Goal: Task Accomplishment & Management: Manage account settings

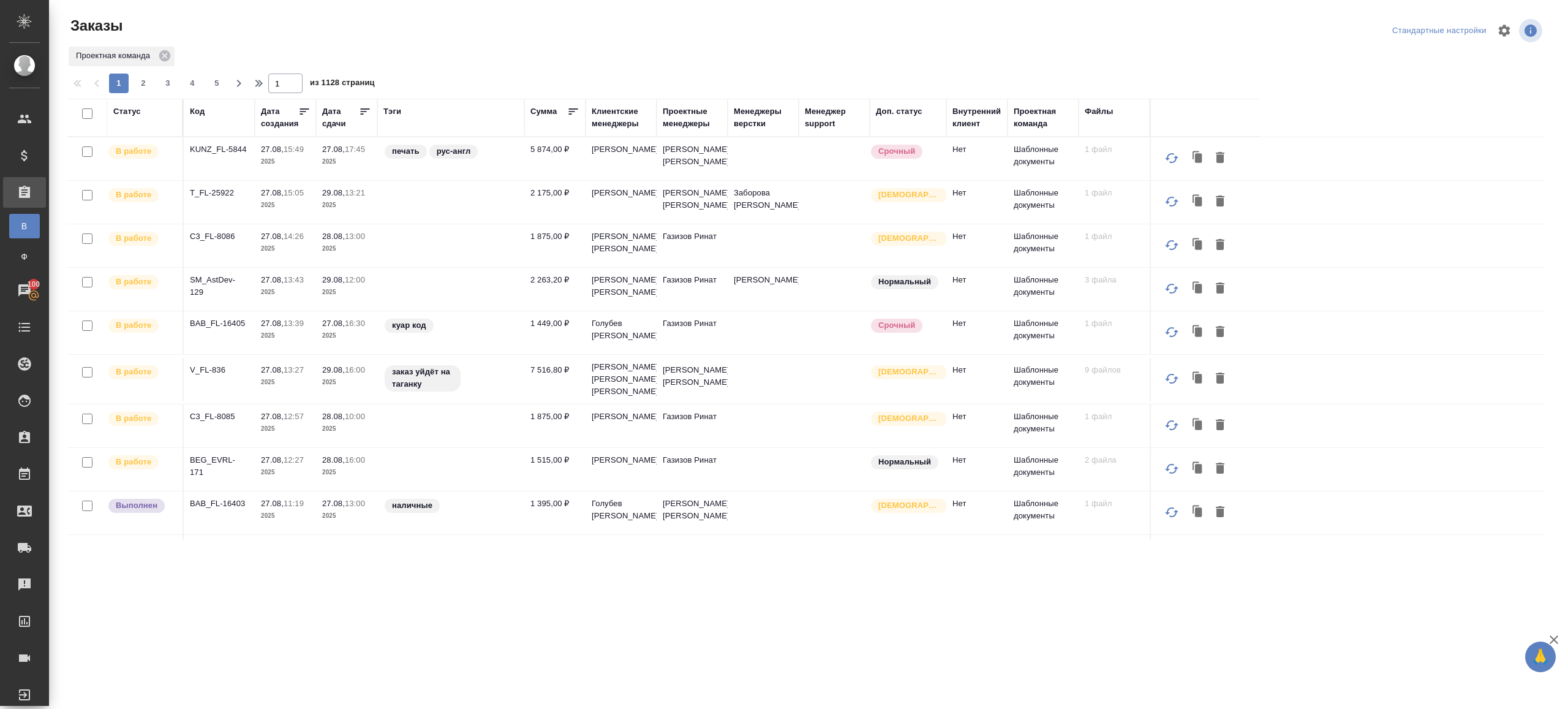
click at [390, 107] on div "Тэги" at bounding box center [392, 112] width 18 height 12
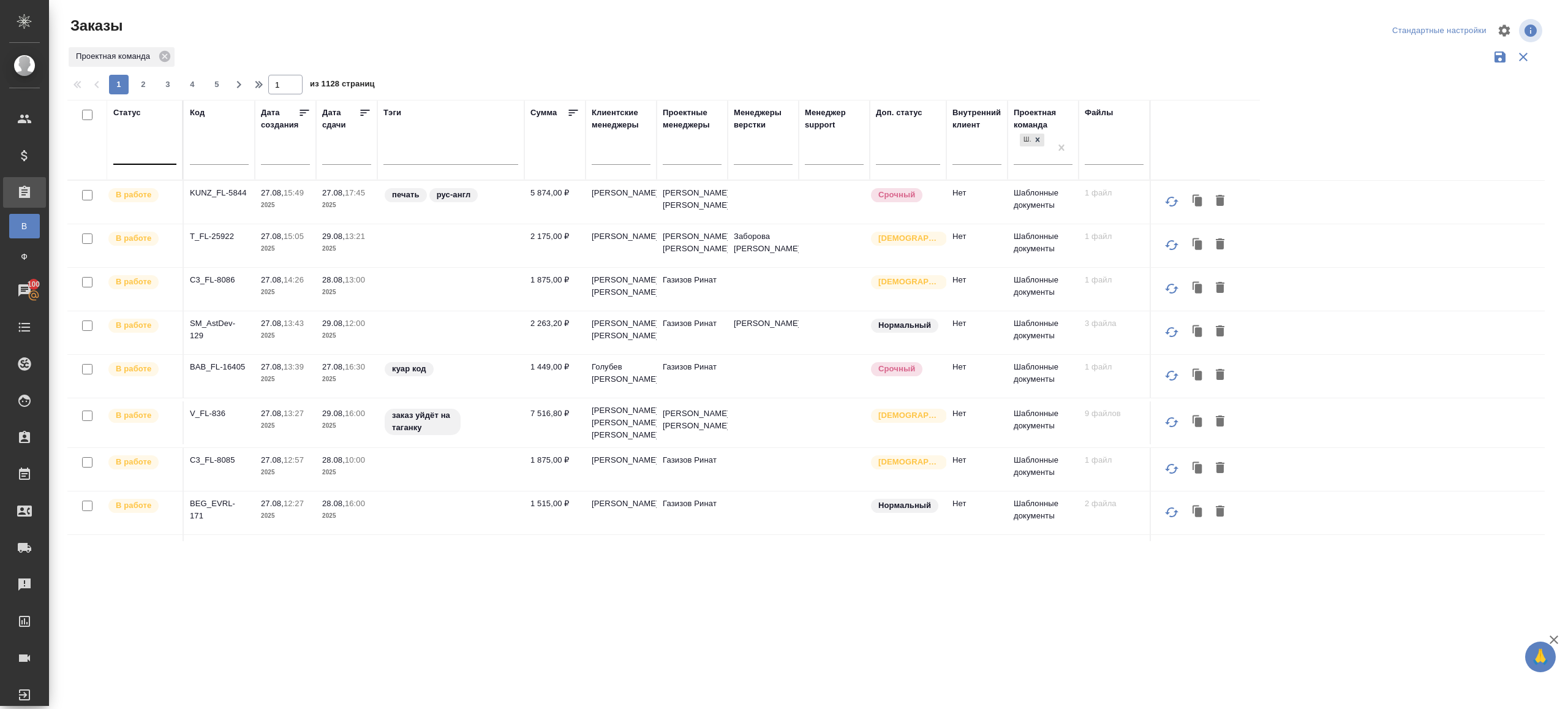
click at [144, 142] on div at bounding box center [145, 153] width 63 height 23
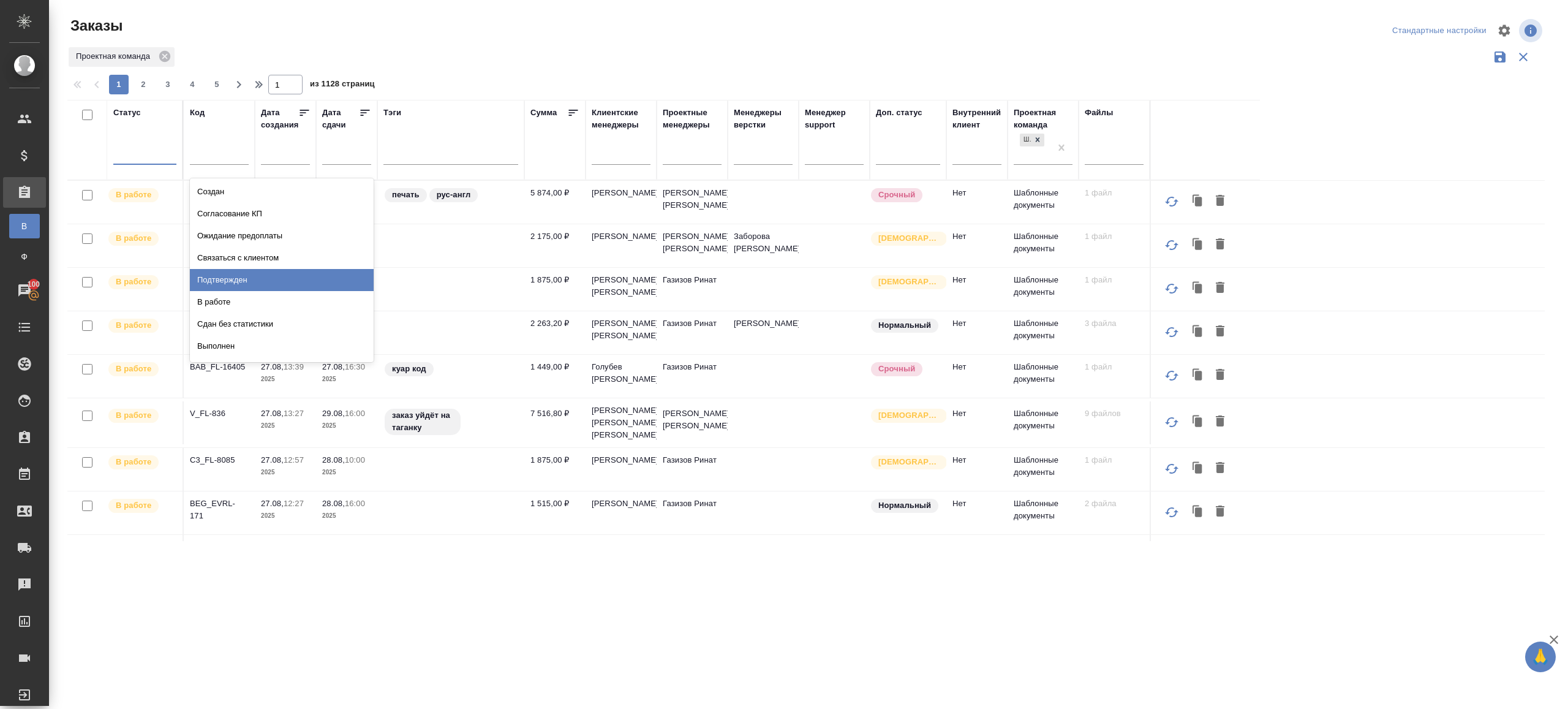
click at [301, 281] on div "Подтвержден" at bounding box center [281, 280] width 183 height 22
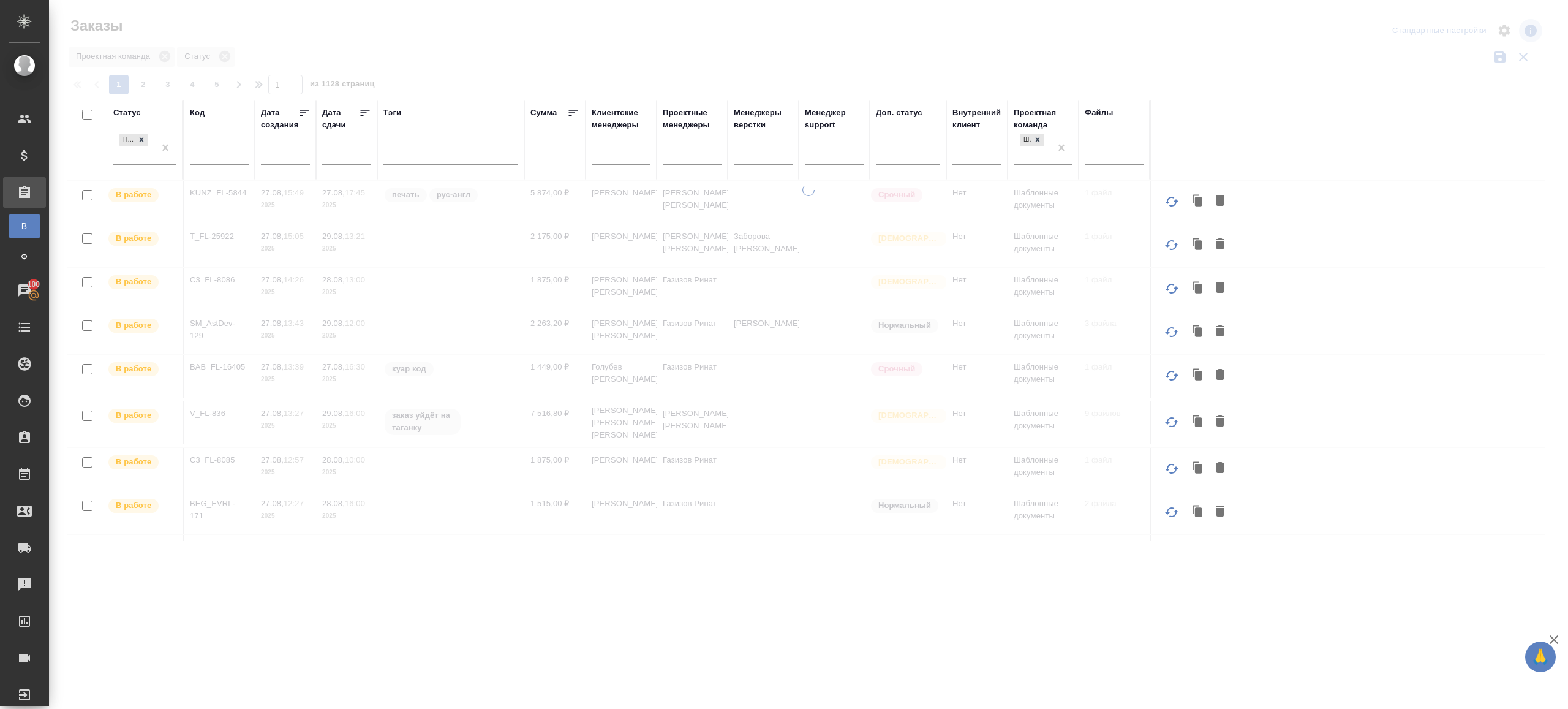
click at [617, 32] on div at bounding box center [808, 274] width 1519 height 548
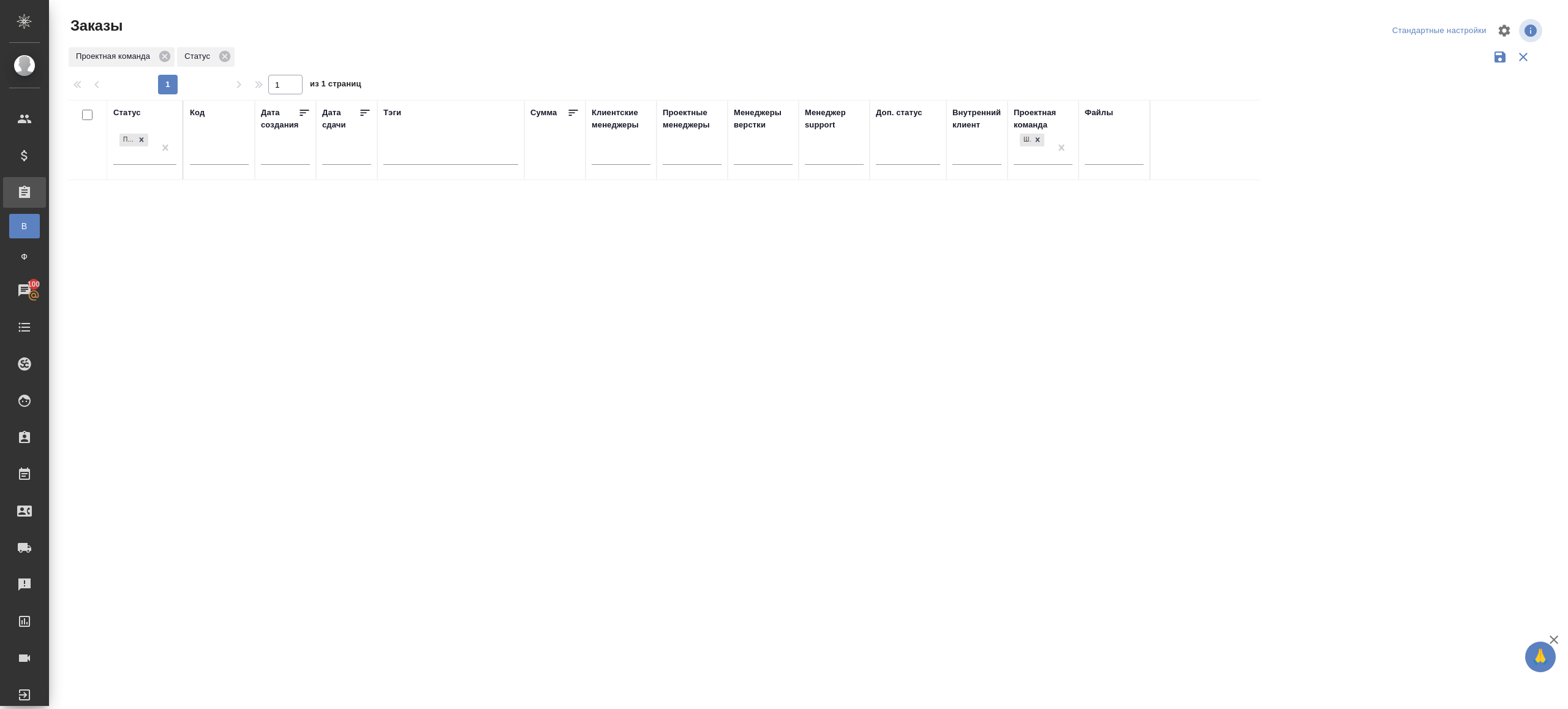
click at [663, 41] on div at bounding box center [811, 31] width 495 height 30
click at [452, 384] on div "Статус Подтвержден Код Дата создания Дата сдачи Тэги Сумма Клиентские менеджеры…" at bounding box center [806, 321] width 1477 height 441
click at [457, 492] on div "Статус Подтвержден Код Дата создания Дата сдачи Тэги Сумма Клиентские менеджеры…" at bounding box center [806, 321] width 1477 height 441
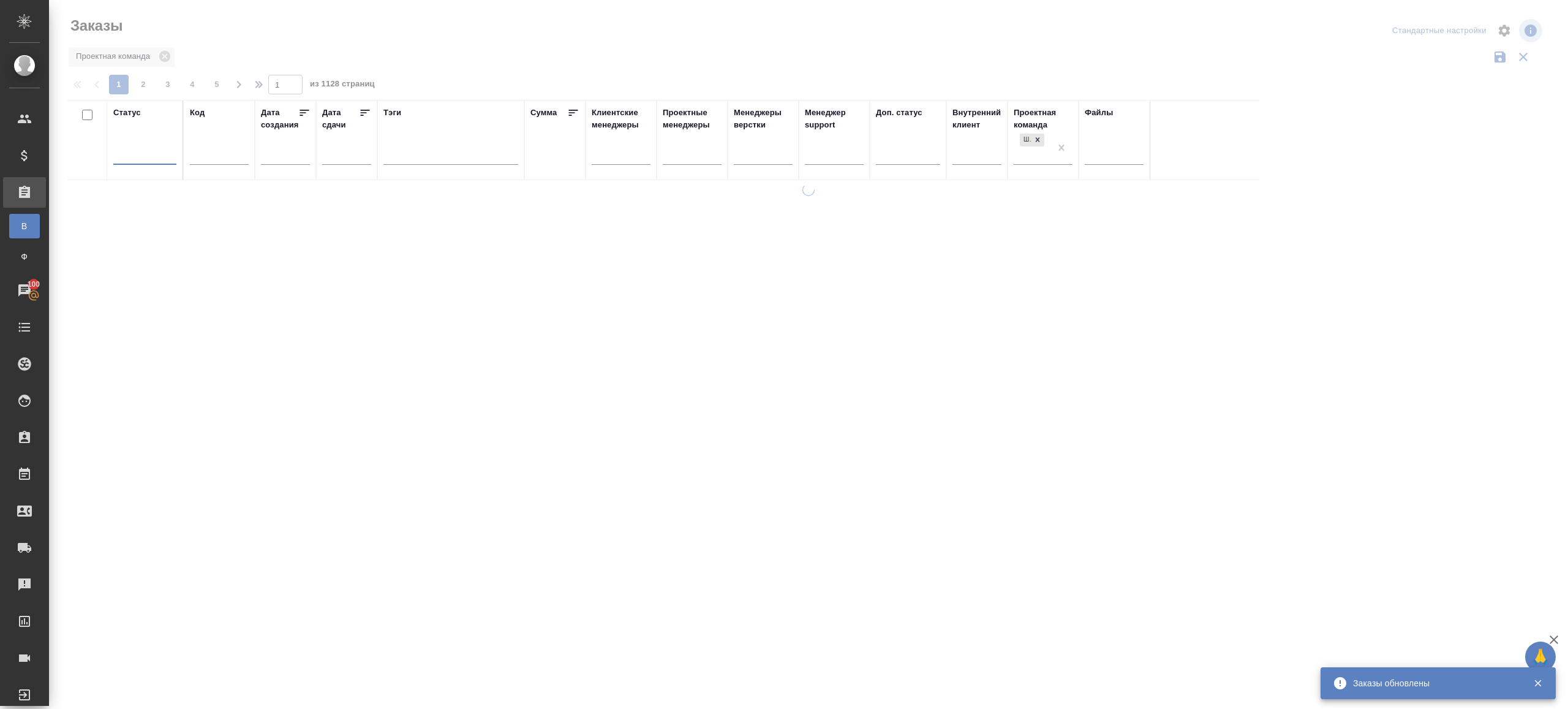
click at [437, 33] on div "Заказы" at bounding box center [315, 26] width 495 height 20
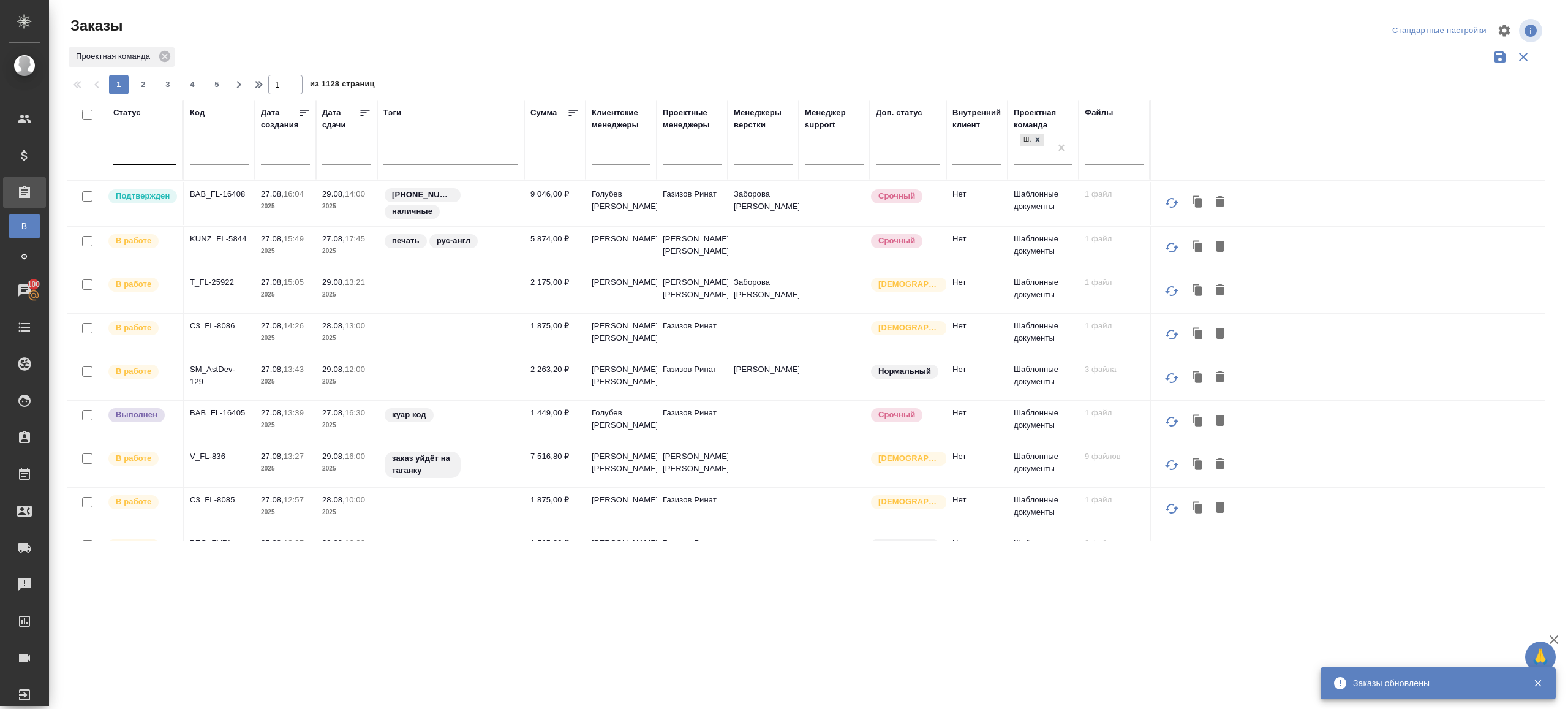
click at [146, 148] on div at bounding box center [145, 152] width 63 height 18
click at [253, 276] on div "Подтвержден" at bounding box center [281, 280] width 183 height 22
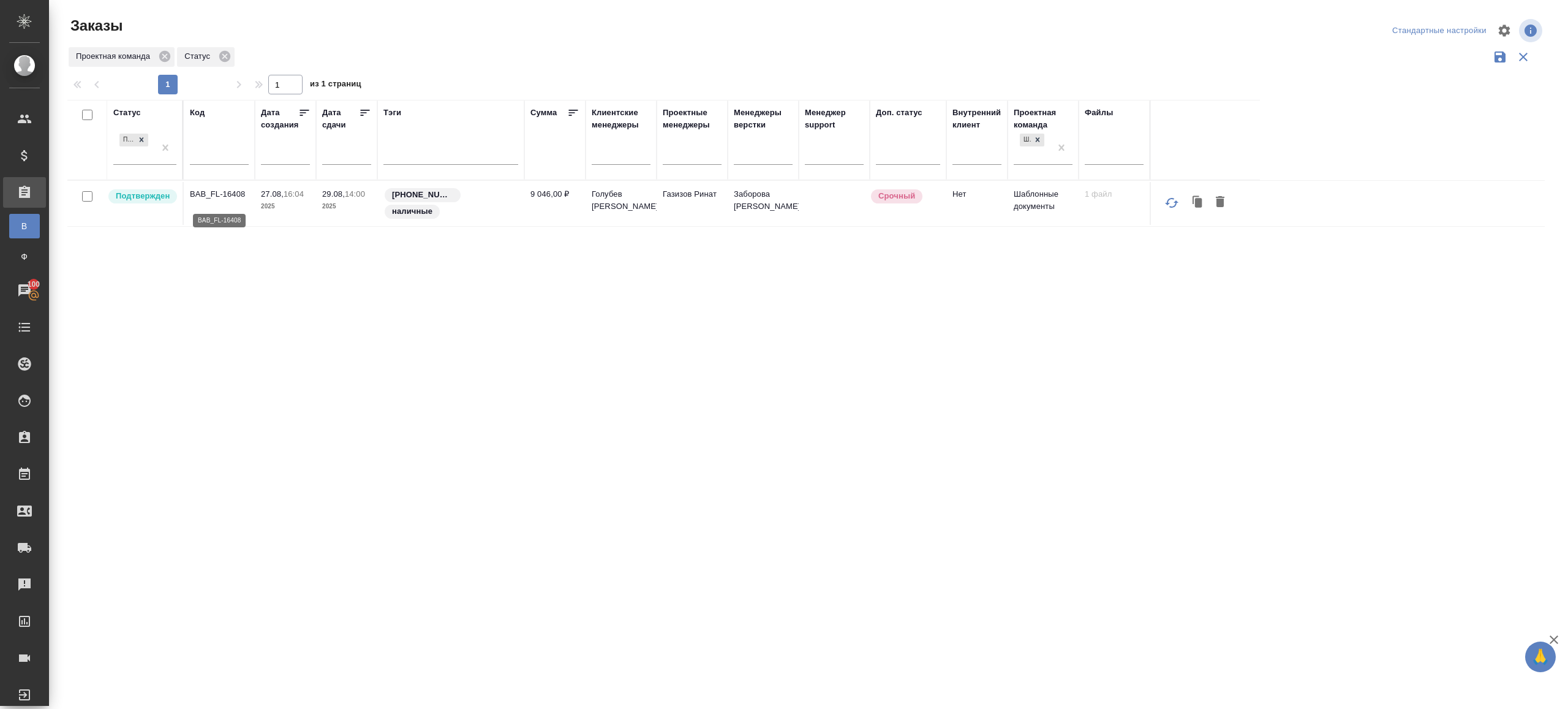
click at [229, 200] on p "BAB_FL-16408" at bounding box center [219, 194] width 59 height 12
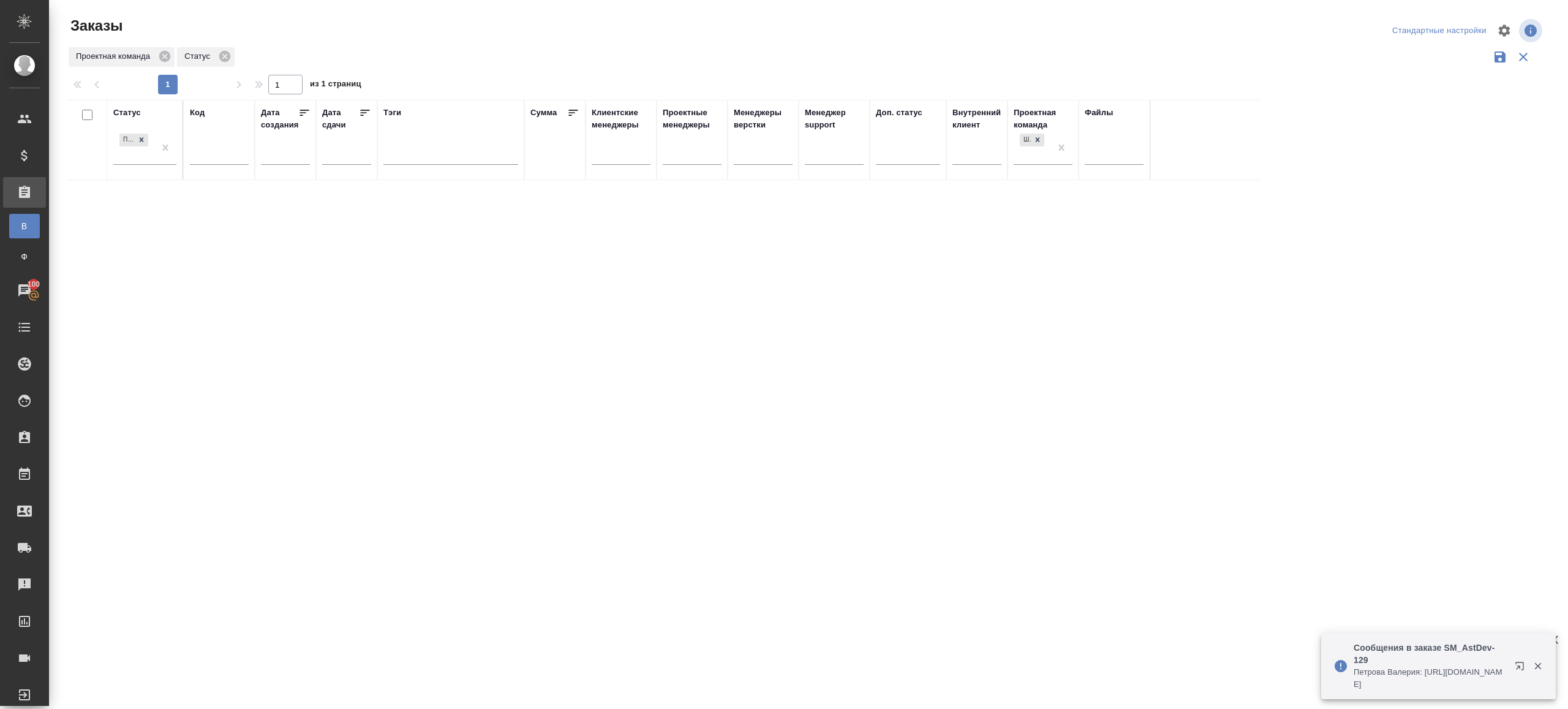
click at [178, 140] on th "Статус Подтвержден" at bounding box center [145, 140] width 77 height 80
click at [474, 56] on div at bounding box center [808, 274] width 1519 height 548
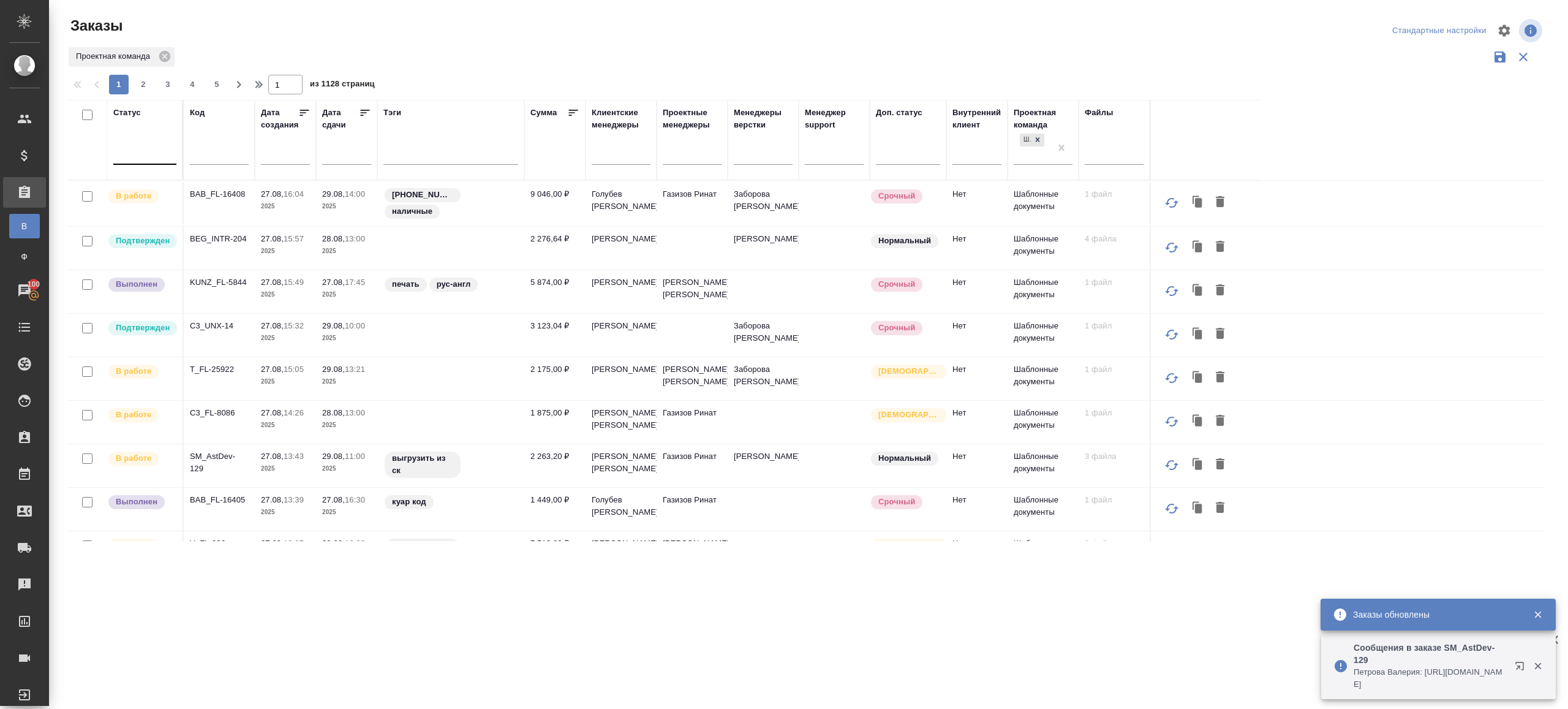
click at [151, 151] on div at bounding box center [145, 152] width 63 height 18
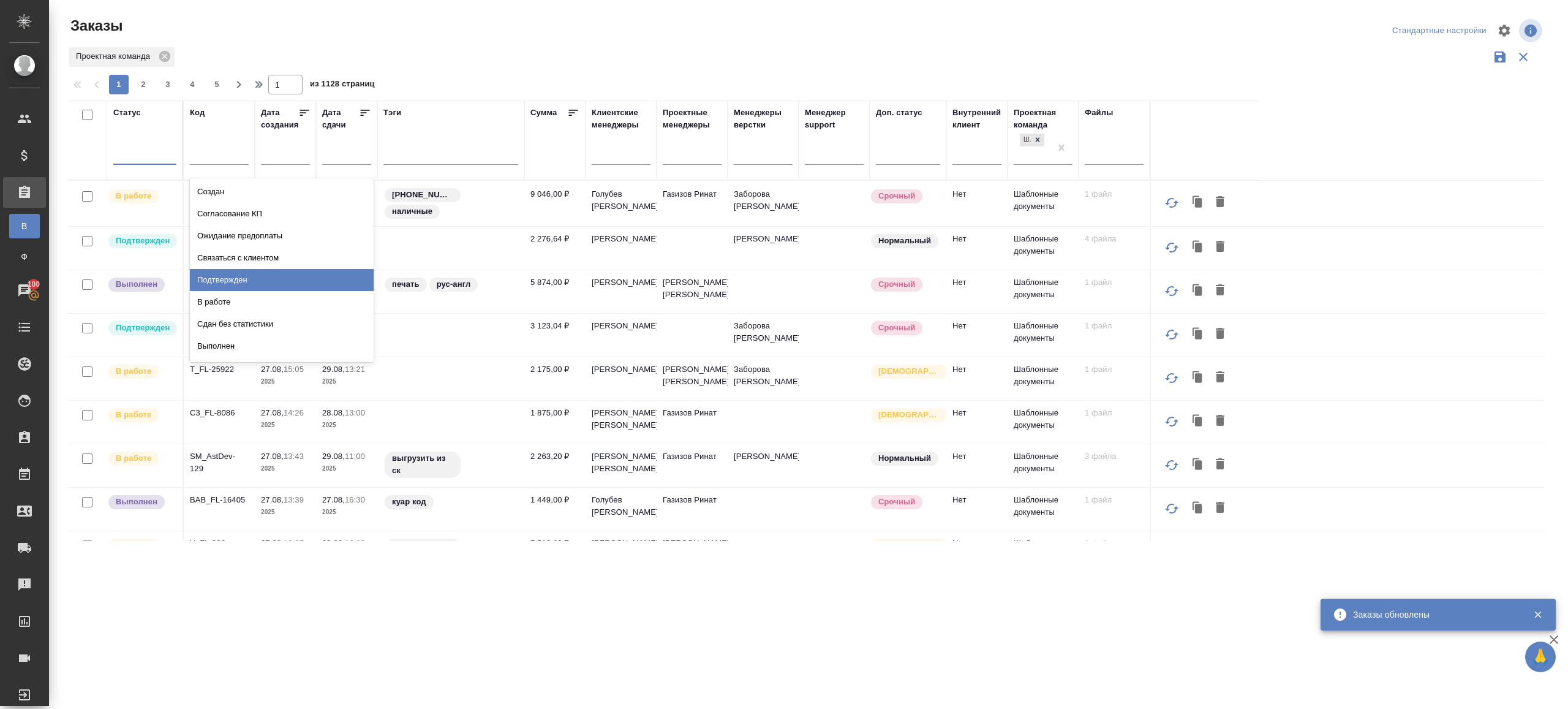
click at [250, 269] on div "Подтвержден" at bounding box center [281, 280] width 183 height 22
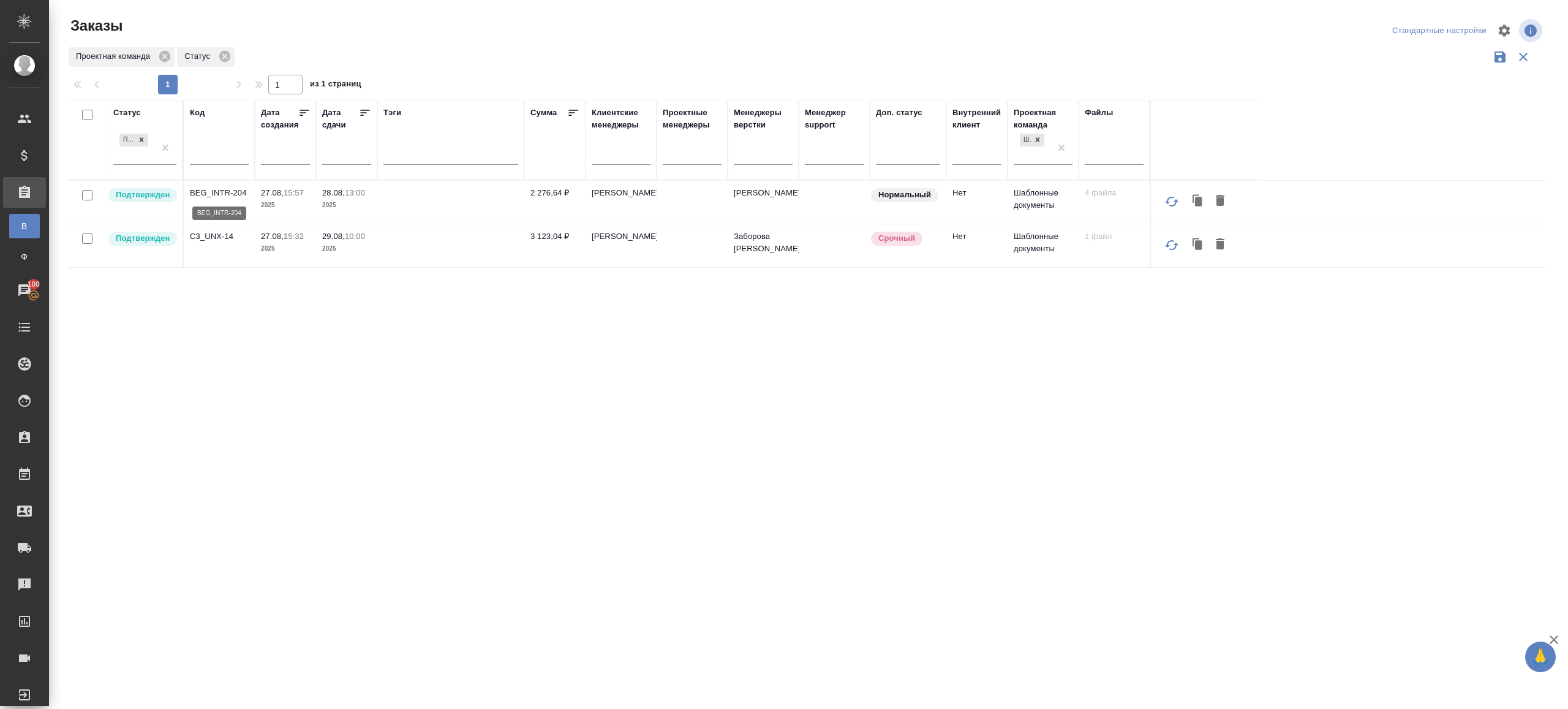
click at [215, 191] on p "BEG_INTR-204" at bounding box center [219, 193] width 59 height 12
click at [215, 244] on td "C3_UNX-14" at bounding box center [219, 245] width 71 height 43
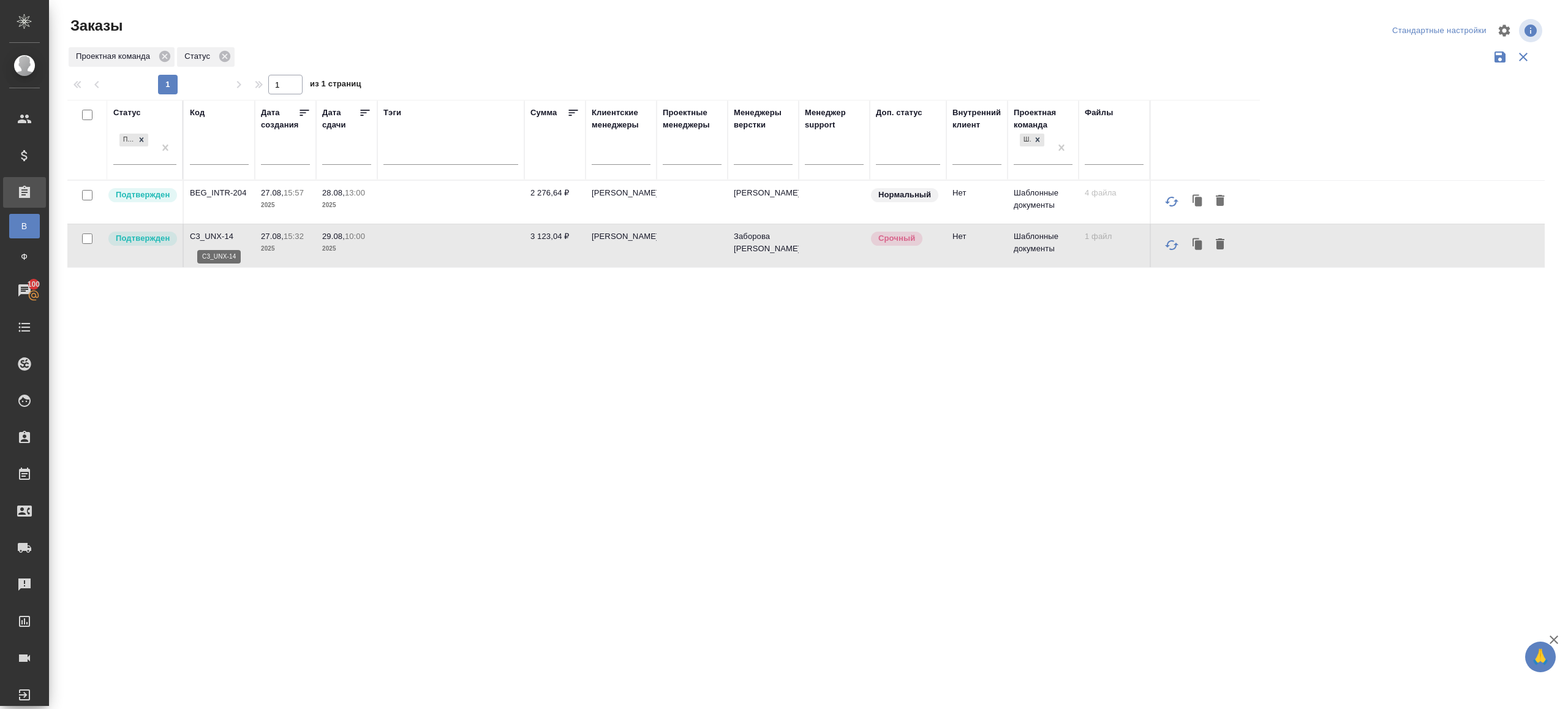
click at [207, 234] on p "C3_UNX-14" at bounding box center [219, 237] width 59 height 12
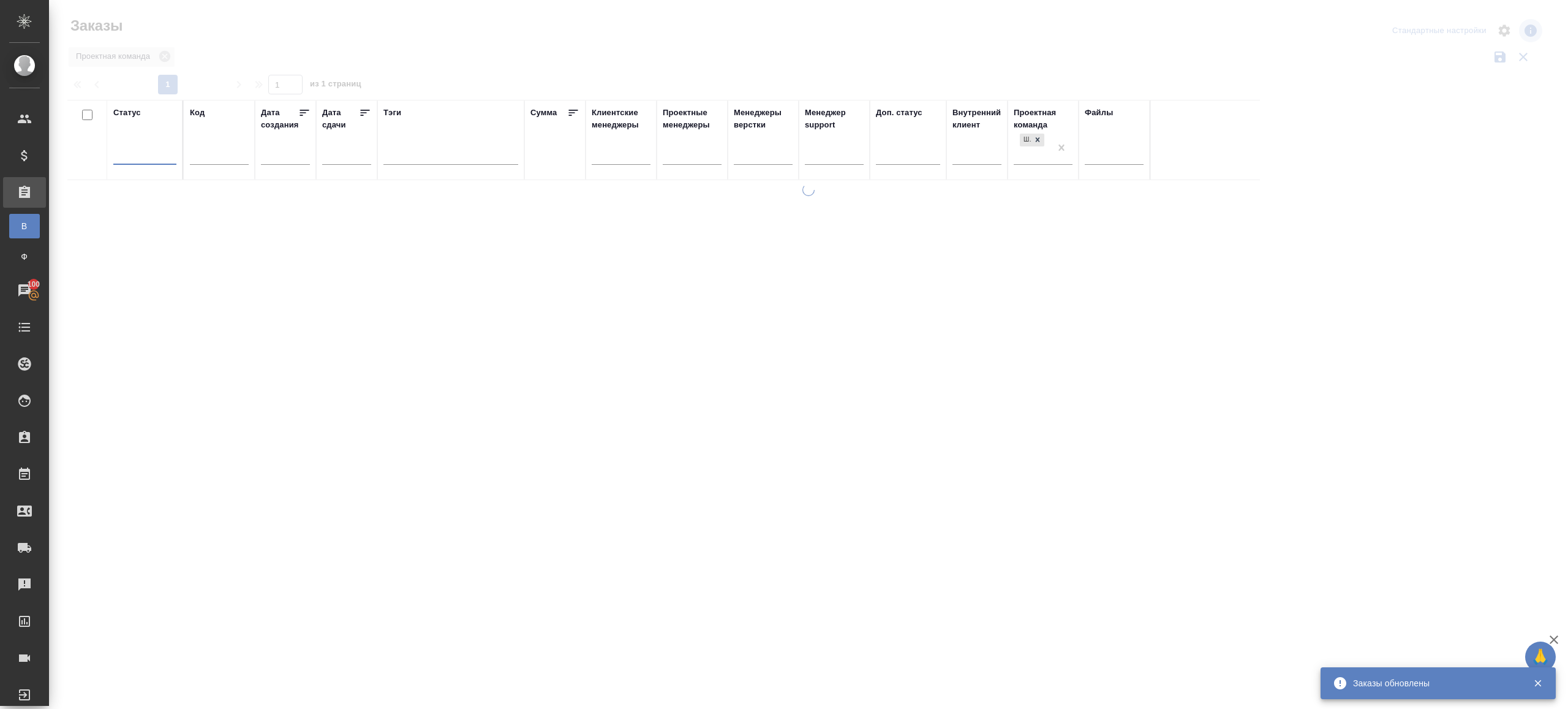
click at [428, 23] on div "Заказы" at bounding box center [315, 26] width 495 height 20
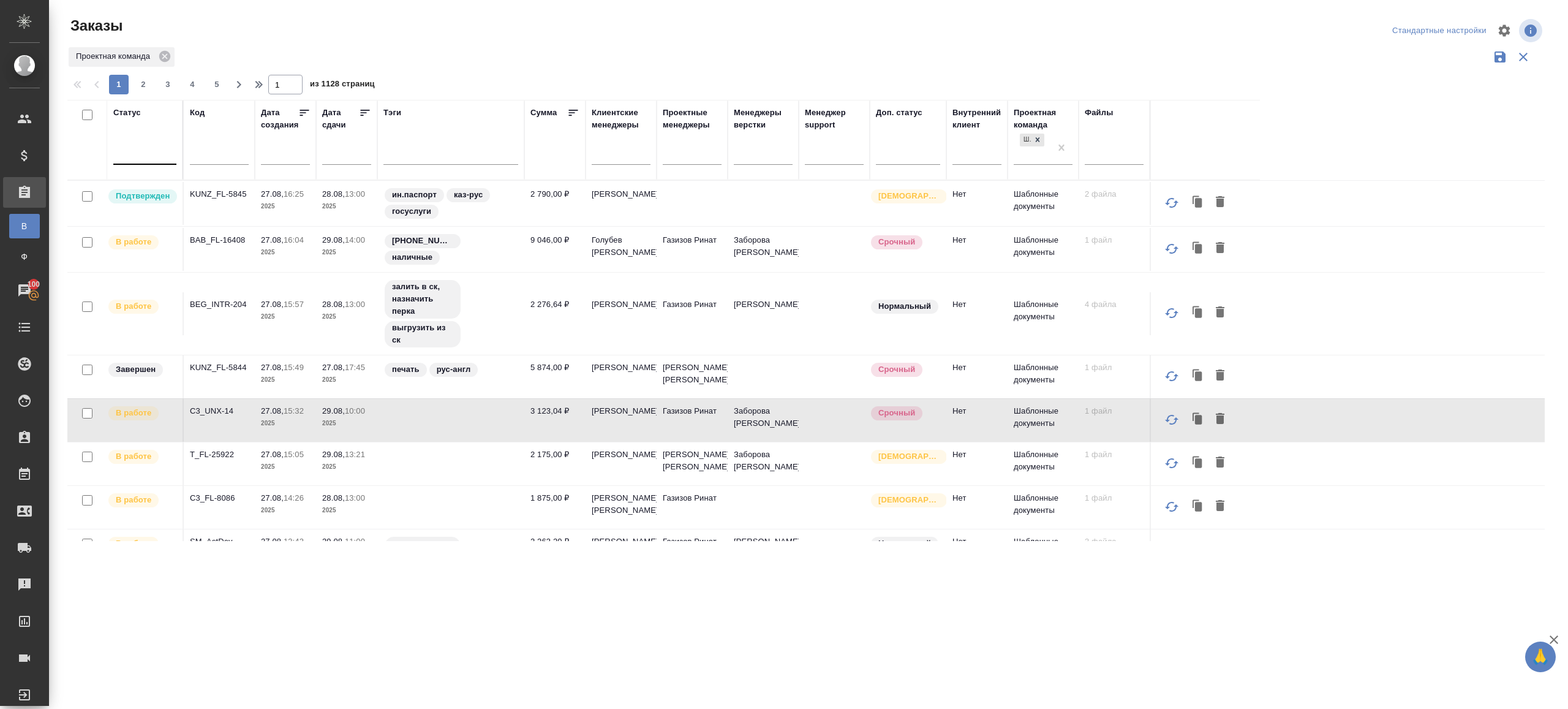
click at [152, 159] on div at bounding box center [145, 152] width 63 height 18
click at [216, 271] on div "Подтвержден" at bounding box center [281, 280] width 183 height 22
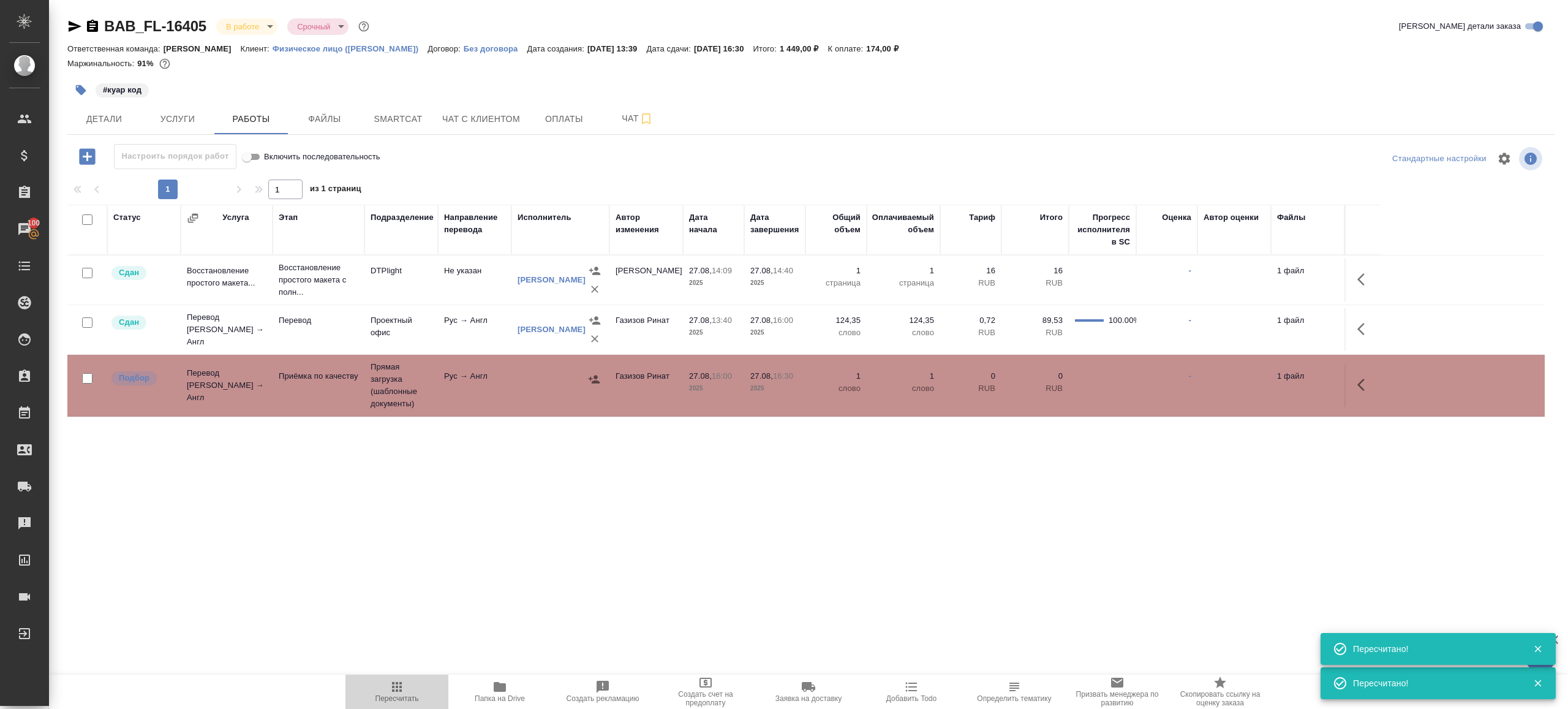
click at [386, 698] on span "Пересчитать" at bounding box center [397, 698] width 43 height 9
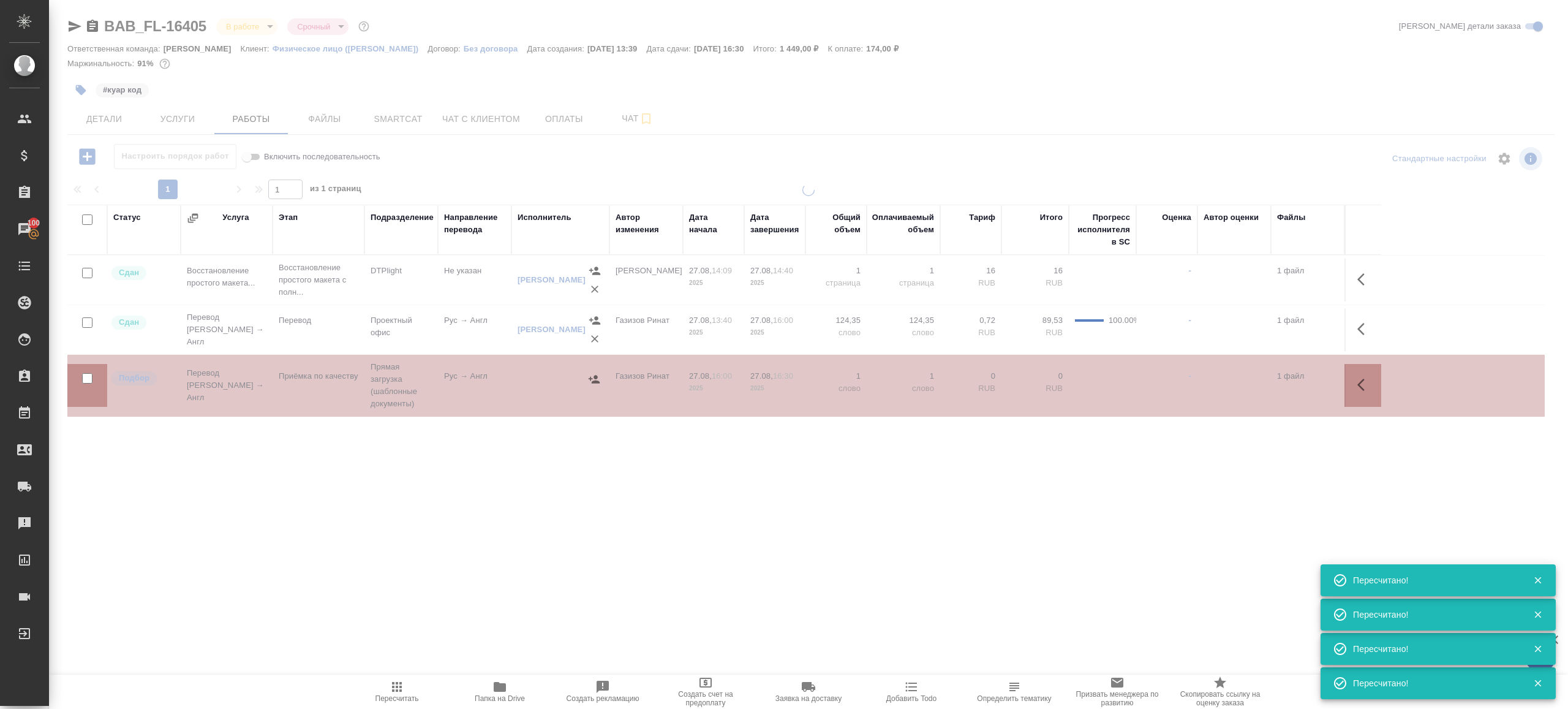
click at [397, 584] on div ".cls-1 fill:#fff; AWATERA Gazizov Rinat Клиенты Спецификации Заказы 100 Чаты To…" at bounding box center [784, 354] width 1568 height 709
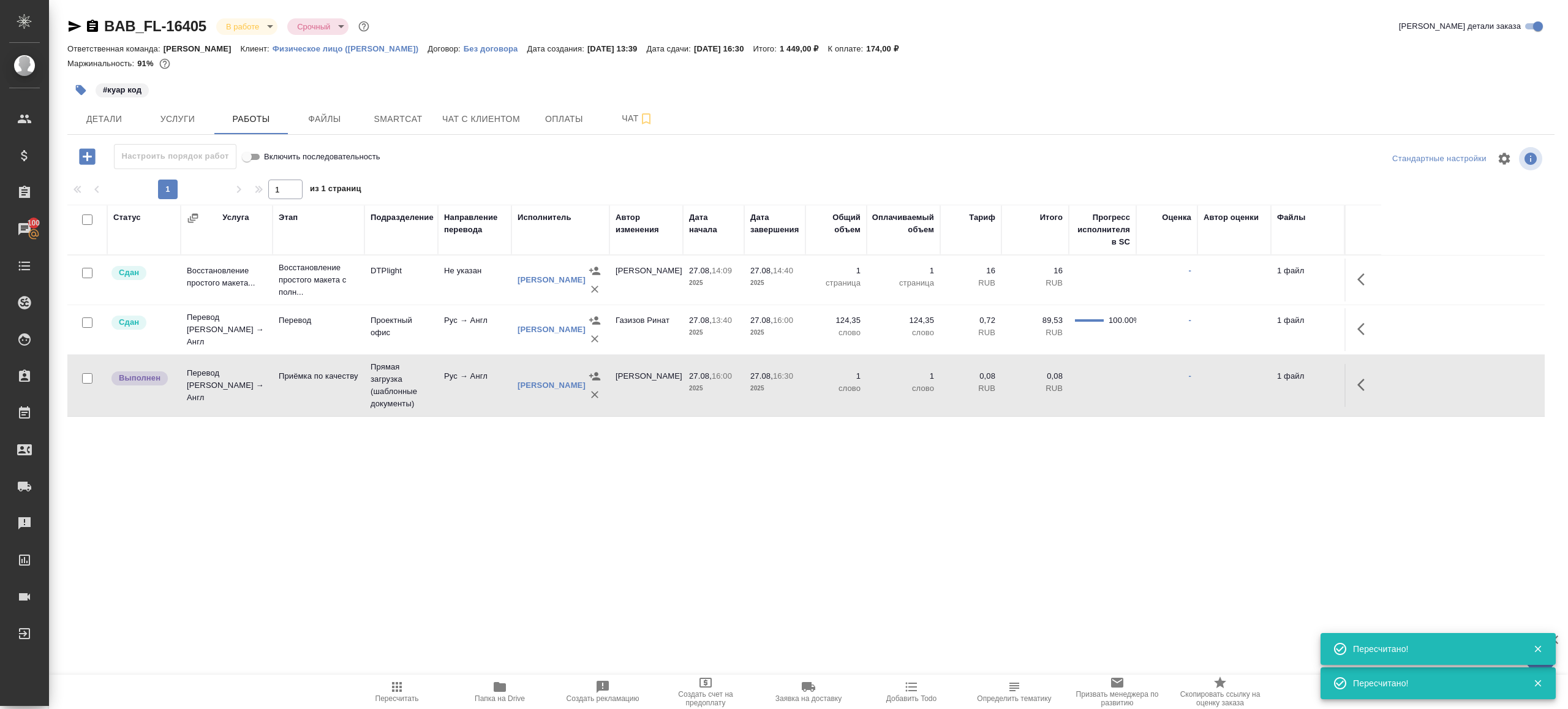
click at [1361, 379] on icon "button" at bounding box center [1365, 385] width 15 height 15
click at [1270, 380] on icon "button" at bounding box center [1275, 385] width 15 height 15
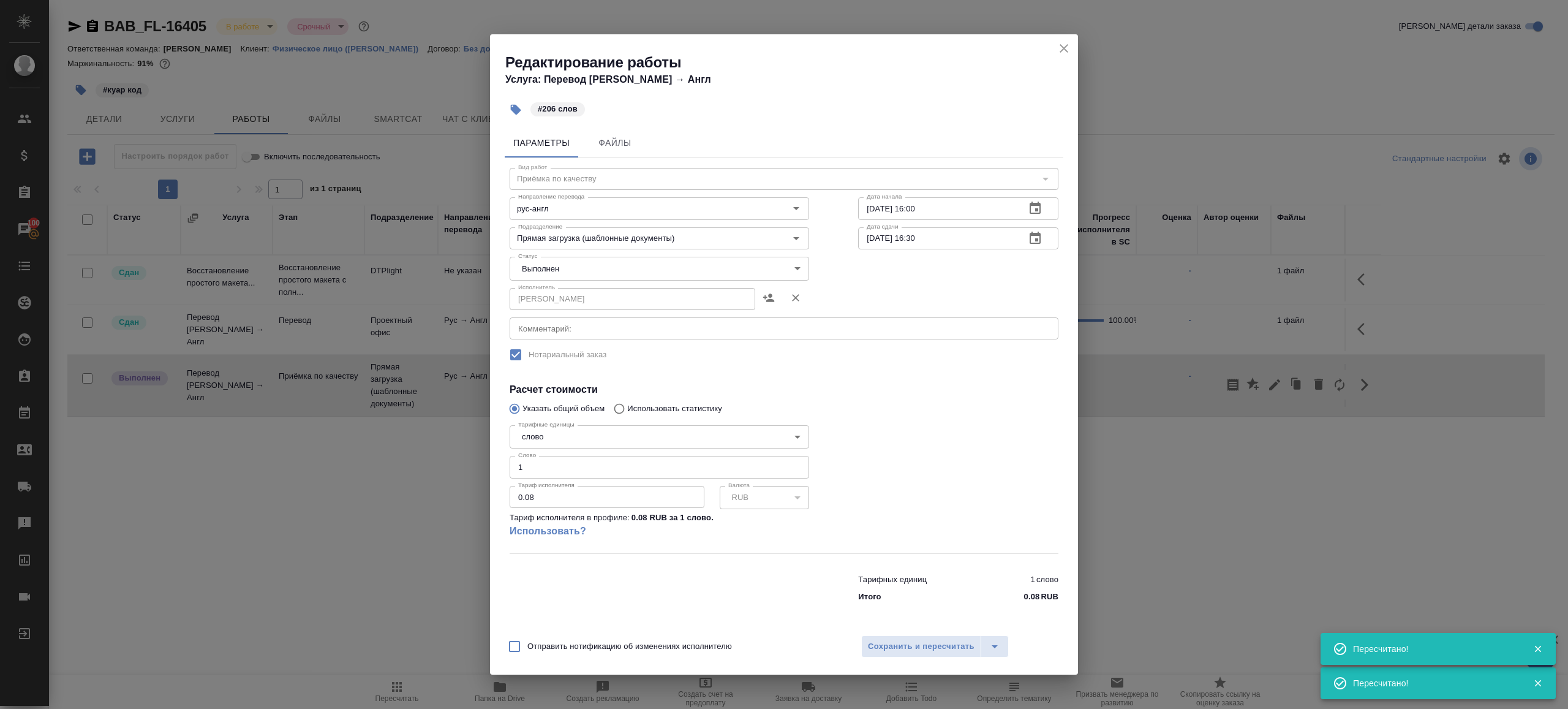
click at [607, 285] on div "Исполнитель Кобзева Елизавета Исполнитель" at bounding box center [659, 298] width 300 height 30
click at [599, 274] on body "🙏 .cls-1 fill:#fff; AWATERA Gazizov Rinat Клиенты Спецификации Заказы 100 Чаты …" at bounding box center [784, 354] width 1568 height 709
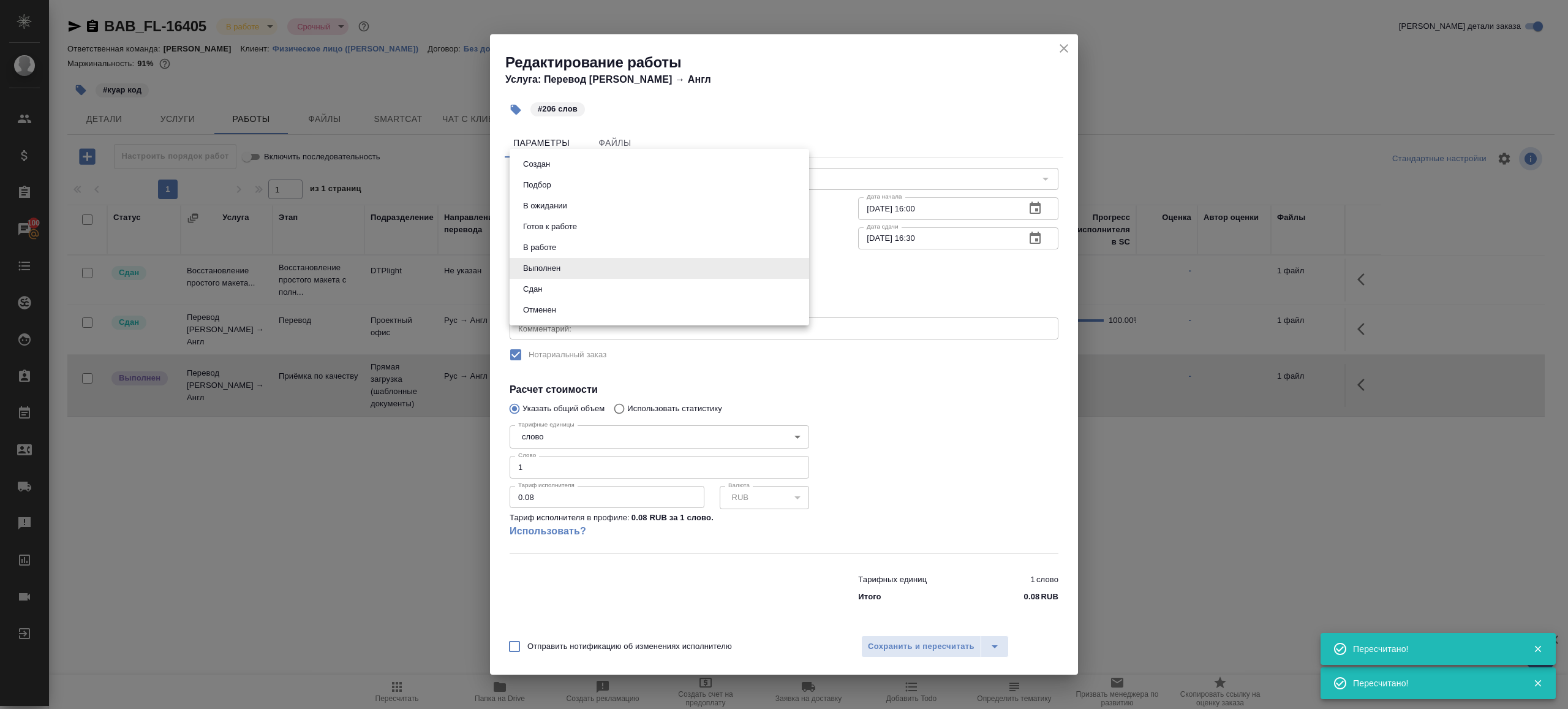
click at [556, 291] on li "Сдан" at bounding box center [659, 289] width 300 height 21
type input "closed"
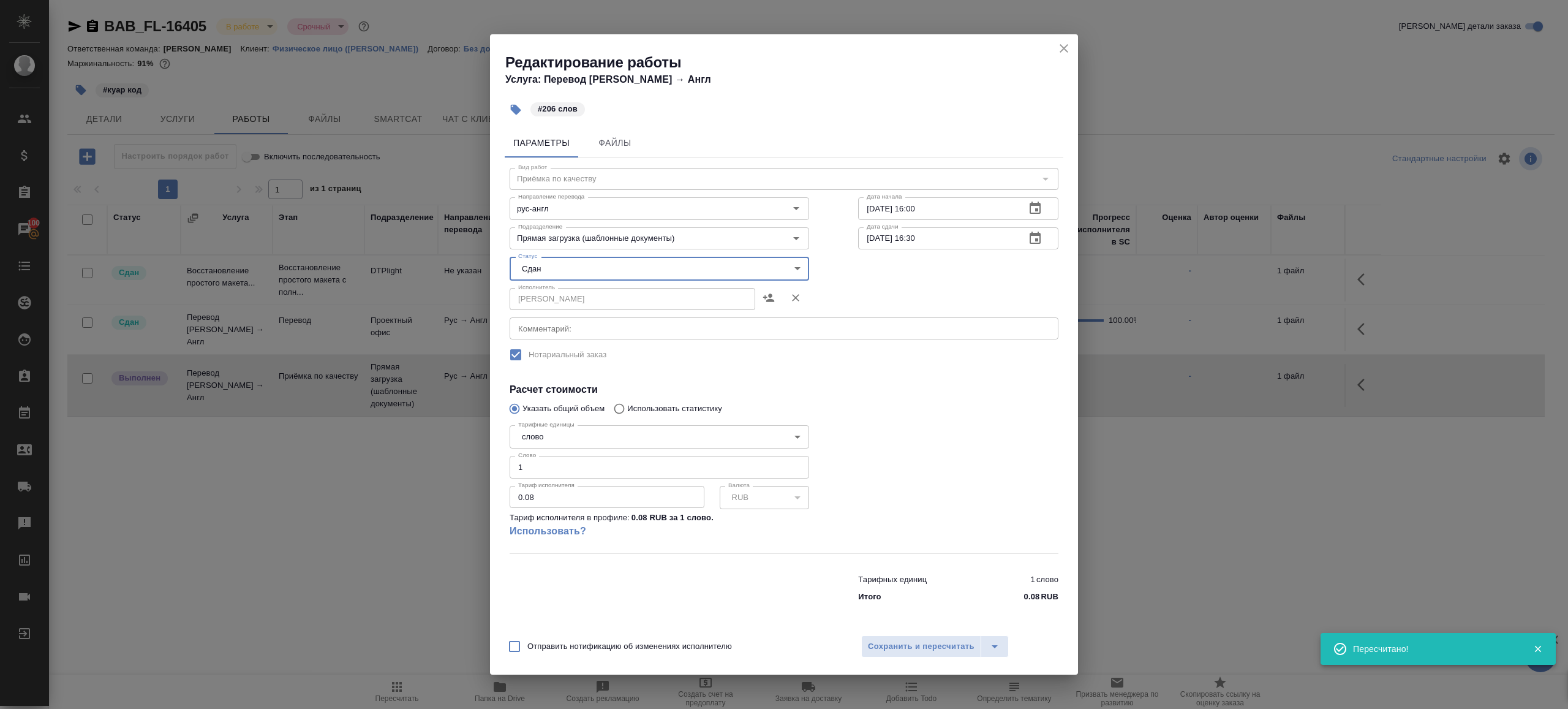
click at [549, 480] on div "Тарифные единицы слово 5a8b1489cc6b4906c91bfd90 Тарифные единицы Слово 1 Слово …" at bounding box center [659, 486] width 300 height 133
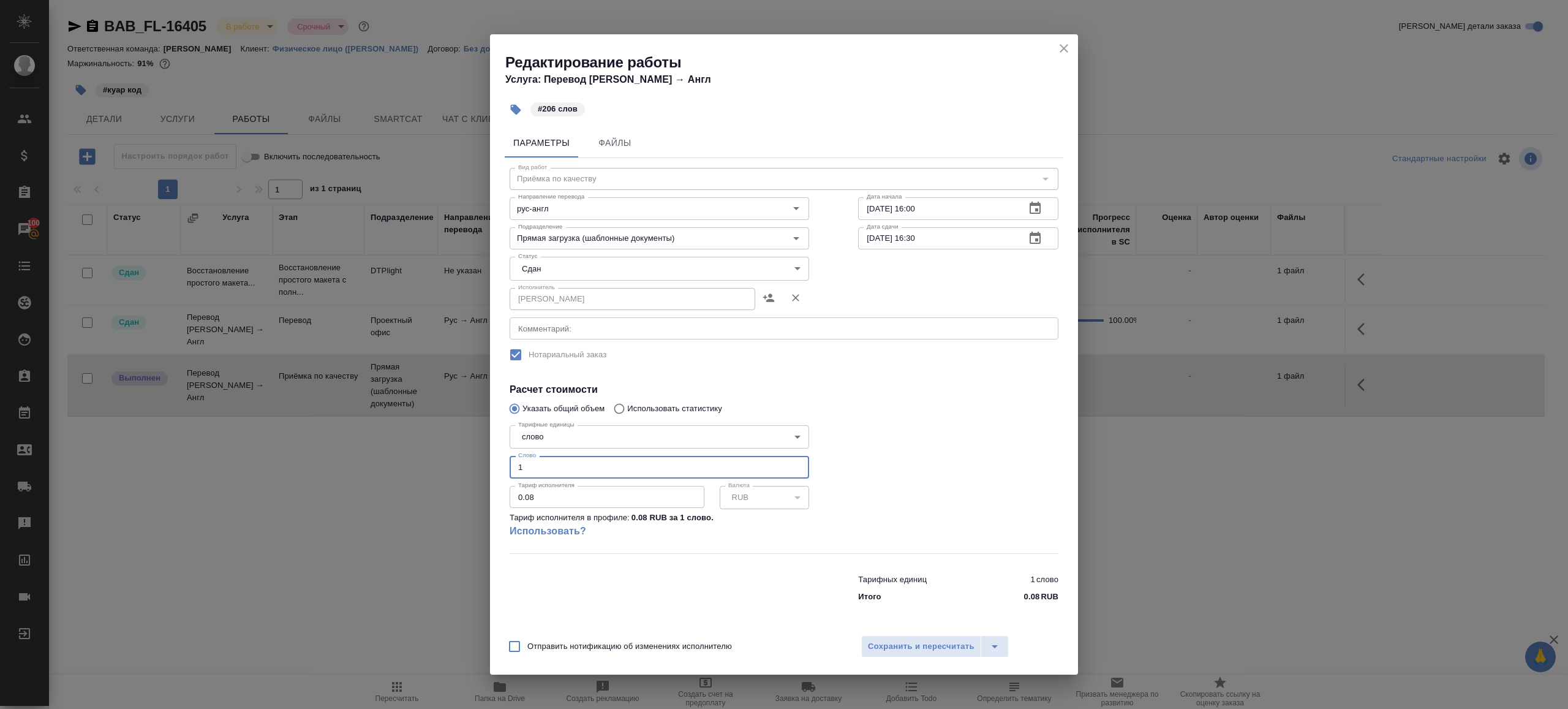
drag, startPoint x: 557, startPoint y: 469, endPoint x: 321, endPoint y: 459, distance: 236.2
click at [322, 459] on div "Редактирование работы Услуга: Перевод Стандарт Рус → Англ #206 слов Параметры Ф…" at bounding box center [784, 354] width 1568 height 709
type input "206"
click at [885, 643] on span "Сохранить и пересчитать" at bounding box center [921, 647] width 107 height 14
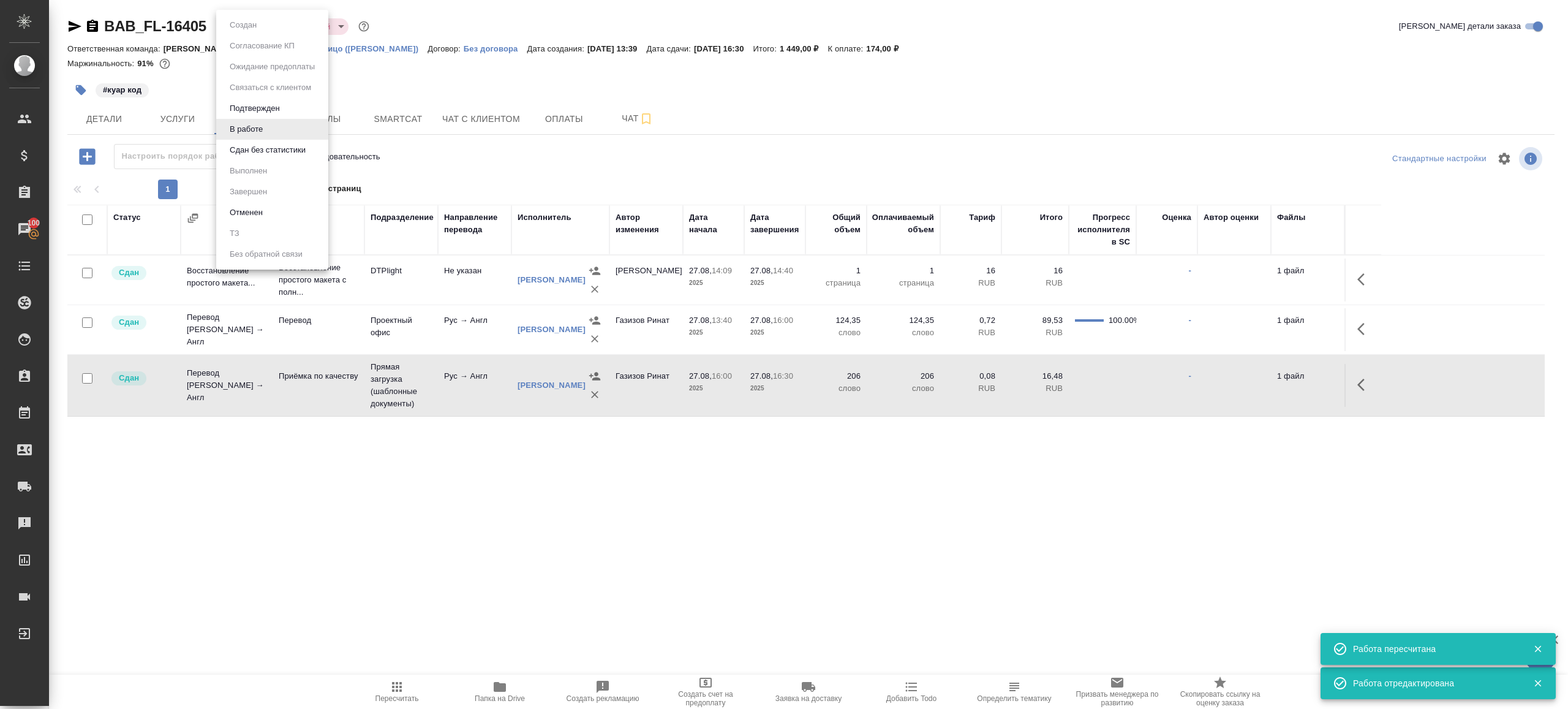
click at [253, 32] on body "🙏 .cls-1 fill:#fff; AWATERA Gazizov Rinat Клиенты Спецификации Заказы 100 Чаты …" at bounding box center [784, 354] width 1568 height 709
click at [287, 144] on button "Сдан без статистики" at bounding box center [268, 150] width 83 height 14
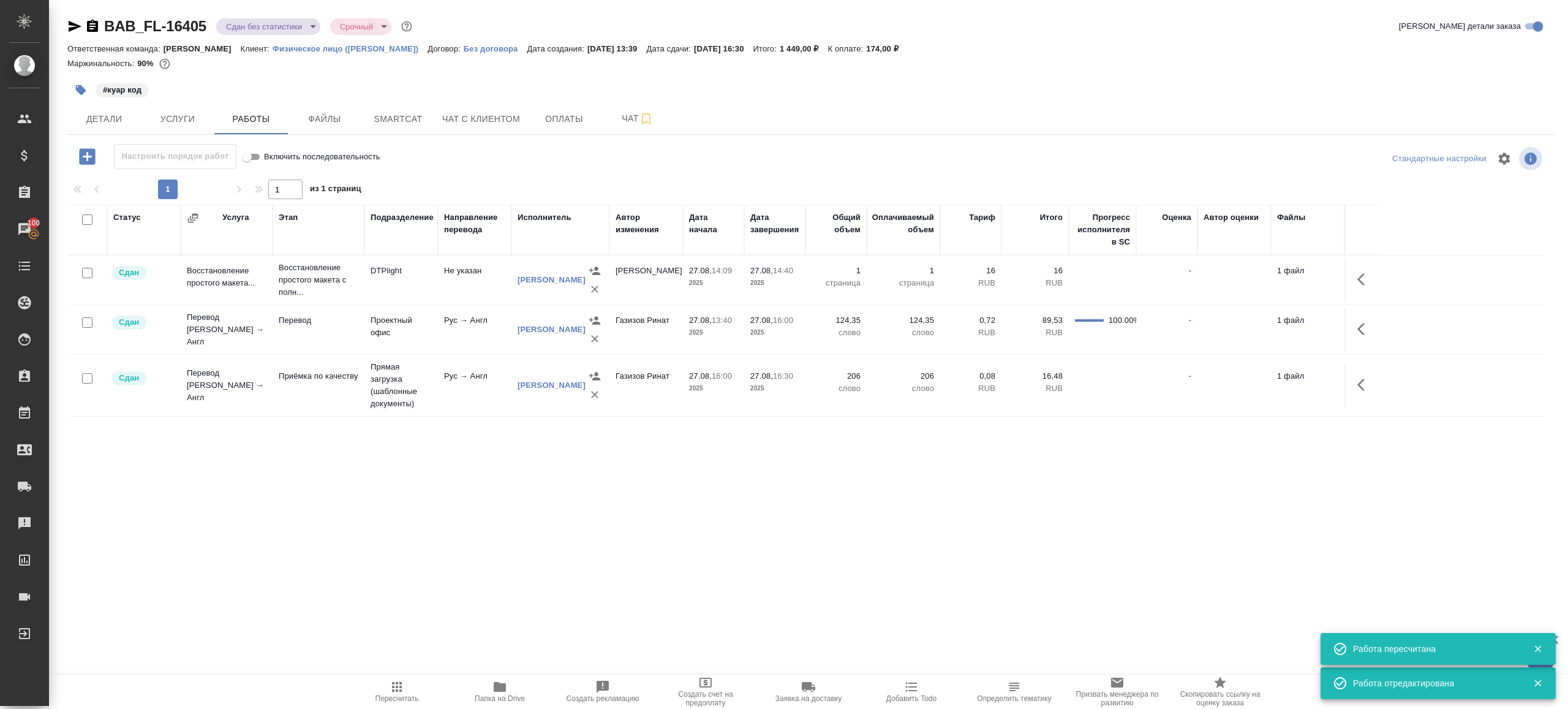
click at [266, 23] on body "🙏 .cls-1 fill:#fff; AWATERA Gazizov Rinat Клиенты Спецификации Заказы 100 Чаты …" at bounding box center [784, 354] width 1568 height 709
click at [283, 167] on li "Выполнен" at bounding box center [272, 171] width 112 height 21
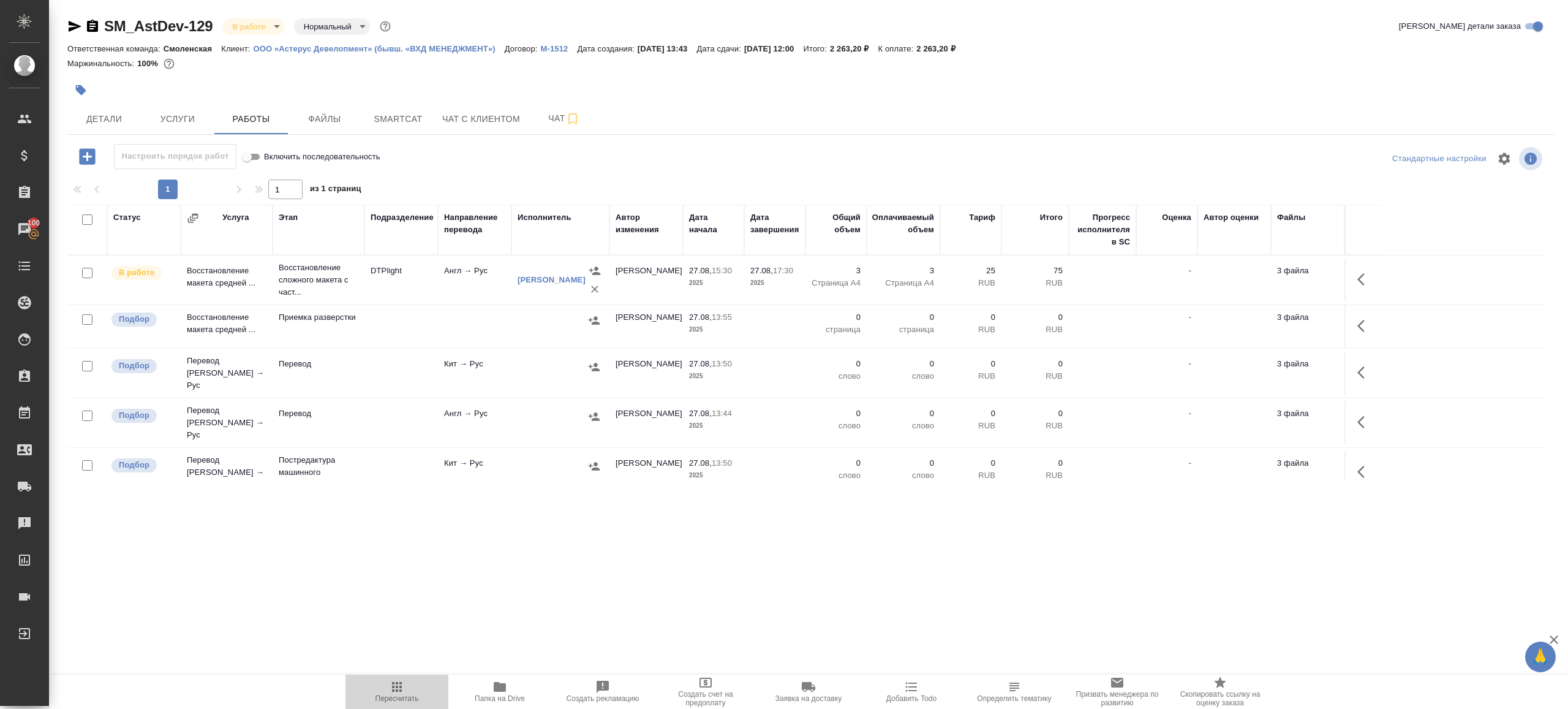
click at [402, 696] on span "Пересчитать" at bounding box center [397, 698] width 43 height 9
click at [521, 155] on div "Настроить порядок работ Включить последовательность" at bounding box center [315, 156] width 495 height 25
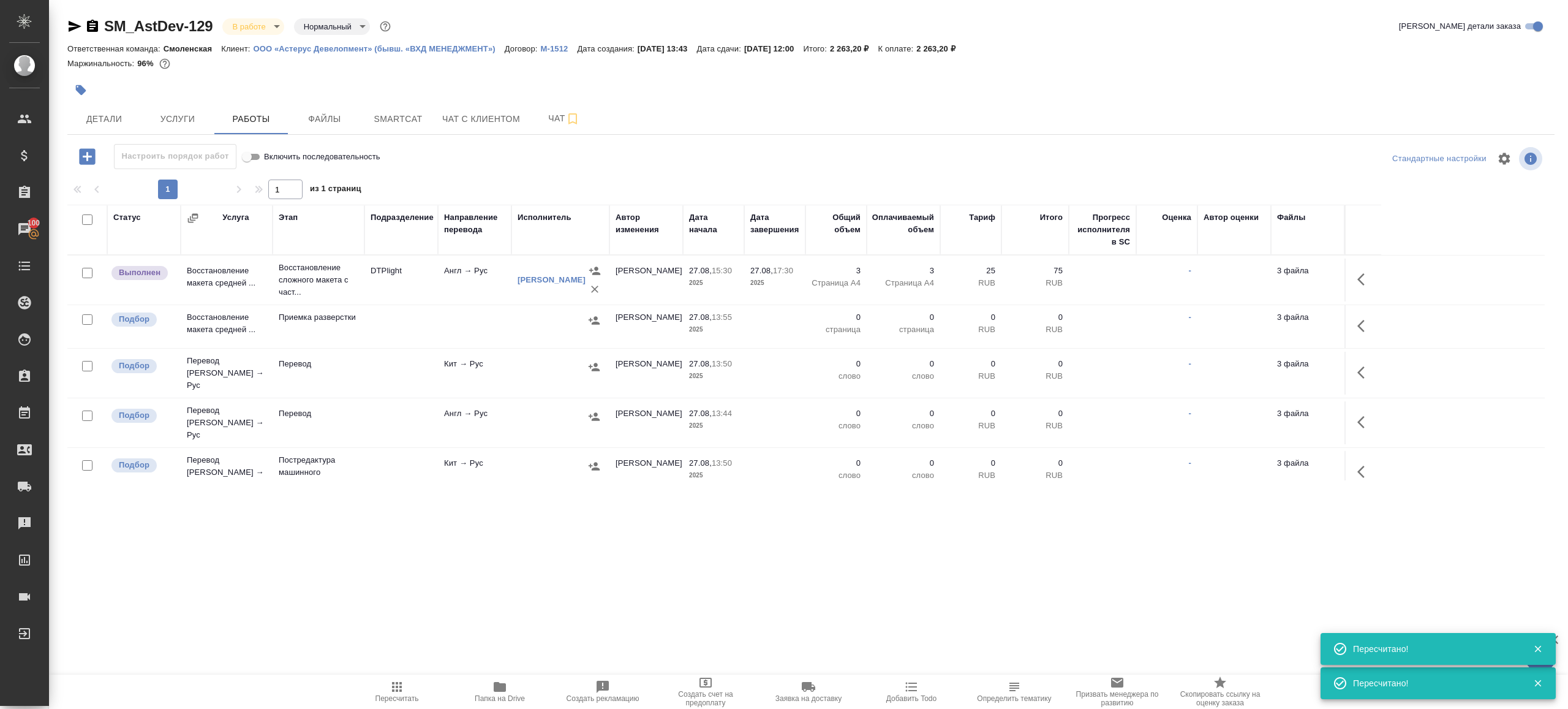
click at [408, 683] on span "Пересчитать" at bounding box center [397, 691] width 88 height 23
drag, startPoint x: 408, startPoint y: 683, endPoint x: 430, endPoint y: 538, distance: 146.7
click at [408, 682] on span "Пересчитать" at bounding box center [397, 691] width 88 height 23
click at [90, 318] on input "checkbox" at bounding box center [87, 320] width 11 height 11
checkbox input "true"
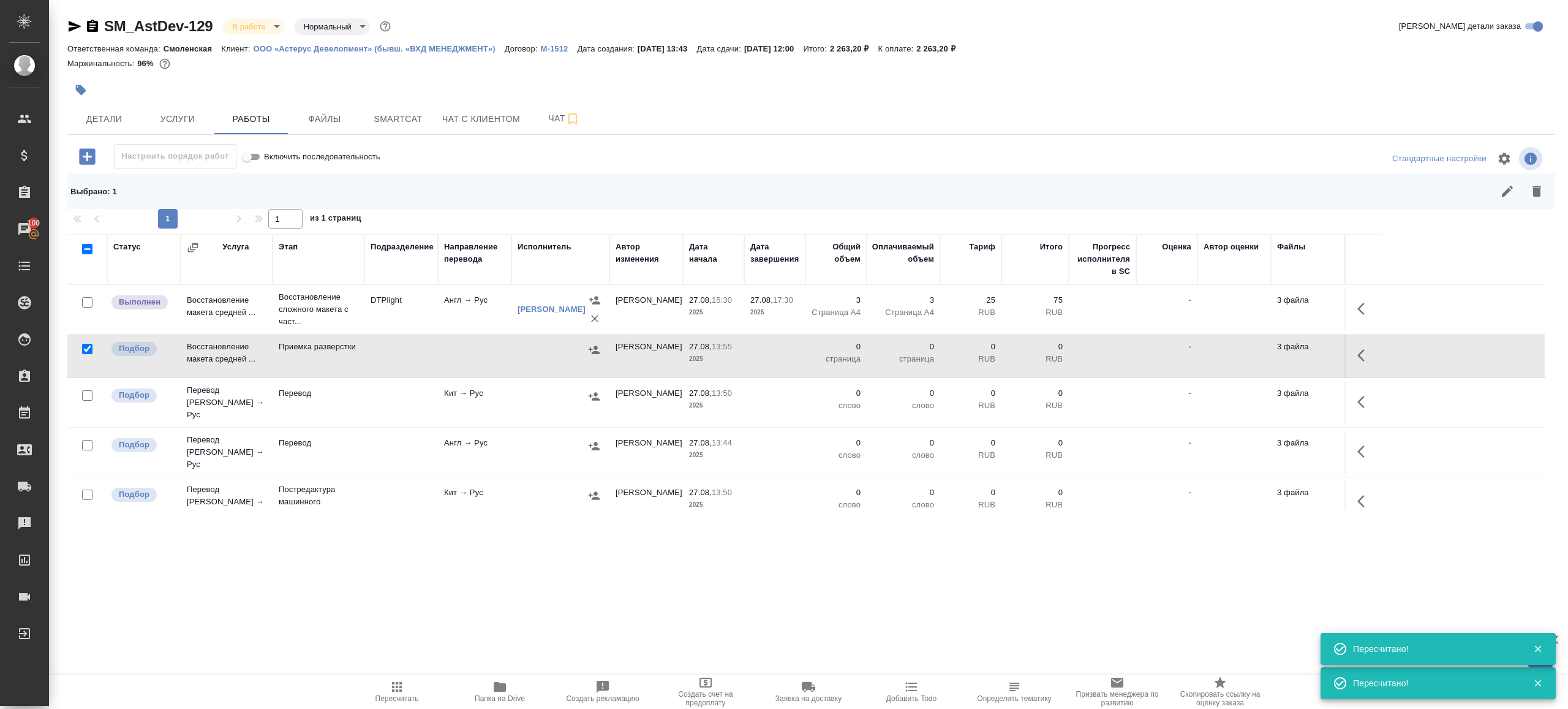
scroll to position [47, 0]
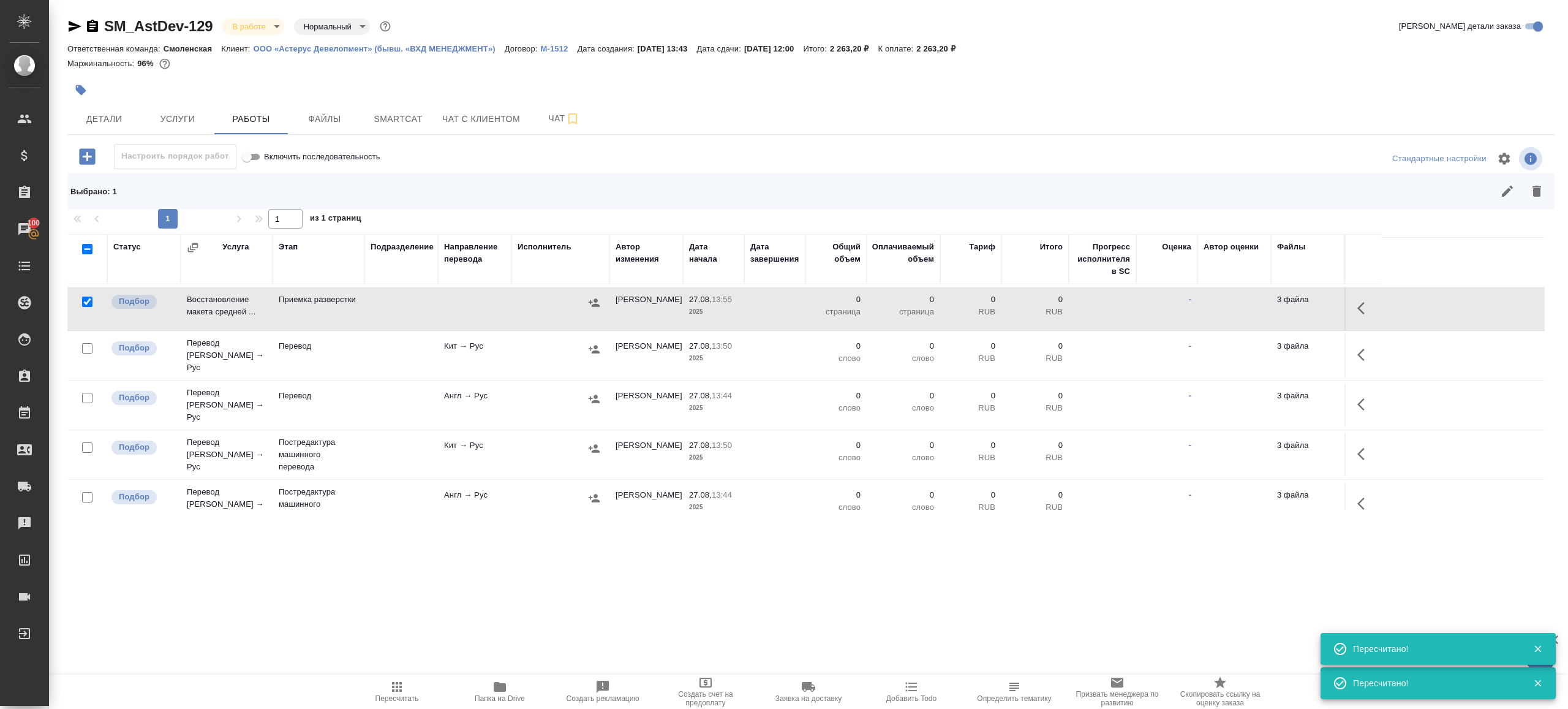
click at [87, 443] on input "checkbox" at bounding box center [87, 448] width 11 height 11
checkbox input "true"
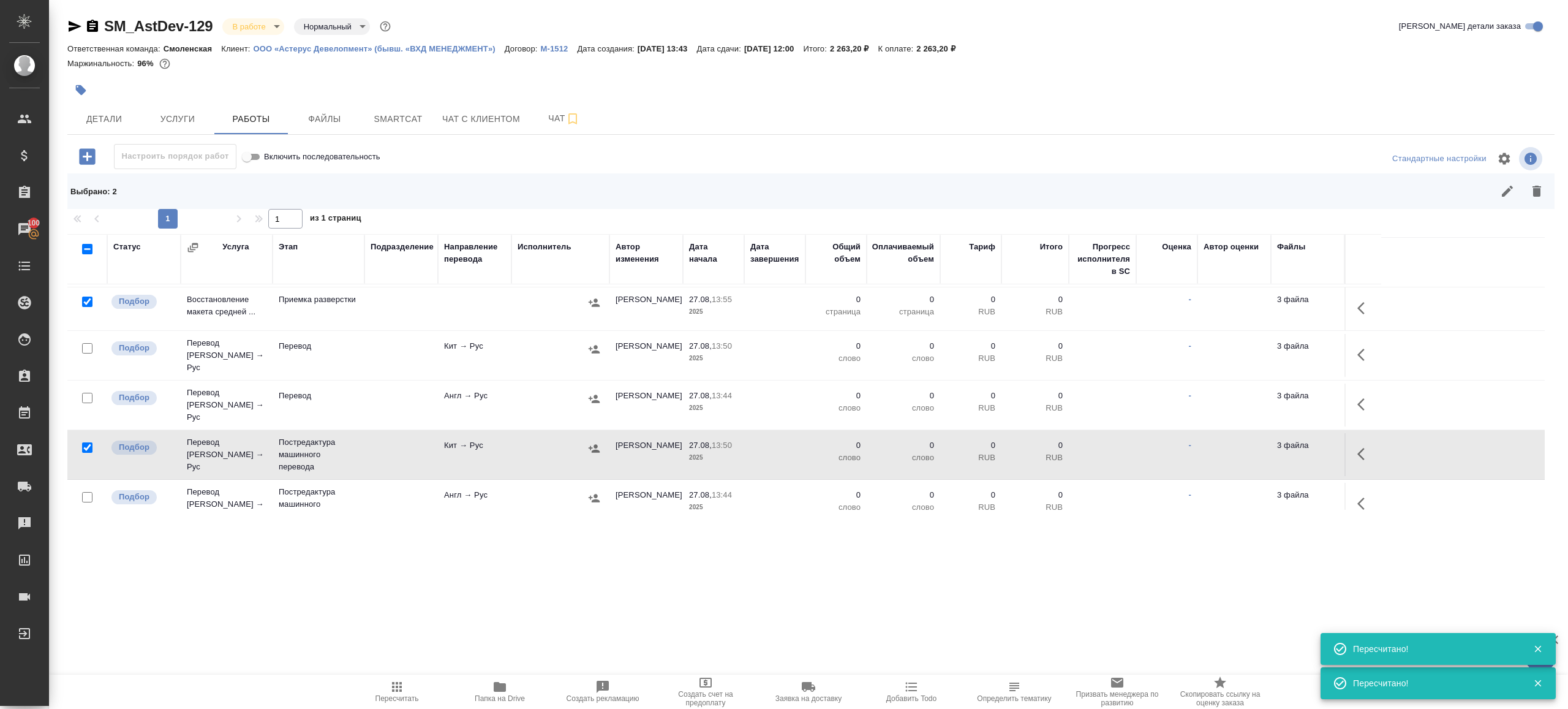
click at [86, 492] on input "checkbox" at bounding box center [87, 497] width 11 height 11
checkbox input "true"
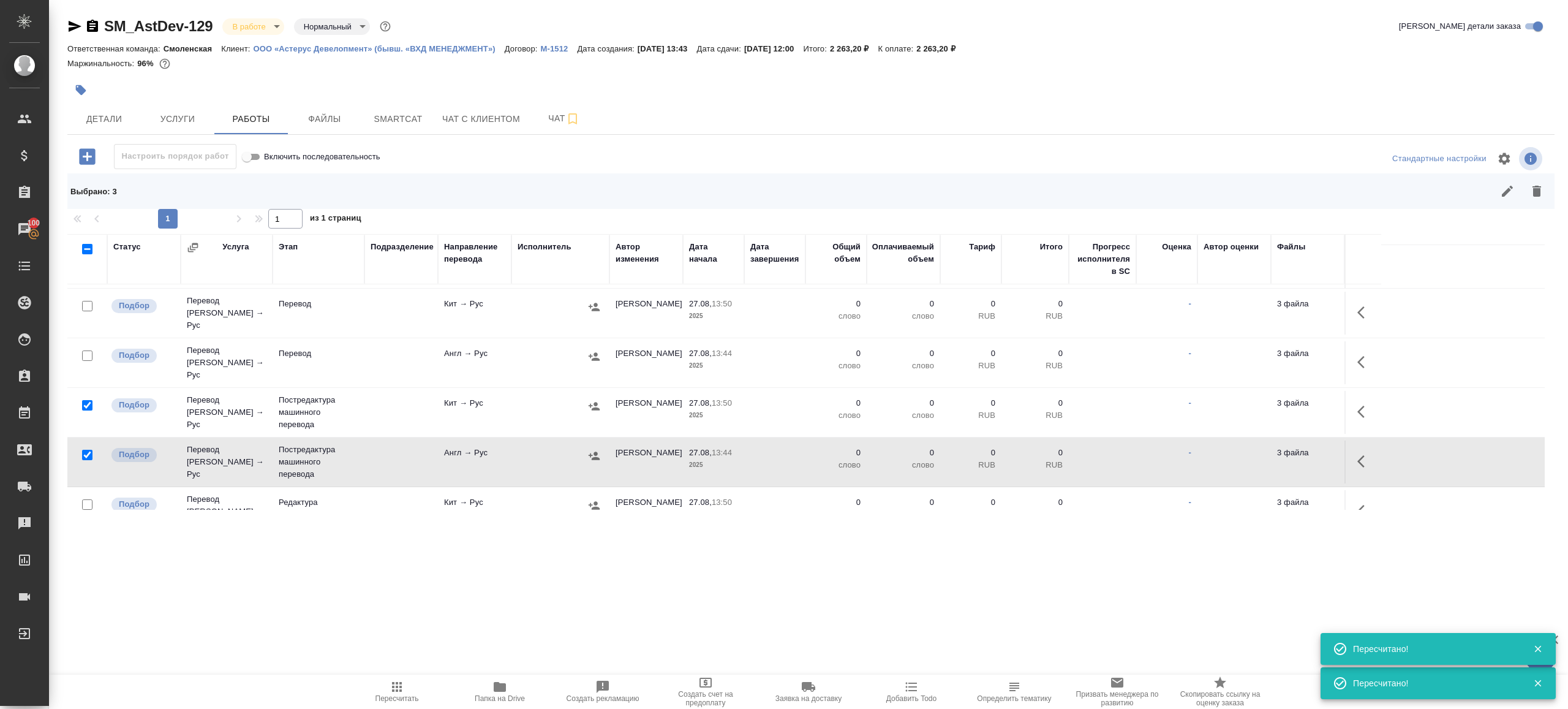
scroll to position [211, 0]
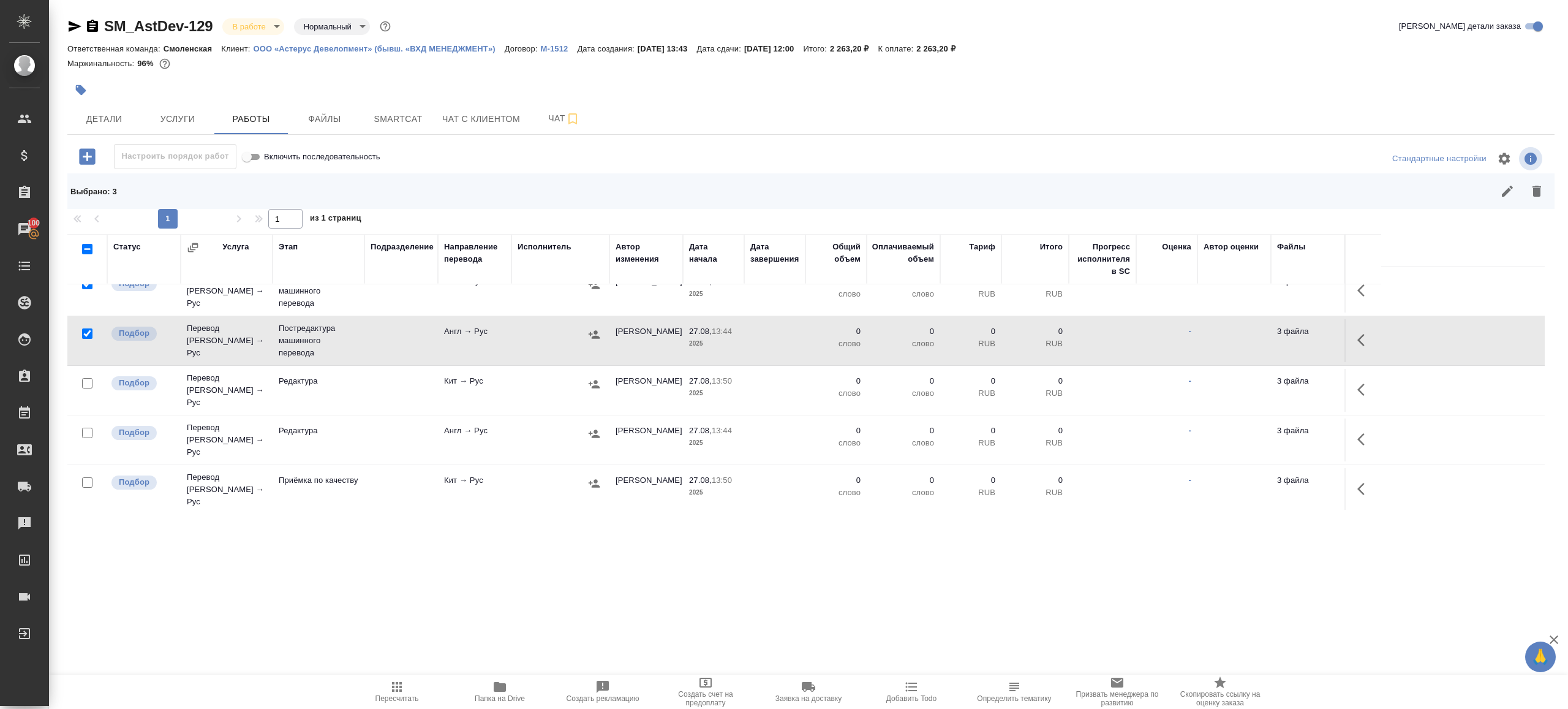
click at [90, 378] on input "checkbox" at bounding box center [87, 383] width 11 height 11
checkbox input "true"
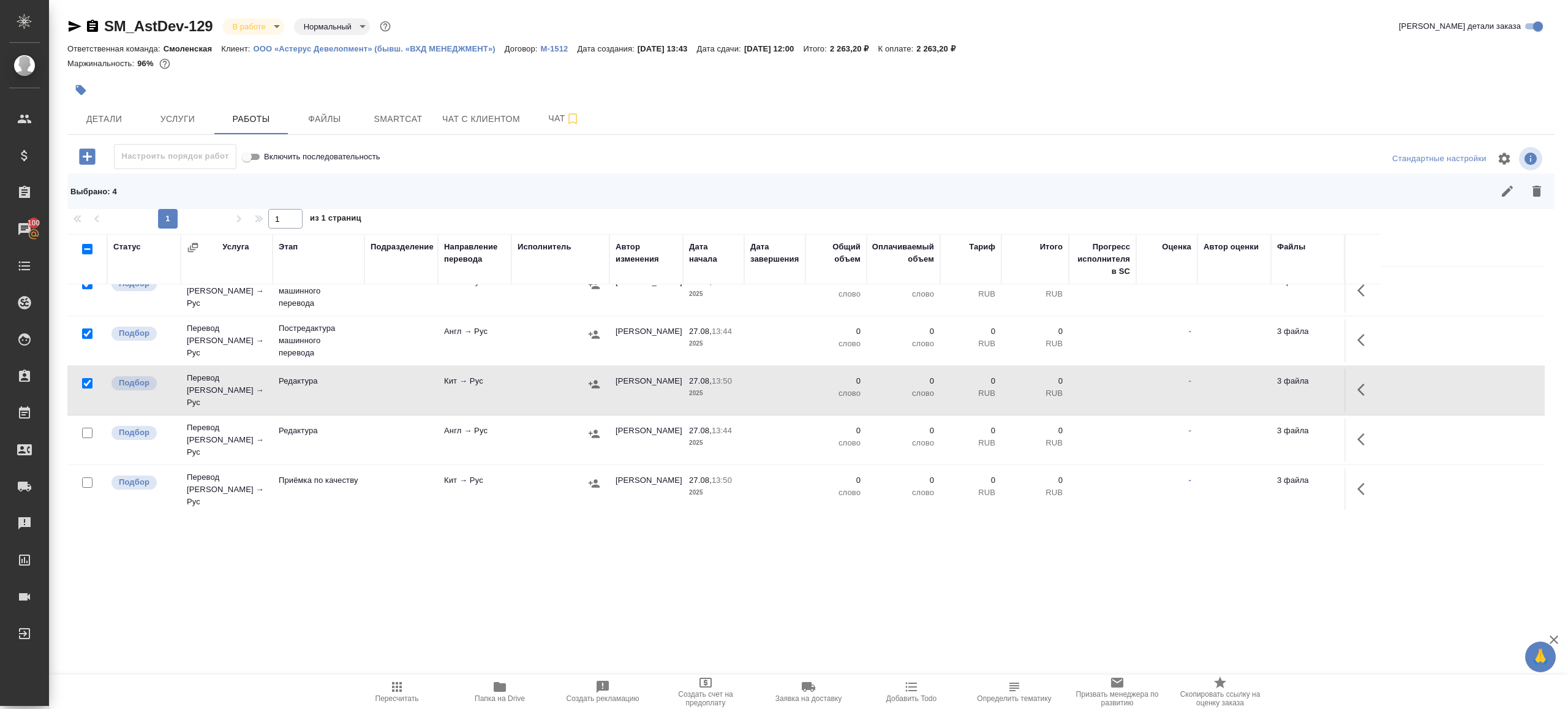
click at [86, 428] on input "checkbox" at bounding box center [87, 433] width 11 height 11
checkbox input "true"
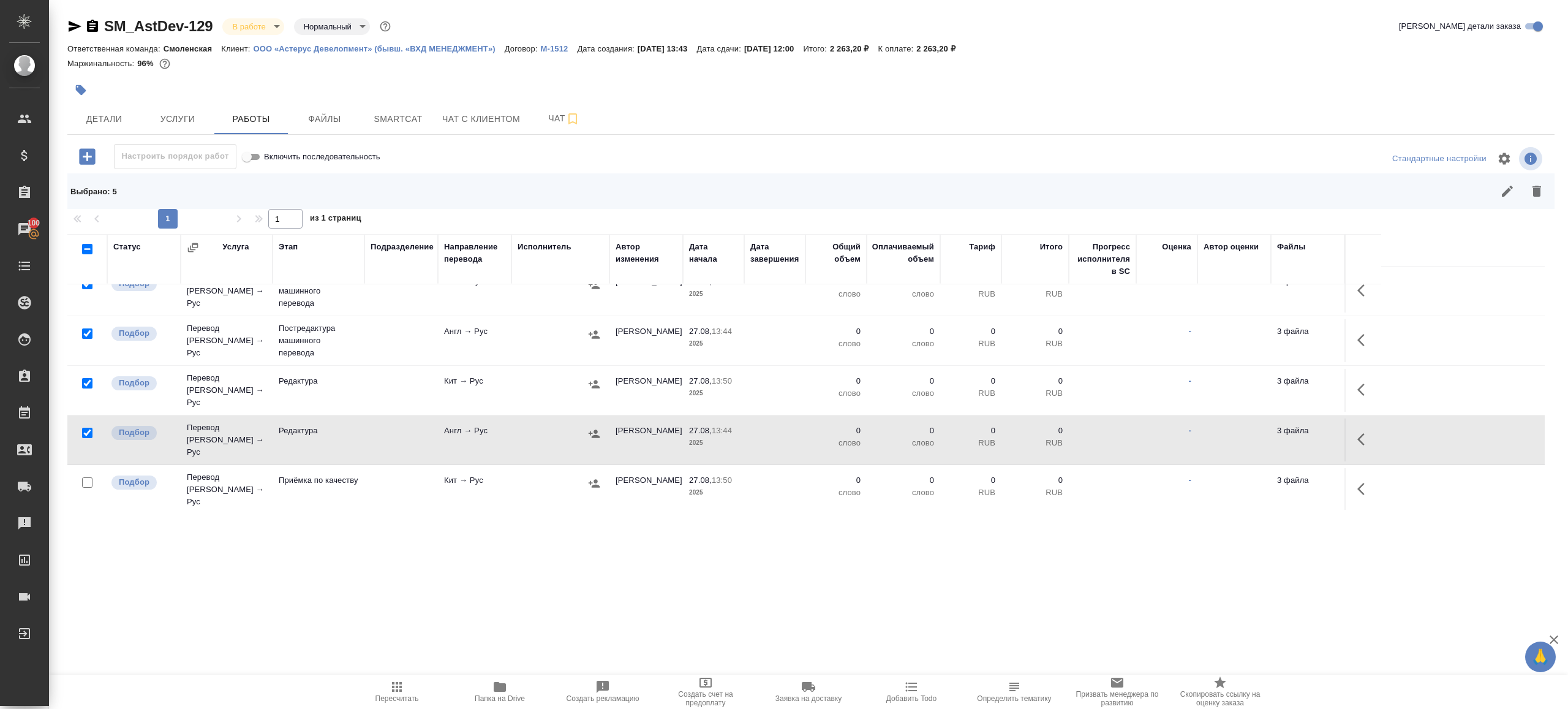
click at [83, 527] on input "checkbox" at bounding box center [87, 532] width 11 height 11
checkbox input "true"
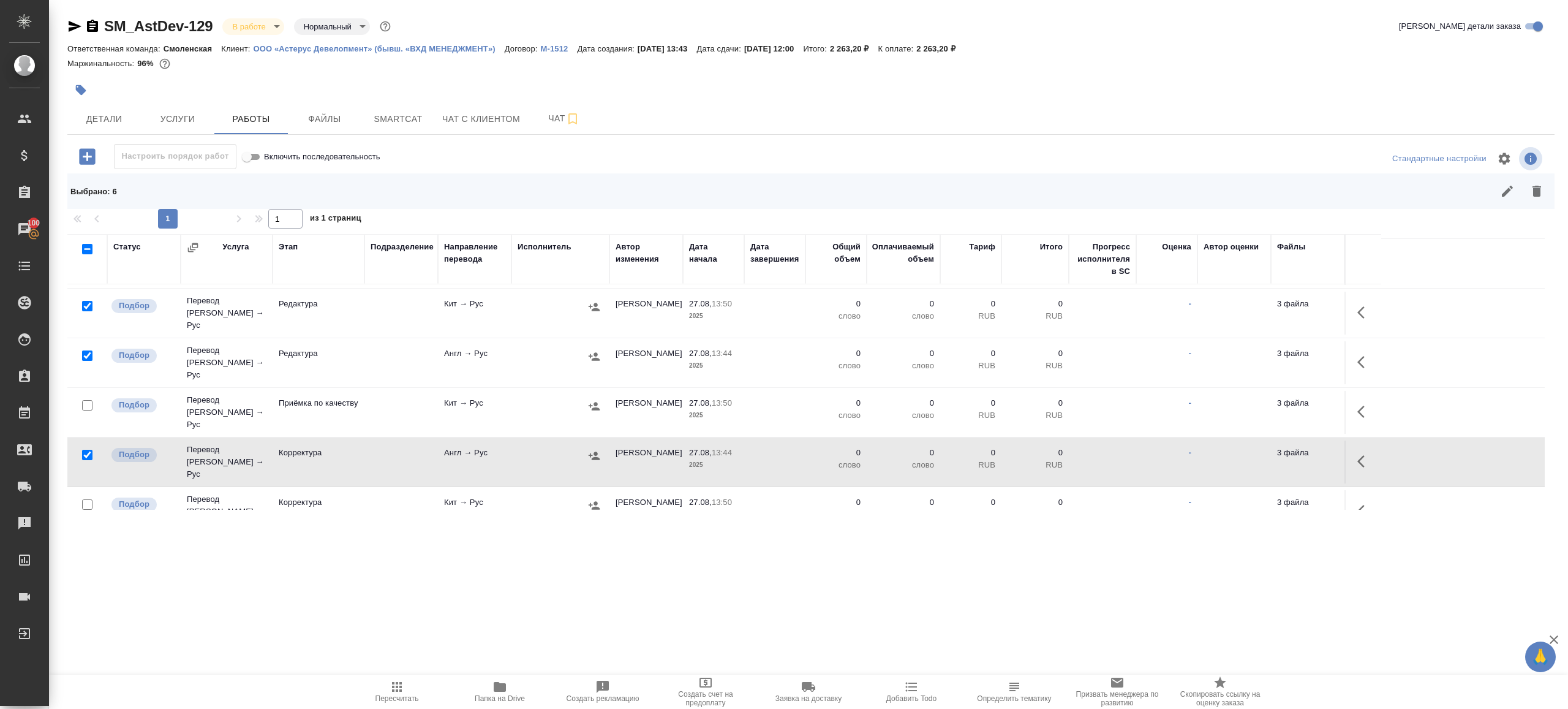
scroll to position [309, 0]
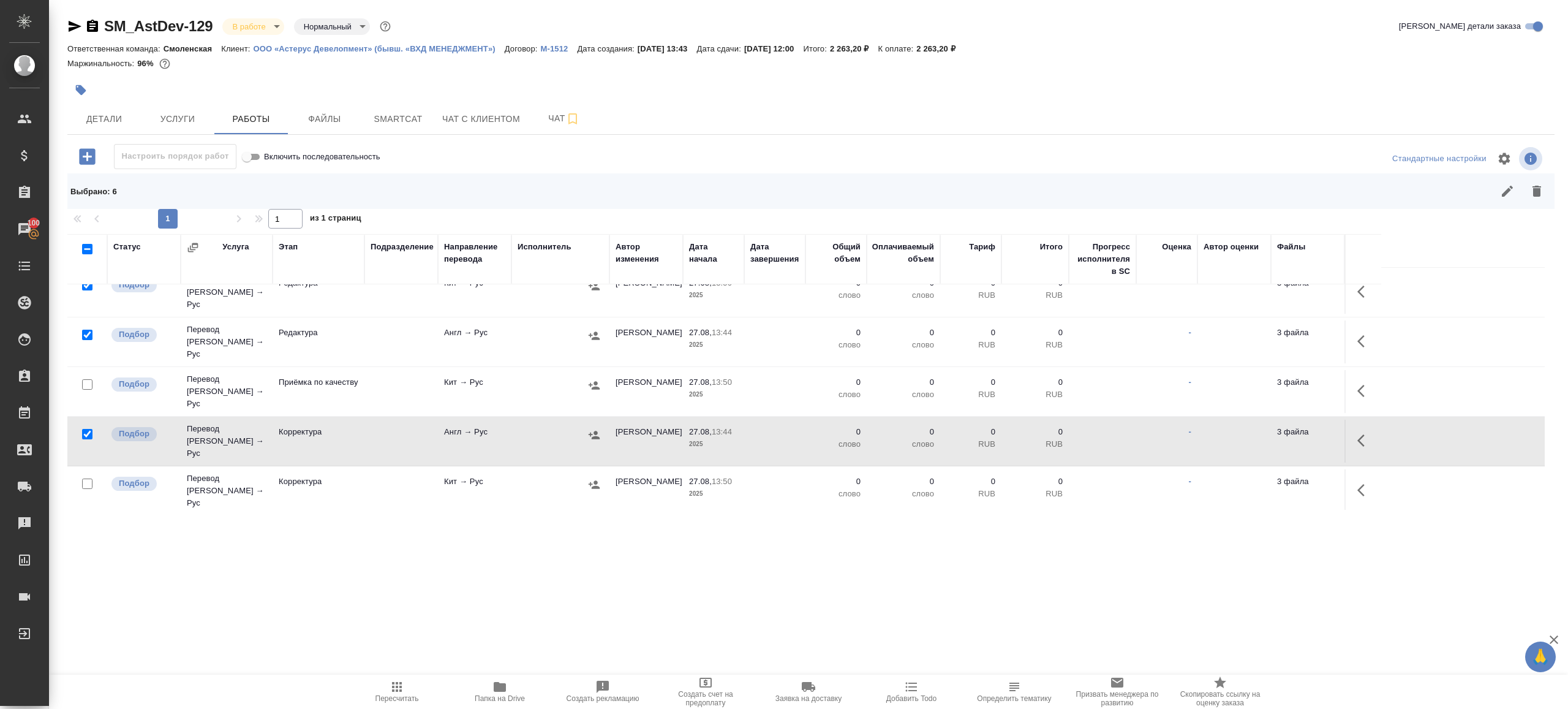
click at [94, 475] on div at bounding box center [87, 484] width 28 height 17
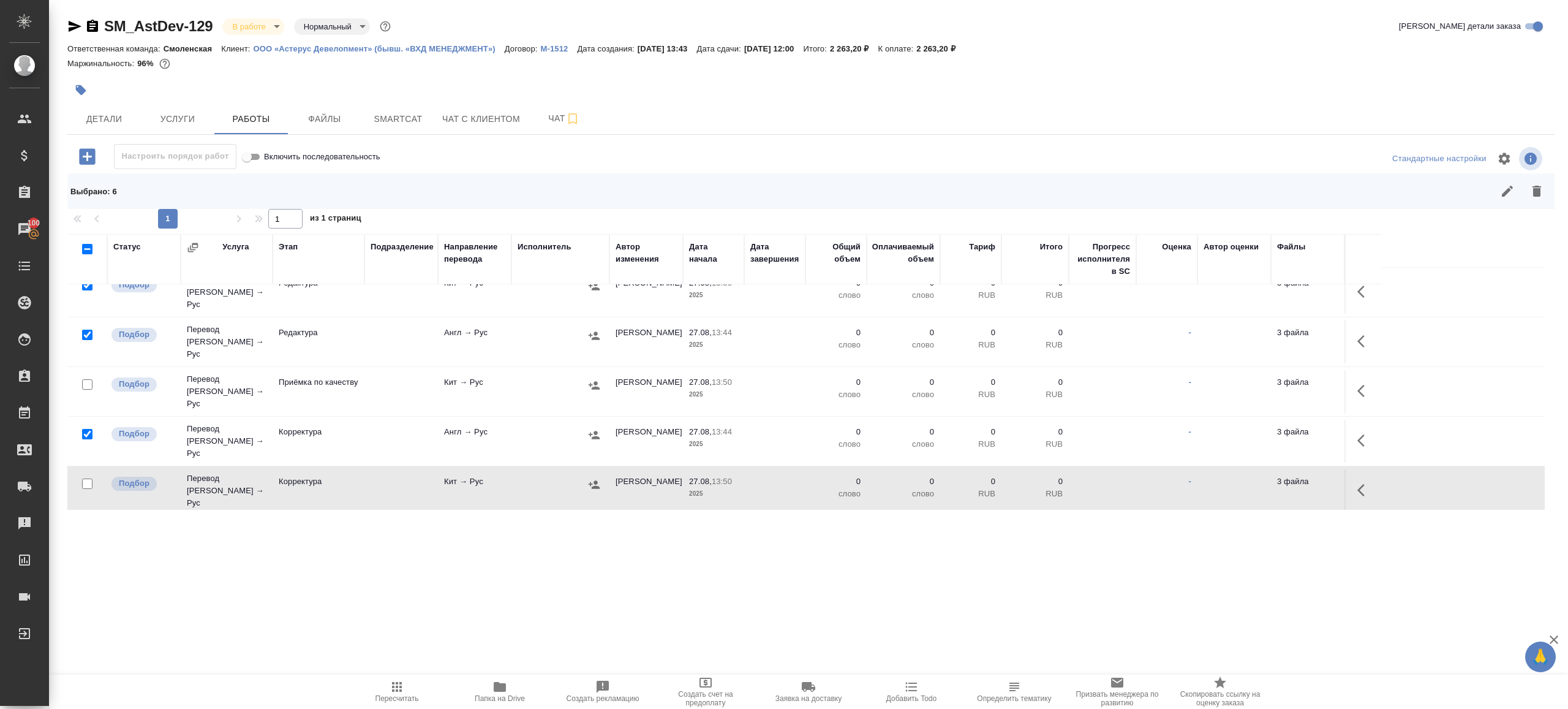
click at [90, 478] on input "checkbox" at bounding box center [87, 483] width 11 height 11
checkbox input "true"
click at [89, 529] on input "checkbox" at bounding box center [87, 533] width 11 height 11
checkbox input "true"
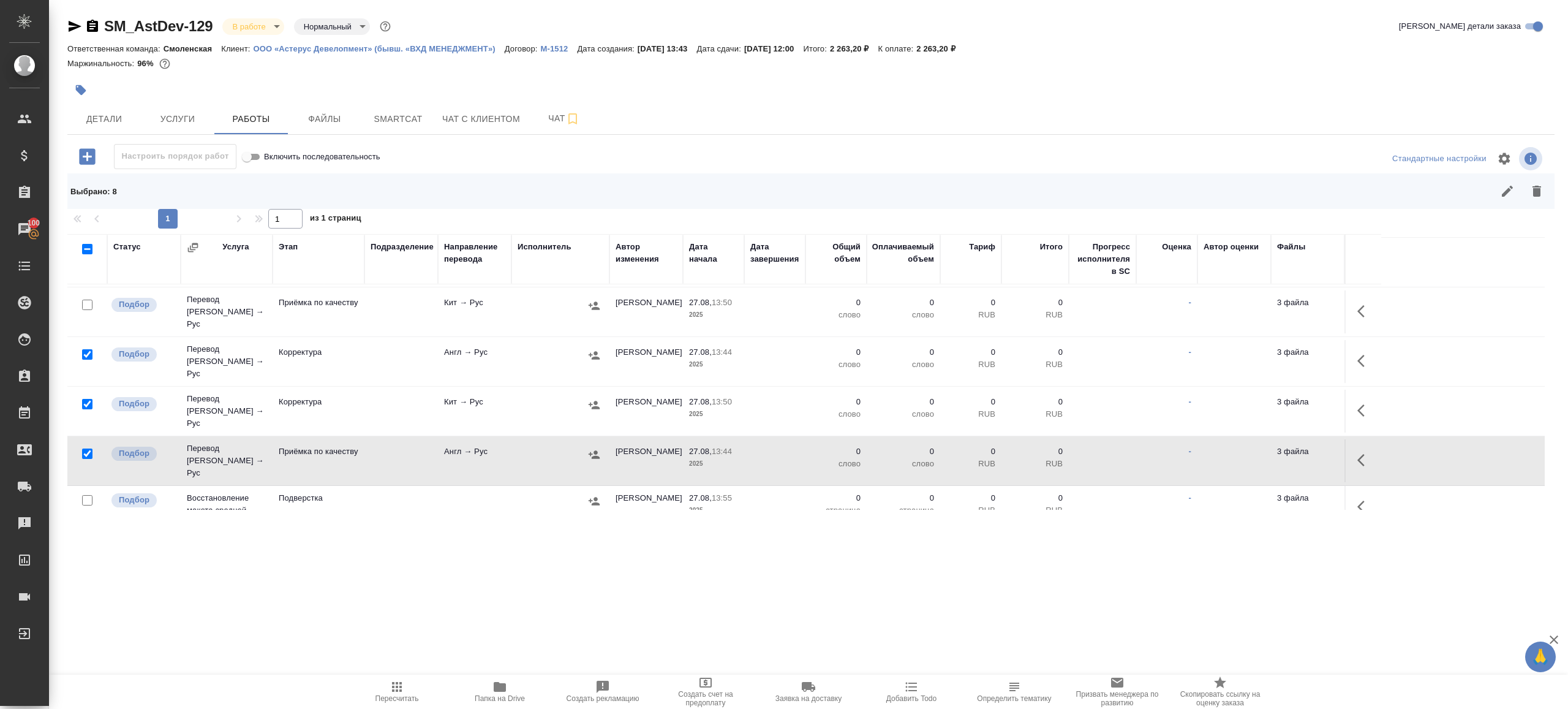
scroll to position [443, 0]
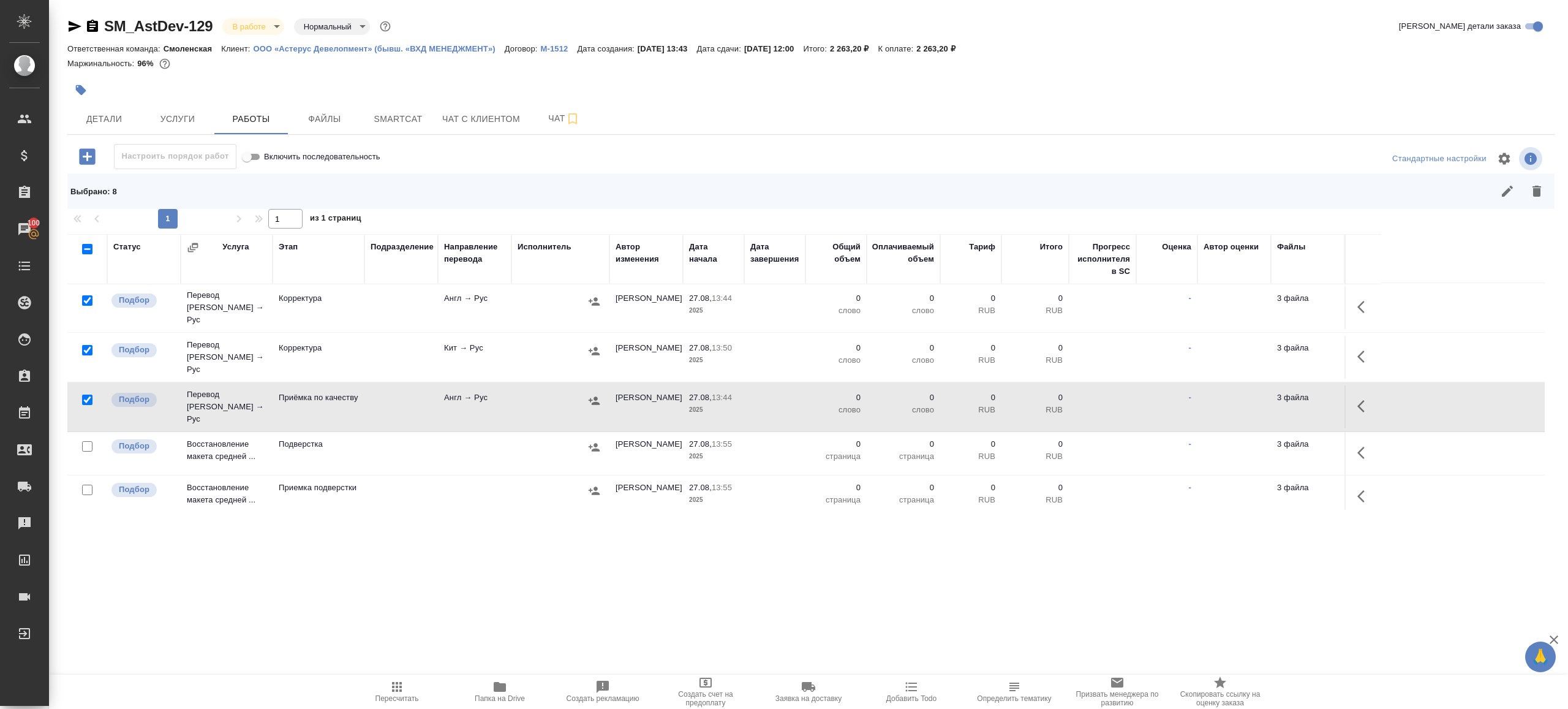
click at [87, 441] on input "checkbox" at bounding box center [87, 446] width 11 height 11
checkbox input "true"
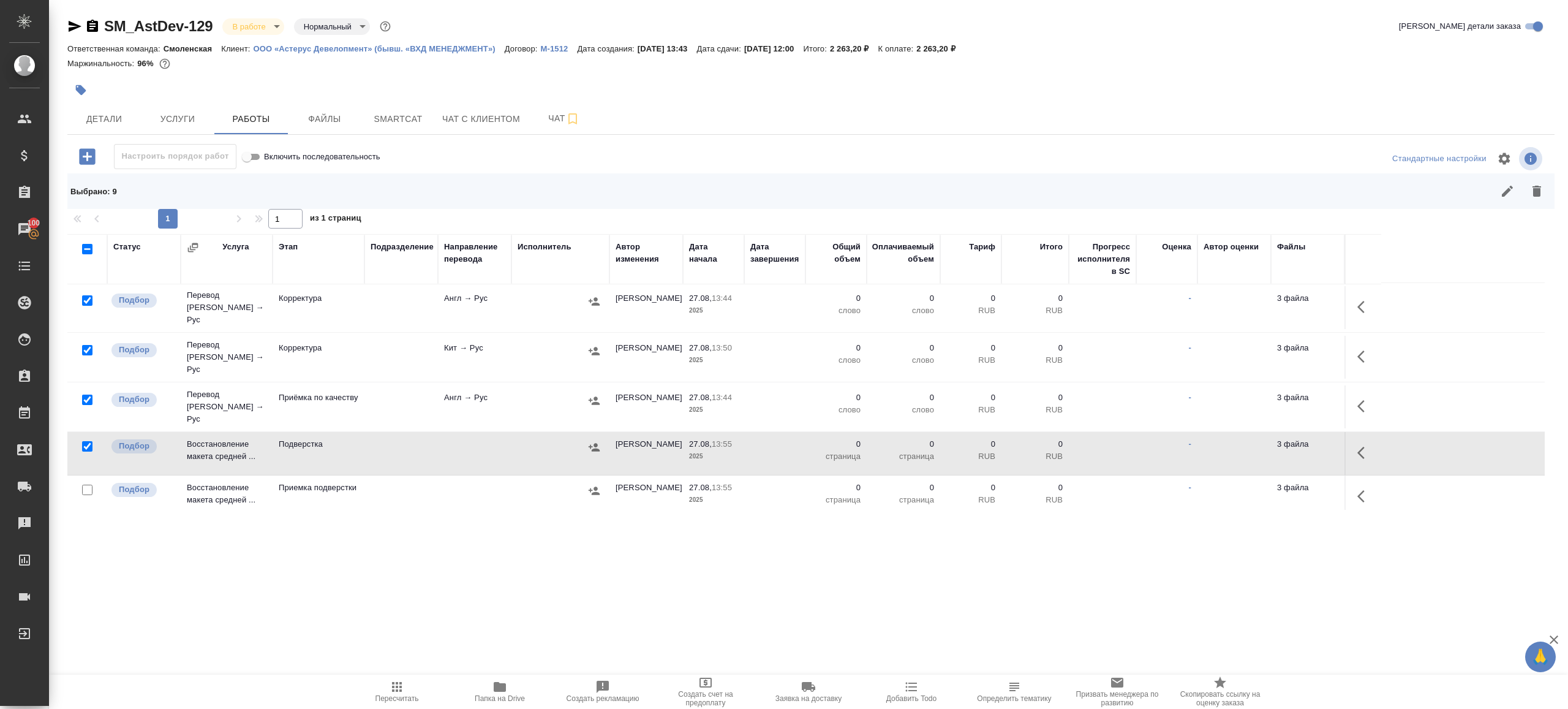
click at [90, 485] on input "checkbox" at bounding box center [87, 490] width 11 height 11
checkbox input "true"
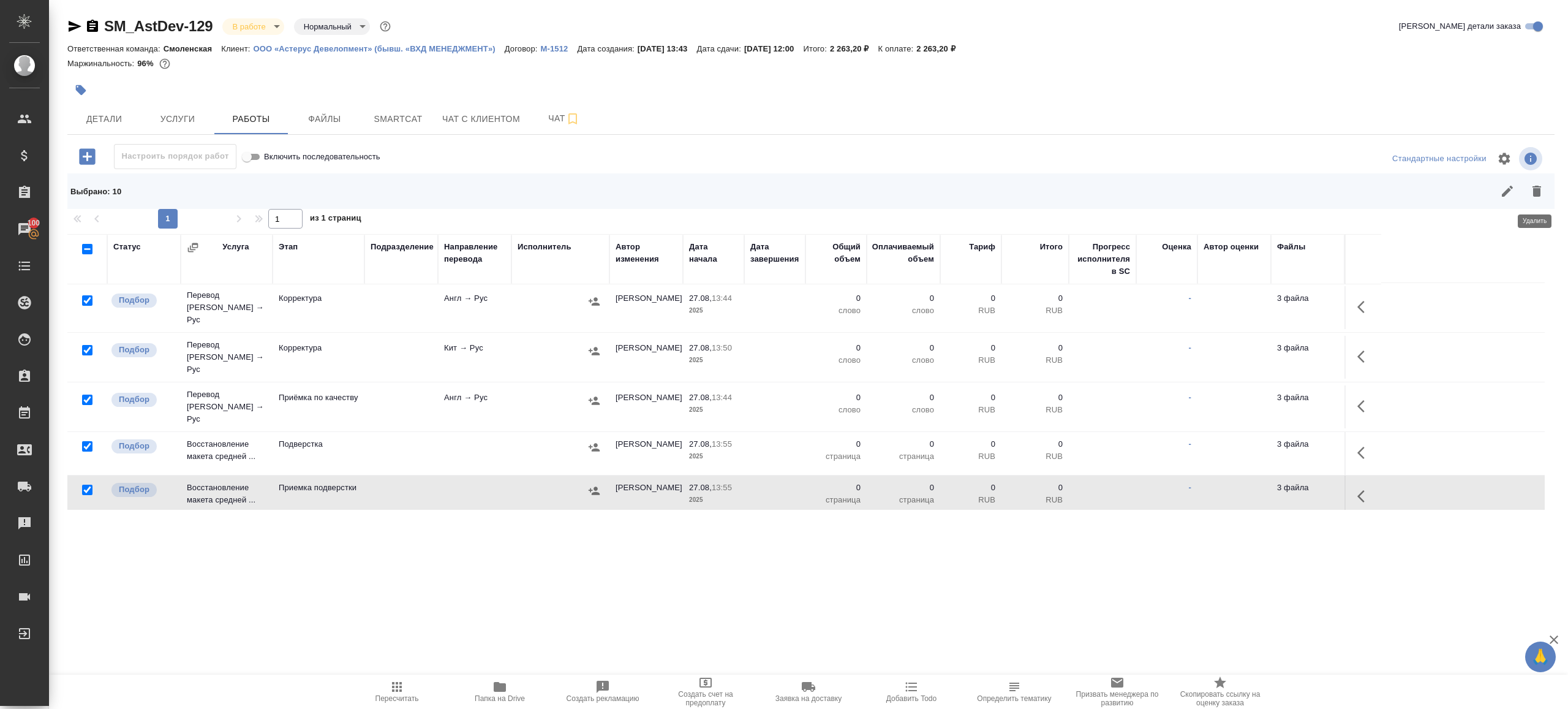
click at [1527, 187] on button "button" at bounding box center [1537, 192] width 30 height 30
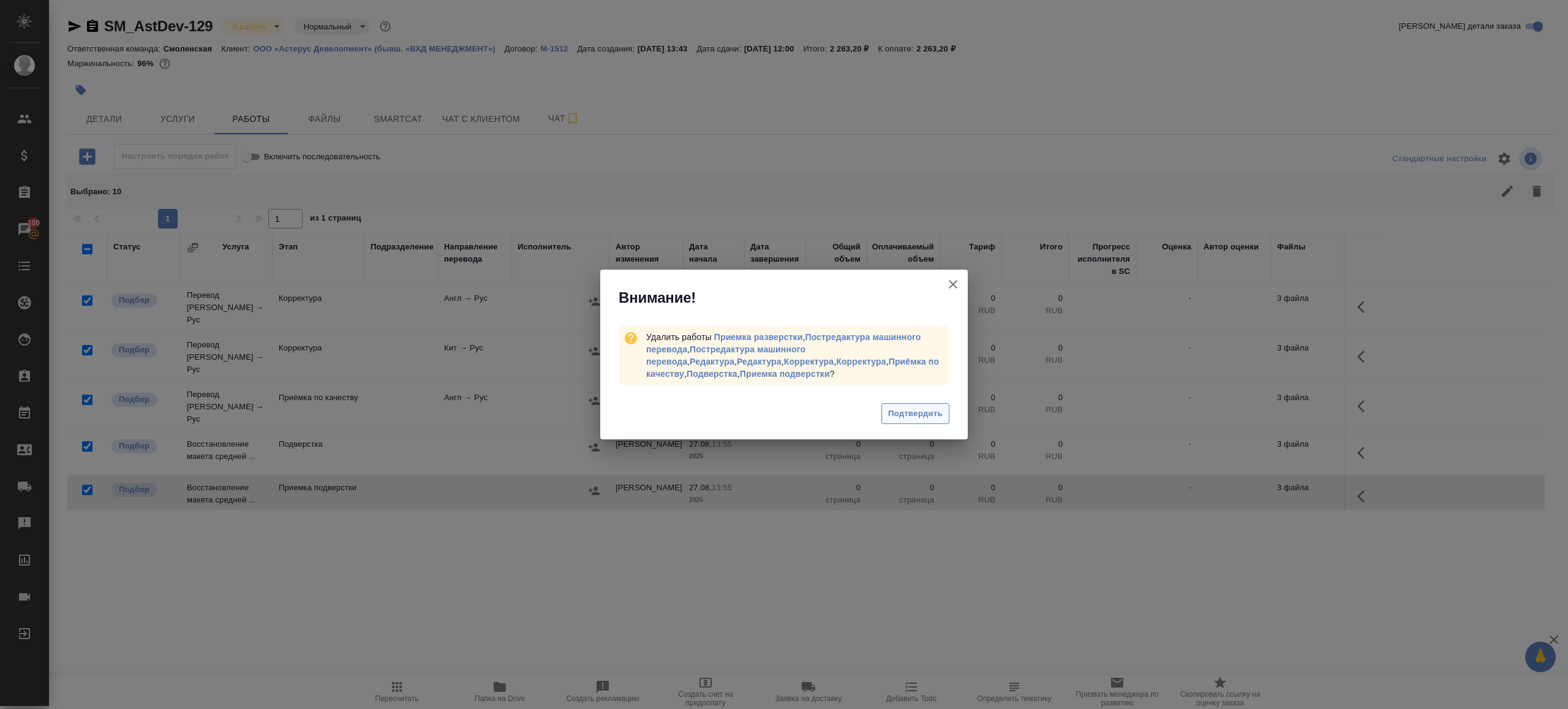
click at [922, 415] on span "Подтвердить" at bounding box center [916, 414] width 54 height 14
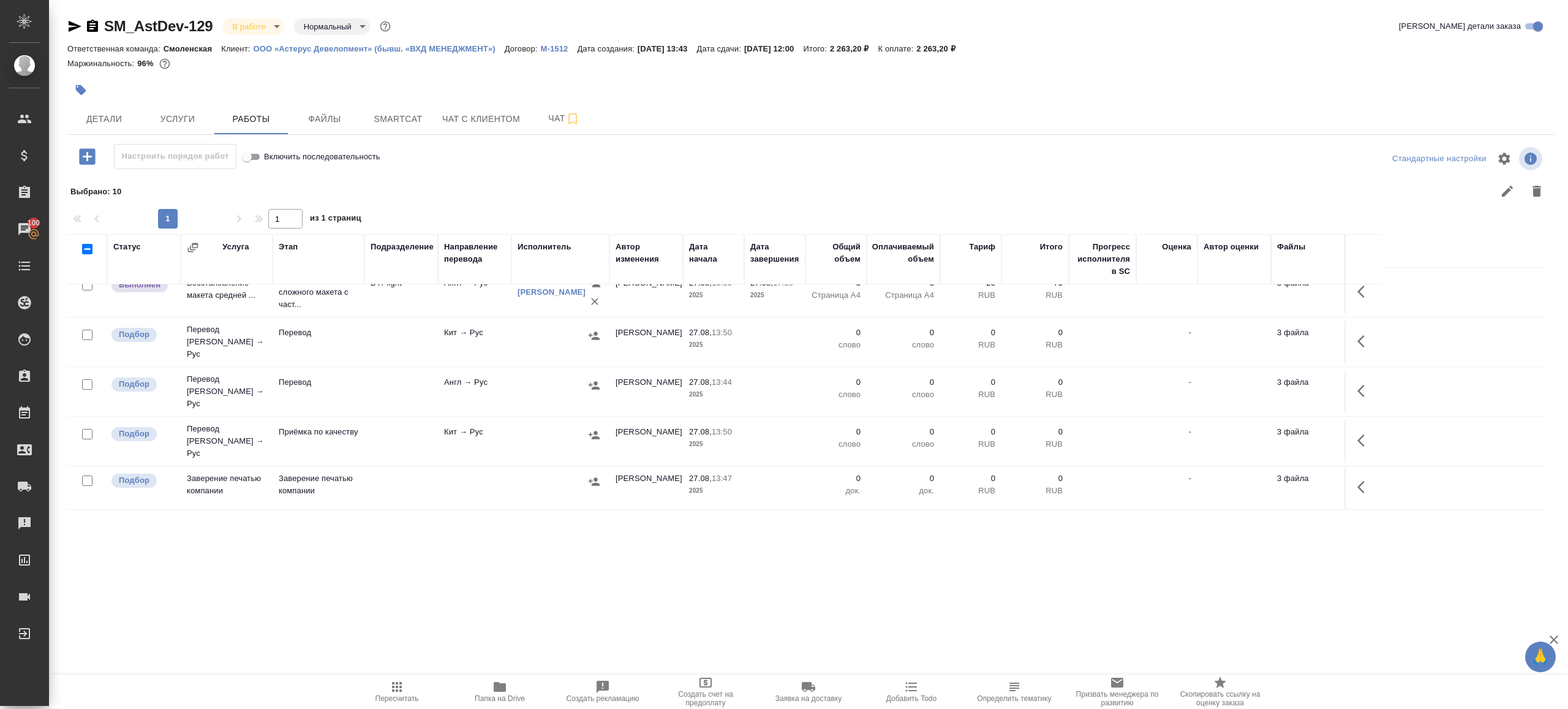
scroll to position [0, 0]
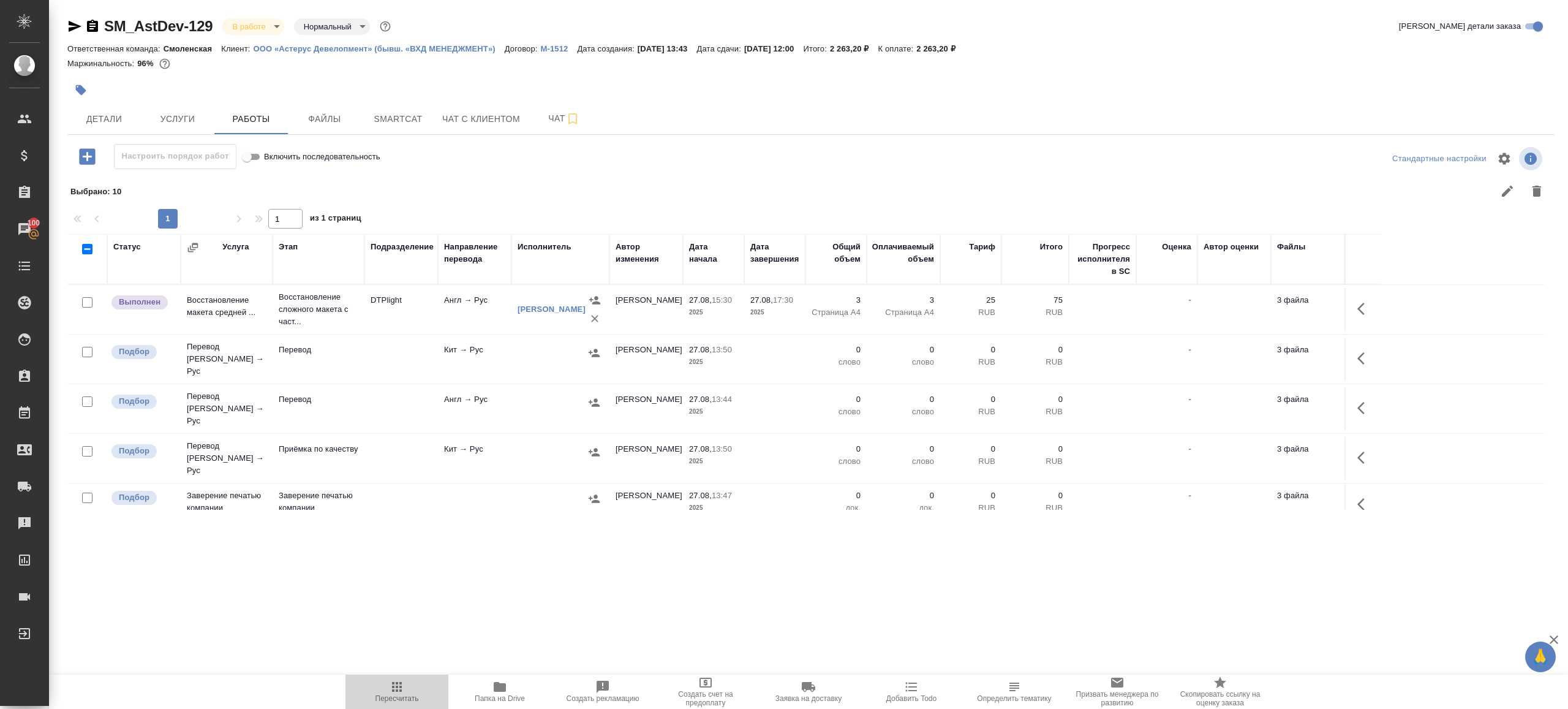
click at [389, 695] on span "Пересчитать" at bounding box center [397, 698] width 43 height 9
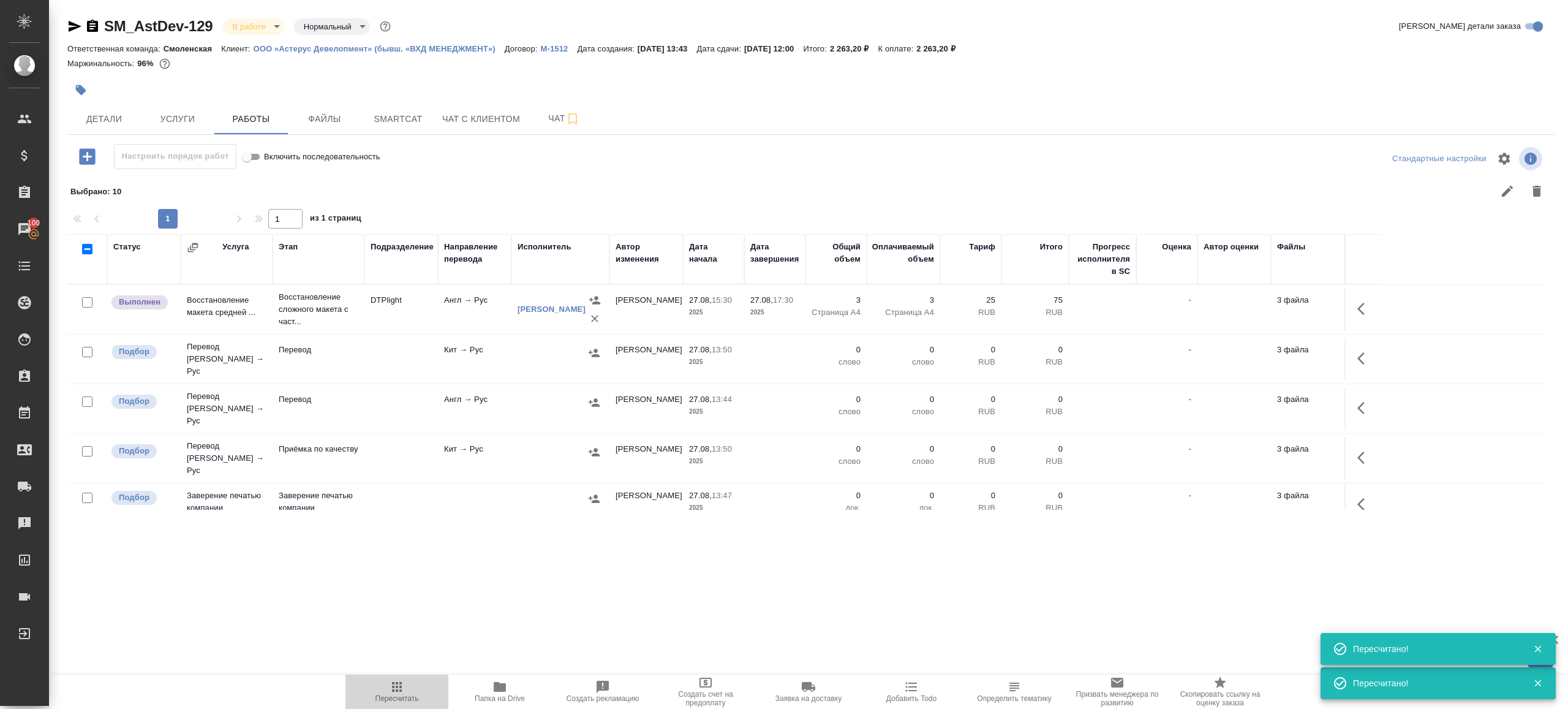
click at [390, 691] on icon "button" at bounding box center [397, 687] width 15 height 15
click at [459, 614] on div ".cls-1 fill:#fff; AWATERA Gazizov Rinat Клиенты Спецификации Заказы 100 Чаты To…" at bounding box center [784, 354] width 1568 height 709
click at [405, 116] on span "Smartcat" at bounding box center [398, 119] width 59 height 15
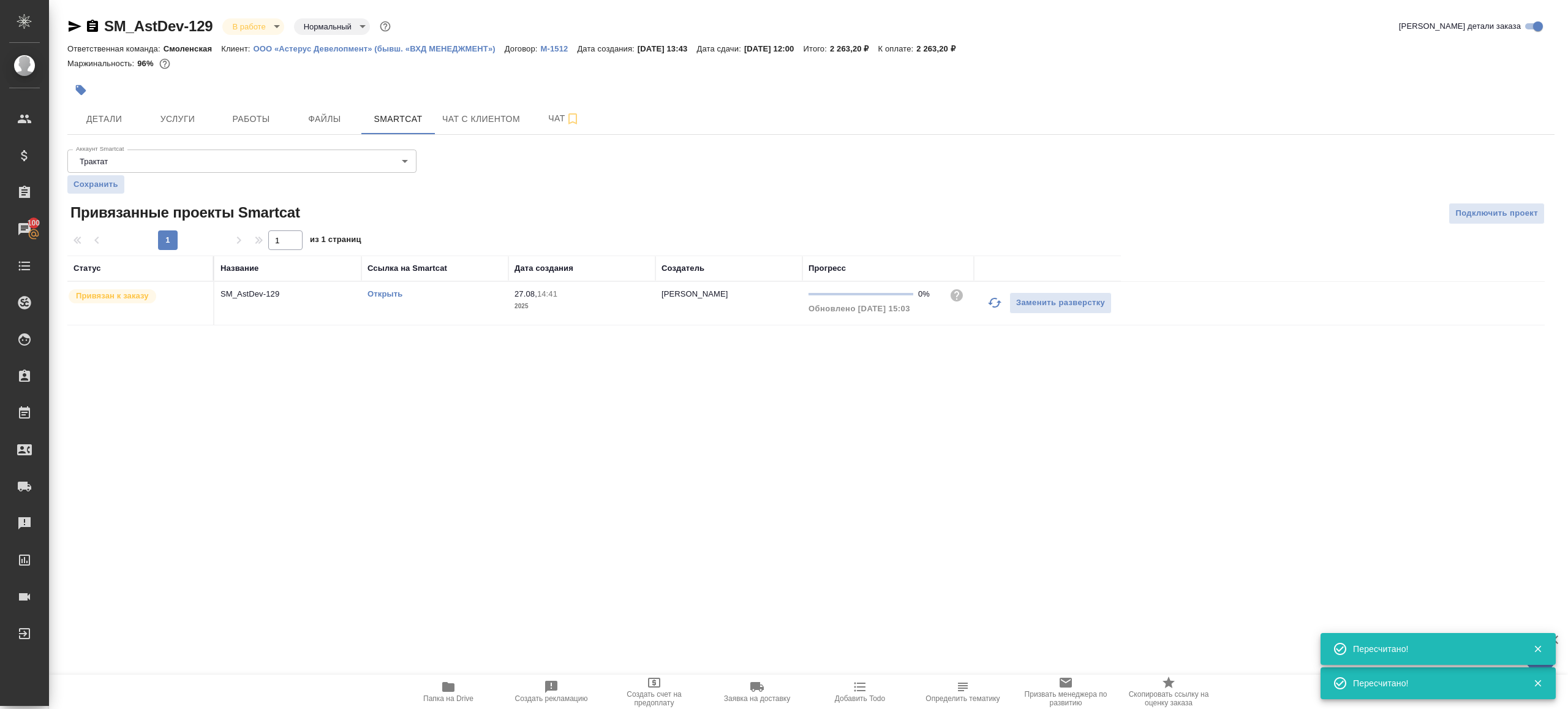
click at [386, 294] on link "Открыть" at bounding box center [385, 294] width 35 height 9
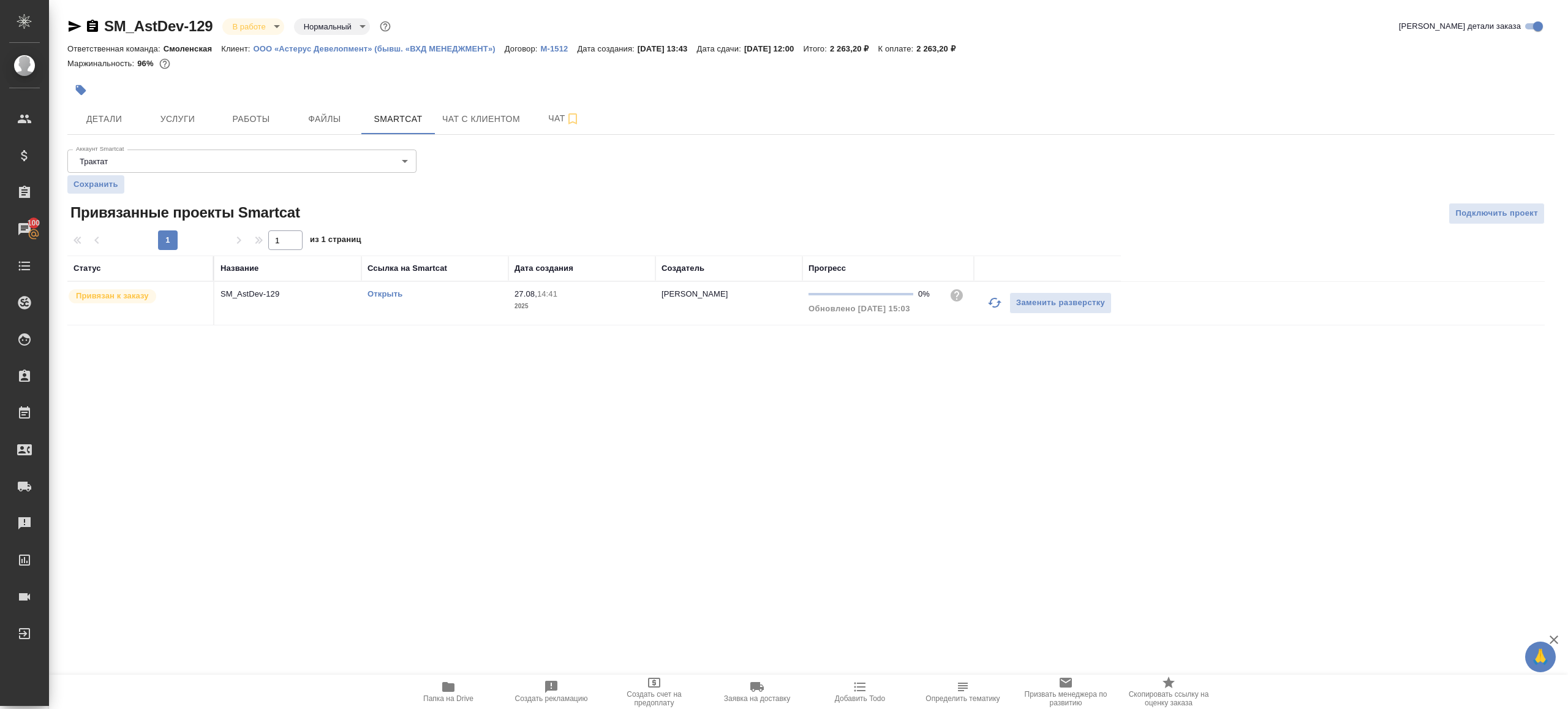
click at [466, 683] on span "Папка на Drive" at bounding box center [448, 691] width 88 height 23
click at [258, 135] on hr at bounding box center [811, 134] width 1487 height 1
click at [251, 111] on span "Работы" at bounding box center [251, 119] width 59 height 15
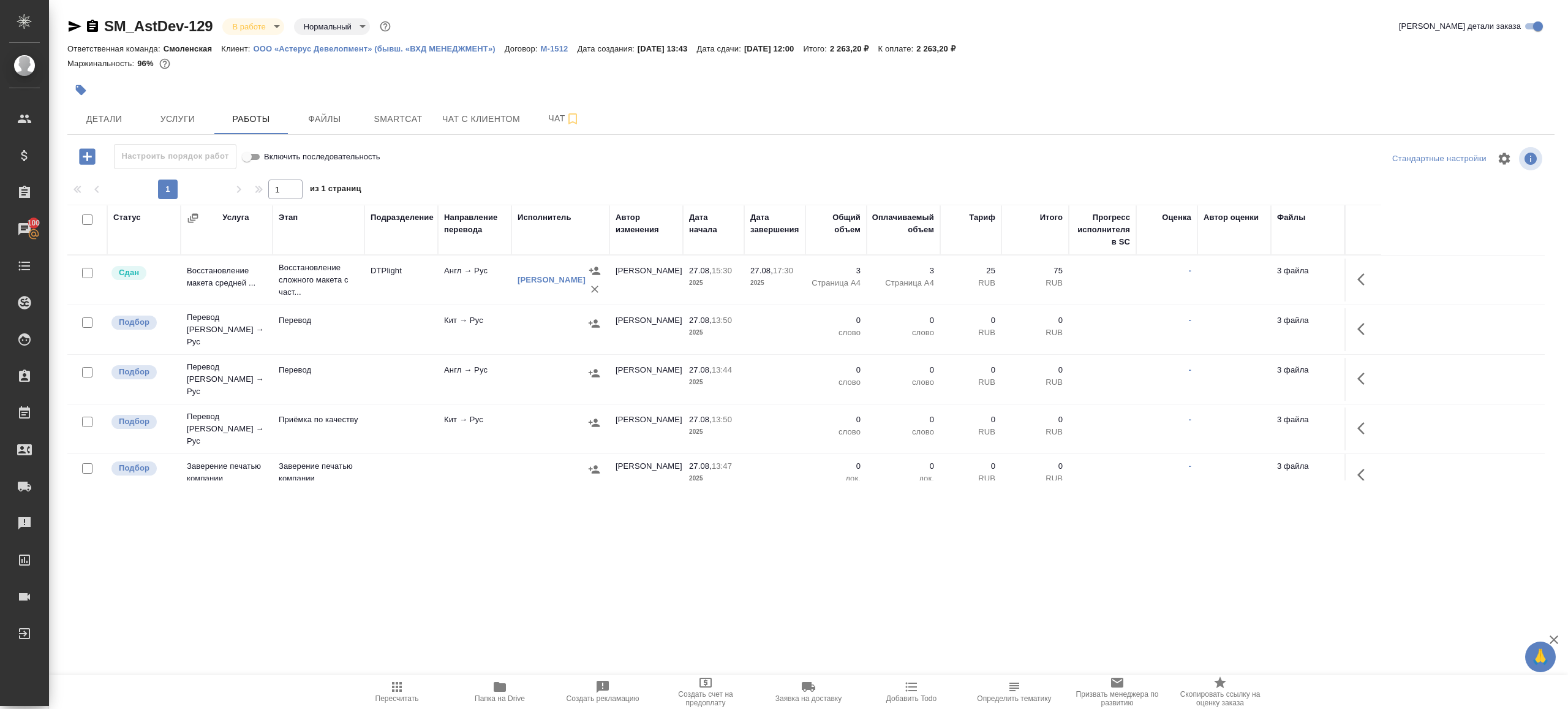
click at [77, 88] on icon "button" at bounding box center [81, 90] width 11 height 11
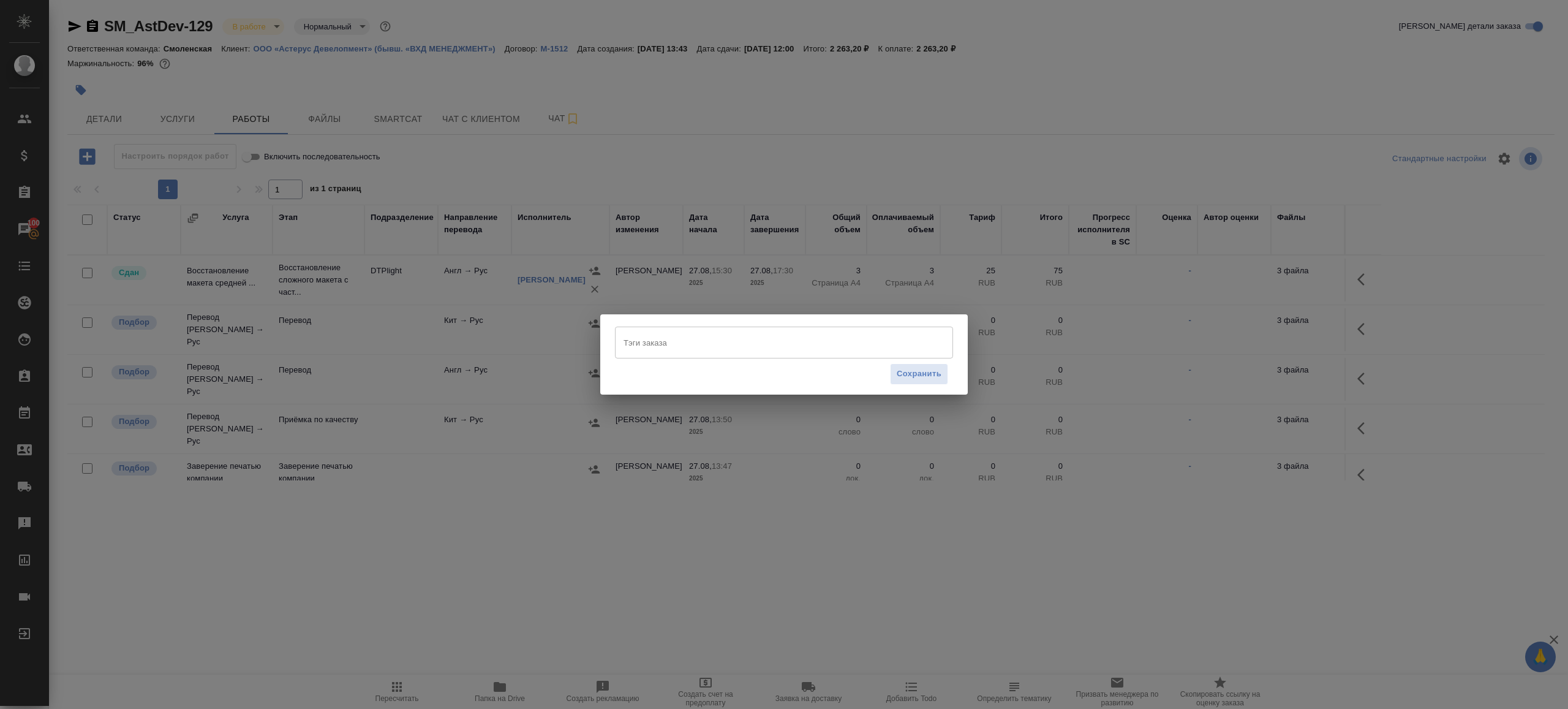
click at [663, 355] on div "Тэги заказа" at bounding box center [783, 342] width 338 height 32
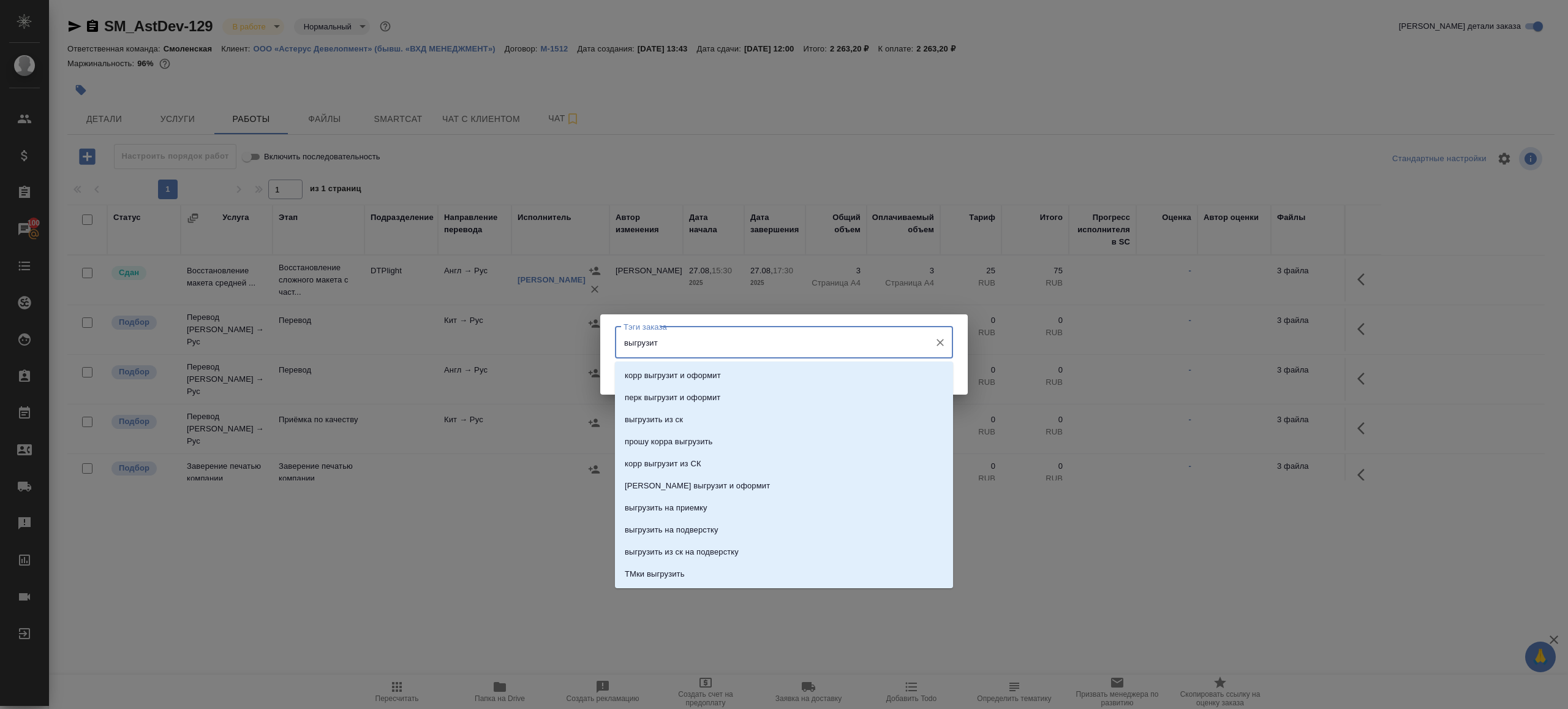
type input "выгрузить"
click at [712, 367] on li "выгрузить из ск" at bounding box center [783, 376] width 338 height 22
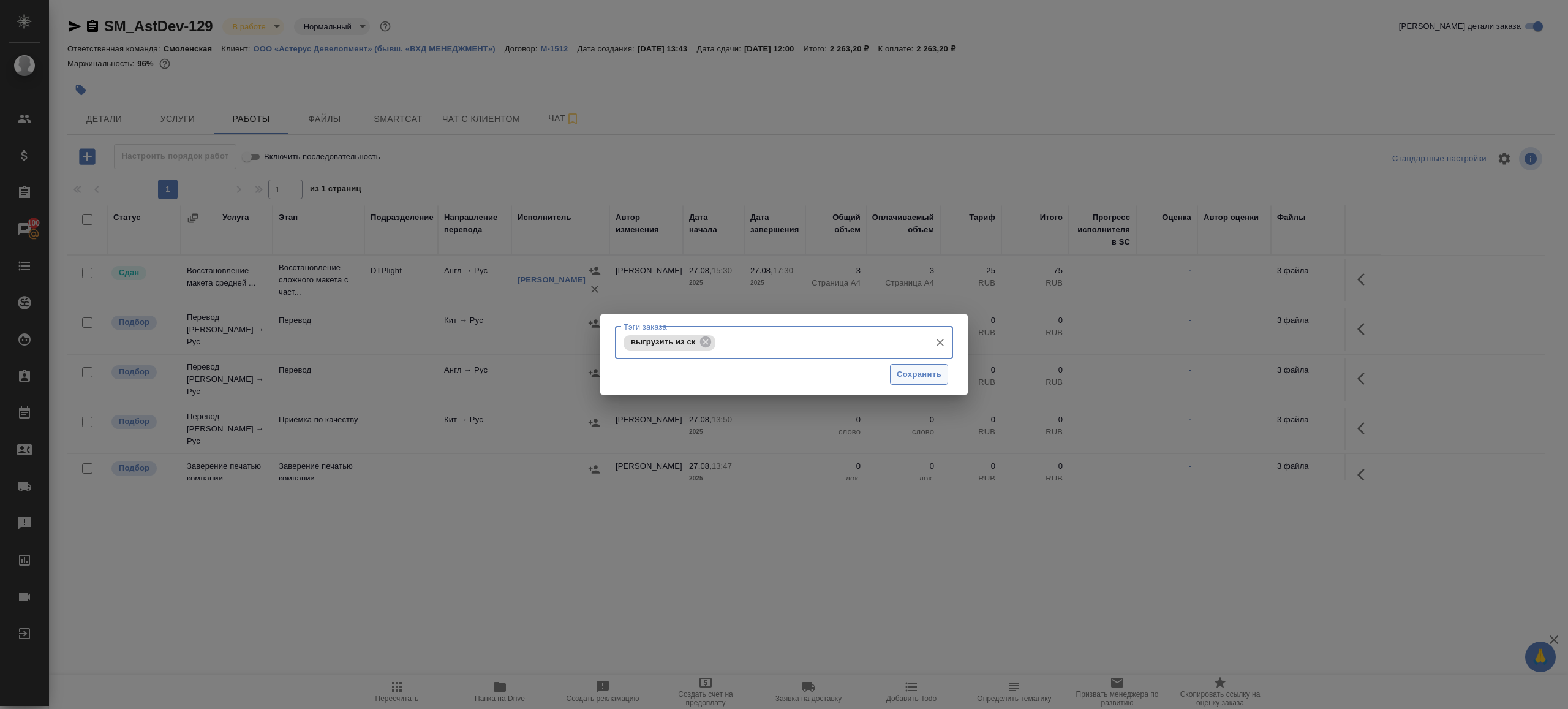
click at [914, 368] on span "Сохранить" at bounding box center [919, 375] width 44 height 14
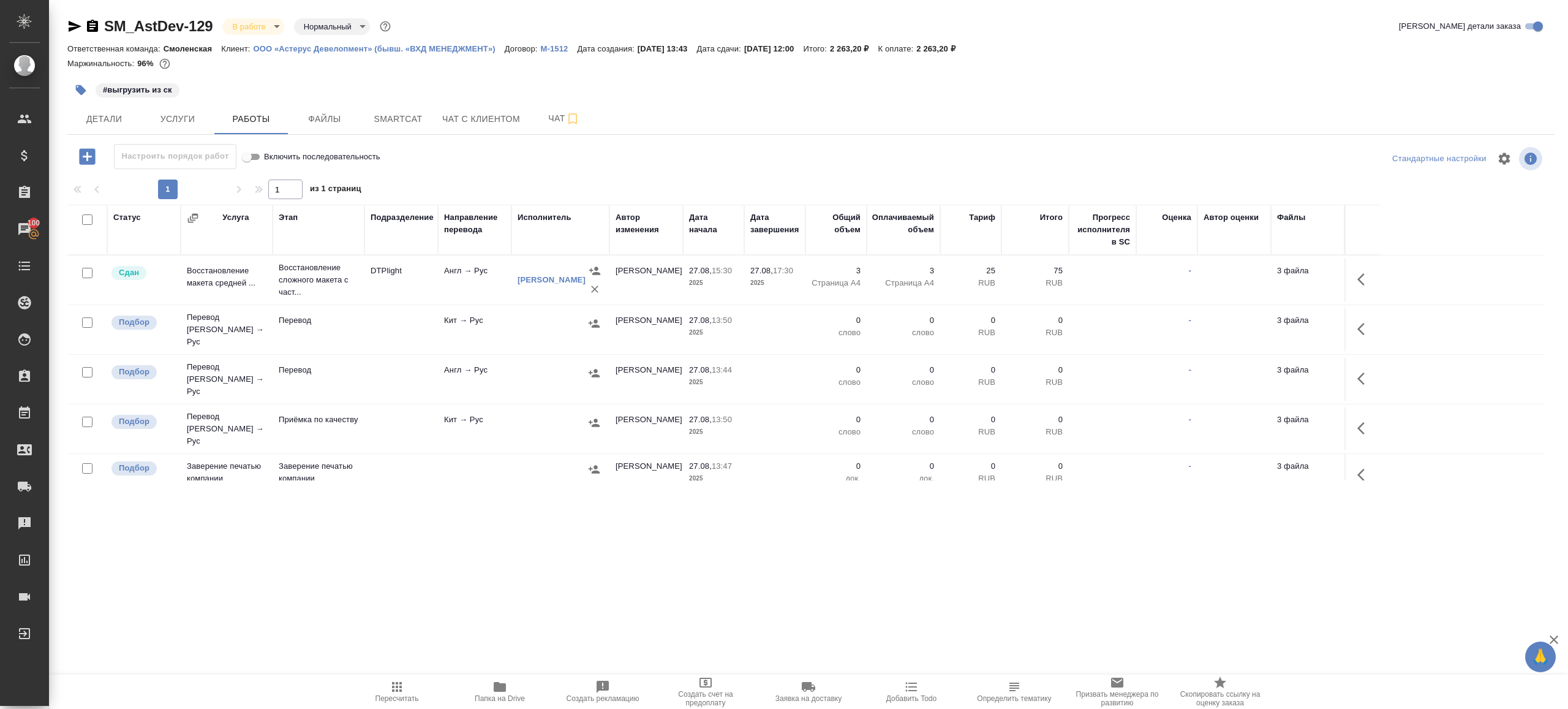
click at [1362, 373] on icon "button" at bounding box center [1361, 379] width 7 height 12
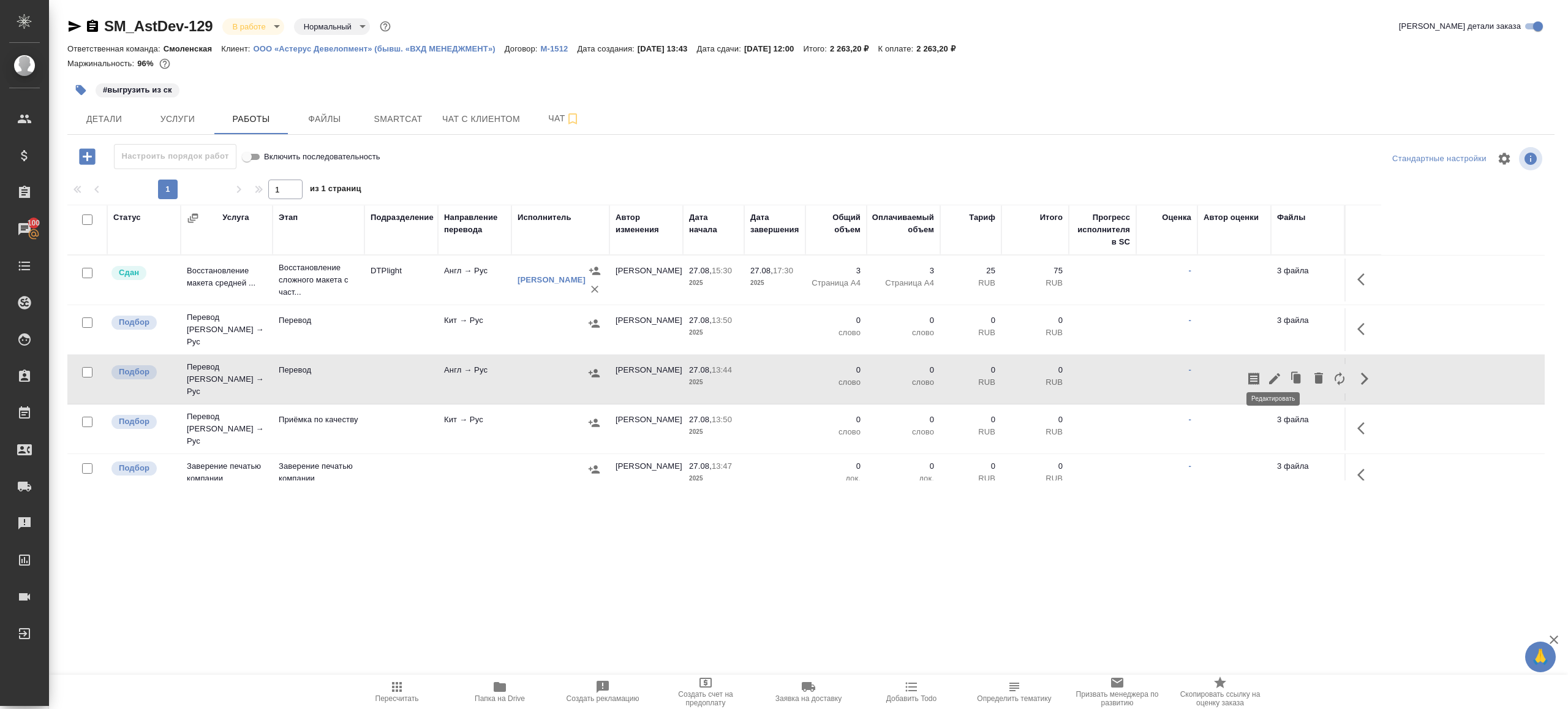
click at [1267, 371] on icon "button" at bounding box center [1275, 379] width 15 height 15
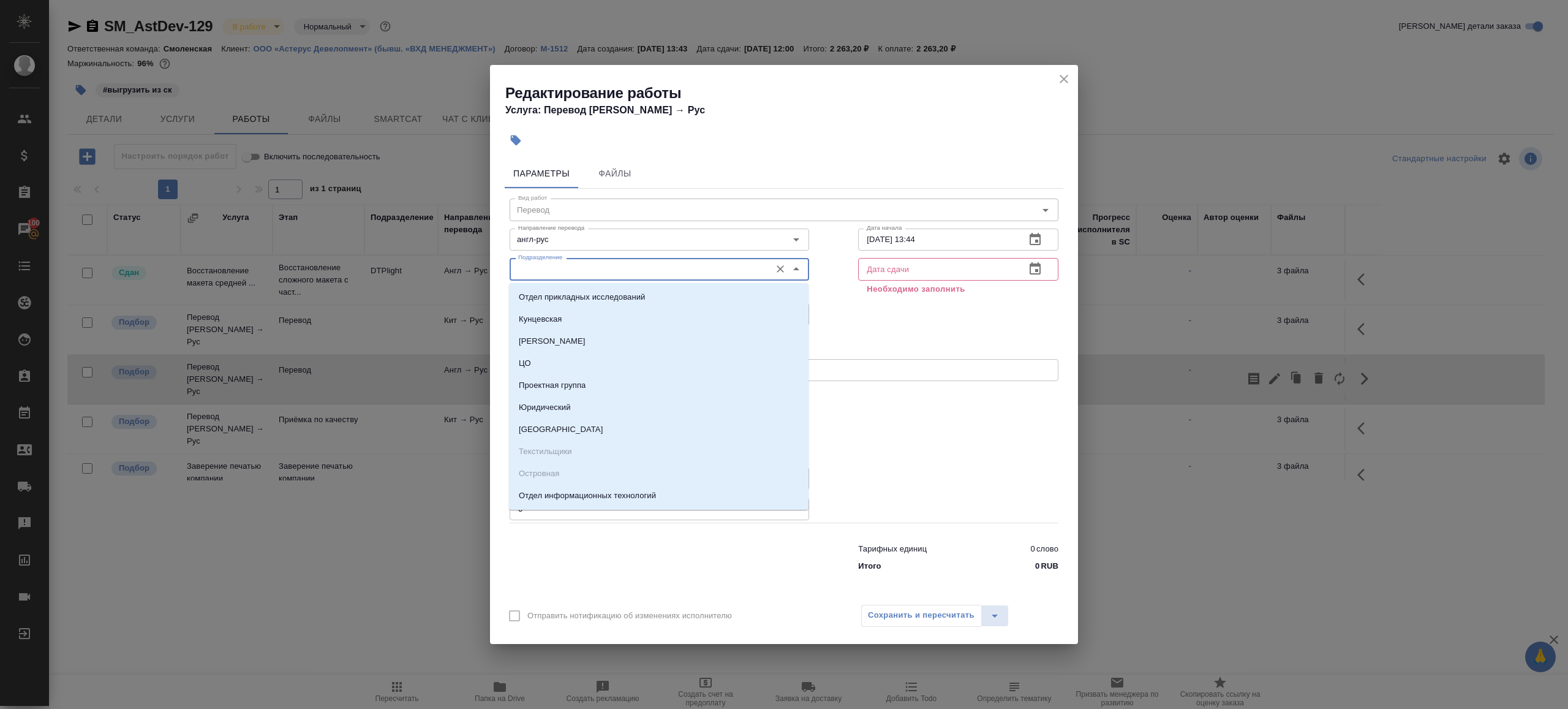
click at [608, 266] on input "Подразделение" at bounding box center [639, 269] width 251 height 15
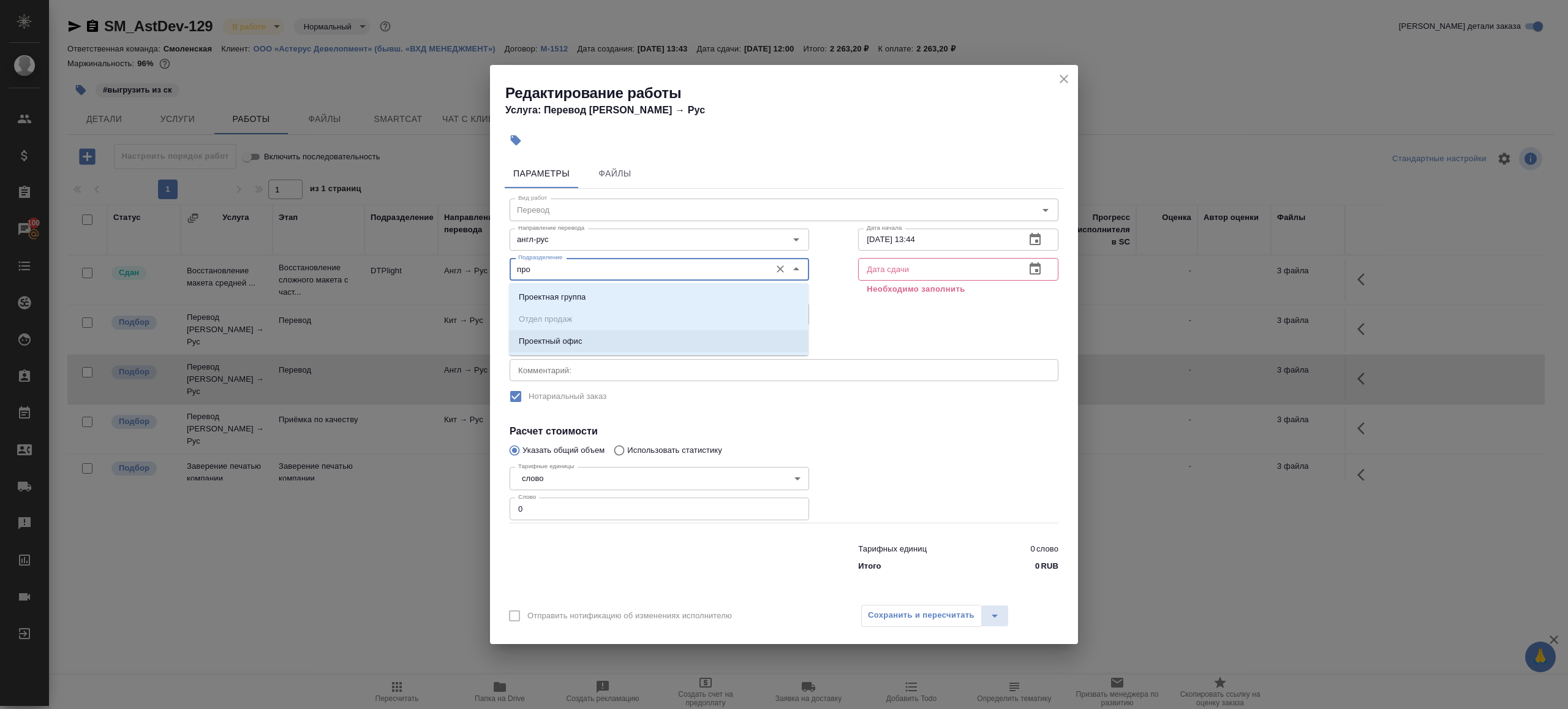
click at [593, 322] on ul "Проектная группа Отдел продаж Проектный офис" at bounding box center [659, 329] width 300 height 66
click at [593, 335] on li "Проектный офис" at bounding box center [659, 341] width 300 height 22
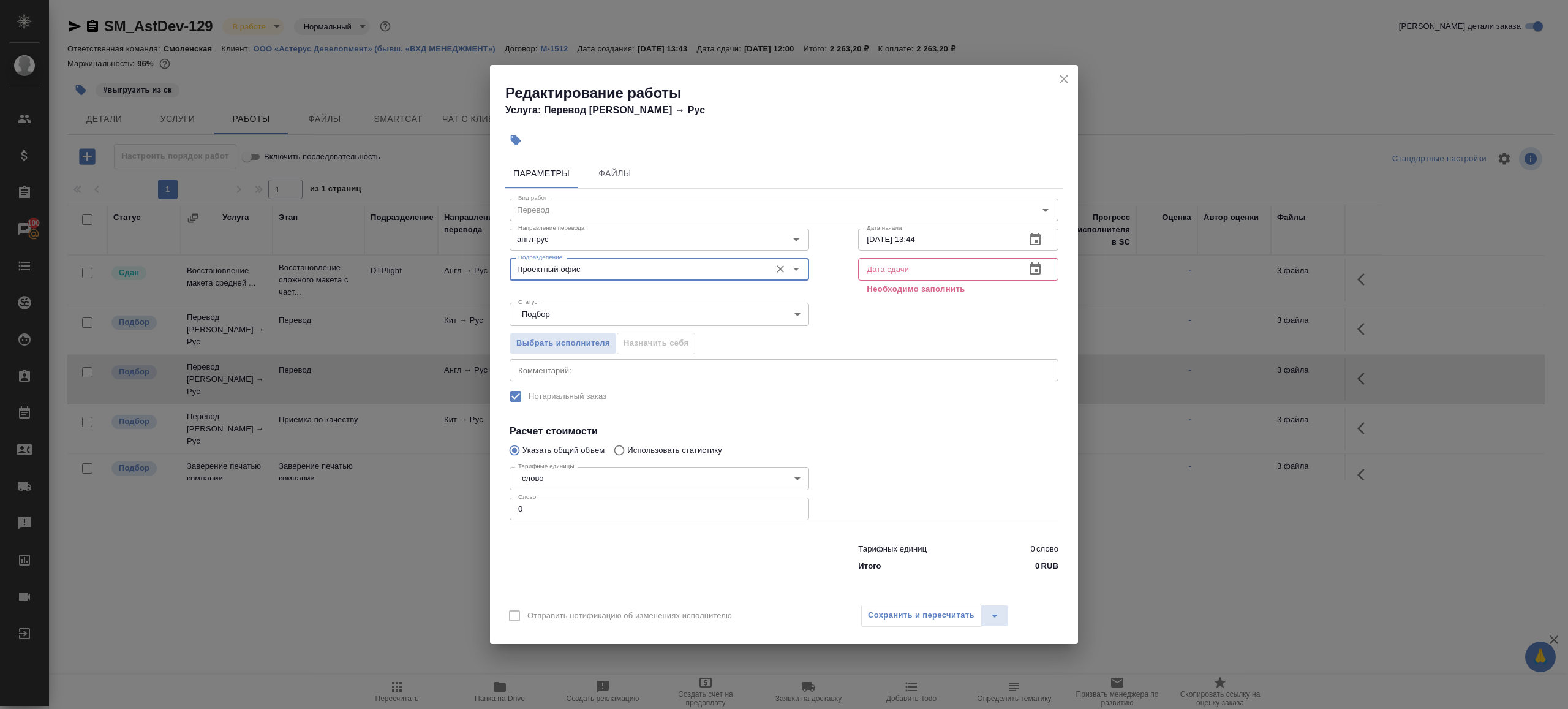
type input "Проектный офис"
click at [593, 496] on div "Тарифные единицы слово 5a8b1489cc6b4906c91bfd90 Тарифные единицы Слово 0 Слово" at bounding box center [659, 493] width 300 height 61
click at [602, 518] on input "0" at bounding box center [659, 509] width 300 height 22
type input "1"
click at [635, 566] on div at bounding box center [659, 555] width 348 height 49
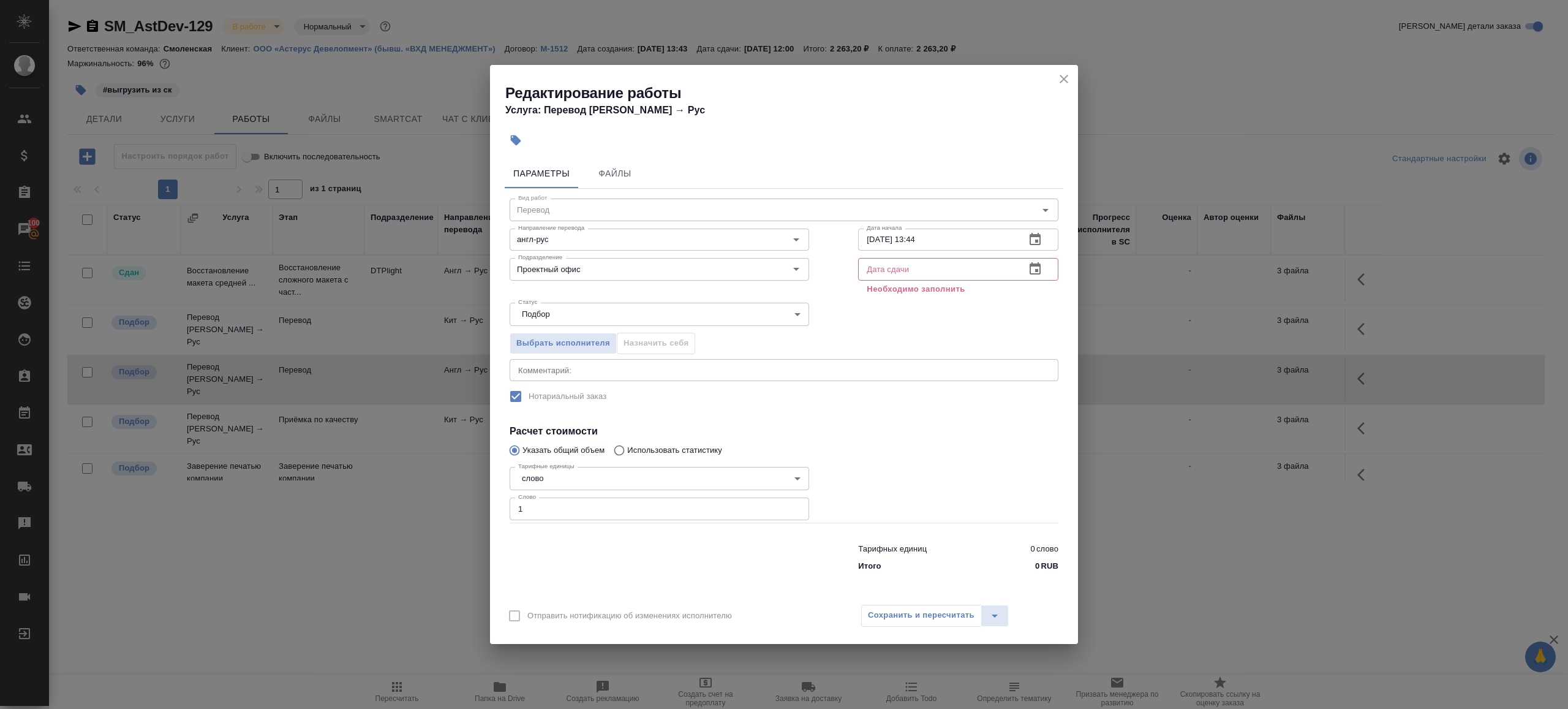
click at [1035, 266] on icon "button" at bounding box center [1035, 268] width 11 height 12
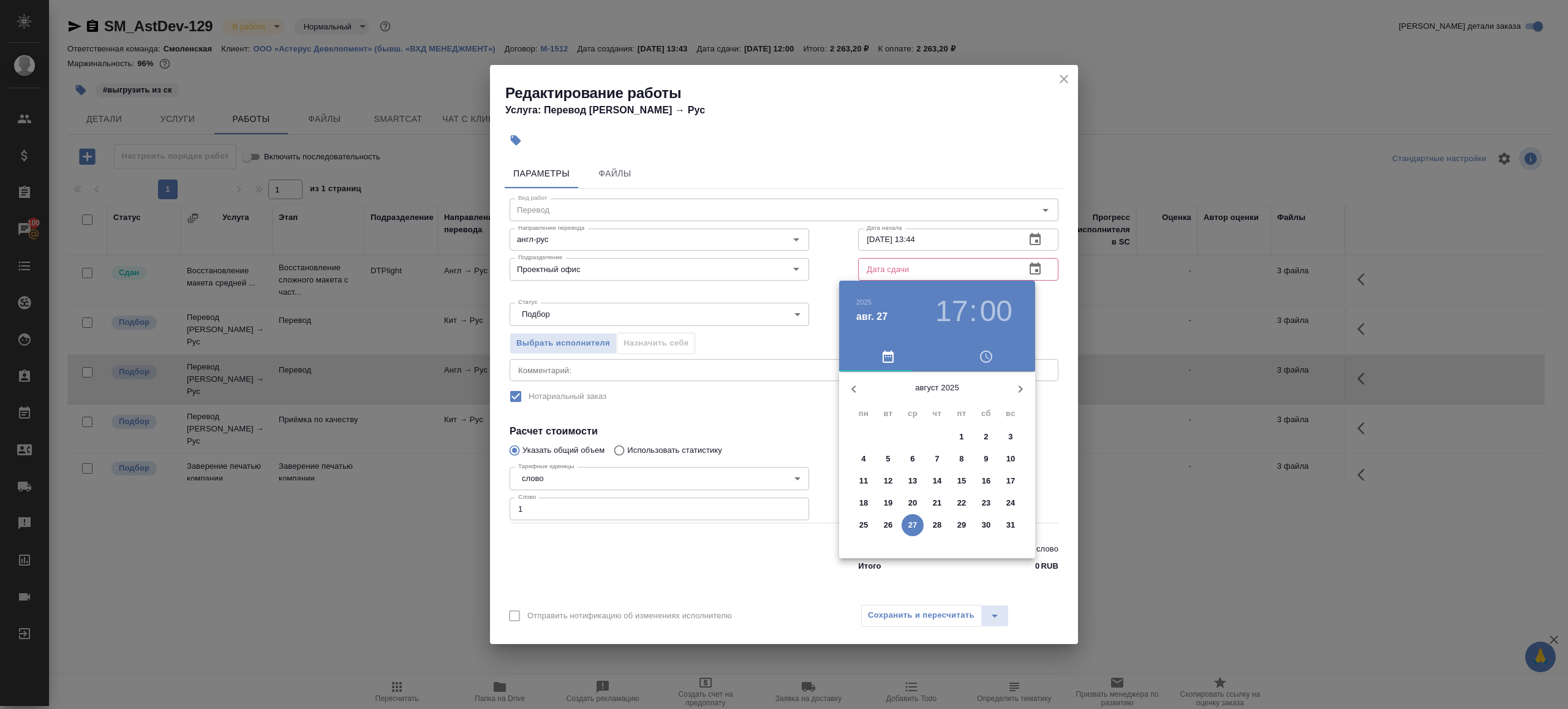
click at [938, 533] on button "28" at bounding box center [937, 525] width 22 height 22
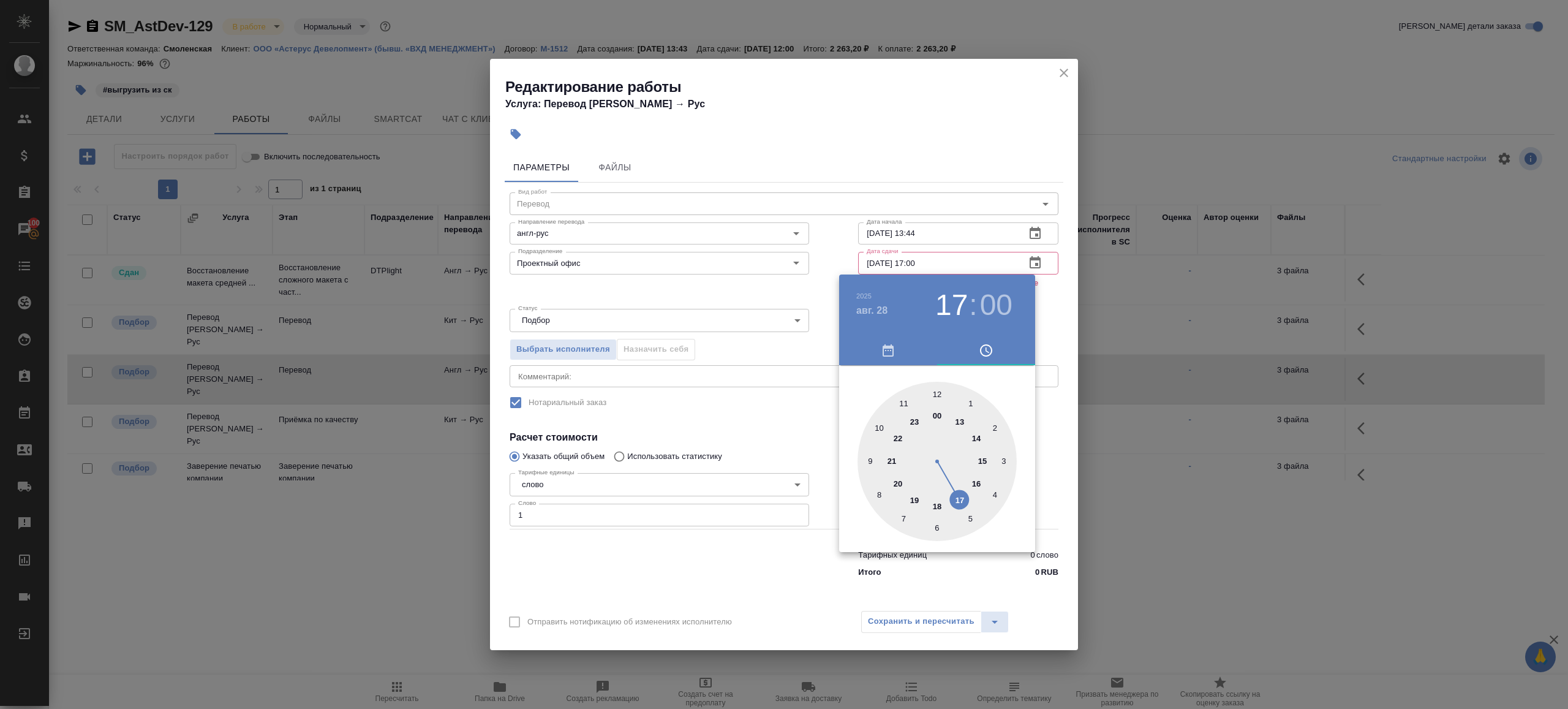
click at [816, 241] on div at bounding box center [784, 354] width 1568 height 709
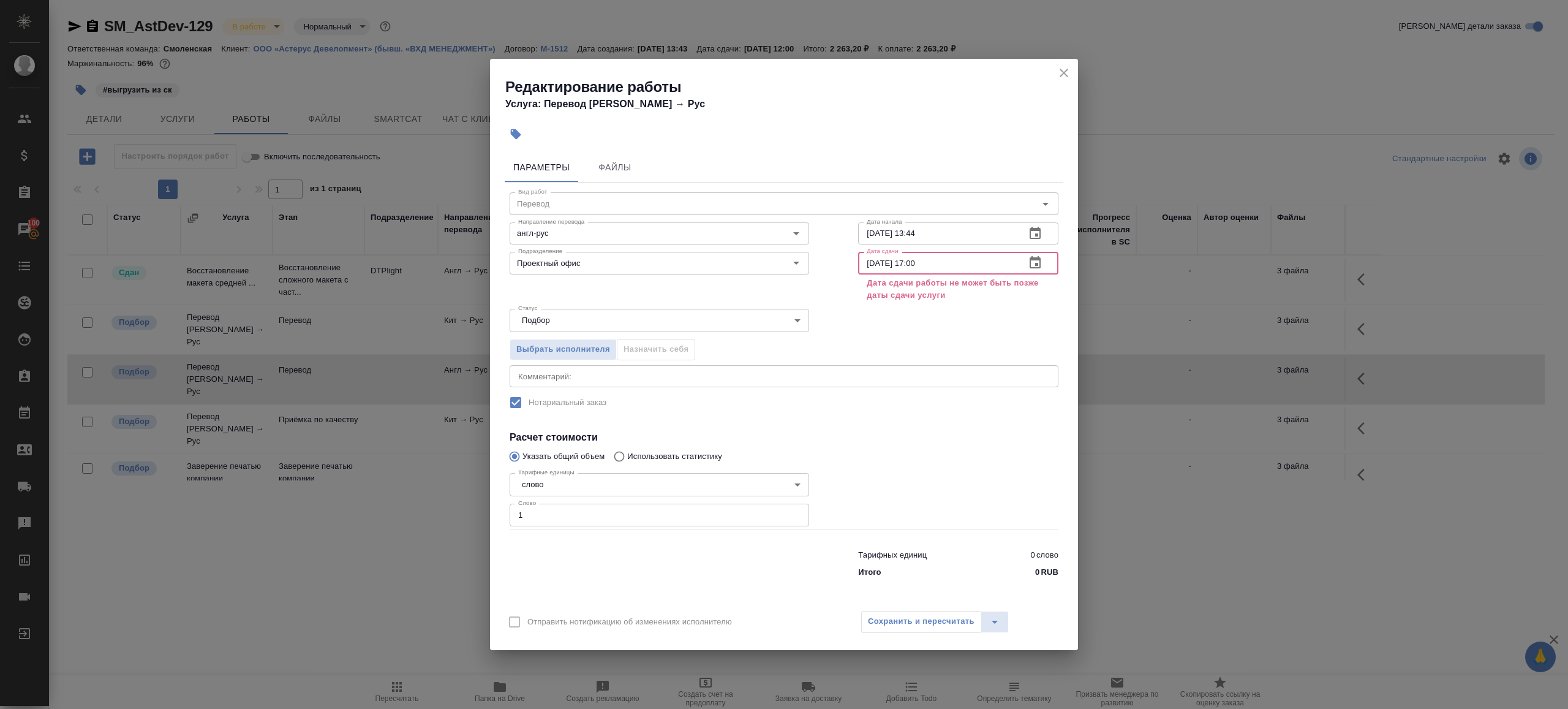
drag, startPoint x: 911, startPoint y: 262, endPoint x: 976, endPoint y: 262, distance: 65.0
click at [976, 262] on input "28.08.2025 17:00" at bounding box center [937, 263] width 158 height 22
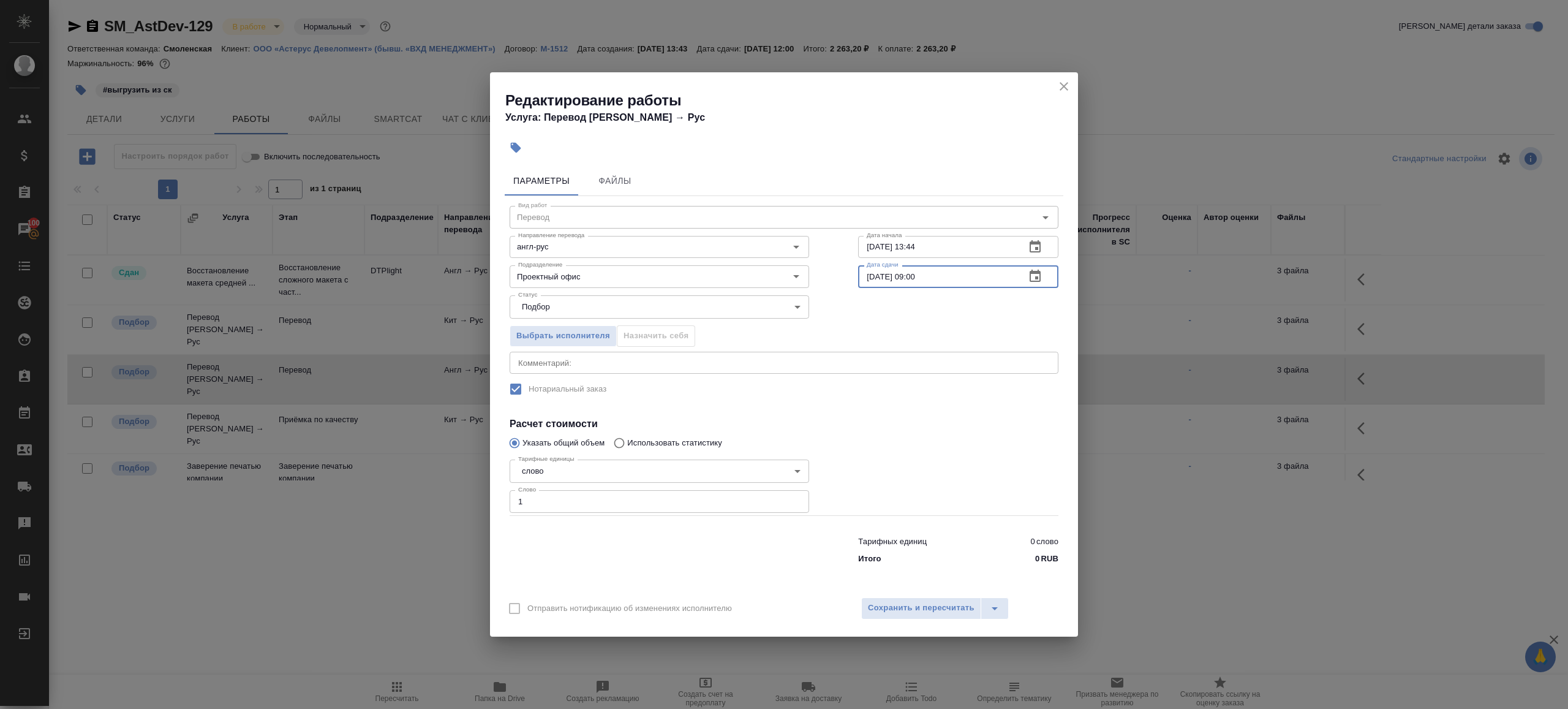
type input "28.08.2025 09:00"
click at [895, 394] on label "Нотариальный заказ" at bounding box center [776, 389] width 546 height 26
click at [908, 602] on span "Сохранить и пересчитать" at bounding box center [921, 608] width 107 height 14
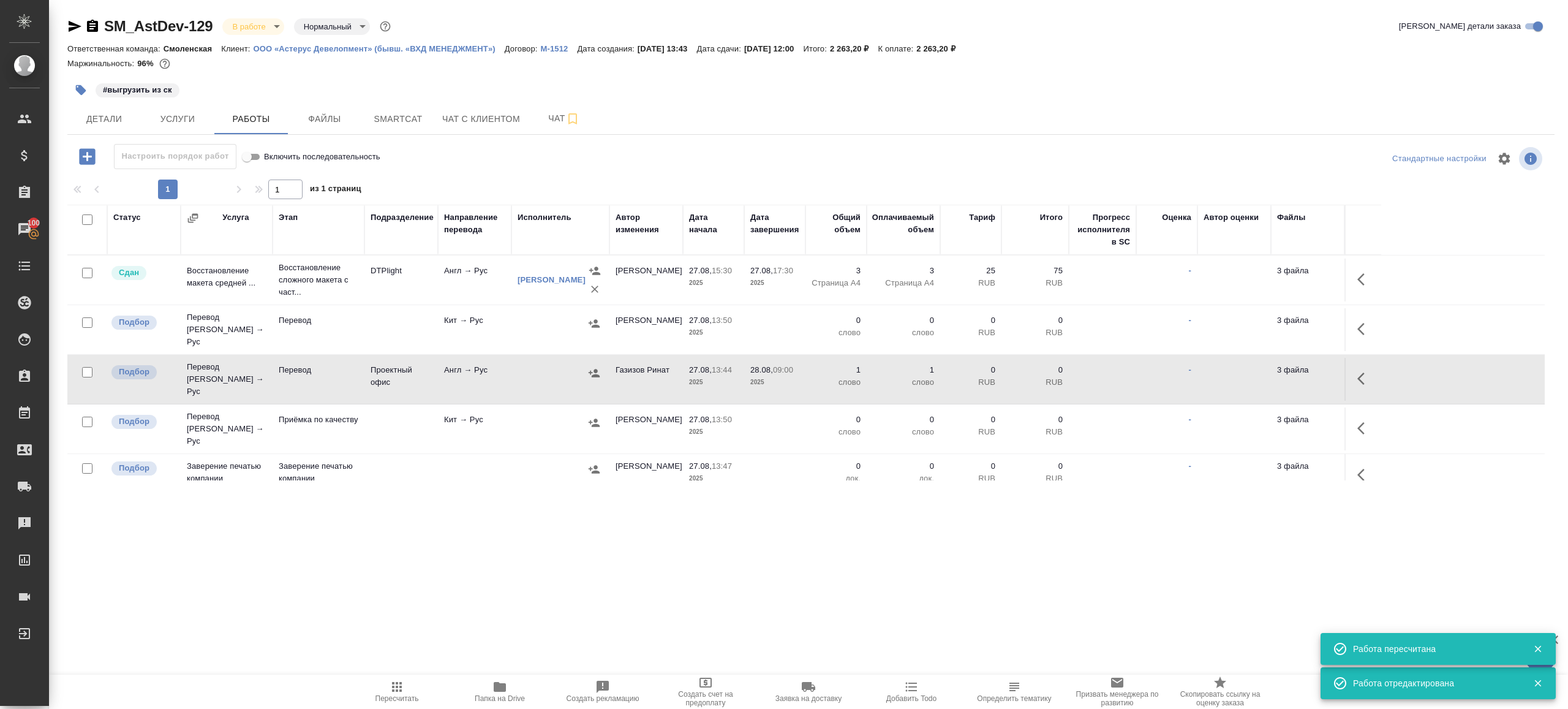
click at [1360, 421] on icon "button" at bounding box center [1365, 428] width 15 height 15
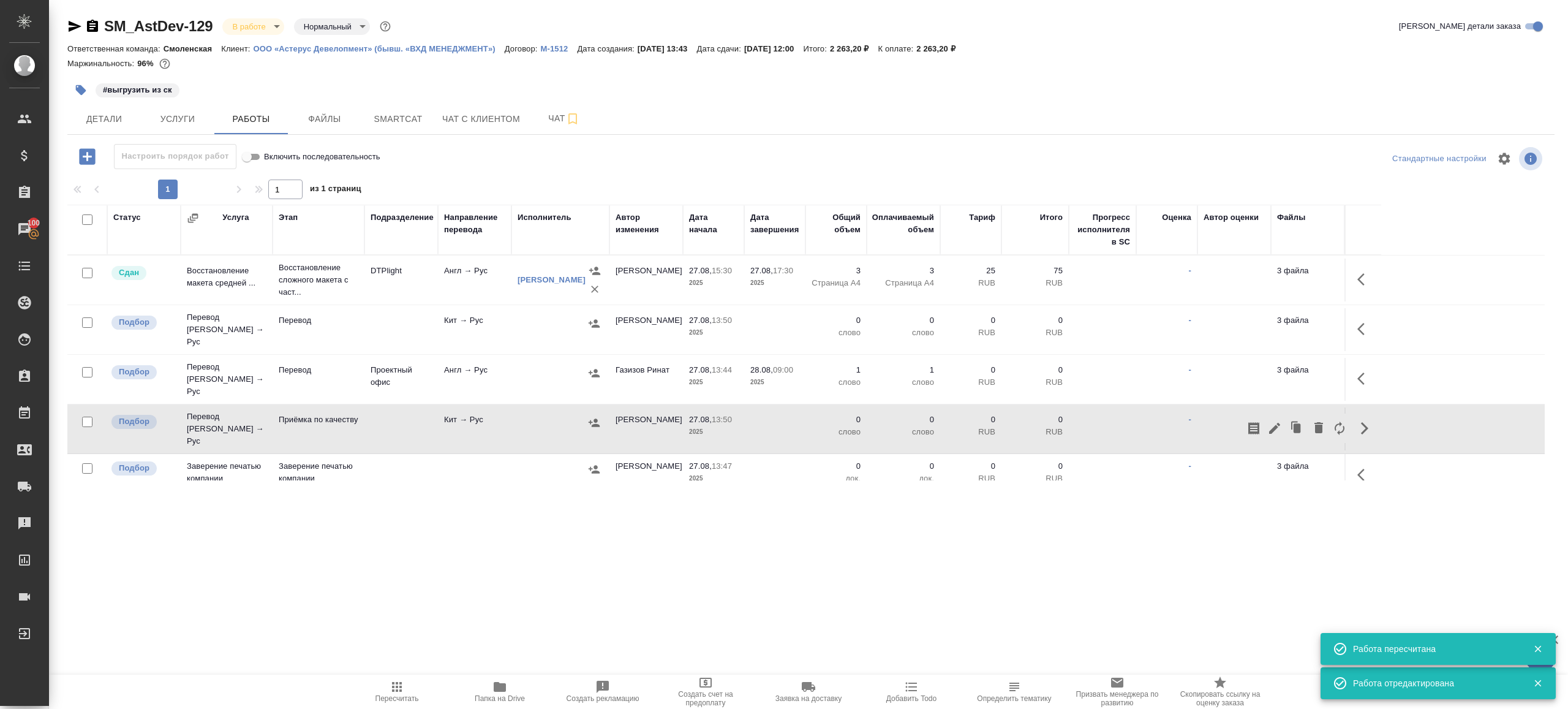
click at [1269, 421] on icon "button" at bounding box center [1275, 428] width 15 height 15
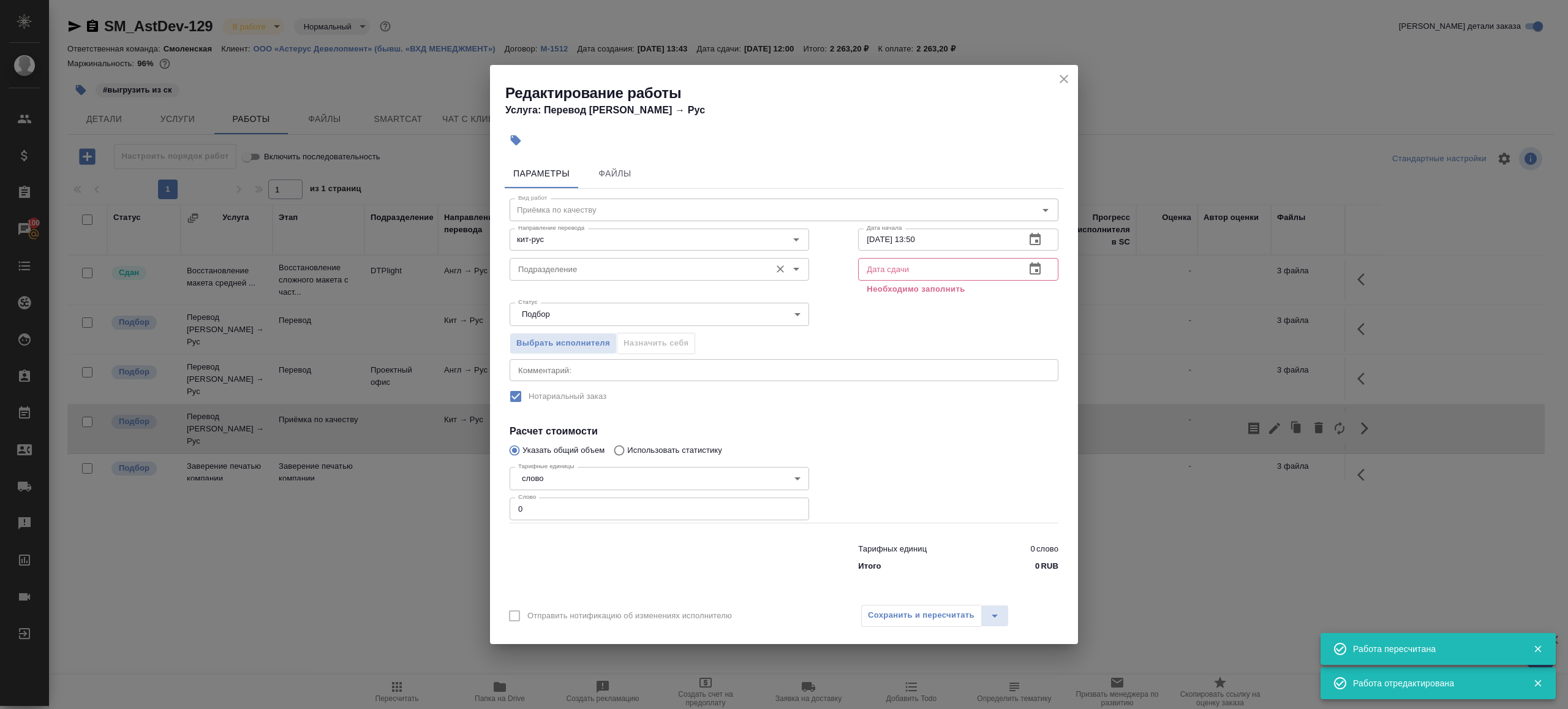
click at [694, 268] on input "Подразделение" at bounding box center [639, 269] width 251 height 15
click at [734, 294] on li "Прямая загрузка (шаблонные документы)" at bounding box center [659, 297] width 300 height 22
type input "Прямая загрузка (шаблонные документы)"
click at [914, 237] on input "27.08.2025 13:50" at bounding box center [937, 240] width 158 height 22
paste input "8.08.2025 09:0"
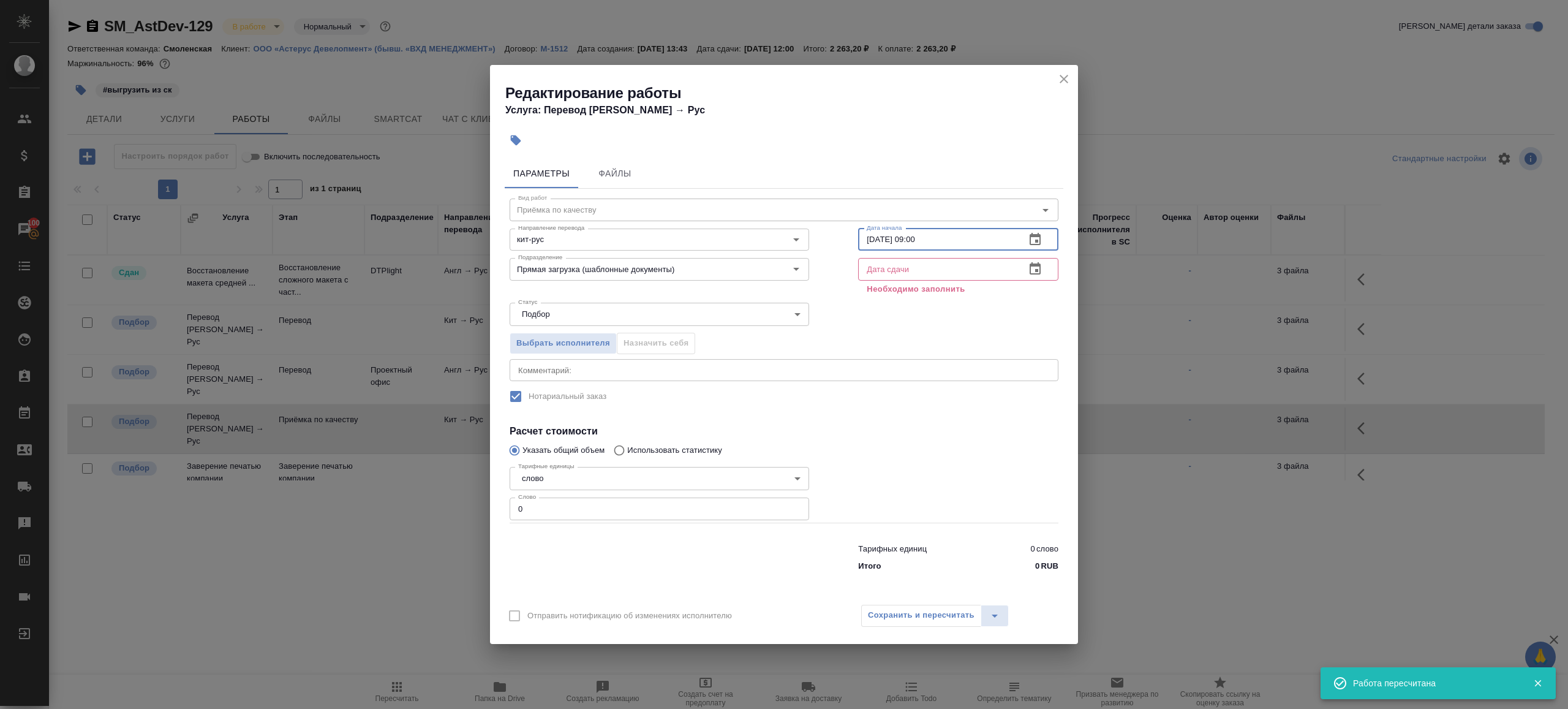
type input "28.08.2025 09:00"
click at [967, 279] on input "text" at bounding box center [937, 269] width 158 height 22
paste input "28.08.2025 09:00"
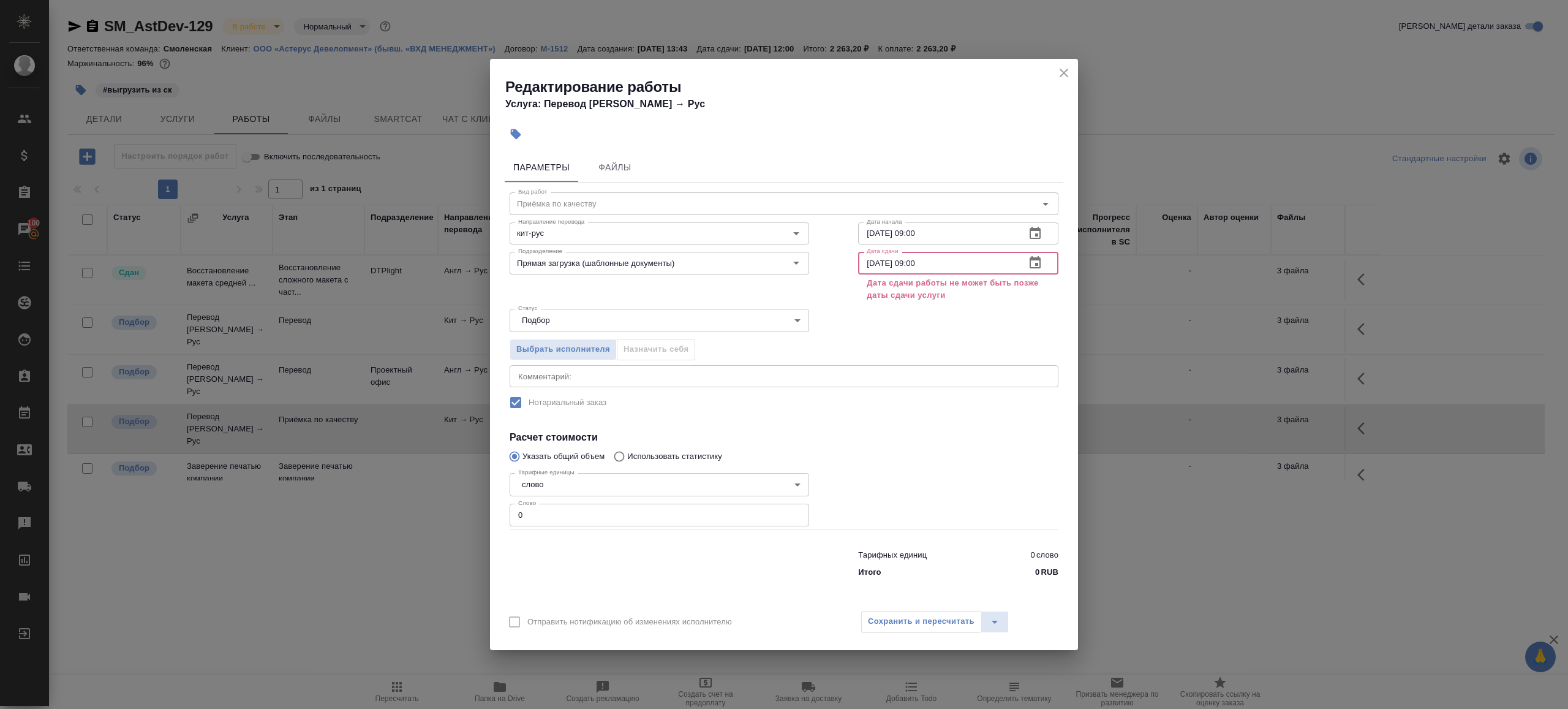
click at [919, 262] on input "28.08.2025 09:00" at bounding box center [937, 263] width 158 height 22
type input "28.08.2025 09:00"
click at [1058, 69] on icon "close" at bounding box center [1064, 73] width 15 height 15
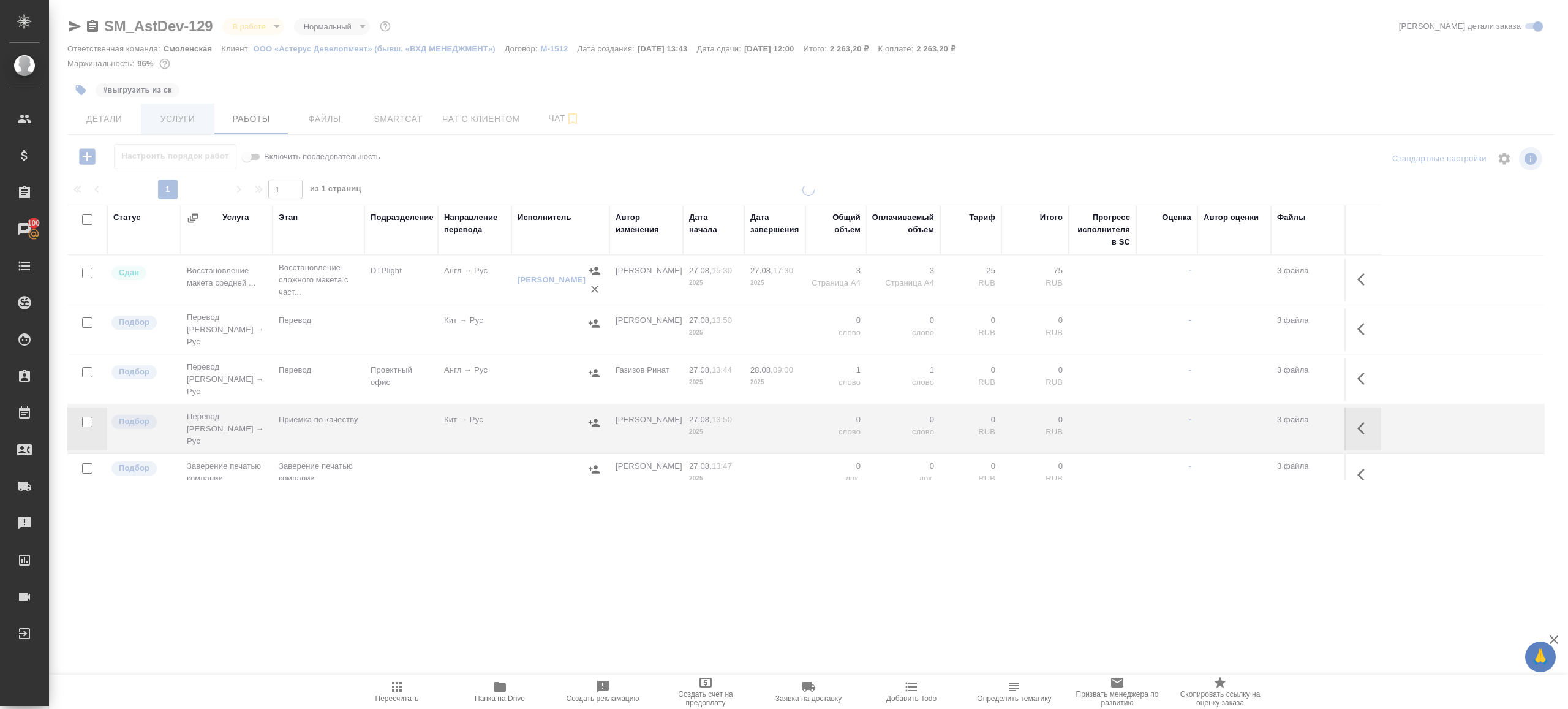
click at [153, 117] on span "Услуги" at bounding box center [177, 119] width 59 height 15
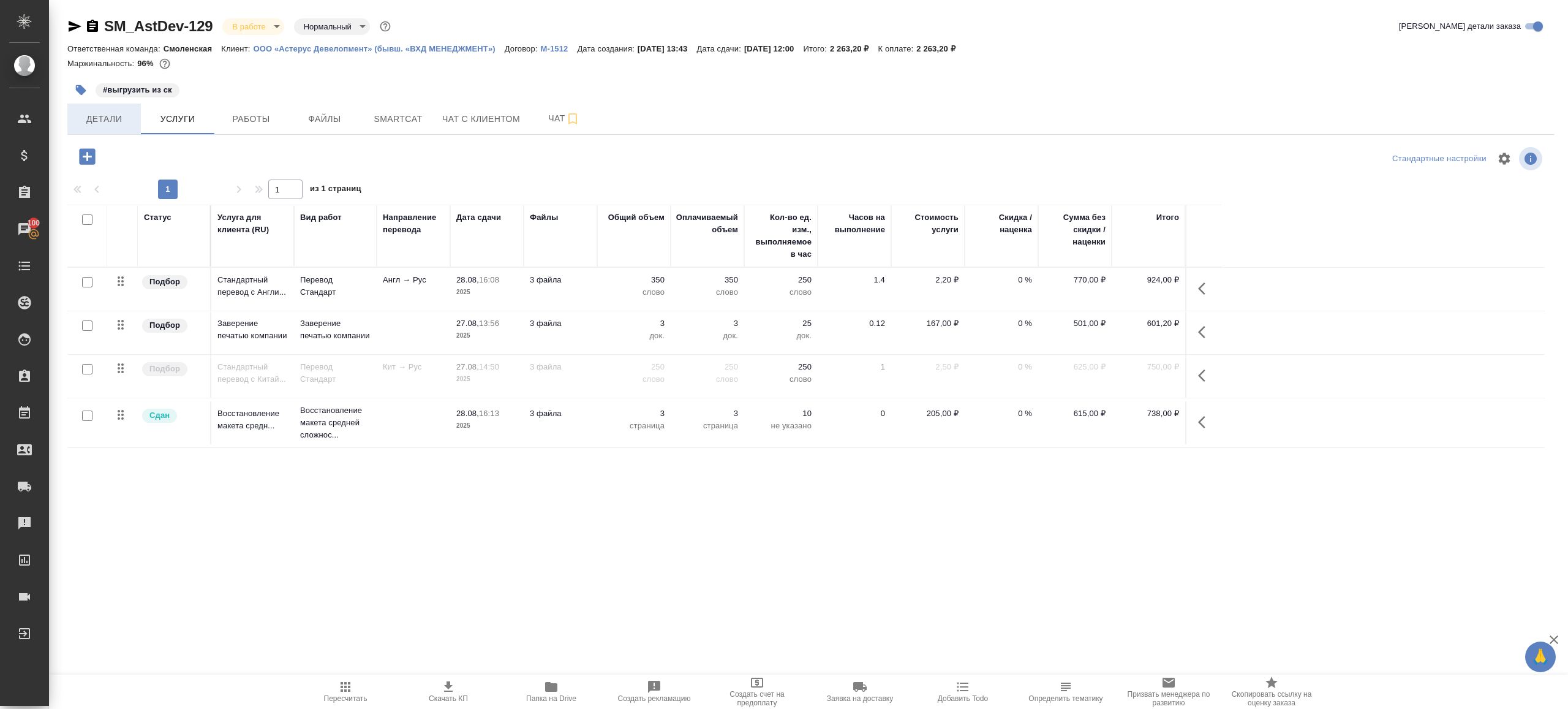
click at [111, 123] on span "Детали" at bounding box center [104, 119] width 59 height 15
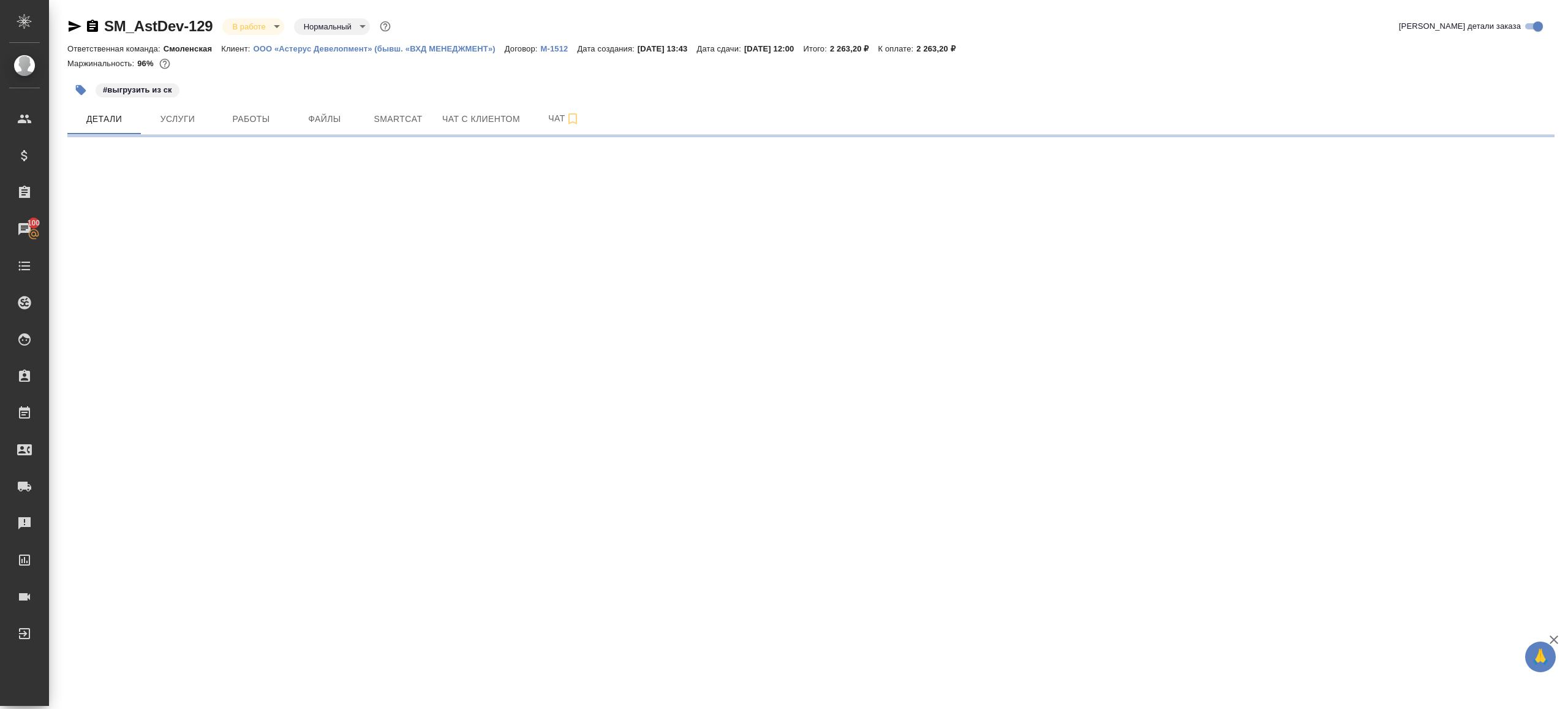
select select "RU"
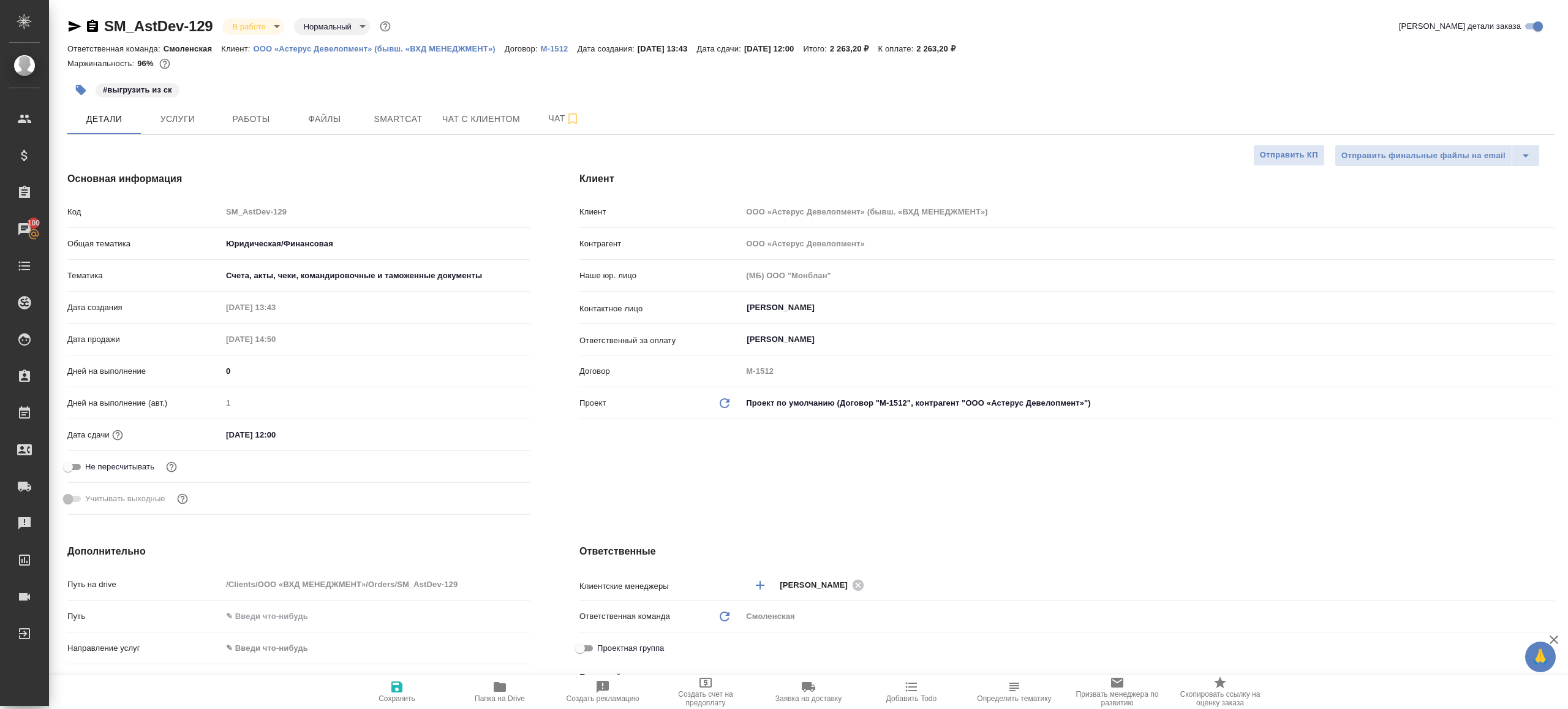
type textarea "x"
type input "Газизов Ринат"
click at [277, 433] on input "29.08.2025 12:00" at bounding box center [275, 435] width 107 height 18
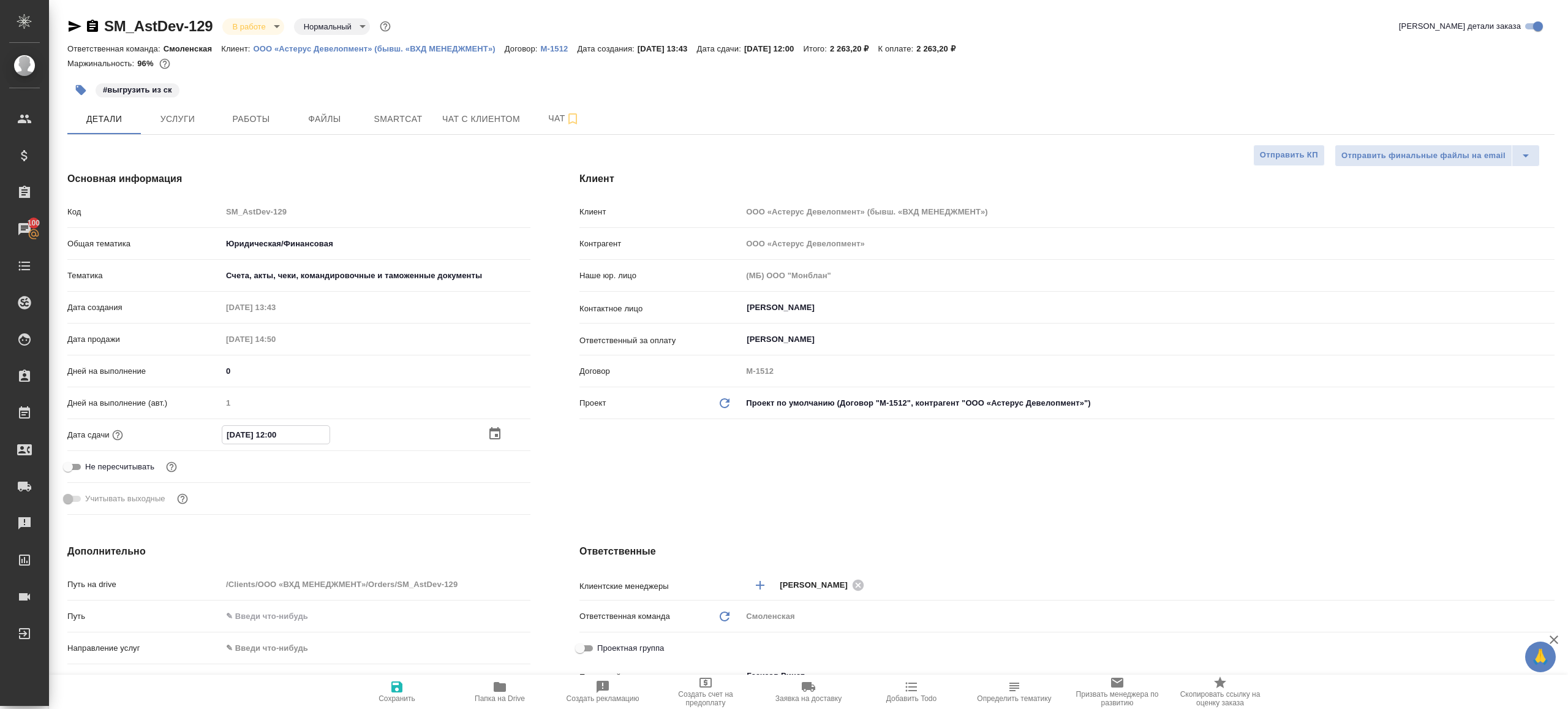
type input "29.08.2025 10:0_"
type textarea "x"
type input "29.08.2025 00:__"
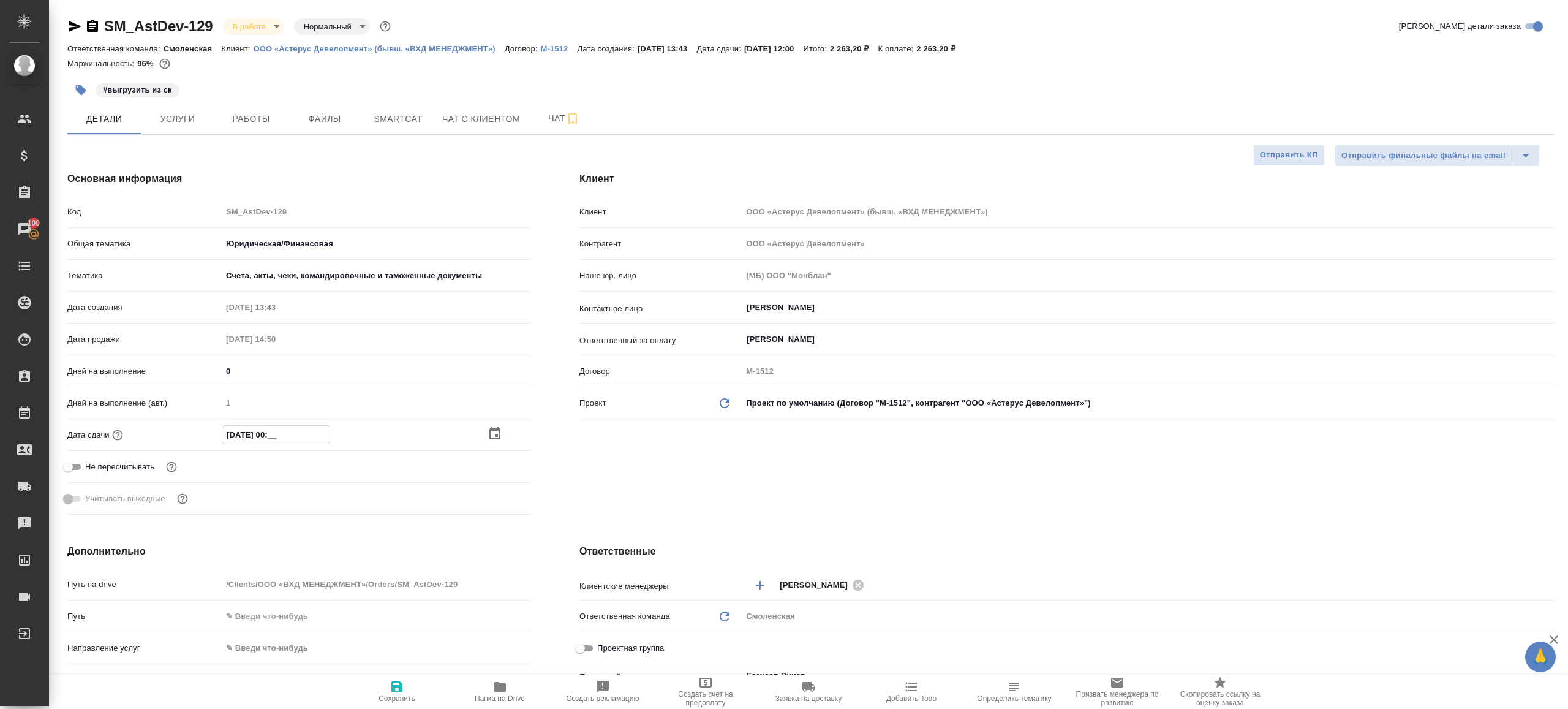
type textarea "x"
type input "29.08.2025 10:0_"
type textarea "x"
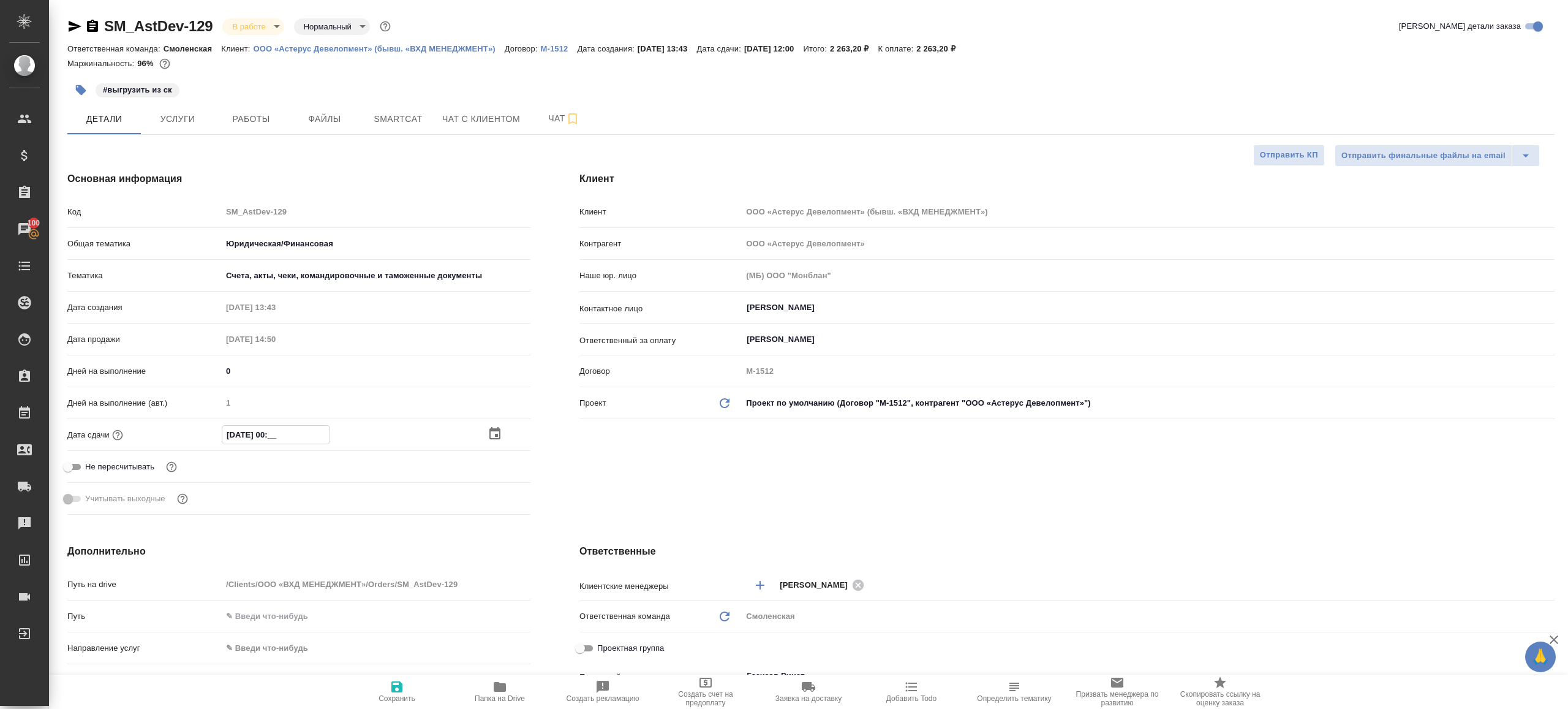
type textarea "x"
type input "29.08.2025 11:00"
type textarea "x"
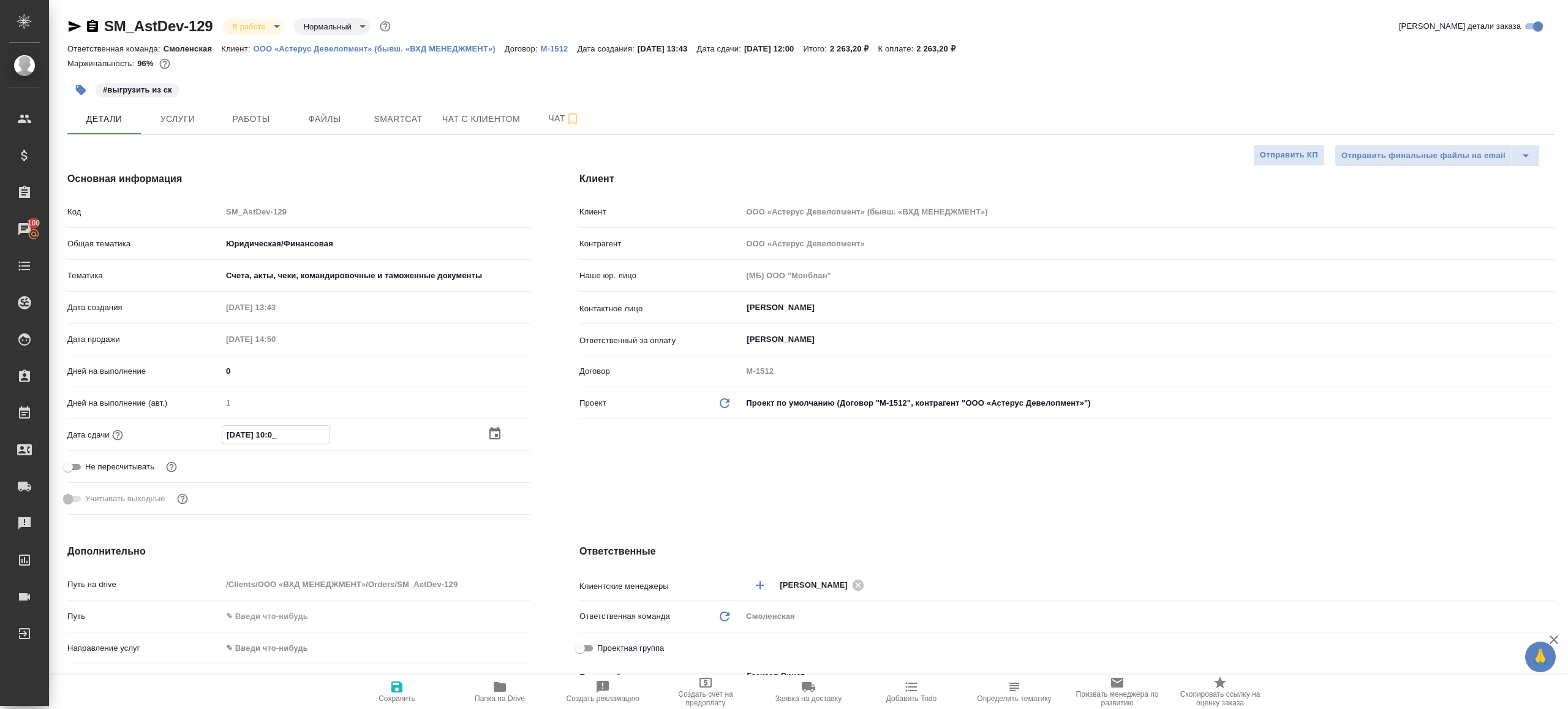
type textarea "x"
type input "29.08.2025 11:00"
click at [410, 694] on span "Сохранить" at bounding box center [397, 698] width 36 height 9
type textarea "x"
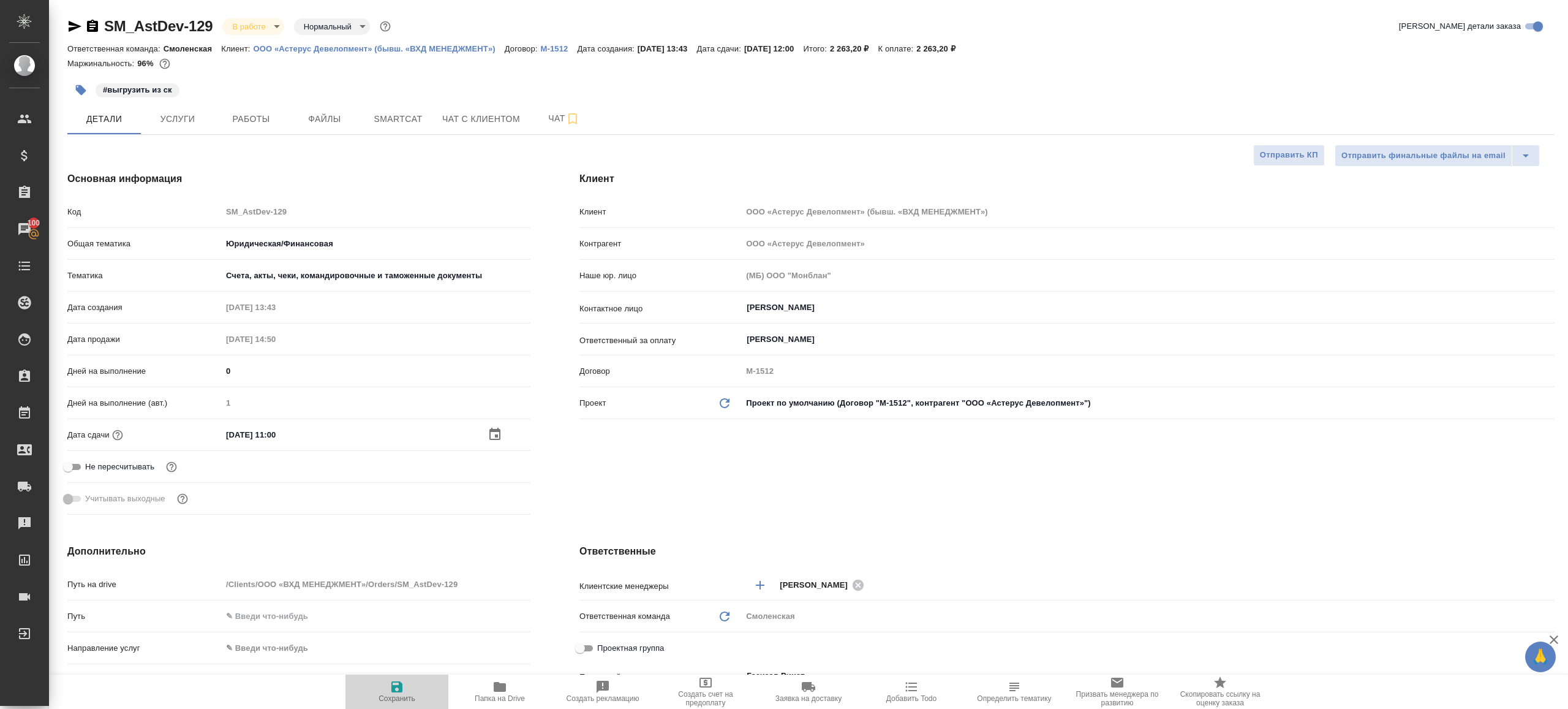
type textarea "x"
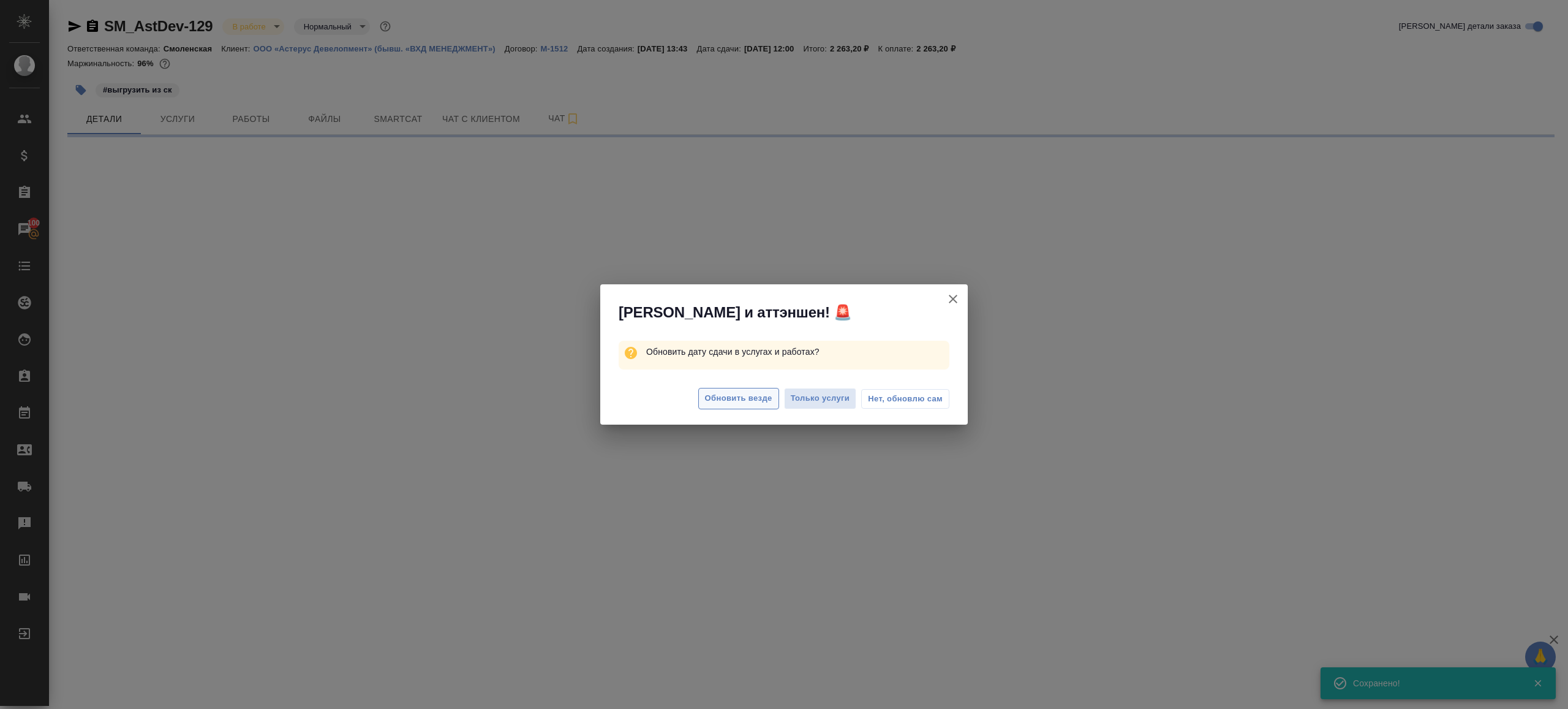
select select "RU"
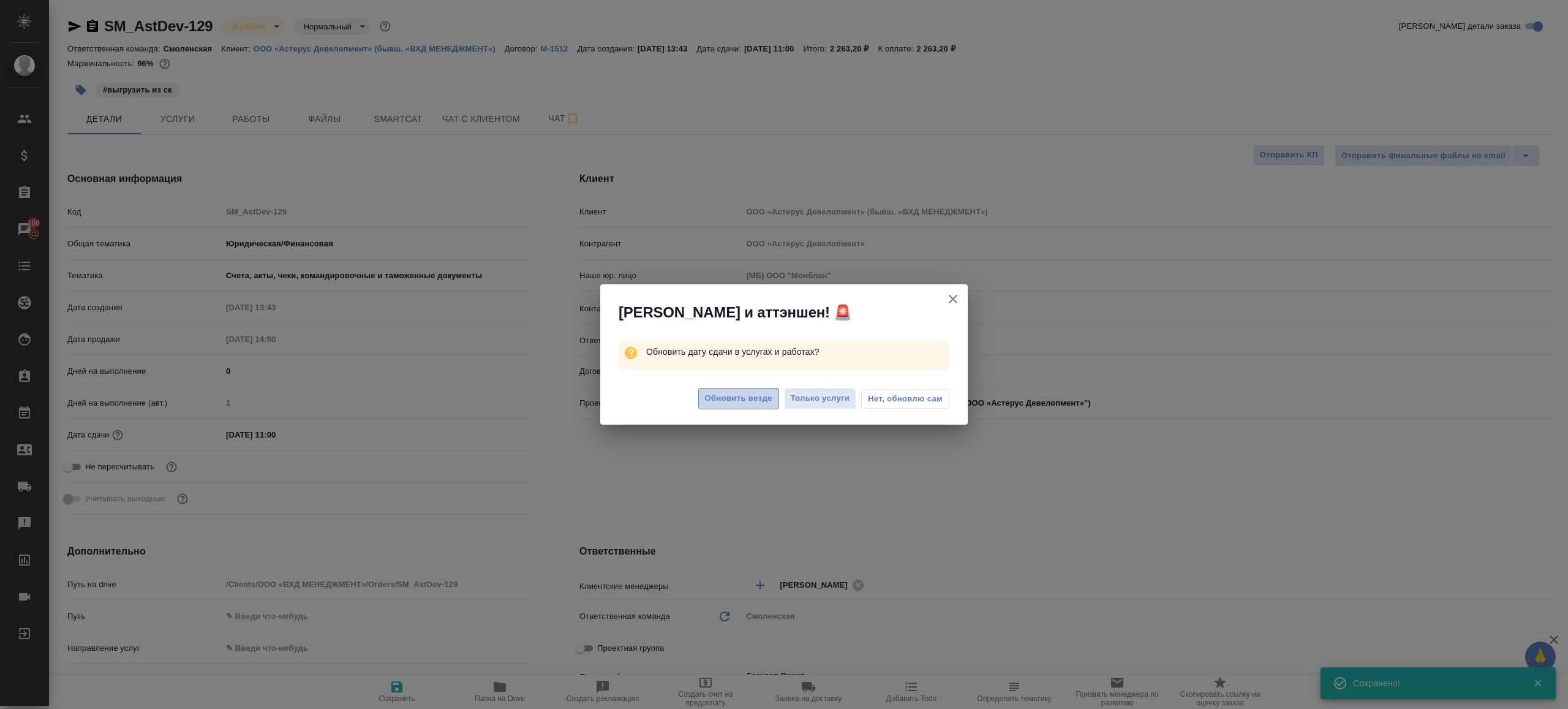
click at [733, 403] on span "Обновить везде" at bounding box center [738, 399] width 67 height 14
type textarea "x"
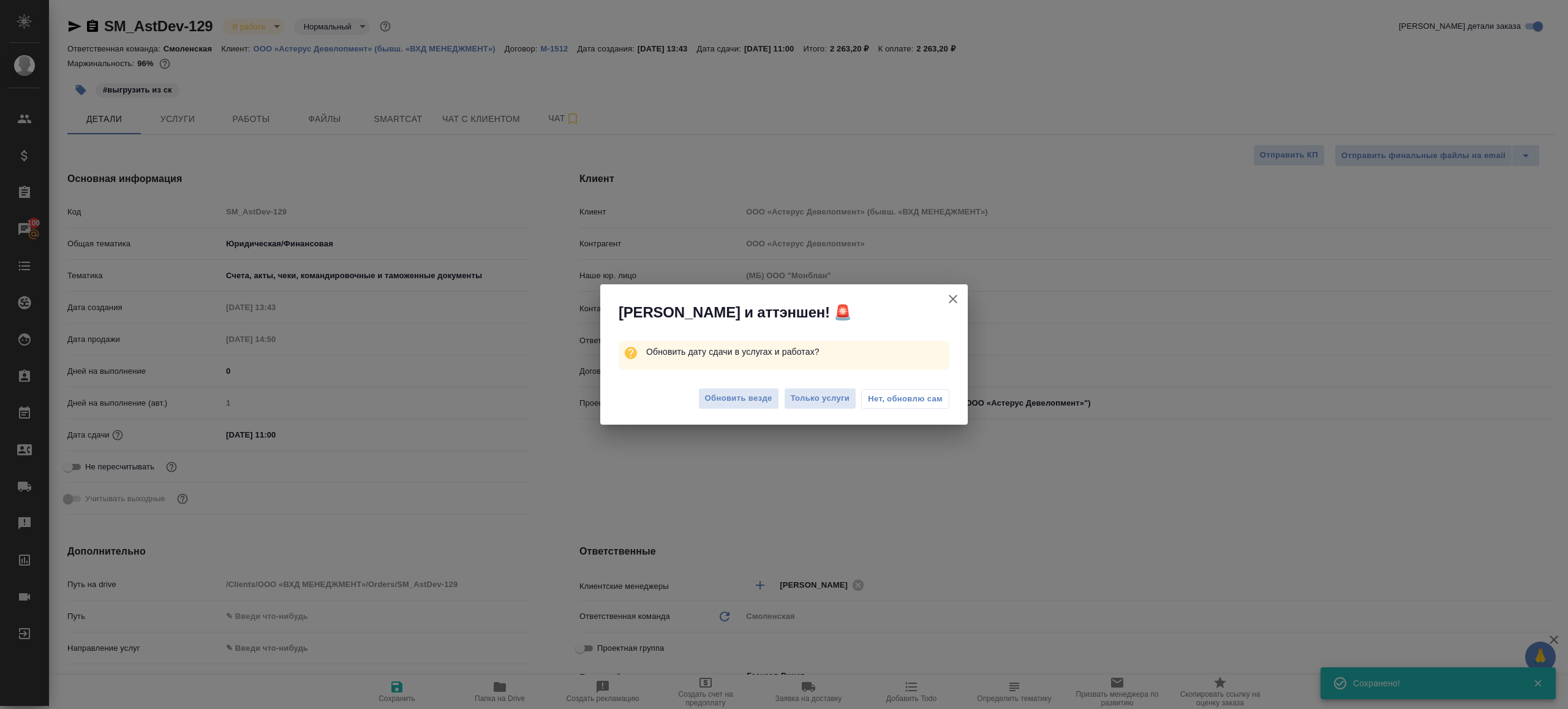
type textarea "x"
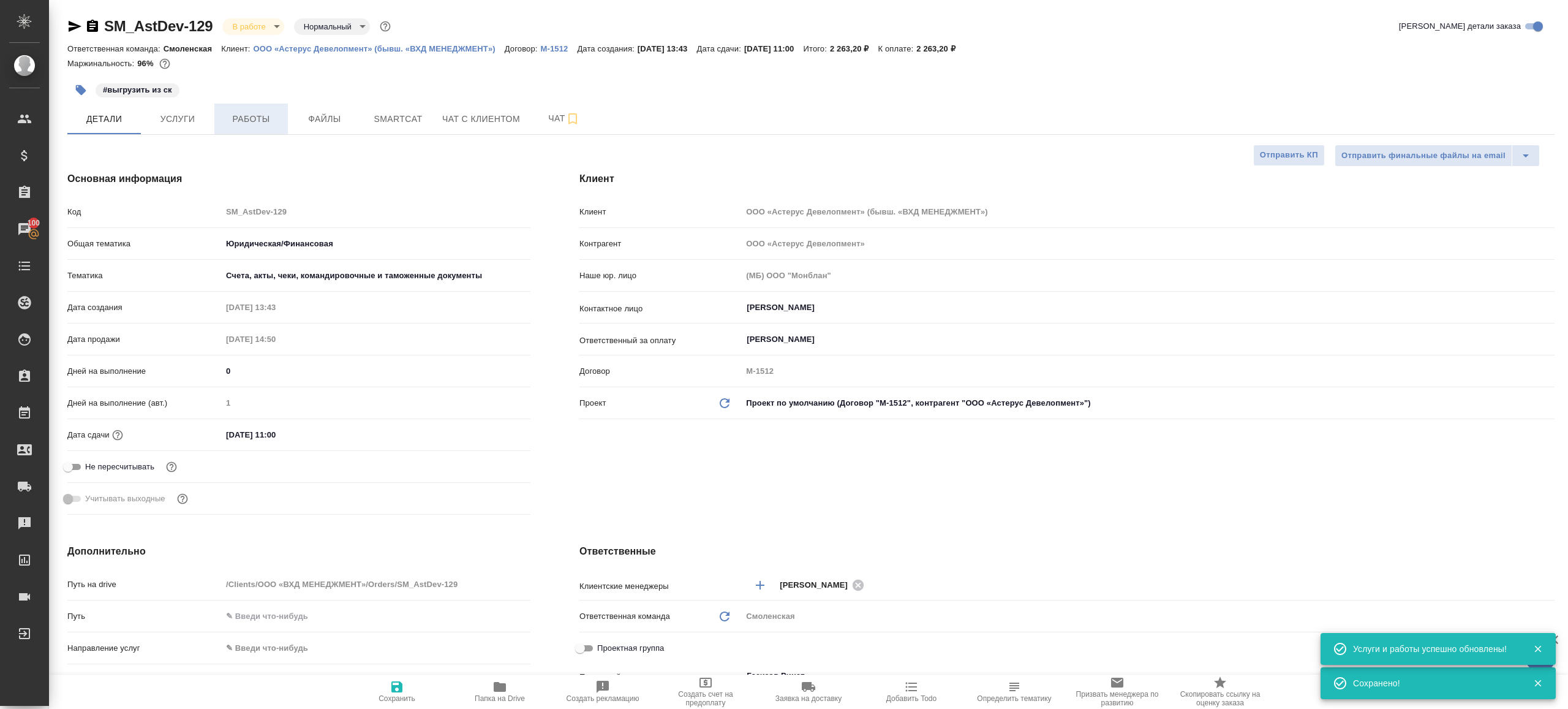
click at [268, 116] on span "Работы" at bounding box center [251, 119] width 59 height 15
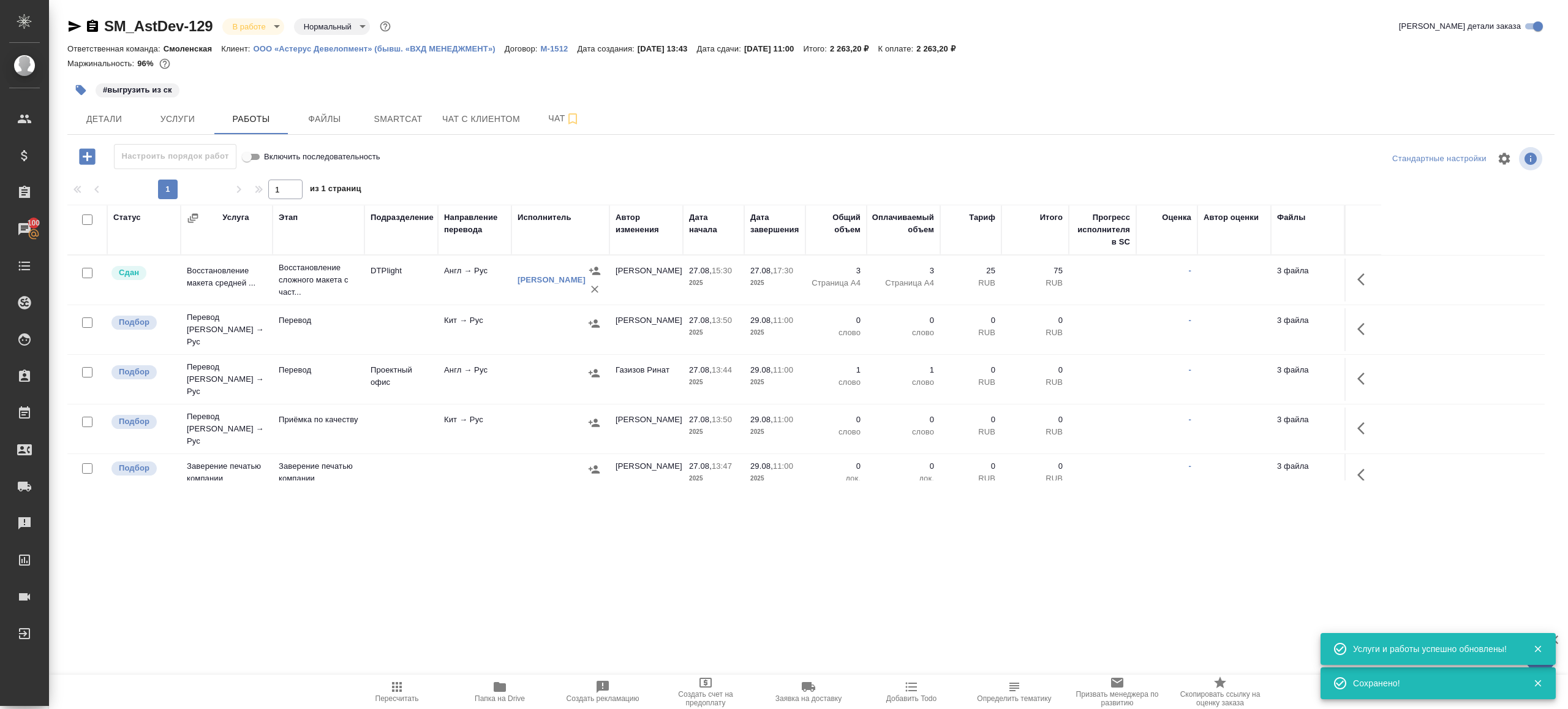
click at [1365, 375] on icon "button" at bounding box center [1365, 379] width 15 height 15
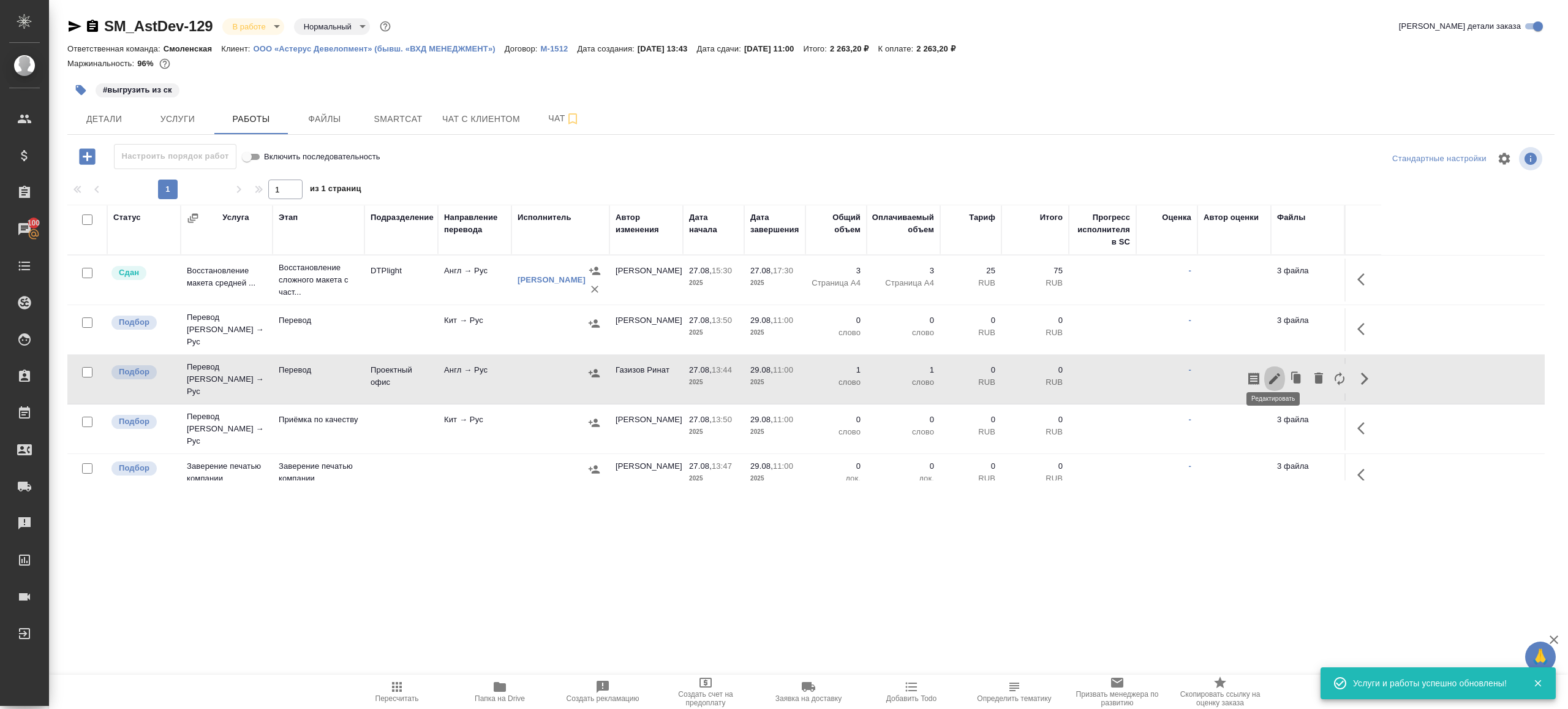
click at [1276, 371] on icon "button" at bounding box center [1275, 379] width 15 height 15
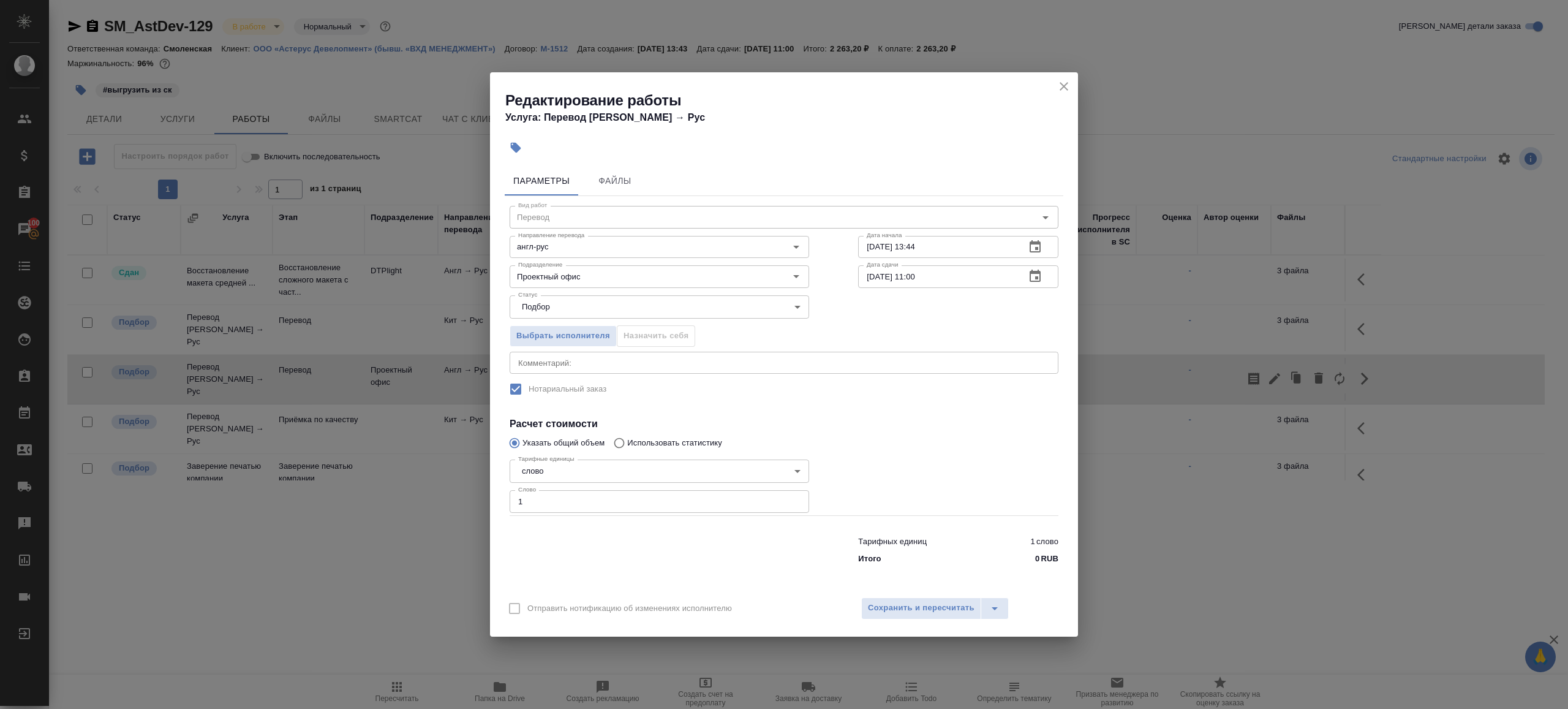
click at [874, 274] on input "29.08.2025 11:00" at bounding box center [937, 276] width 158 height 22
click at [916, 278] on input "28.08.2025 11:00" at bounding box center [937, 276] width 158 height 22
type input "28.08.2025 09:00"
click at [906, 606] on span "Сохранить и пересчитать" at bounding box center [921, 608] width 107 height 14
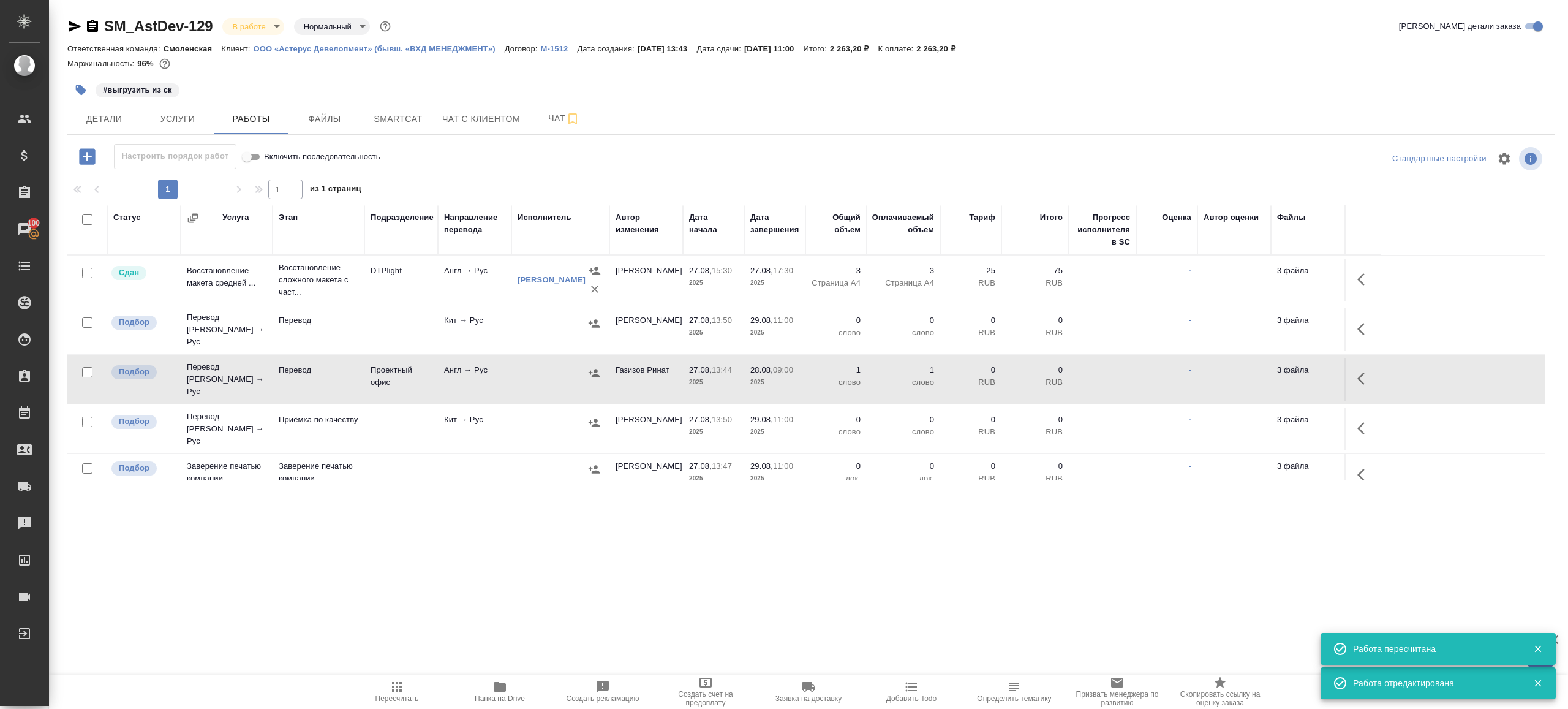
click at [1361, 321] on icon "button" at bounding box center [1365, 329] width 15 height 15
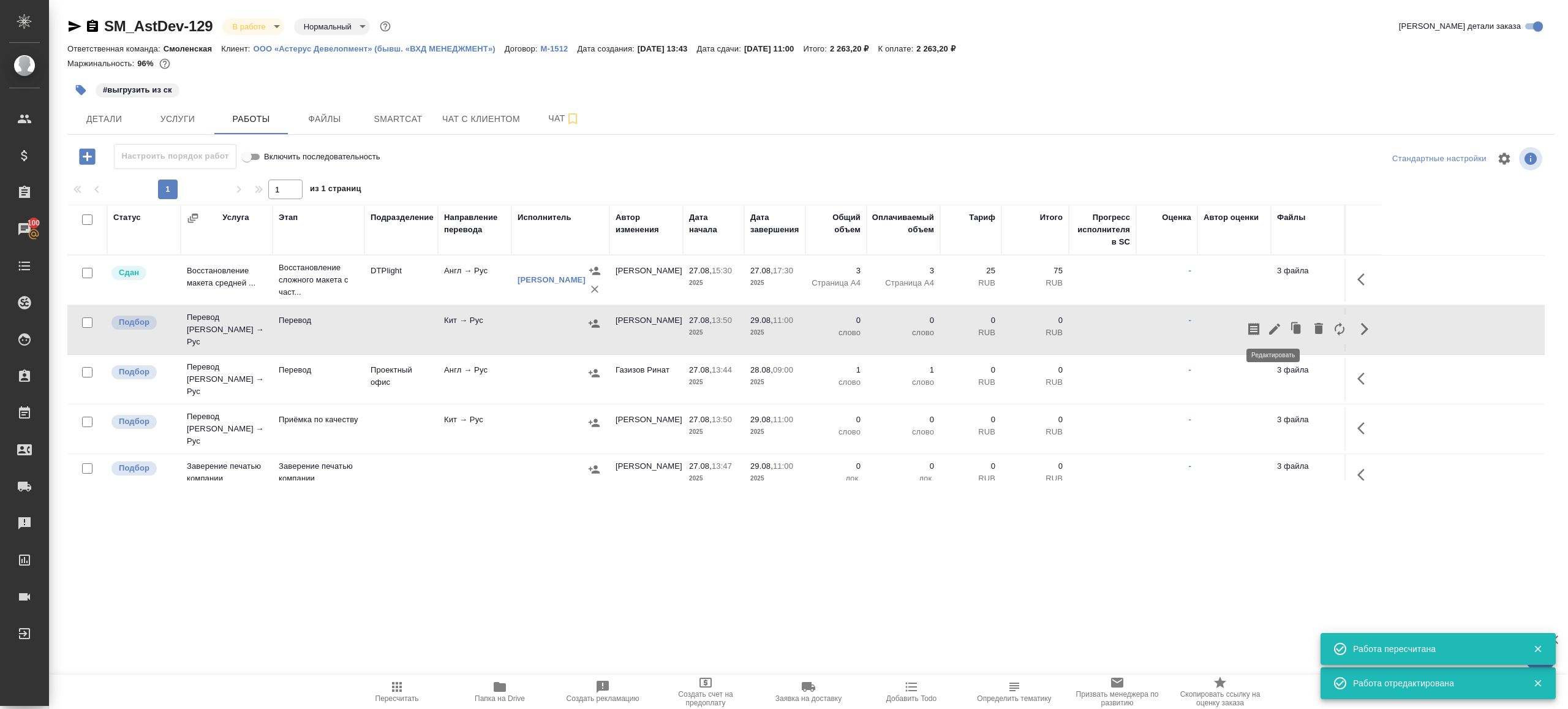
click at [1276, 321] on icon "button" at bounding box center [1275, 329] width 15 height 15
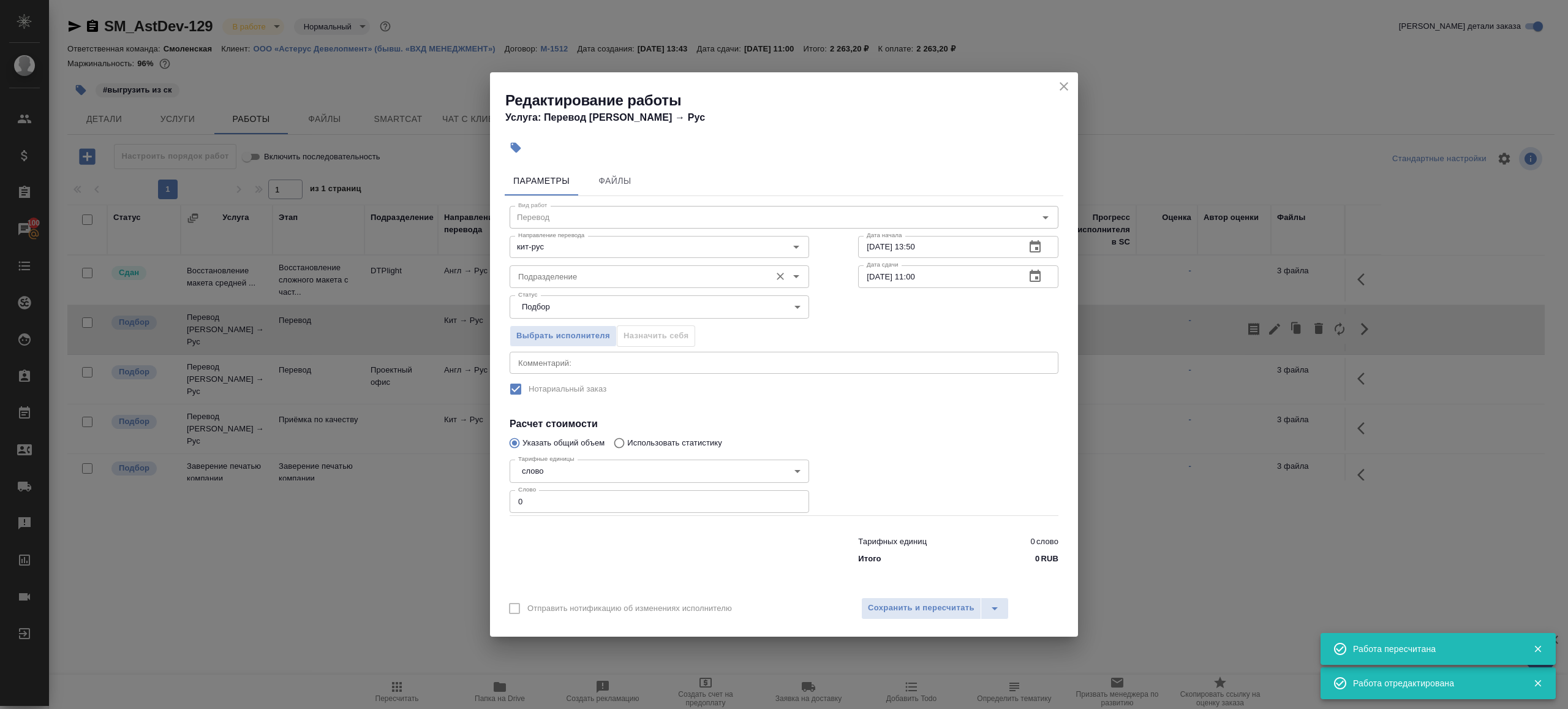
click at [631, 278] on input "Подразделение" at bounding box center [639, 276] width 251 height 15
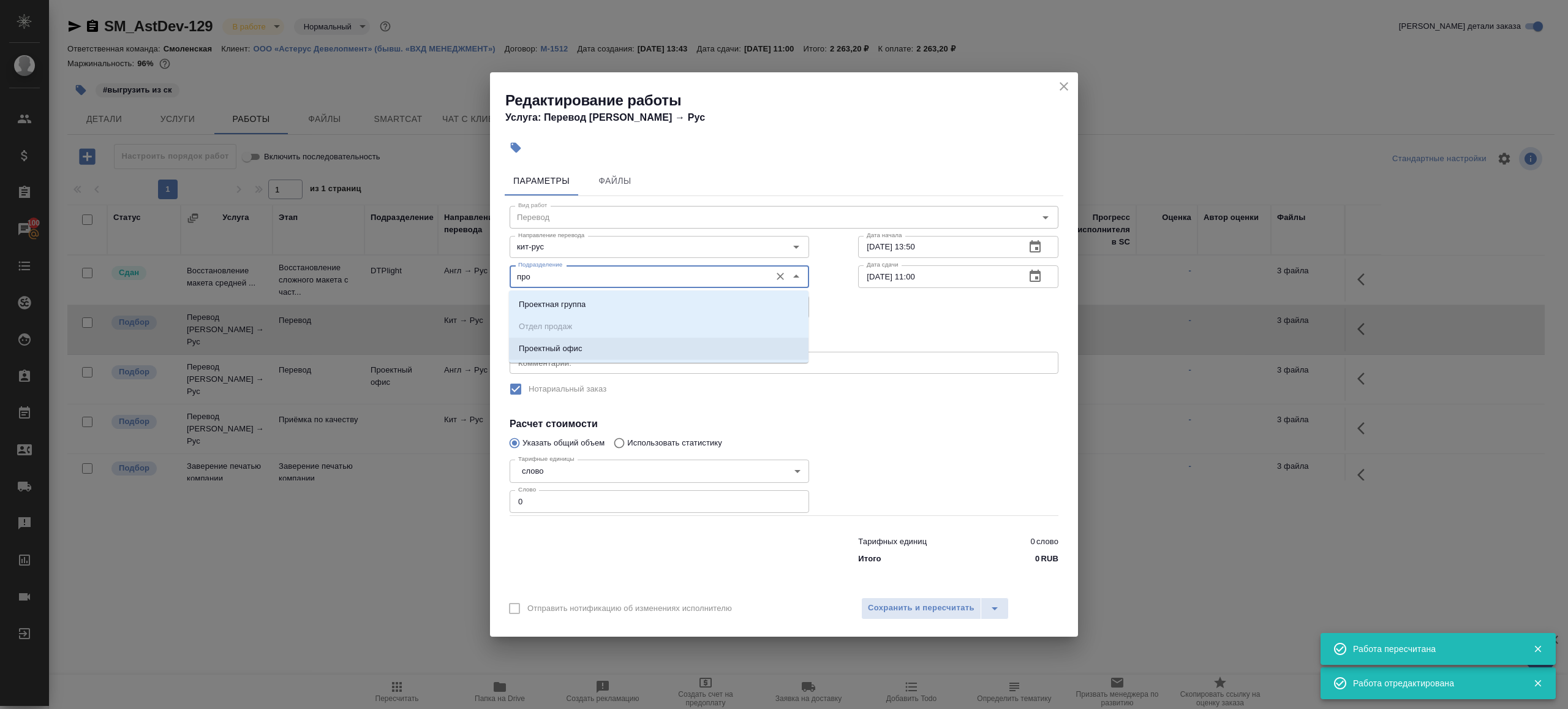
click at [615, 360] on ul "Проектная группа Отдел продаж Проектный офис" at bounding box center [659, 336] width 300 height 66
click at [615, 359] on li "Проектный офис" at bounding box center [659, 349] width 300 height 22
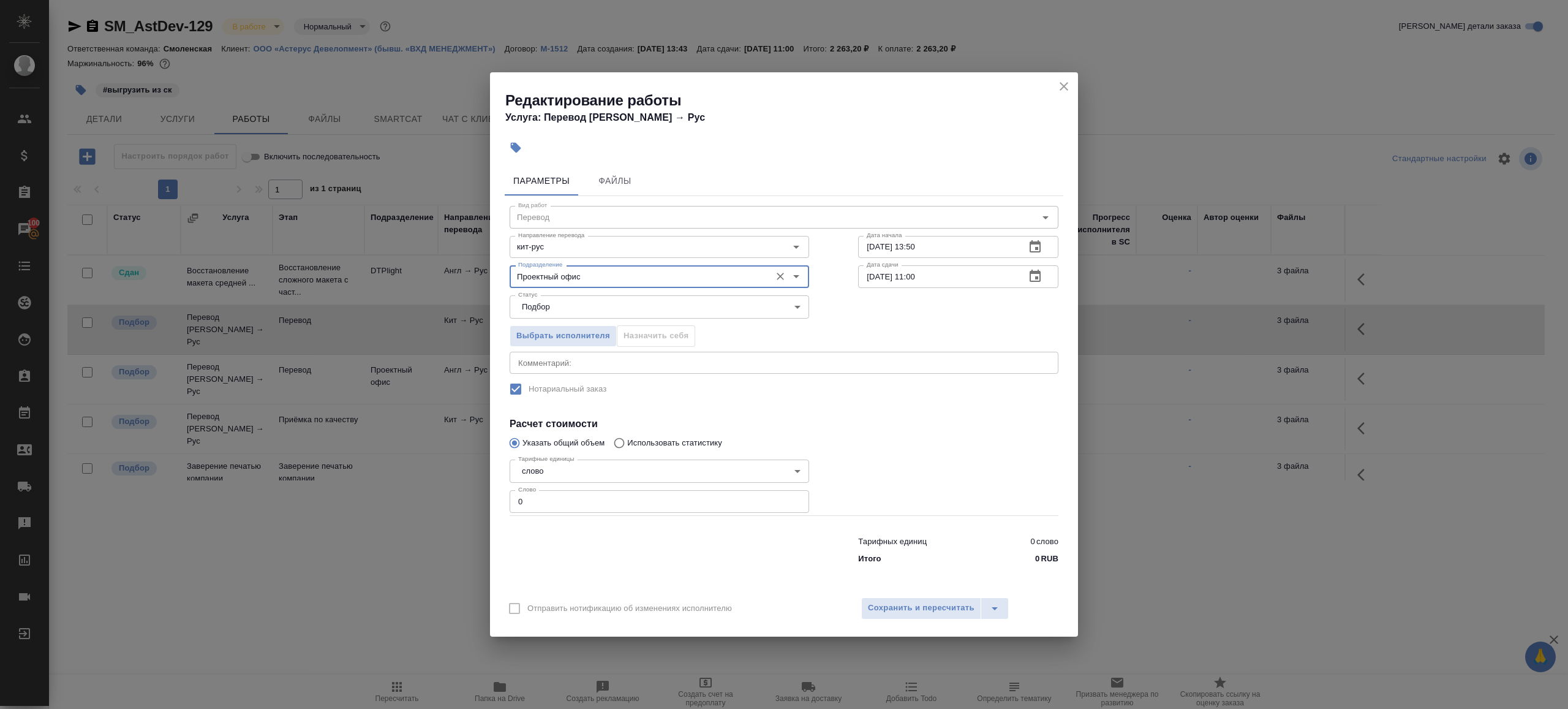
type input "Проектный офис"
click at [616, 503] on input "0" at bounding box center [659, 501] width 300 height 22
type input "1"
drag, startPoint x: 674, startPoint y: 526, endPoint x: 703, endPoint y: 485, distance: 50.2
click at [674, 526] on div at bounding box center [659, 548] width 348 height 49
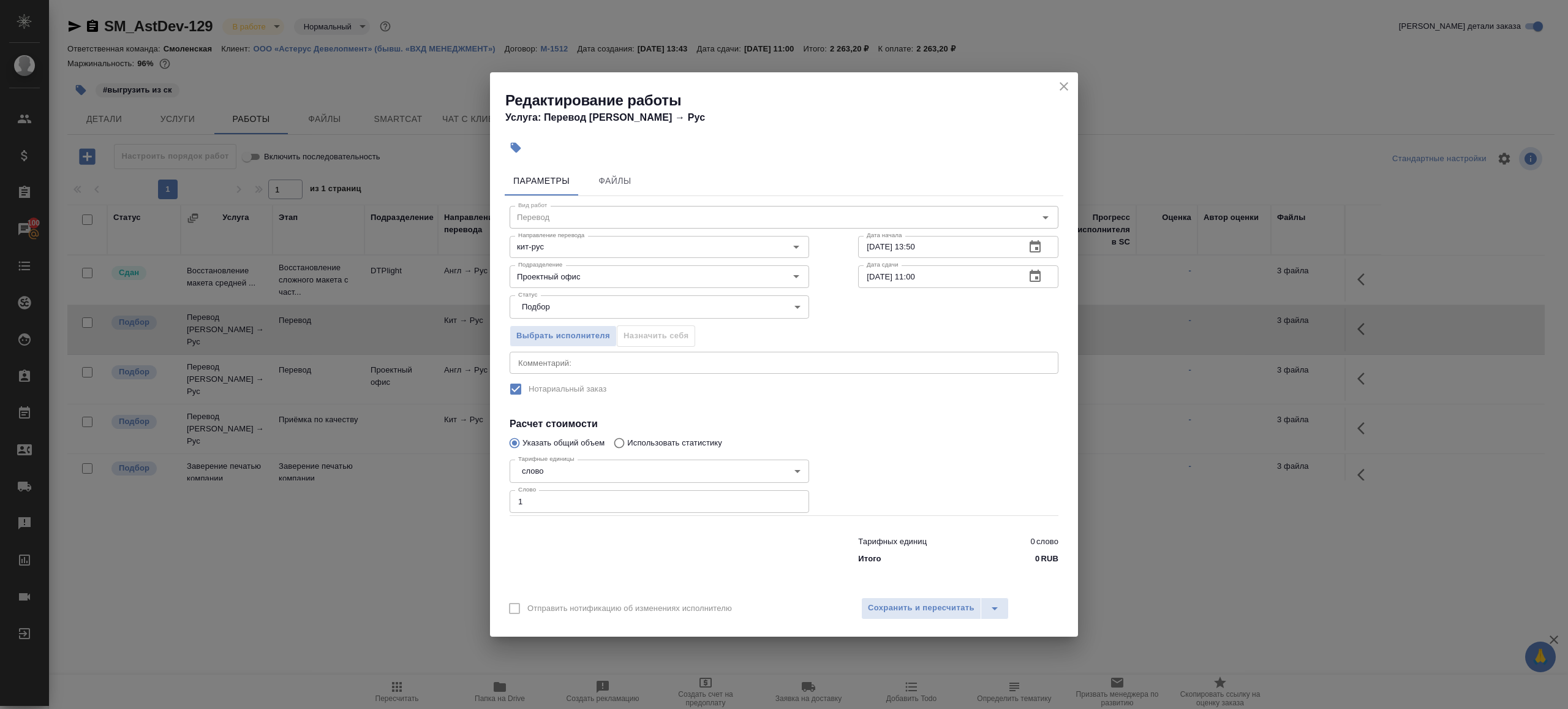
click at [945, 283] on input "29.08.2025 11:00" at bounding box center [937, 276] width 158 height 22
paste input "8.08.2025 09"
type input "28.08.2025 09:00"
click at [911, 468] on div at bounding box center [958, 485] width 250 height 109
click at [911, 602] on span "Сохранить и пересчитать" at bounding box center [921, 608] width 107 height 14
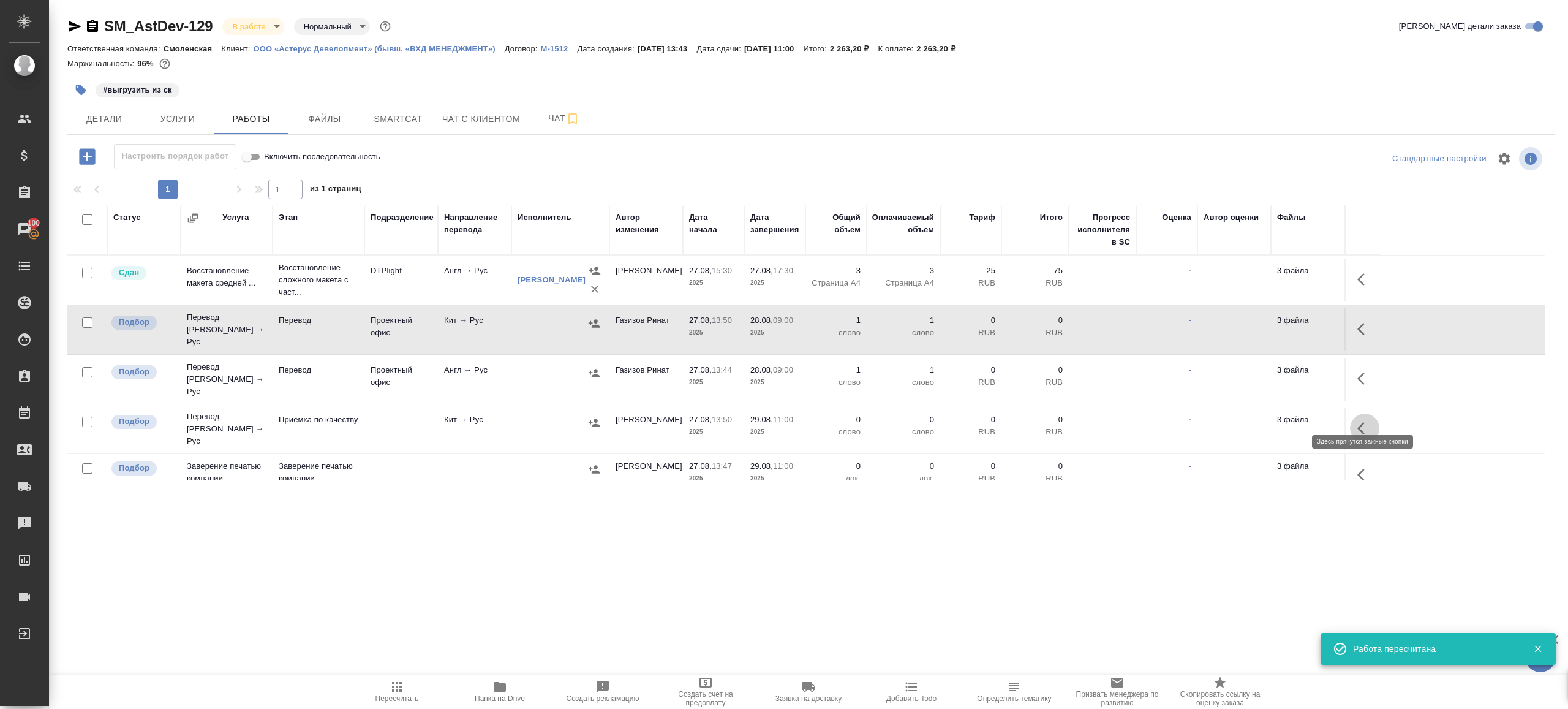
click at [1356, 414] on button "button" at bounding box center [1365, 428] width 30 height 30
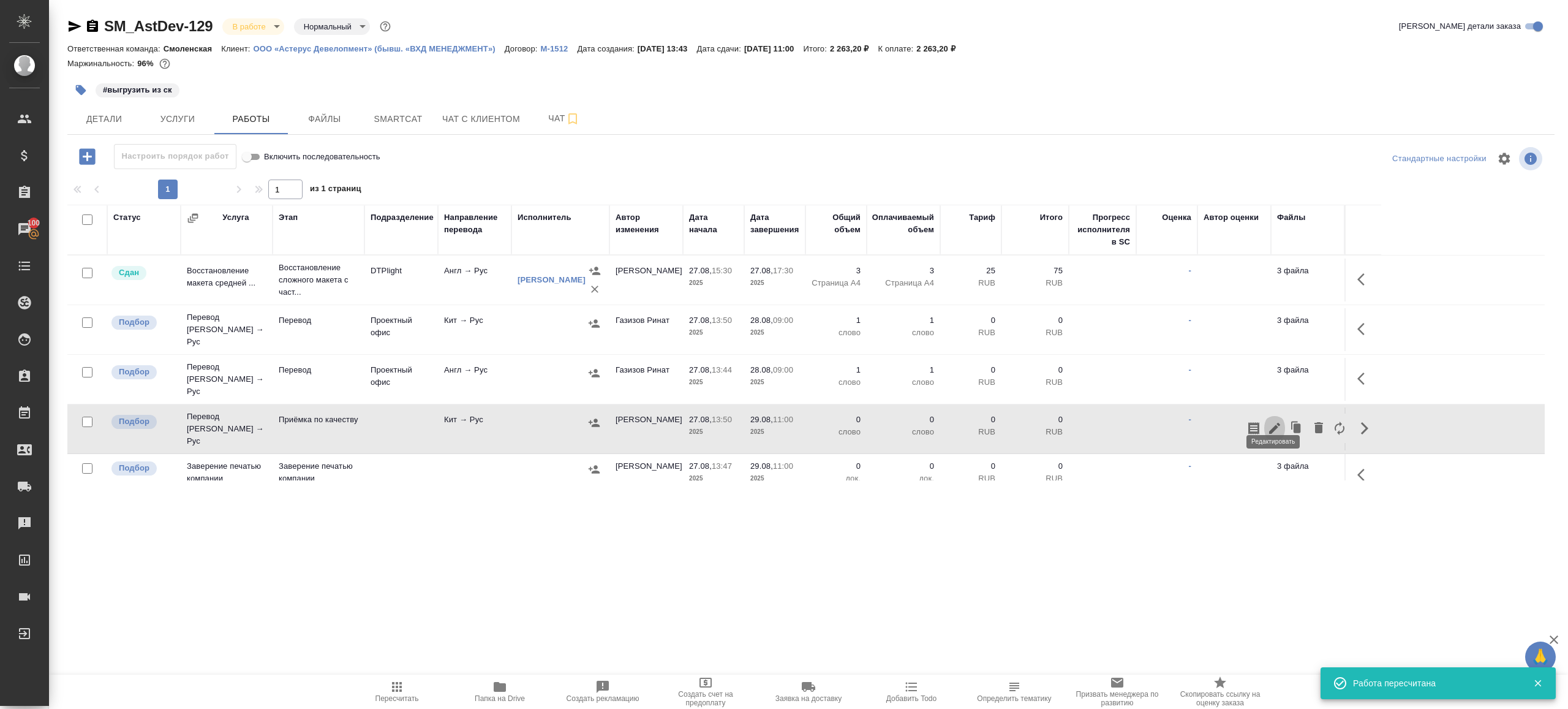
click at [1275, 423] on icon "button" at bounding box center [1275, 428] width 11 height 11
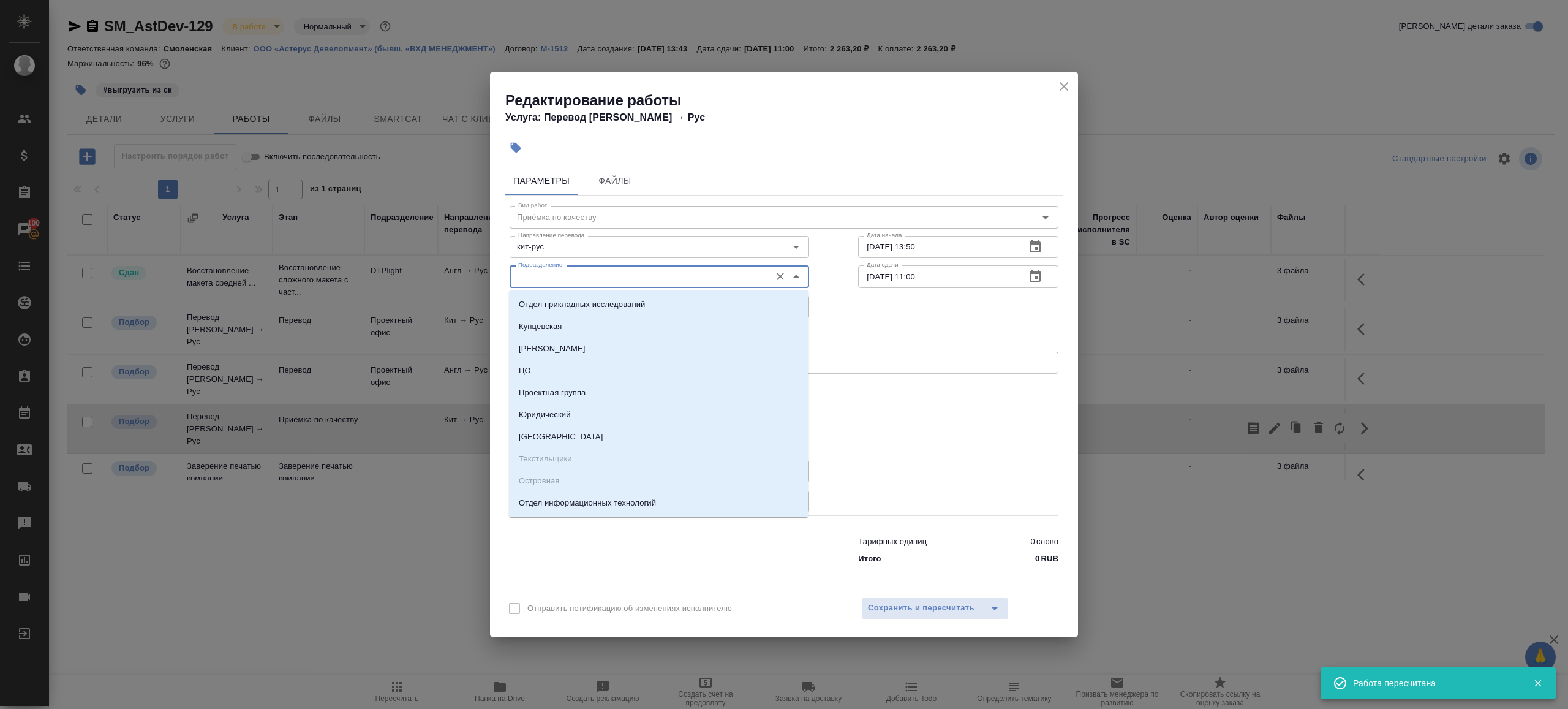
click at [587, 276] on input "Подразделение" at bounding box center [639, 276] width 251 height 15
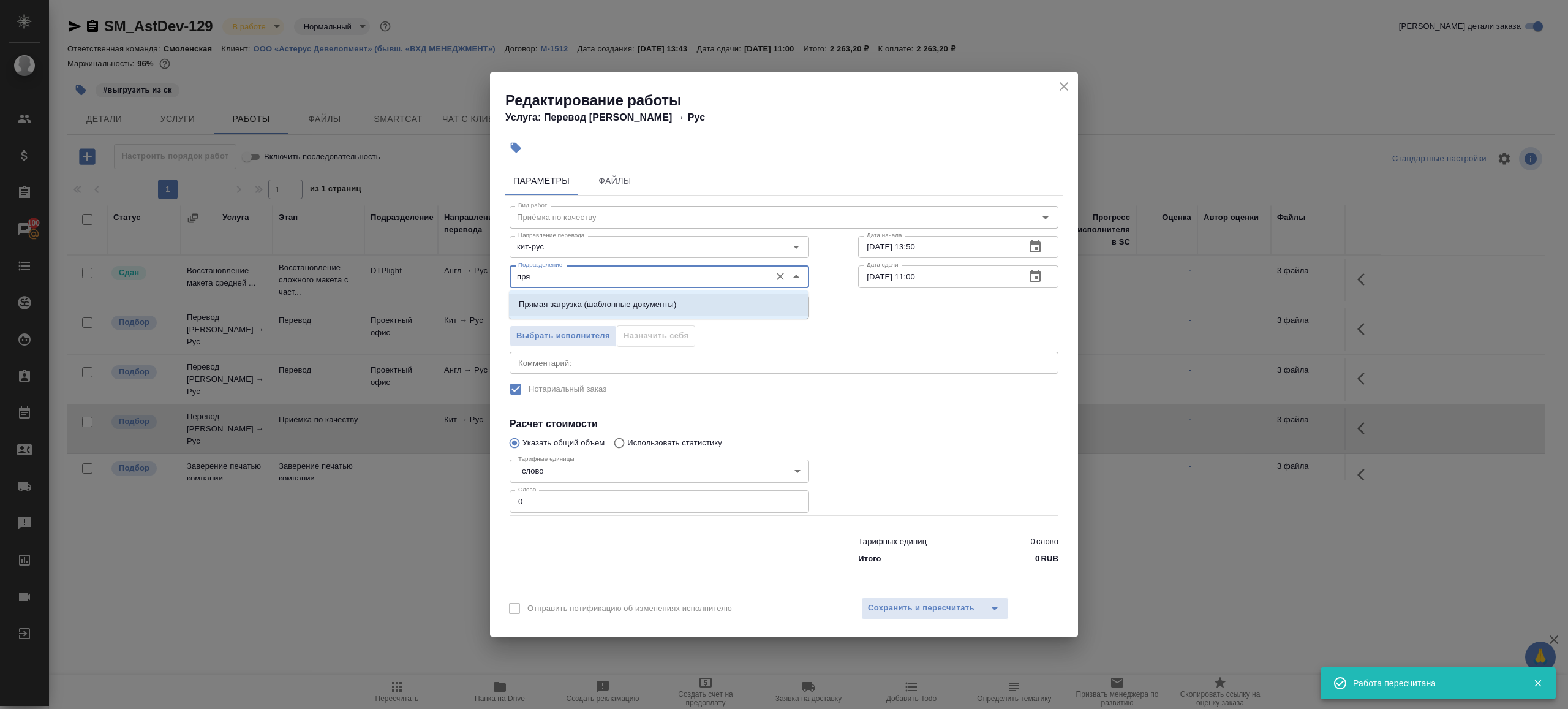
click at [601, 313] on li "Прямая загрузка (шаблонные документы)" at bounding box center [659, 305] width 300 height 22
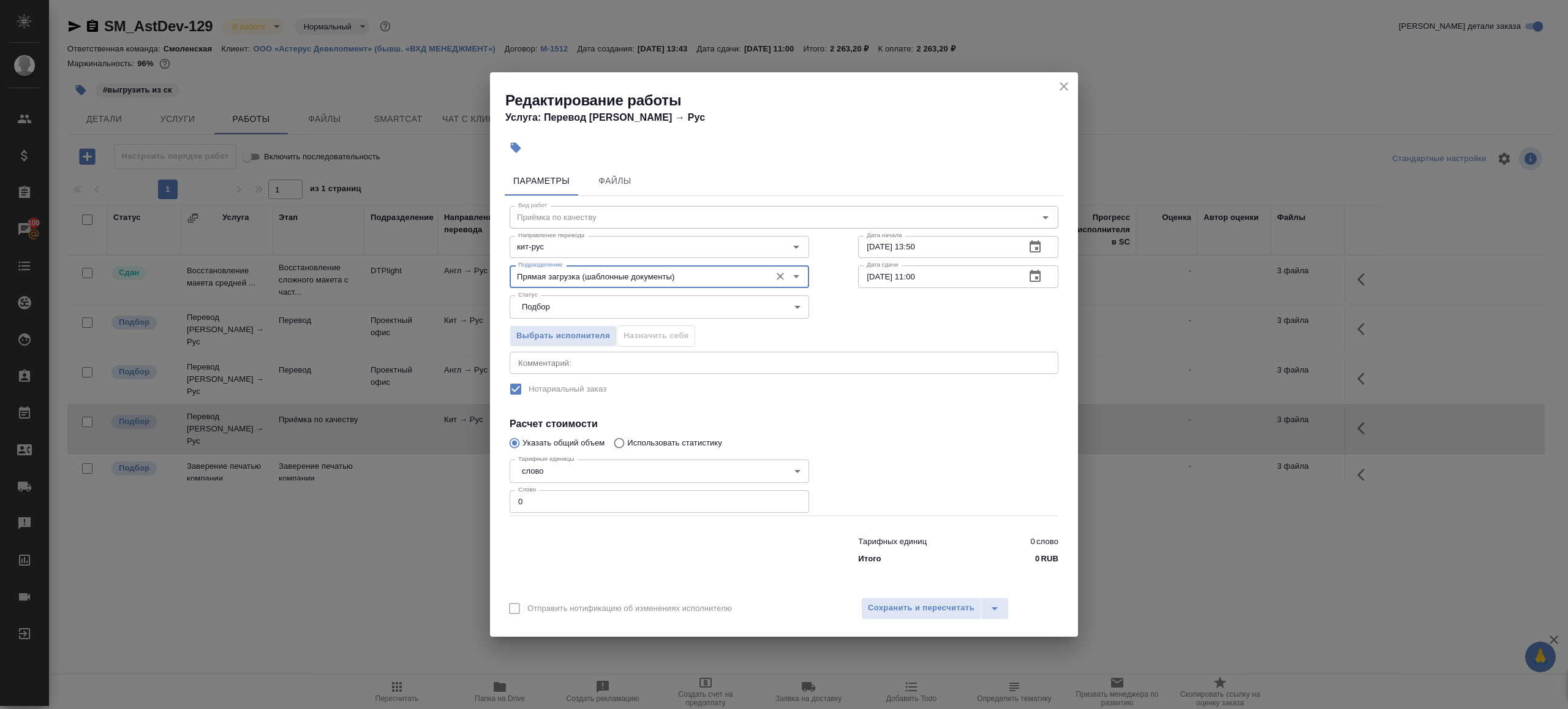
type input "Прямая загрузка (шаблонные документы)"
click at [929, 249] on input "27.08.2025 13:50" at bounding box center [937, 247] width 158 height 22
paste input "8.08.2025 09:0"
type input "28.08.2025 09:00"
click at [958, 281] on input "29.08.2025 11:00" at bounding box center [937, 276] width 158 height 22
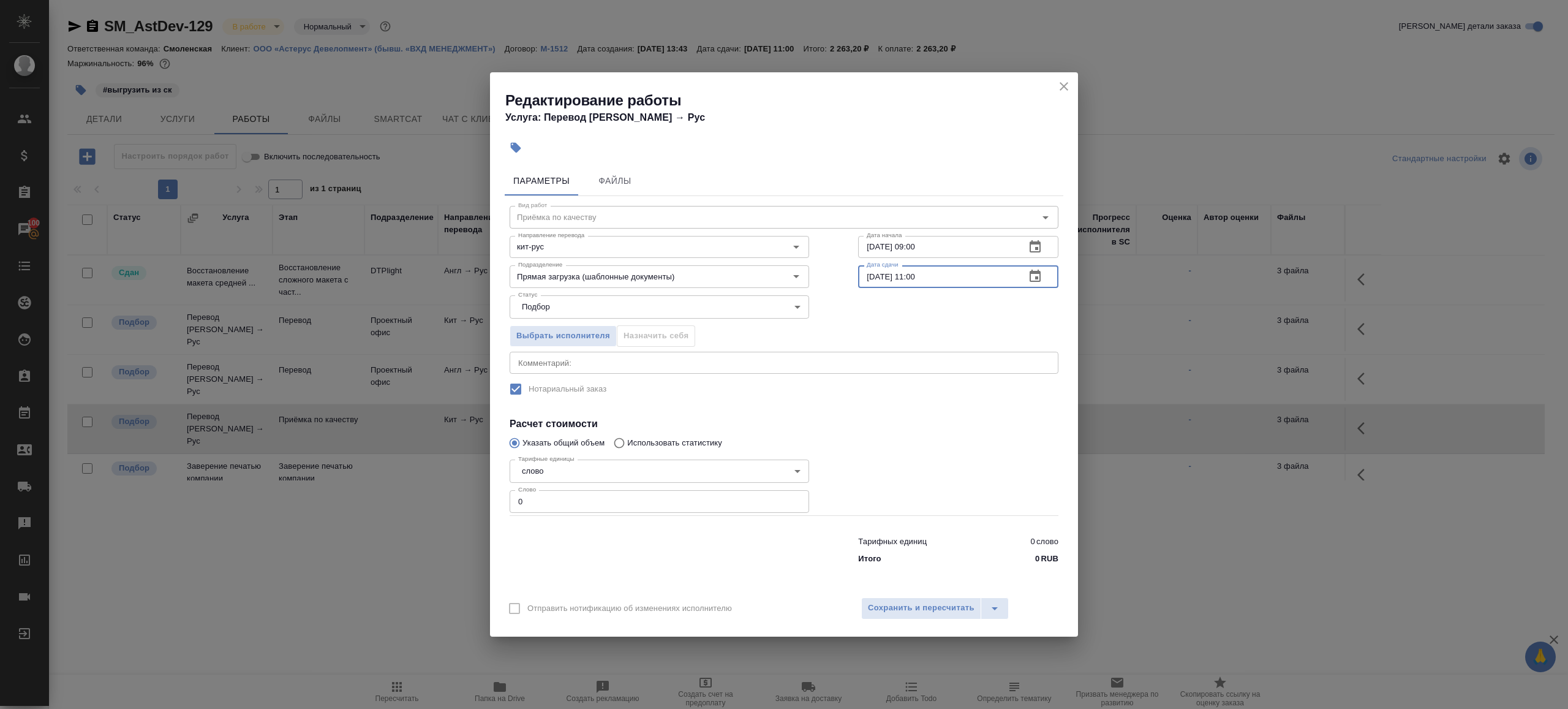
paste input "8.08.2025 09"
click at [917, 276] on input "28.08.2025 09:00" at bounding box center [937, 276] width 158 height 22
type input "28.08.2025 11:00"
click at [653, 488] on div "Тарифные единицы слово 5a8b1489cc6b4906c91bfd90 Тарифные единицы Слово 0 Слово" at bounding box center [659, 485] width 300 height 61
click at [658, 509] on input "0" at bounding box center [659, 501] width 300 height 22
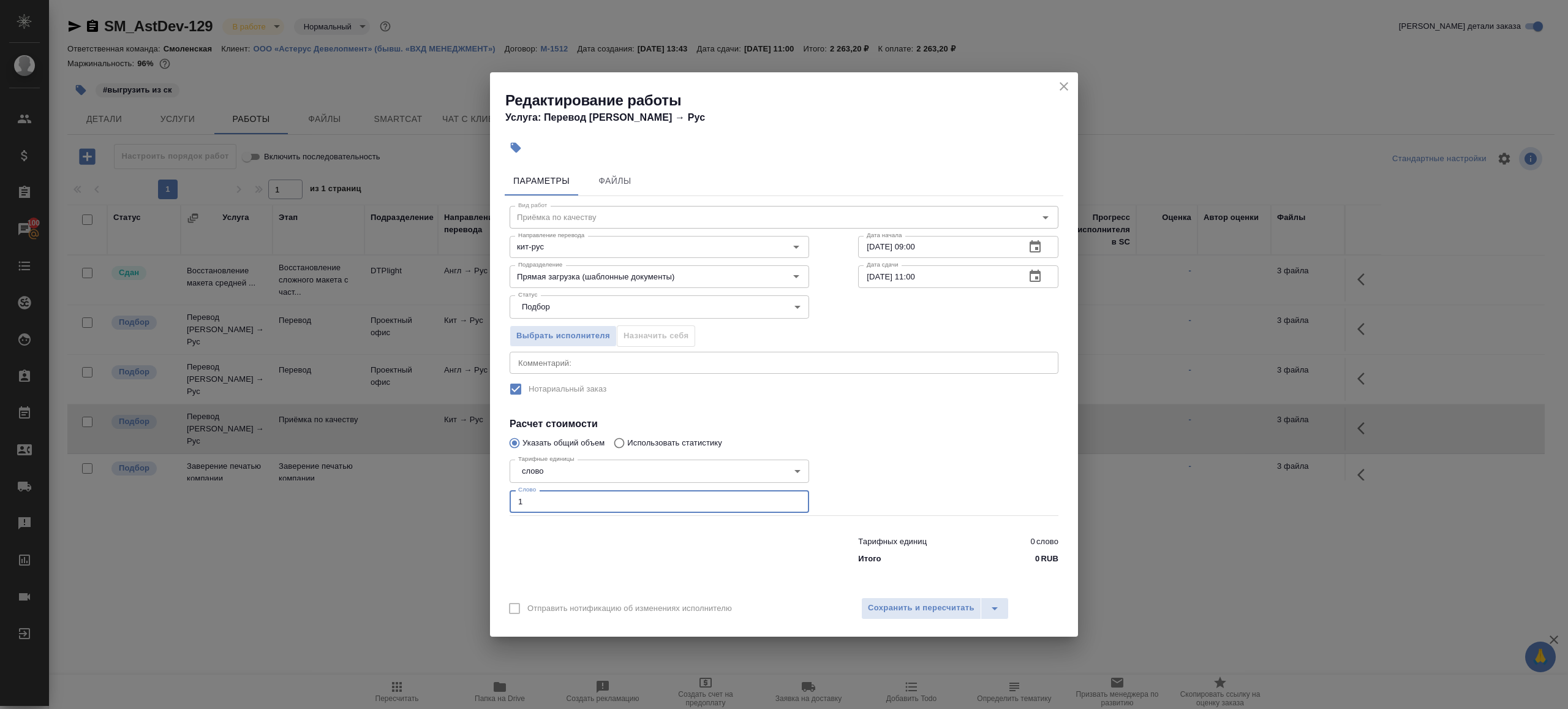
type input "1"
click at [679, 558] on div at bounding box center [659, 548] width 348 height 49
click at [941, 593] on div "Отправить нотификацию об изменениях исполнителю Сохранить и пересчитать" at bounding box center [784, 613] width 588 height 47
click at [941, 604] on span "Сохранить и пересчитать" at bounding box center [921, 608] width 107 height 14
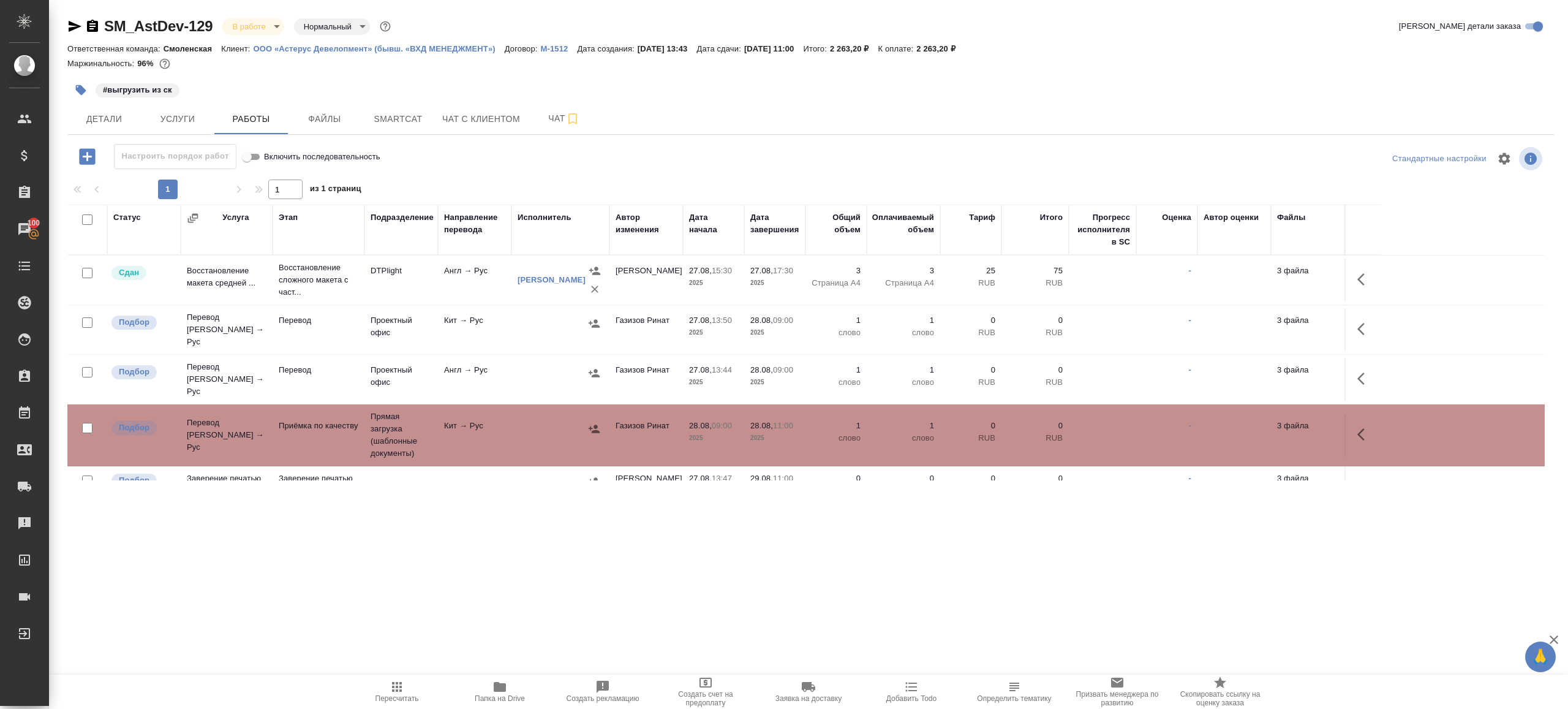
click at [1358, 373] on icon "button" at bounding box center [1361, 379] width 7 height 12
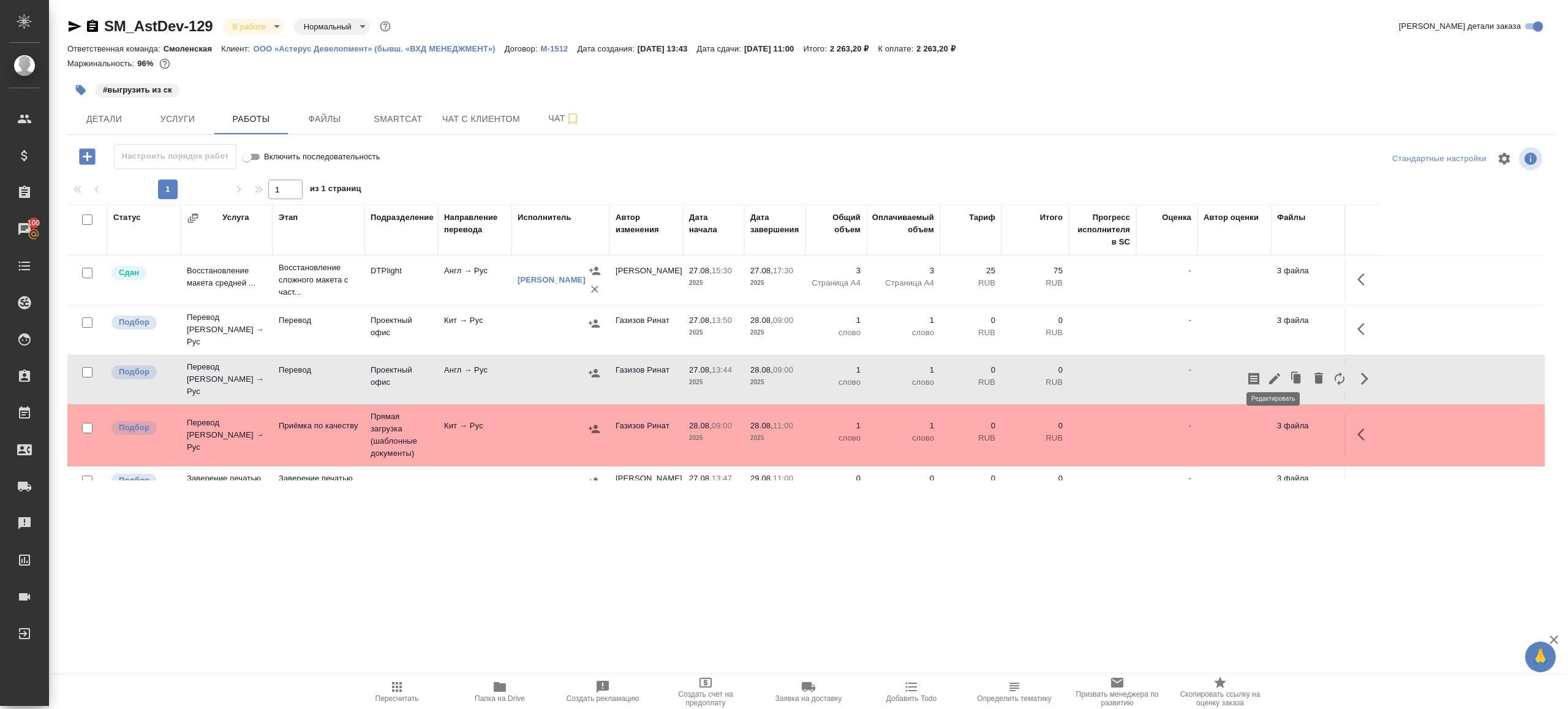
click at [1274, 371] on icon "button" at bounding box center [1275, 379] width 15 height 15
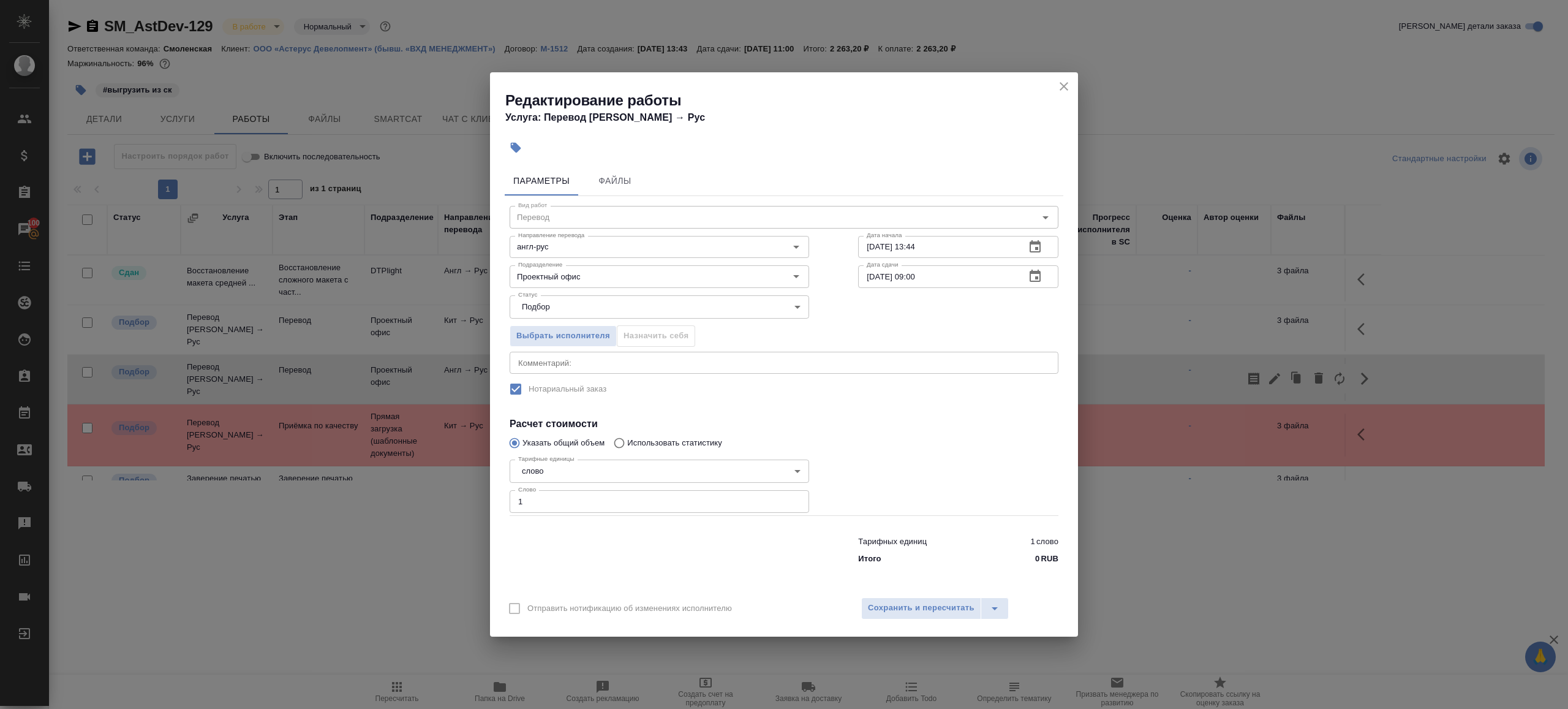
click at [748, 497] on input "1" at bounding box center [659, 501] width 300 height 22
paste input "07.9"
type input "107.9"
click at [887, 486] on div at bounding box center [958, 485] width 250 height 109
click at [893, 593] on div "Отправить нотификацию об изменениях исполнителю Сохранить и пересчитать" at bounding box center [784, 613] width 588 height 47
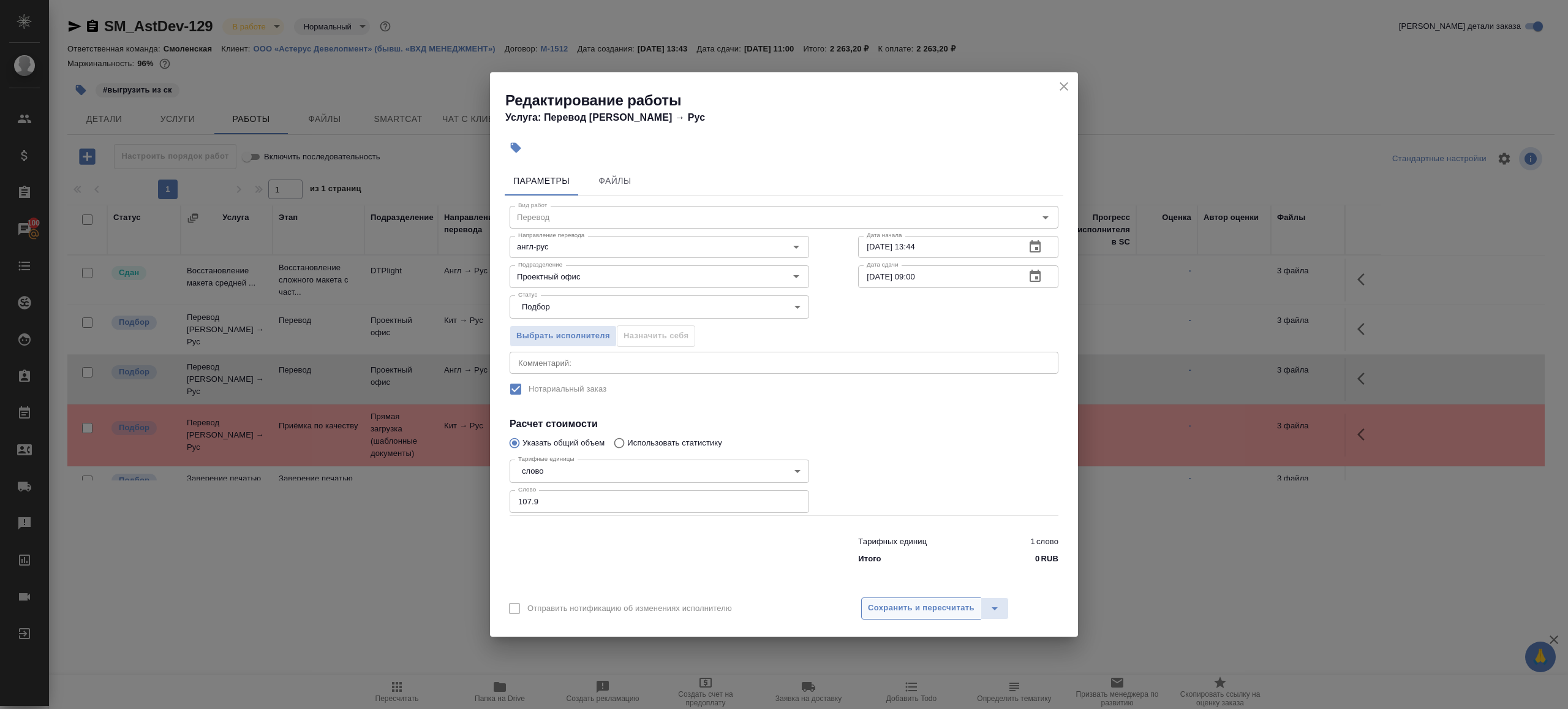
click at [893, 601] on span "Сохранить и пересчитать" at bounding box center [921, 608] width 107 height 14
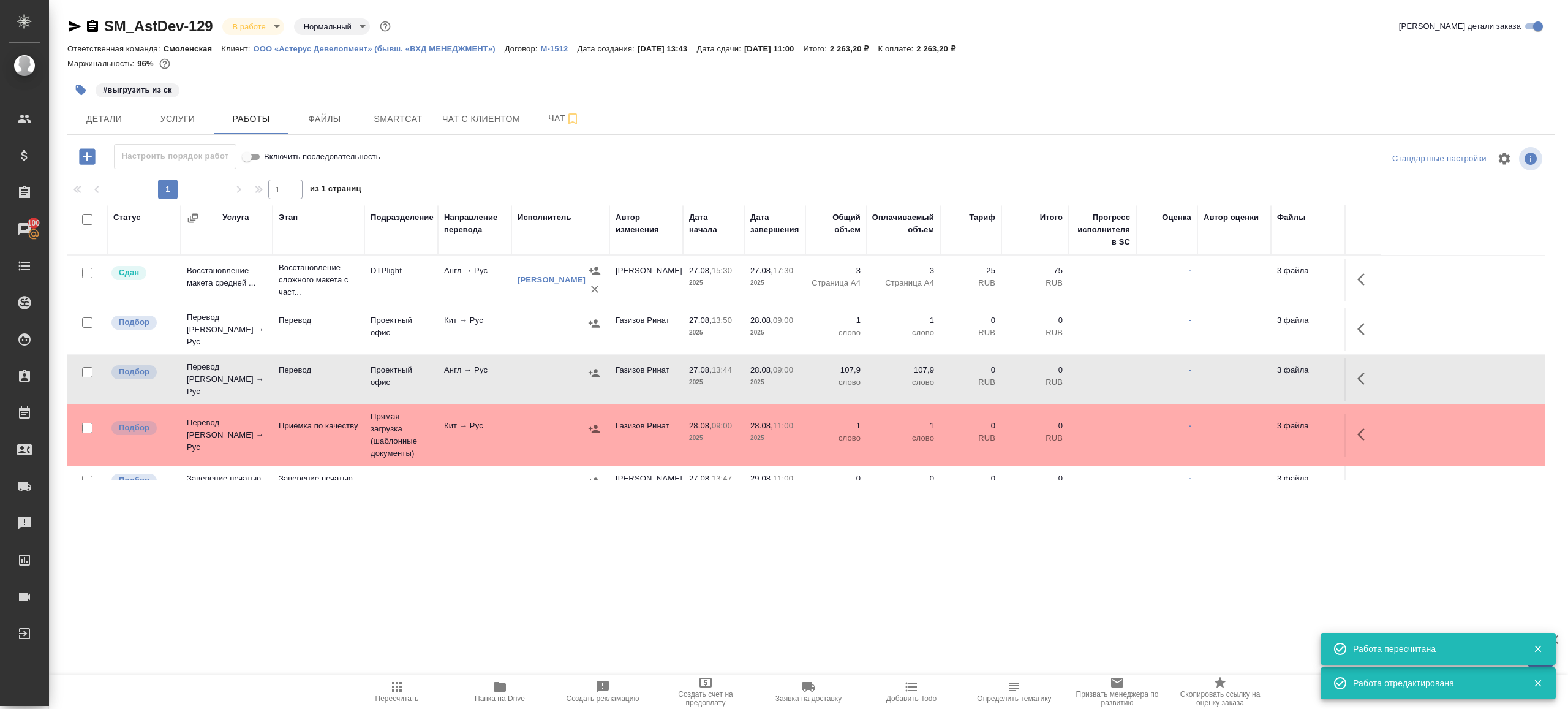
click at [592, 367] on icon "button" at bounding box center [594, 373] width 12 height 12
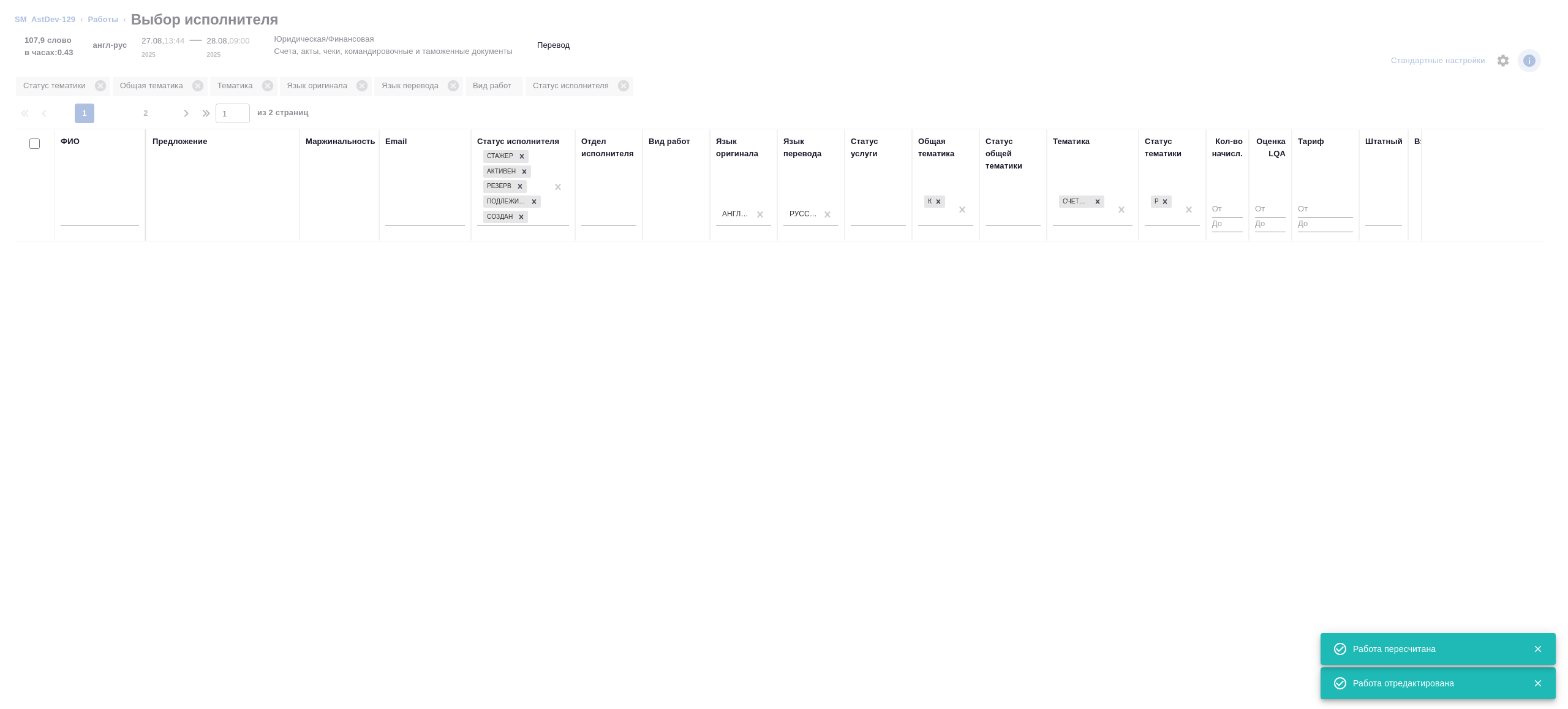
click at [104, 217] on input "text" at bounding box center [99, 218] width 78 height 15
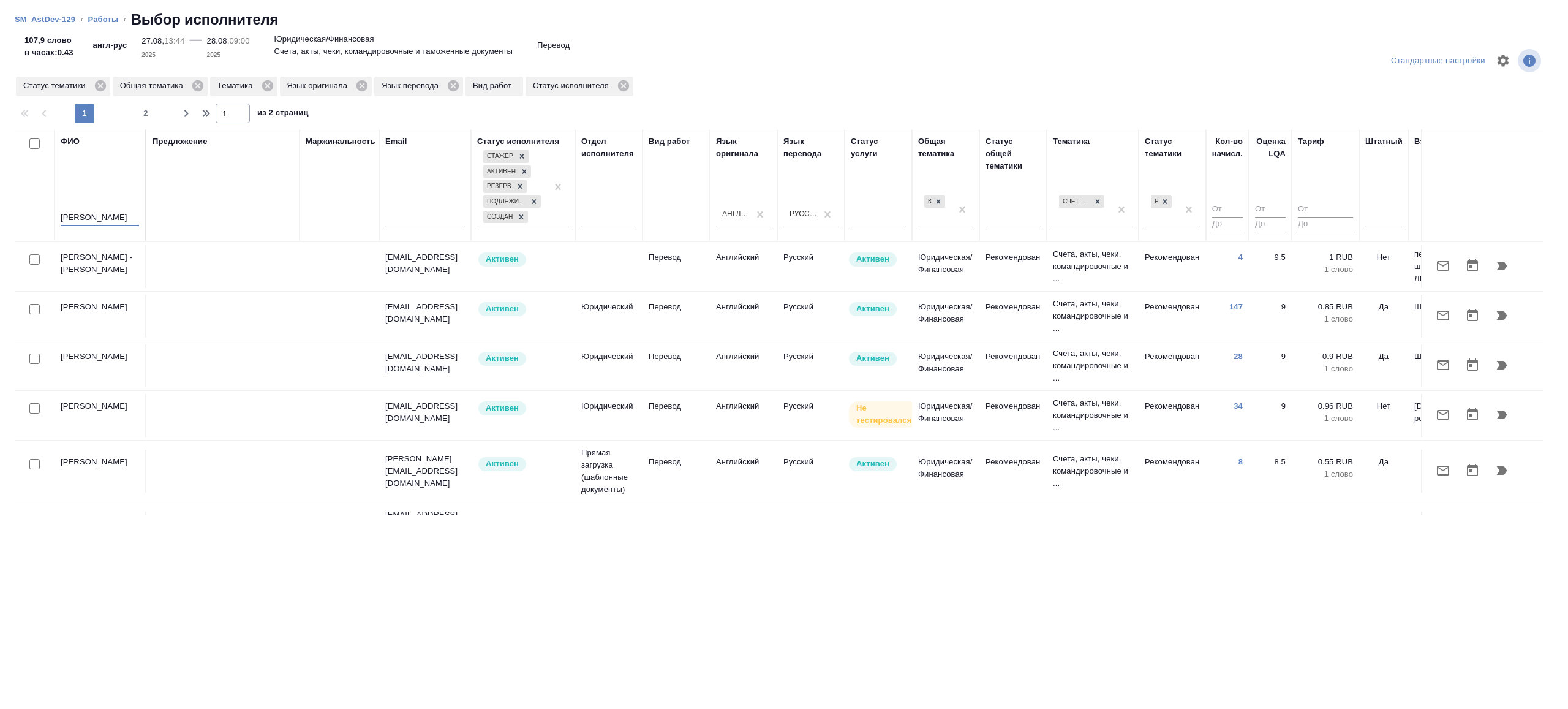
type input "аржанова"
click at [204, 206] on div "Предложение" at bounding box center [223, 185] width 141 height 100
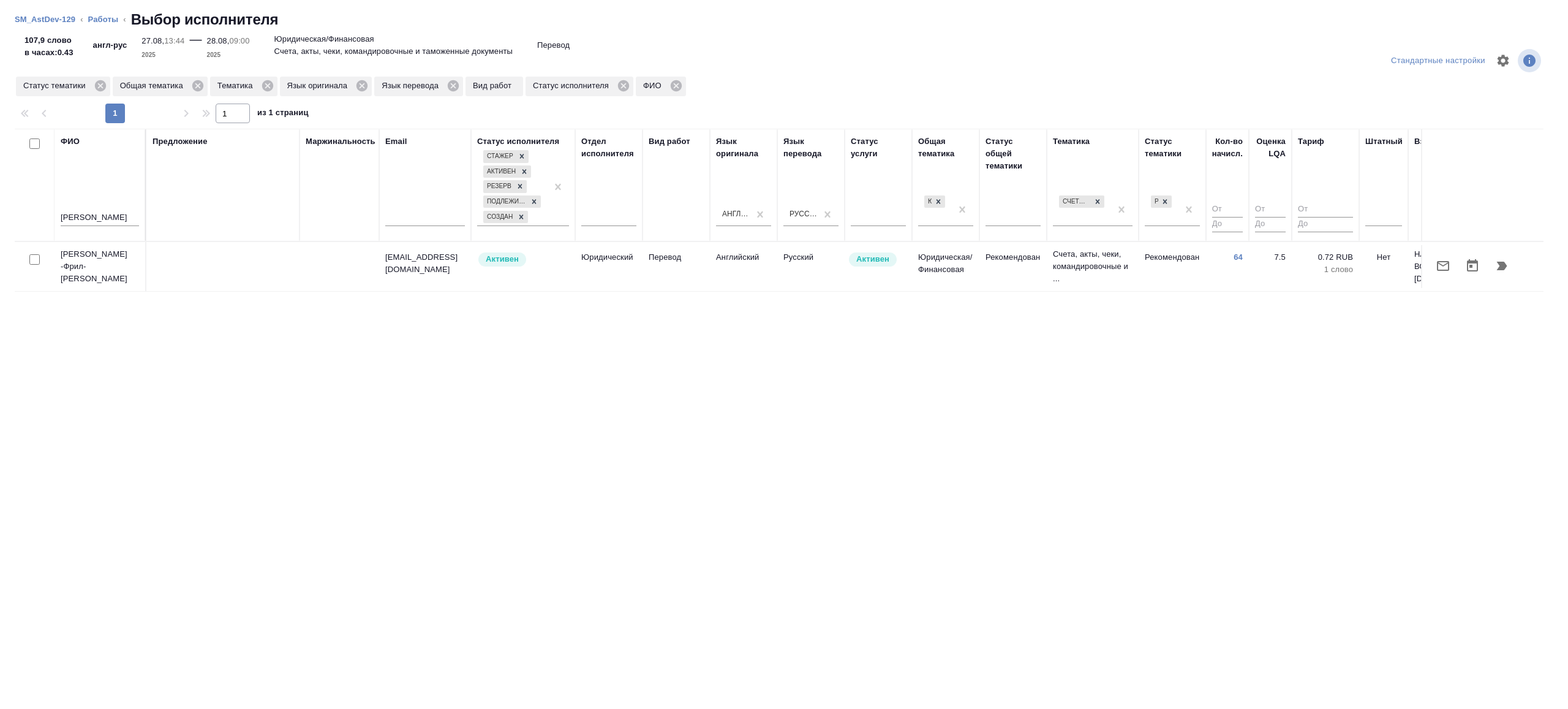
drag, startPoint x: 33, startPoint y: 260, endPoint x: 59, endPoint y: 245, distance: 30.0
click at [33, 260] on input "checkbox" at bounding box center [35, 259] width 11 height 11
checkbox input "true"
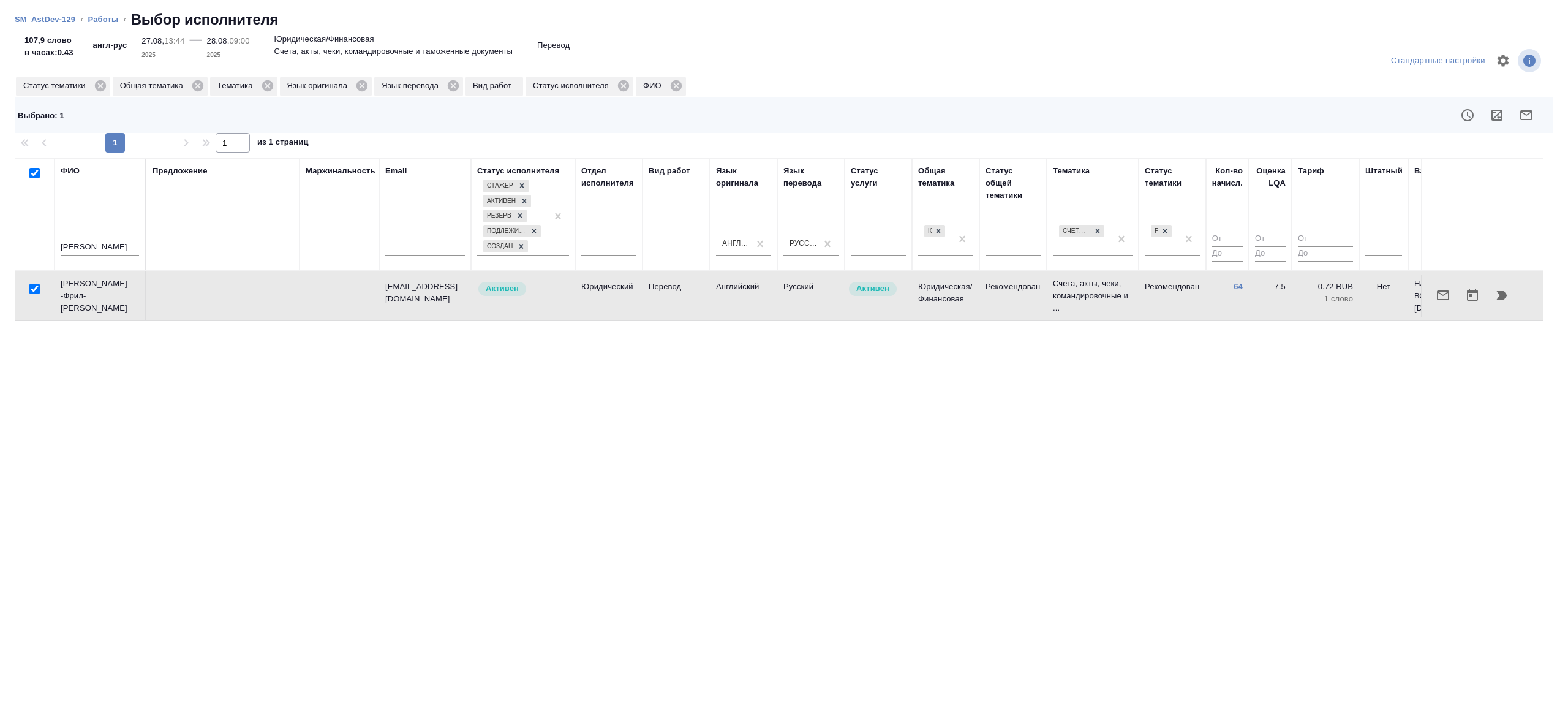
click at [110, 257] on div "аржанова" at bounding box center [99, 249] width 78 height 30
click at [110, 254] on input "аржанова" at bounding box center [99, 248] width 78 height 15
type input "головнева"
click at [200, 242] on div "Предложение" at bounding box center [223, 214] width 141 height 100
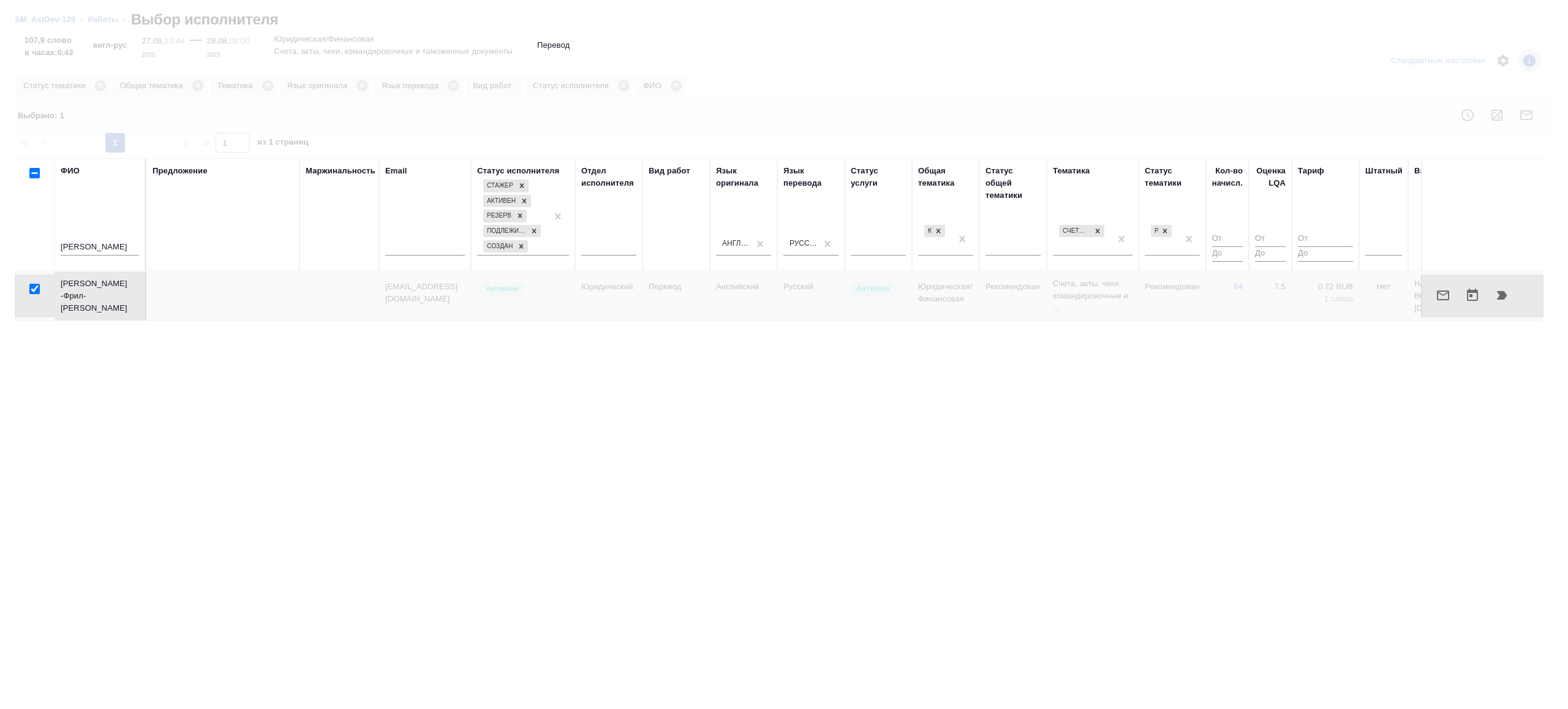
checkbox input "false"
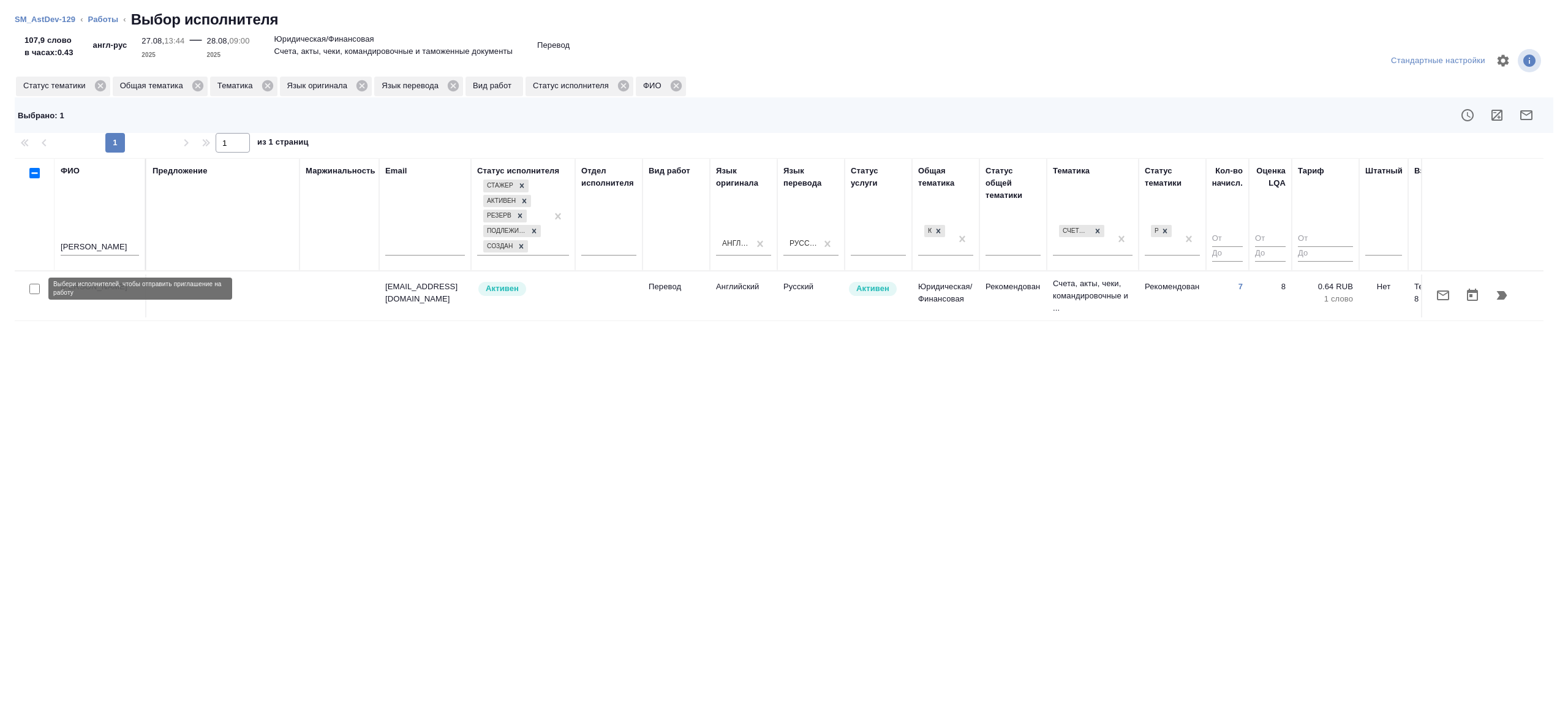
click at [31, 288] on input "checkbox" at bounding box center [35, 289] width 11 height 11
checkbox input "true"
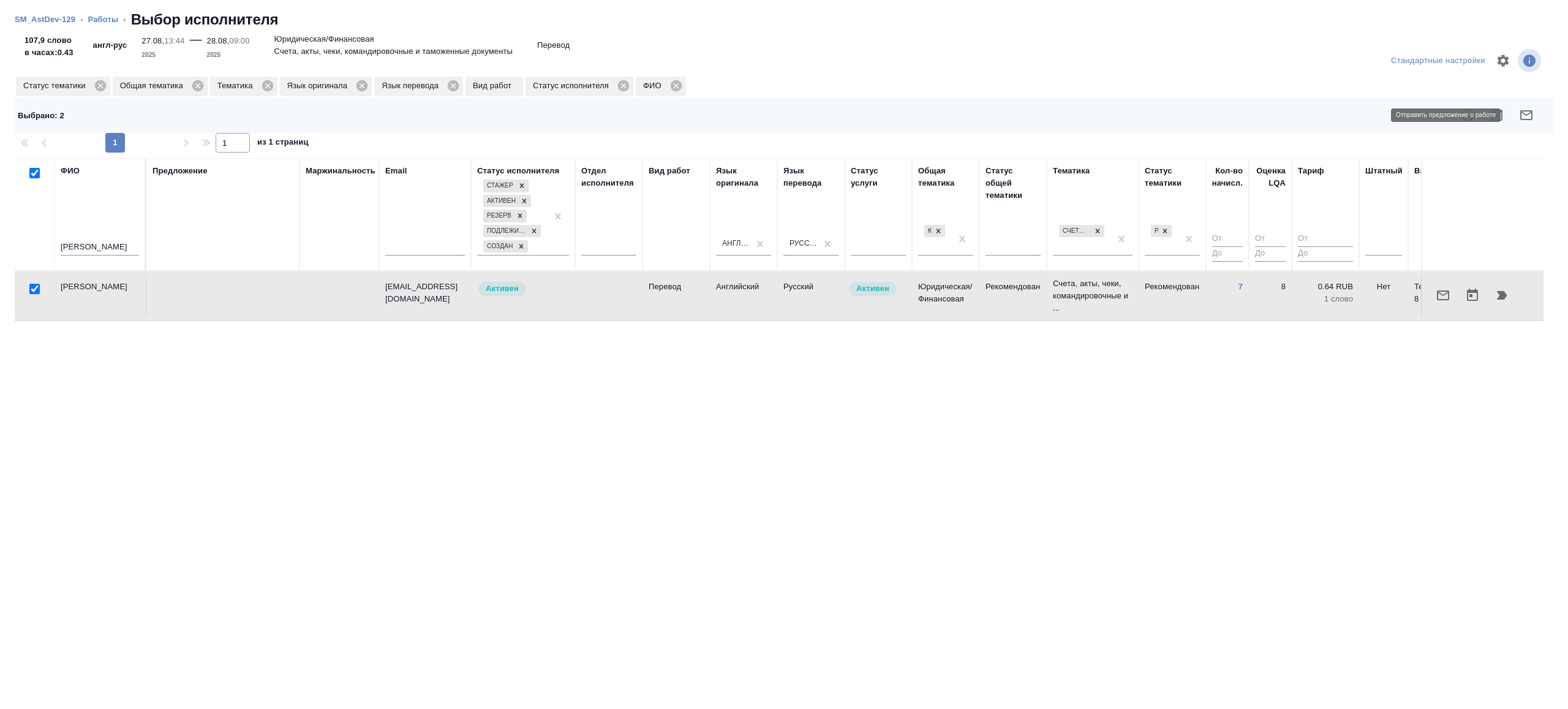
click at [1532, 110] on icon "button" at bounding box center [1527, 115] width 12 height 10
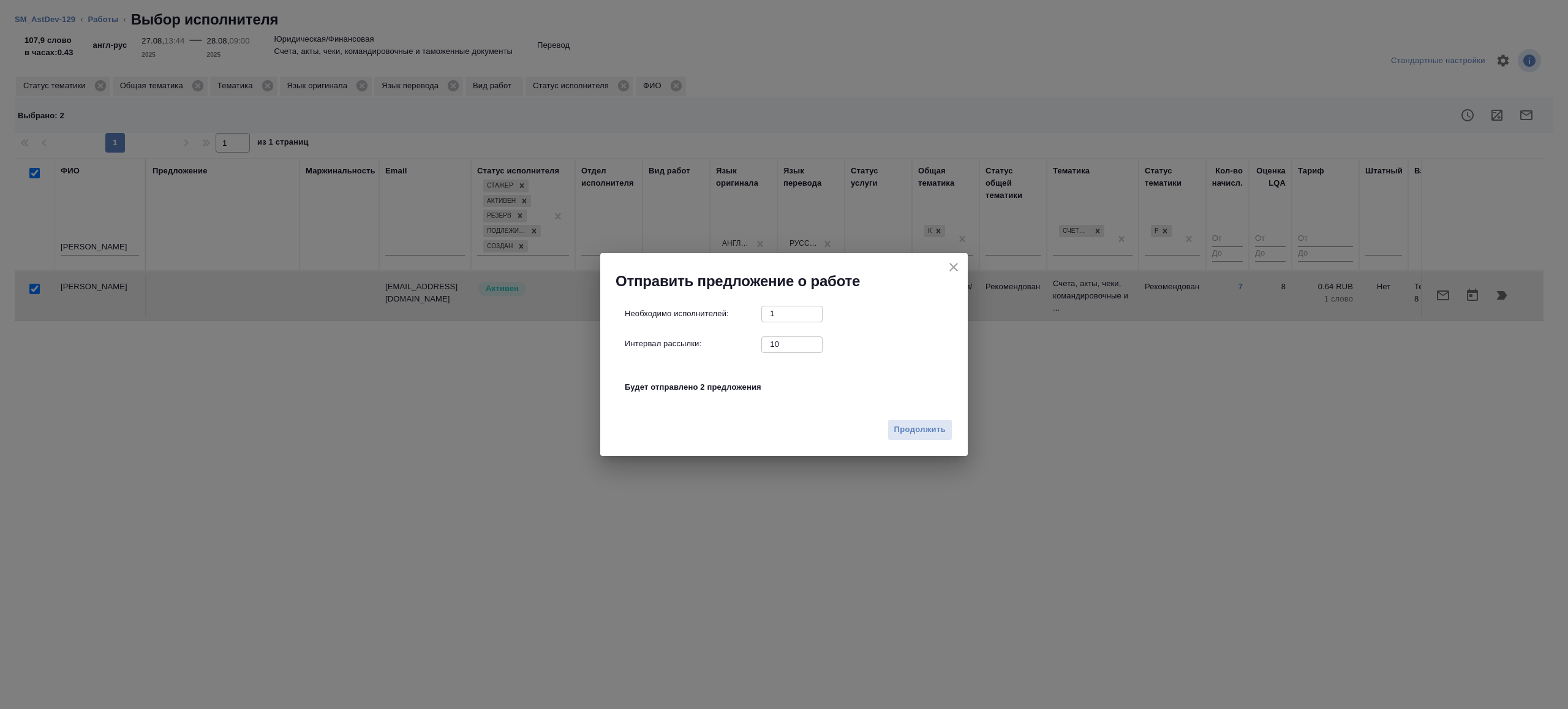
click at [791, 347] on input "10" at bounding box center [791, 344] width 61 height 15
type input "1"
click at [934, 440] on button "Продолжить" at bounding box center [920, 430] width 65 height 22
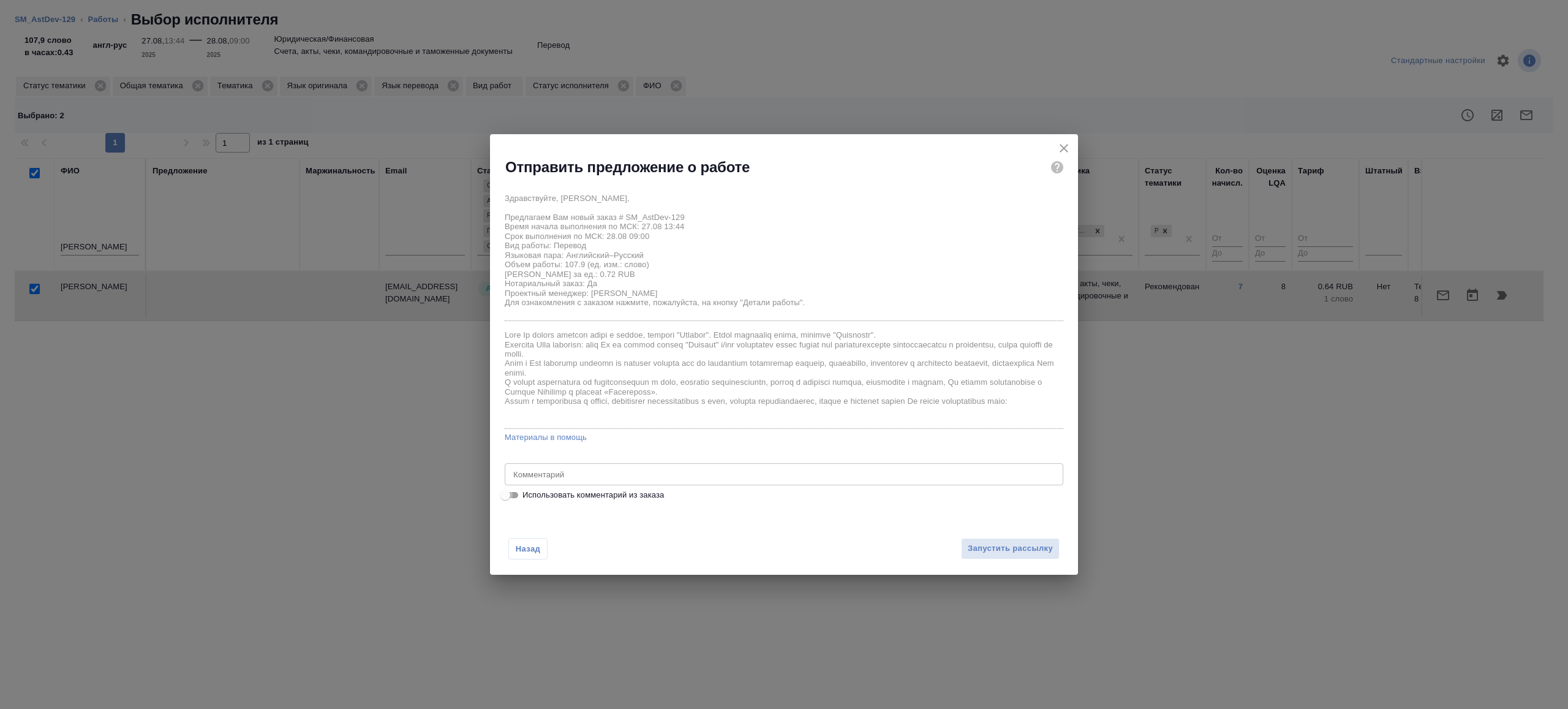
click at [513, 493] on input "Использовать комментарий из заказа" at bounding box center [505, 495] width 44 height 15
checkbox input "true"
type textarea "англ-ру, кит-ру инвойс, выписка и квитанция"
click at [512, 493] on input "Использовать комментарий из заказа" at bounding box center [515, 495] width 44 height 15
checkbox input "false"
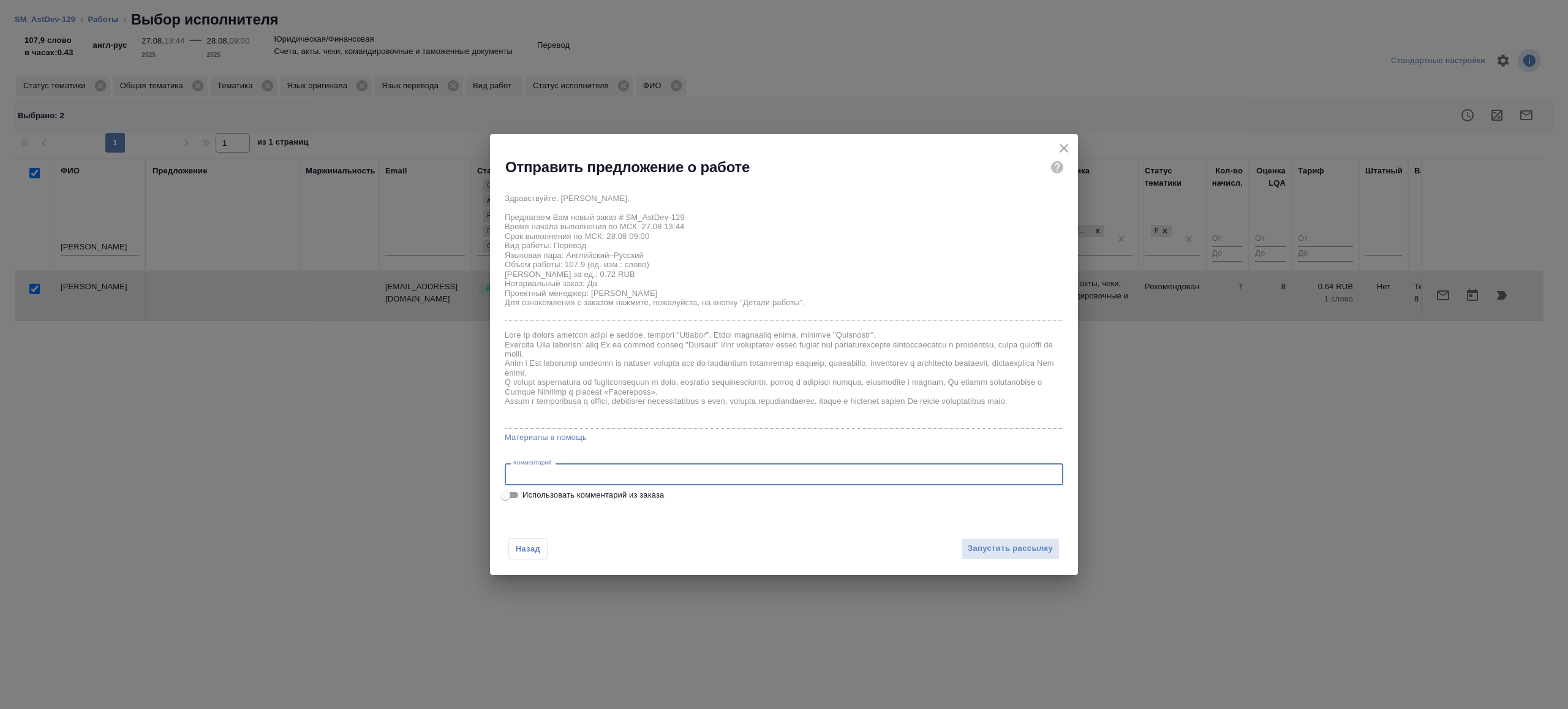
click at [578, 472] on textarea at bounding box center [784, 474] width 541 height 9
type textarea "будет в смарткате, при переводе опираться на оригинал"
click at [974, 546] on span "Запустить рассылку" at bounding box center [1010, 548] width 85 height 14
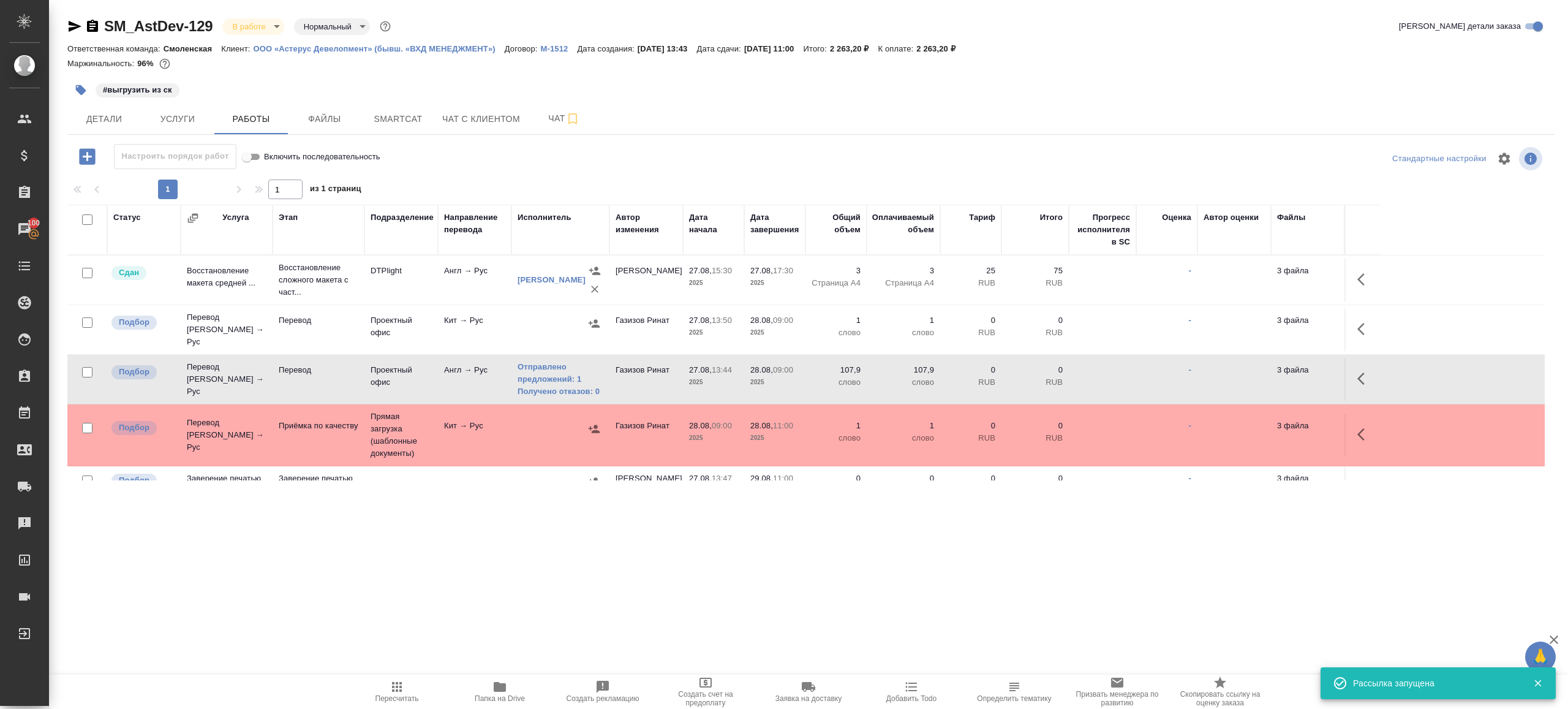
click at [380, 691] on span "Пересчитать" at bounding box center [397, 691] width 88 height 23
click at [507, 606] on div ".cls-1 fill:#fff; AWATERA Gazizov Rinat Клиенты Спецификации Заказы 100 Чаты To…" at bounding box center [784, 354] width 1568 height 709
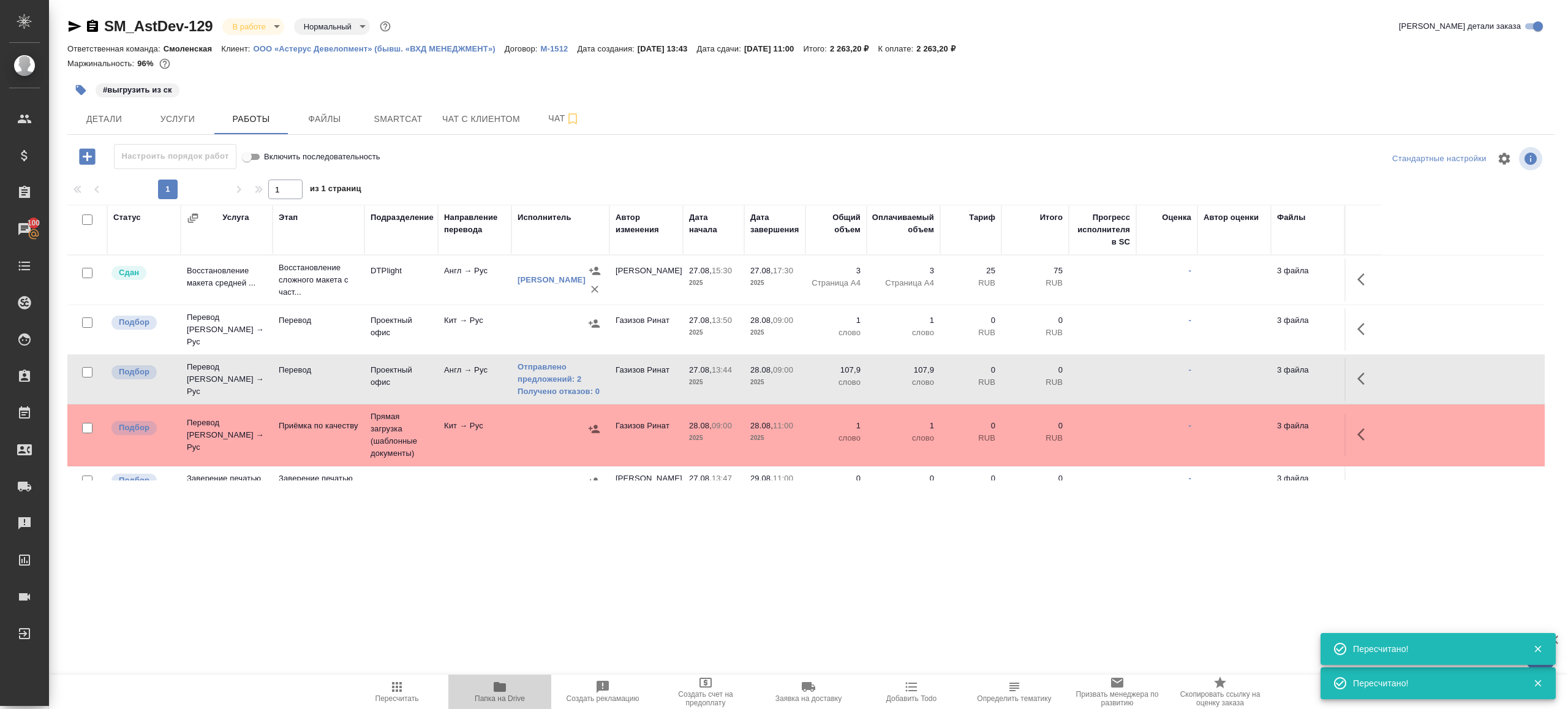
click at [492, 685] on span "Папка на Drive" at bounding box center [500, 691] width 88 height 23
click at [1362, 325] on icon "button" at bounding box center [1365, 329] width 15 height 15
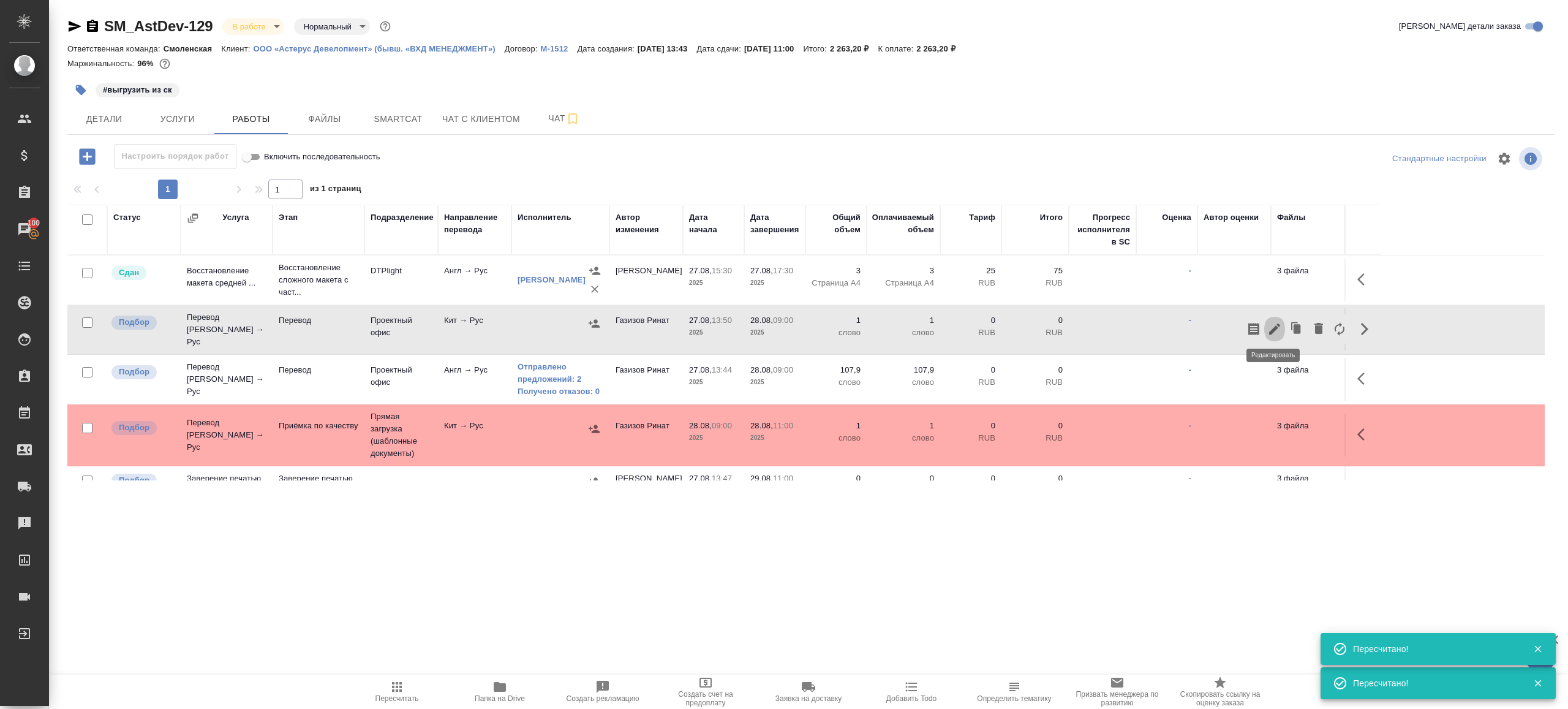
click at [1270, 323] on icon "button" at bounding box center [1275, 329] width 15 height 15
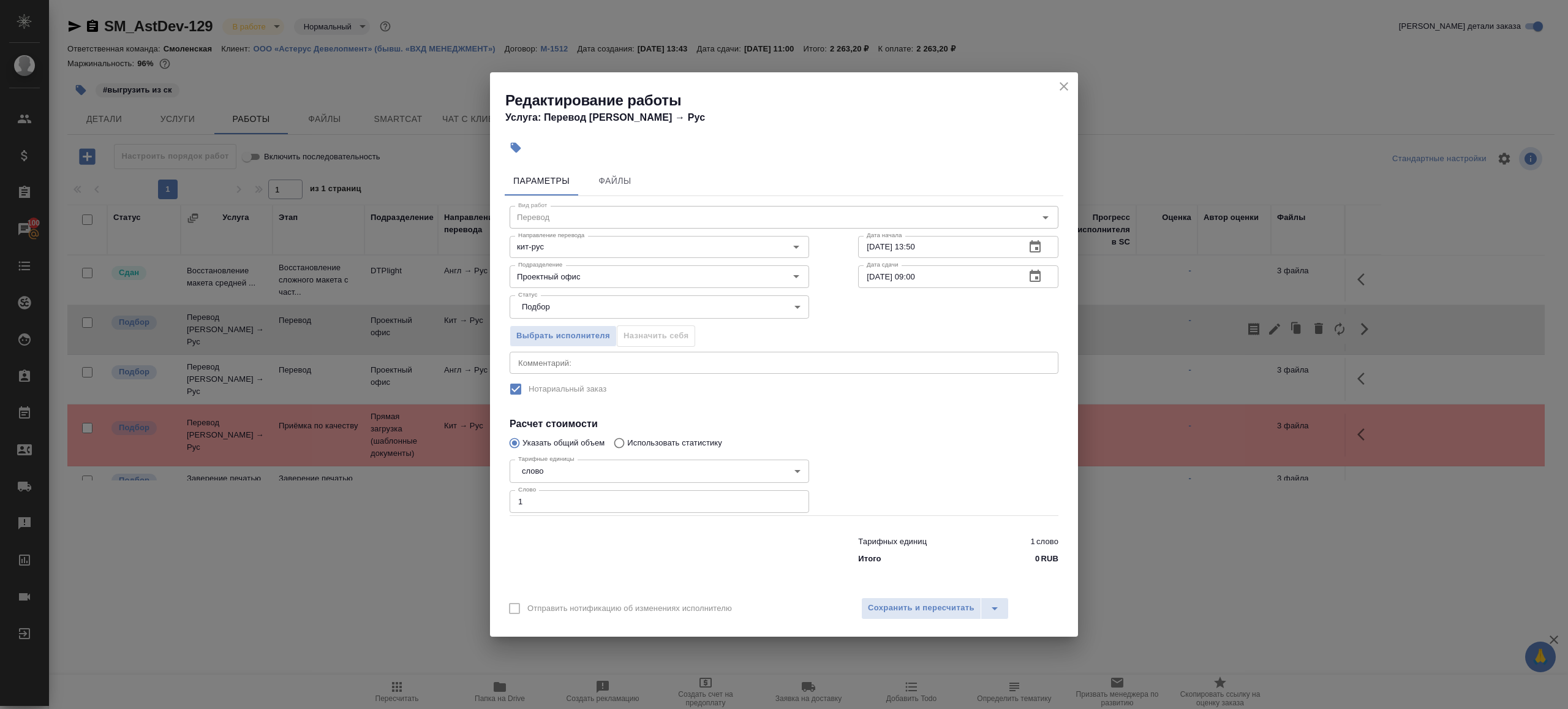
click at [642, 498] on input "1" at bounding box center [659, 501] width 300 height 22
type input "100"
click at [903, 607] on span "Сохранить и пересчитать" at bounding box center [921, 608] width 107 height 14
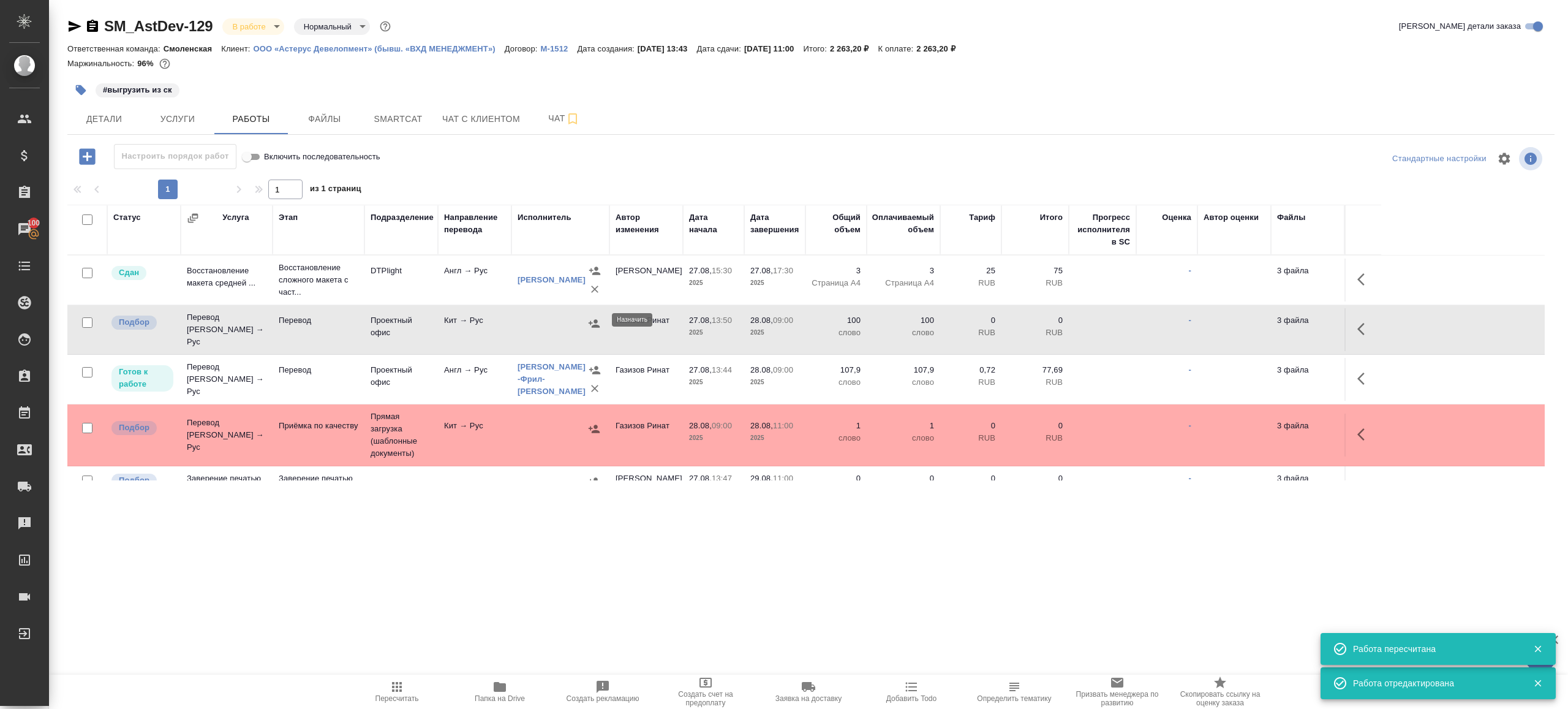
click at [592, 318] on icon "button" at bounding box center [594, 324] width 12 height 12
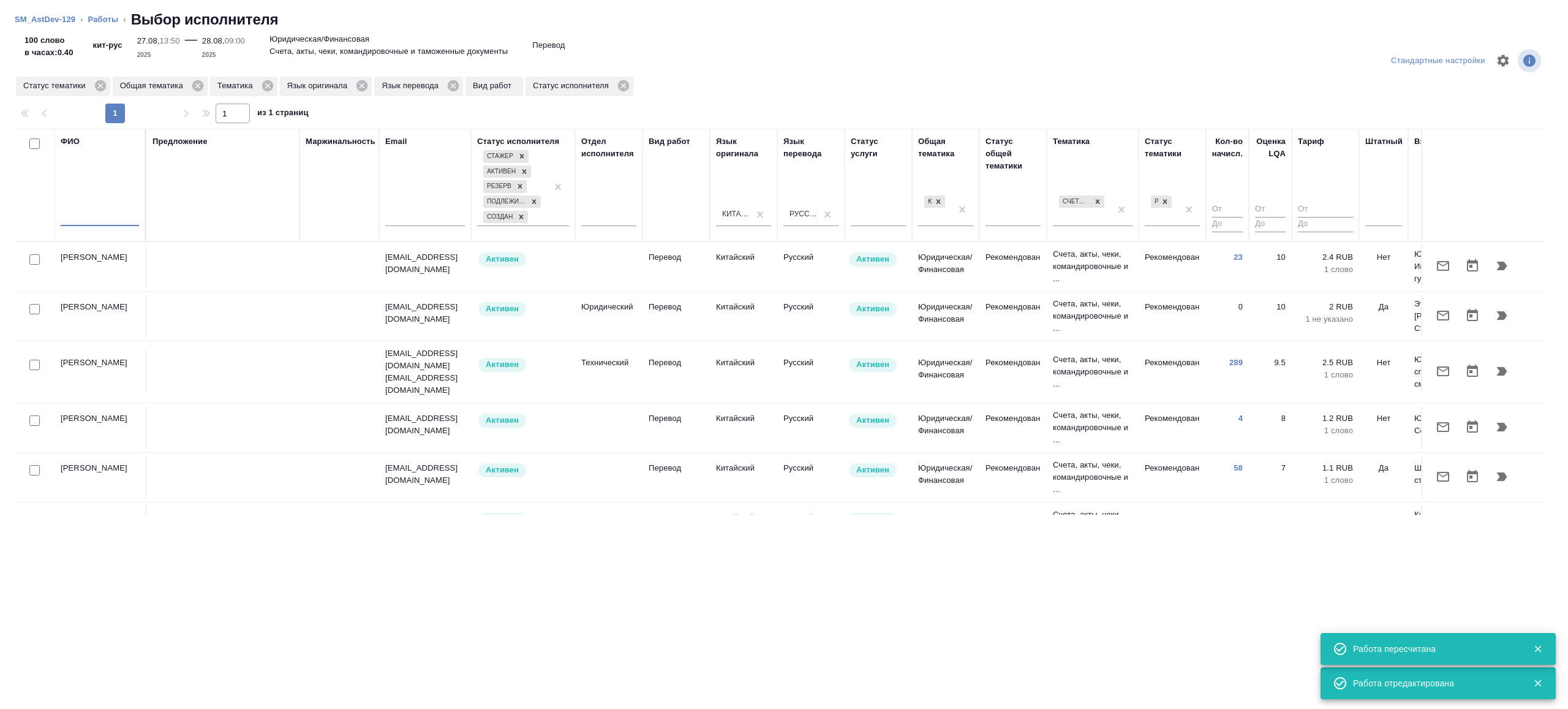
click at [119, 224] on input "text" at bounding box center [99, 218] width 78 height 15
click at [35, 360] on input "checkbox" at bounding box center [35, 365] width 11 height 11
checkbox input "true"
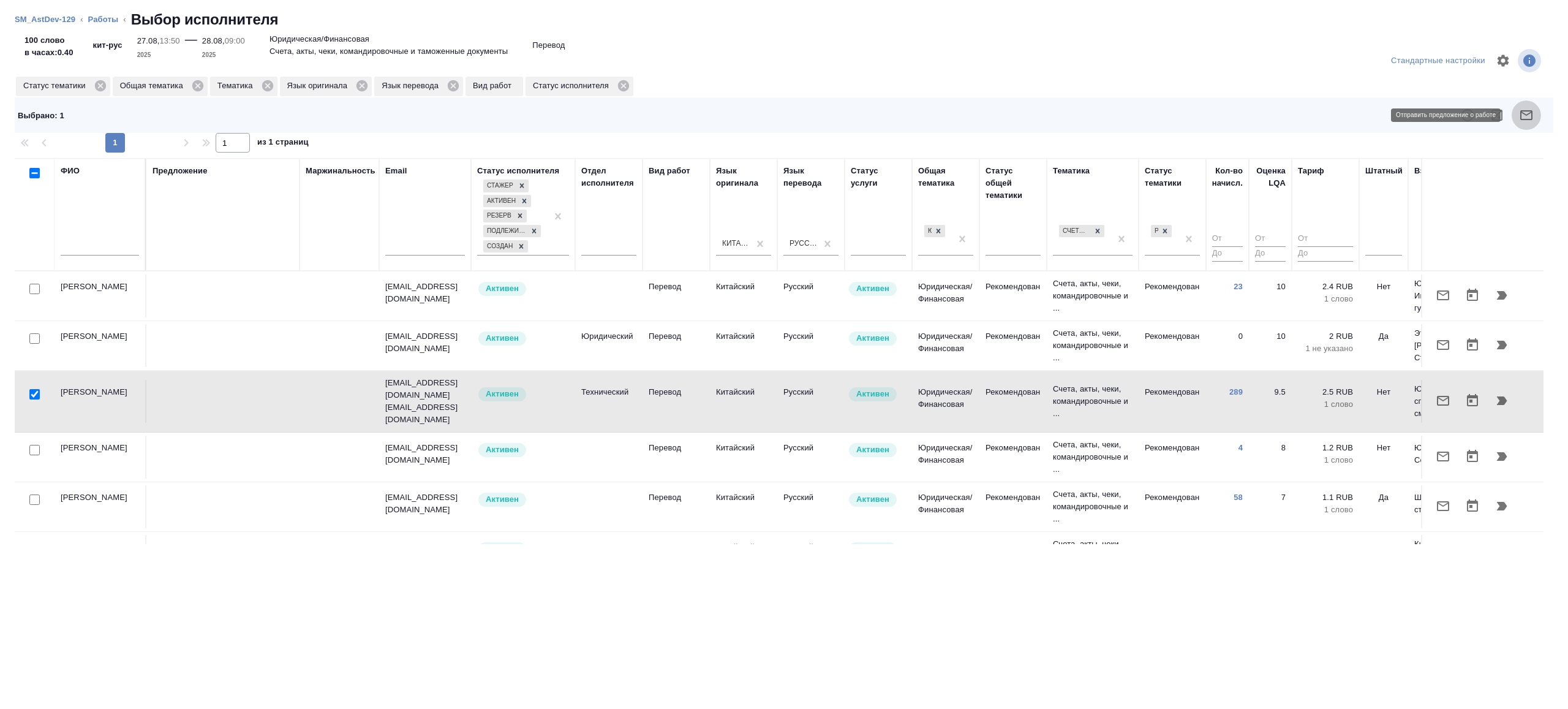
click at [1525, 106] on button "button" at bounding box center [1527, 116] width 30 height 30
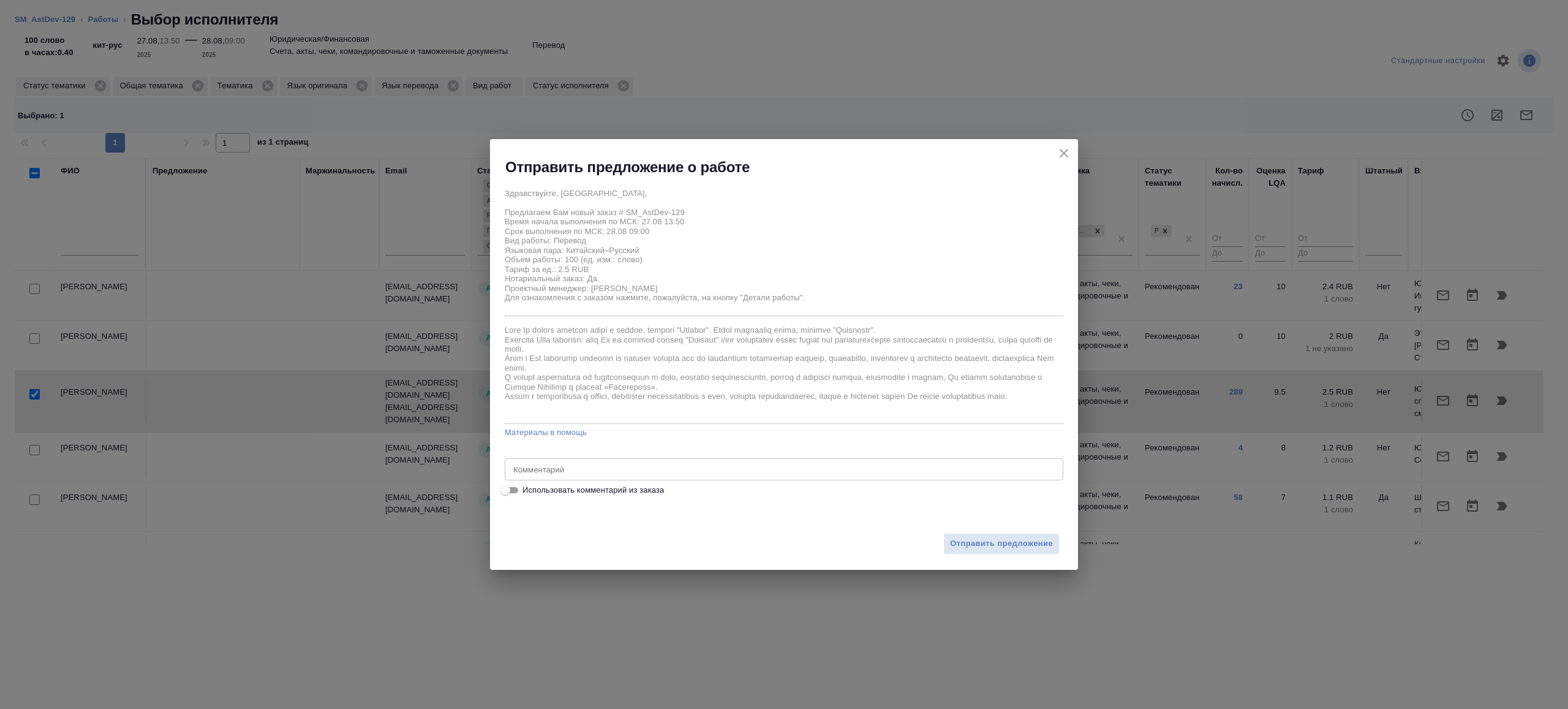
click at [511, 490] on input "Использовать комментарий из заказа" at bounding box center [505, 490] width 44 height 15
checkbox input "true"
type textarea "англ-ру, кит-ру инвойс, выписка и квитанция"
click at [511, 490] on input "Использовать комментарий из заказа" at bounding box center [515, 490] width 44 height 15
checkbox input "false"
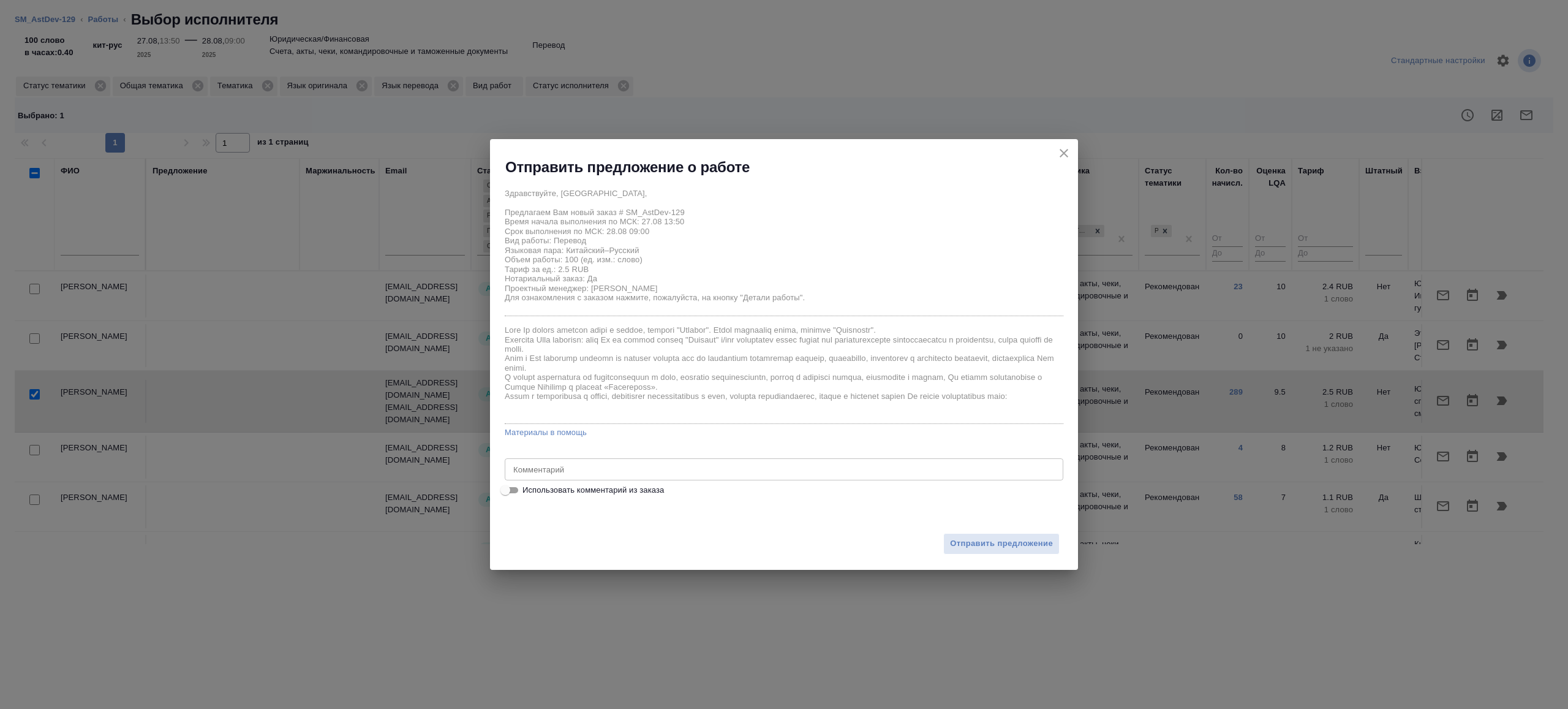
click at [537, 478] on div "x Комментарий" at bounding box center [784, 470] width 558 height 22
type textarea "на перевод с листа из папки китайский"
click at [1007, 531] on div "Отправить предложение" at bounding box center [784, 536] width 588 height 67
click at [1007, 535] on button "Отправить предложение" at bounding box center [1001, 544] width 116 height 22
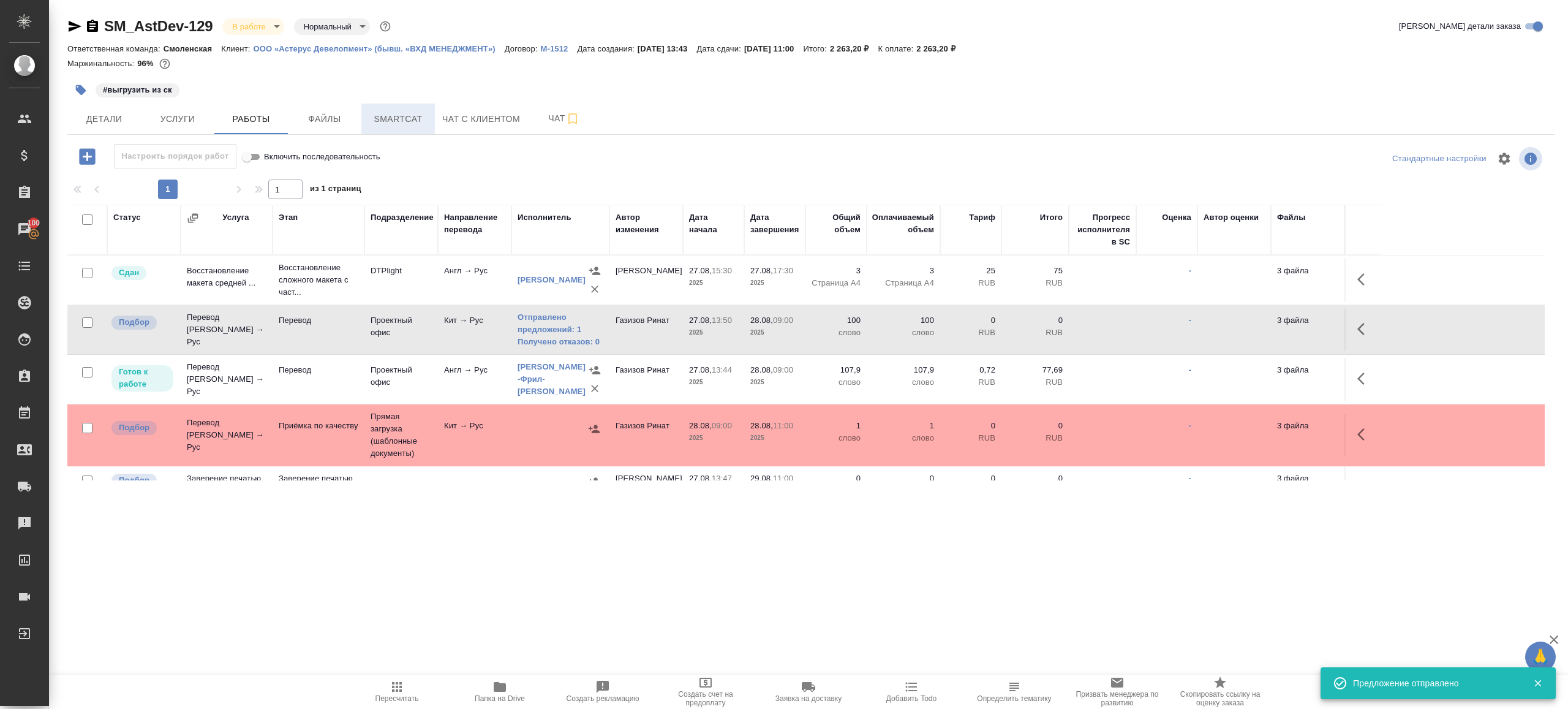
click at [399, 106] on button "Smartcat" at bounding box center [398, 119] width 74 height 31
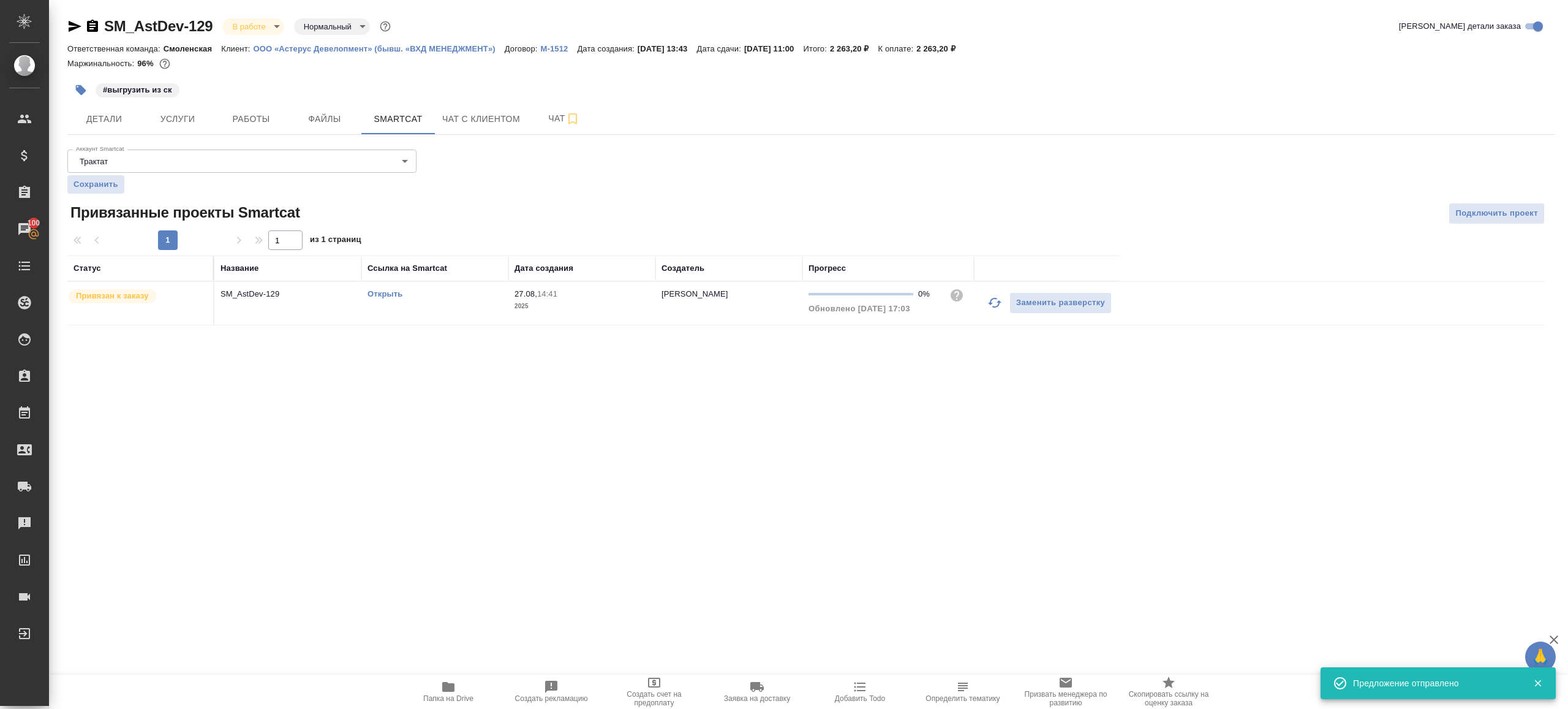
click at [392, 293] on link "Открыть" at bounding box center [385, 294] width 35 height 9
click at [230, 124] on span "Работы" at bounding box center [251, 119] width 59 height 15
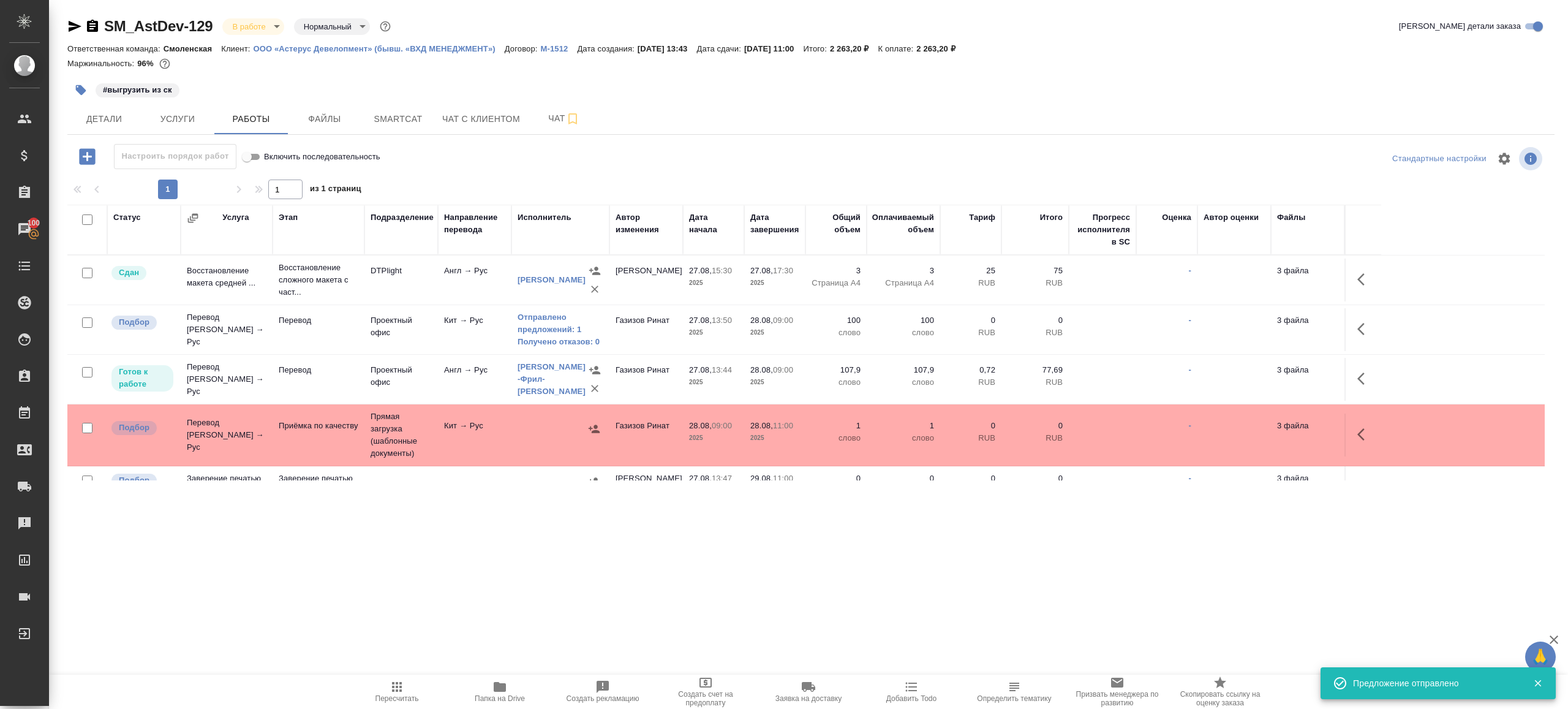
click at [398, 694] on icon "button" at bounding box center [397, 687] width 15 height 15
click at [394, 701] on span "Пересчитать" at bounding box center [397, 698] width 43 height 9
click at [451, 618] on div ".cls-1 fill:#fff; AWATERA Gazizov Rinat Клиенты Спецификации Заказы 100 Чаты To…" at bounding box center [784, 354] width 1568 height 709
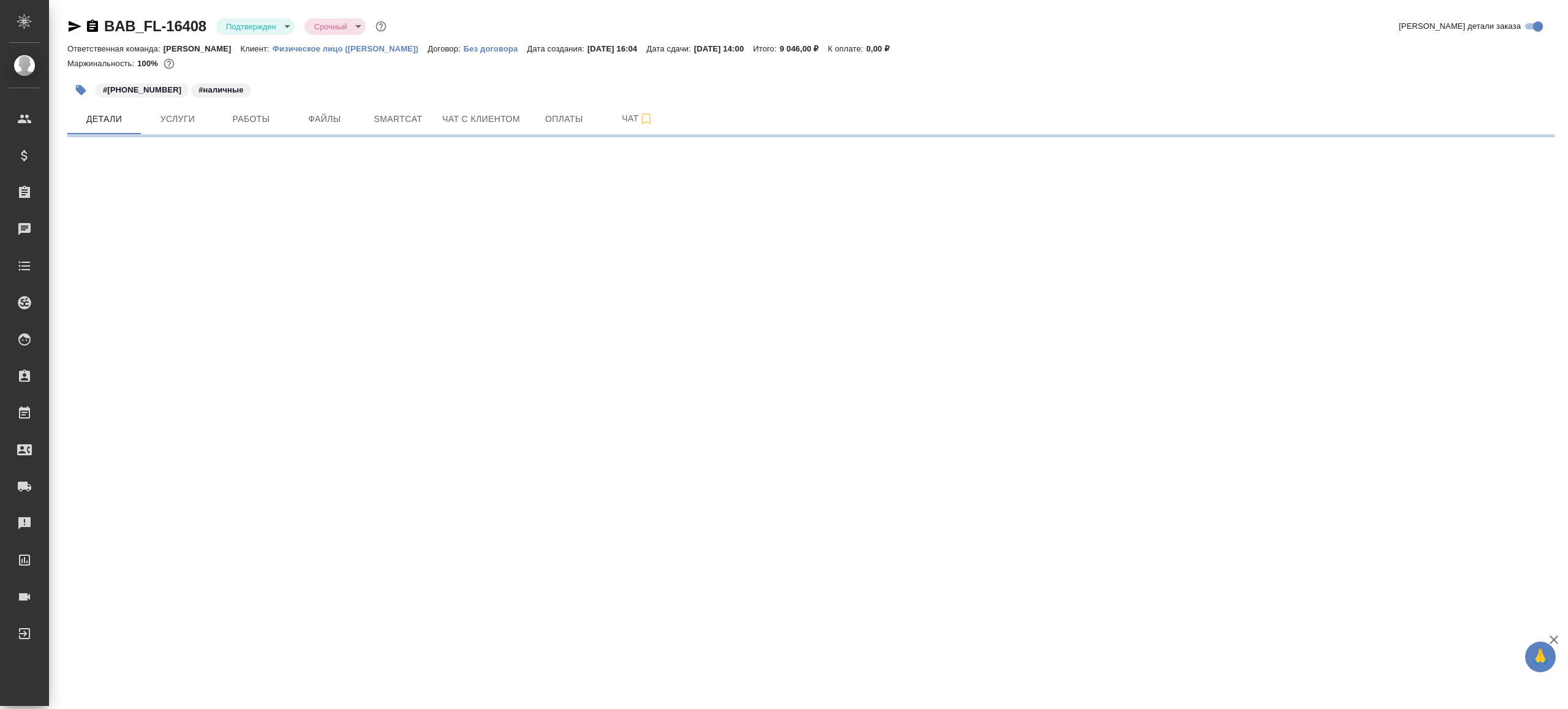
click at [273, 33] on body "🙏 .cls-1 fill:#fff; AWATERA [PERSON_NAME] Клиенты Спецификации Заказы Чаты Todo…" at bounding box center [784, 354] width 1568 height 709
click at [272, 127] on li "В работе" at bounding box center [272, 129] width 112 height 21
select select "RU"
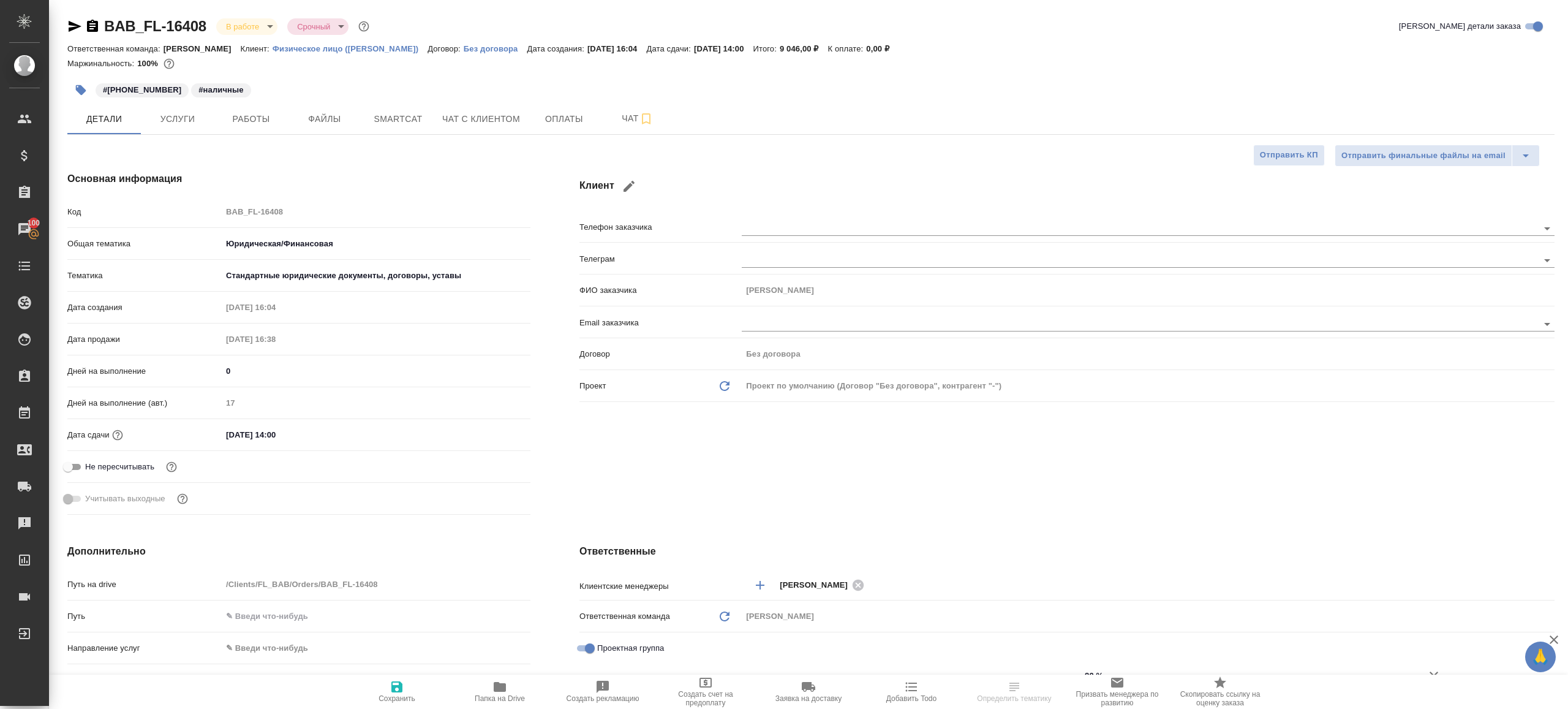
type textarea "x"
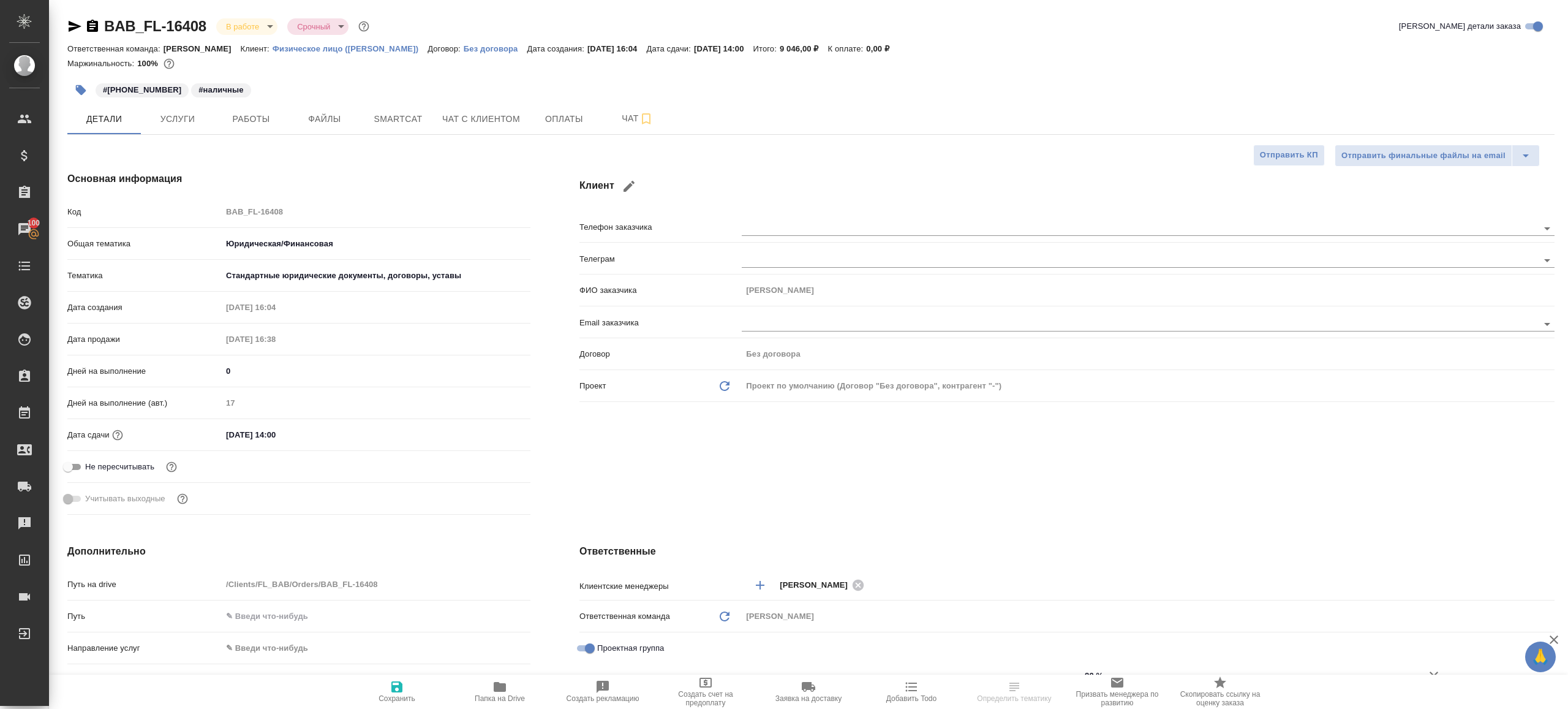
type textarea "x"
type input "Газизов Ринат"
type input "[PERSON_NAME]"
type textarea "x"
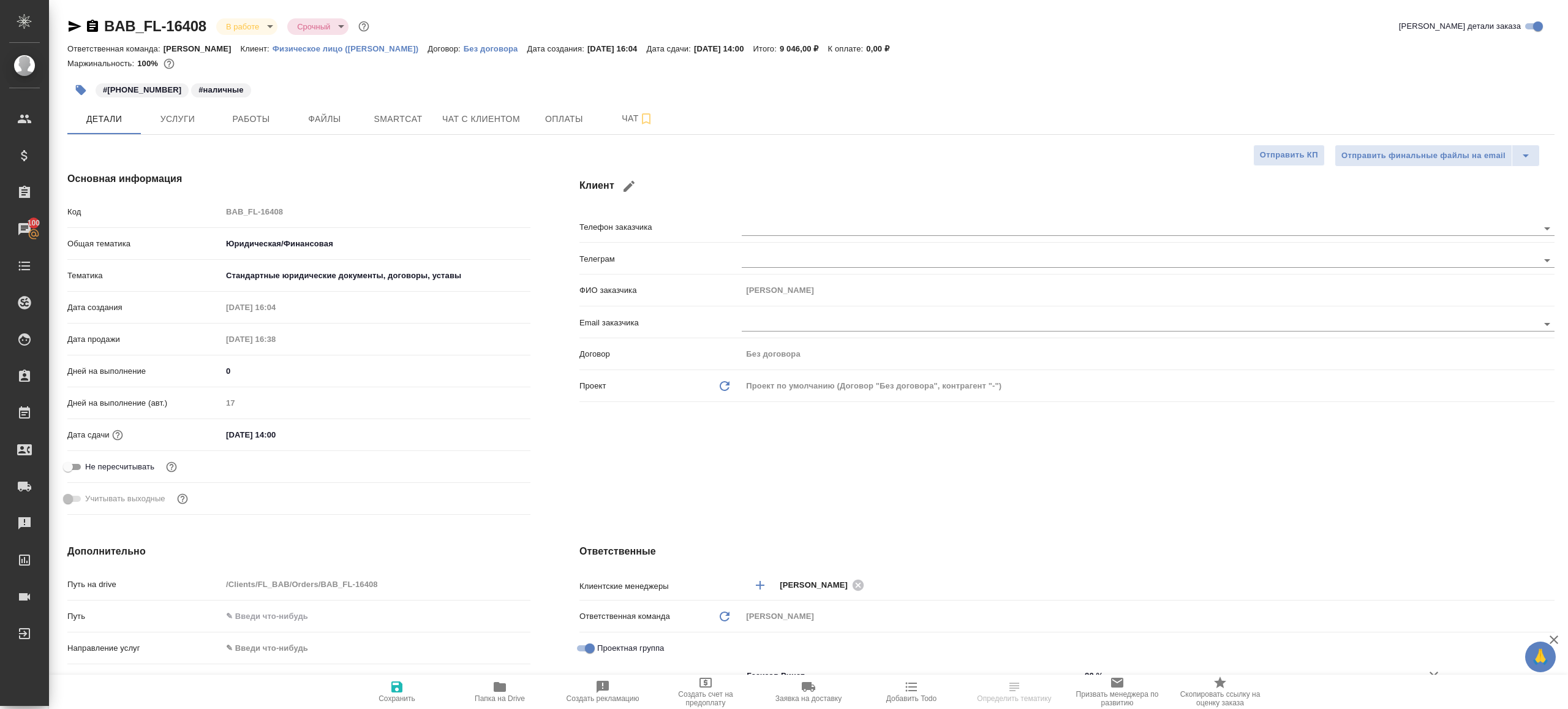
type textarea "x"
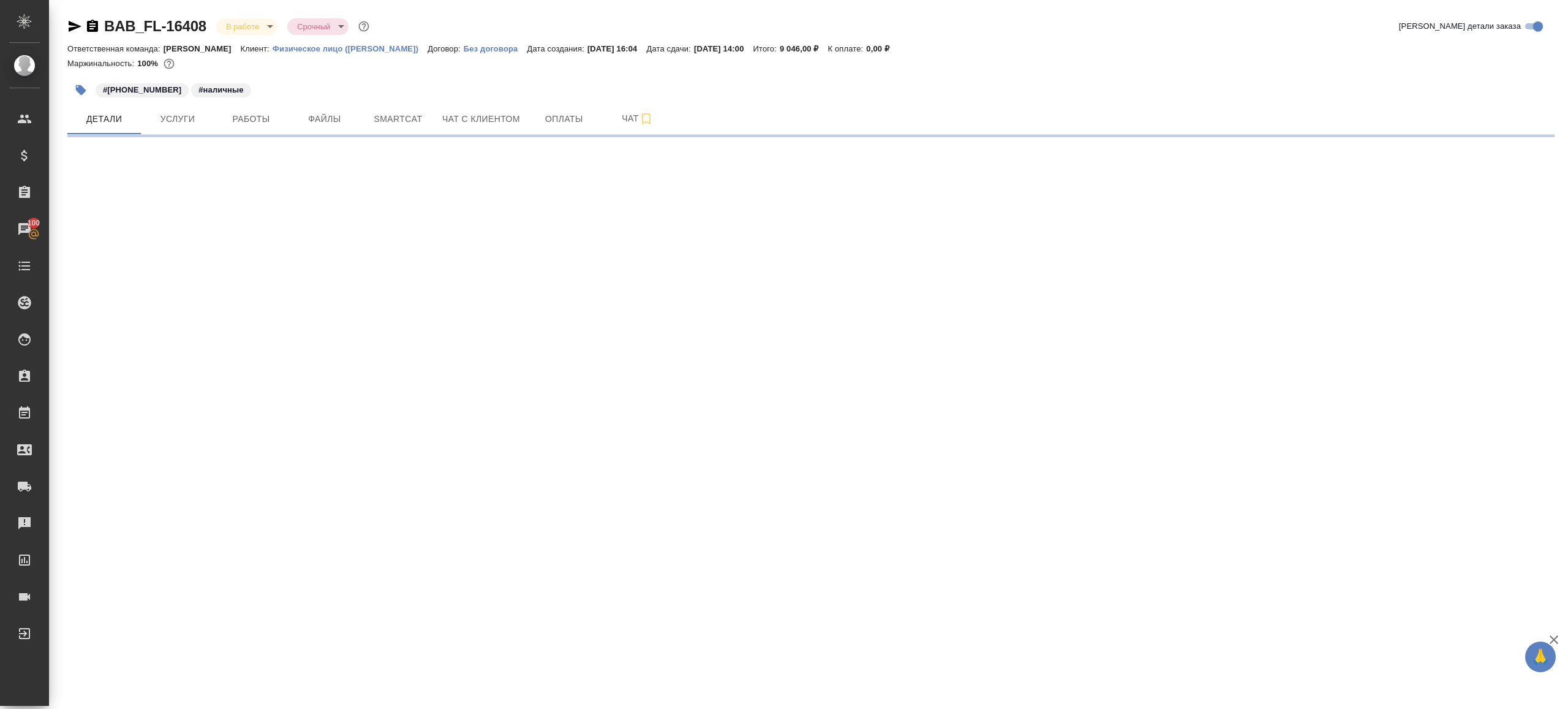
click at [499, 685] on div ".cls-1 fill:#fff; AWATERA Gazizov Rinat Клиенты Спецификации Заказы 100 Чаты To…" at bounding box center [784, 354] width 1568 height 709
select select "RU"
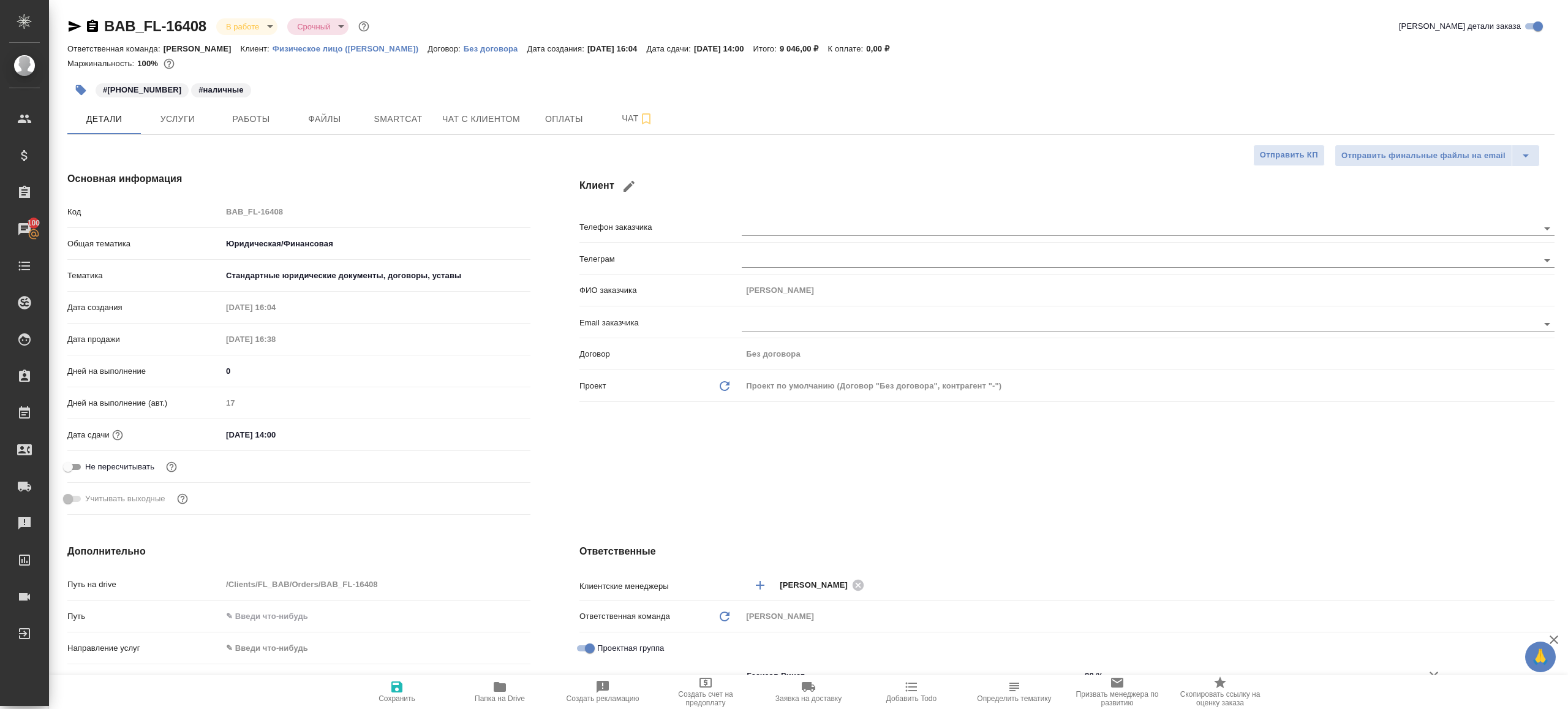
type textarea "x"
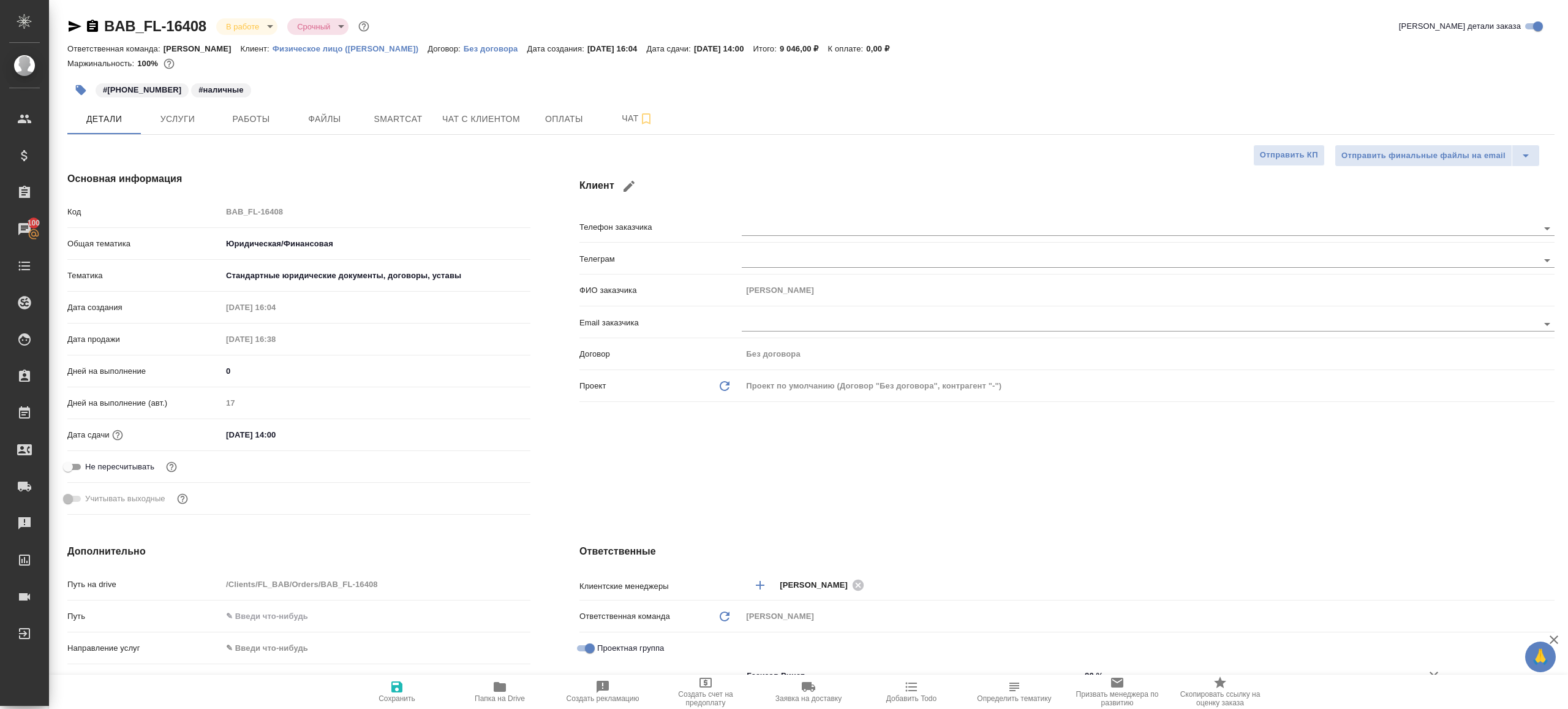
type textarea "x"
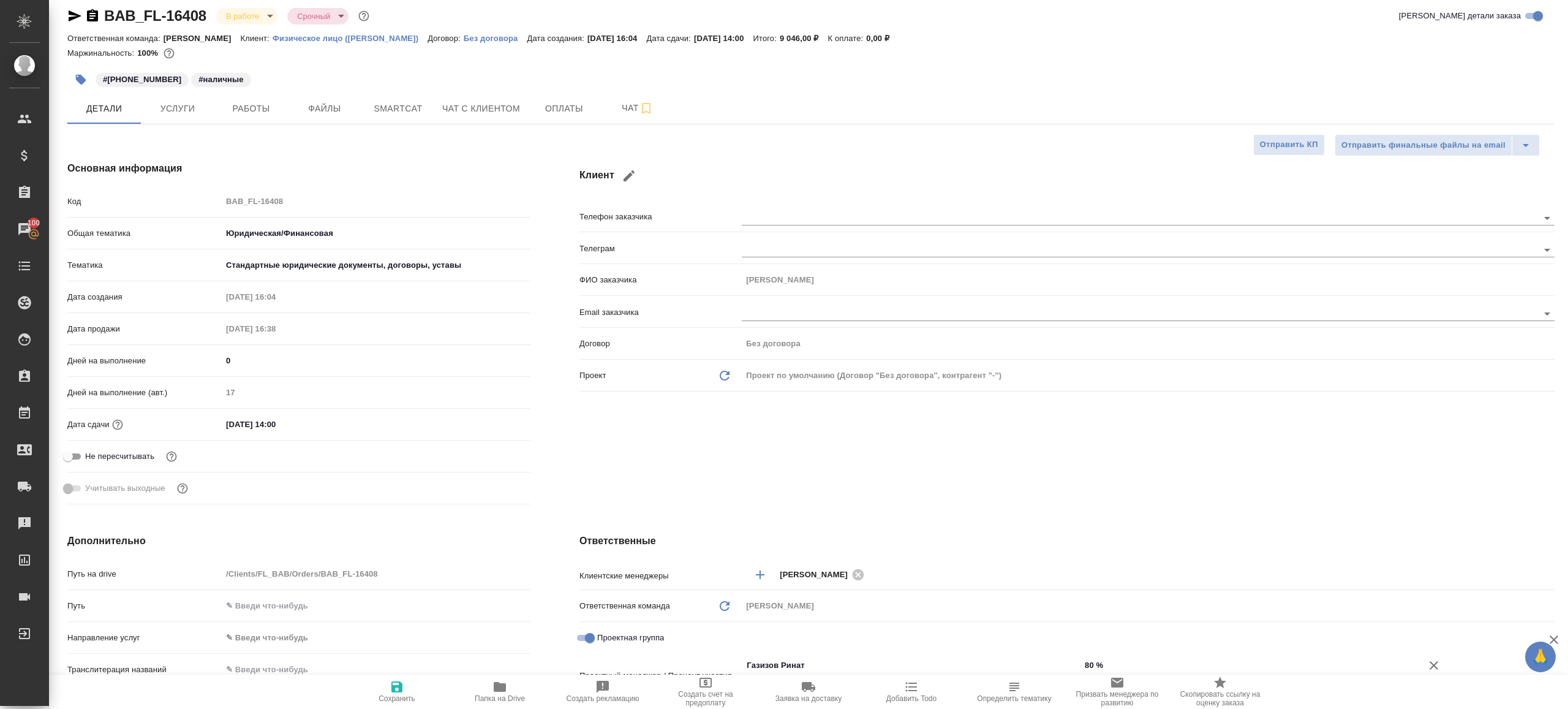
scroll to position [21, 0]
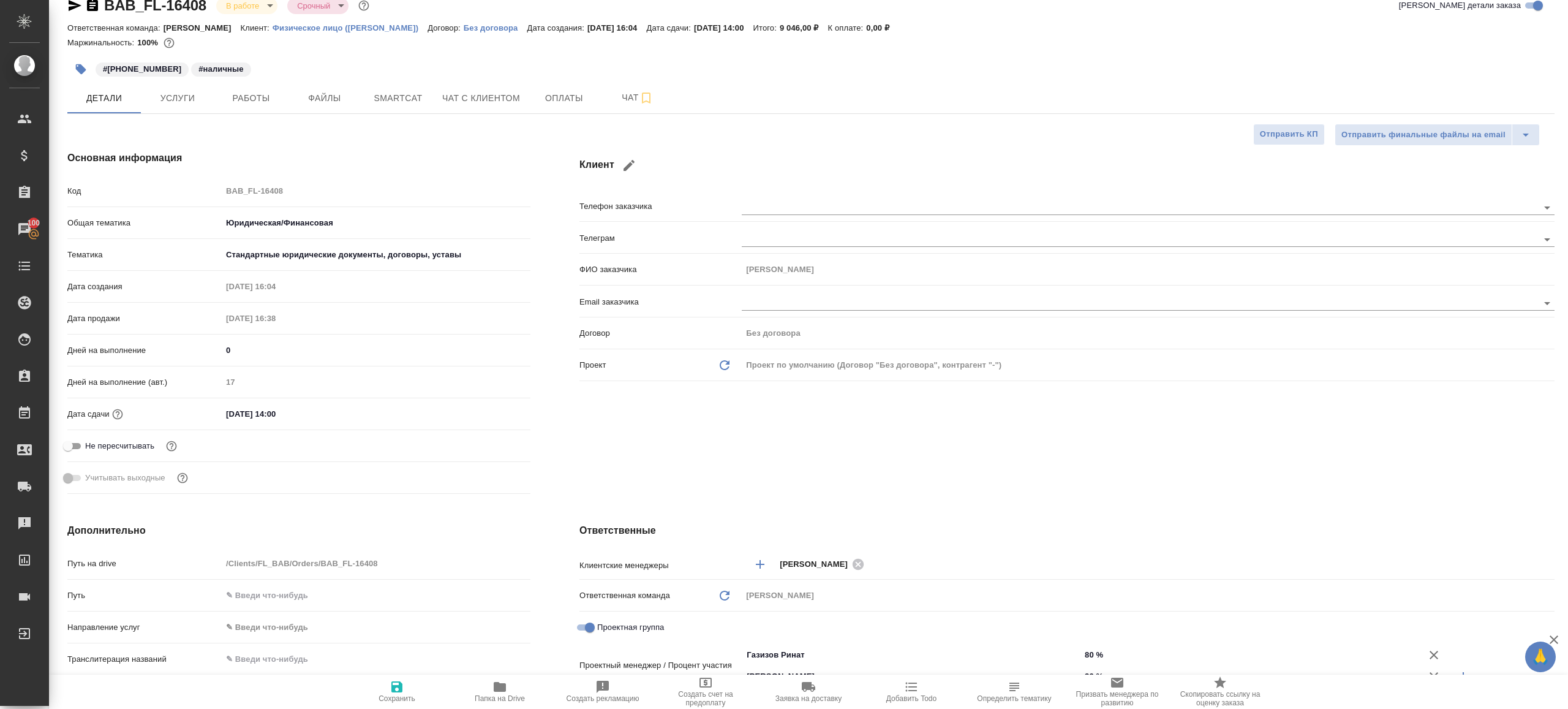
click at [498, 695] on span "Папка на Drive" at bounding box center [499, 698] width 50 height 9
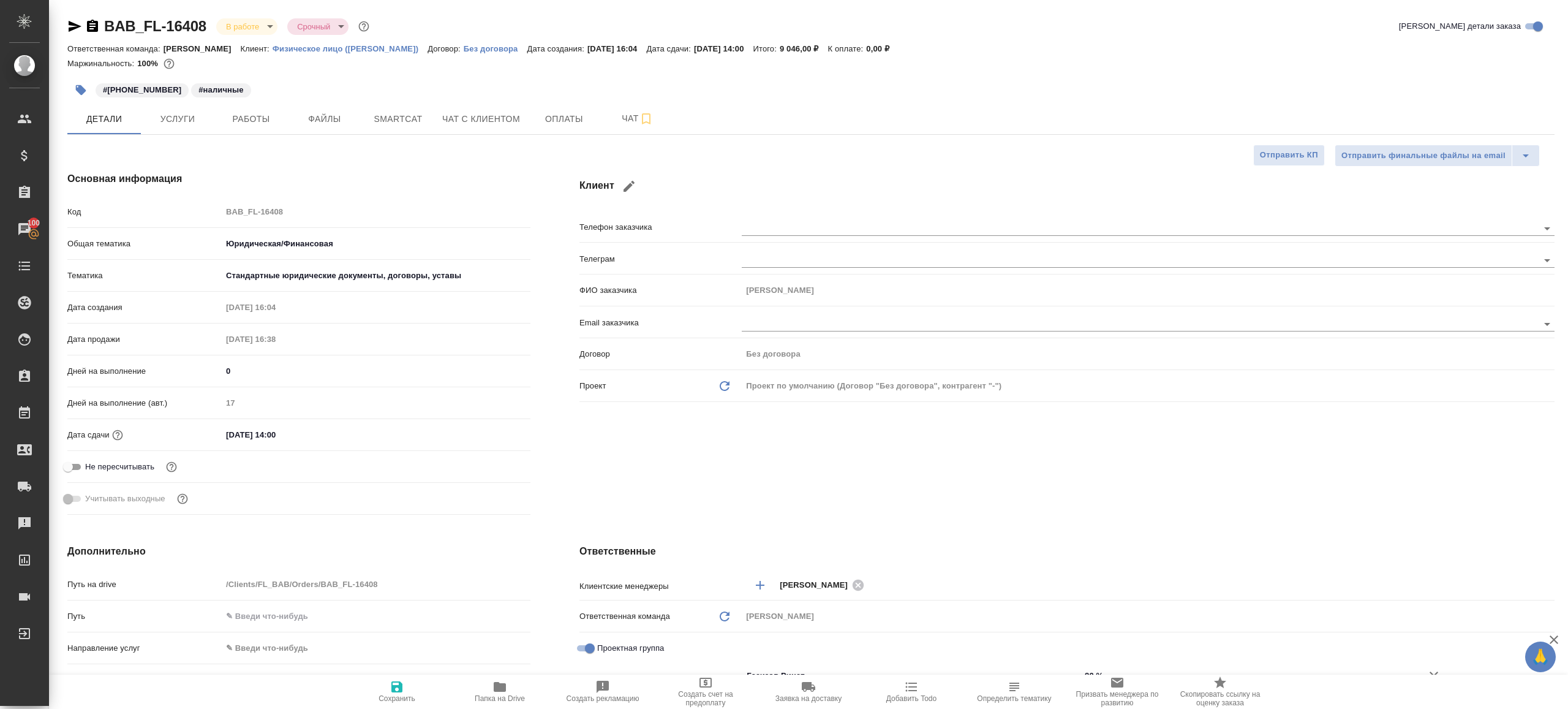
type textarea "x"
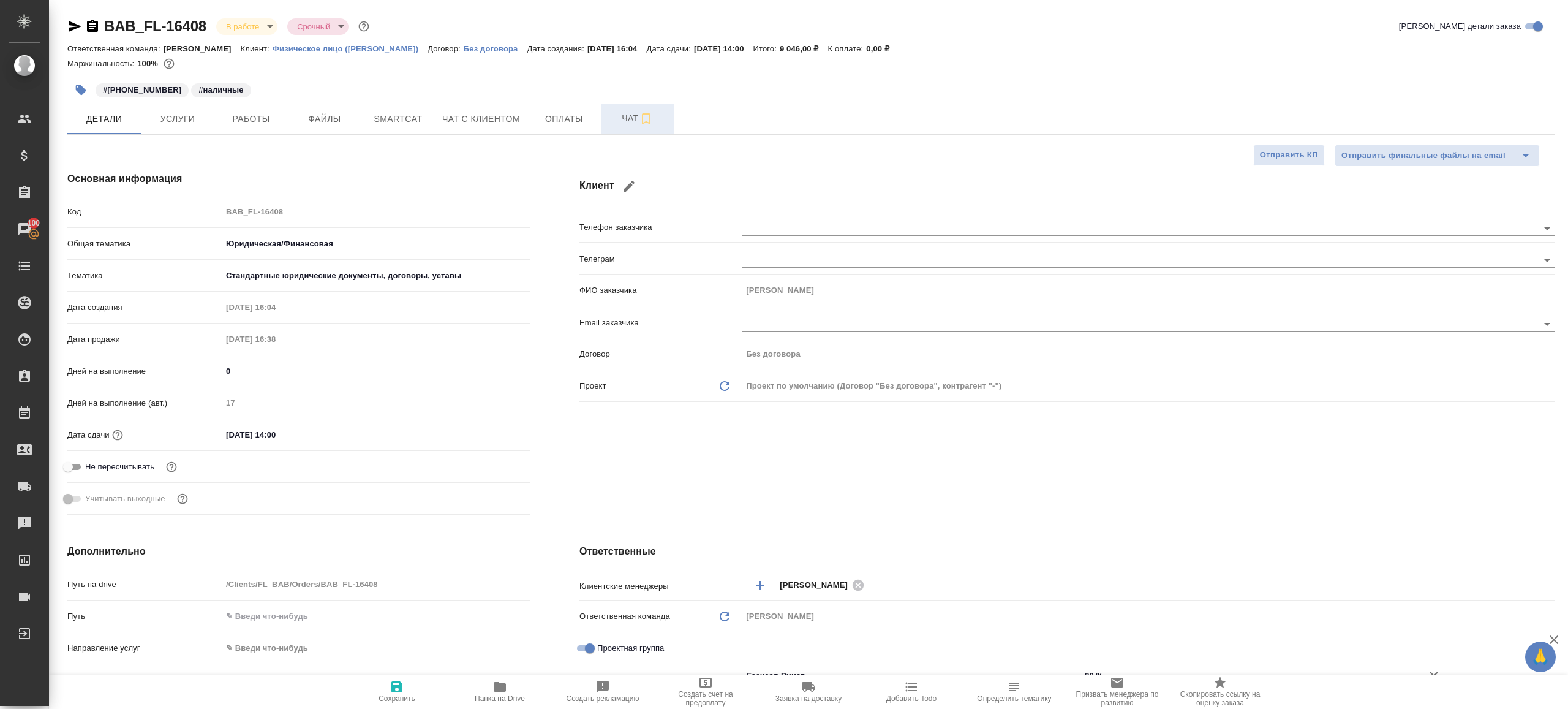
type textarea "x"
click at [242, 126] on button "Работы" at bounding box center [251, 119] width 74 height 31
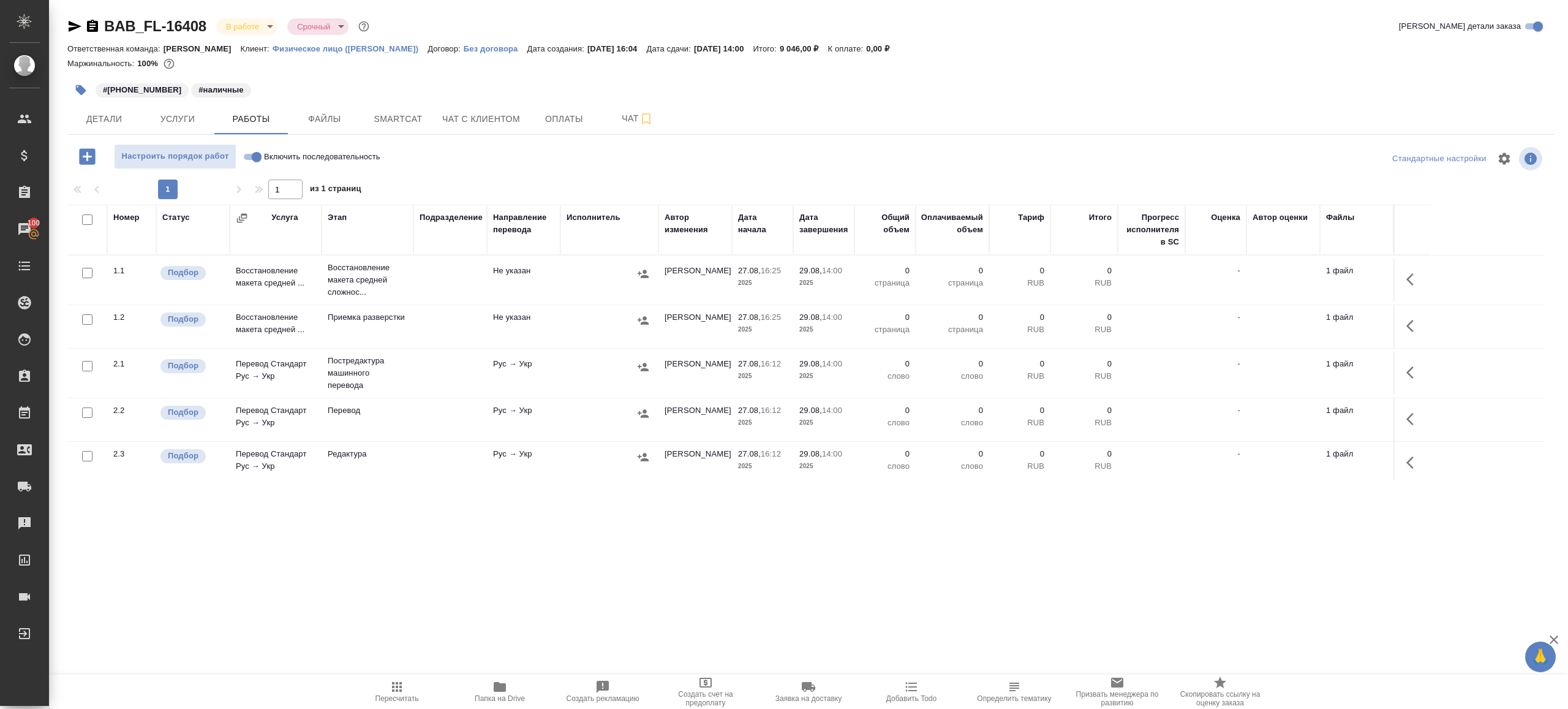
click at [252, 150] on input "Включить последовательность" at bounding box center [256, 157] width 44 height 15
checkbox input "true"
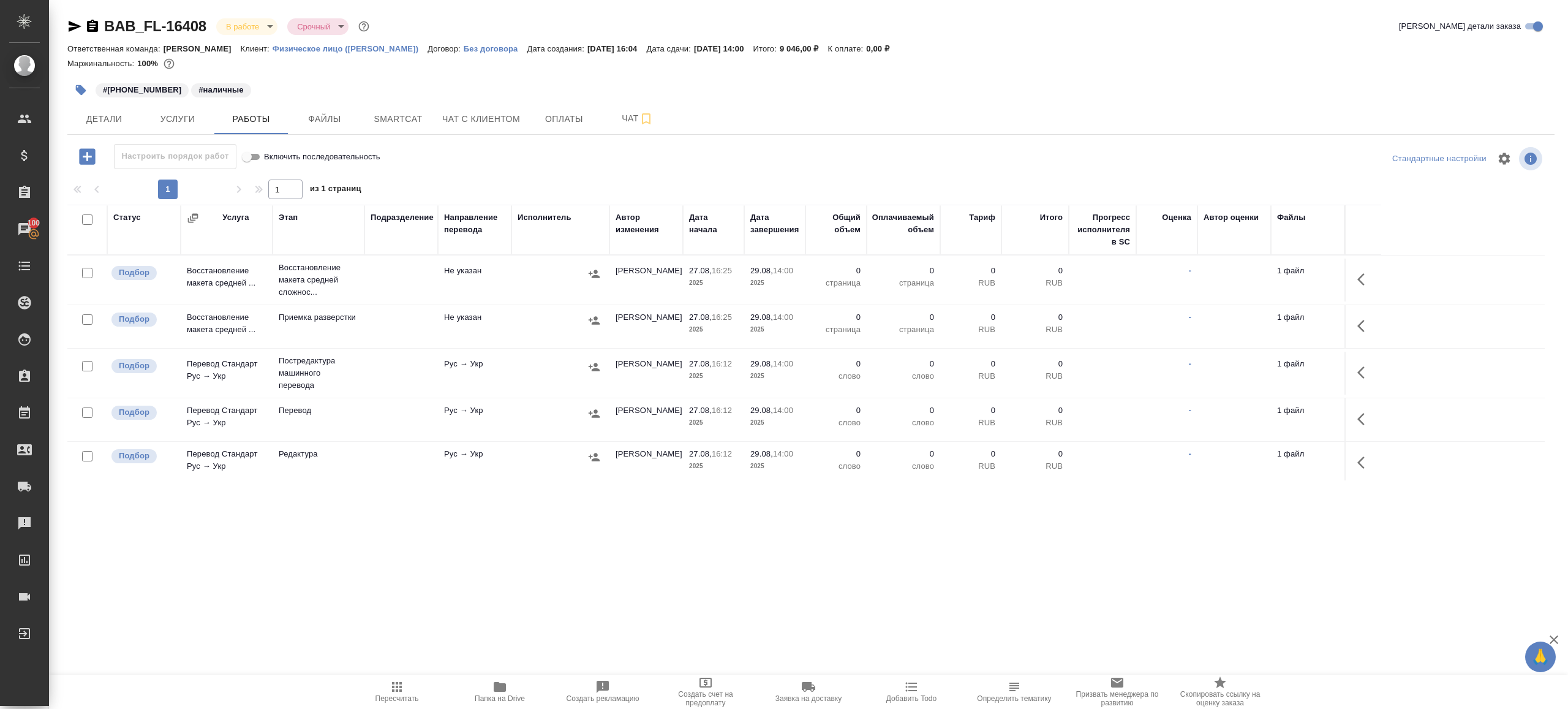
click at [87, 221] on input "checkbox" at bounding box center [87, 219] width 11 height 11
checkbox input "true"
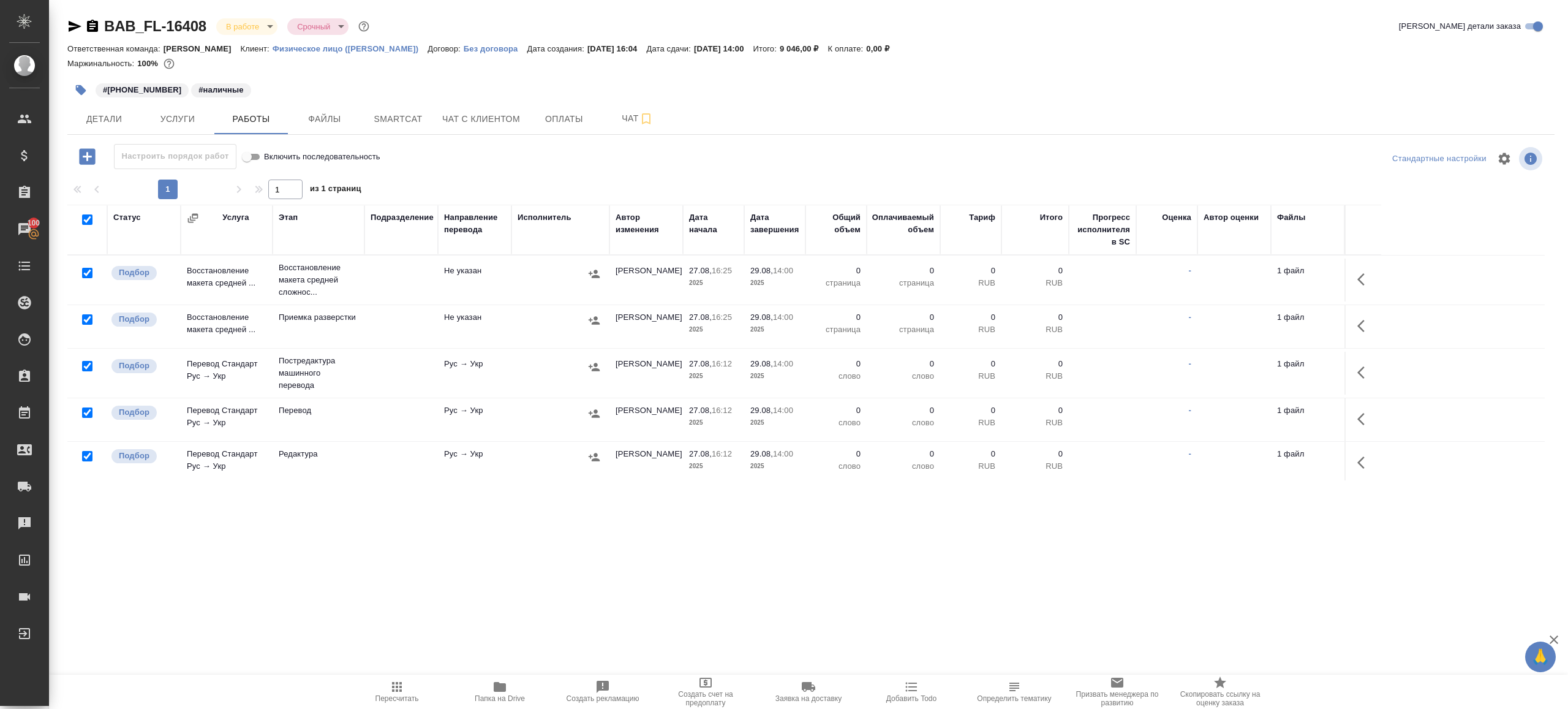
checkbox input "true"
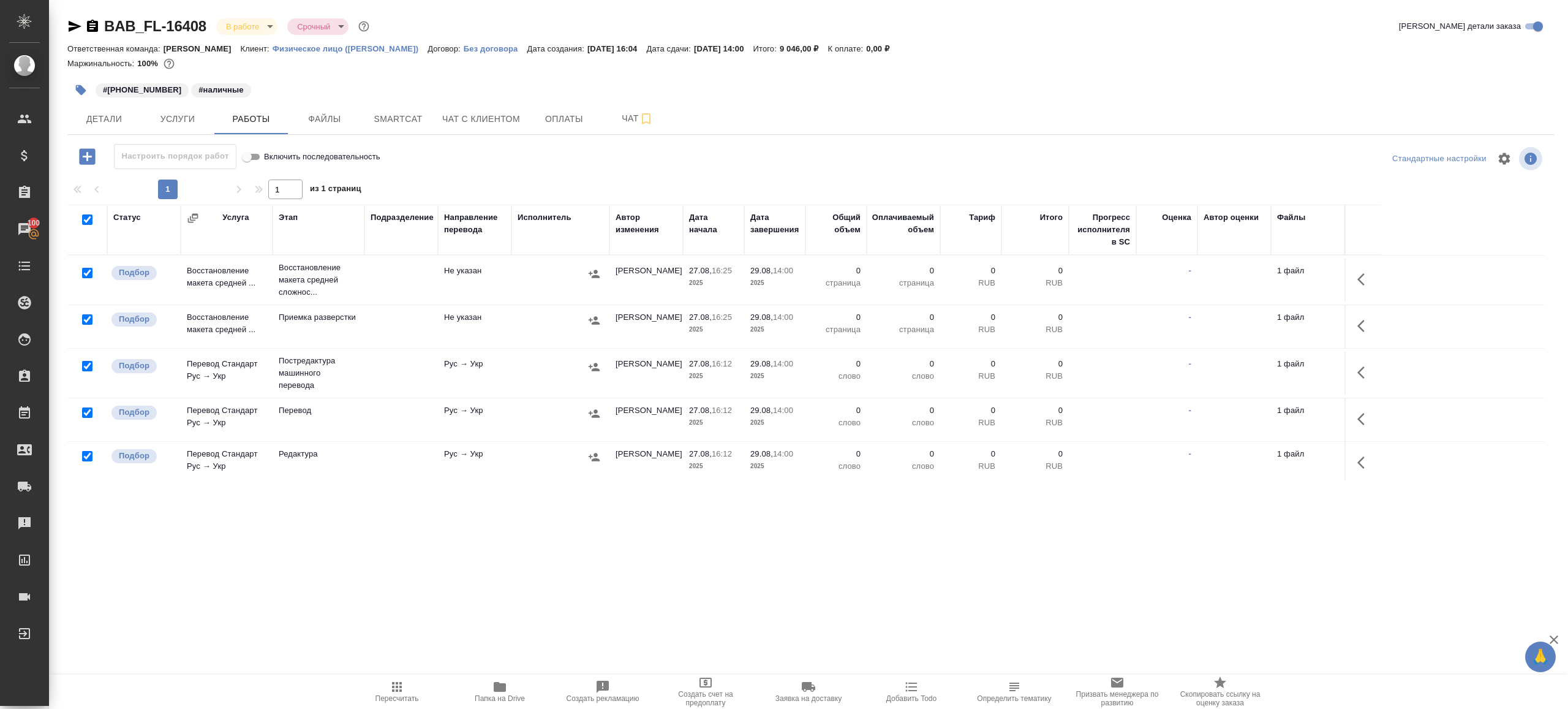
checkbox input "true"
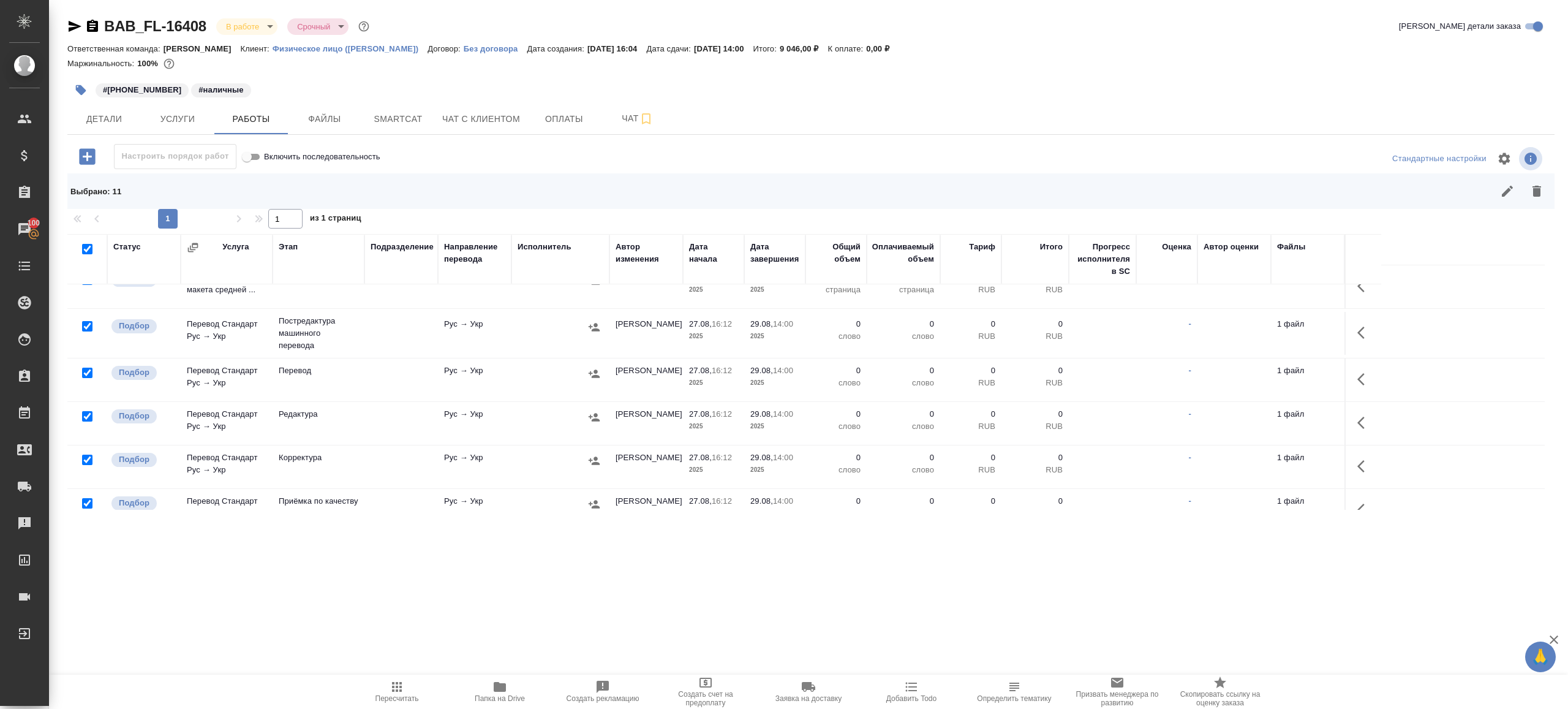
scroll to position [79, 0]
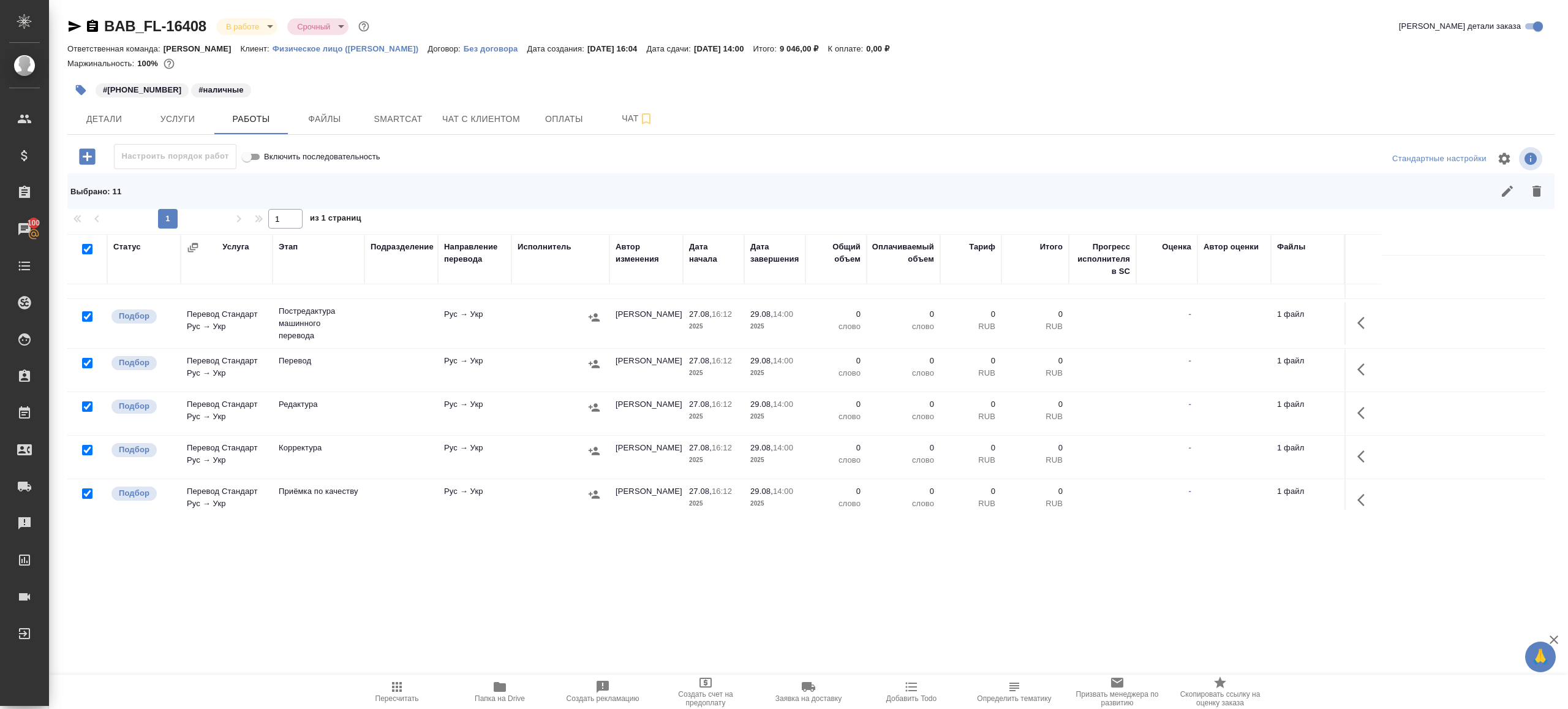
click at [84, 361] on input "checkbox" at bounding box center [87, 363] width 11 height 11
checkbox input "false"
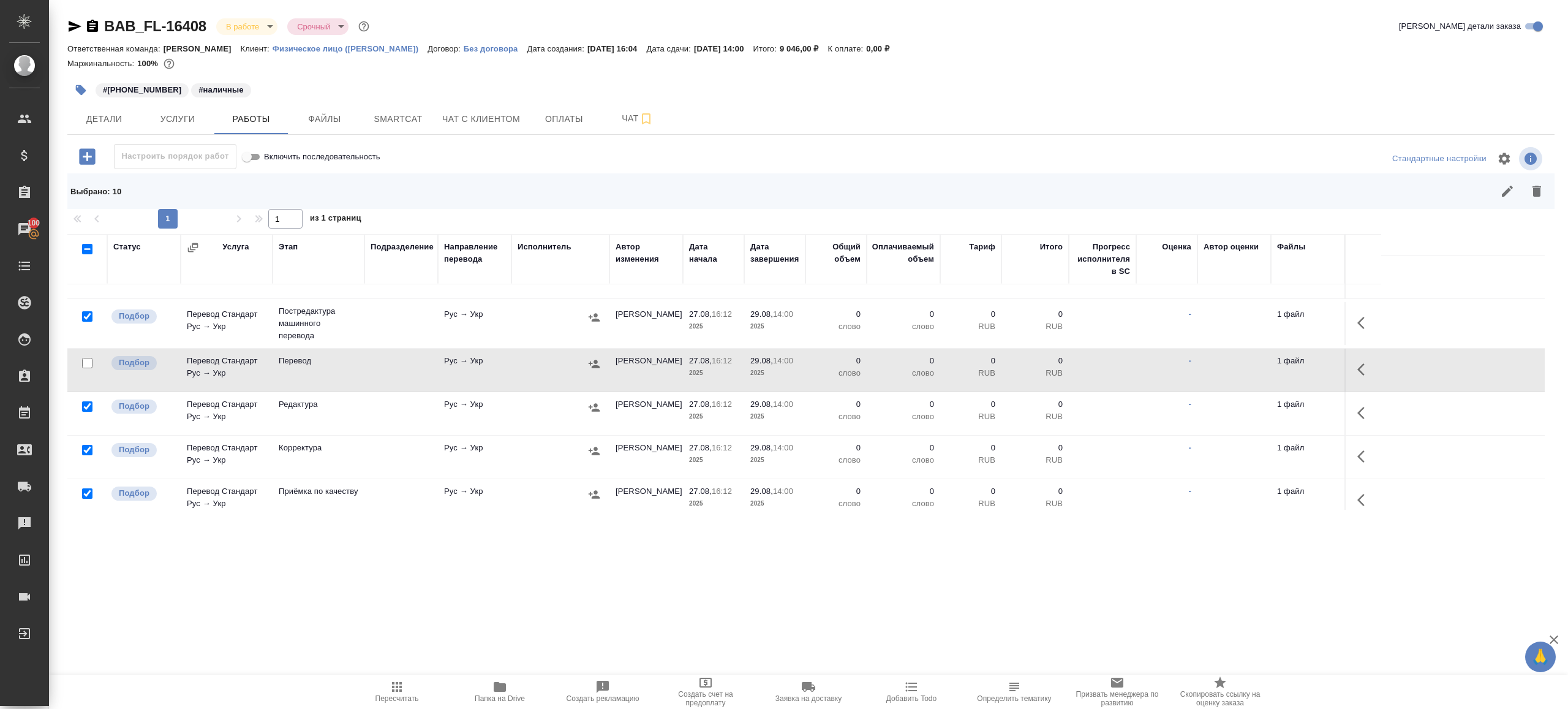
click at [87, 493] on input "checkbox" at bounding box center [87, 493] width 11 height 11
checkbox input "false"
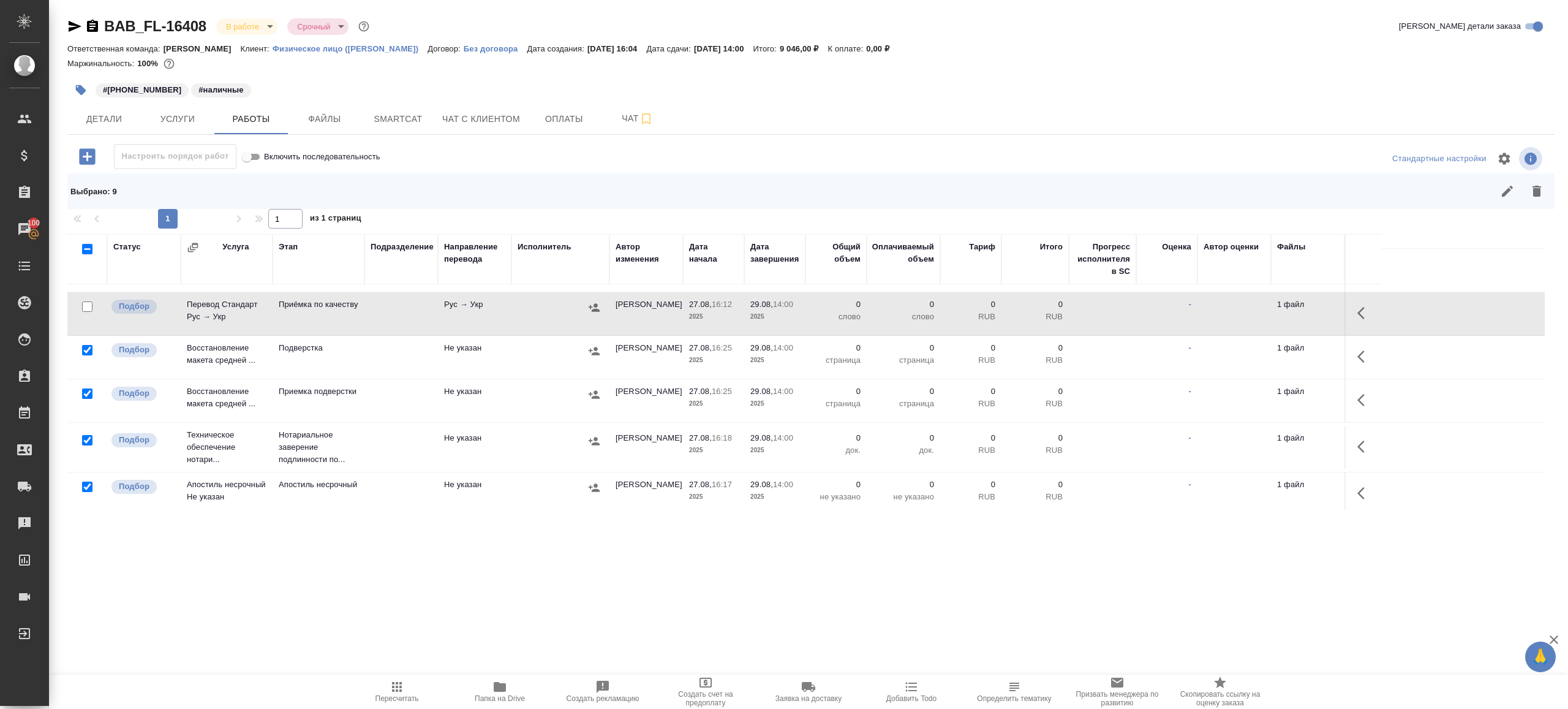
scroll to position [275, 0]
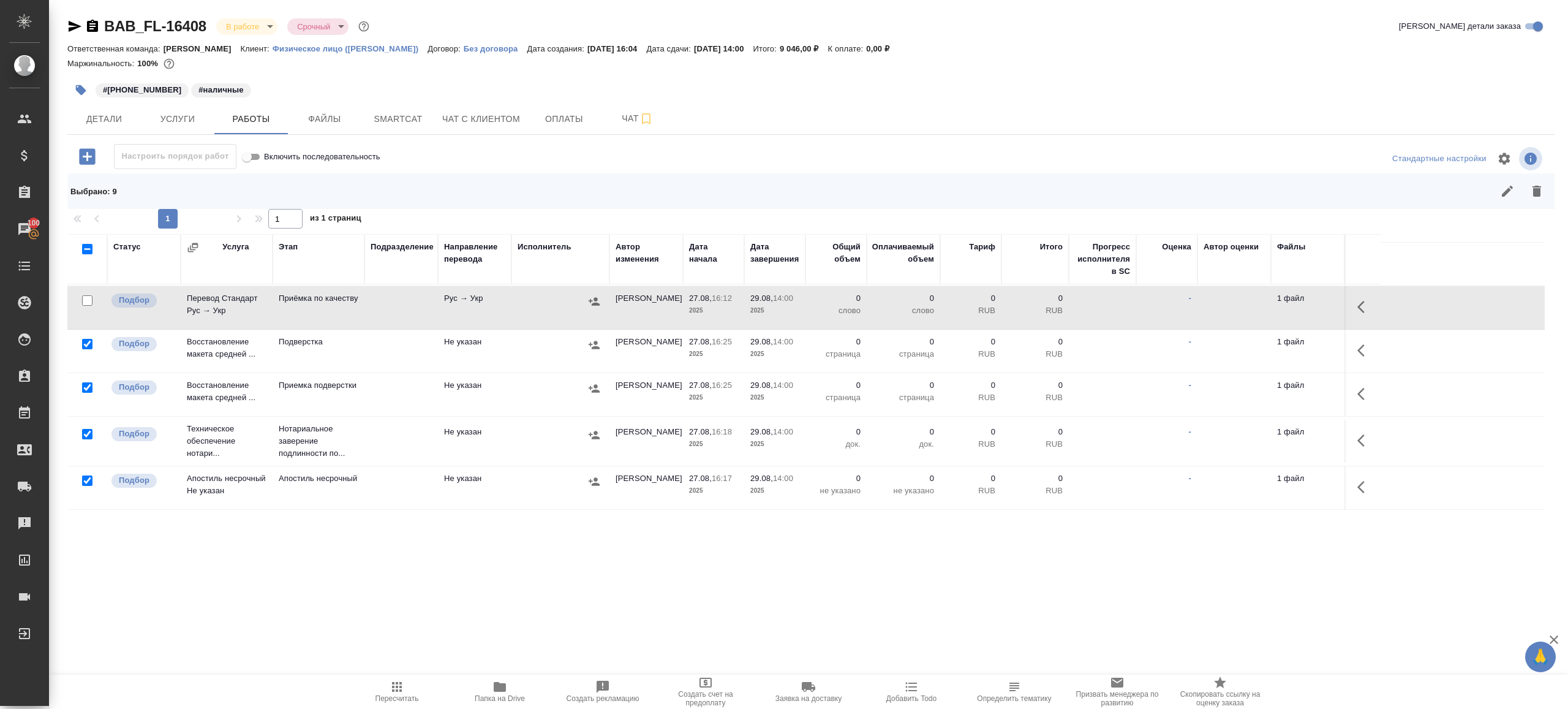
click at [87, 432] on input "checkbox" at bounding box center [87, 434] width 11 height 11
checkbox input "false"
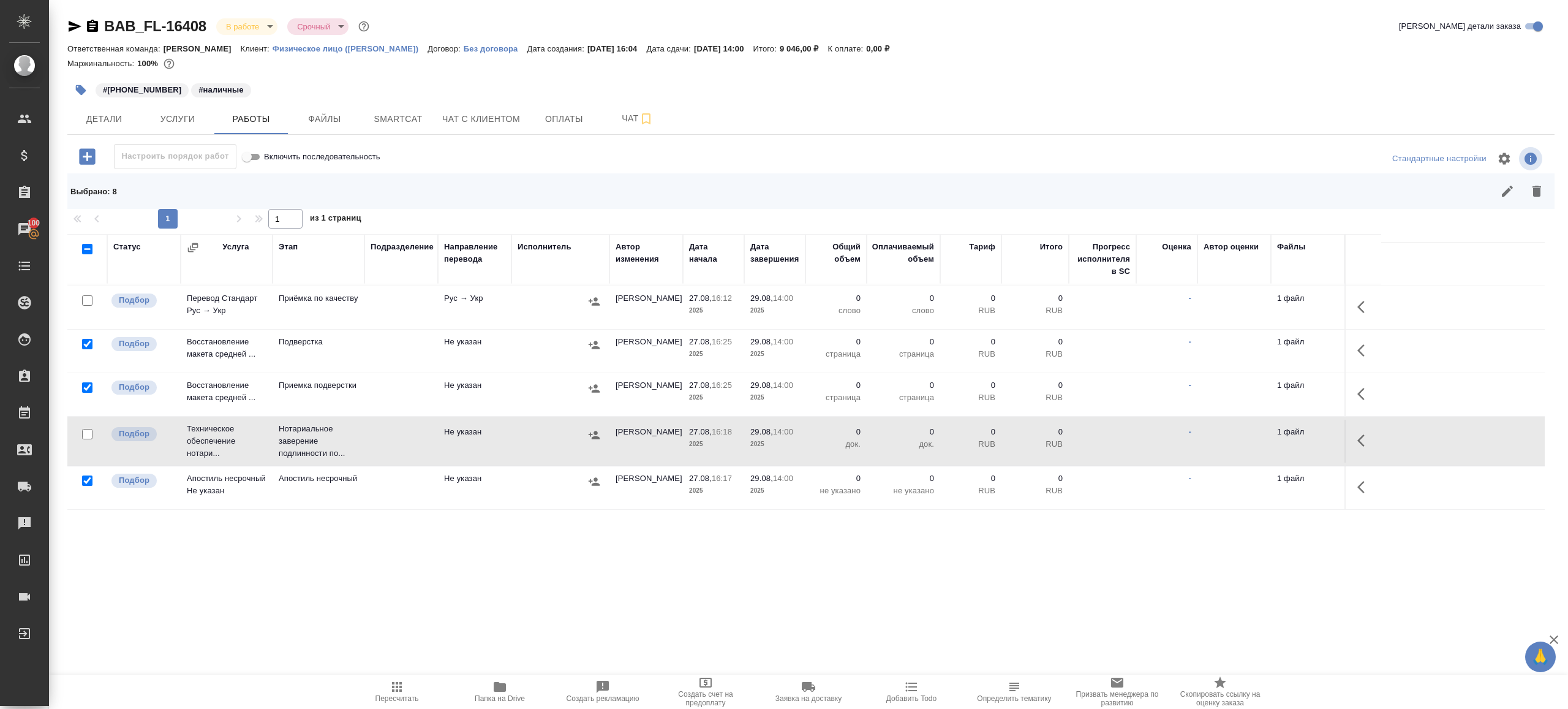
click at [86, 478] on input "checkbox" at bounding box center [87, 480] width 11 height 11
checkbox input "false"
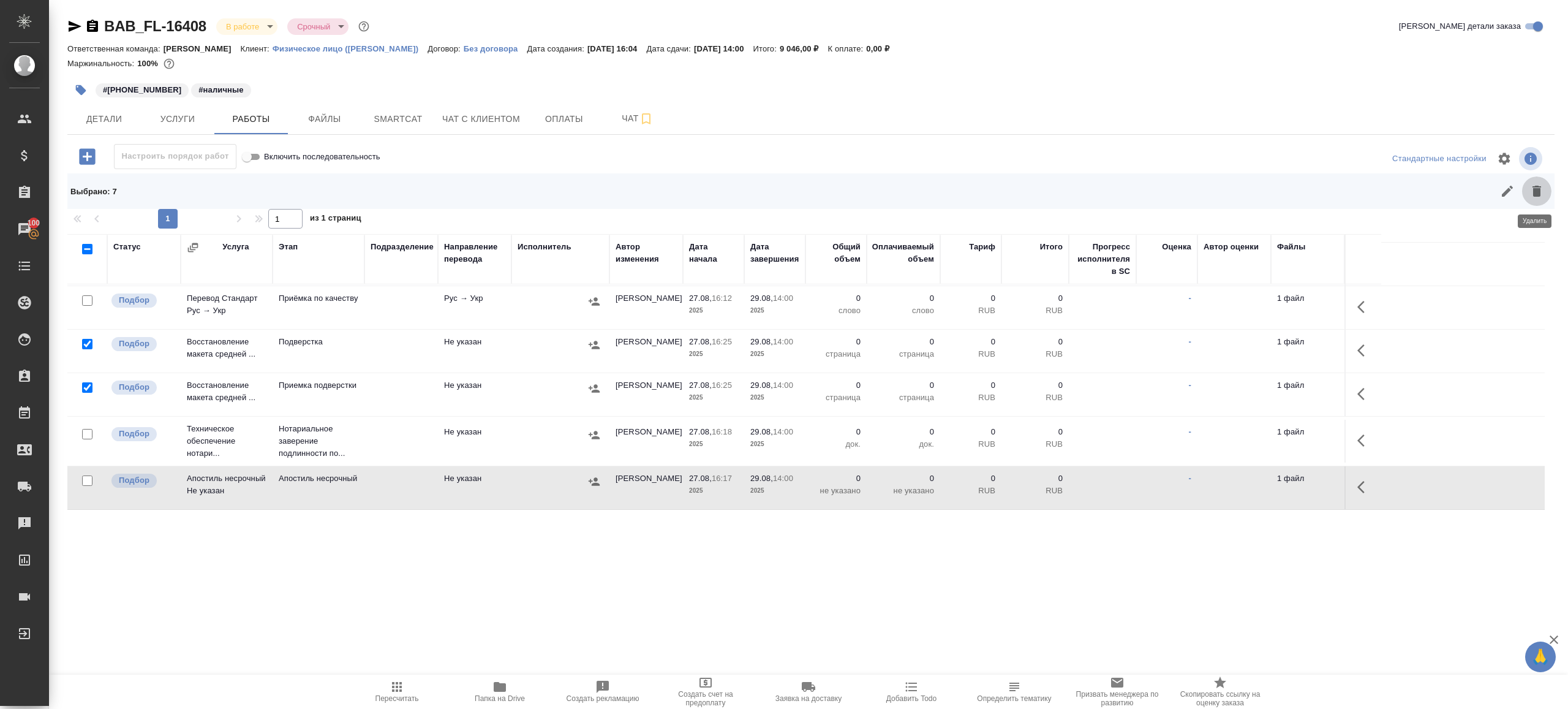
click at [1533, 200] on button "button" at bounding box center [1537, 192] width 30 height 30
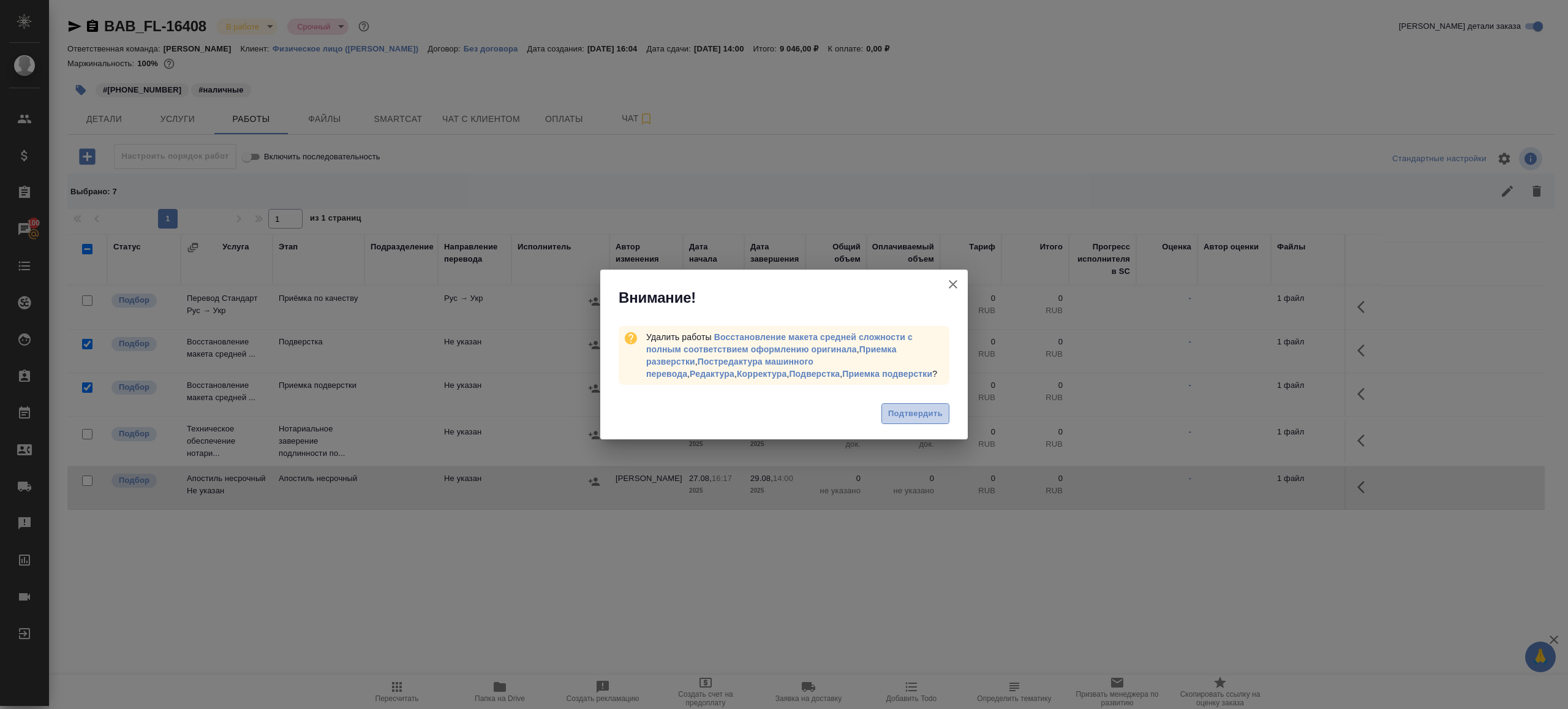
click at [923, 414] on span "Подтвердить" at bounding box center [916, 414] width 54 height 14
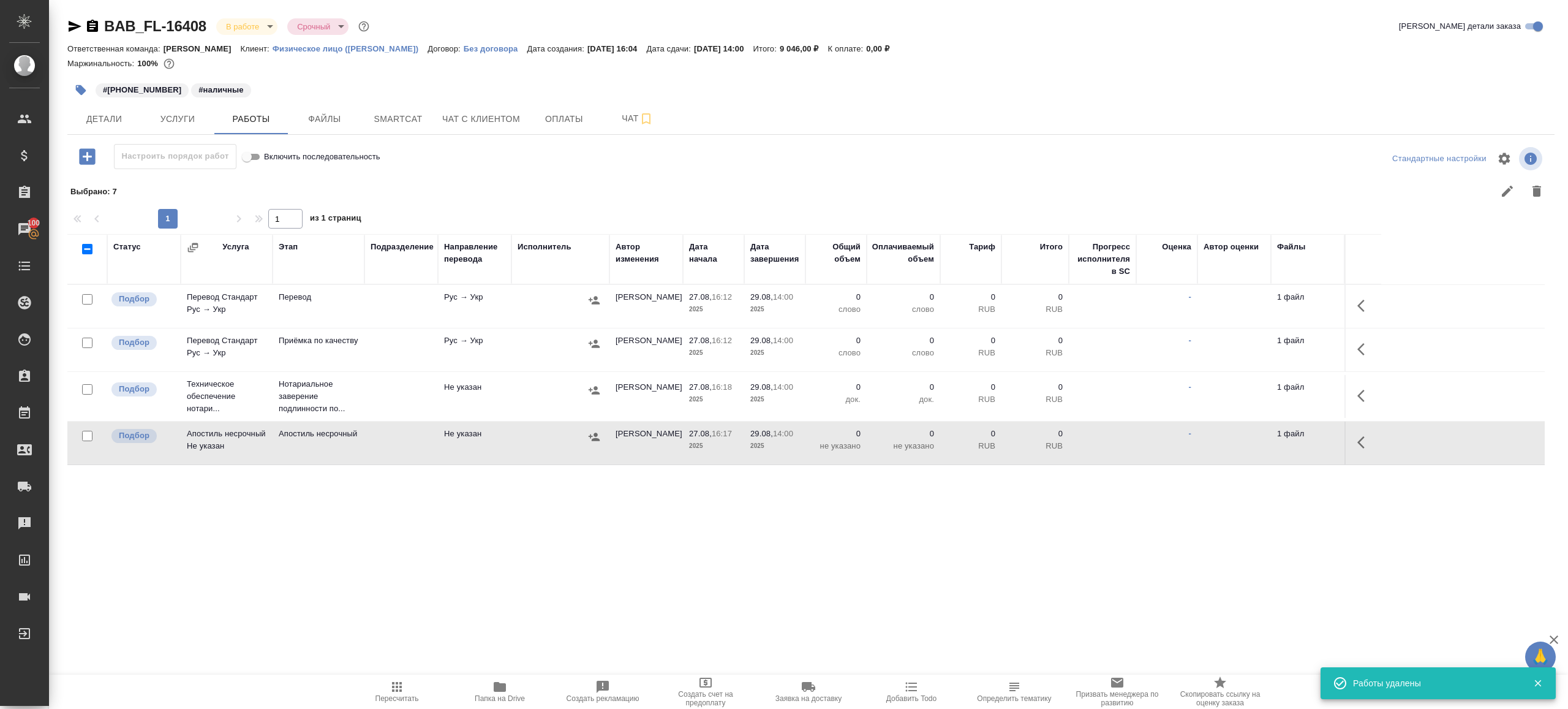
scroll to position [0, 0]
click at [1354, 308] on button "button" at bounding box center [1365, 306] width 30 height 30
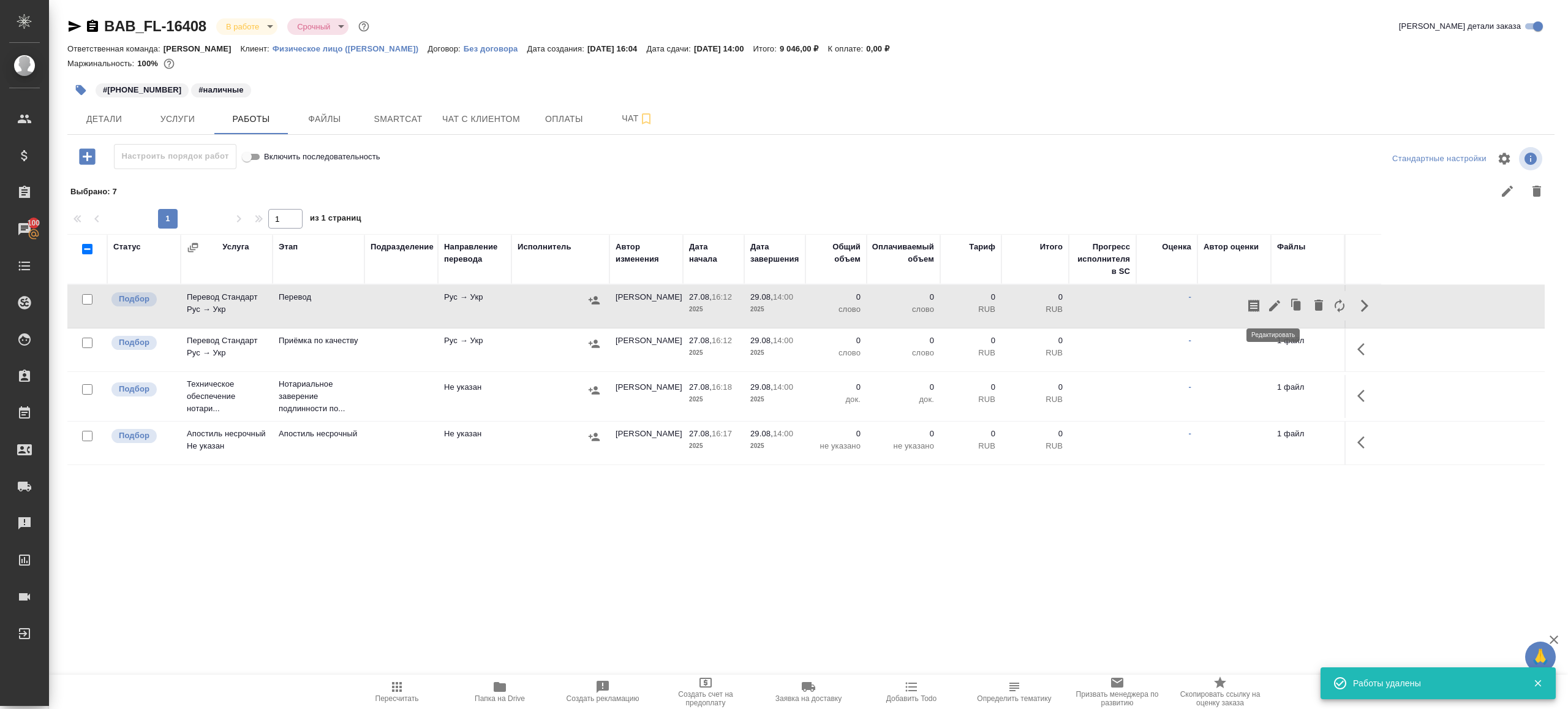
click at [1273, 299] on icon "button" at bounding box center [1275, 306] width 15 height 15
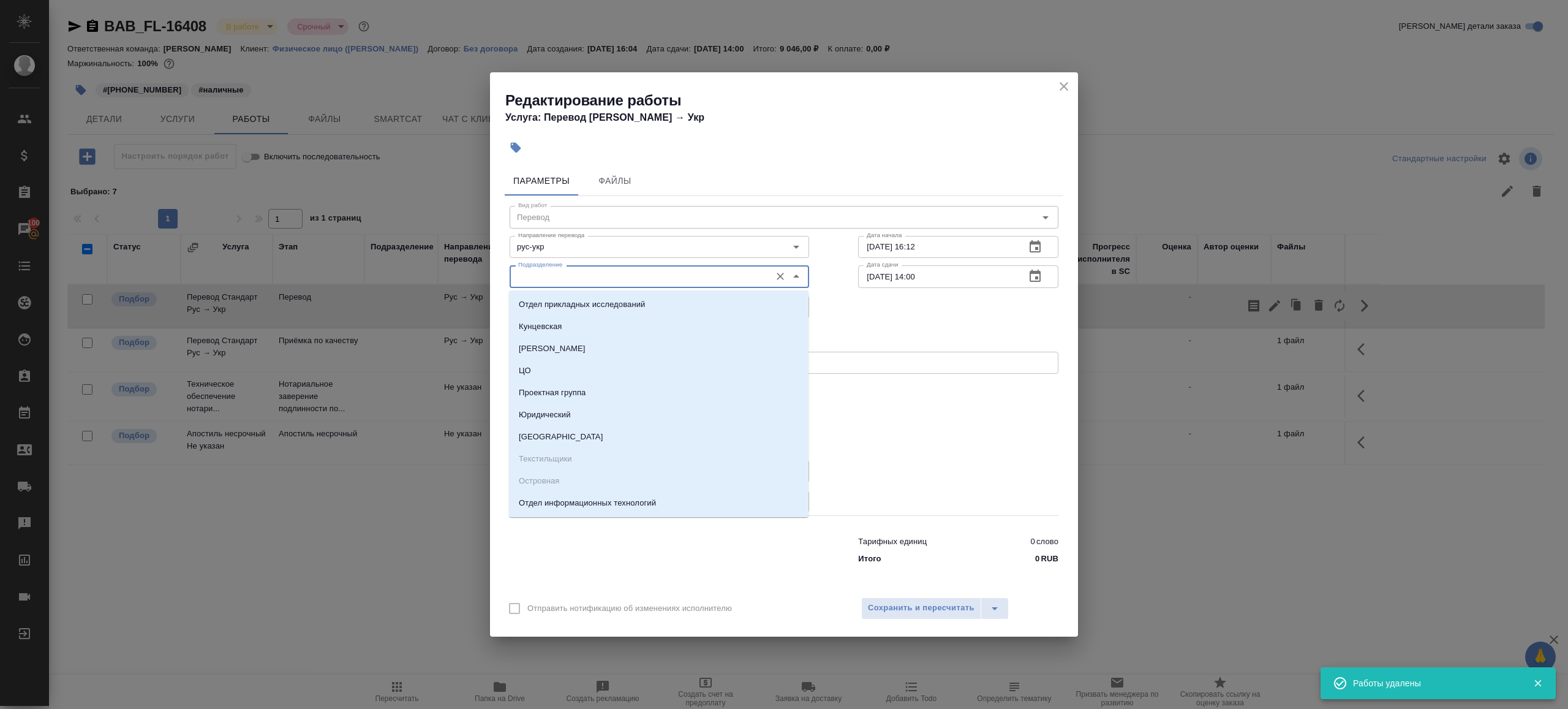
click at [543, 278] on input "Подразделение" at bounding box center [639, 276] width 251 height 15
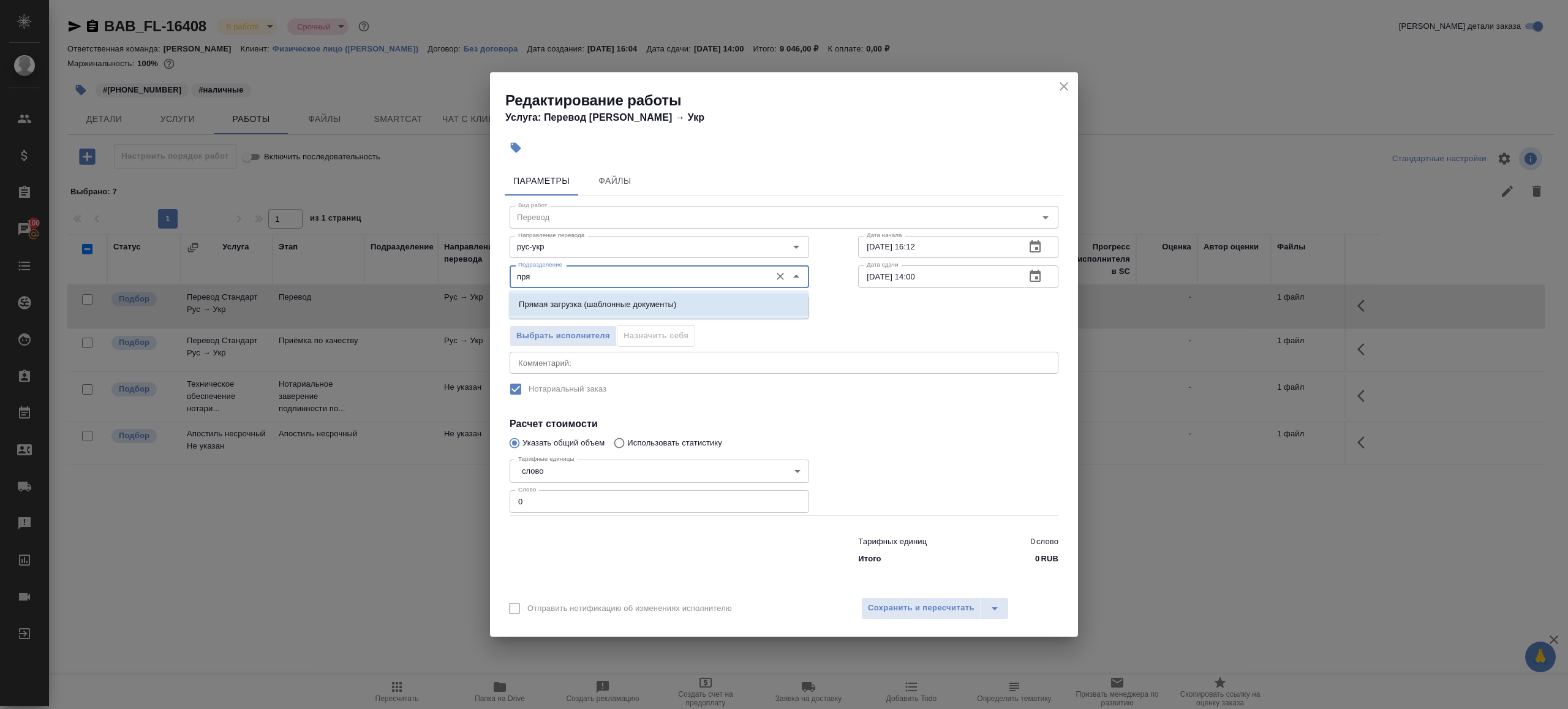
click at [564, 302] on p "Прямая загрузка (шаблонные документы)" at bounding box center [597, 305] width 158 height 12
type input "Прямая загрузка (шаблонные документы)"
click at [565, 509] on input "0" at bounding box center [659, 501] width 300 height 22
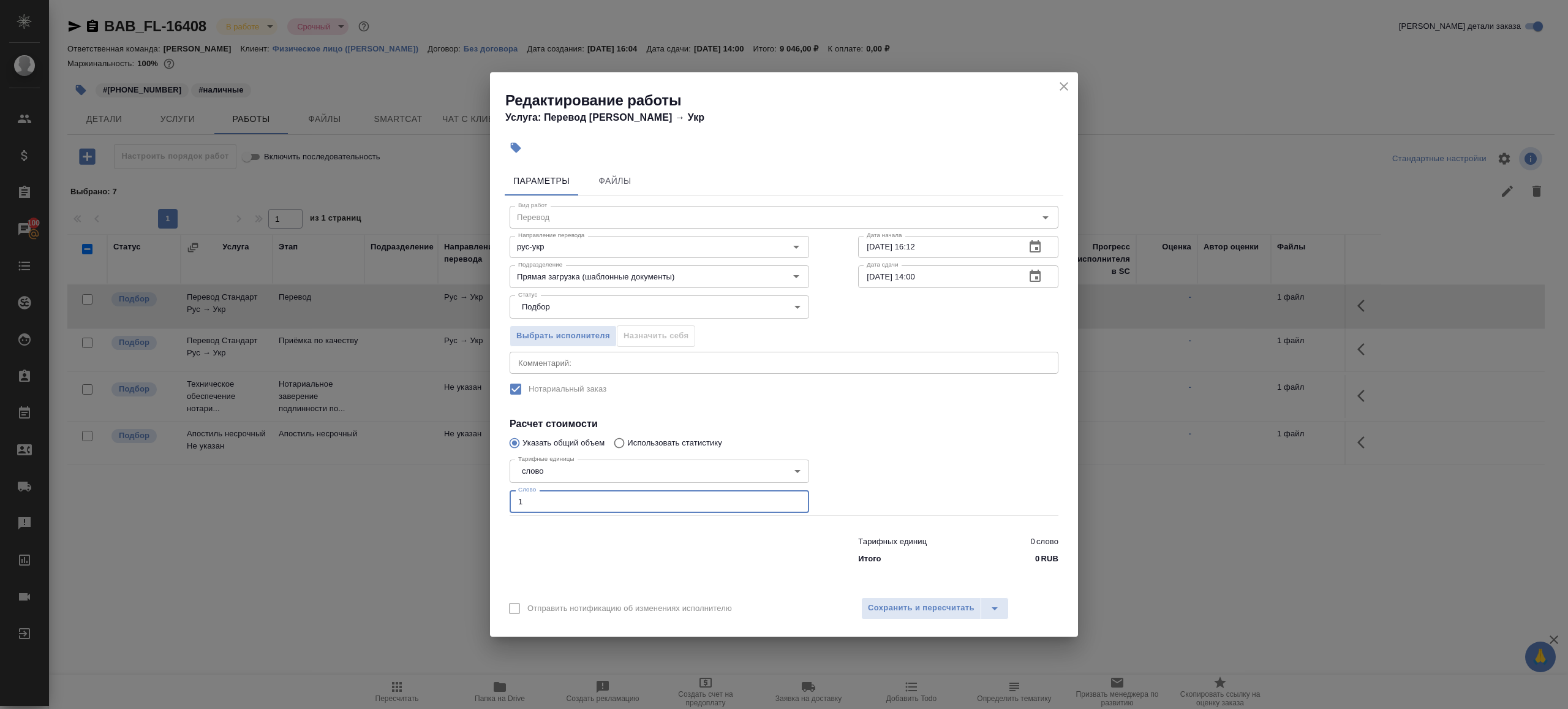
type input "1"
click at [616, 552] on div at bounding box center [659, 548] width 348 height 49
click at [917, 276] on input "29.08.2025 14:00" at bounding box center [937, 276] width 158 height 22
type input "29.08.2025 13:00"
click at [897, 401] on div "Вид работ Перевод Вид работ Направление перевода рус-укр Направление перевода Д…" at bounding box center [784, 383] width 558 height 373
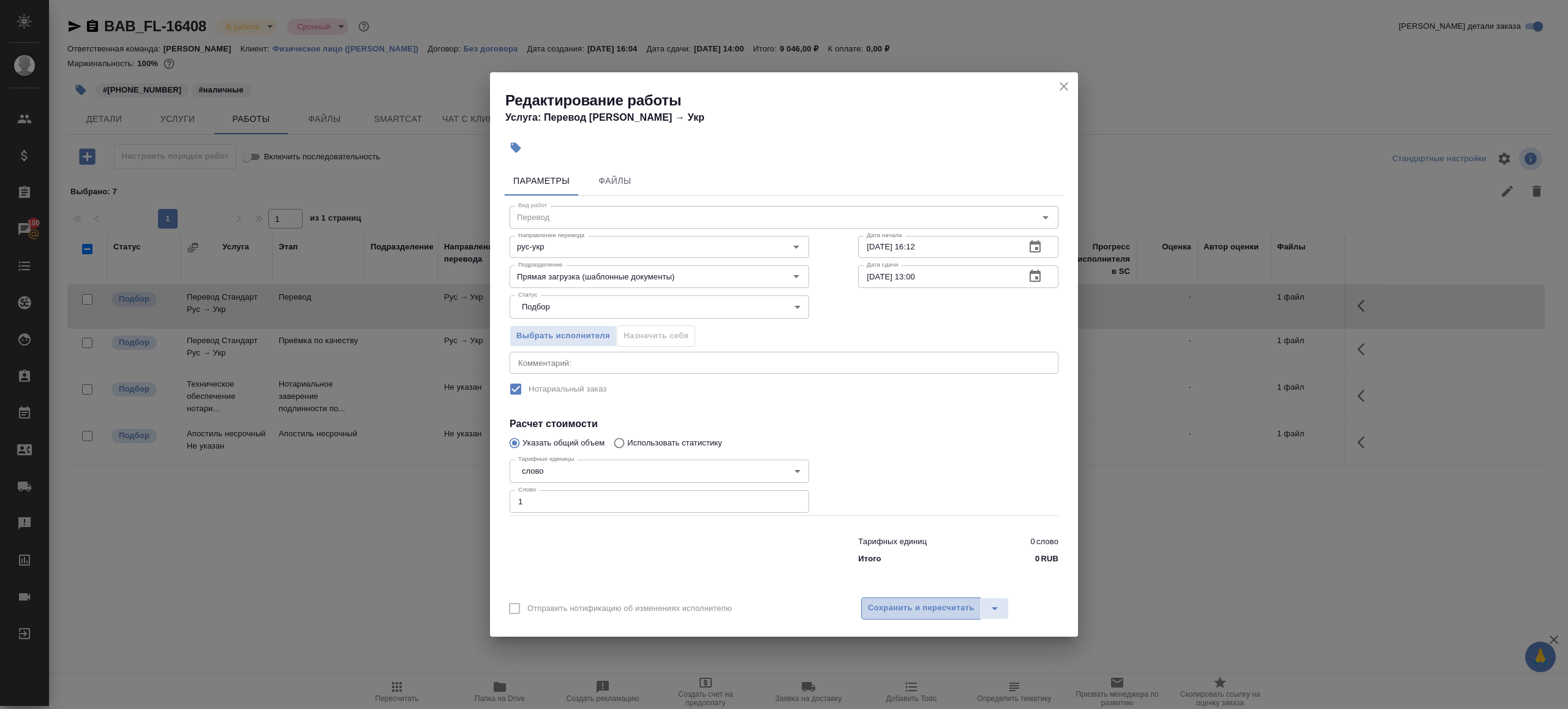
click at [925, 608] on span "Сохранить и пересчитать" at bounding box center [921, 608] width 107 height 14
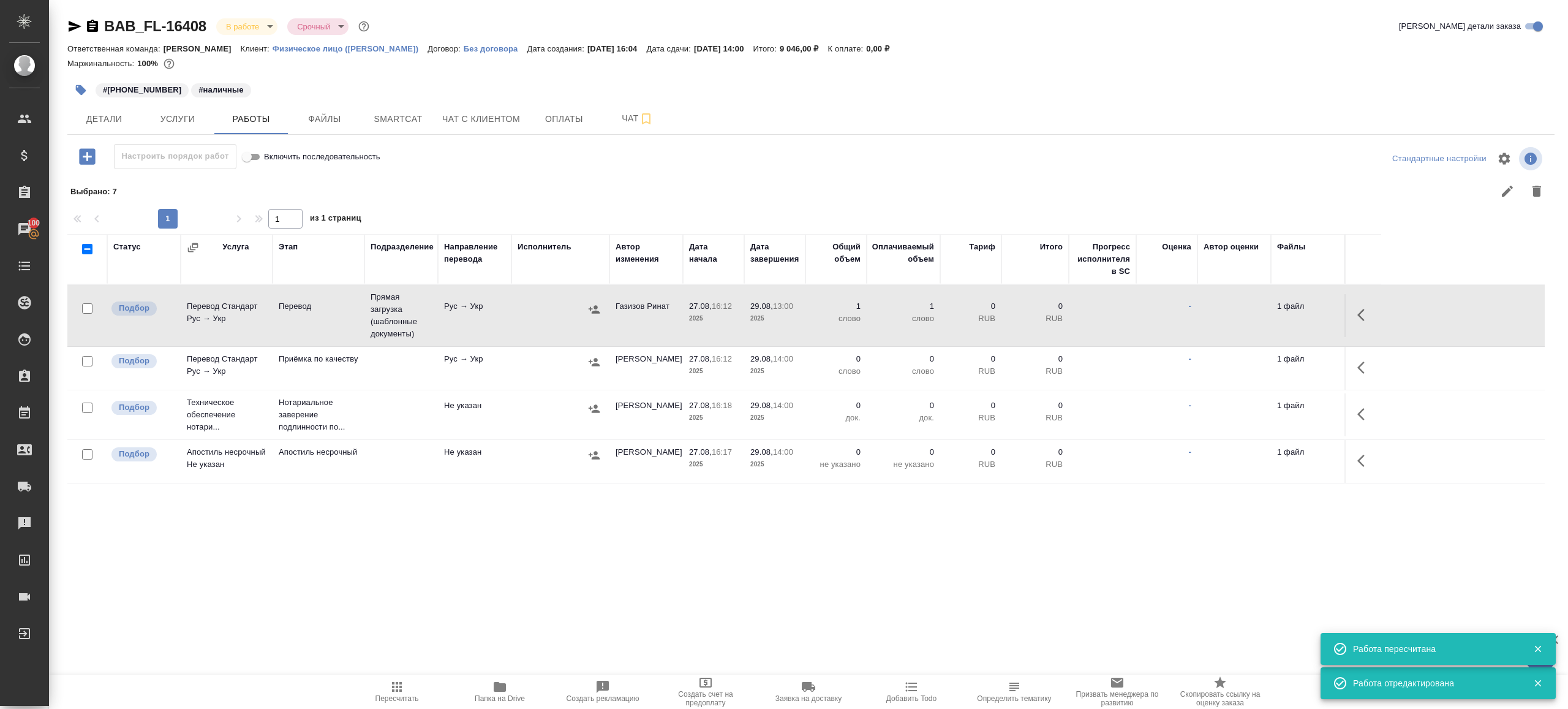
click at [1355, 370] on button "button" at bounding box center [1365, 368] width 30 height 30
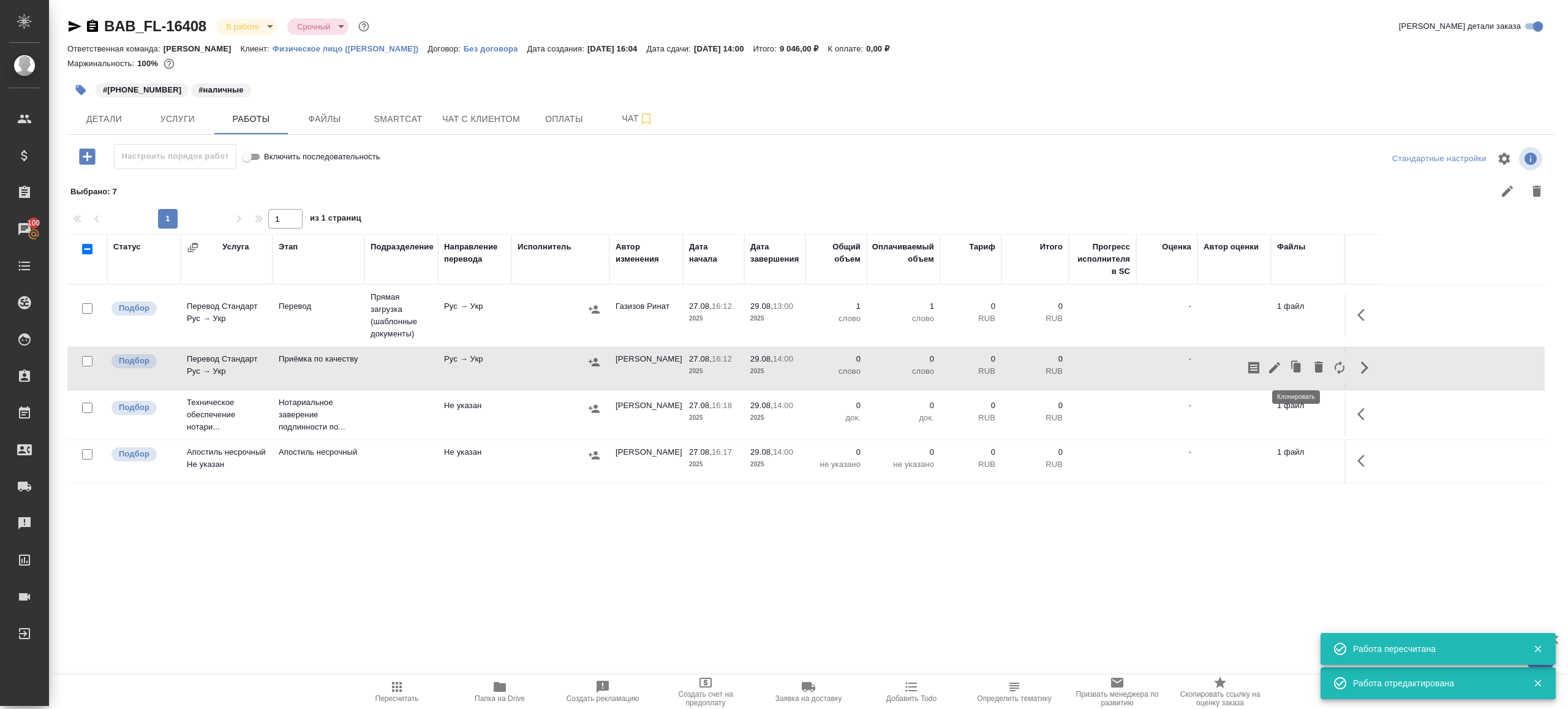
click at [1273, 362] on icon "button" at bounding box center [1275, 368] width 15 height 15
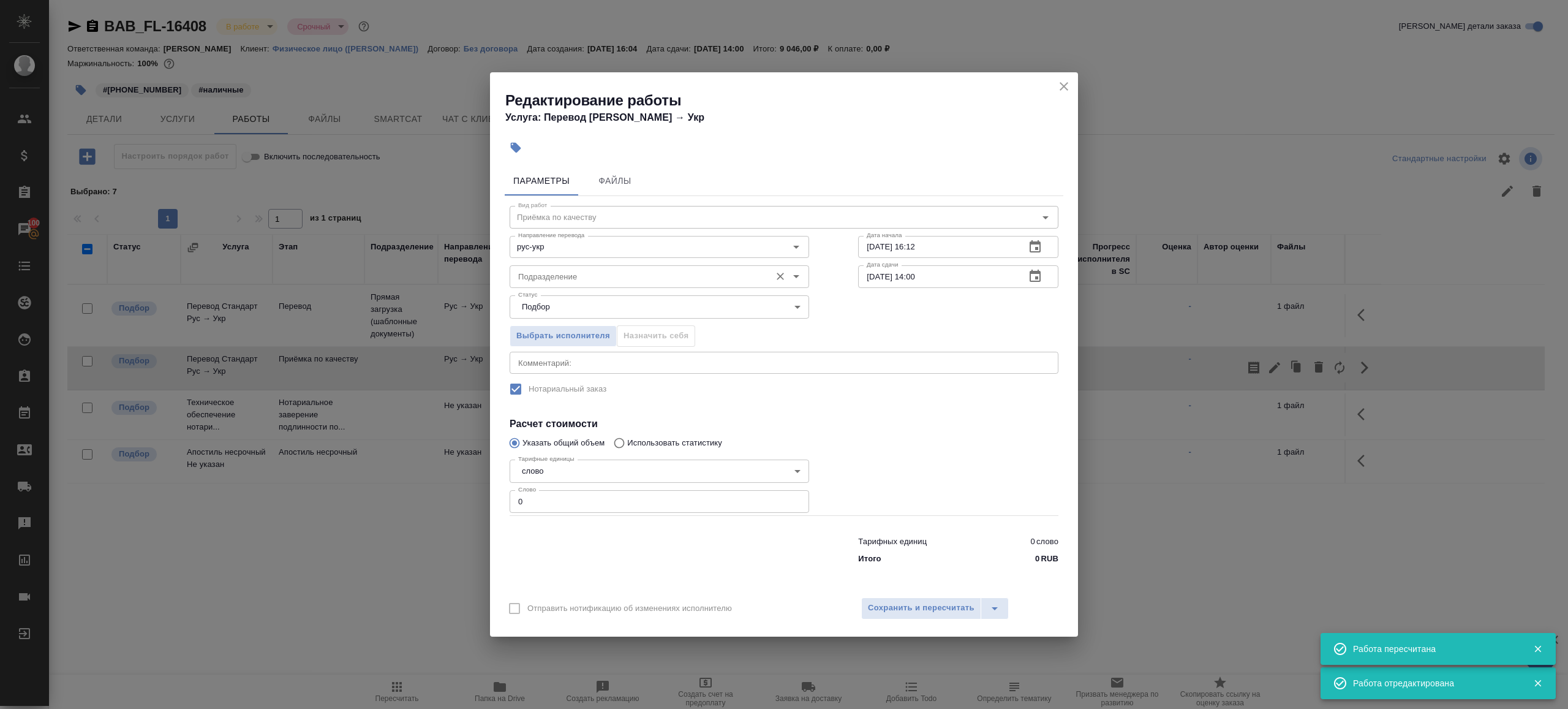
click at [599, 265] on div "Подразделение" at bounding box center [659, 276] width 300 height 22
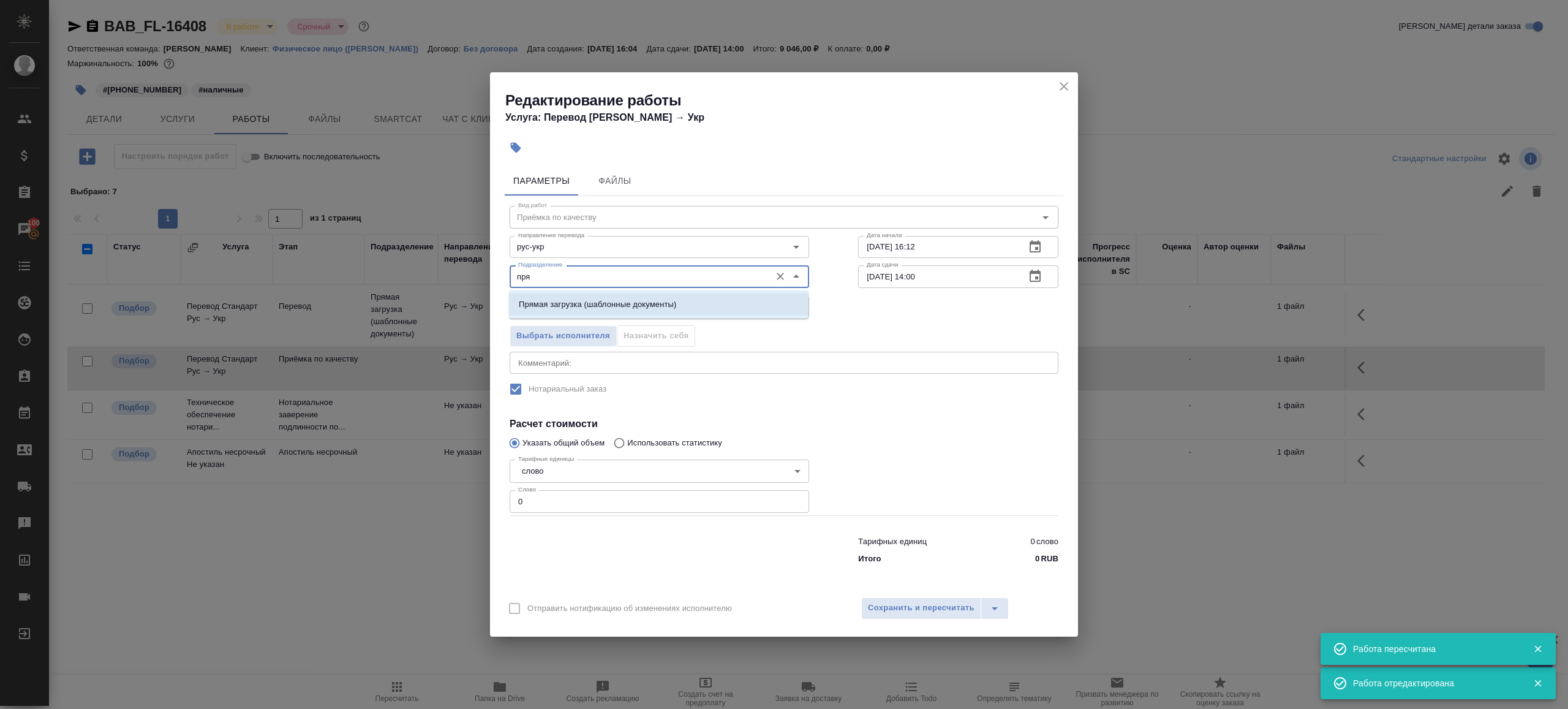
click at [626, 294] on li "Прямая загрузка (шаблонные документы)" at bounding box center [659, 305] width 300 height 22
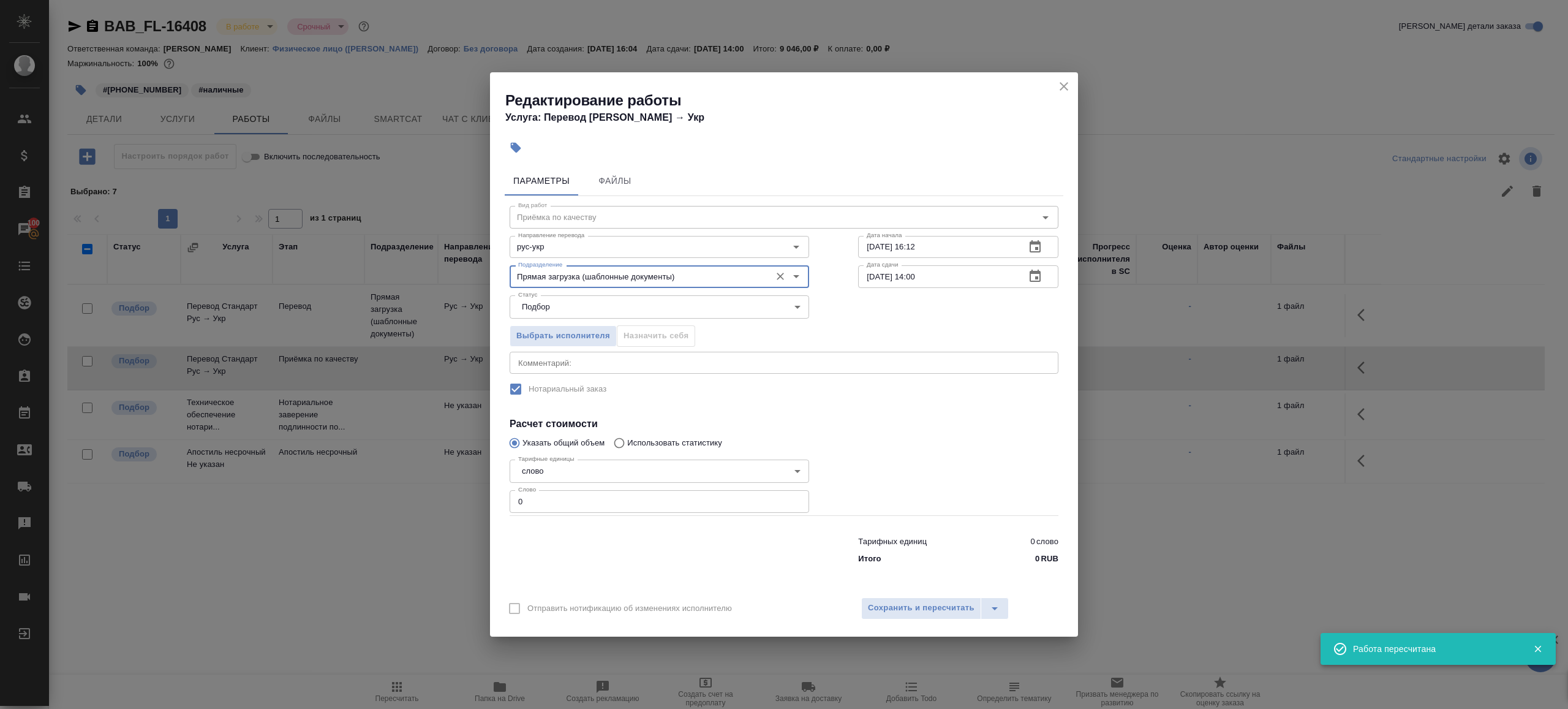
type input "Прямая загрузка (шаблонные документы)"
click at [987, 245] on input "27.08.2025 16:12" at bounding box center [937, 247] width 158 height 22
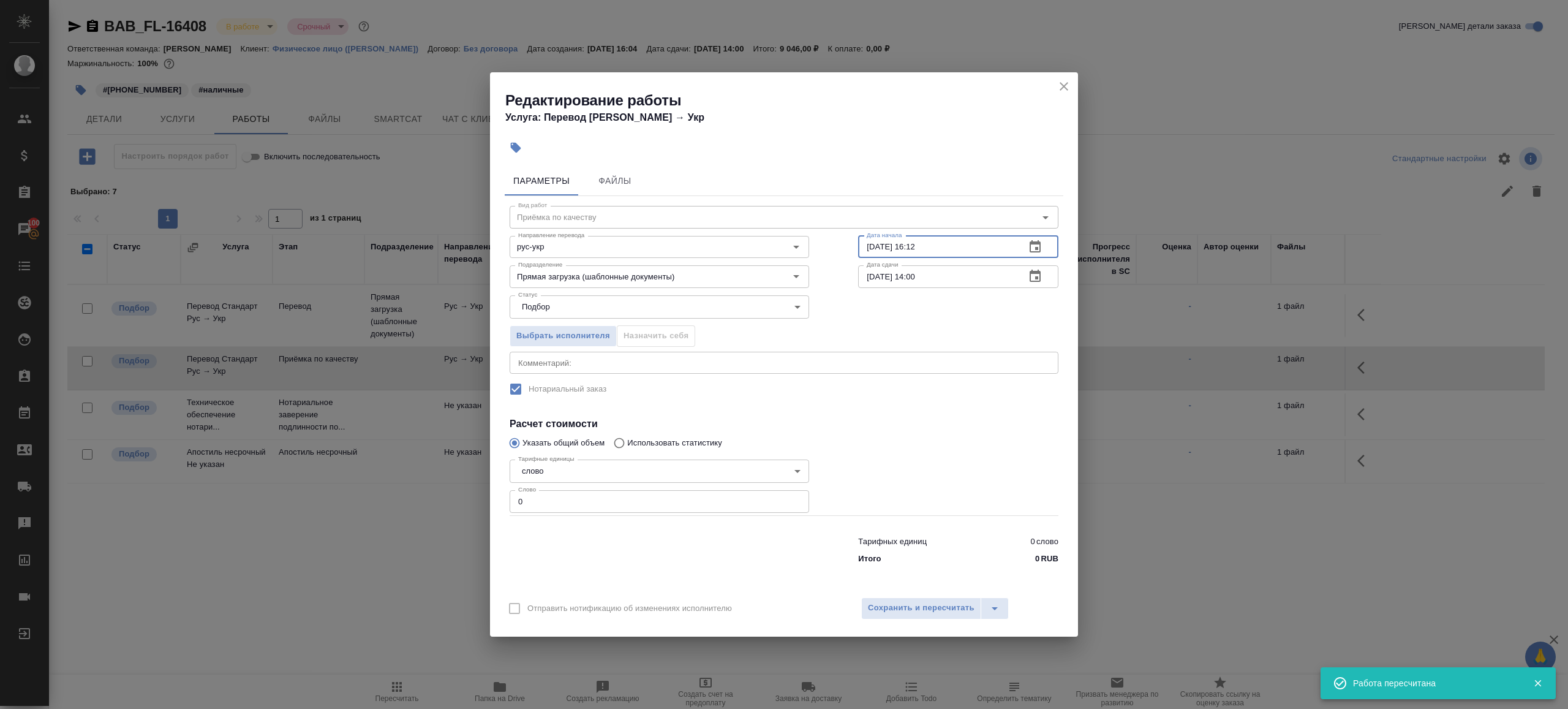
paste input "9.08.2025 13:00"
type input "29.08.2025 13:00"
click at [606, 503] on input "0" at bounding box center [659, 501] width 300 height 22
type input "1"
click at [633, 567] on div at bounding box center [659, 548] width 348 height 49
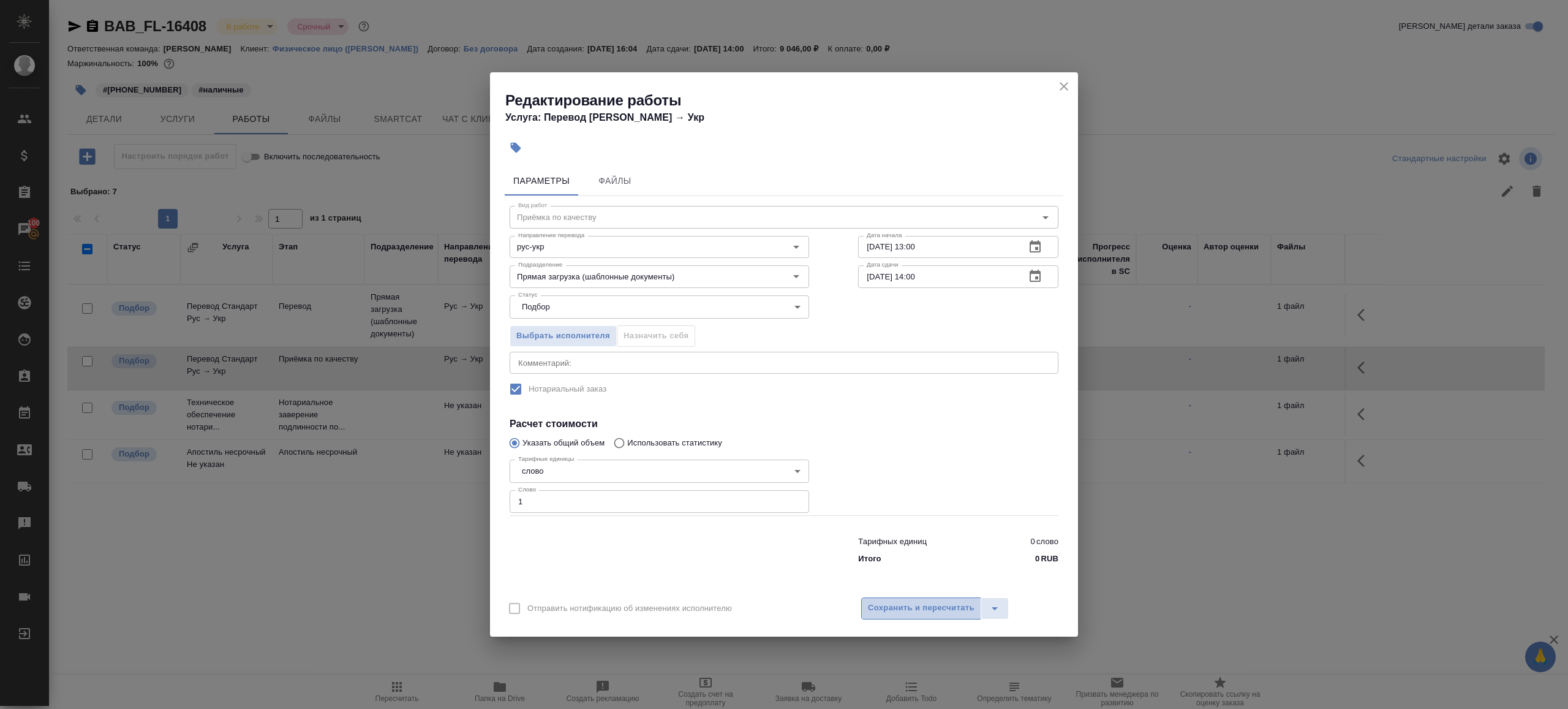
click at [882, 602] on span "Сохранить и пересчитать" at bounding box center [921, 608] width 107 height 14
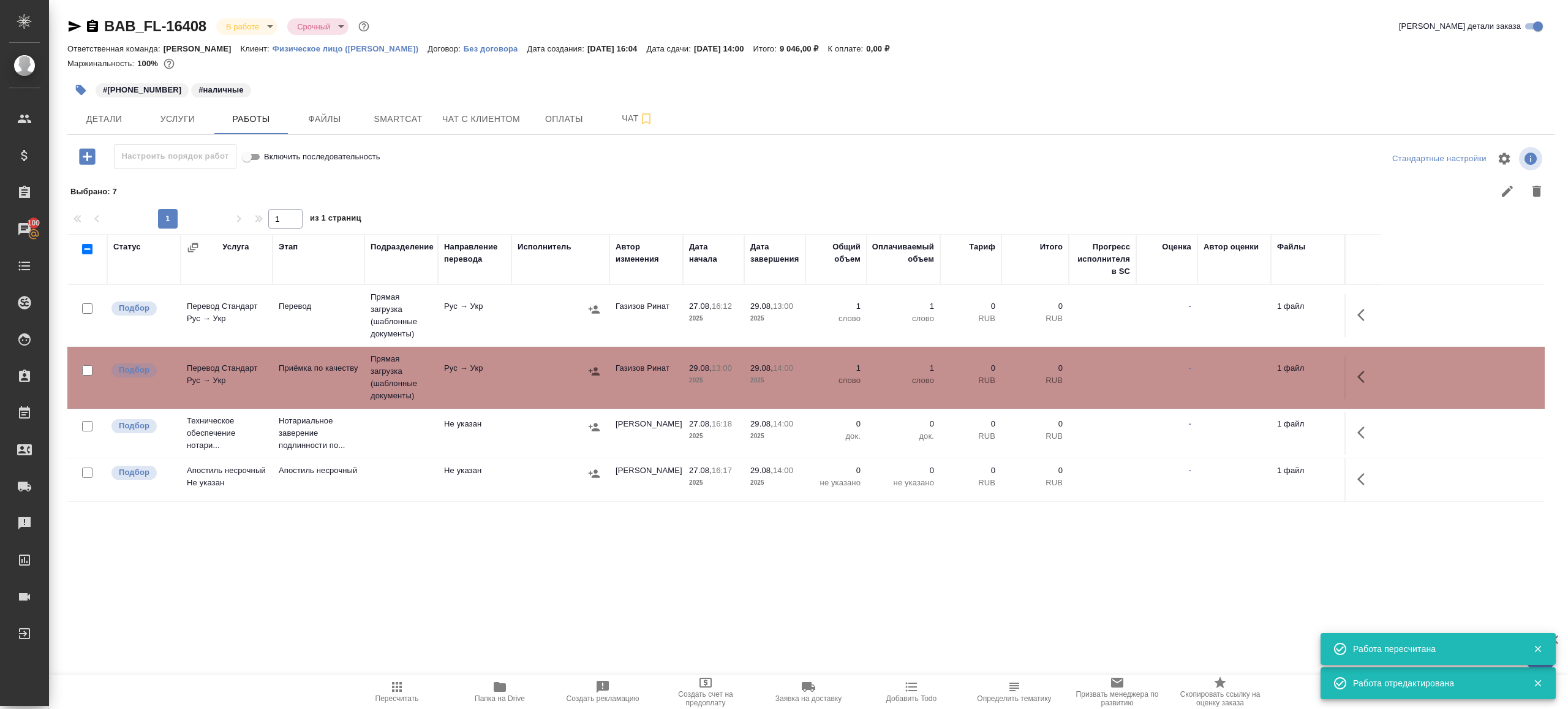
click at [554, 323] on td at bounding box center [560, 315] width 98 height 43
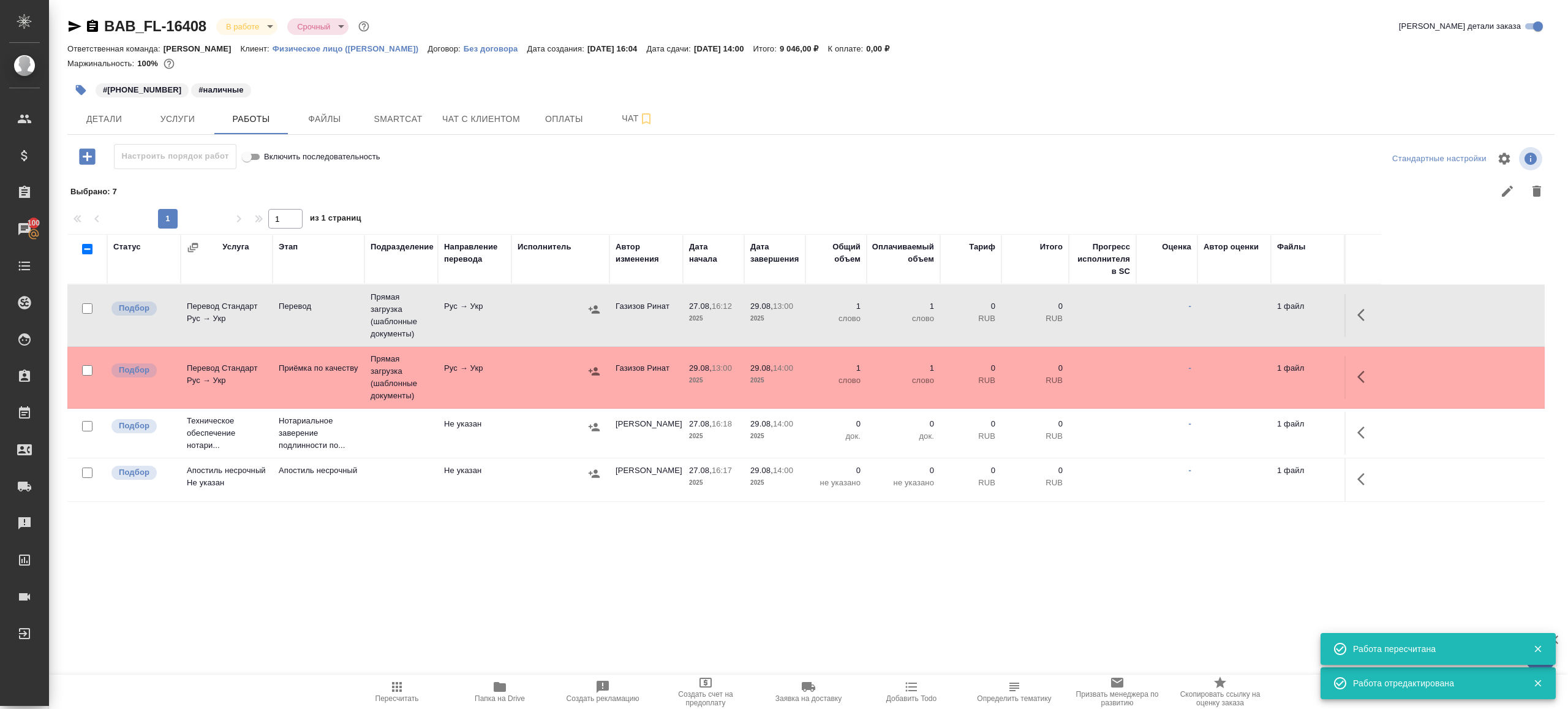
click at [554, 323] on td at bounding box center [560, 315] width 98 height 43
click at [391, 695] on span "Пересчитать" at bounding box center [397, 698] width 43 height 9
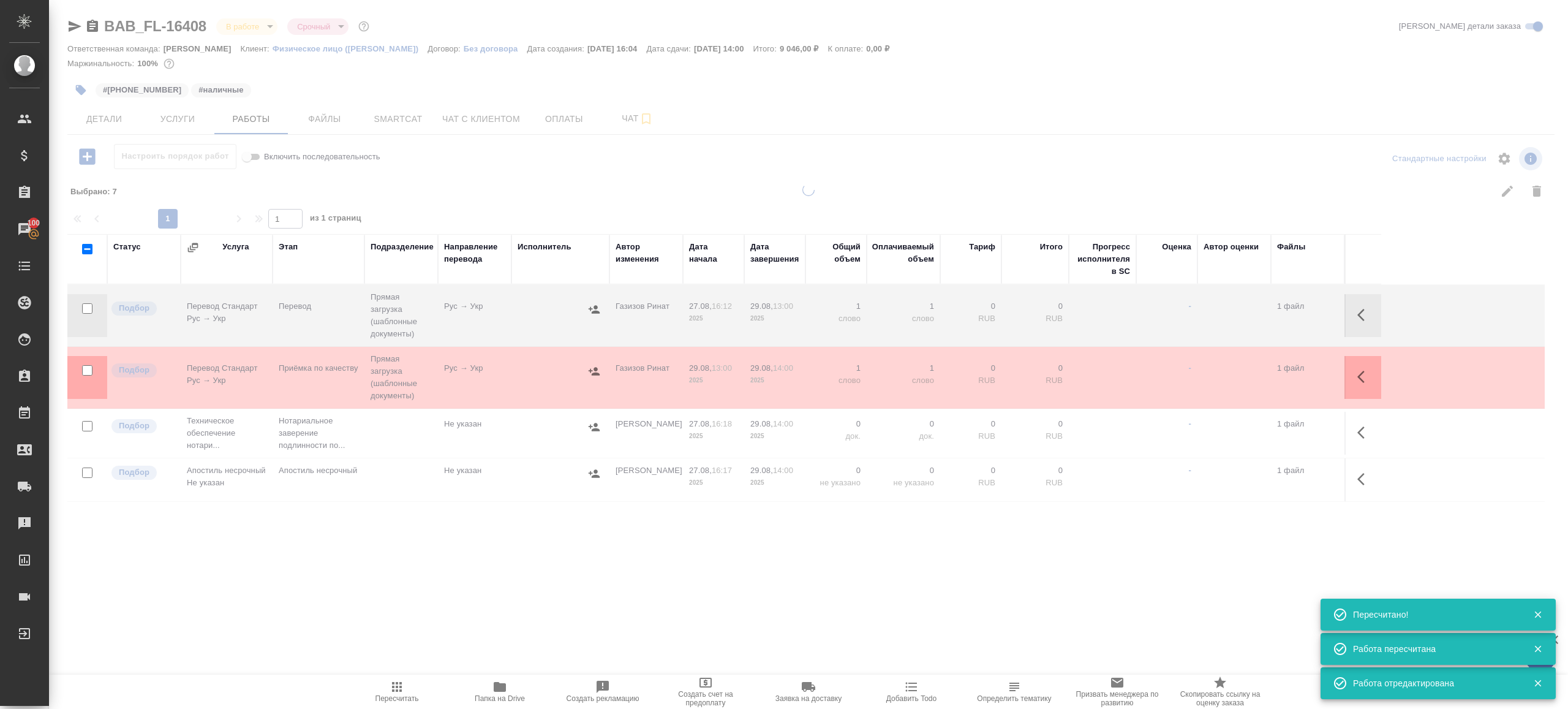
click at [410, 599] on div ".cls-1 fill:#fff; AWATERA Gazizov Rinat Клиенты Спецификации Заказы 100 Чаты To…" at bounding box center [784, 354] width 1568 height 709
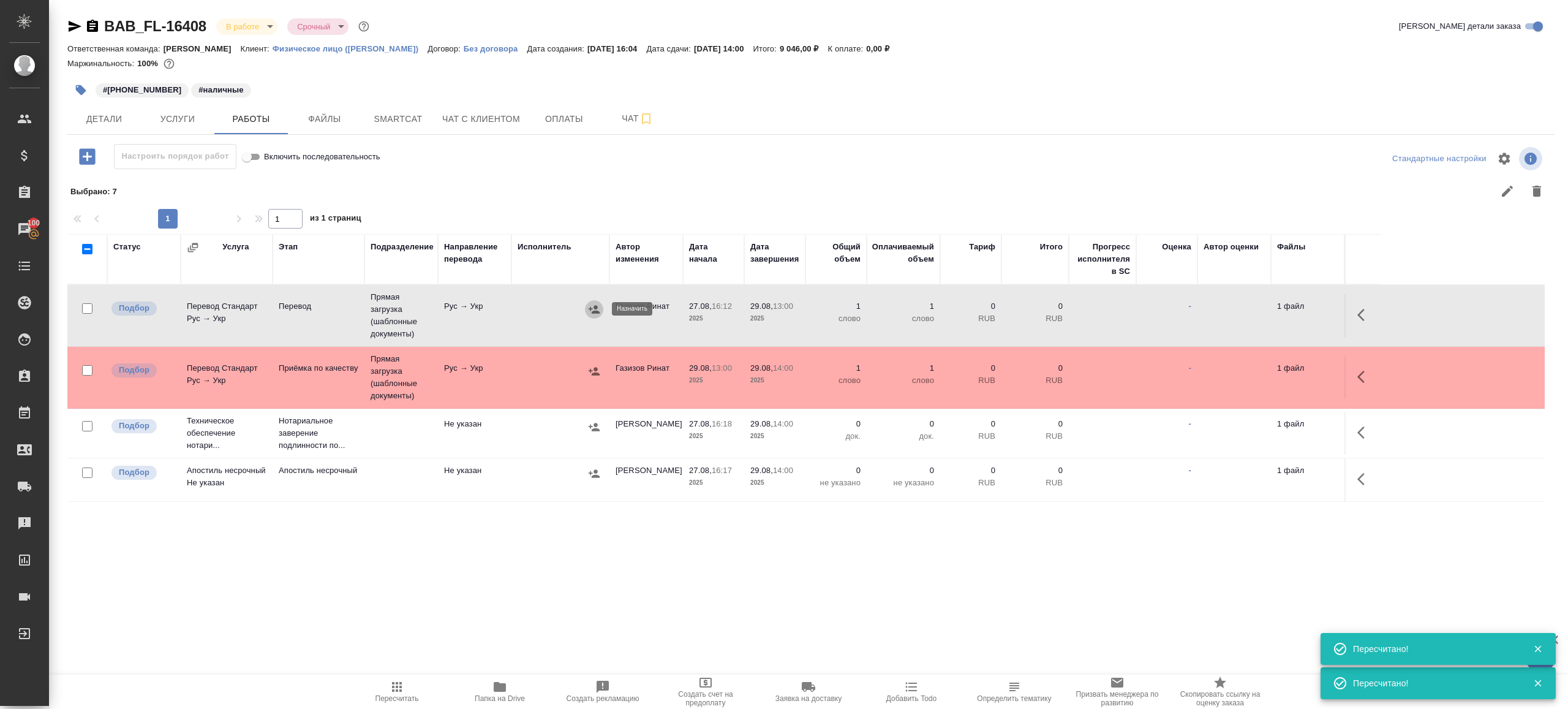
click at [596, 310] on icon "button" at bounding box center [594, 309] width 11 height 8
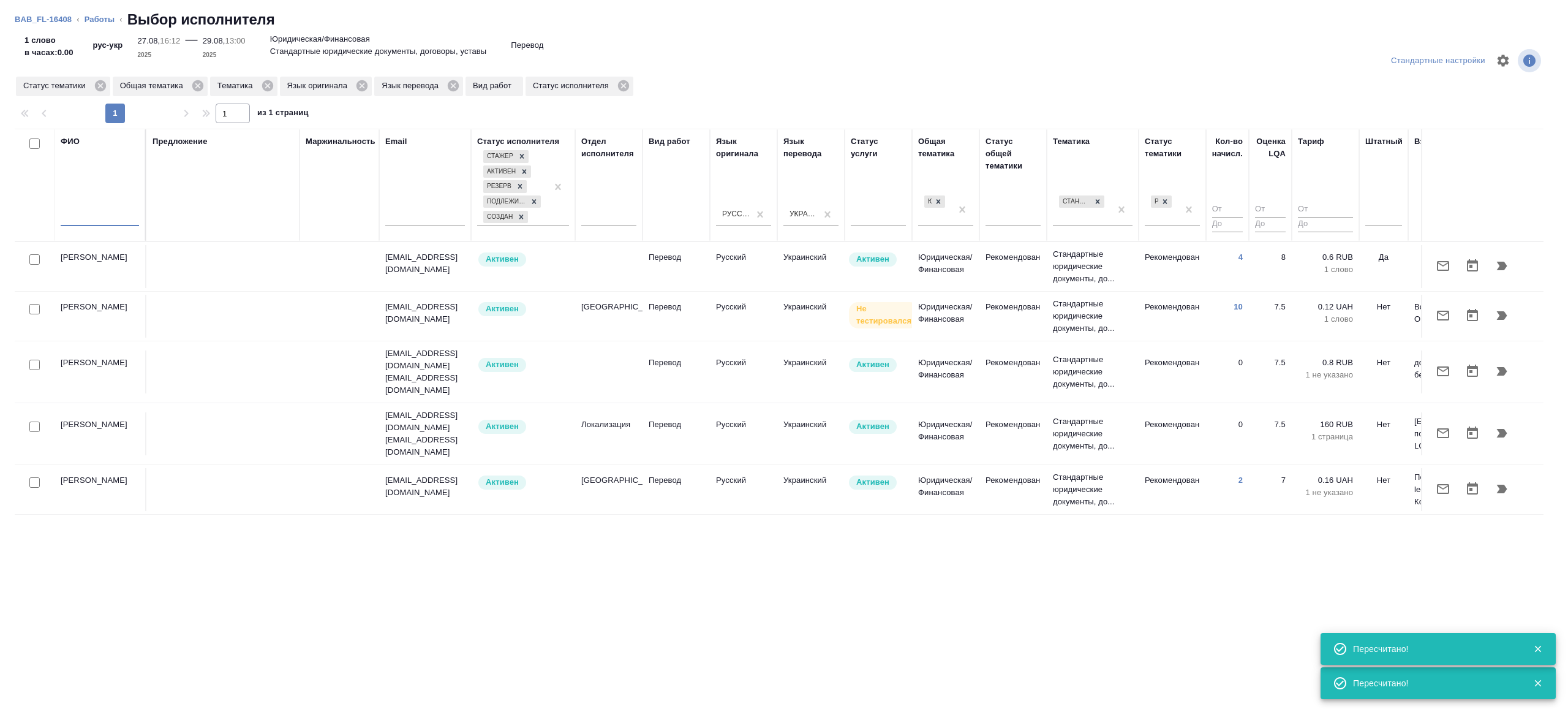
click at [86, 218] on input "text" at bounding box center [99, 218] width 78 height 15
click at [207, 254] on td at bounding box center [223, 266] width 153 height 43
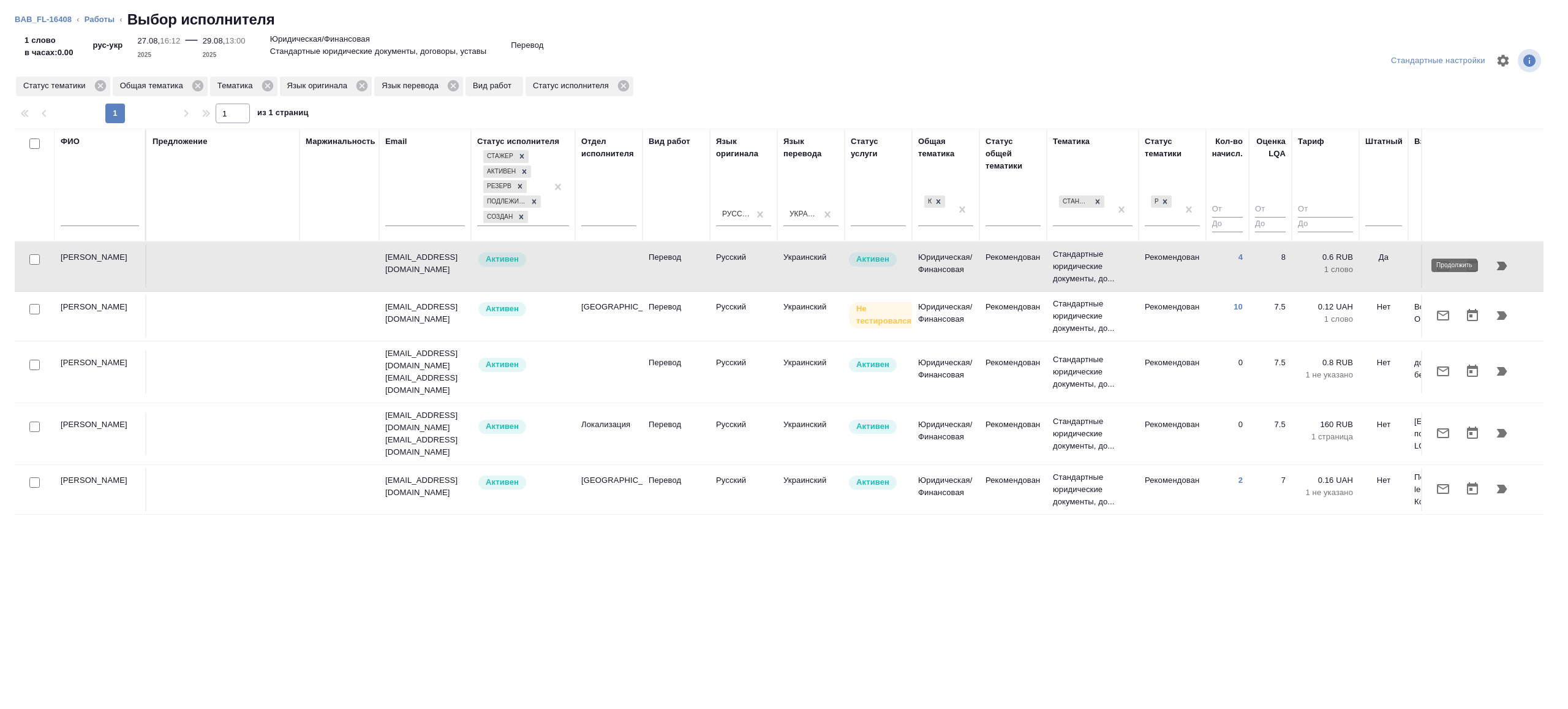
click at [1500, 270] on icon "button" at bounding box center [1502, 266] width 15 height 15
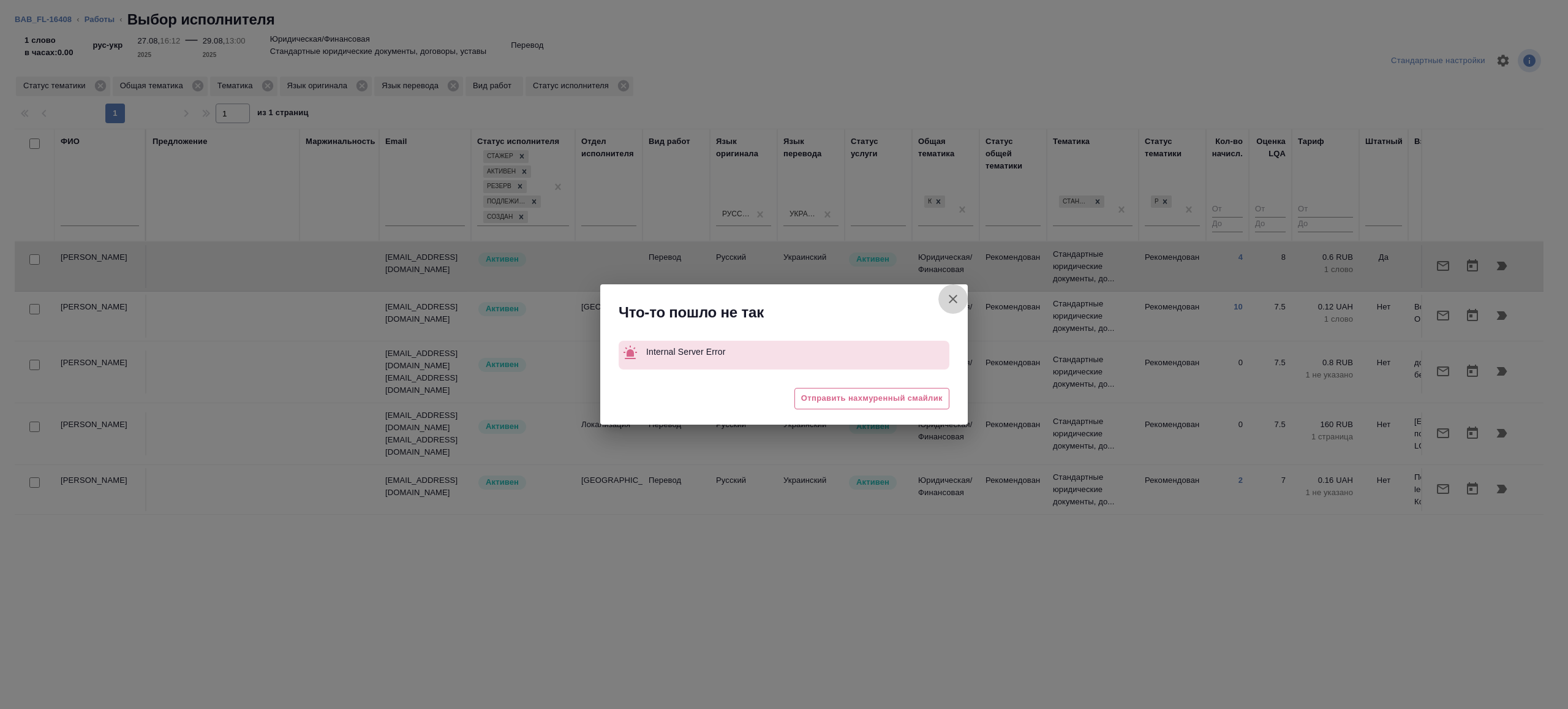
click at [956, 288] on button "Группировать работы по услугам" at bounding box center [953, 299] width 30 height 30
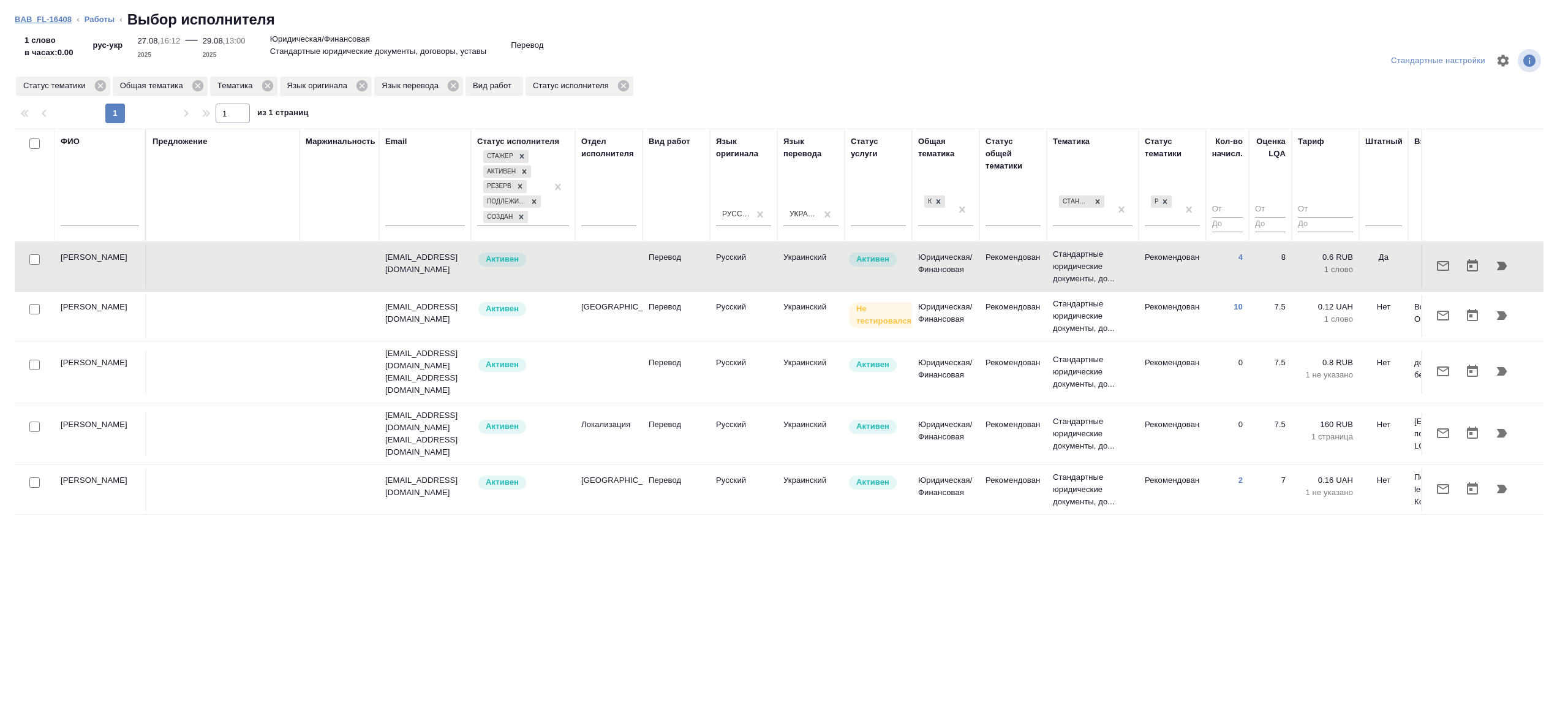
click at [63, 21] on link "BAB_FL-16408" at bounding box center [43, 19] width 57 height 9
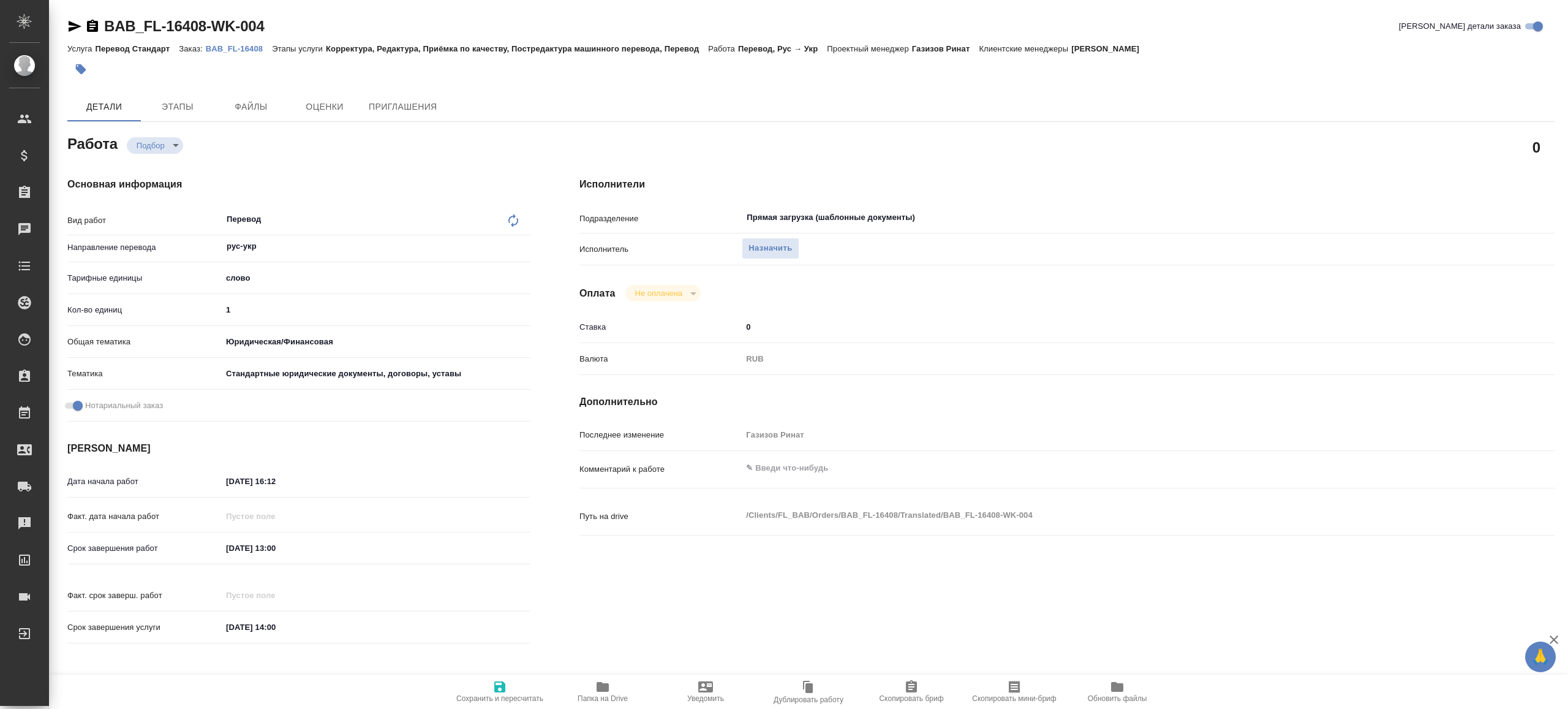
type textarea "x"
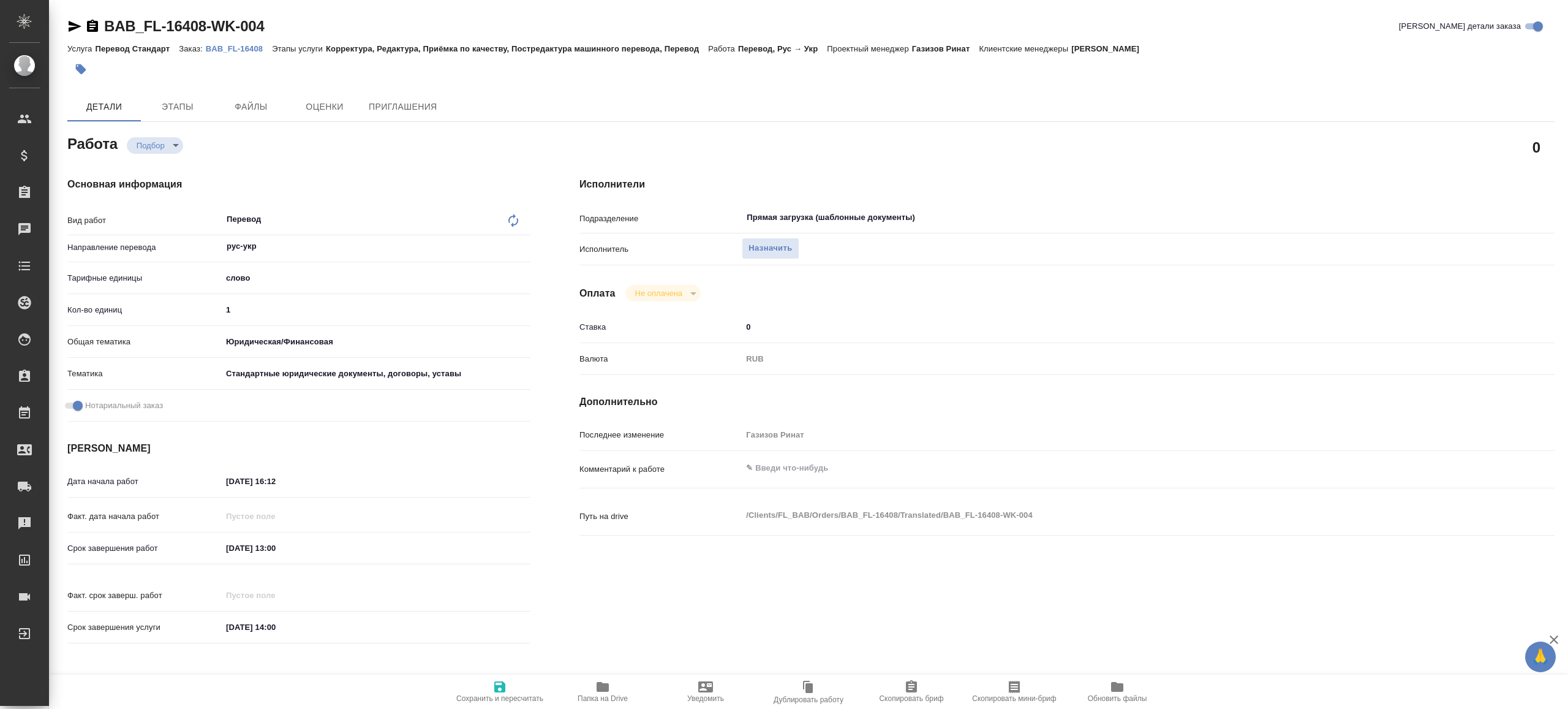
type textarea "x"
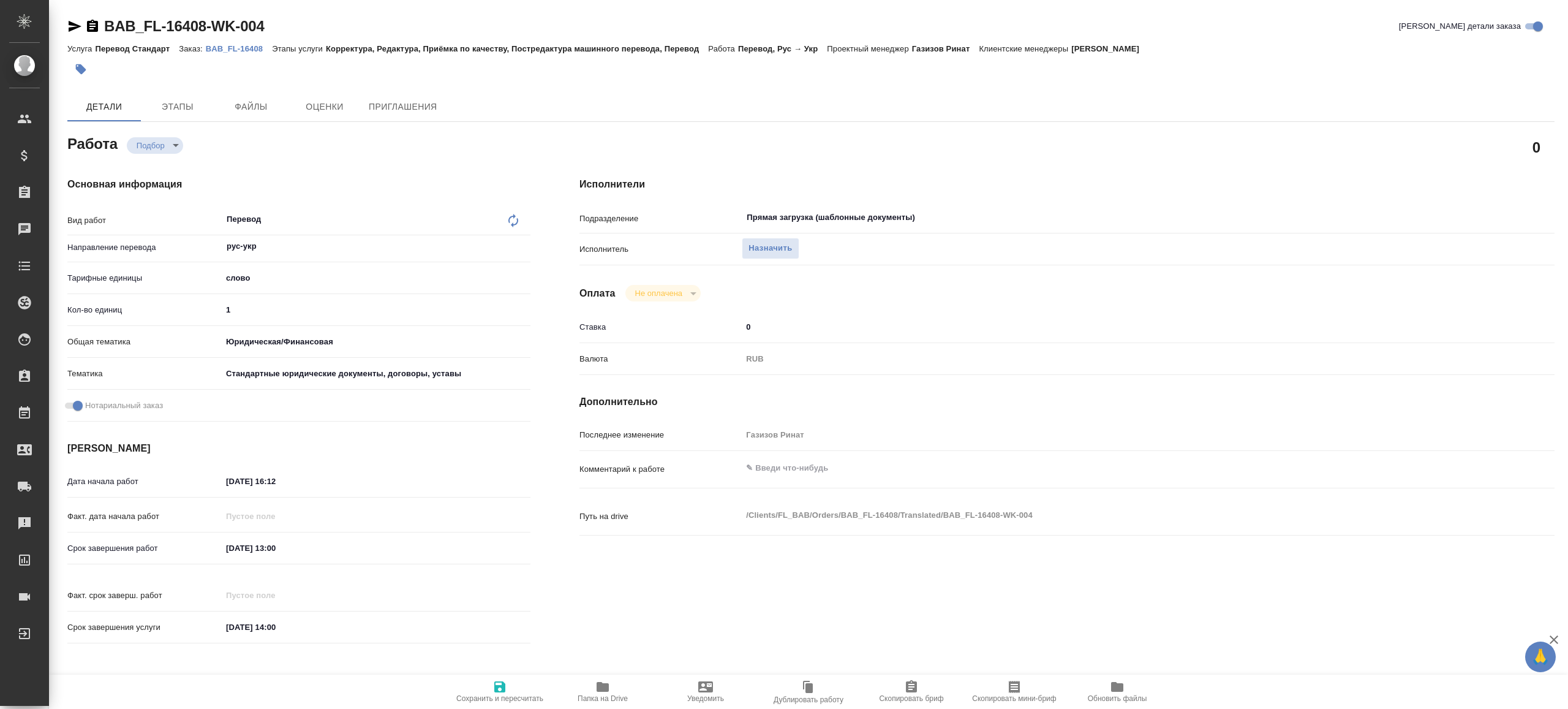
type textarea "x"
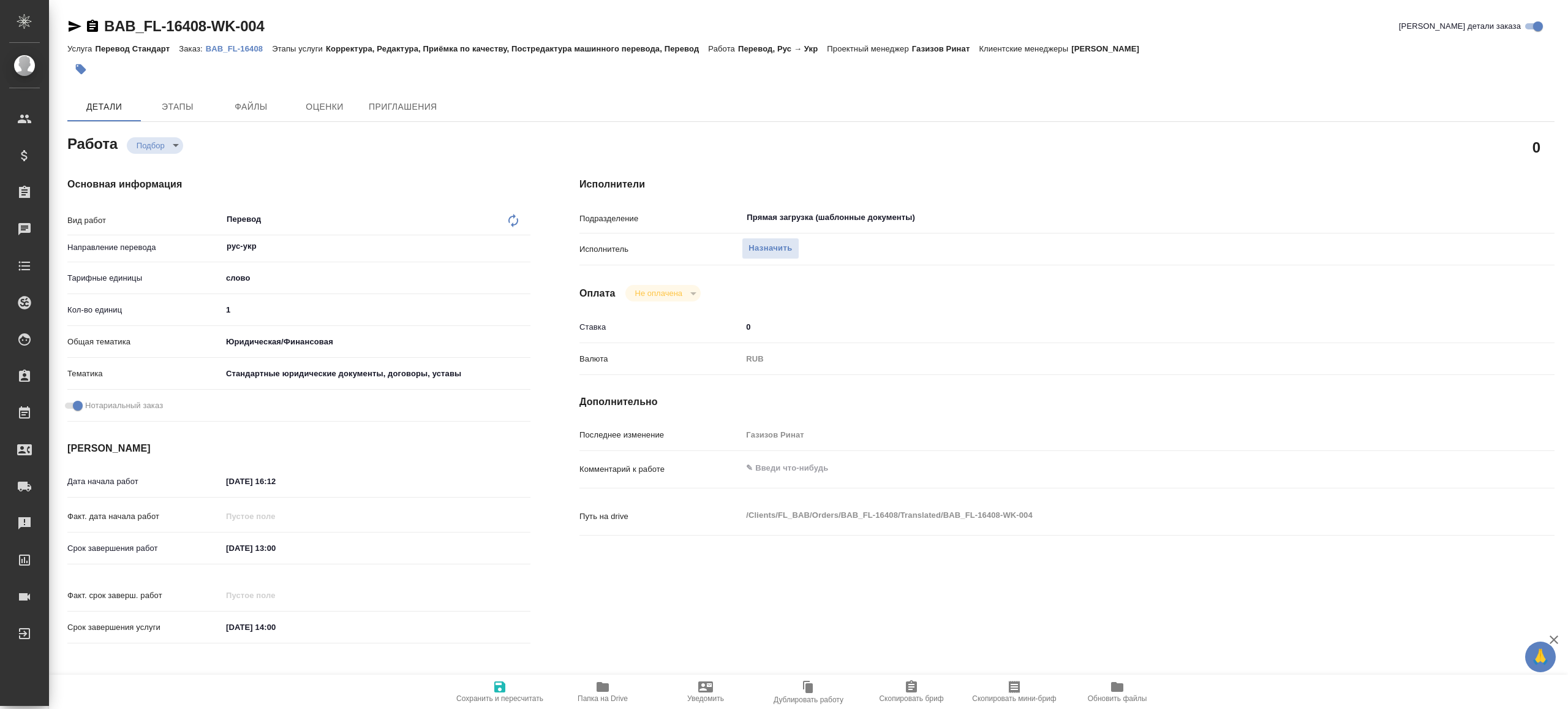
type textarea "x"
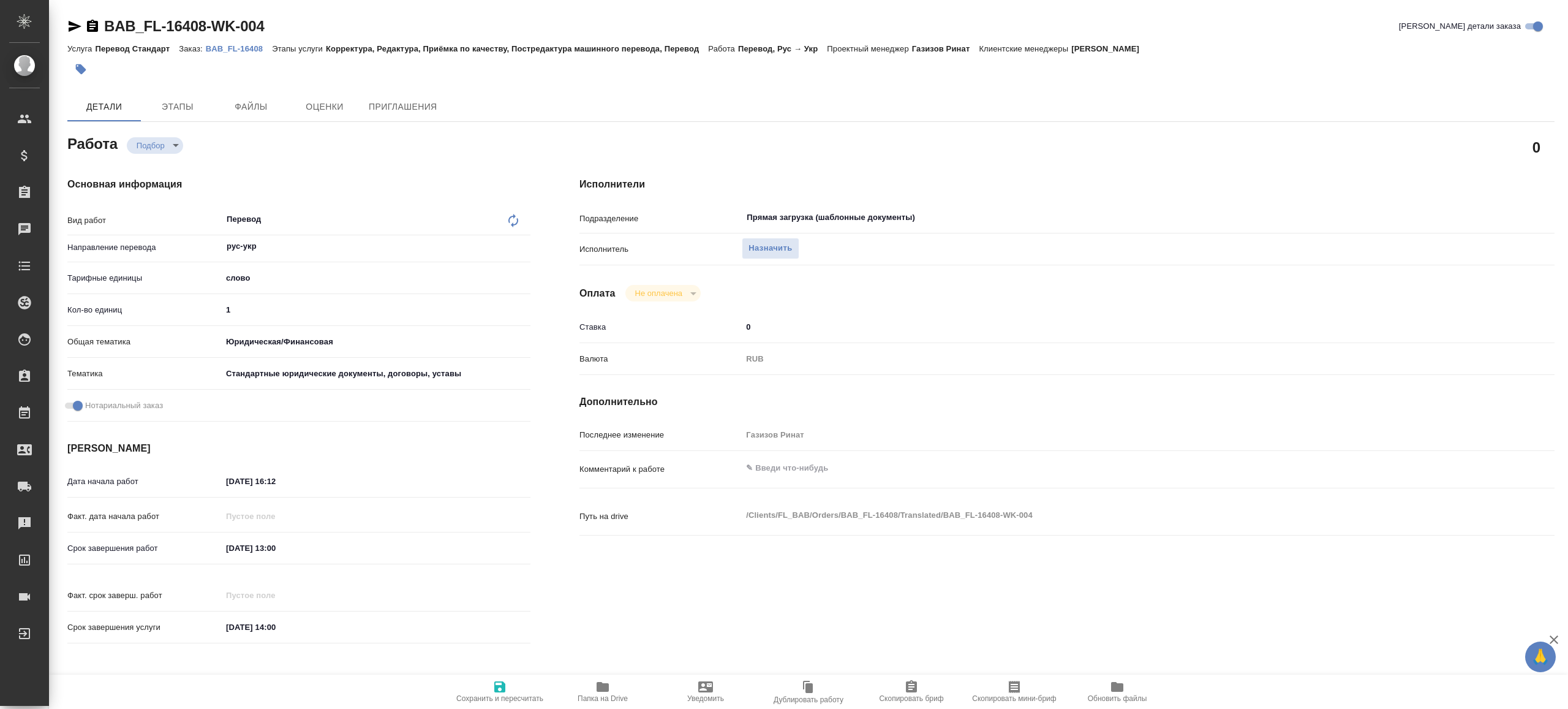
type textarea "x"
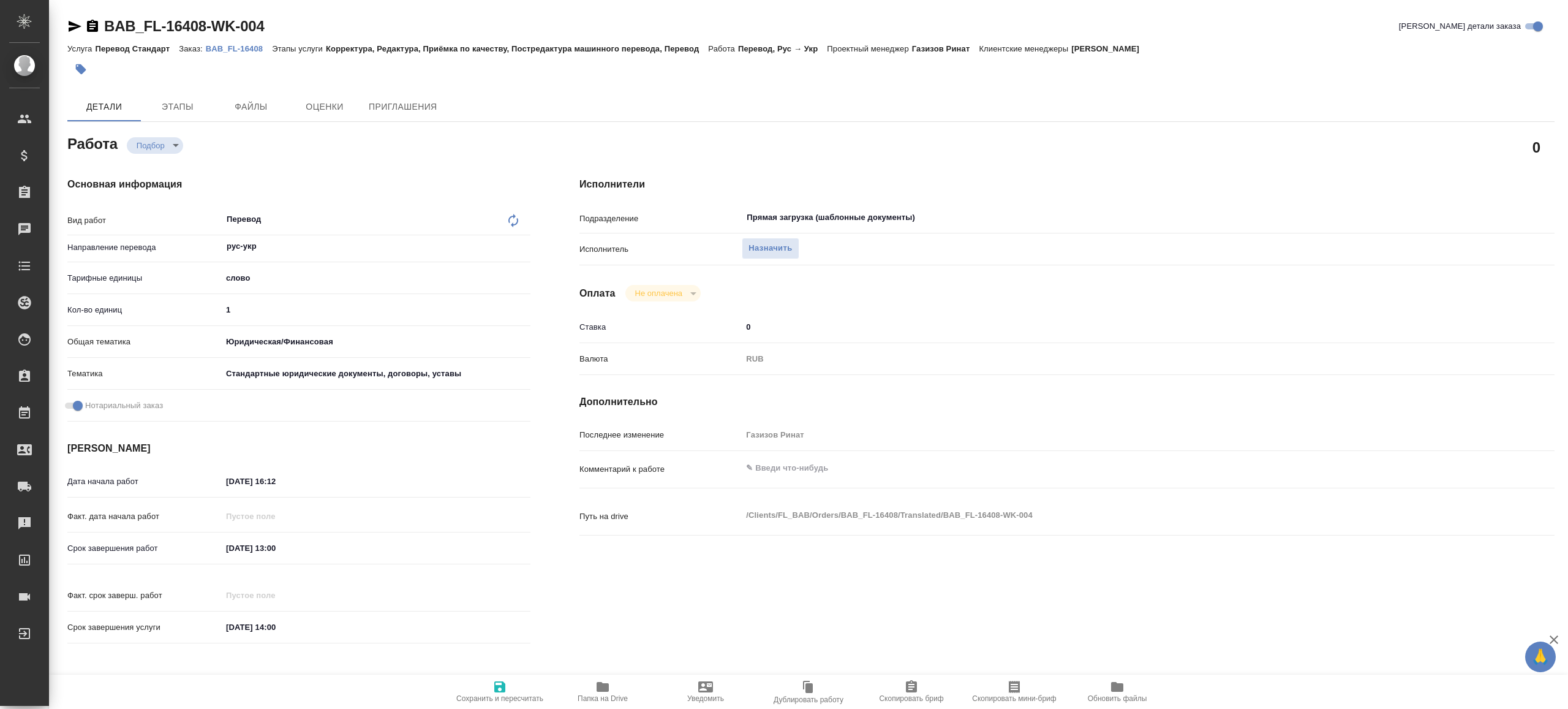
type textarea "x"
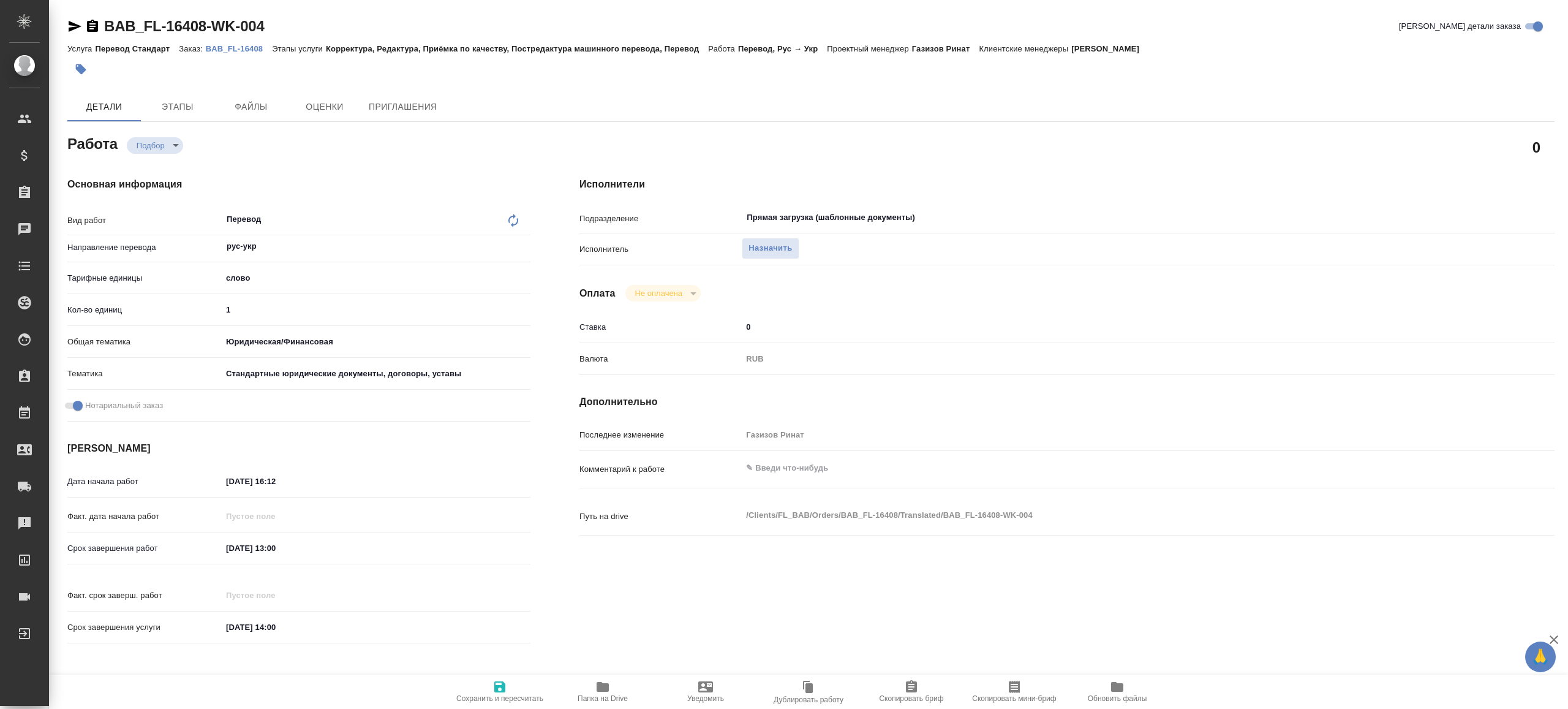
type textarea "x"
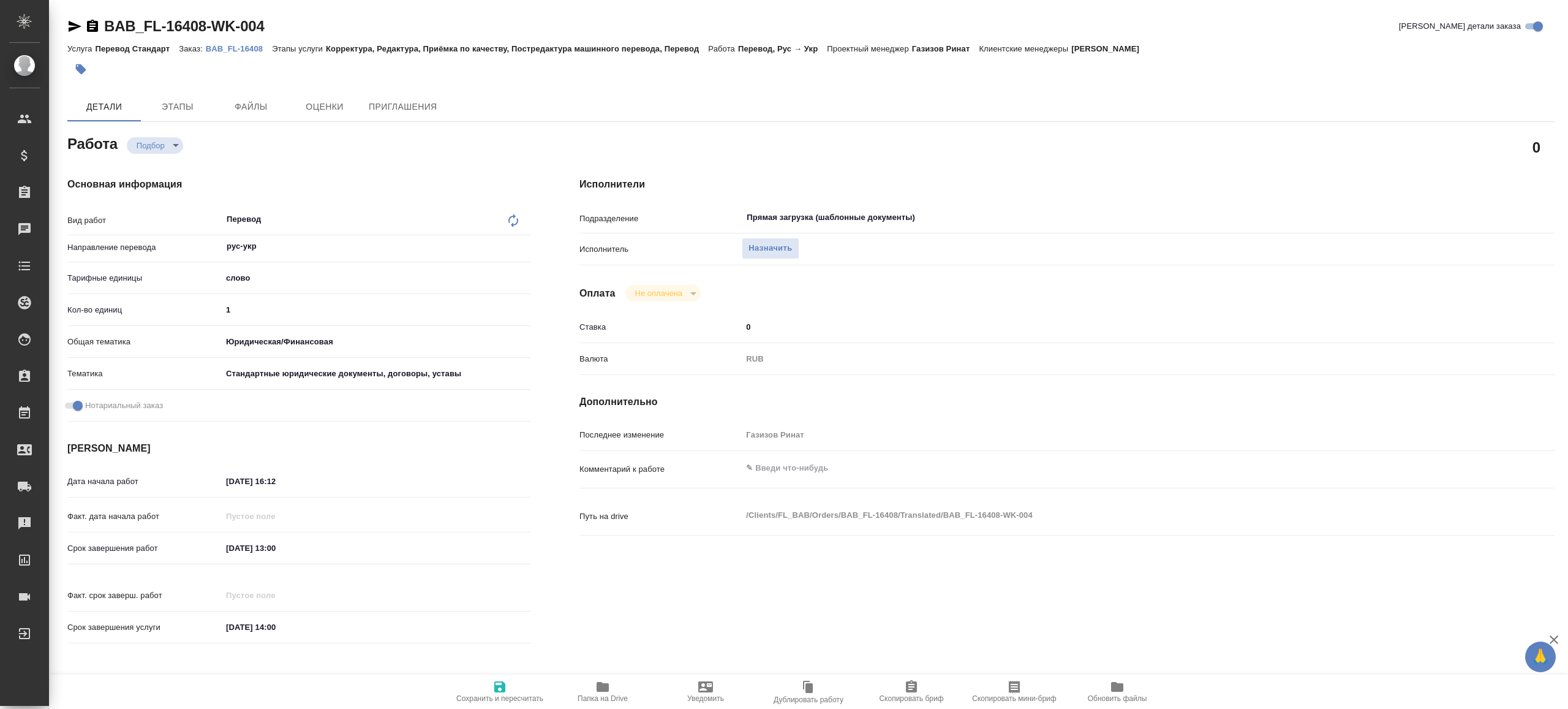
type textarea "x"
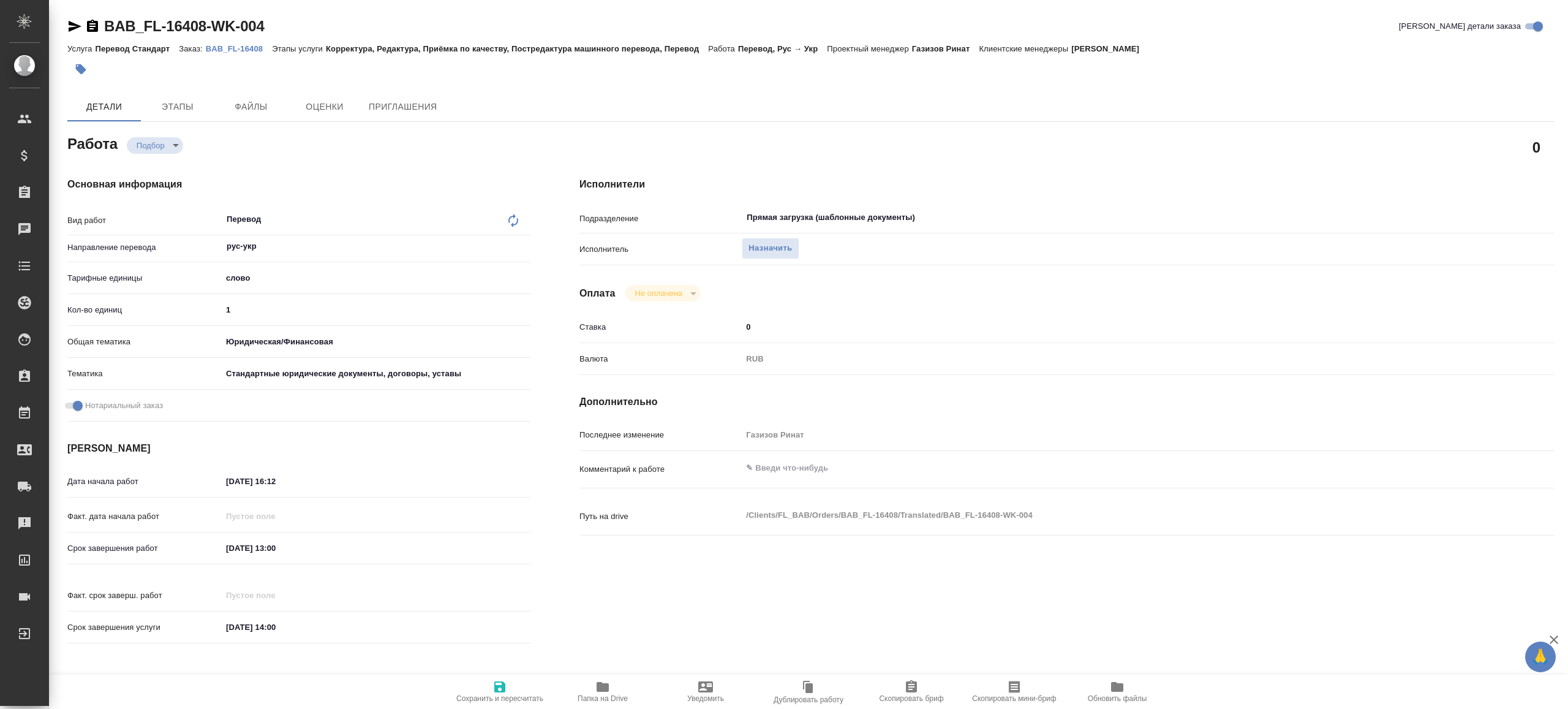
type textarea "x"
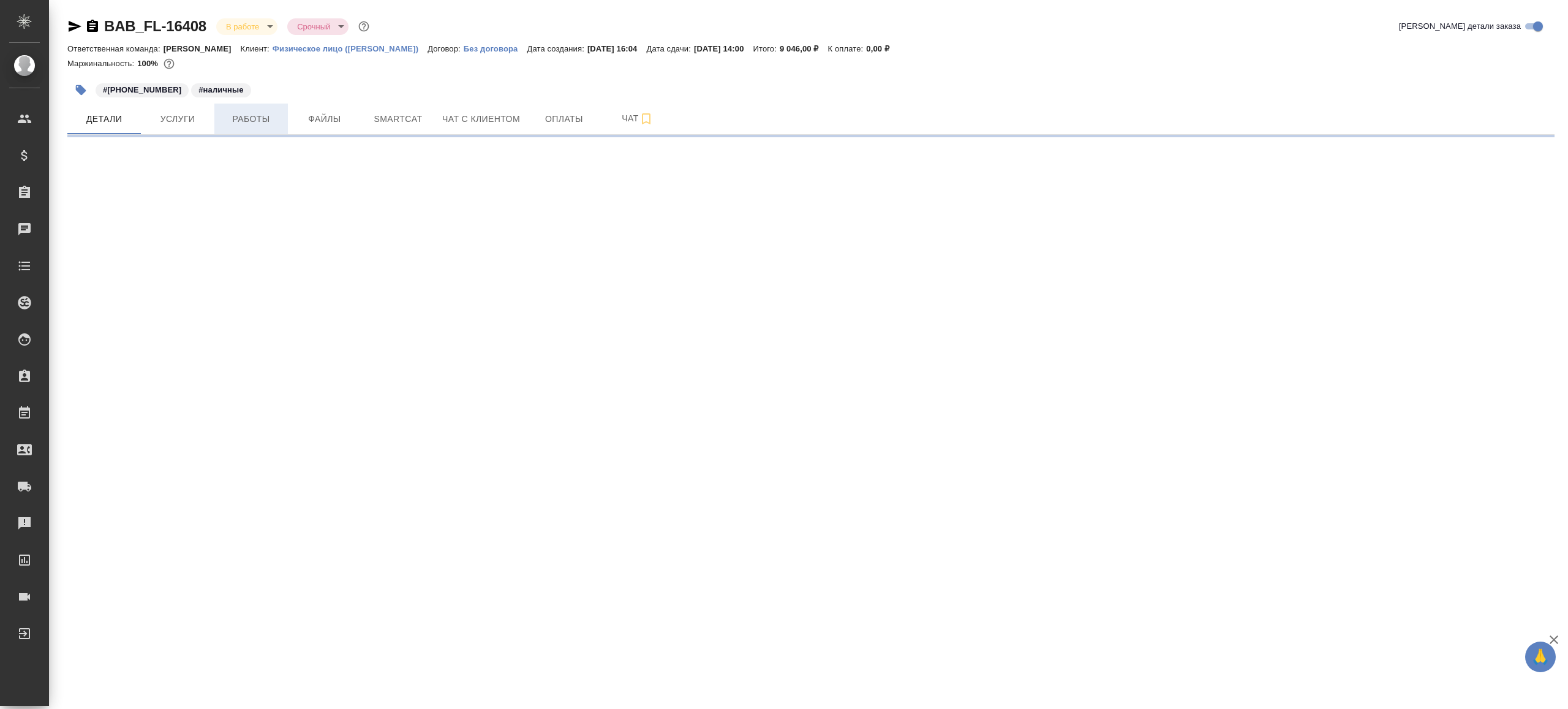
click at [265, 121] on span "Работы" at bounding box center [251, 119] width 59 height 15
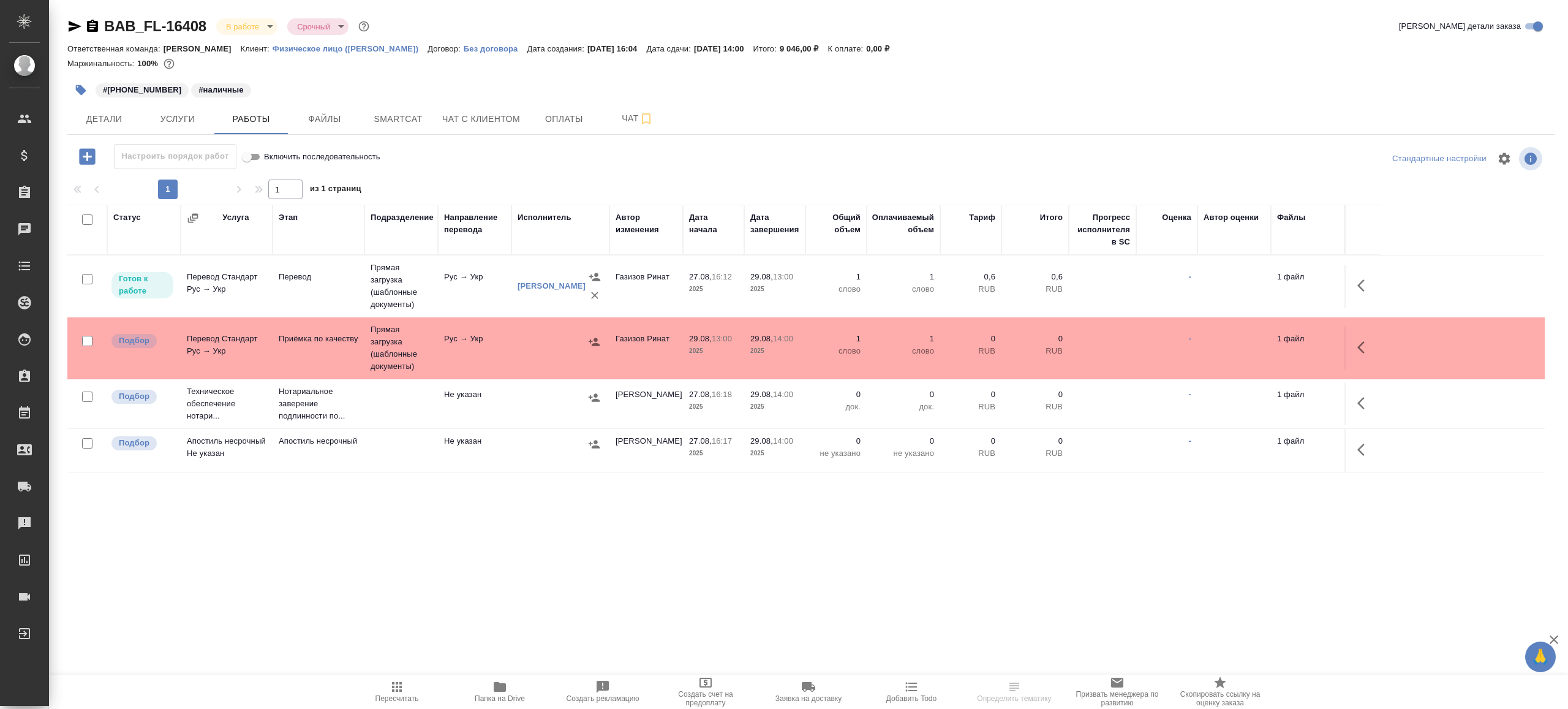
click at [539, 180] on div "1 1 из 1 страниц" at bounding box center [811, 189] width 1487 height 20
click at [539, 180] on div "1 1 из 1 страниц" at bounding box center [811, 189] width 1487 height 20
drag, startPoint x: 654, startPoint y: 49, endPoint x: 816, endPoint y: 51, distance: 162.0
click at [816, 51] on div "Ответственная команда: Бабушкинская Клиент: Физическое лицо (Бабушкинская) Дого…" at bounding box center [811, 48] width 1487 height 15
click at [816, 51] on p "9 046,00 ₽" at bounding box center [804, 48] width 48 height 9
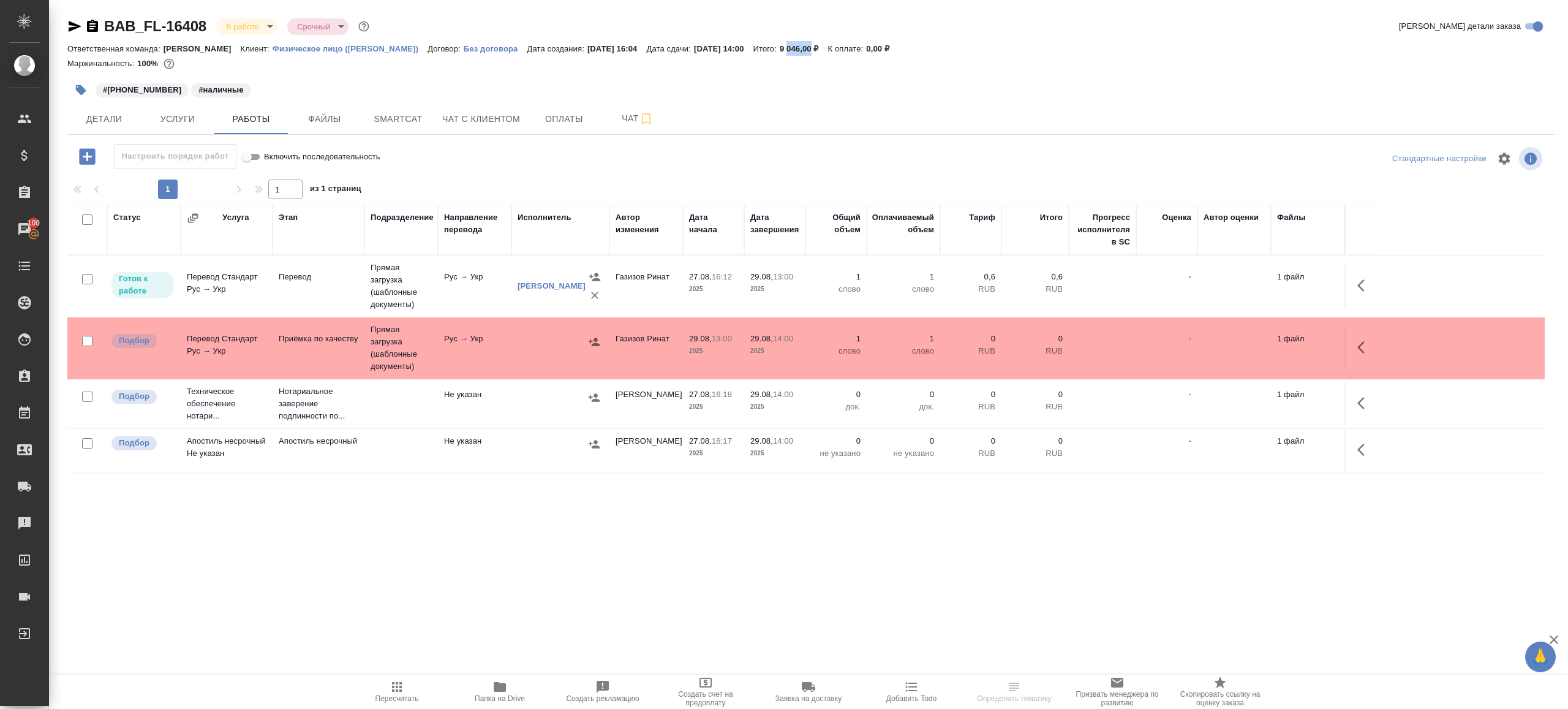
click at [816, 51] on p "9 046,00 ₽" at bounding box center [804, 48] width 48 height 9
click at [859, 51] on p "К оплате:" at bounding box center [847, 48] width 38 height 9
click at [856, 51] on p "К оплате:" at bounding box center [847, 48] width 38 height 9
click at [733, 51] on p "[DATE] 14:00" at bounding box center [723, 48] width 59 height 9
drag, startPoint x: 733, startPoint y: 51, endPoint x: 703, endPoint y: 51, distance: 30.0
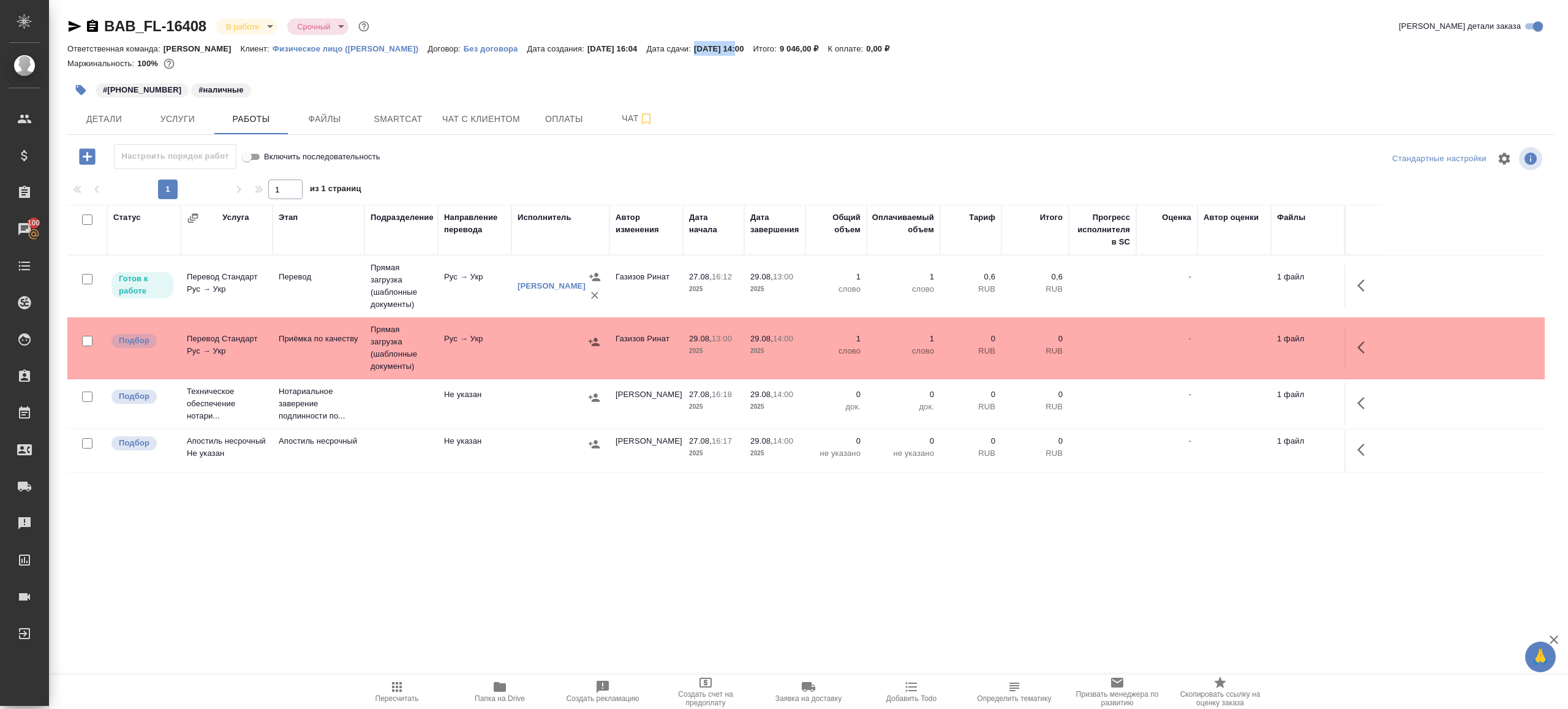
click at [719, 51] on p "[DATE] 14:00" at bounding box center [723, 48] width 59 height 9
click at [694, 51] on p "Дата сдачи:" at bounding box center [670, 48] width 47 height 9
click at [661, 46] on p "Дата сдачи:" at bounding box center [670, 48] width 47 height 9
drag, startPoint x: 654, startPoint y: 46, endPoint x: 811, endPoint y: 46, distance: 157.0
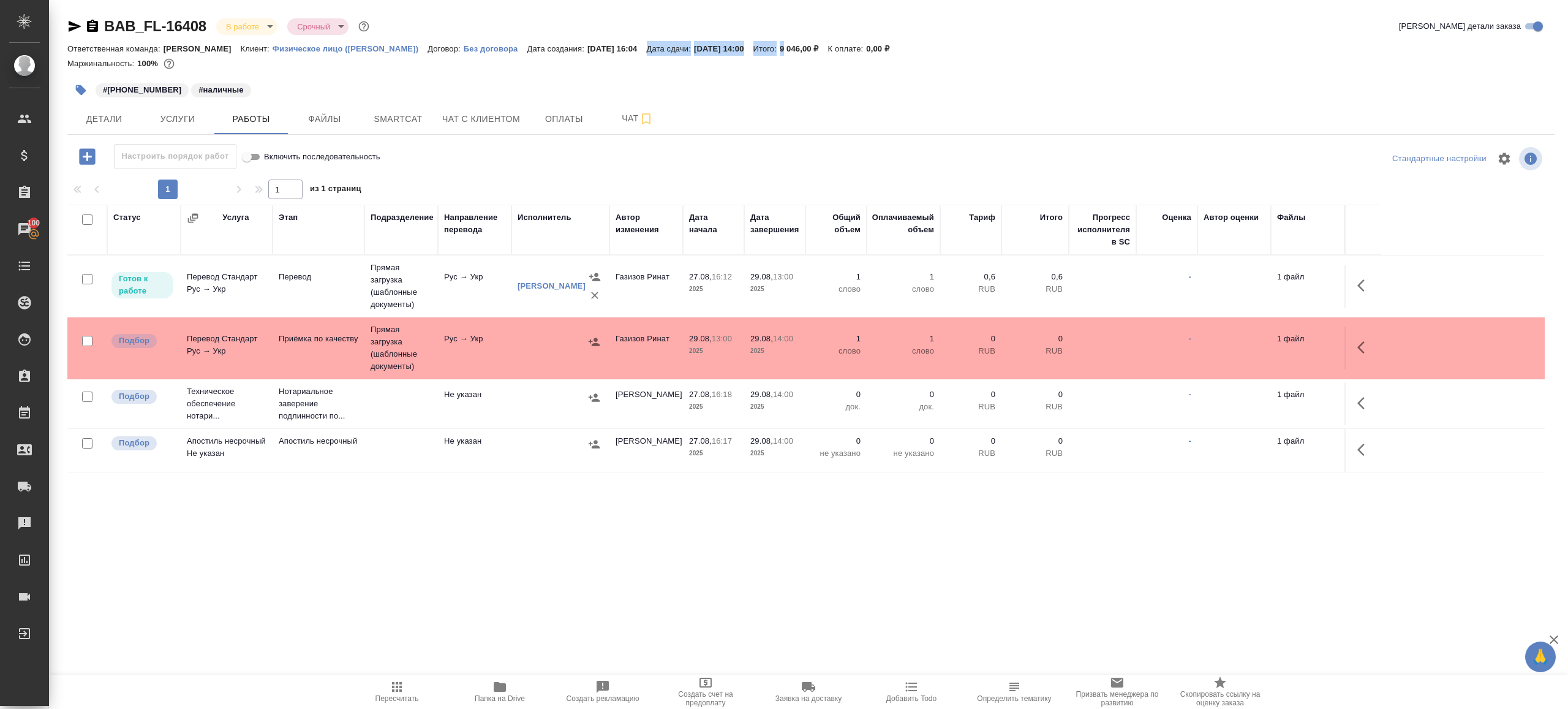
click at [811, 46] on div "Ответственная команда: Бабушкинская Клиент: Физическое лицо (Бабушкинская) Дого…" at bounding box center [811, 48] width 1487 height 15
click at [811, 46] on p "9 046,00 ₽" at bounding box center [804, 48] width 48 height 9
drag, startPoint x: 811, startPoint y: 46, endPoint x: 694, endPoint y: 46, distance: 117.0
click at [694, 46] on div "Ответственная команда: Бабушкинская Клиент: Физическое лицо (Бабушкинская) Дого…" at bounding box center [811, 48] width 1487 height 15
click at [694, 46] on p "Дата сдачи:" at bounding box center [670, 48] width 47 height 9
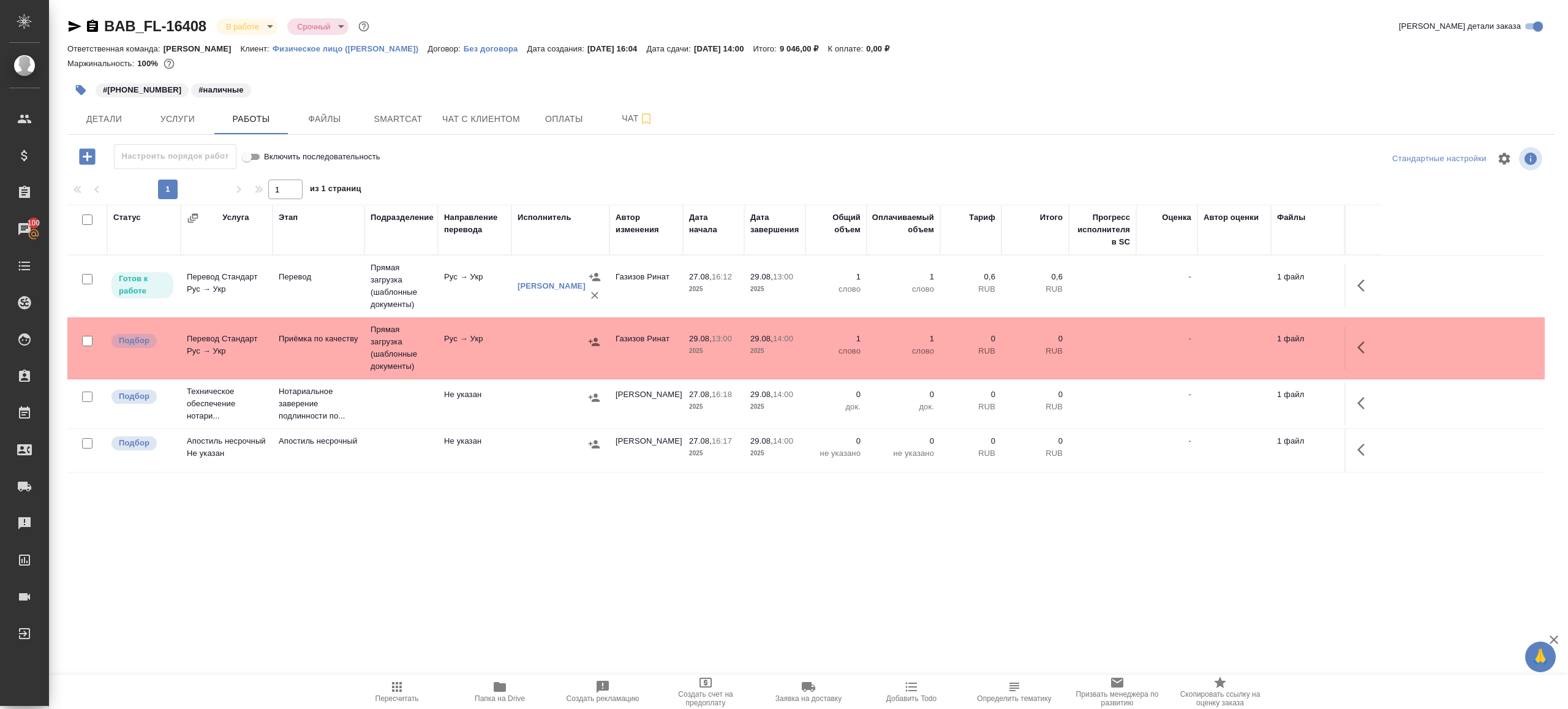
drag, startPoint x: 658, startPoint y: 47, endPoint x: 761, endPoint y: 47, distance: 103.0
click at [761, 47] on div "Ответственная команда: Бабушкинская Клиент: Физическое лицо (Бабушкинская) Дого…" at bounding box center [811, 48] width 1487 height 15
click at [753, 47] on p "[DATE] 14:00" at bounding box center [723, 48] width 59 height 9
drag, startPoint x: 778, startPoint y: 47, endPoint x: 656, endPoint y: 47, distance: 122.0
click at [656, 47] on div "Ответственная команда: Бабушкинская Клиент: Физическое лицо (Бабушкинская) Дого…" at bounding box center [811, 48] width 1487 height 15
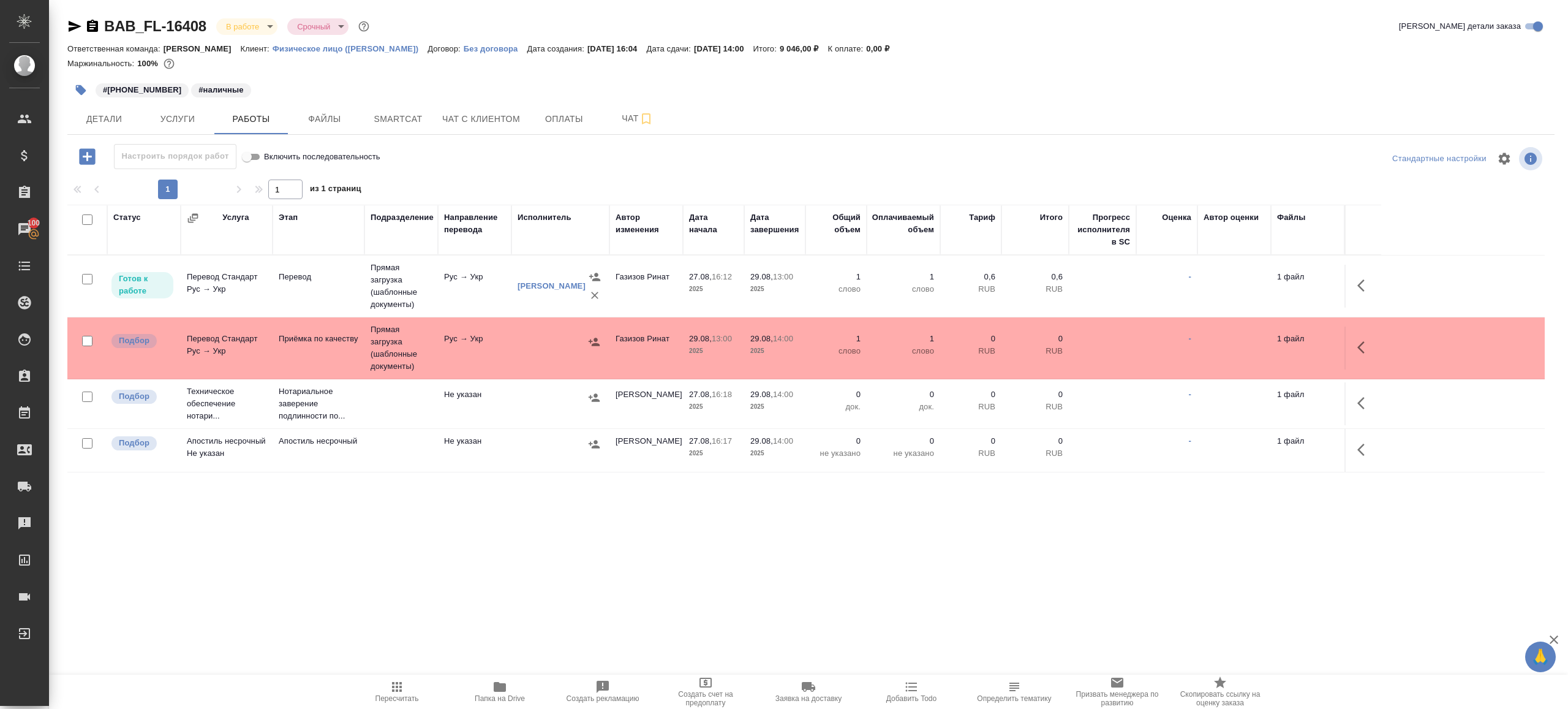
click at [656, 47] on p "Дата сдачи:" at bounding box center [670, 48] width 47 height 9
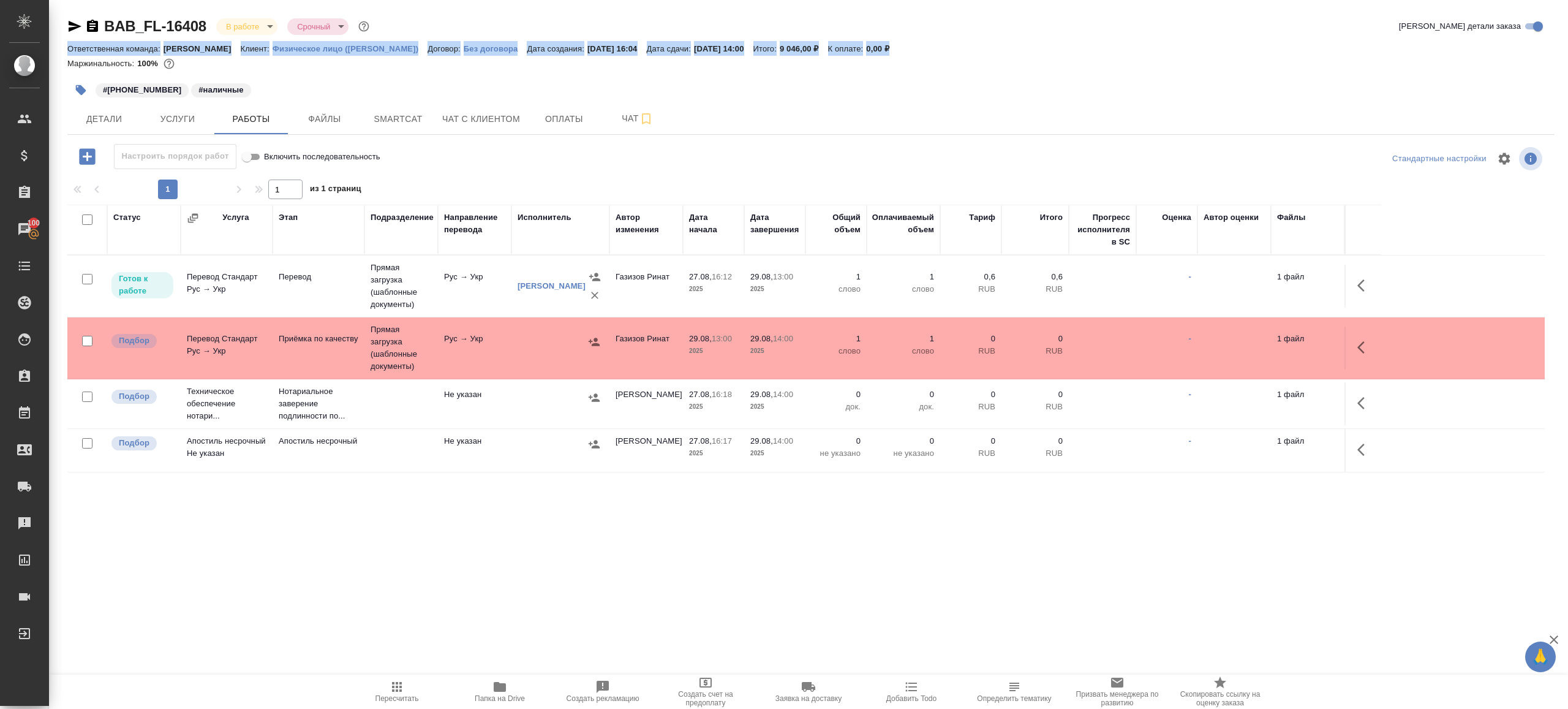
click at [656, 47] on p "Дата сдачи:" at bounding box center [670, 48] width 47 height 9
click at [668, 56] on div "Маржинальность: 100%" at bounding box center [811, 64] width 1487 height 16
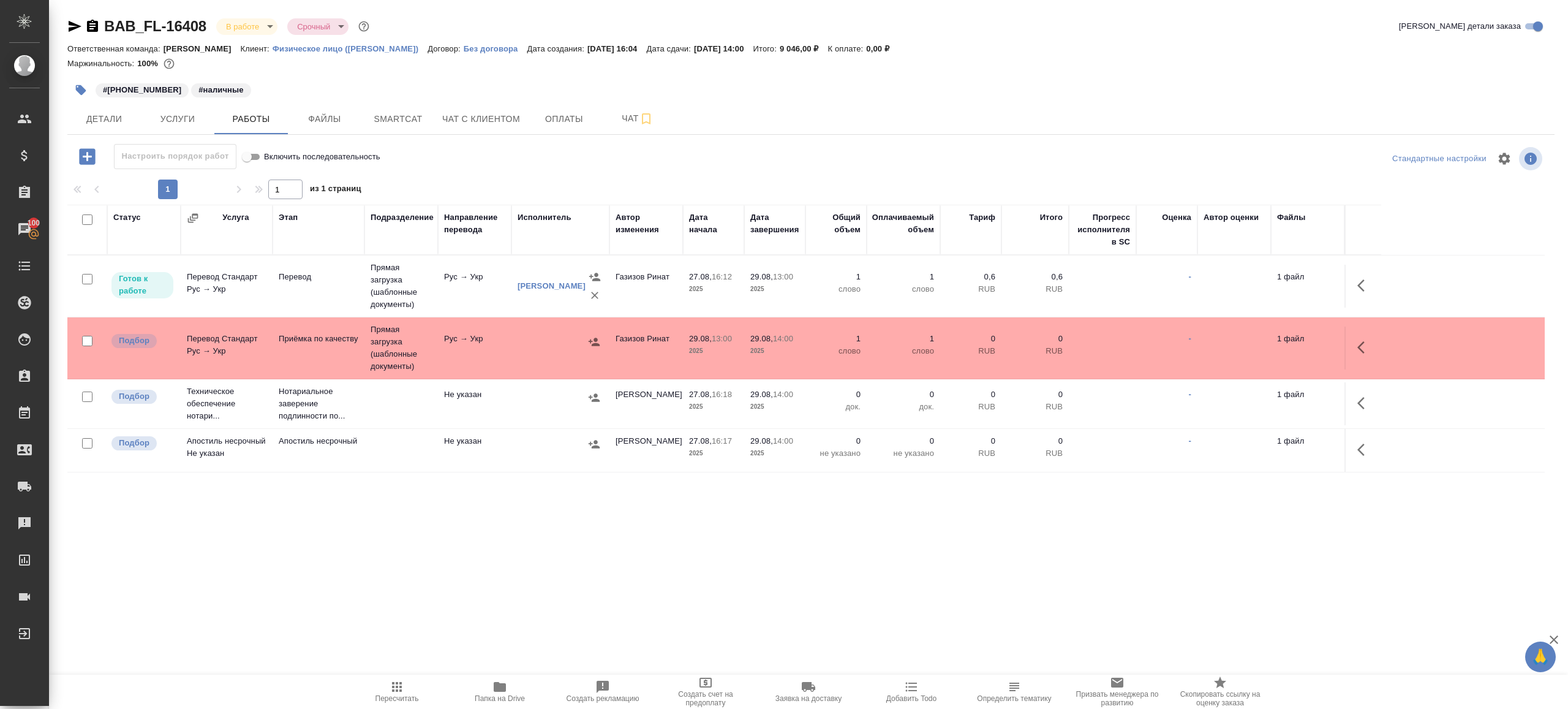
click at [668, 52] on p "Дата сдачи:" at bounding box center [670, 48] width 47 height 9
click at [692, 56] on div "Маржинальность: 100%" at bounding box center [811, 64] width 1487 height 16
click at [693, 49] on p "Дата сдачи:" at bounding box center [670, 48] width 47 height 9
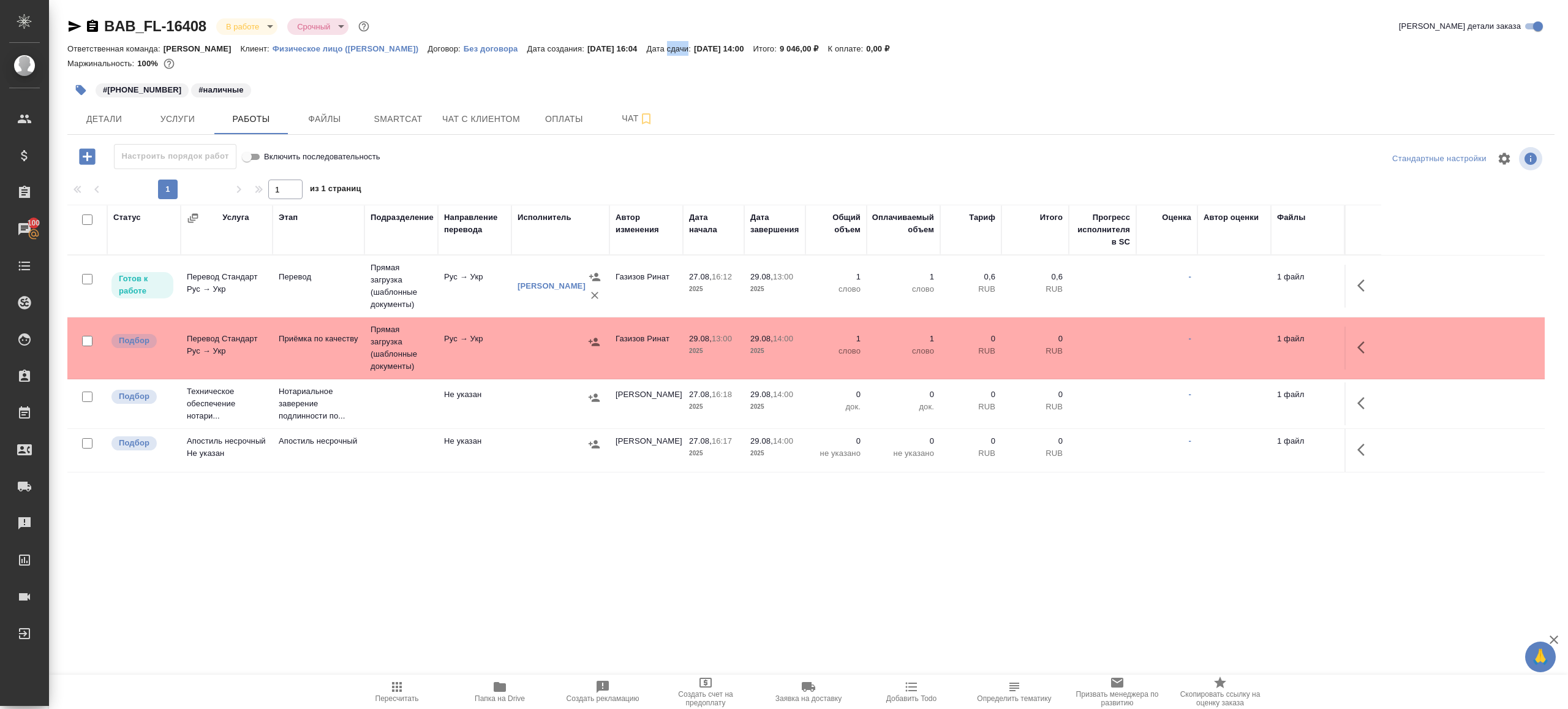
click at [693, 48] on p "Дата сдачи:" at bounding box center [670, 48] width 47 height 9
click at [692, 60] on div "Маржинальность: 100%" at bounding box center [811, 64] width 1487 height 16
click at [691, 52] on p "Дата сдачи:" at bounding box center [670, 48] width 47 height 9
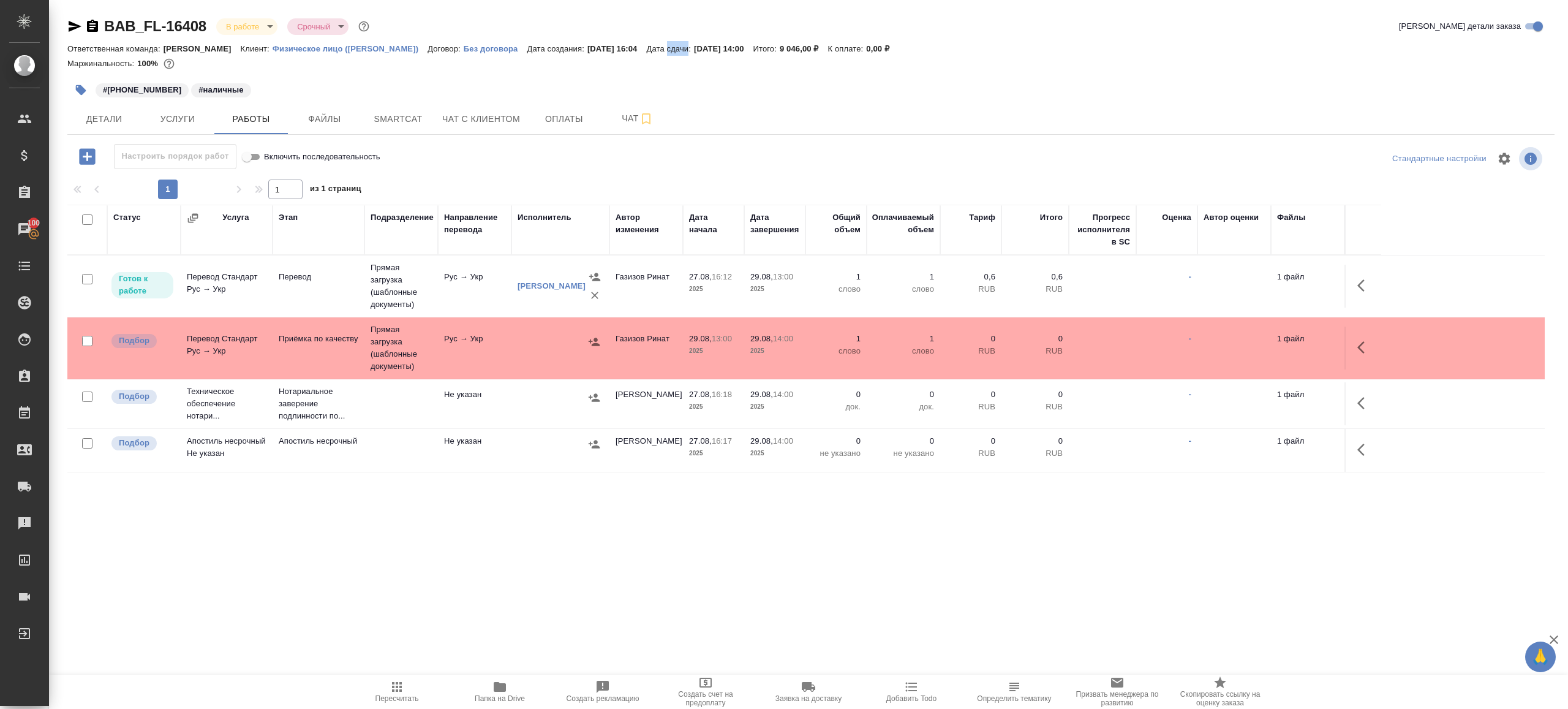
click at [691, 72] on div at bounding box center [811, 73] width 1487 height 2
click at [402, 678] on button "Пересчитать" at bounding box center [397, 692] width 103 height 35
click at [475, 550] on div ".cls-1 fill:#fff; AWATERA Gazizov Rinat Клиенты Спецификации Заказы 100 Чаты To…" at bounding box center [784, 354] width 1568 height 709
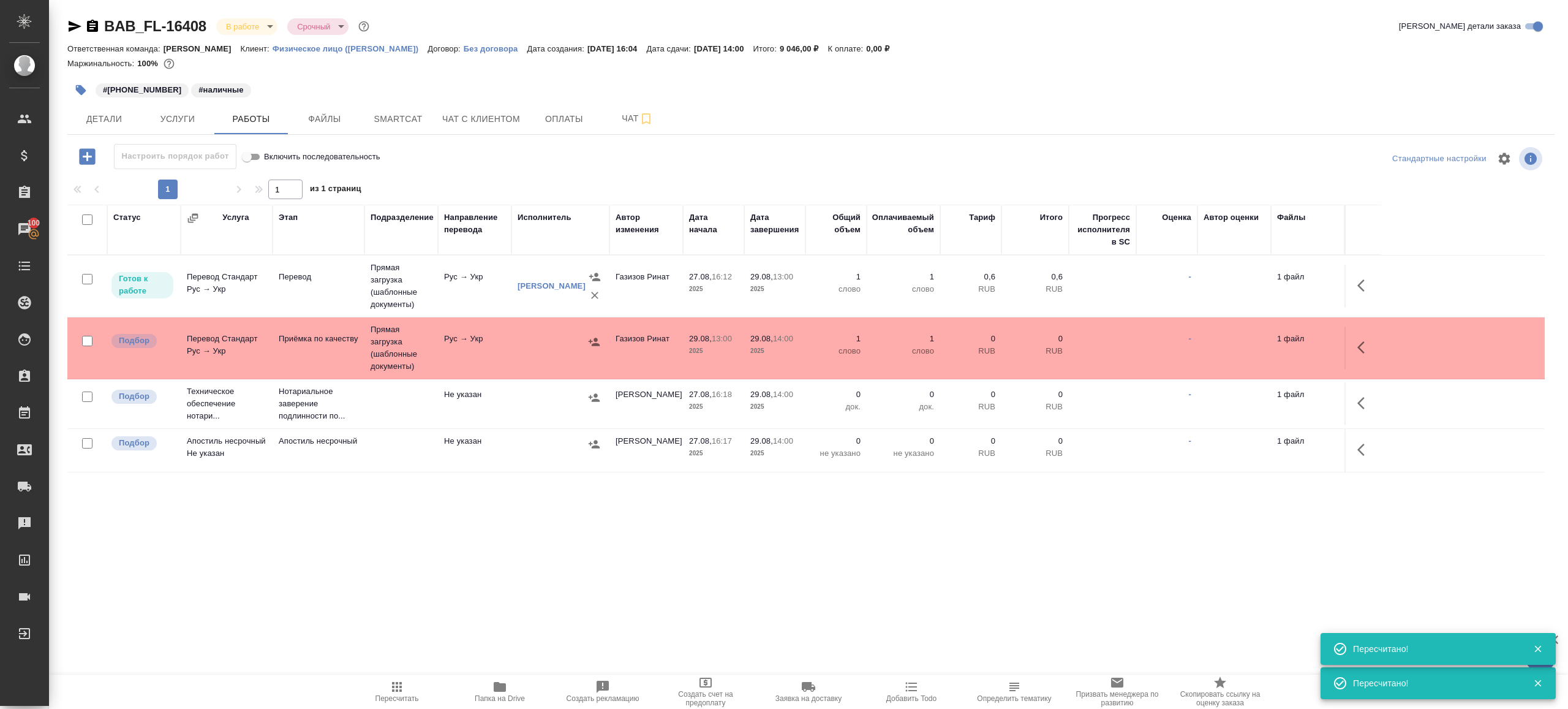
click at [406, 700] on span "Пересчитать" at bounding box center [397, 698] width 43 height 9
click at [406, 700] on span "Пересчитать" at bounding box center [397, 698] width 43 height 9
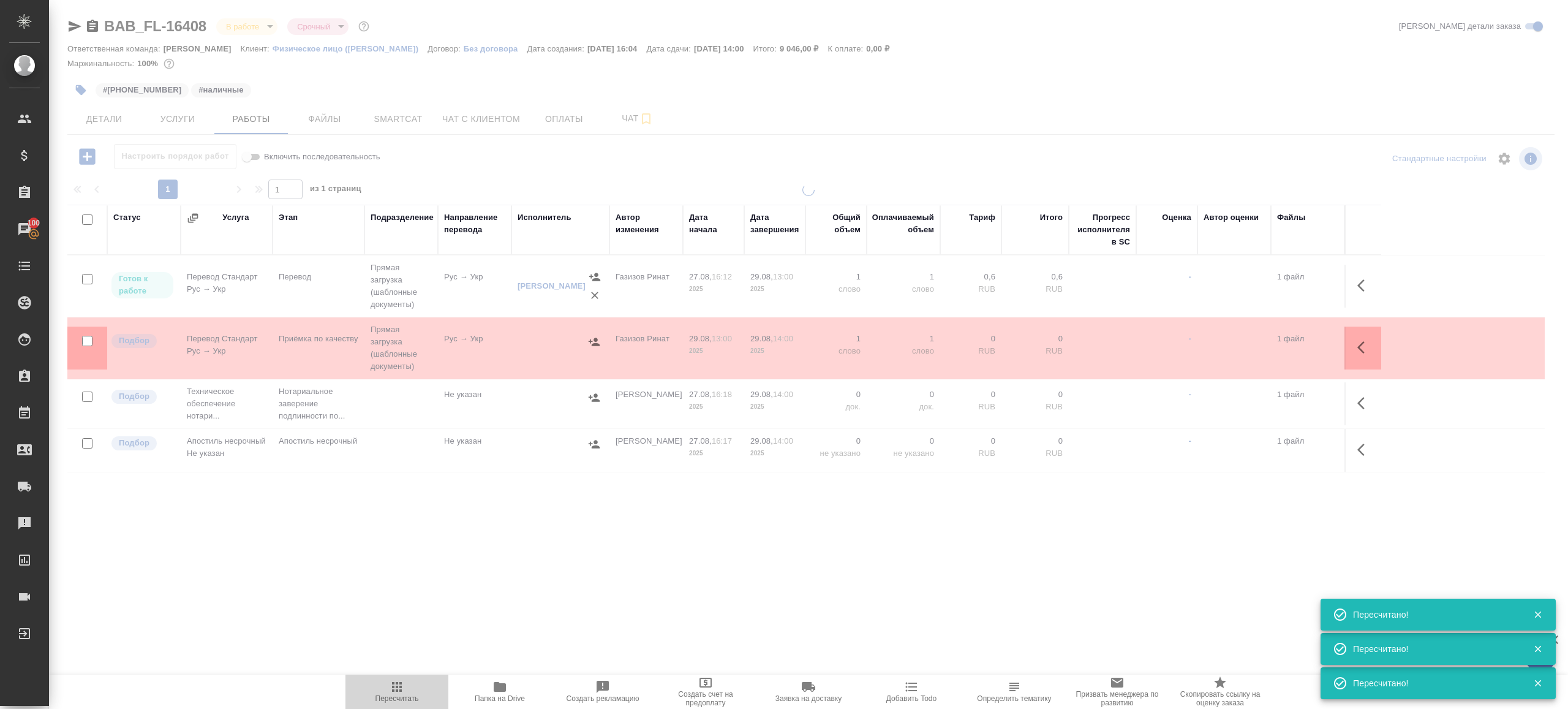
click at [406, 698] on span "Пересчитать" at bounding box center [397, 698] width 43 height 9
click at [555, 575] on div ".cls-1 fill:#fff; AWATERA Gazizov Rinat Клиенты Спецификации Заказы 100 Чаты To…" at bounding box center [784, 354] width 1568 height 709
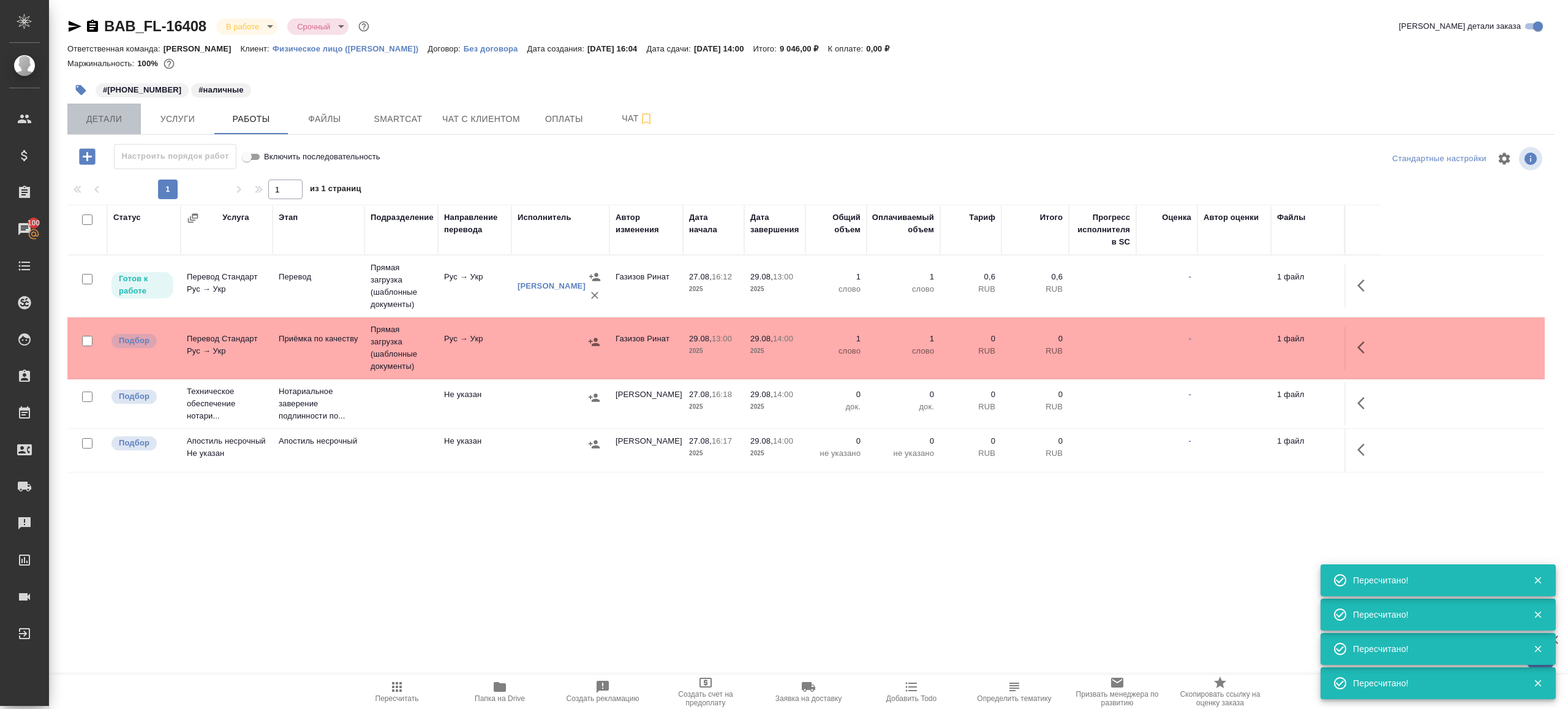
click at [104, 118] on span "Детали" at bounding box center [104, 119] width 59 height 15
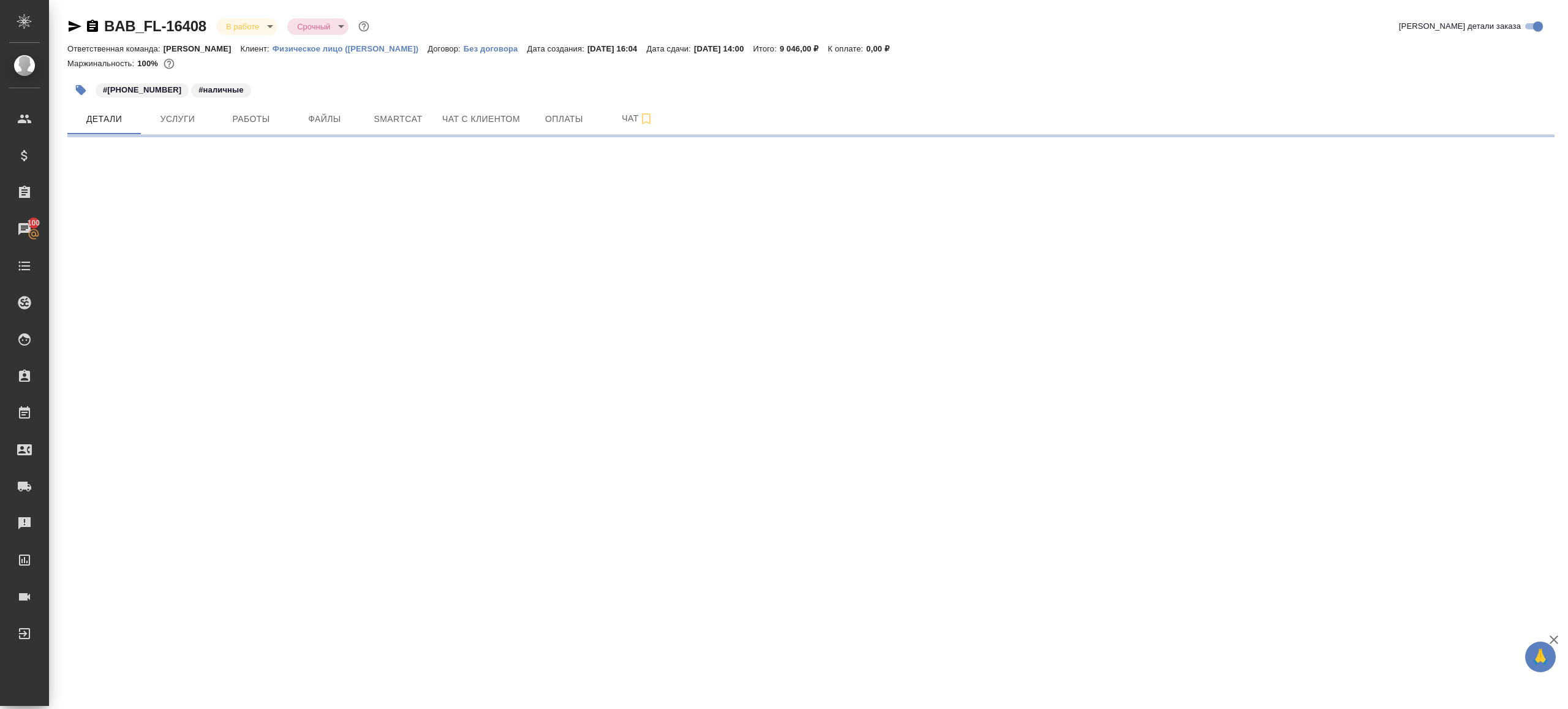
select select "RU"
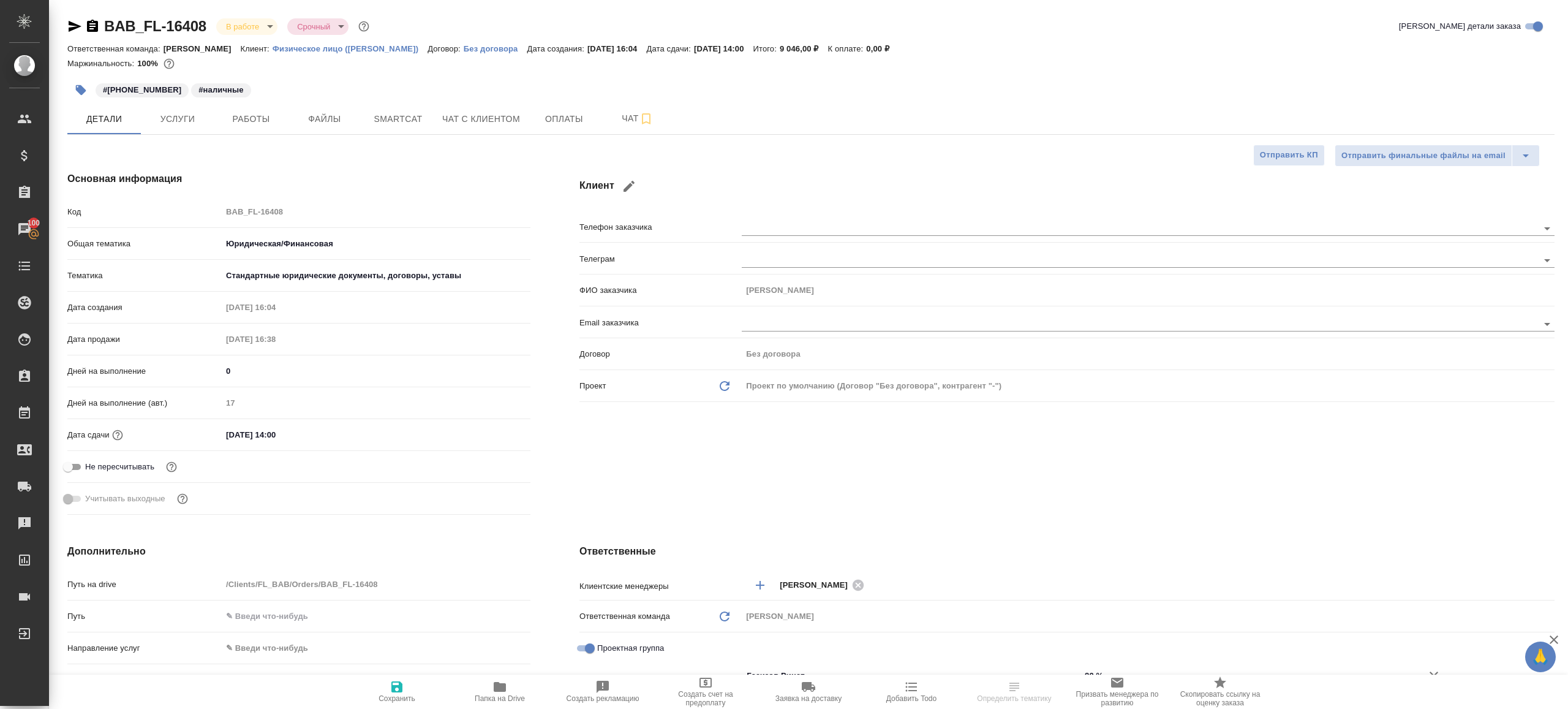
type textarea "x"
click at [256, 114] on span "Работы" at bounding box center [251, 119] width 59 height 15
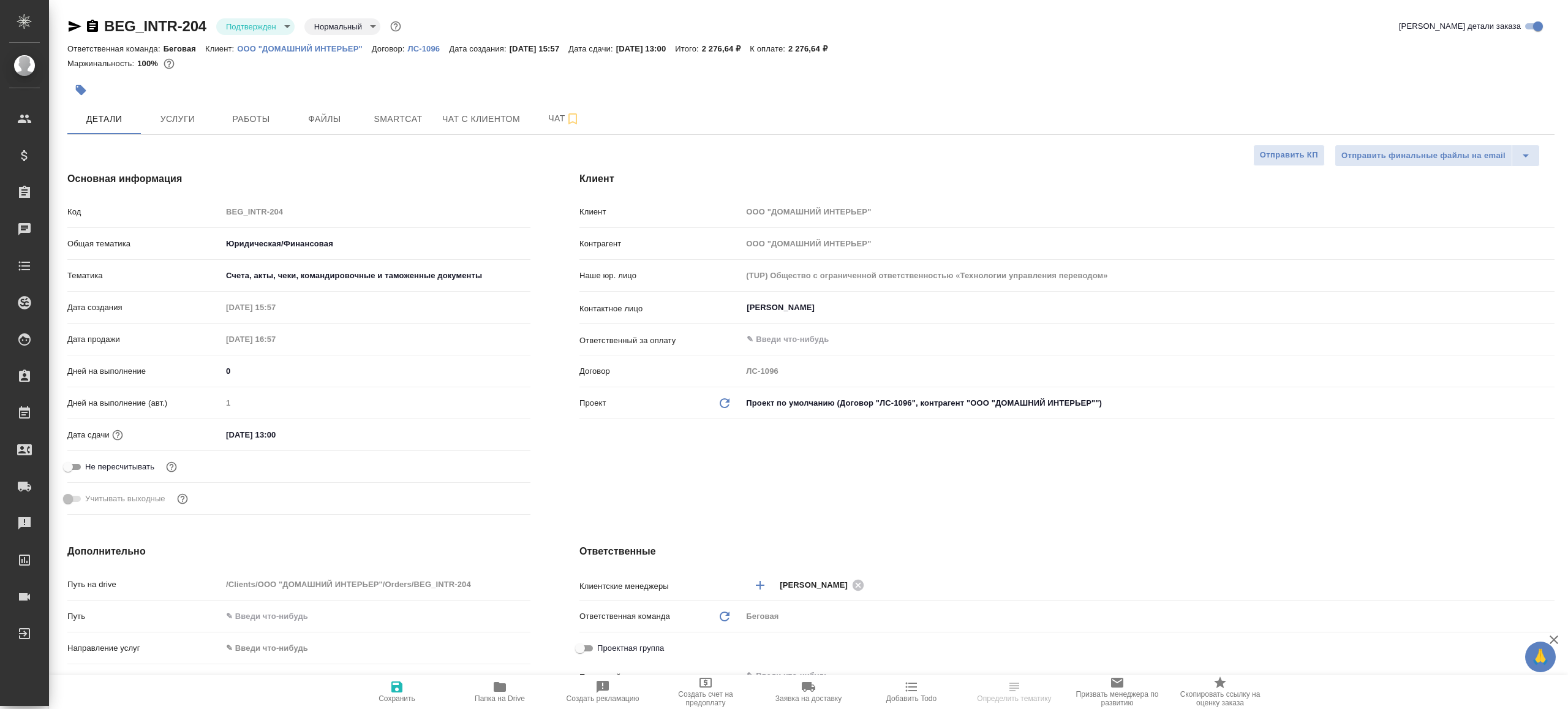
select select "RU"
click at [268, 25] on body "🙏 .cls-1 fill:#fff; AWATERA [PERSON_NAME] Клиенты Спецификации Заказы Чаты Todo…" at bounding box center [784, 354] width 1568 height 709
click at [275, 126] on li "В работе" at bounding box center [272, 129] width 112 height 21
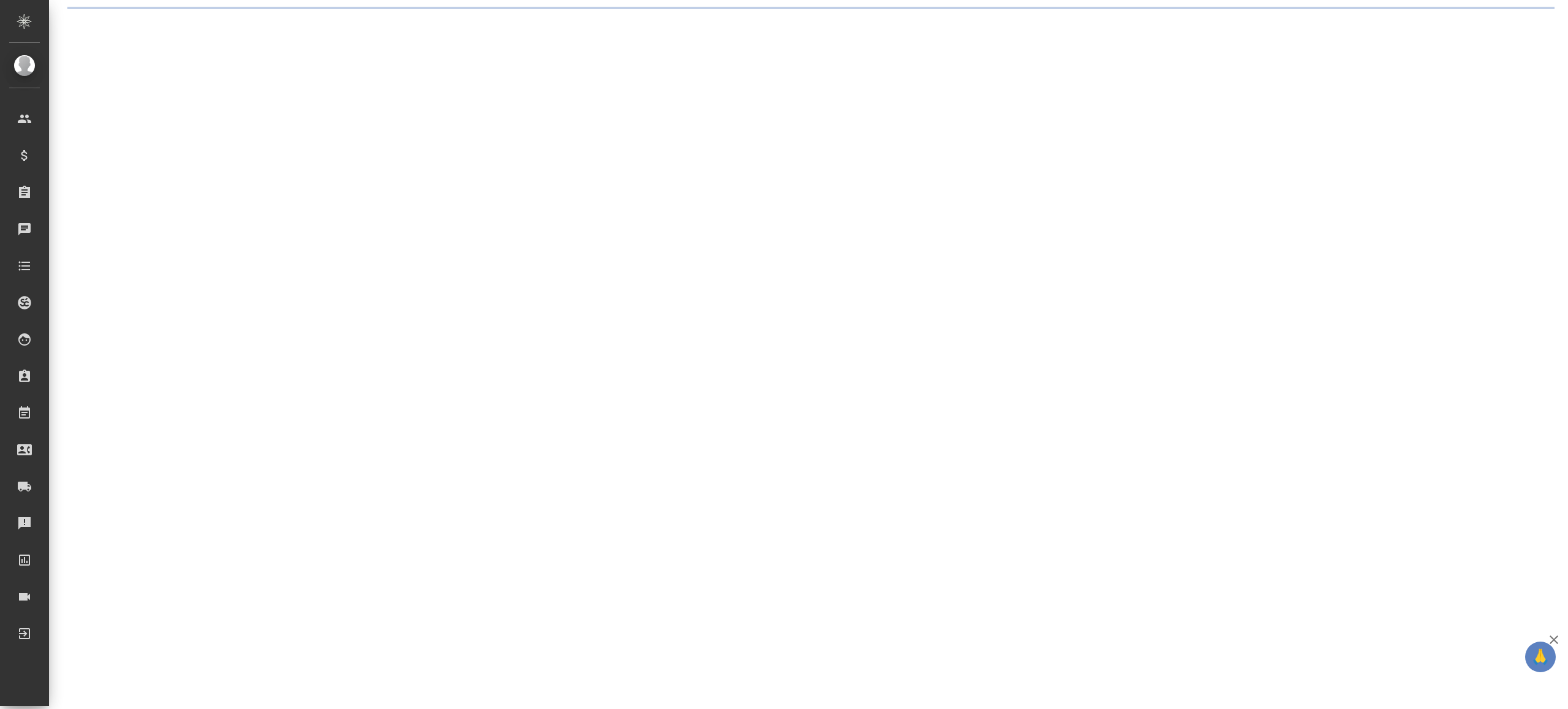
select select "RU"
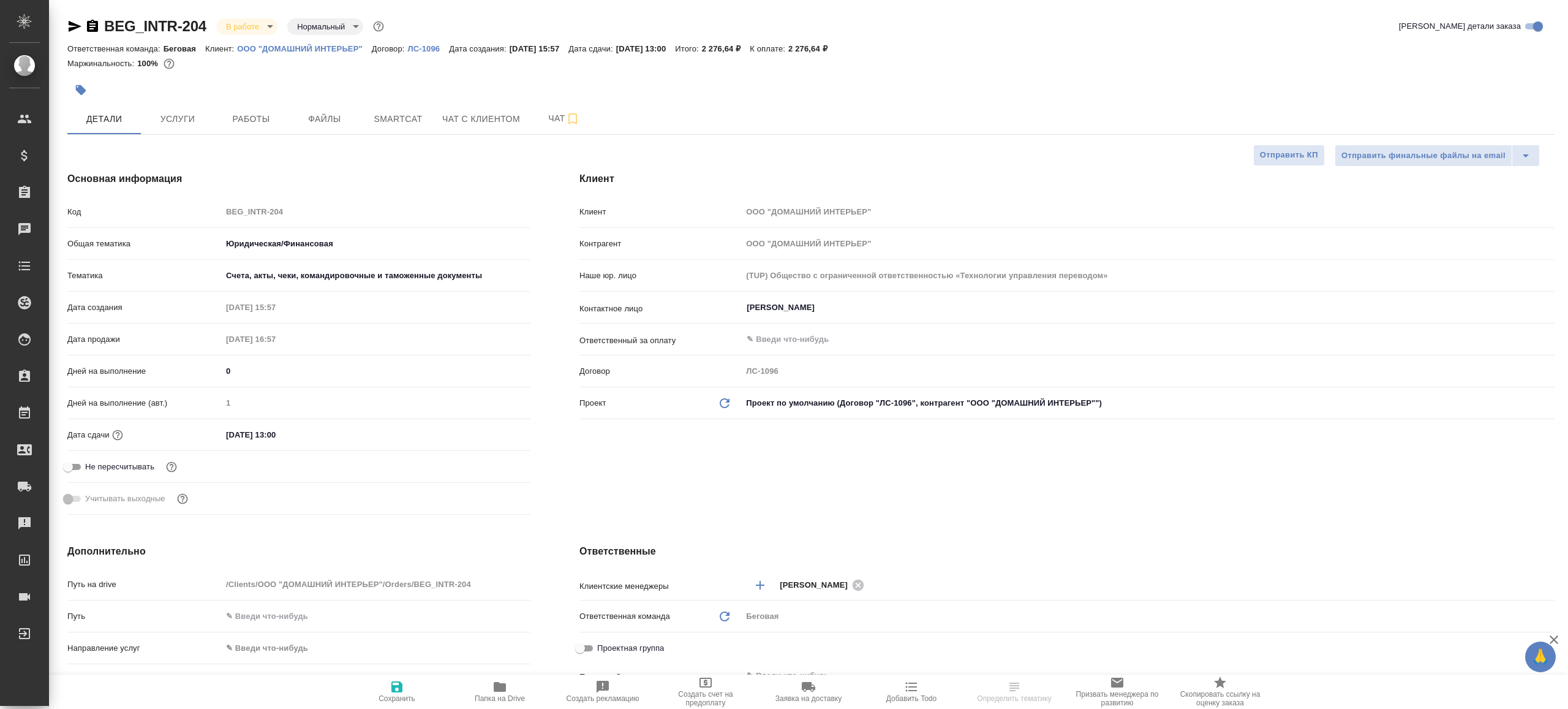
type textarea "x"
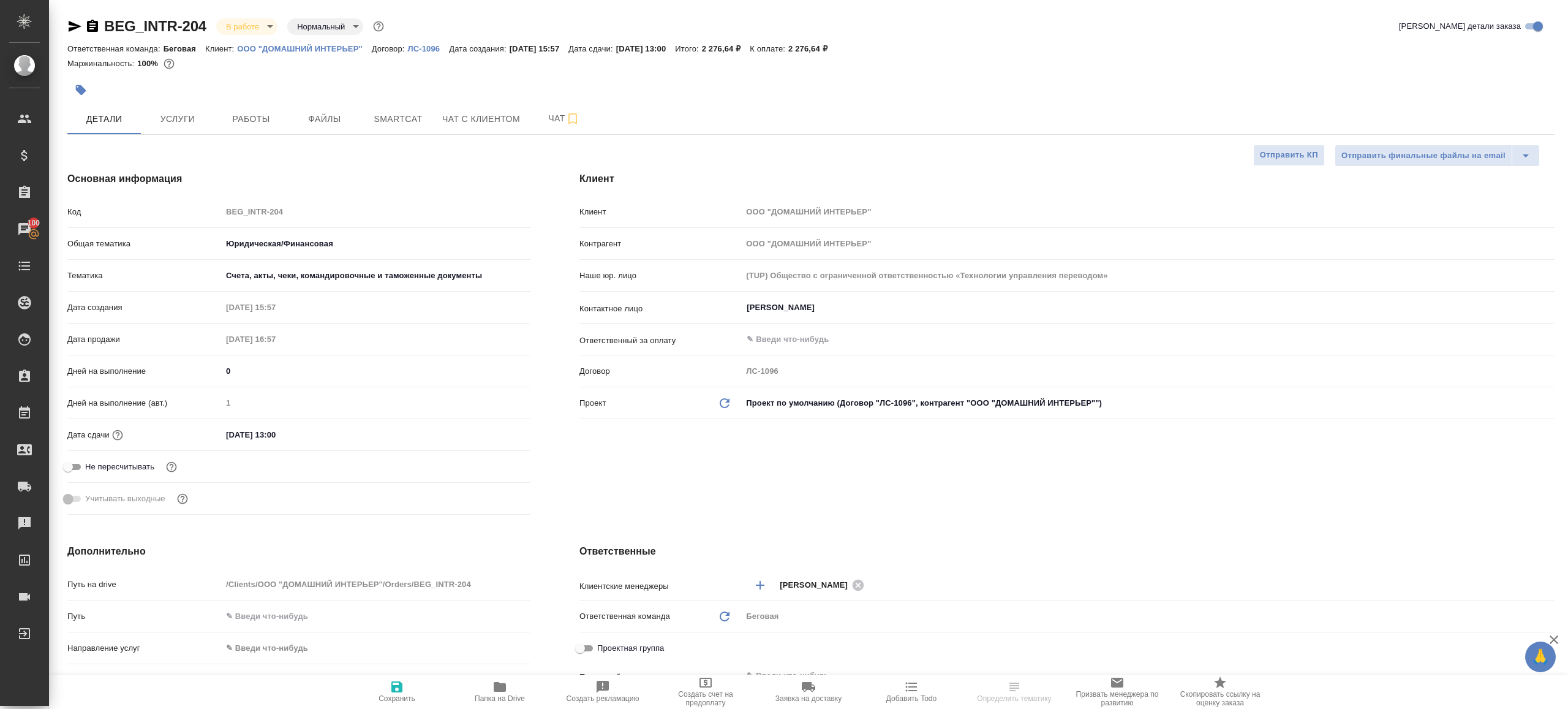
type textarea "x"
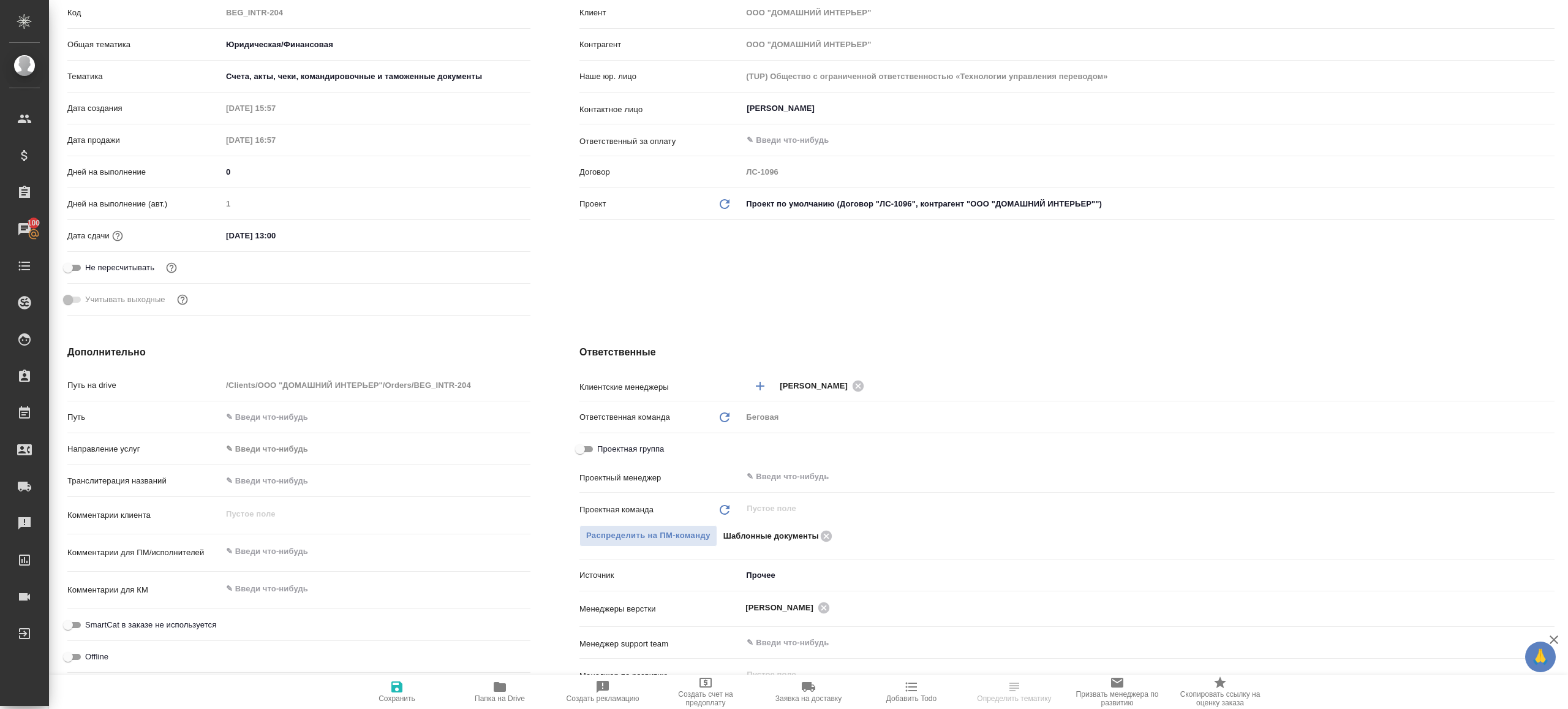
scroll to position [201, 0]
click at [782, 469] on input "text" at bounding box center [1128, 475] width 764 height 15
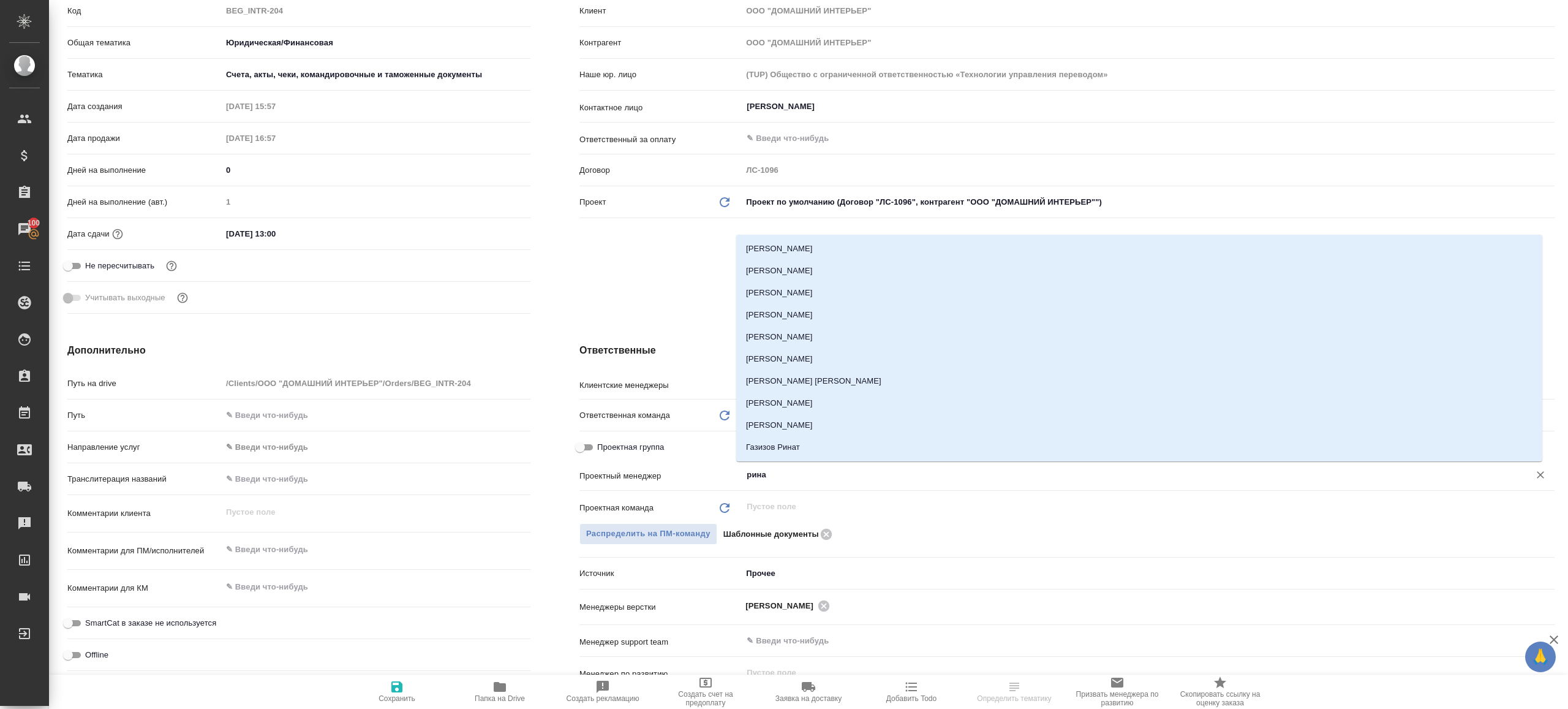
type input "ринат"
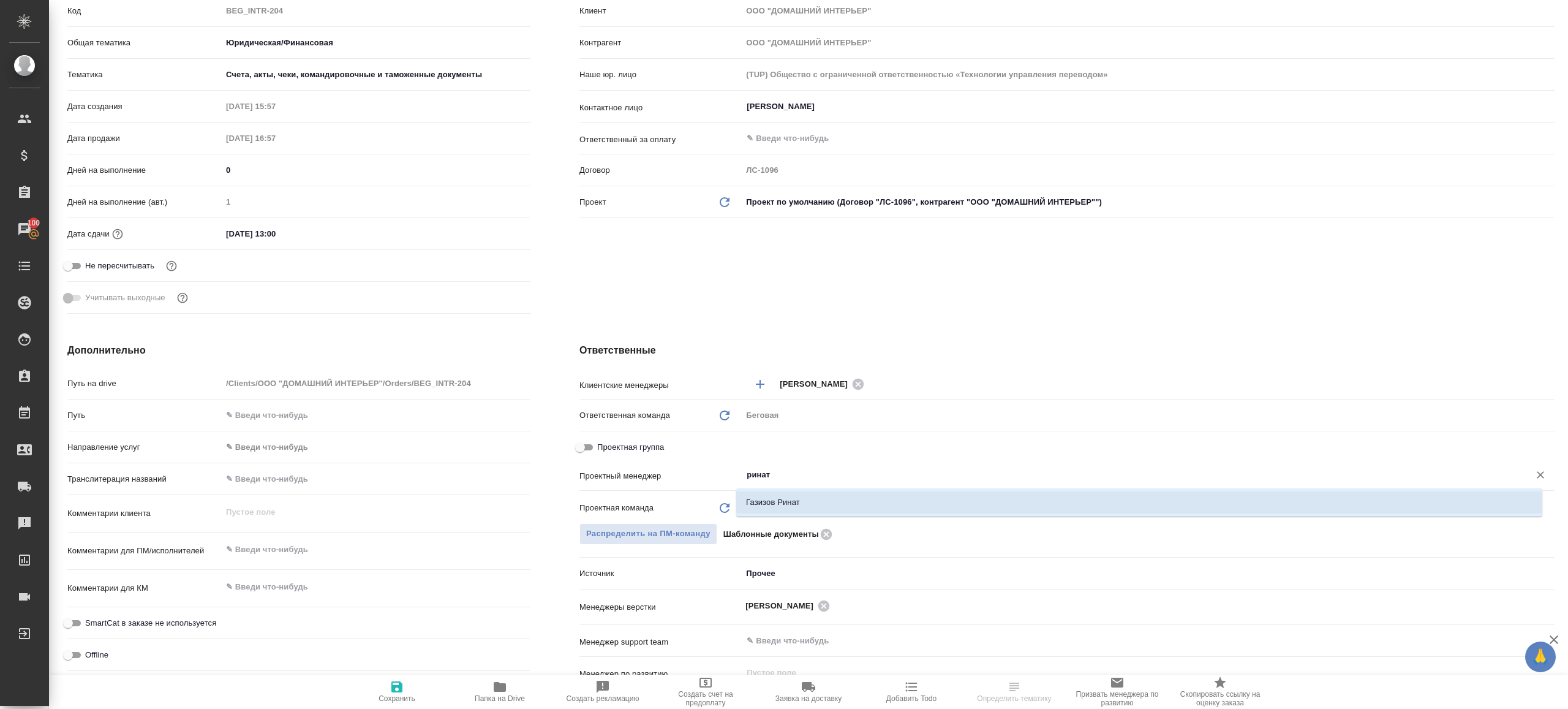
click at [792, 509] on li "Газизов Ринат" at bounding box center [1139, 503] width 806 height 22
type textarea "x"
type input "Газизов Ринат"
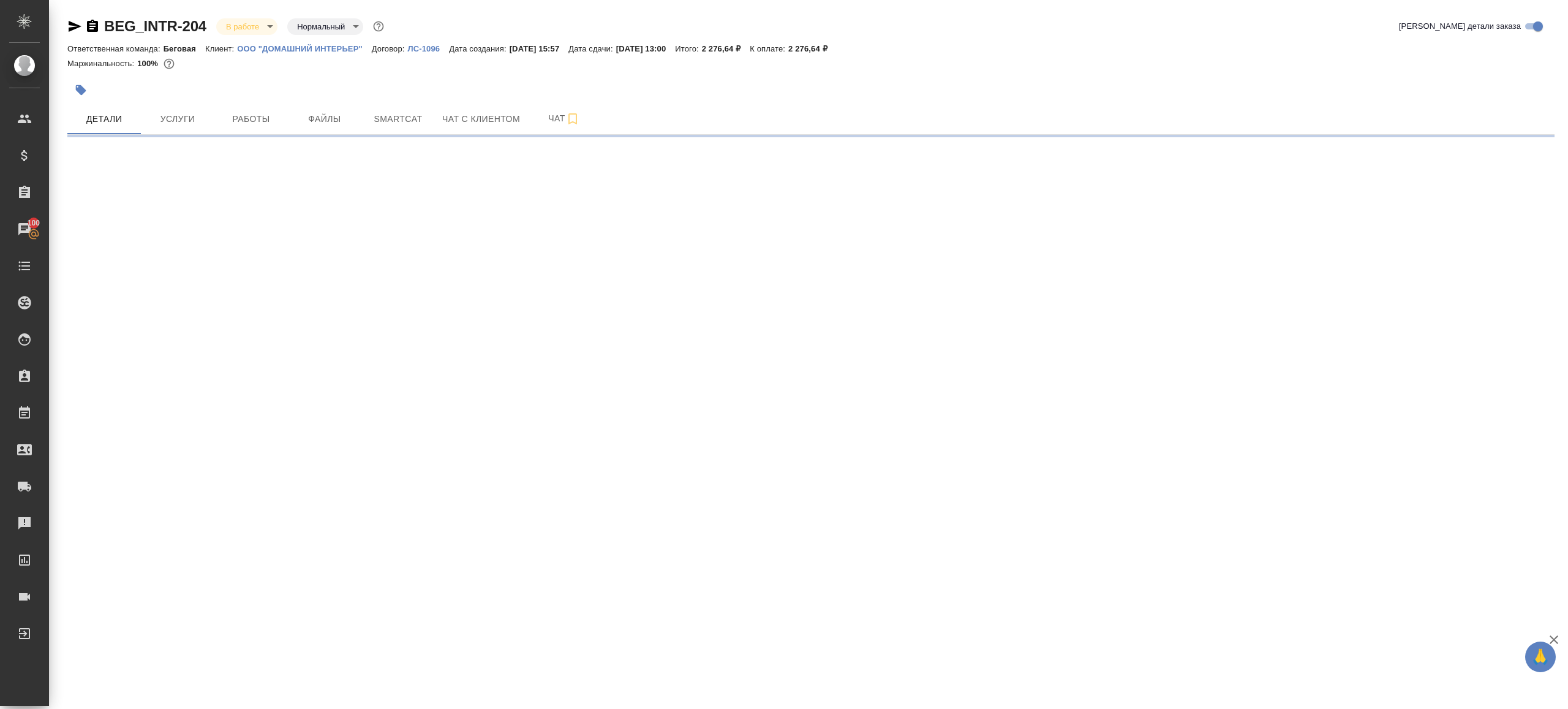
scroll to position [0, 0]
select select "RU"
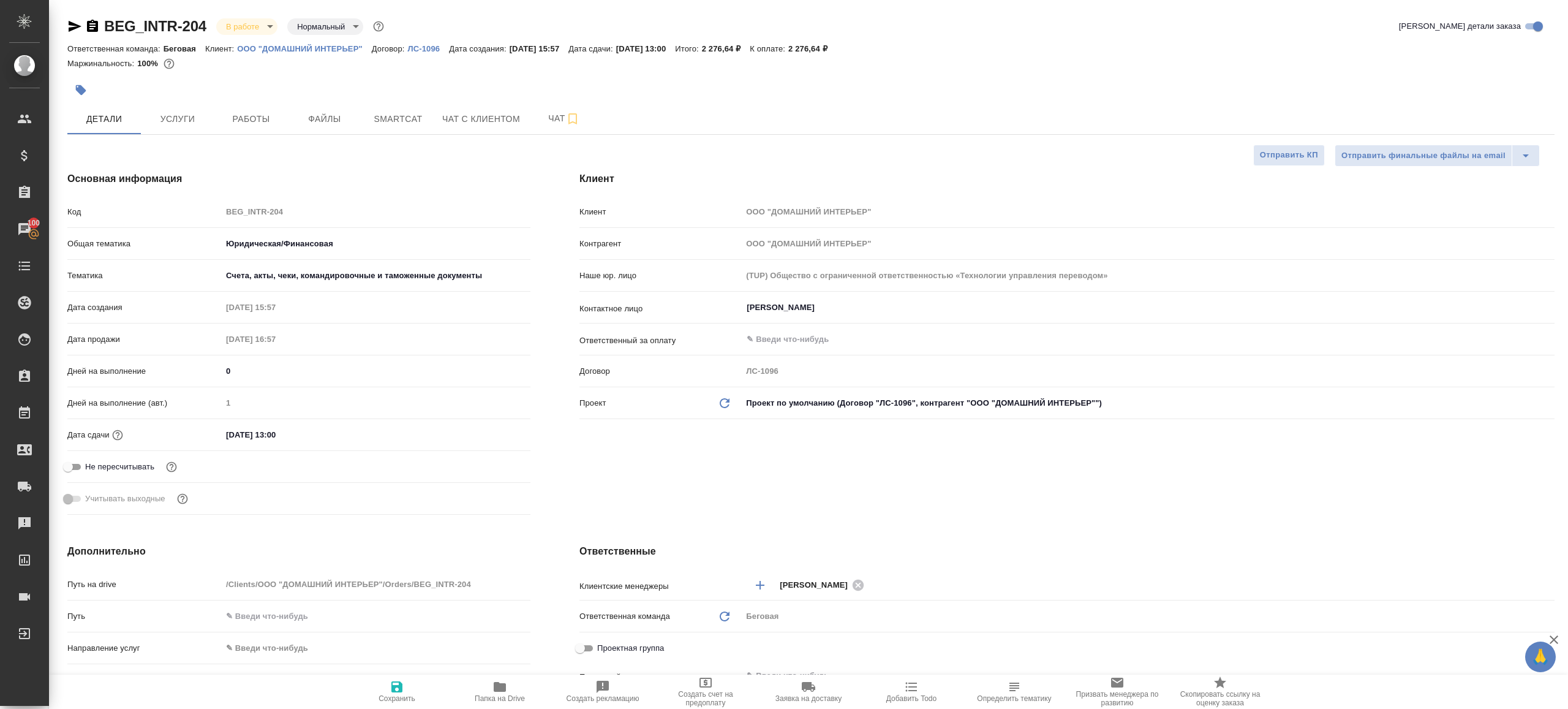
type textarea "x"
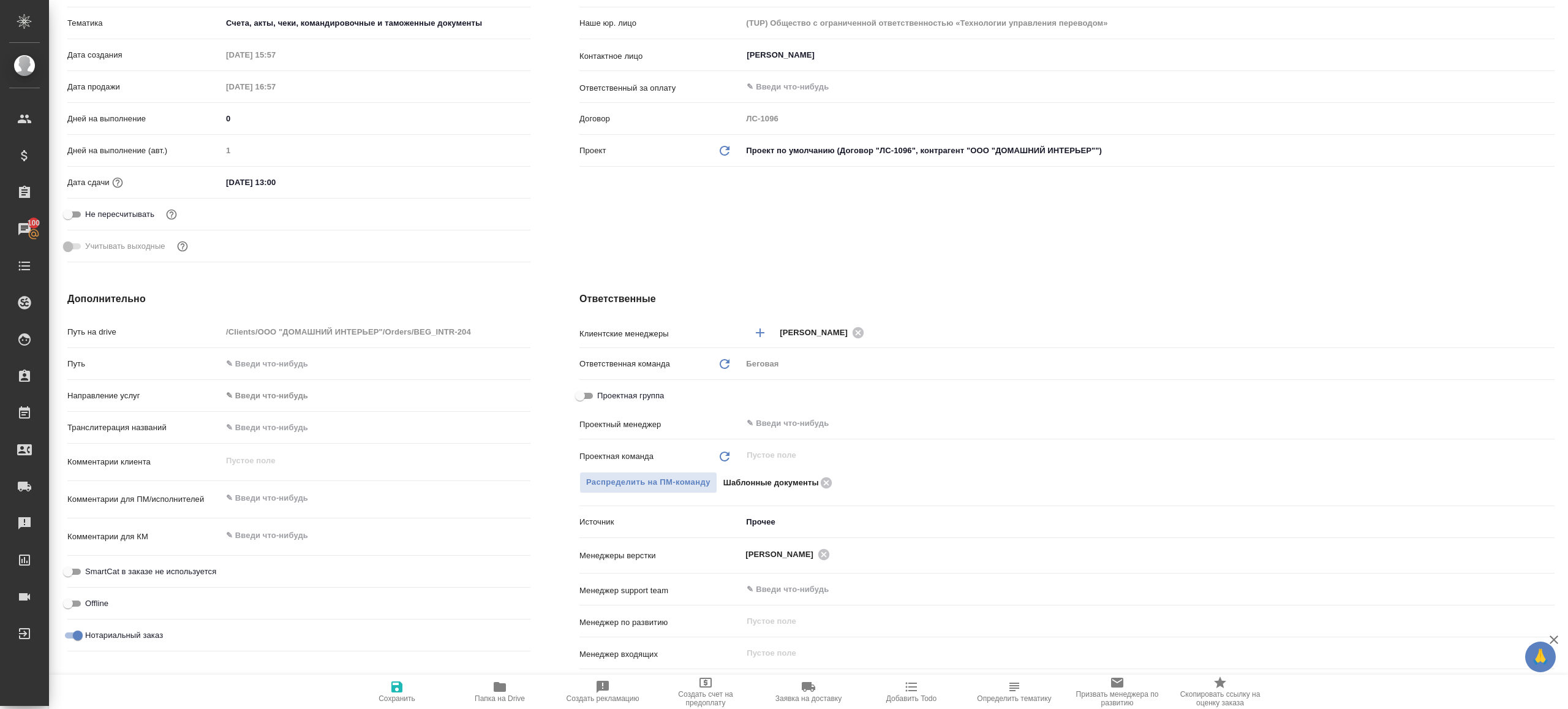
scroll to position [283, 0]
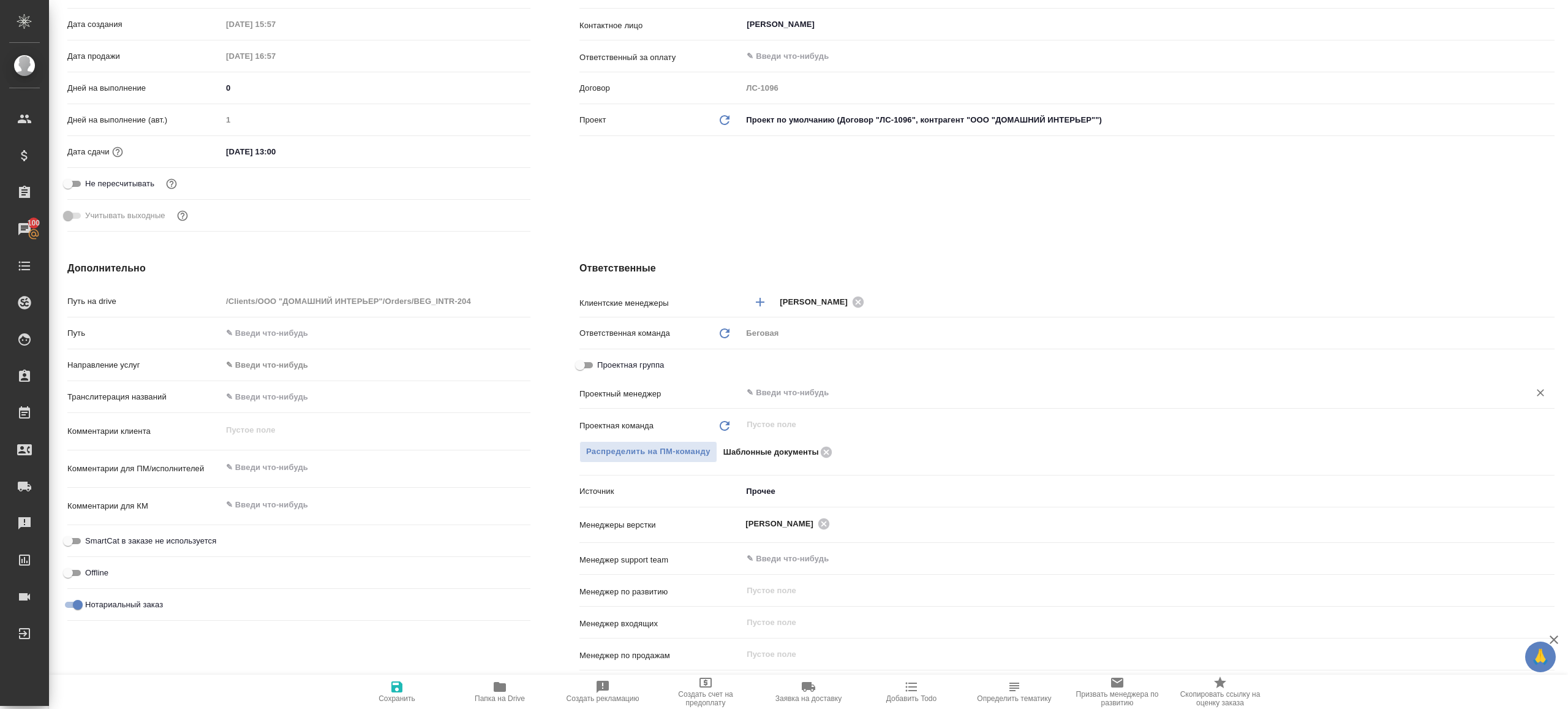
click at [812, 391] on input "text" at bounding box center [1128, 393] width 764 height 15
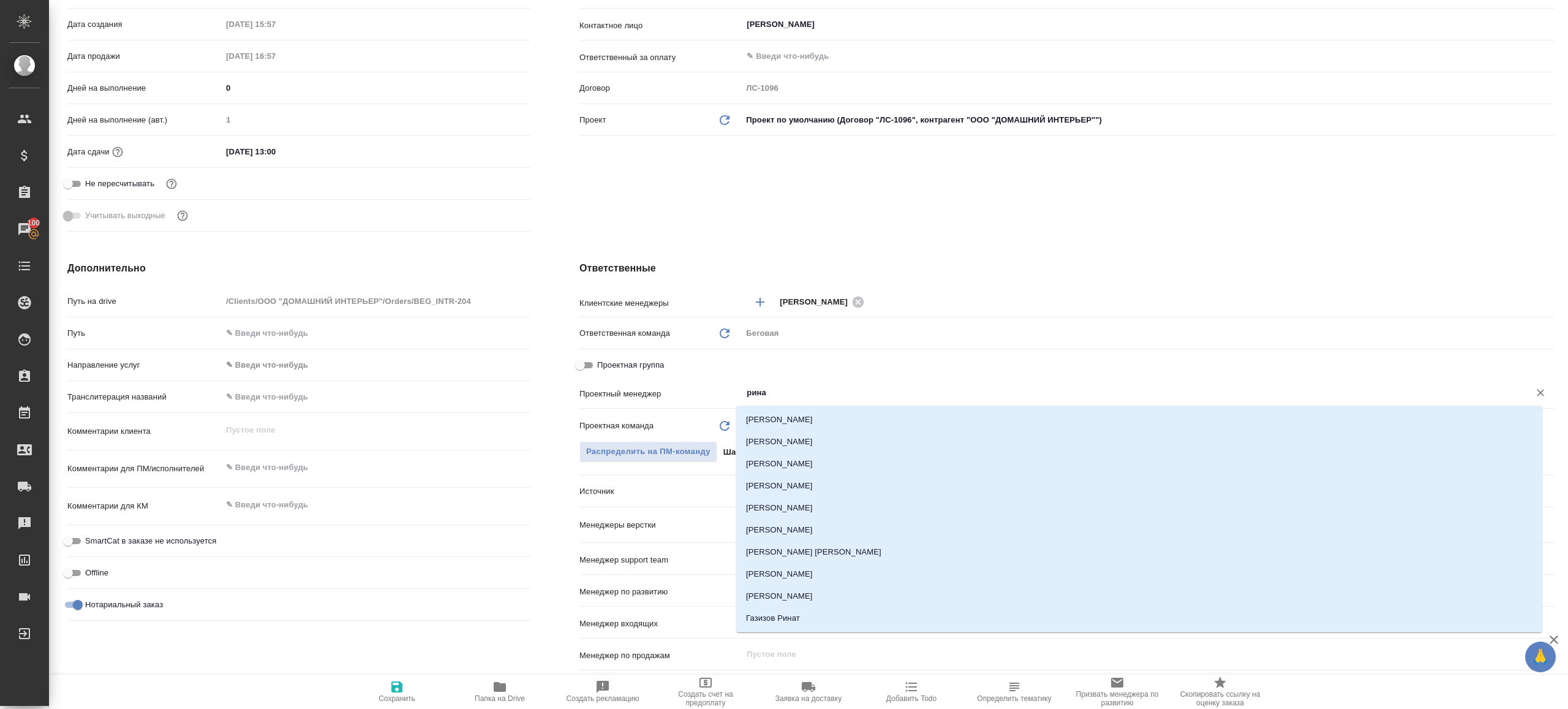
type input "ринат"
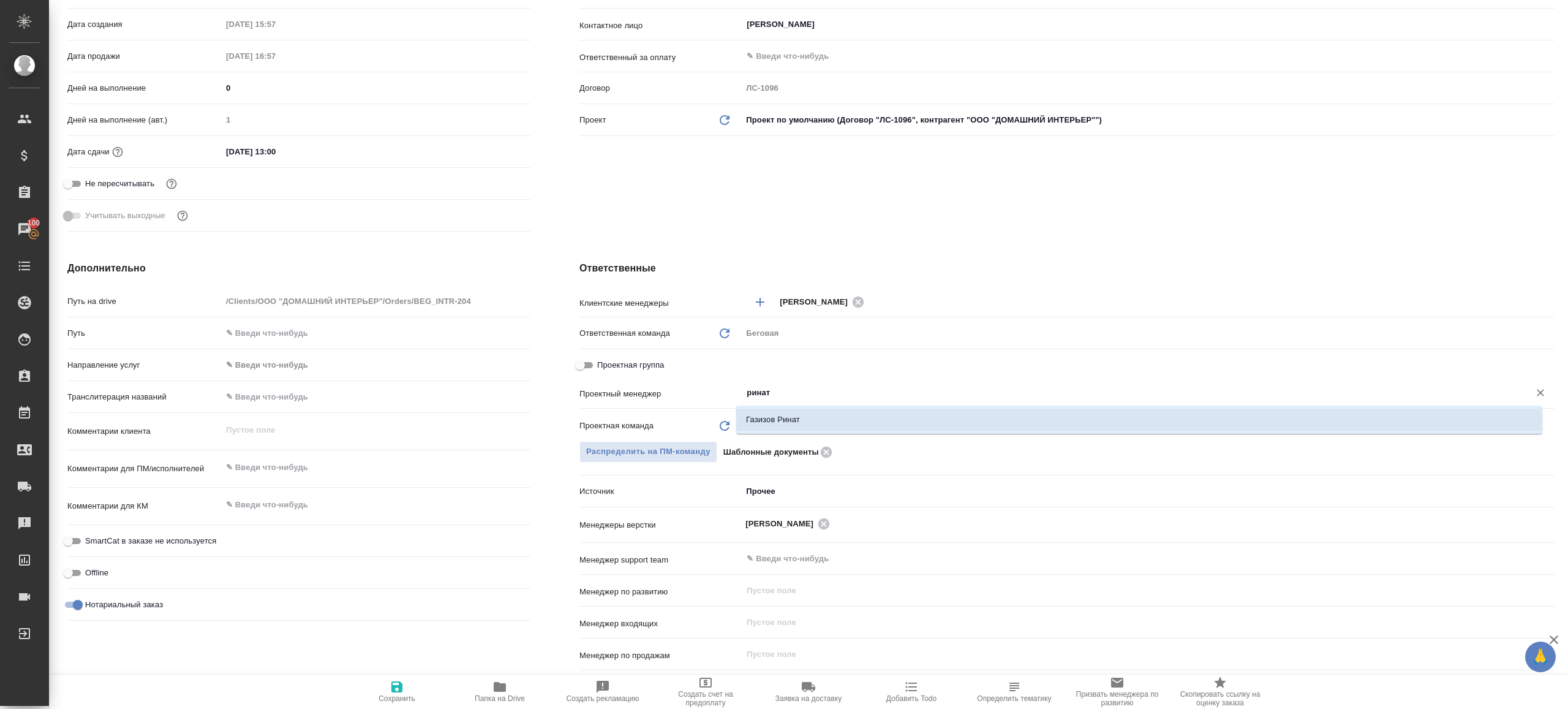
click at [820, 418] on li "Газизов Ринат" at bounding box center [1139, 420] width 806 height 22
type textarea "x"
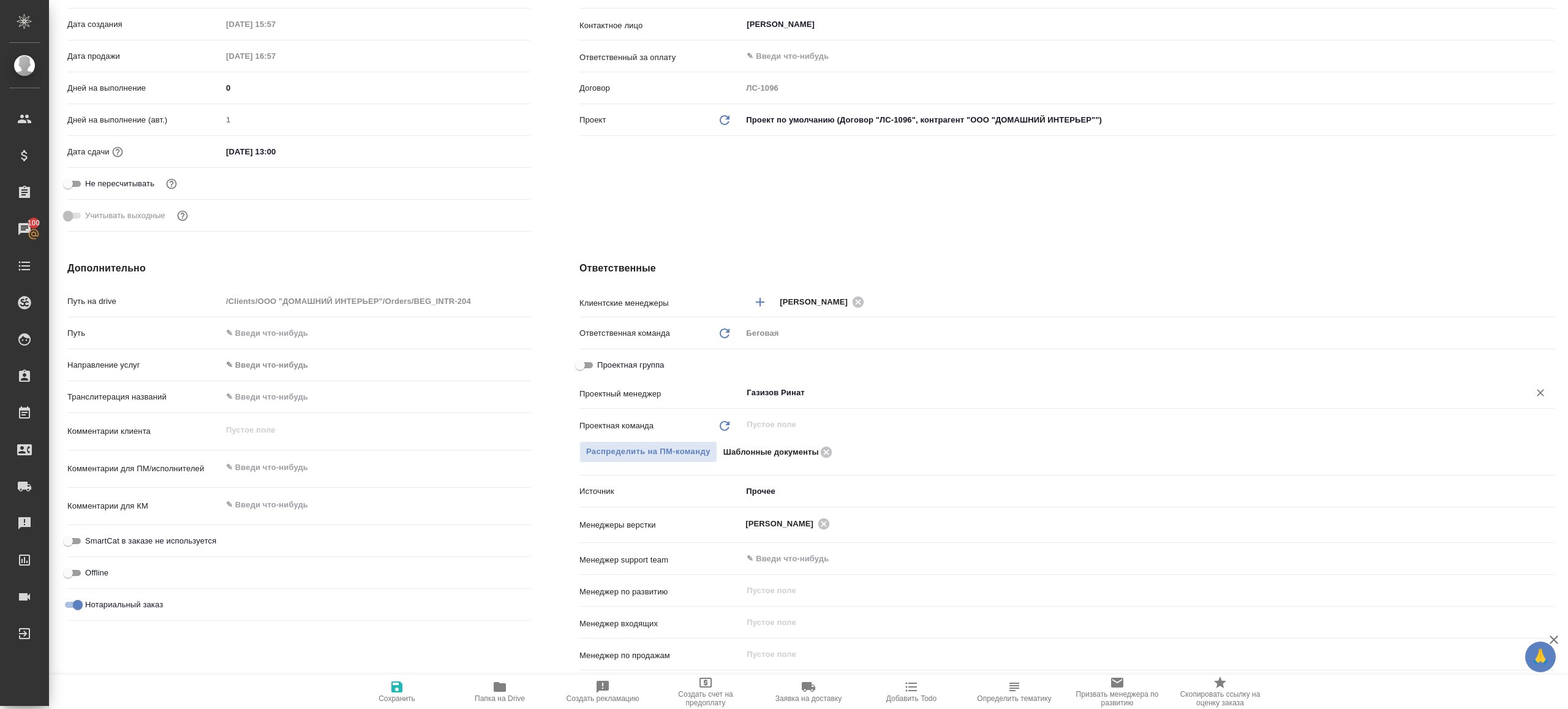
type input "Газизов Ринат"
click at [395, 692] on icon "button" at bounding box center [397, 687] width 11 height 11
type textarea "x"
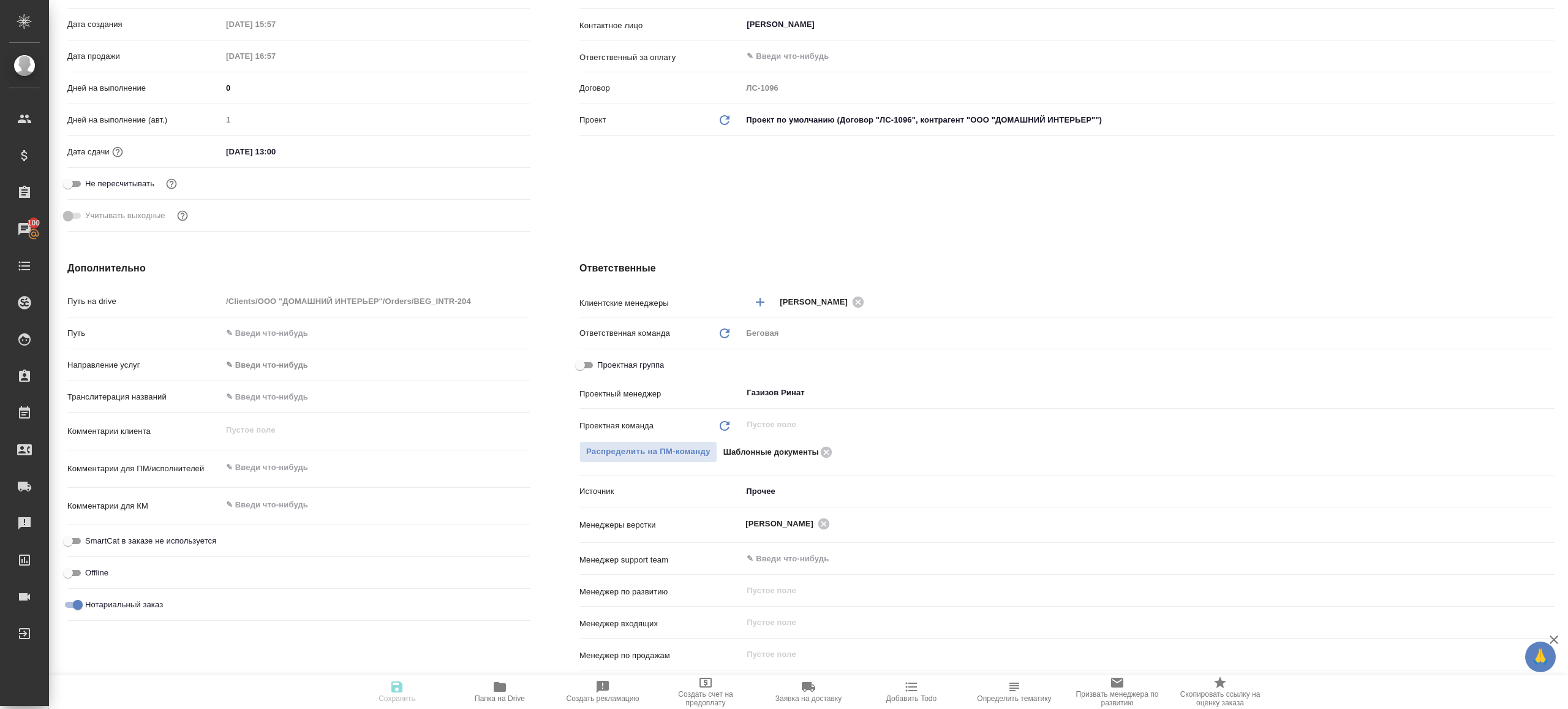
type textarea "x"
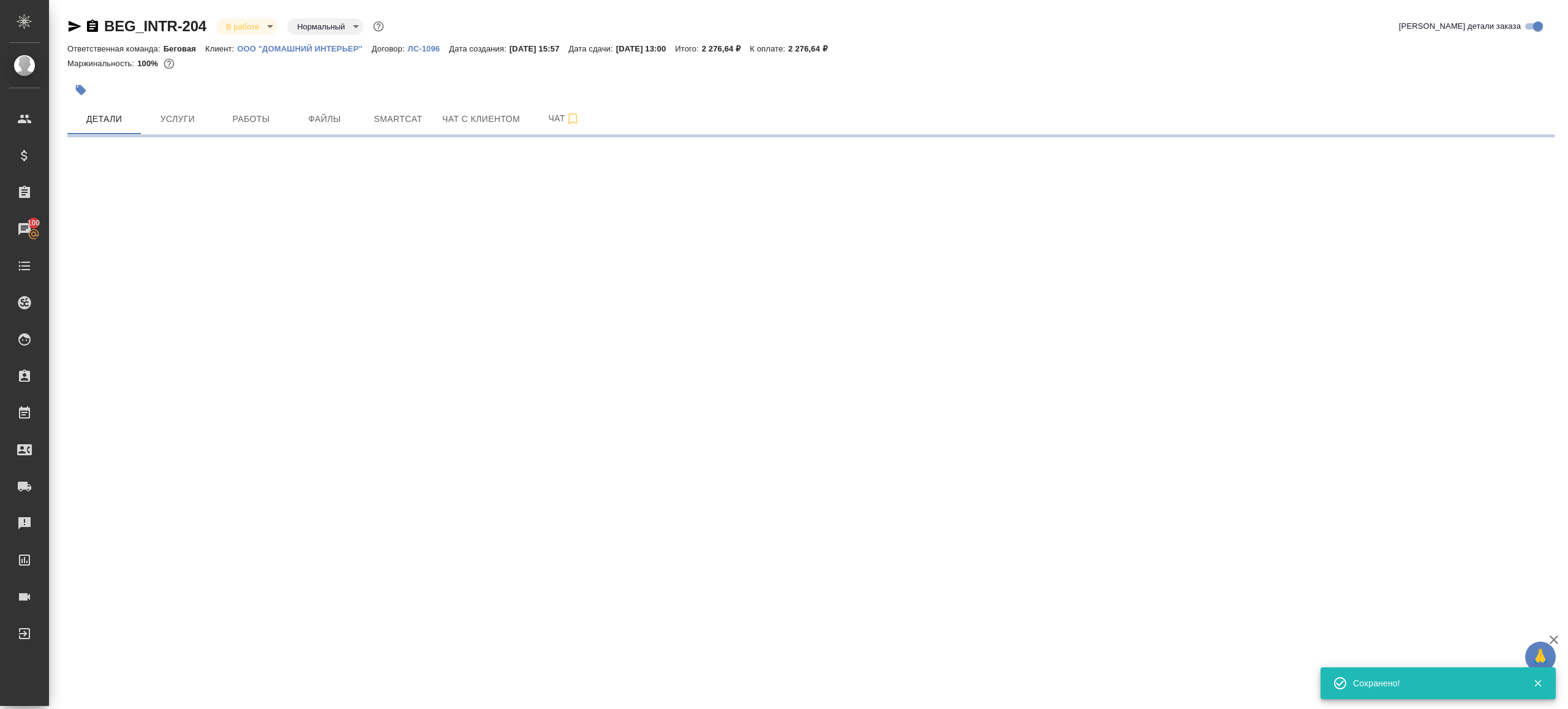
select select "RU"
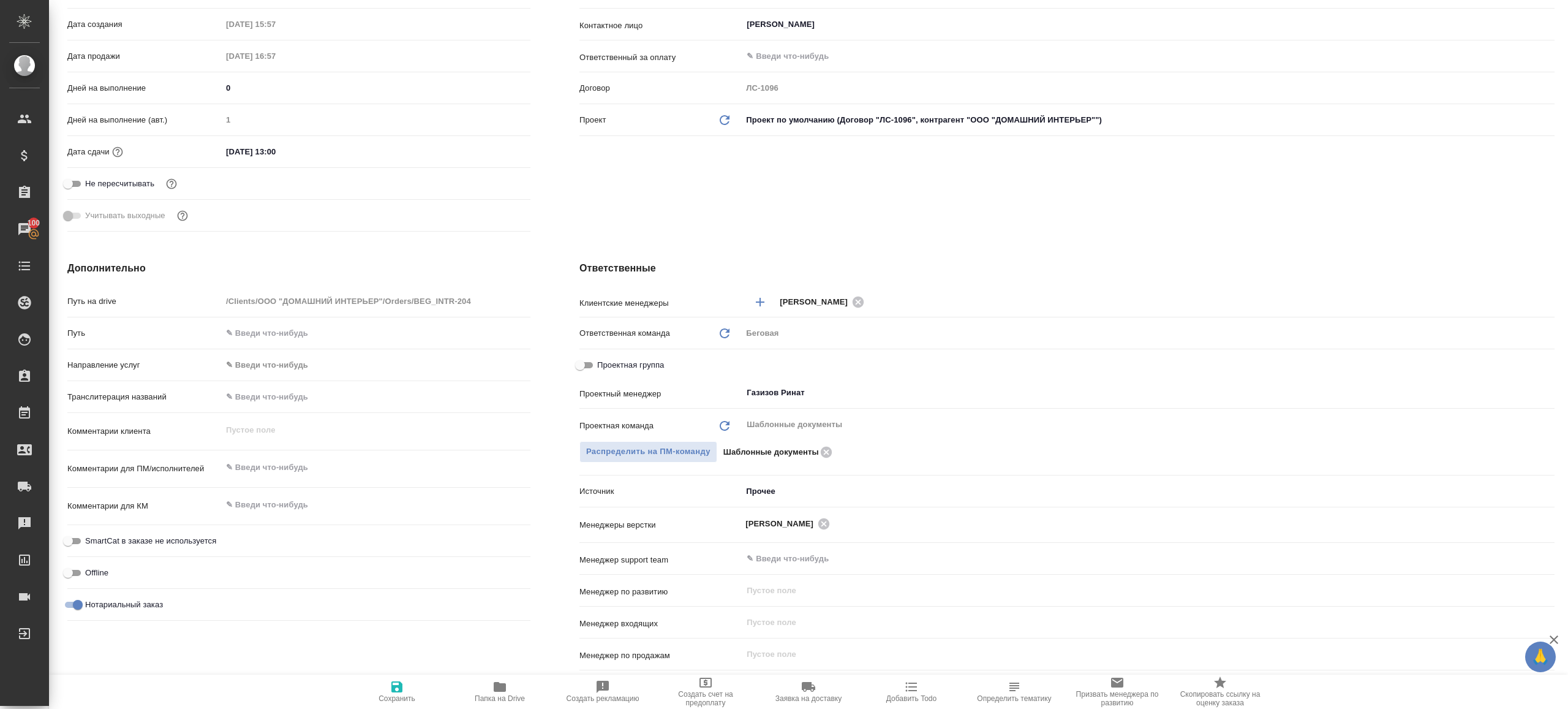
type textarea "x"
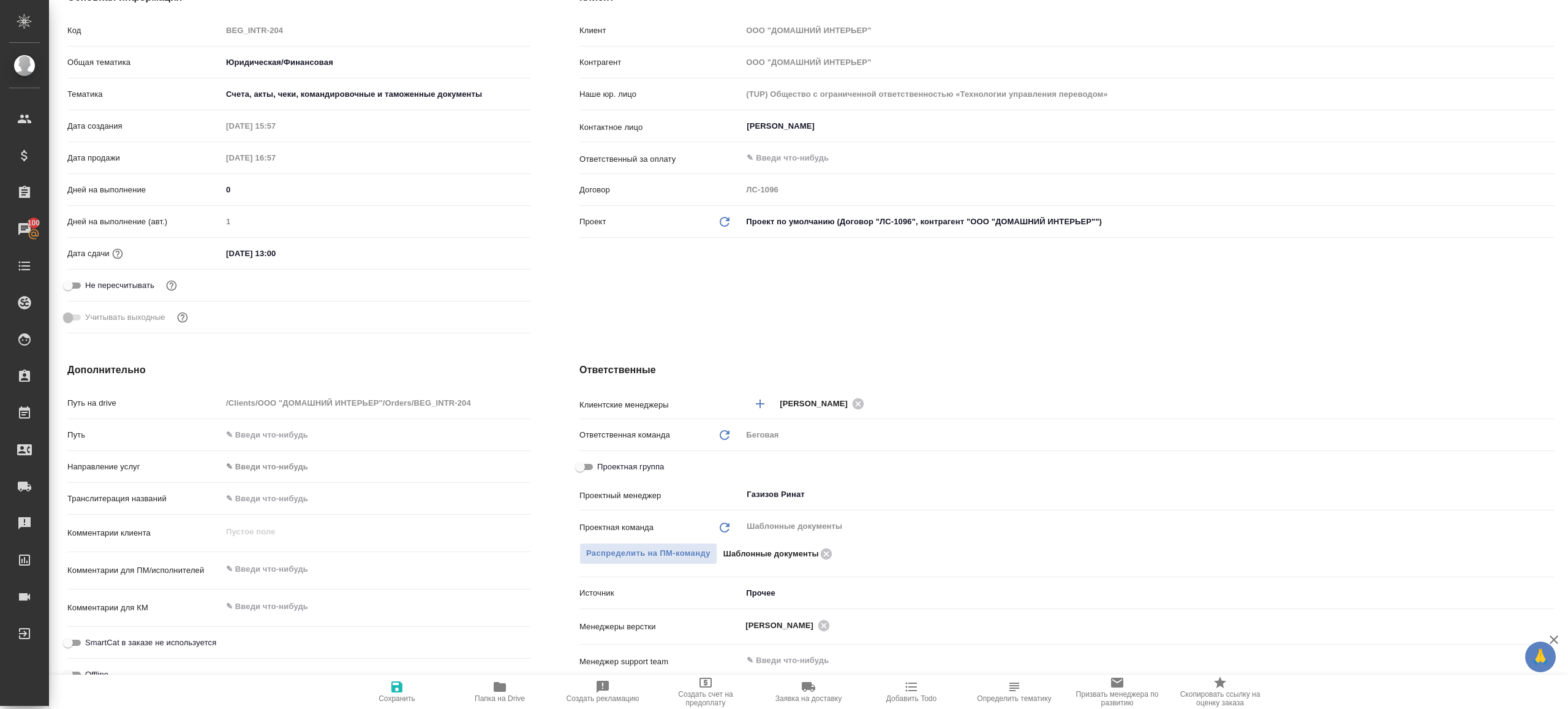
scroll to position [287, 0]
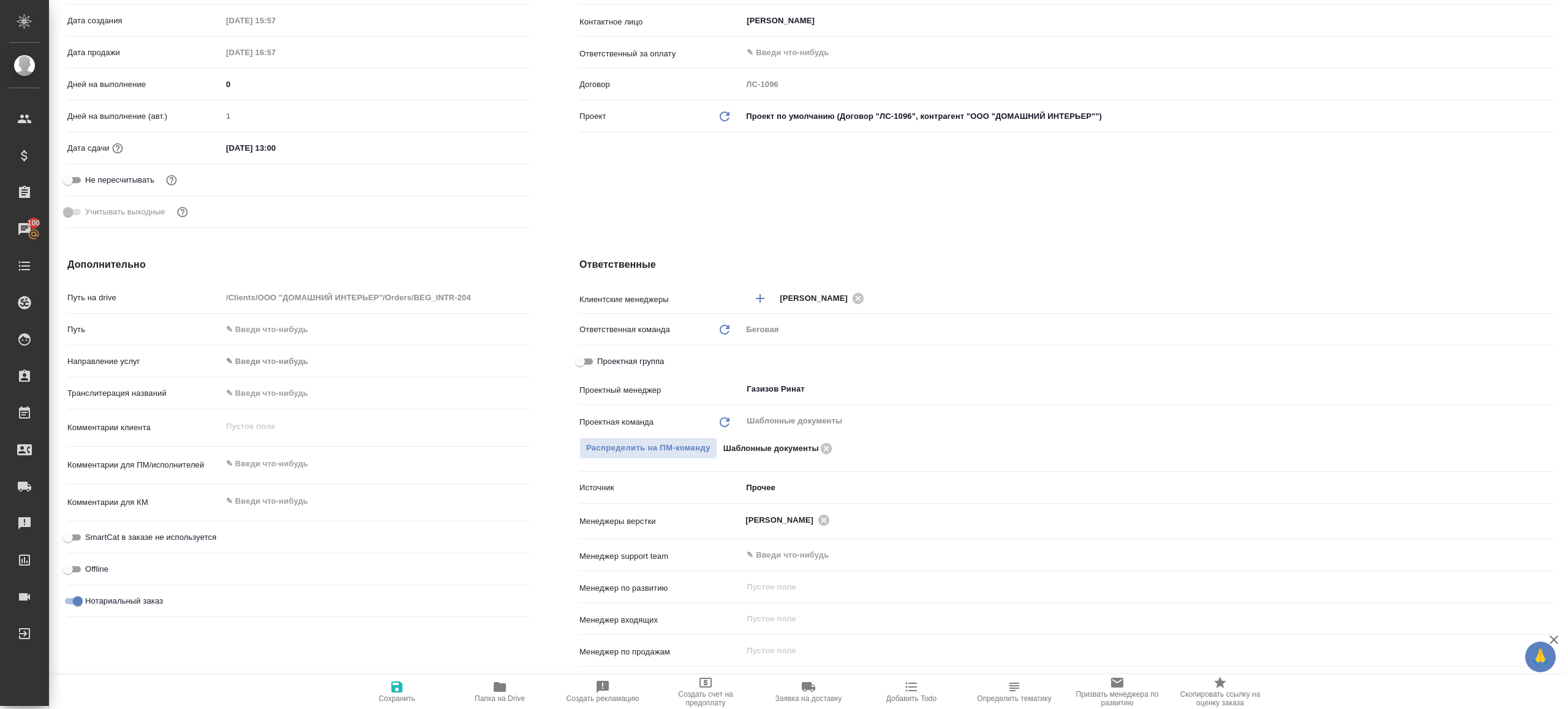
click at [492, 698] on span "Папка на Drive" at bounding box center [499, 698] width 50 height 9
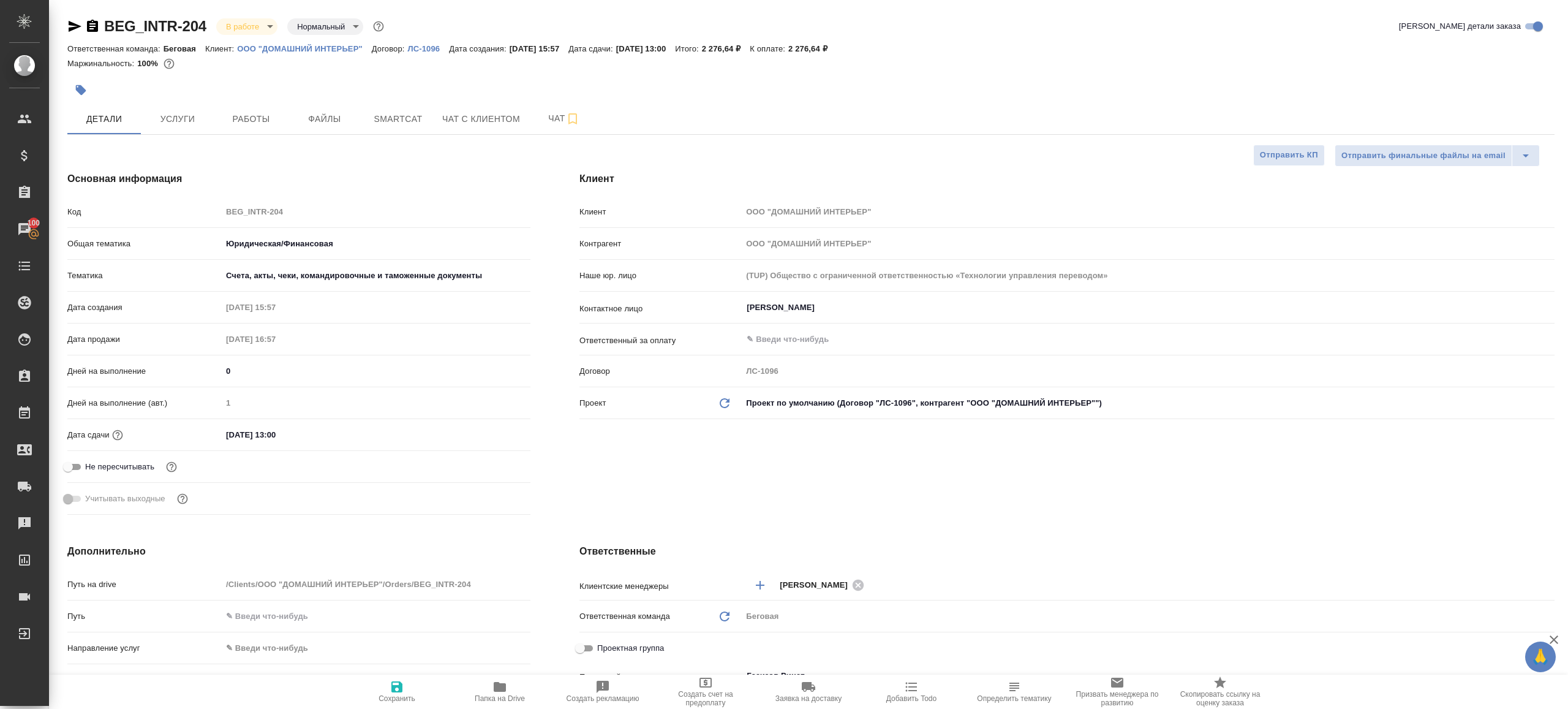
type textarea "x"
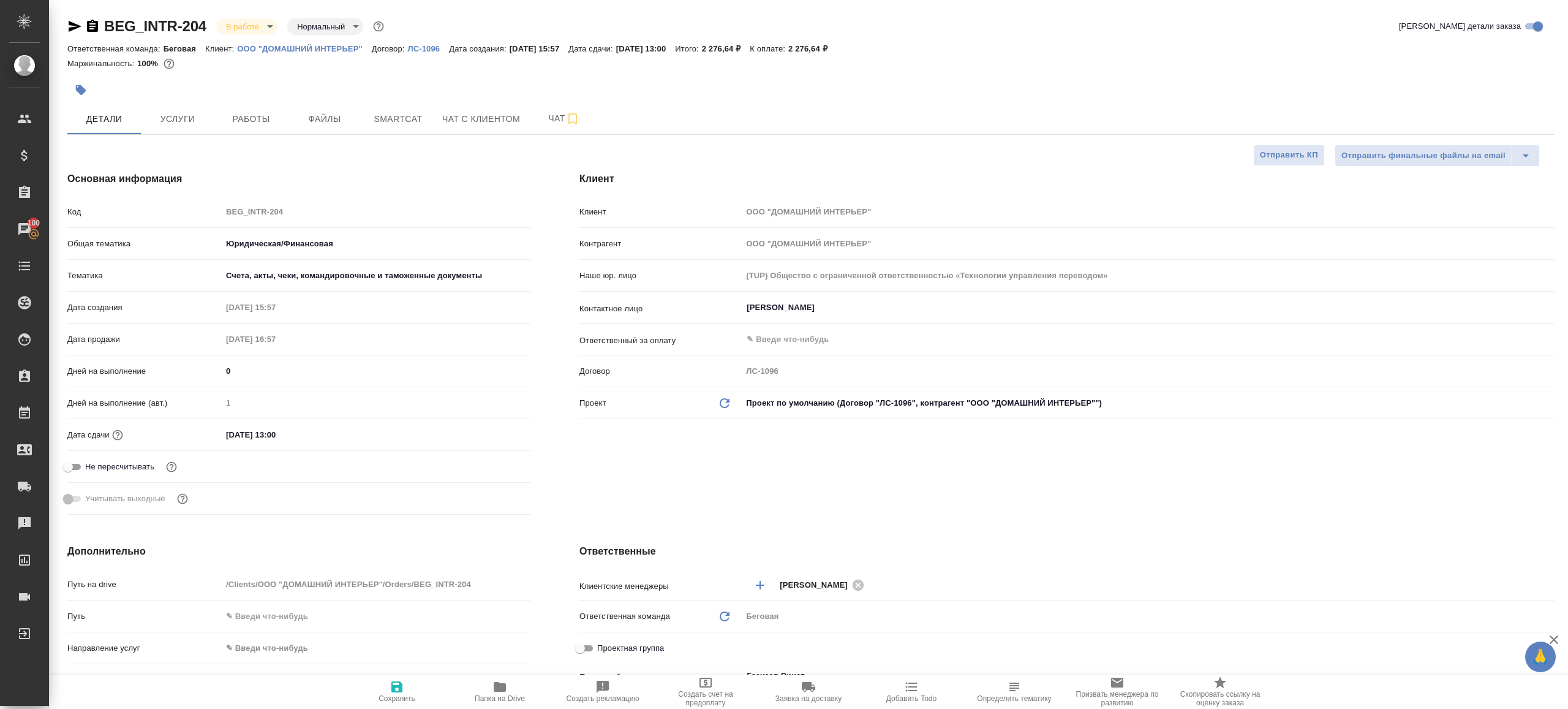
type textarea "x"
click at [251, 126] on button "Работы" at bounding box center [251, 119] width 74 height 31
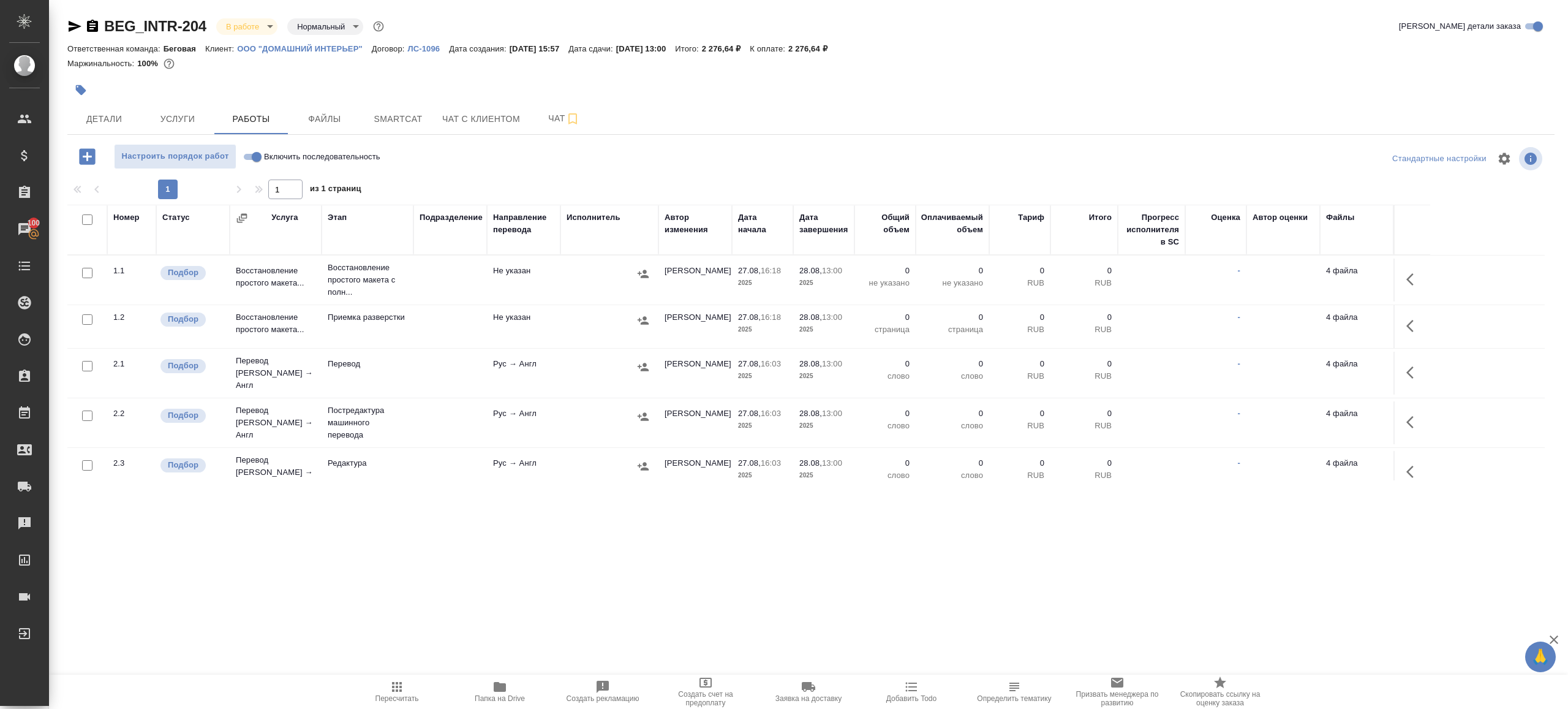
click at [242, 155] on input "Включить последовательность" at bounding box center [256, 157] width 44 height 15
checkbox input "true"
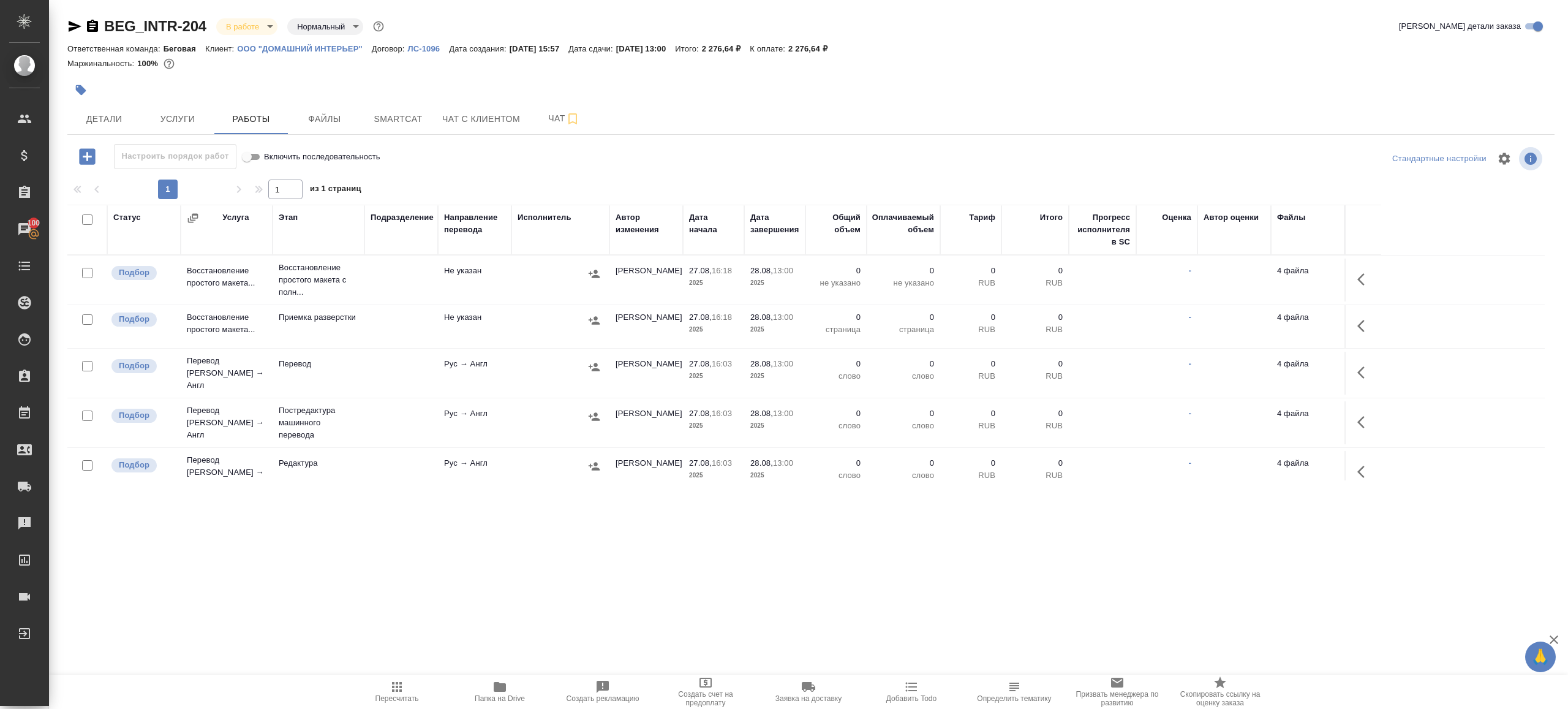
click at [87, 216] on input "checkbox" at bounding box center [87, 219] width 11 height 11
checkbox input "true"
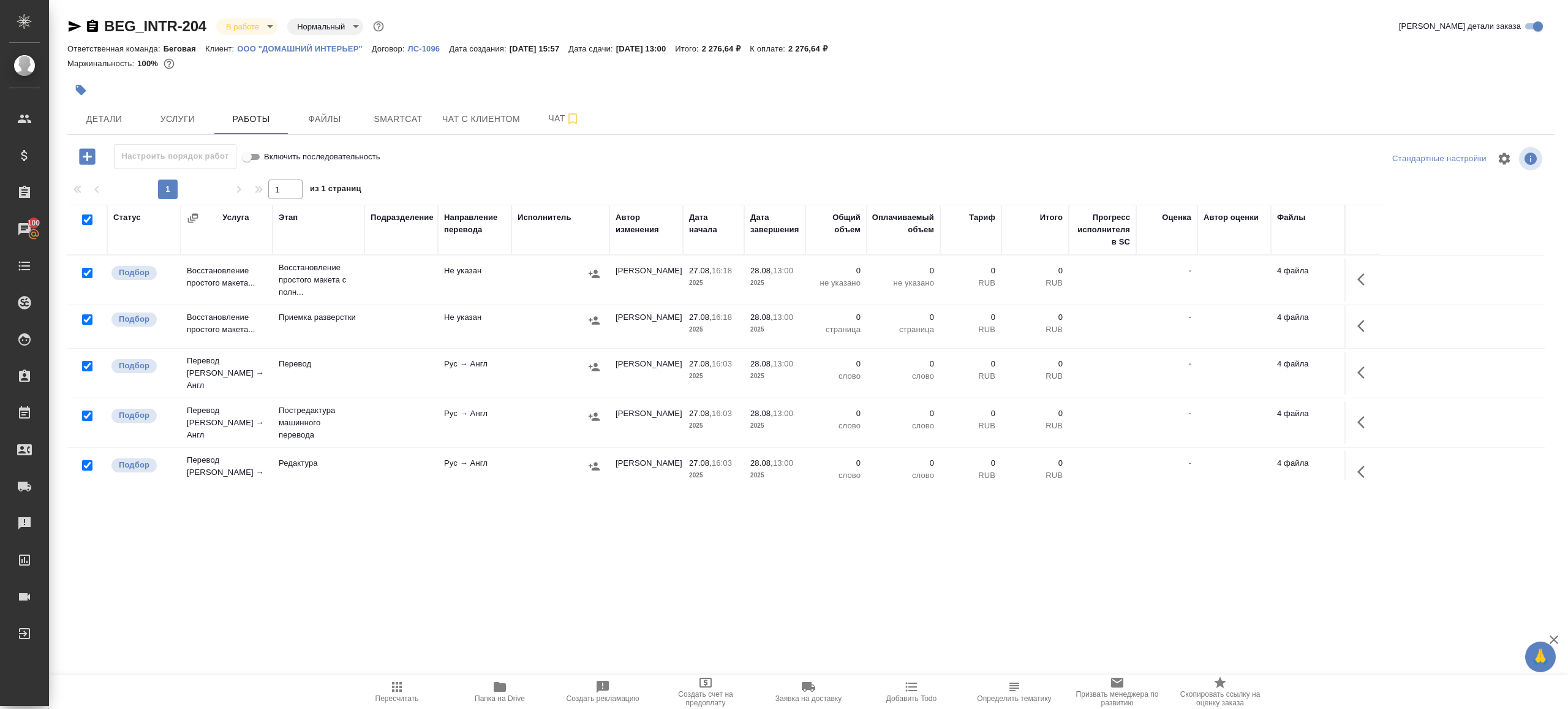
checkbox input "true"
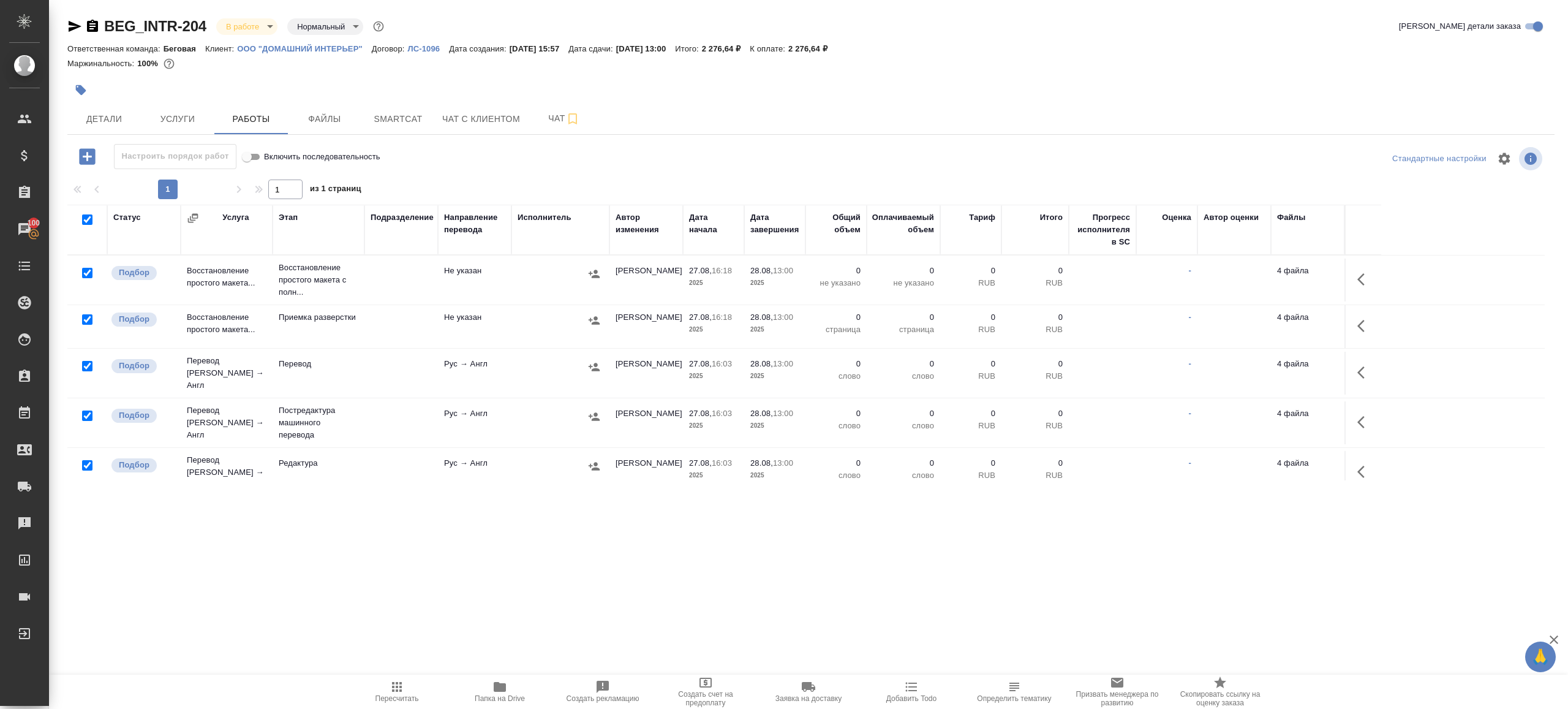
checkbox input "true"
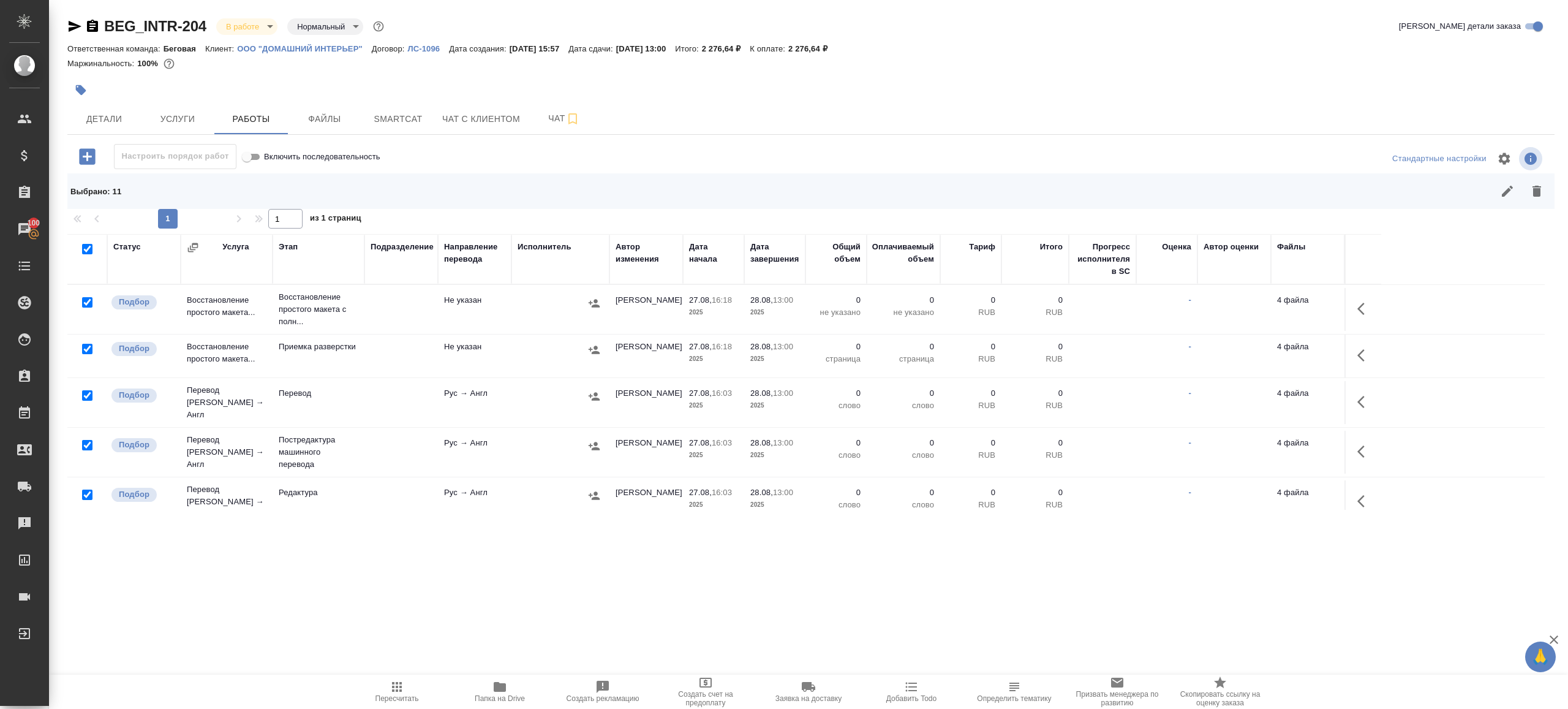
click at [87, 301] on input "checkbox" at bounding box center [87, 302] width 11 height 11
checkbox input "false"
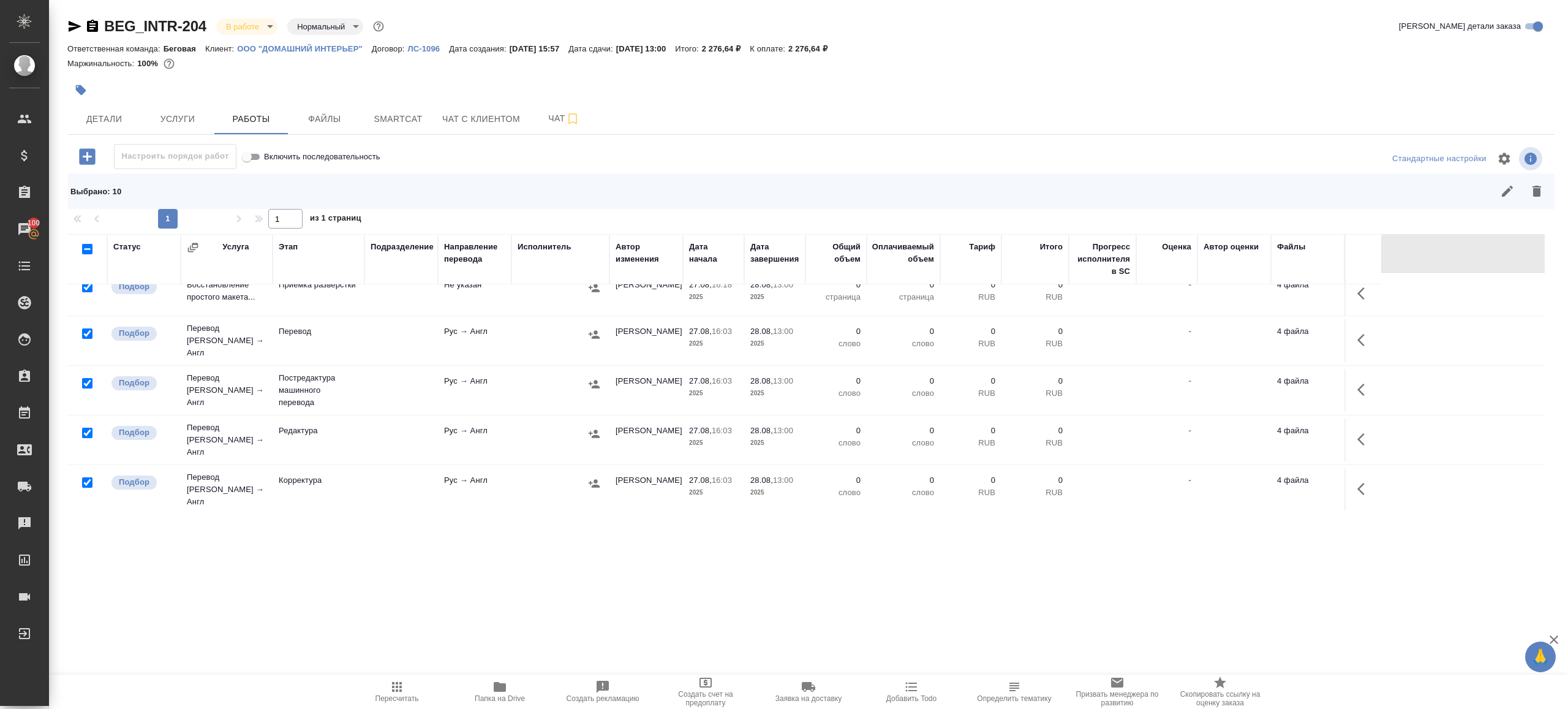
scroll to position [66, 0]
click at [86, 327] on input "checkbox" at bounding box center [87, 329] width 11 height 11
checkbox input "false"
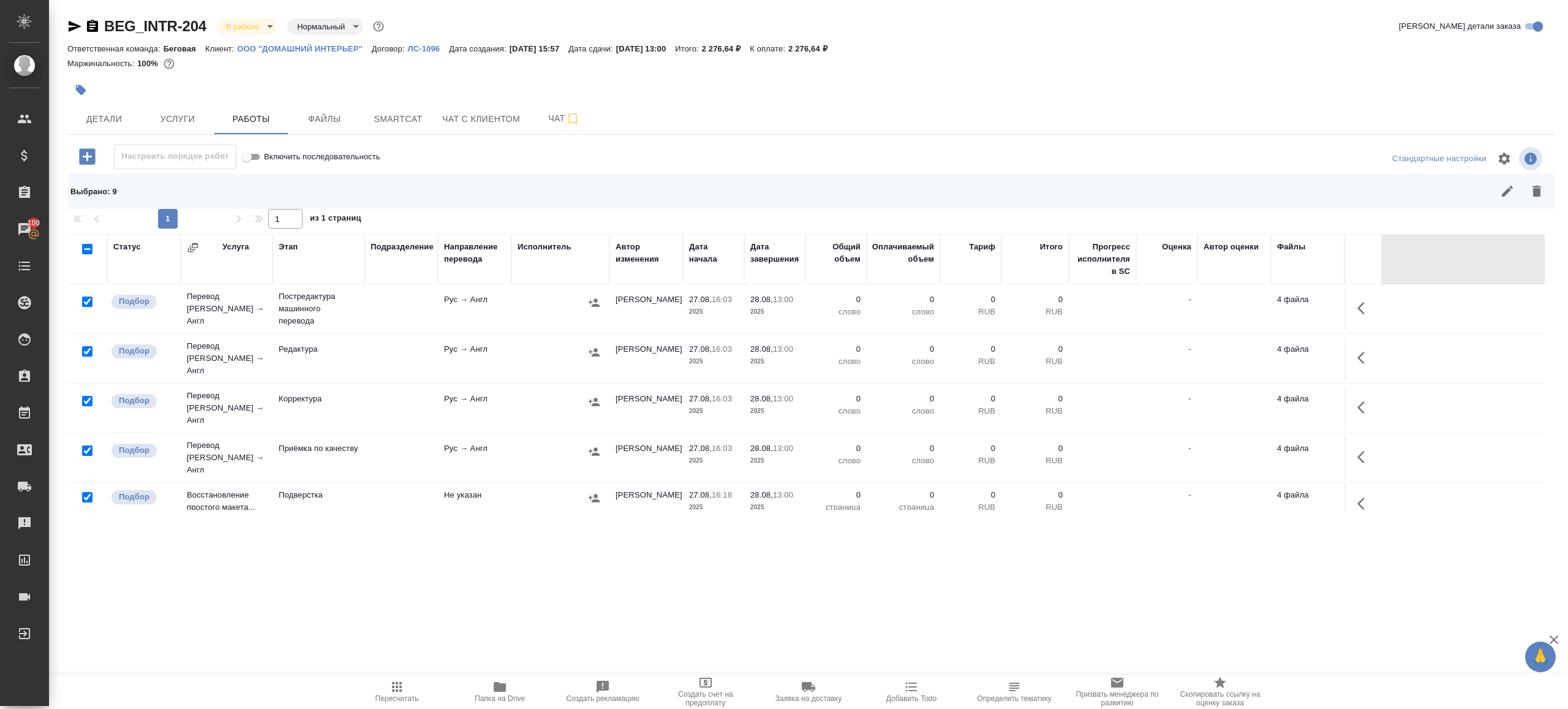
scroll to position [163, 0]
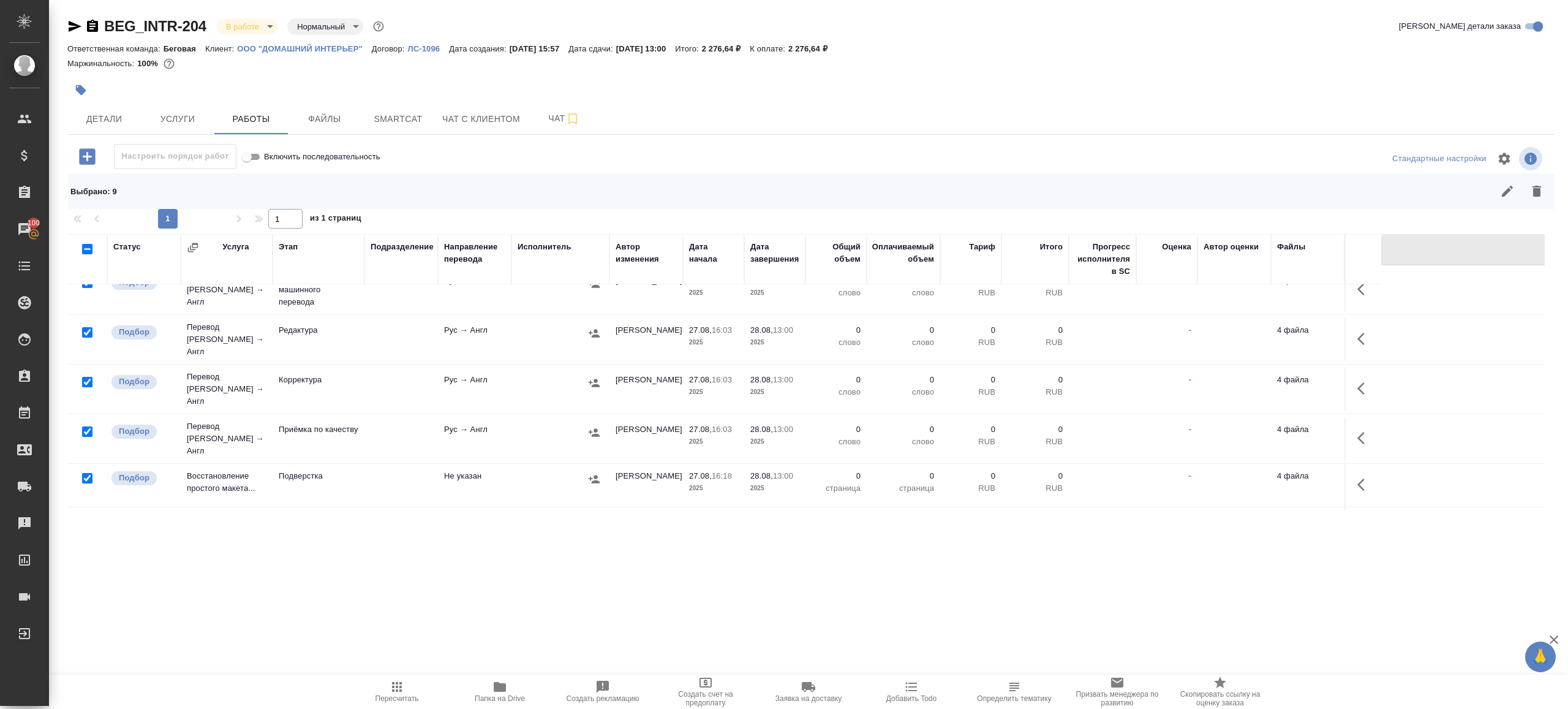
click at [83, 427] on input "checkbox" at bounding box center [87, 431] width 11 height 11
checkbox input "false"
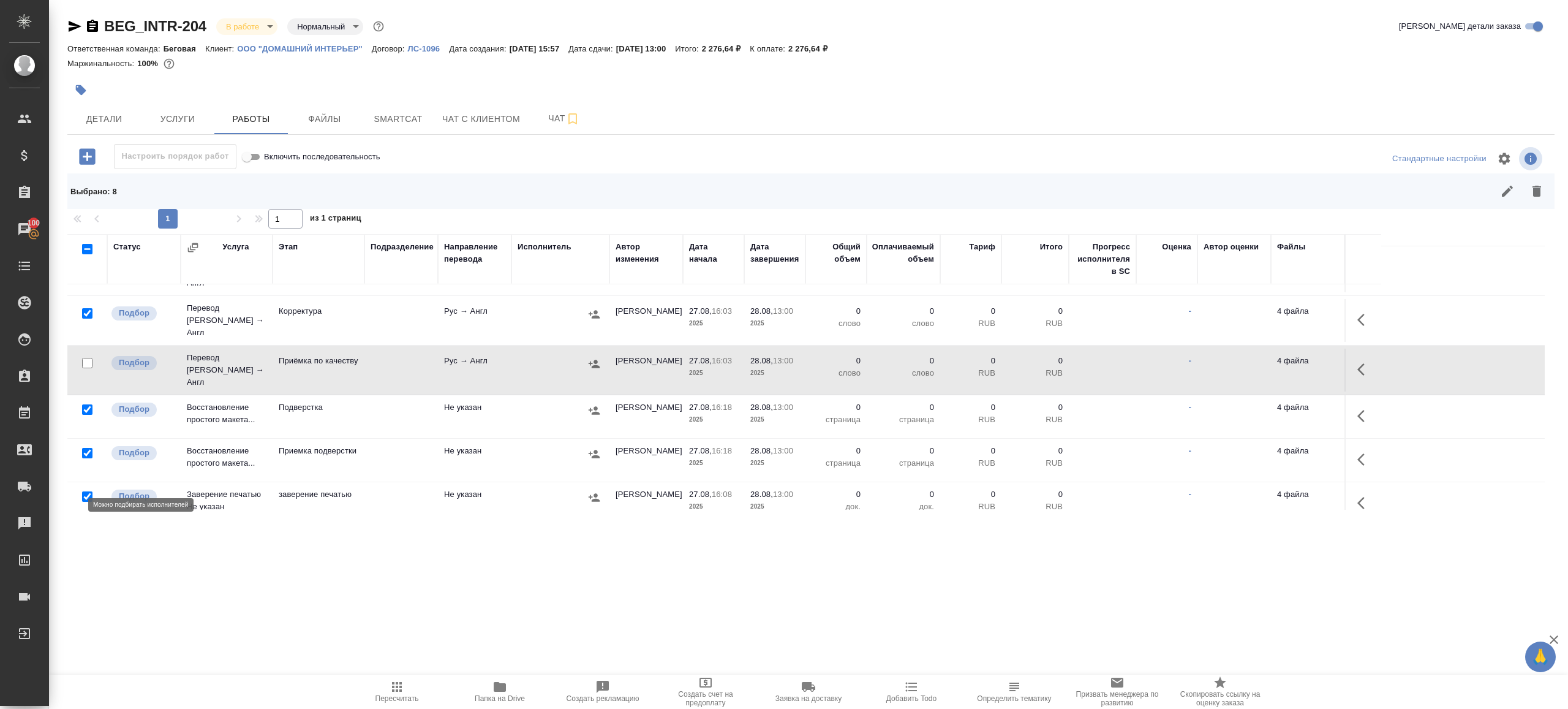
scroll to position [263, 0]
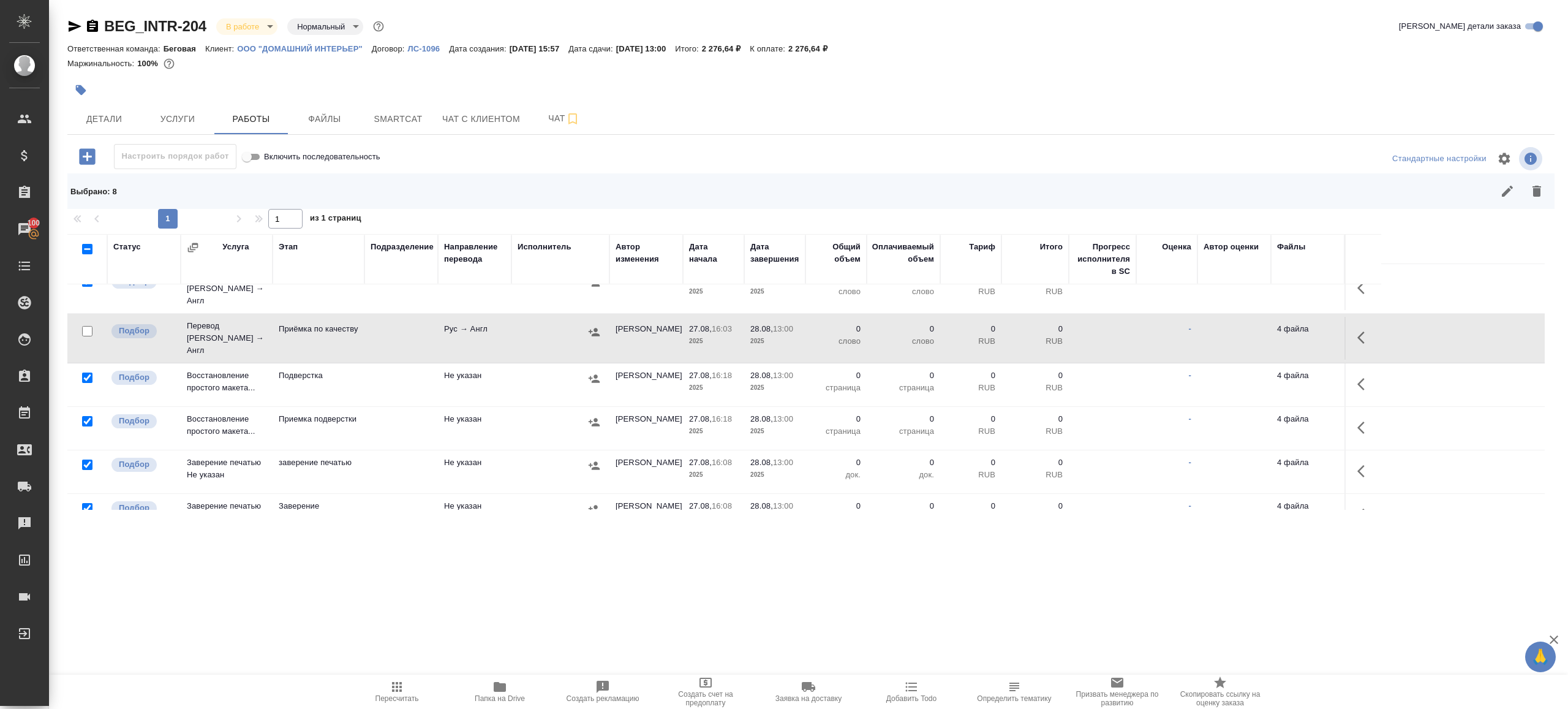
click at [83, 457] on div at bounding box center [87, 465] width 28 height 17
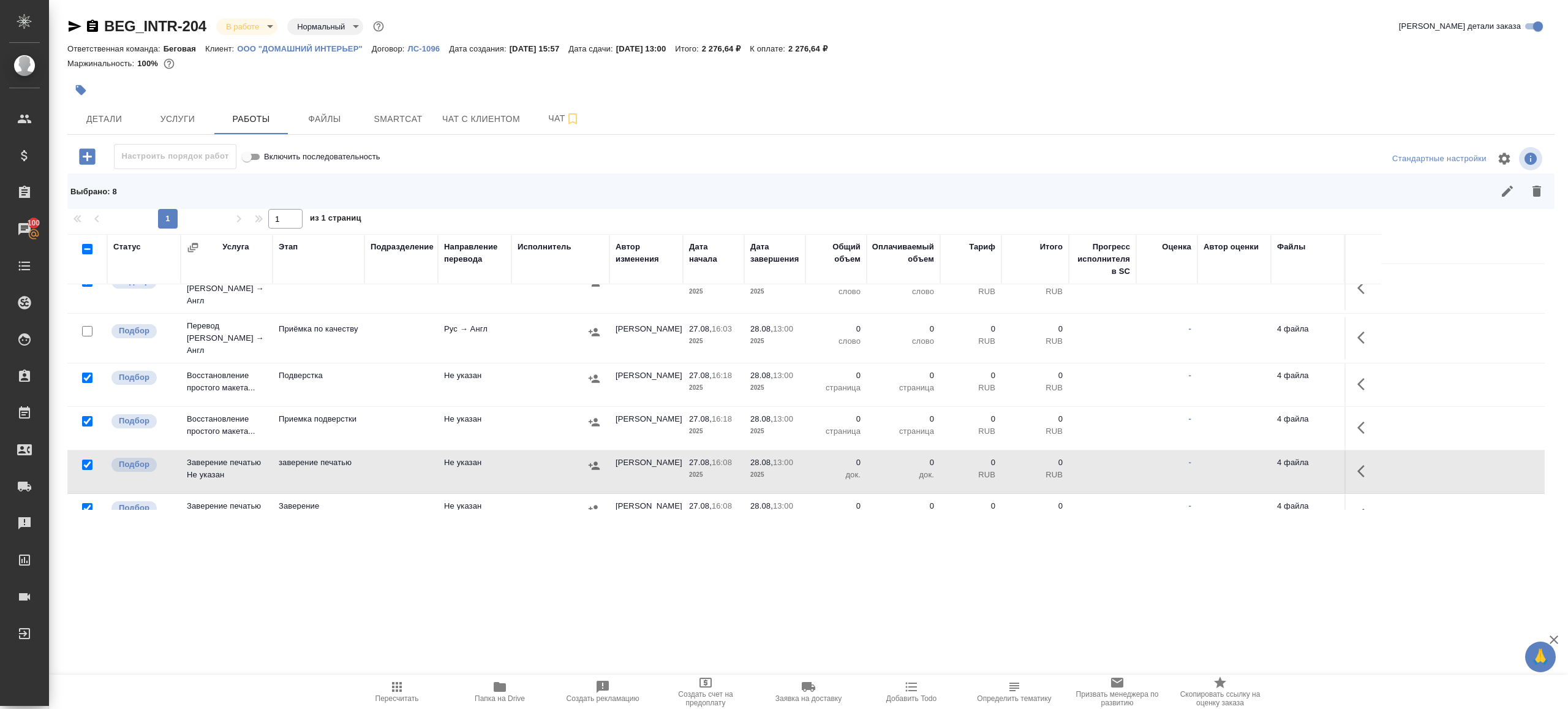
click at [83, 460] on input "checkbox" at bounding box center [87, 465] width 11 height 11
checkbox input "false"
click at [83, 503] on input "checkbox" at bounding box center [87, 508] width 11 height 11
checkbox input "false"
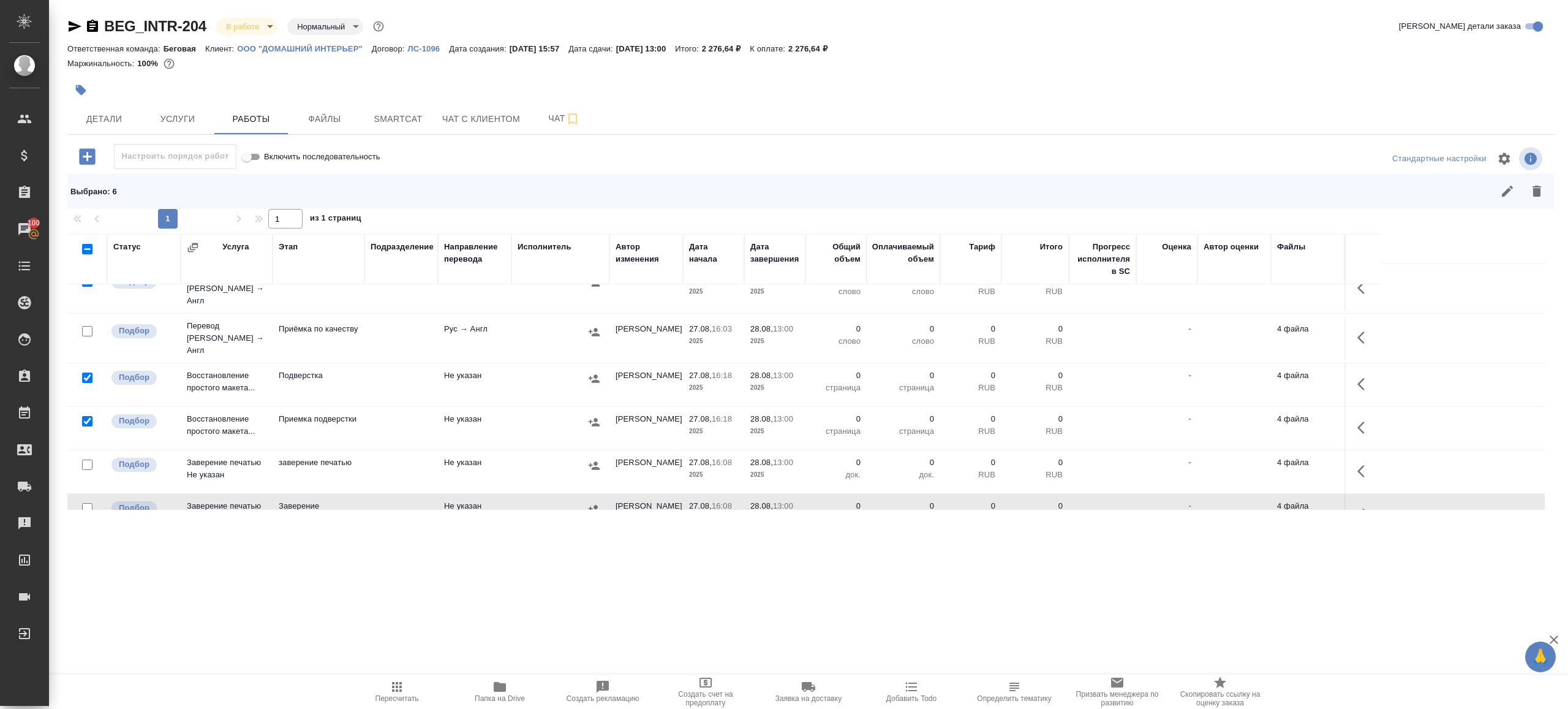
click at [1531, 193] on icon "button" at bounding box center [1537, 191] width 15 height 15
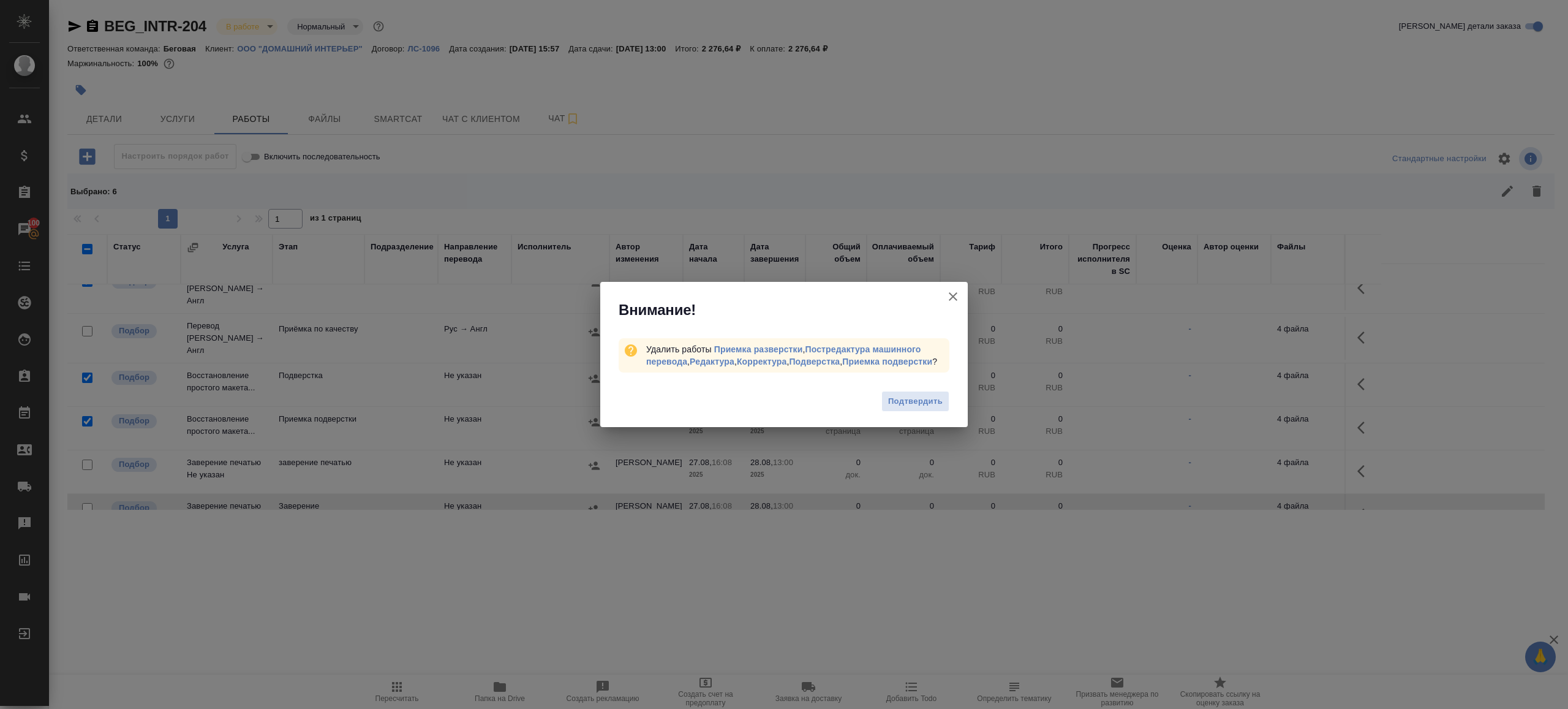
click at [945, 393] on div "Подтвердить" at bounding box center [784, 403] width 368 height 49
click at [941, 400] on span "Подтвердить" at bounding box center [916, 401] width 54 height 14
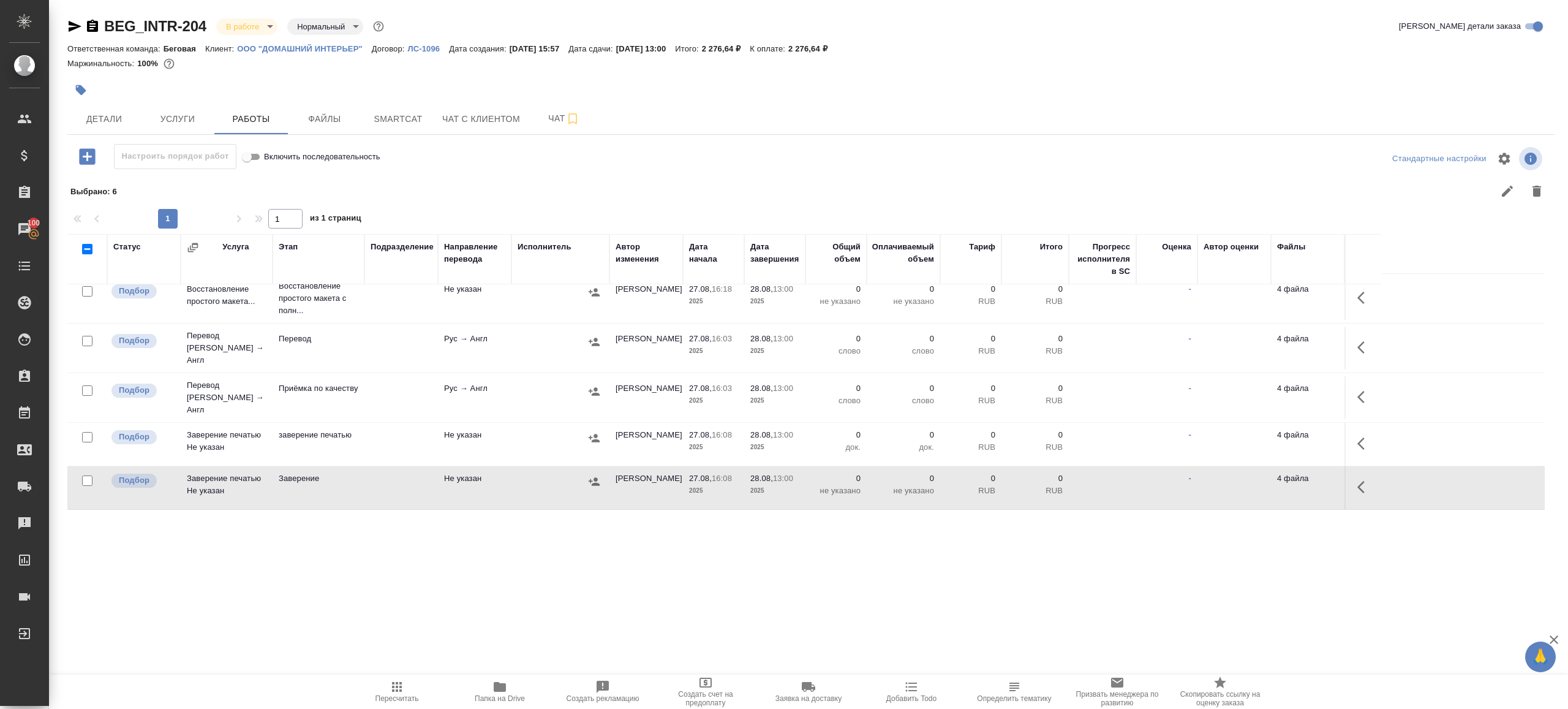
scroll to position [0, 0]
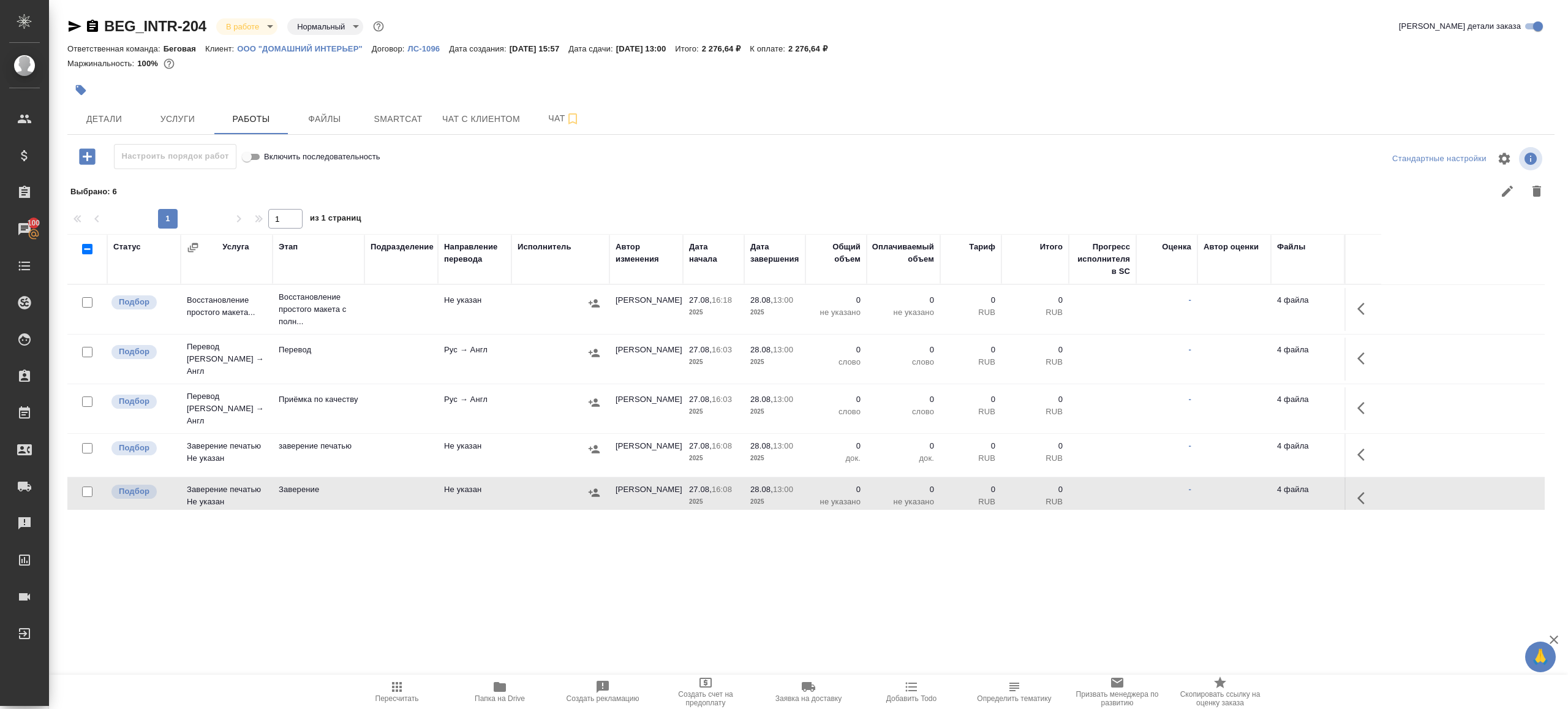
click at [1362, 303] on icon "button" at bounding box center [1365, 309] width 15 height 15
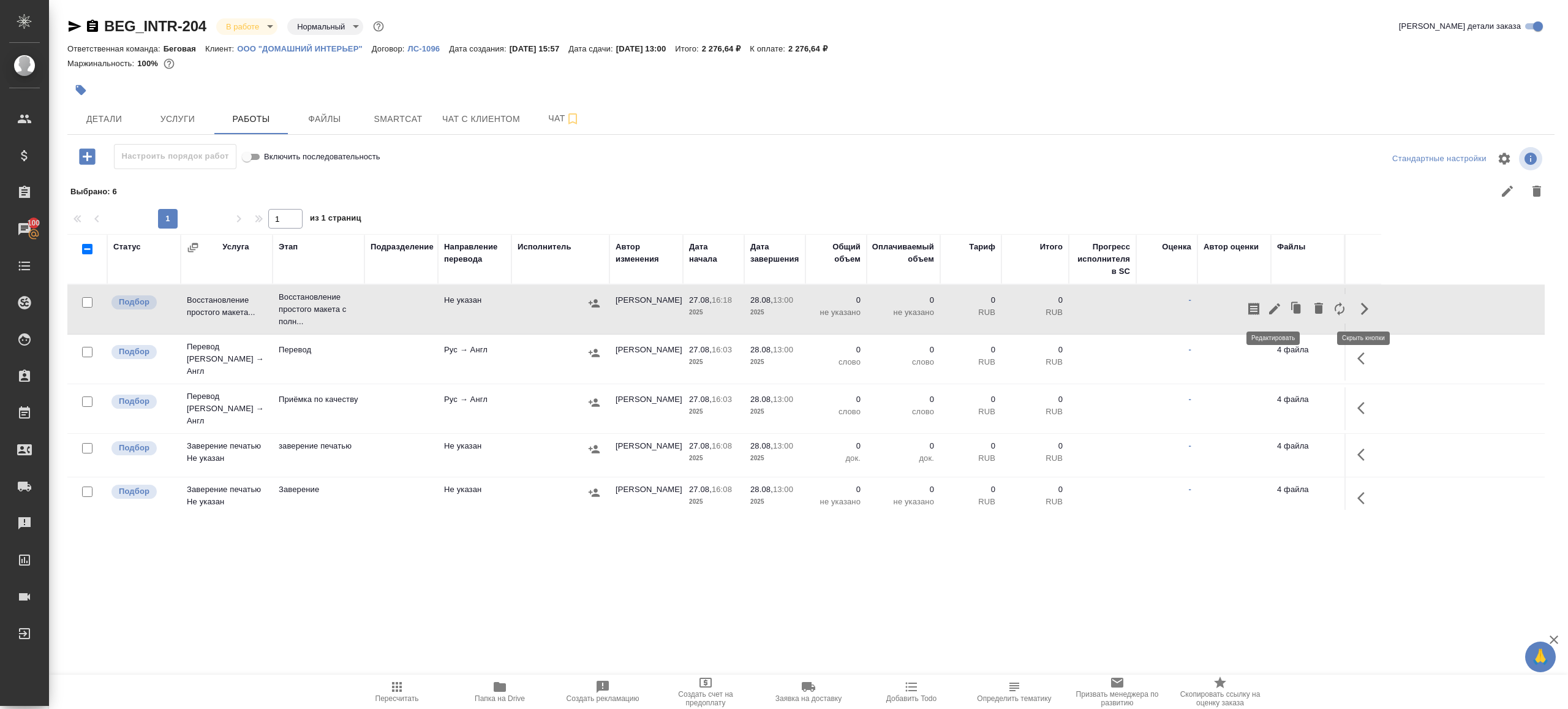
click at [1270, 302] on icon "button" at bounding box center [1275, 309] width 15 height 15
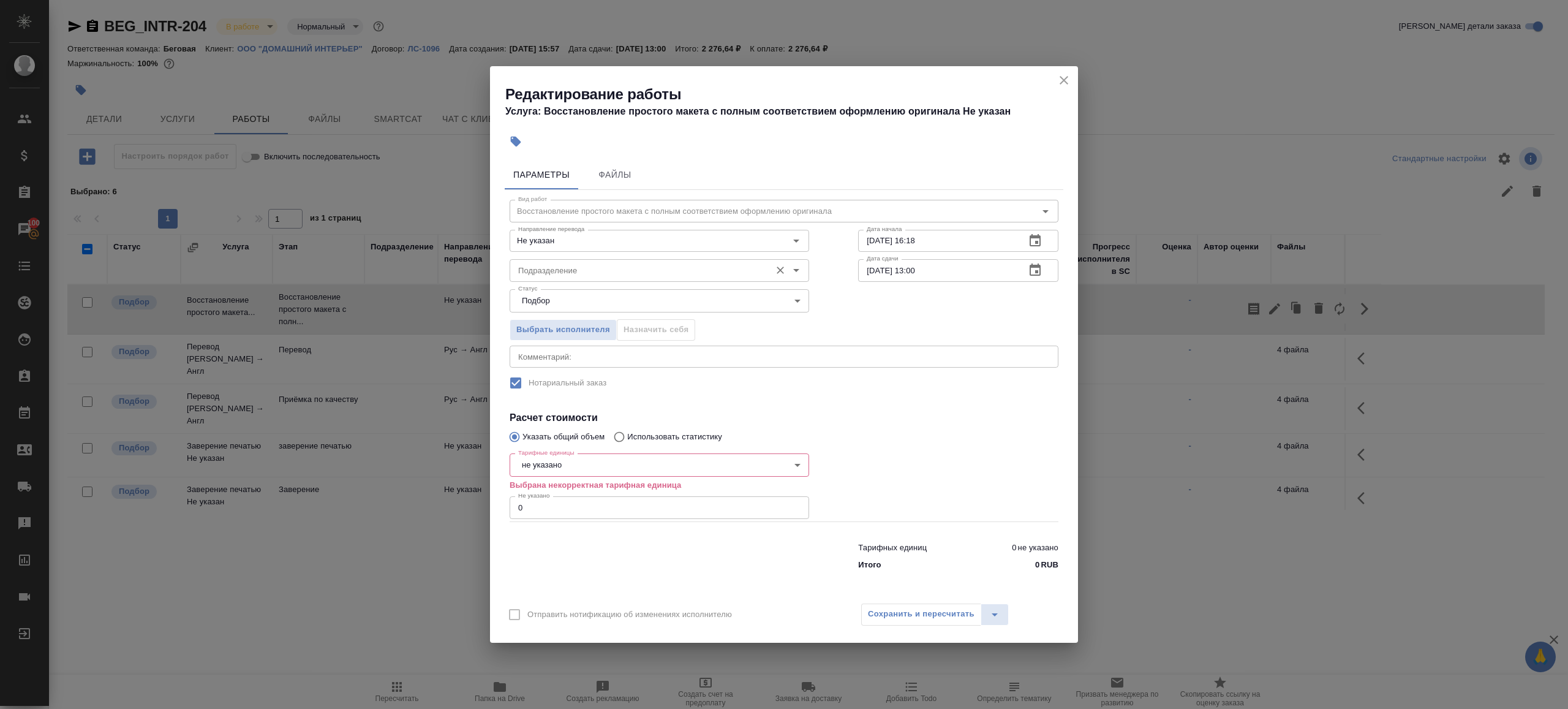
click at [567, 266] on input "Подразделение" at bounding box center [639, 270] width 251 height 15
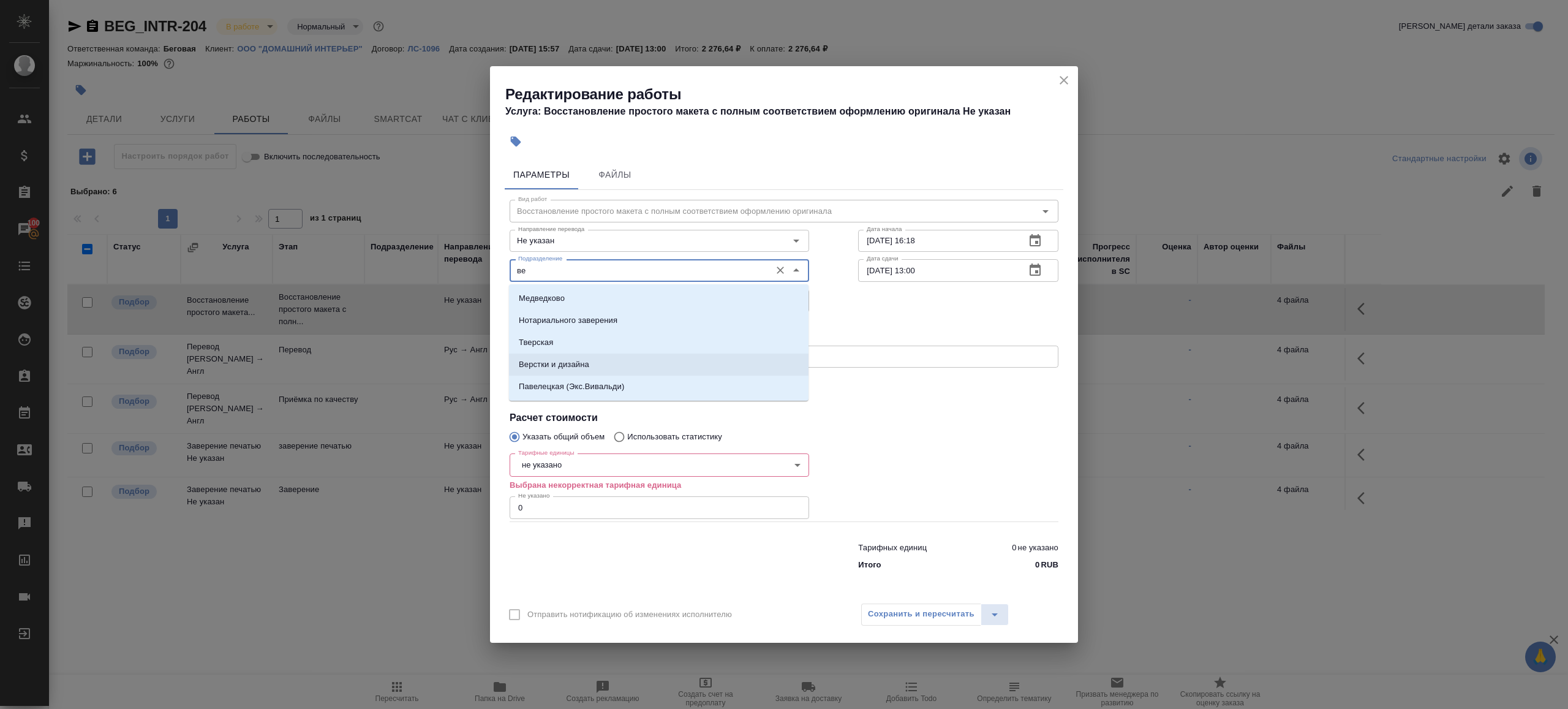
click at [577, 373] on li "Верстки и дизайна" at bounding box center [659, 365] width 300 height 22
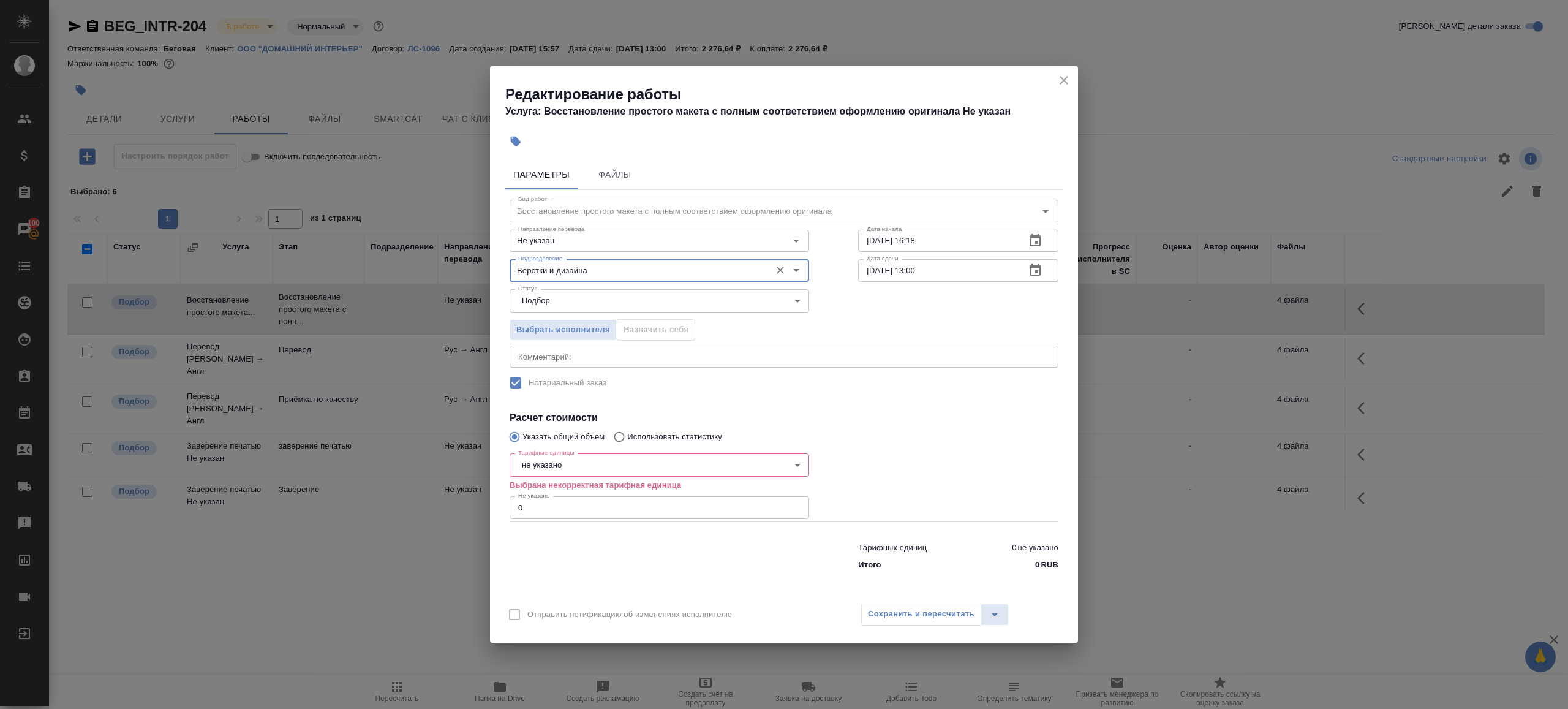
type input "Верстки и дизайна"
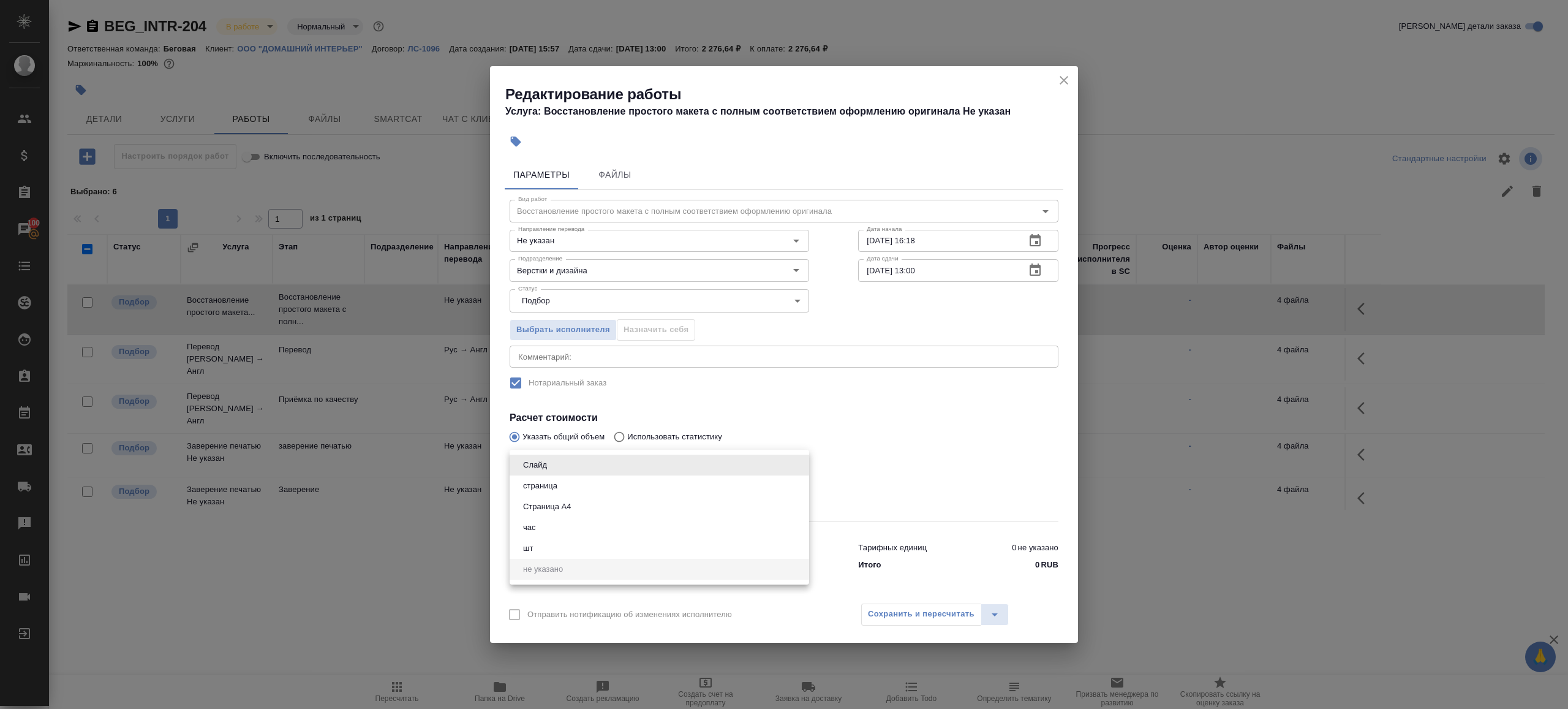
click at [561, 469] on body "🙏 .cls-1 fill:#fff; AWATERA Gazizov Rinat Клиенты Спецификации Заказы 100 Чаты …" at bounding box center [784, 354] width 1568 height 709
click at [573, 482] on li "страница" at bounding box center [659, 486] width 300 height 21
type input "5a8b1489cc6b4906c91bfdb2"
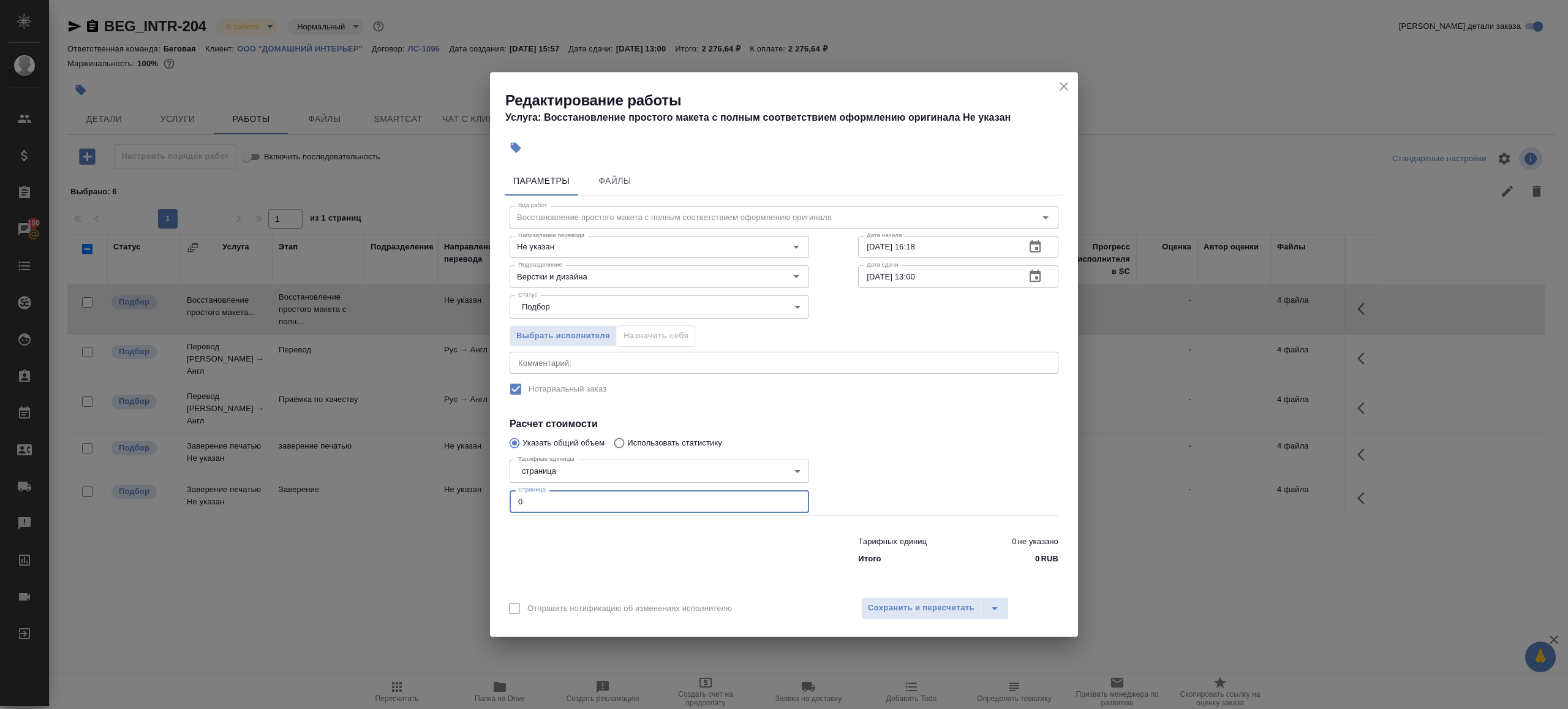
drag, startPoint x: 572, startPoint y: 502, endPoint x: 394, endPoint y: 495, distance: 178.1
click at [397, 495] on div "Редактирование работы Услуга: Восстановление простого макета с полным соответст…" at bounding box center [784, 354] width 1568 height 709
type input "4"
click at [902, 480] on div at bounding box center [958, 485] width 250 height 109
click at [639, 470] on body "🙏 .cls-1 fill:#fff; AWATERA Gazizov Rinat Клиенты Спецификации Заказы 100 Чаты …" at bounding box center [784, 354] width 1568 height 709
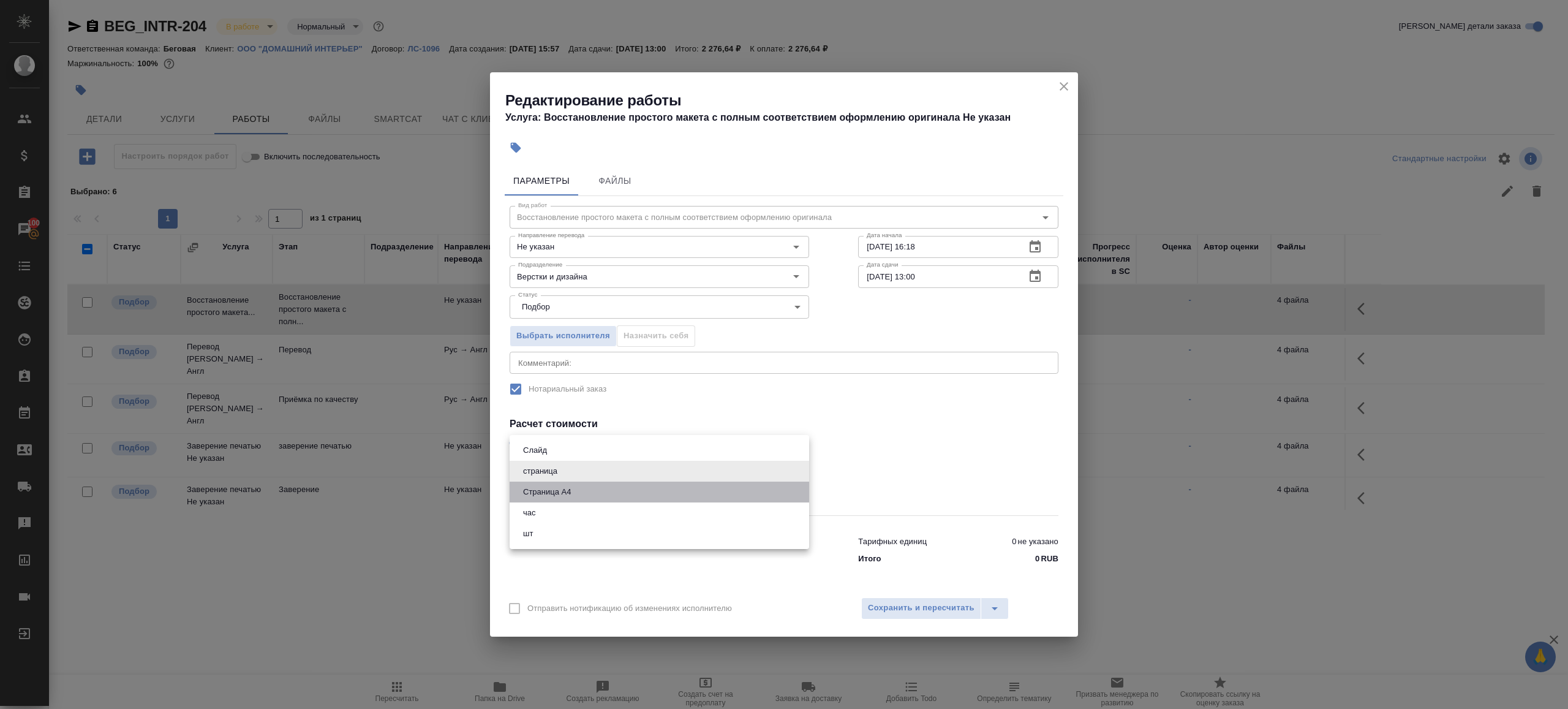
click at [577, 488] on li "Страница А4" at bounding box center [659, 492] width 300 height 21
type input "5f036ec4e16dec2d6b59c8ff"
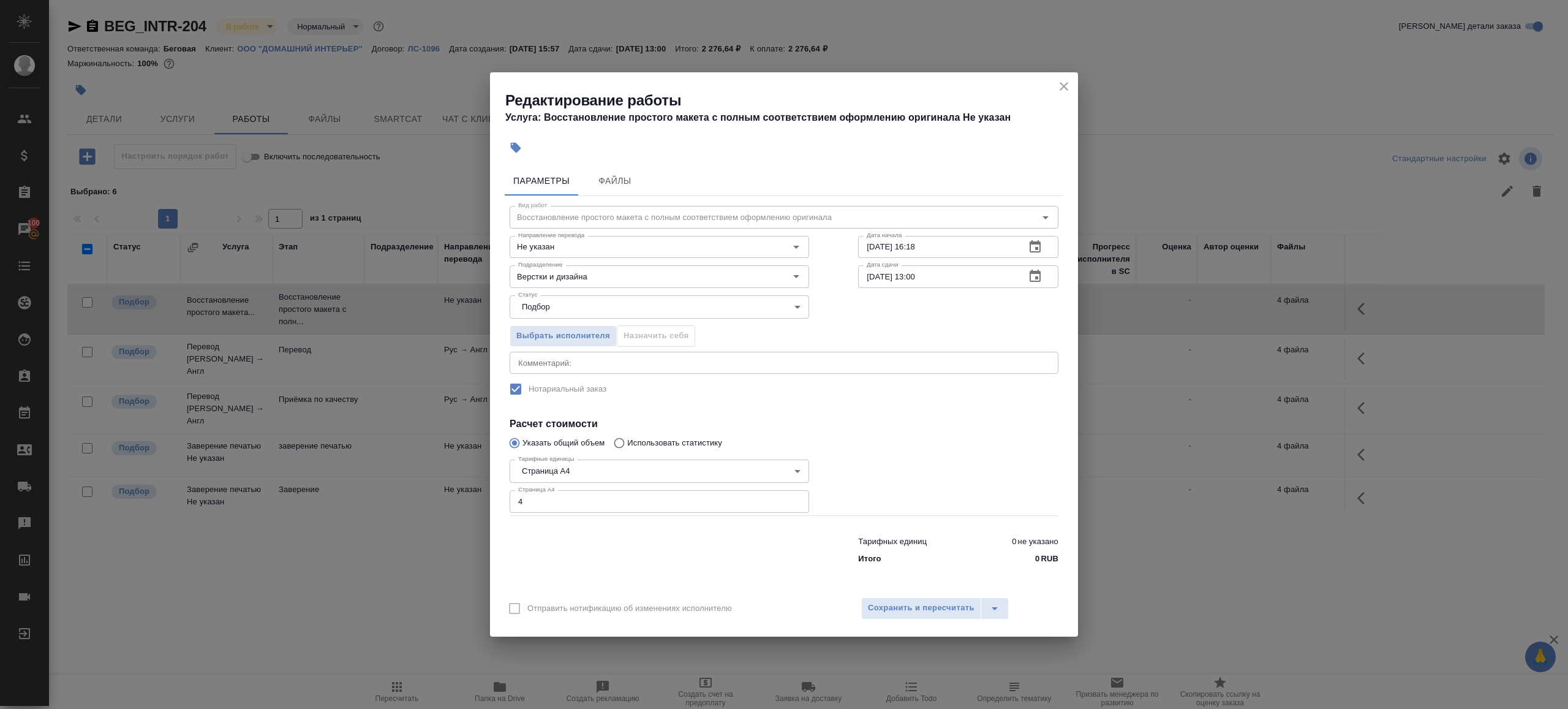
click at [904, 475] on div at bounding box center [958, 485] width 250 height 109
click at [973, 247] on input "27.08.2025 16:18" at bounding box center [937, 247] width 158 height 22
click at [975, 282] on input "[DATE] 13:00" at bounding box center [937, 276] width 158 height 22
paste input "7.08.2025 16:18"
drag, startPoint x: 909, startPoint y: 274, endPoint x: 1010, endPoint y: 274, distance: 101.0
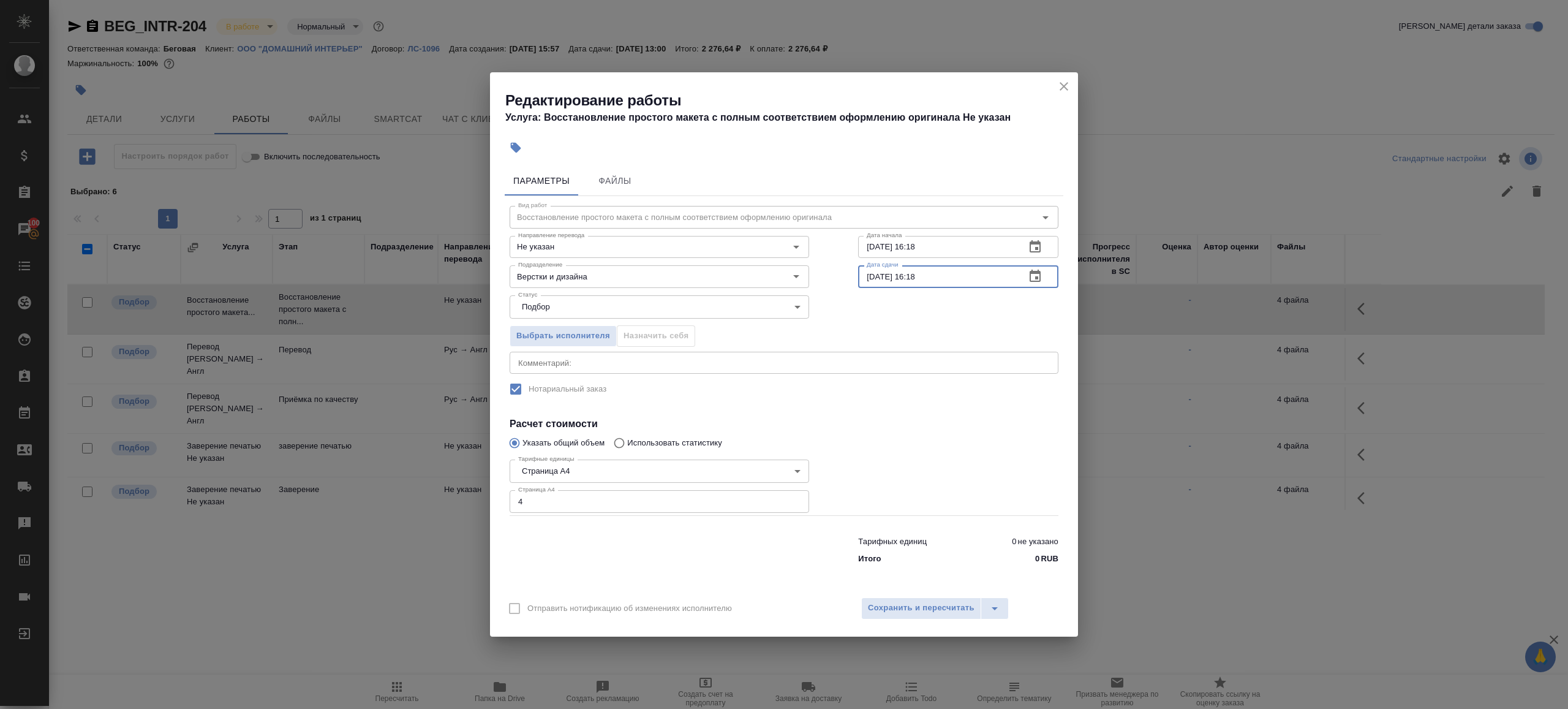
click at [1010, 274] on input "27.08.2025 16:18" at bounding box center [937, 276] width 158 height 22
type input "27.08.2025 20:00"
click at [958, 448] on div at bounding box center [958, 485] width 250 height 109
click at [945, 618] on button "Сохранить и пересчитать" at bounding box center [921, 609] width 120 height 22
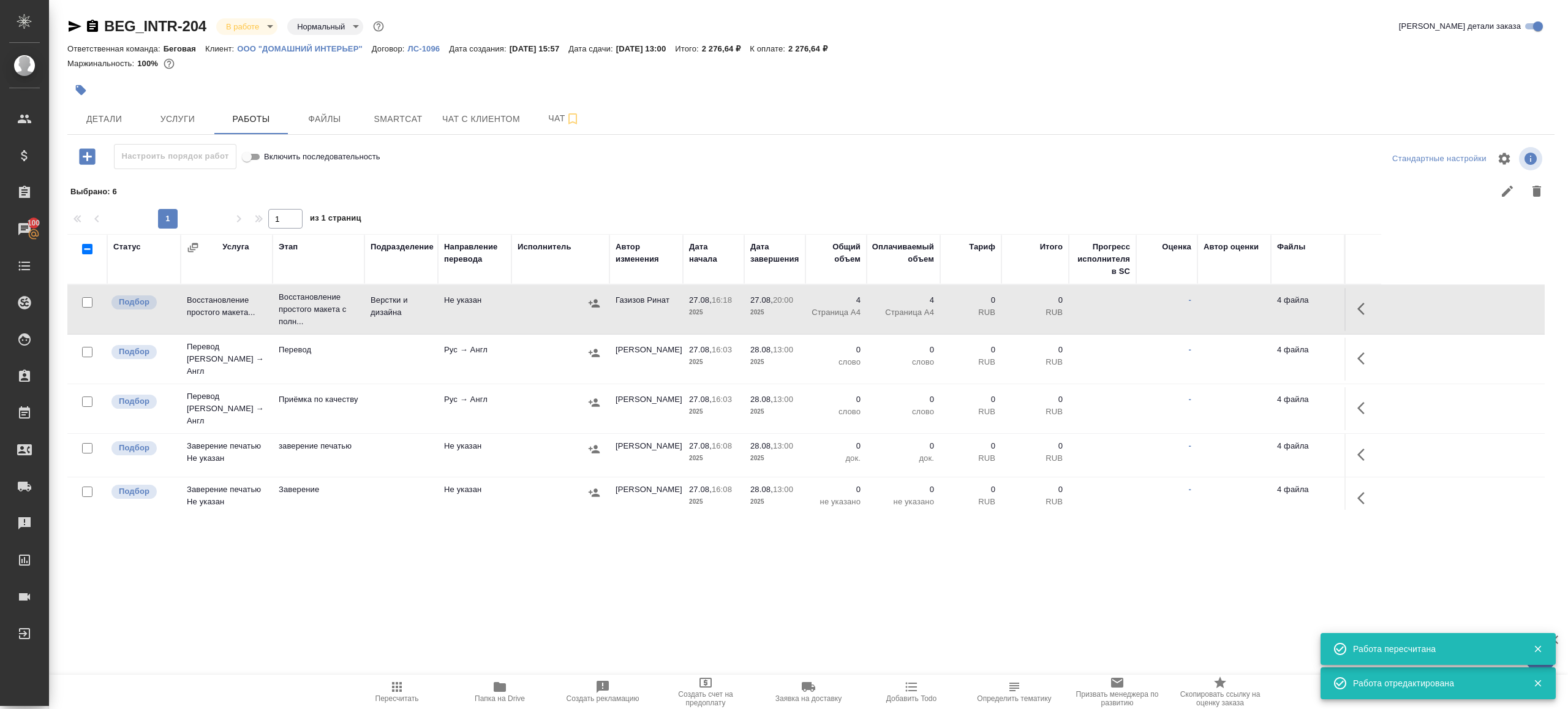
click at [1352, 361] on button "button" at bounding box center [1365, 359] width 30 height 30
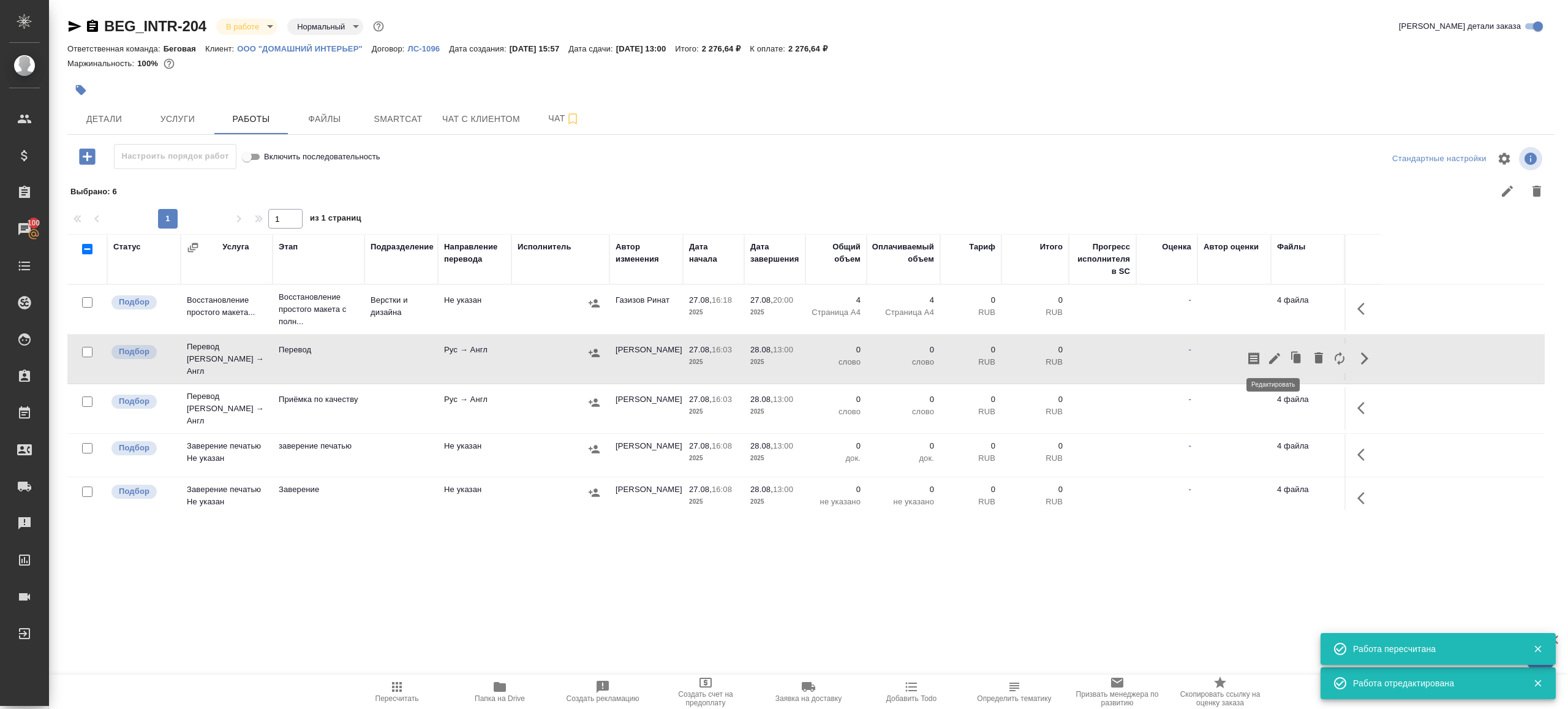
click at [1271, 351] on icon "button" at bounding box center [1275, 359] width 15 height 15
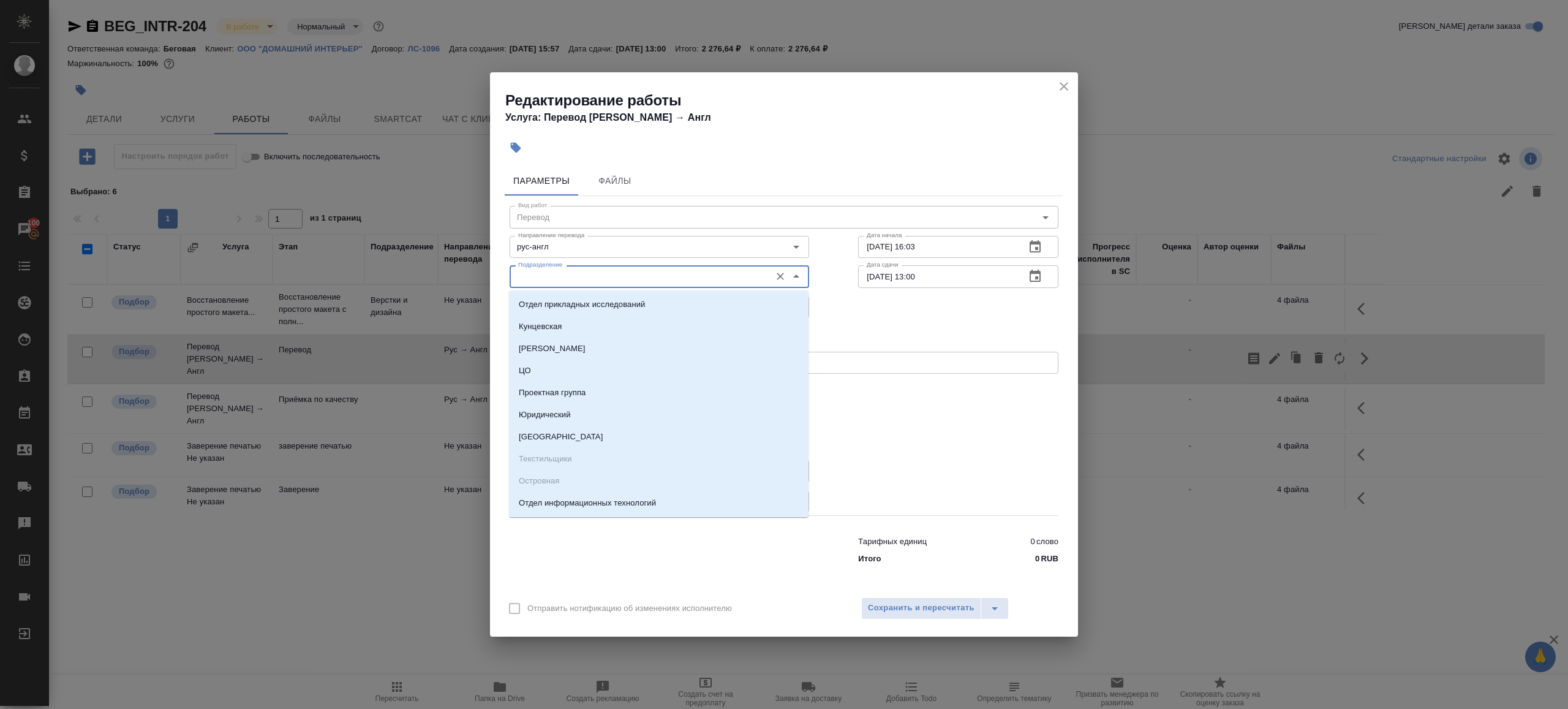
click at [638, 282] on input "Подразделение" at bounding box center [639, 276] width 251 height 15
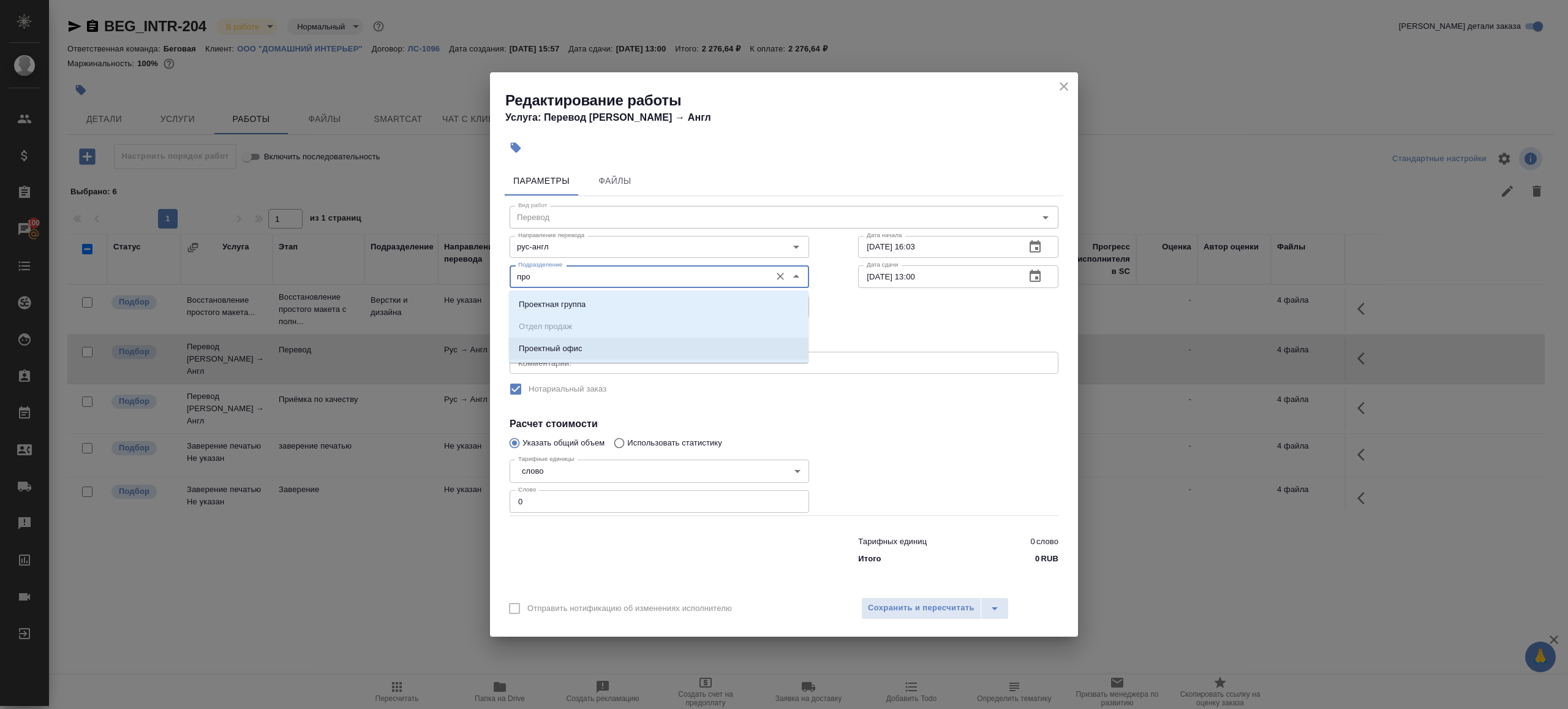
click at [620, 344] on li "Проектный офис" at bounding box center [659, 349] width 300 height 22
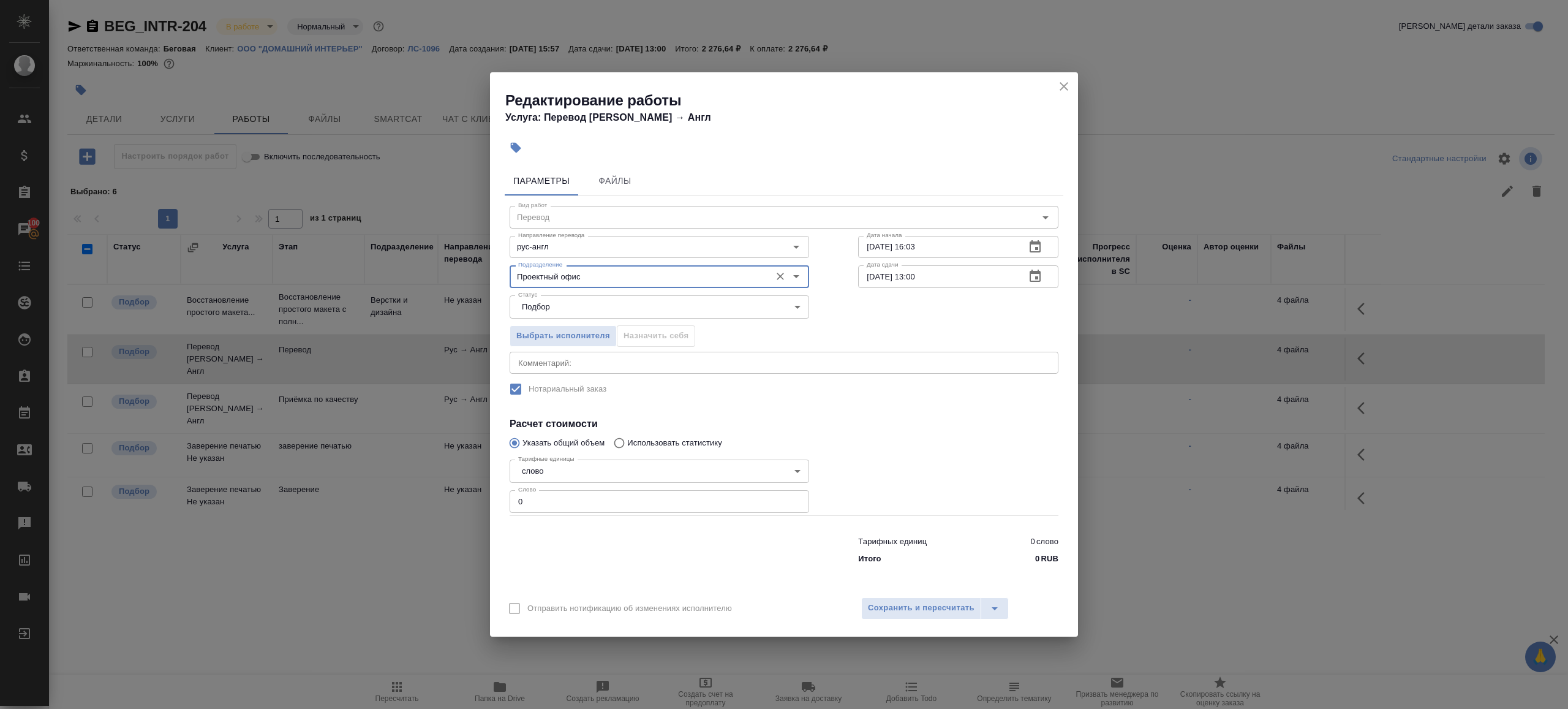
type input "Проектный офис"
click at [586, 500] on input "0" at bounding box center [659, 501] width 300 height 22
type input "1"
click at [688, 545] on div at bounding box center [659, 548] width 348 height 49
click at [950, 253] on input "27.08.2025 16:03" at bounding box center [937, 247] width 158 height 22
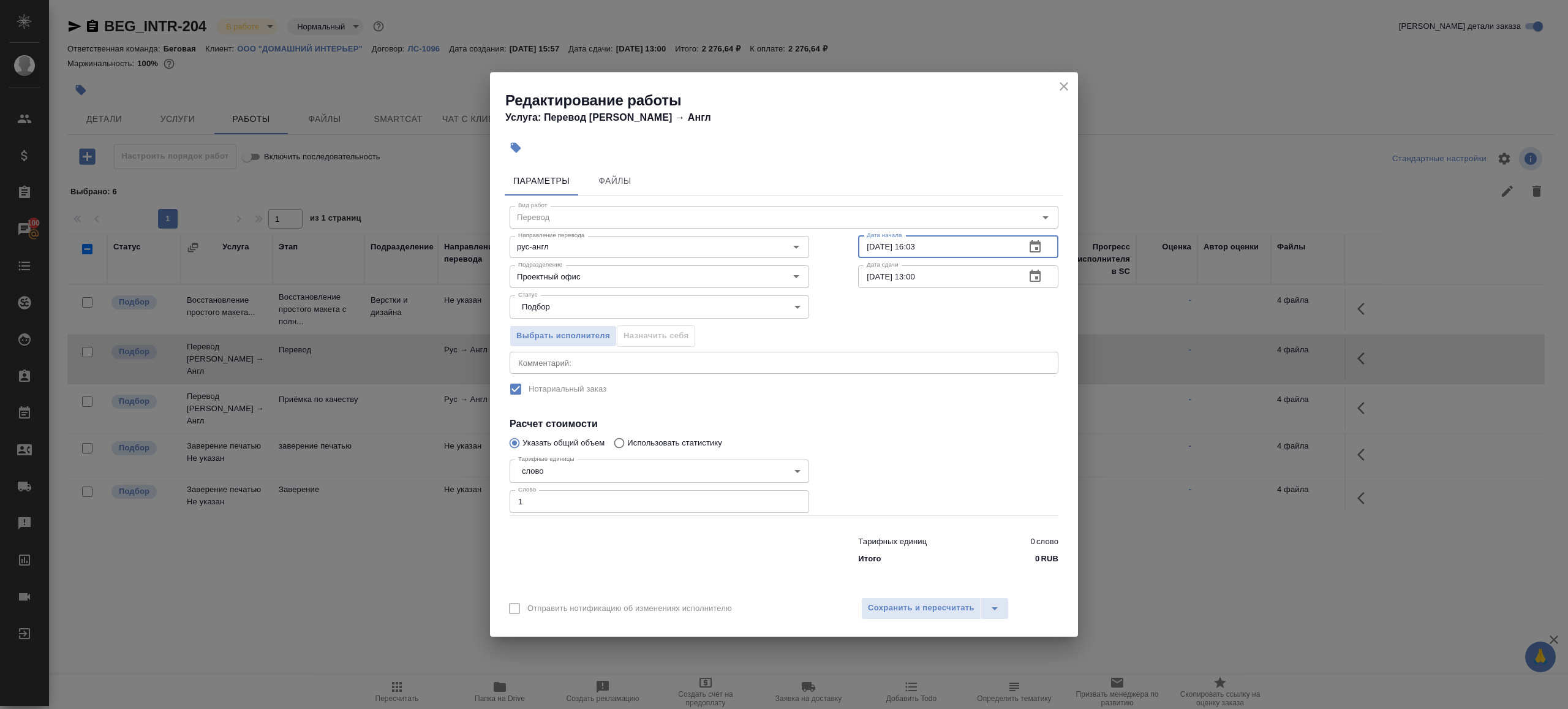
paste input "20:00"
type input "27.08.2025 20:00"
drag, startPoint x: 917, startPoint y: 276, endPoint x: 927, endPoint y: 434, distance: 158.3
click at [917, 276] on input "[DATE] 13:00" at bounding box center [937, 276] width 158 height 22
type input "28.08.2025 10:00"
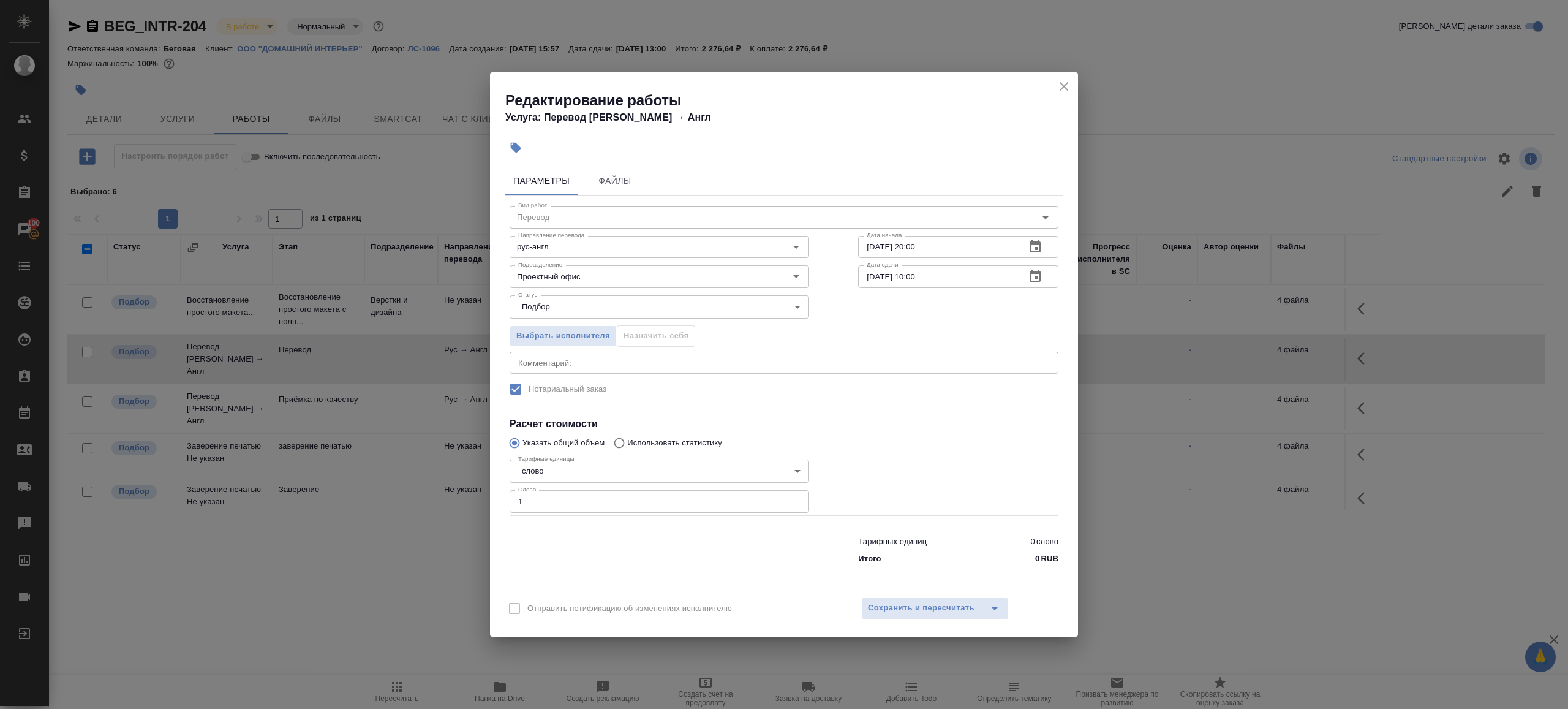
click at [901, 532] on div "Тарифных единиц 0 слово Итого 0 RUB" at bounding box center [958, 548] width 200 height 35
click at [901, 608] on span "Сохранить и пересчитать" at bounding box center [921, 608] width 107 height 14
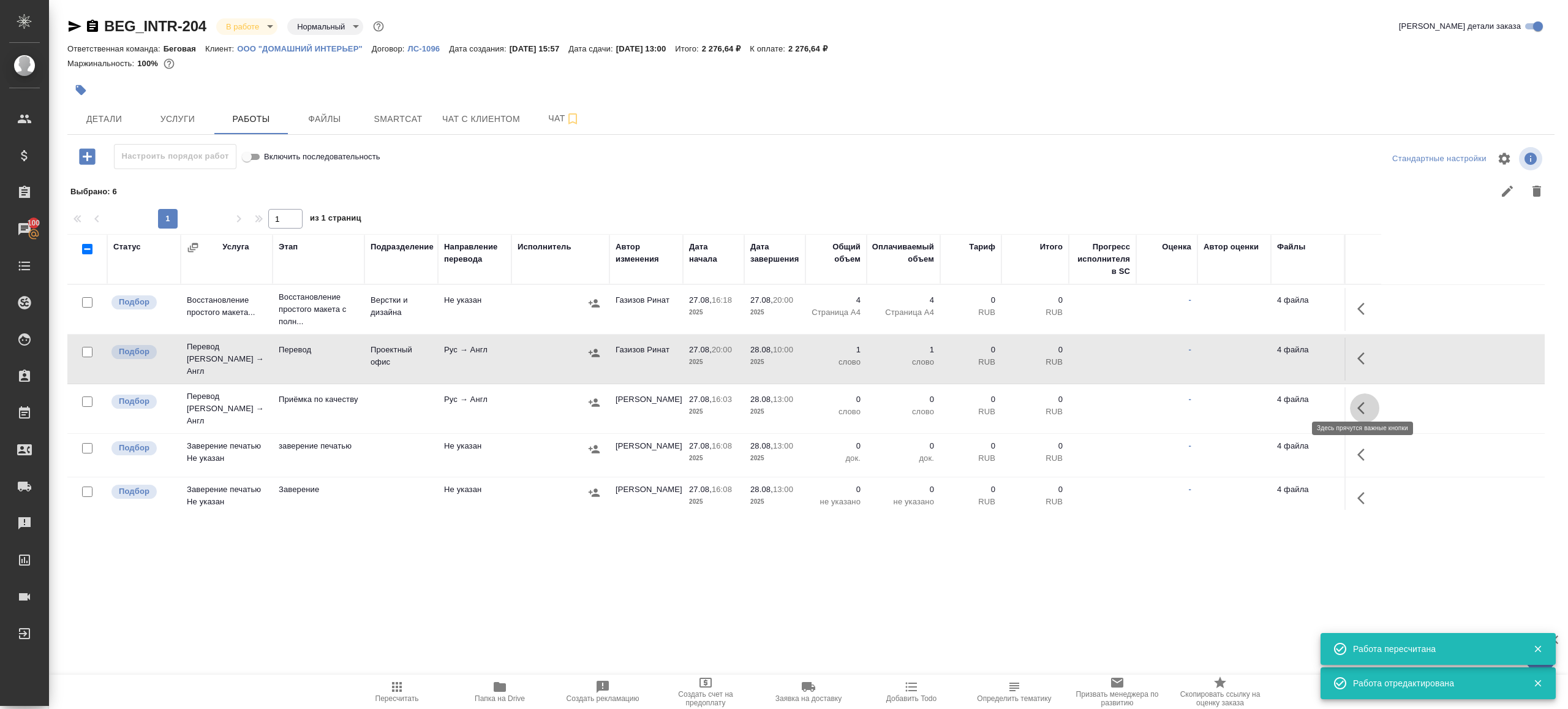
click at [1367, 405] on button "button" at bounding box center [1365, 408] width 30 height 30
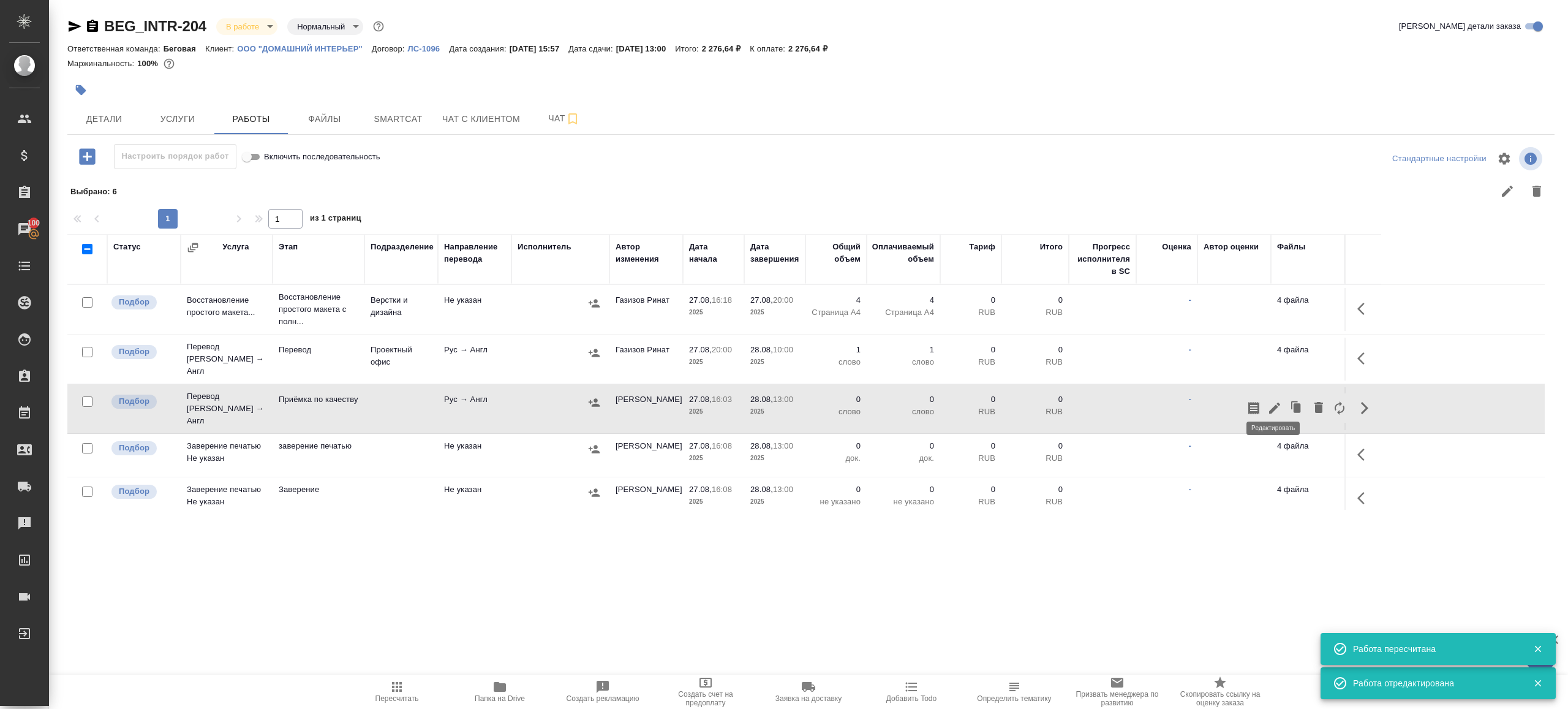
click at [1268, 401] on icon "button" at bounding box center [1275, 408] width 15 height 15
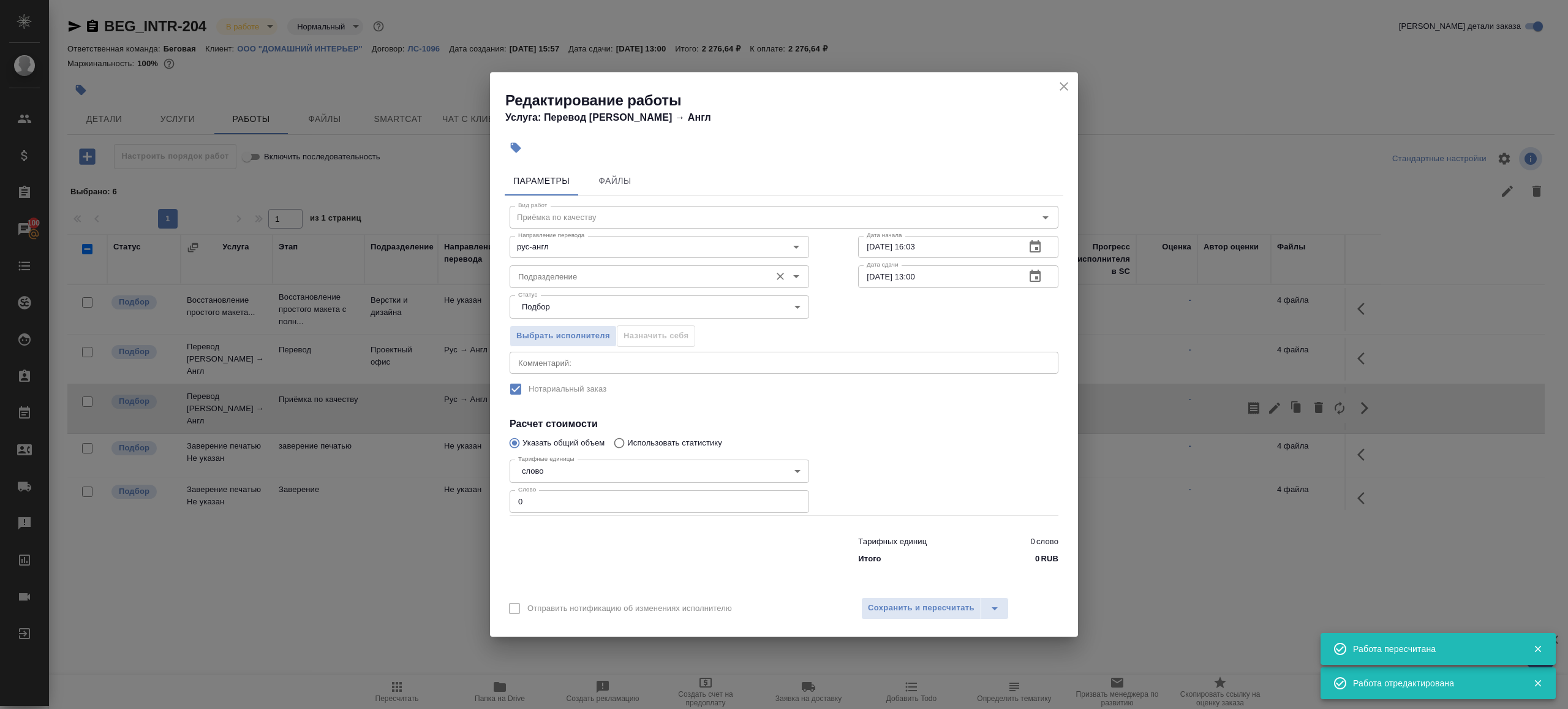
click at [672, 276] on input "Подразделение" at bounding box center [639, 276] width 251 height 15
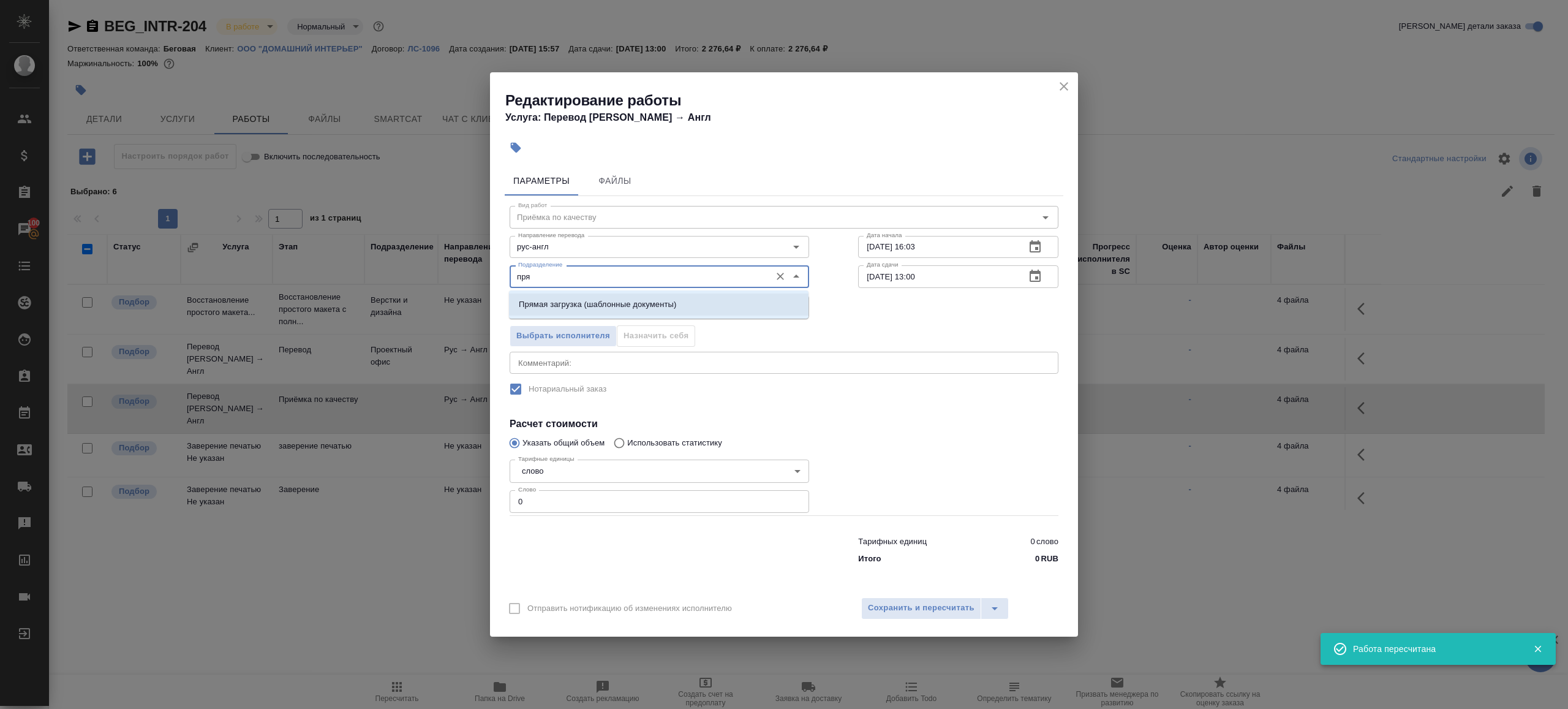
click at [652, 300] on p "Прямая загрузка (шаблонные документы)" at bounding box center [597, 305] width 158 height 12
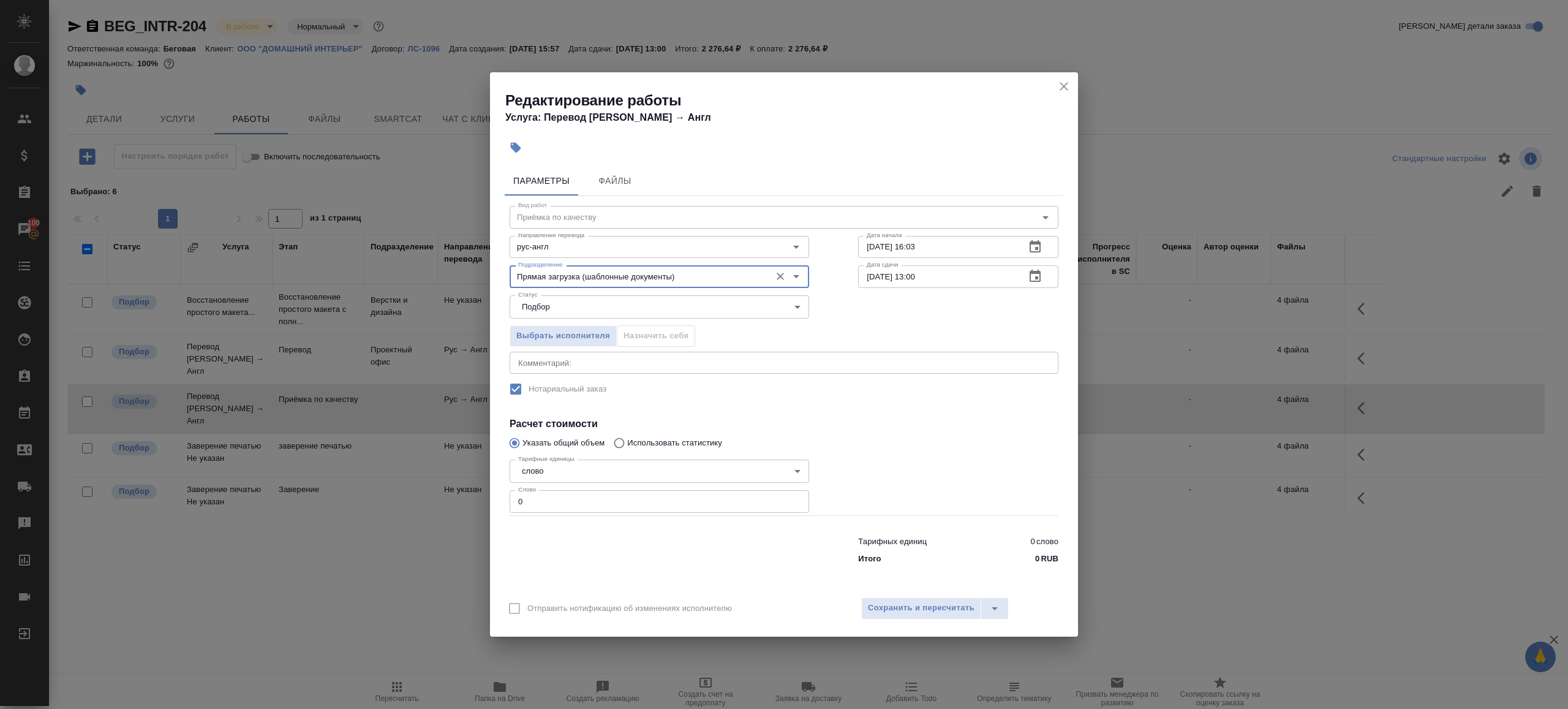
type input "Прямая загрузка (шаблонные документы)"
click at [903, 243] on input "27.08.2025 16:03" at bounding box center [937, 247] width 158 height 22
paste input "8.08.2025 10:00"
type input "28.08.2025 10:00"
click at [581, 499] on input "0" at bounding box center [659, 501] width 300 height 22
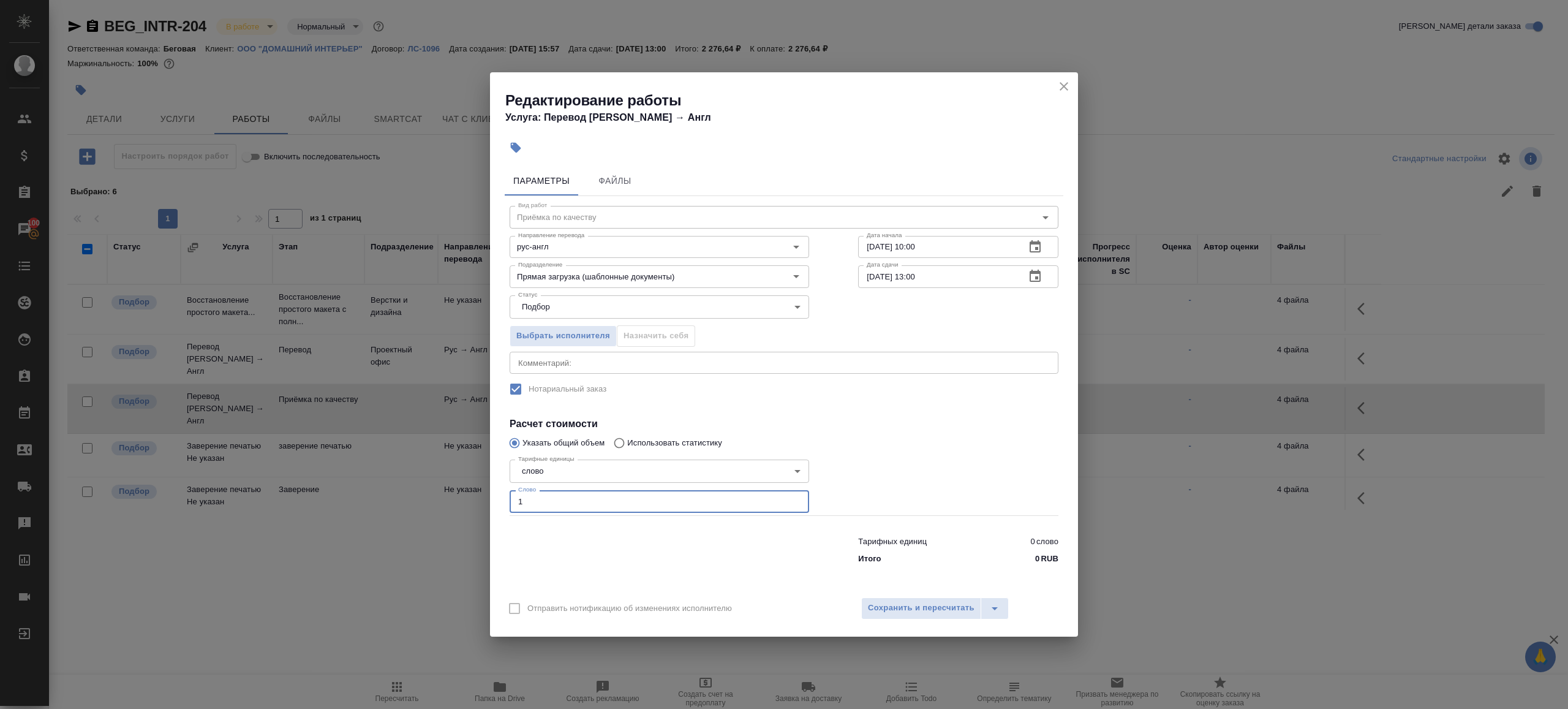
type input "1"
click at [611, 535] on div at bounding box center [659, 548] width 348 height 49
click at [914, 276] on input "[DATE] 13:00" at bounding box center [937, 276] width 158 height 22
type input "28.08.2025 11:00"
click at [931, 605] on span "Сохранить и пересчитать" at bounding box center [921, 608] width 107 height 14
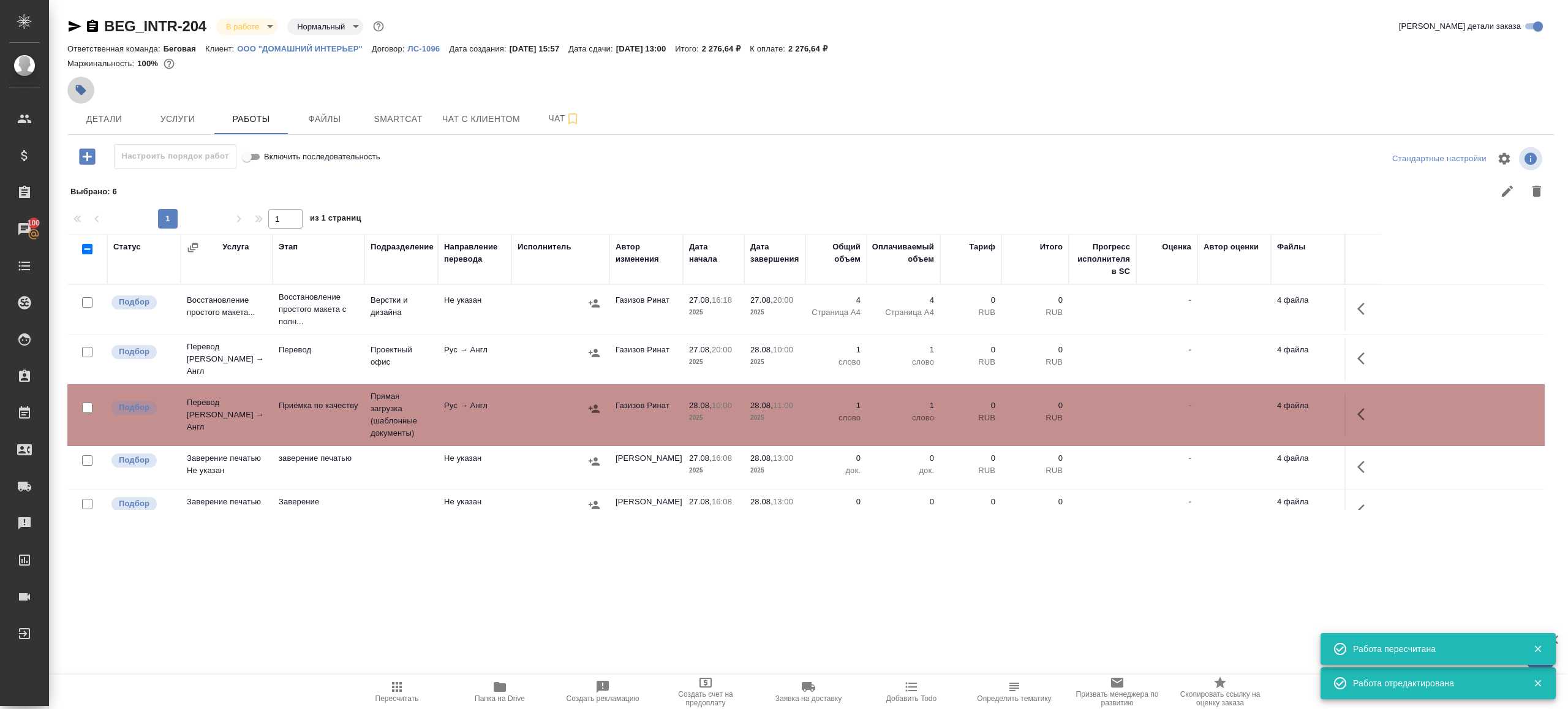
click at [71, 82] on button "button" at bounding box center [81, 90] width 27 height 27
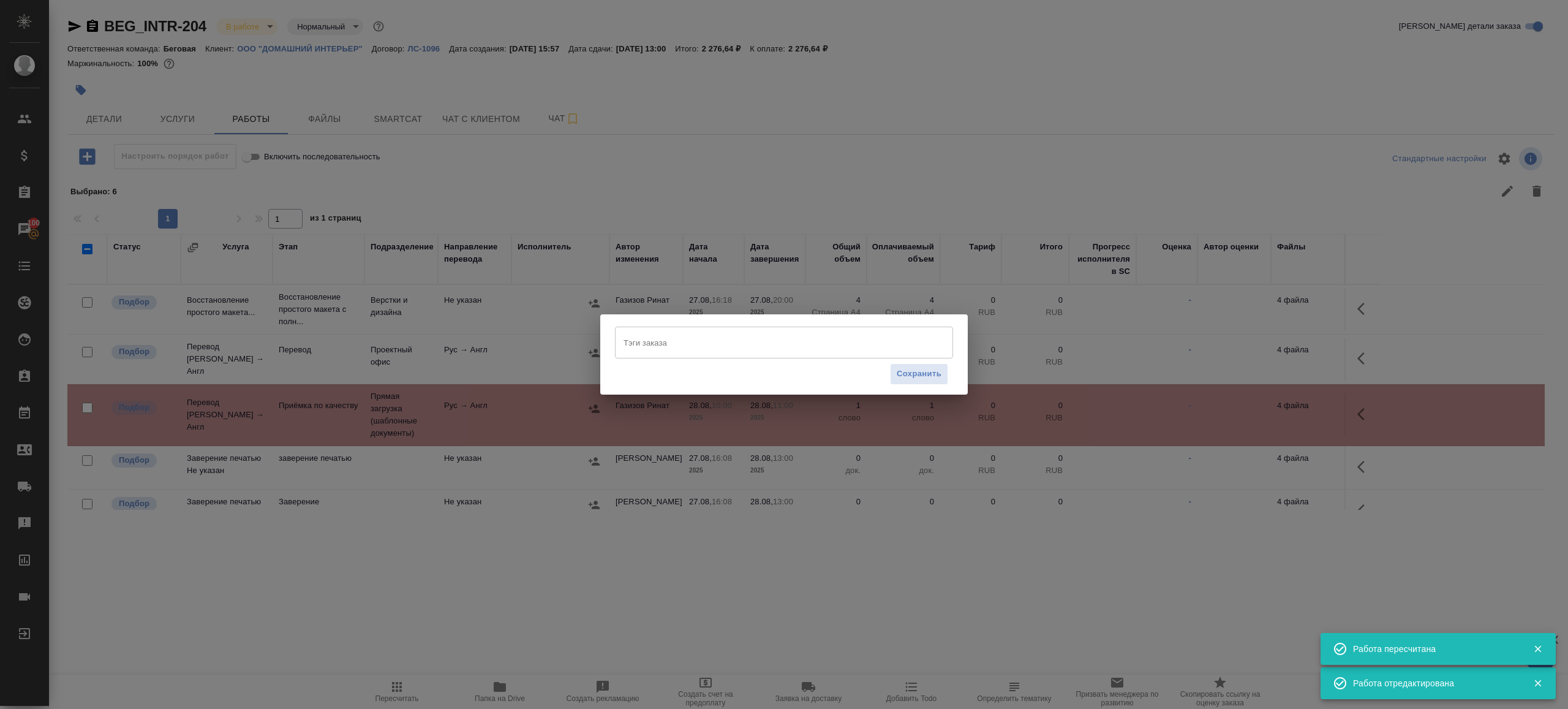
click at [675, 358] on div "Тэги заказа" at bounding box center [783, 342] width 338 height 32
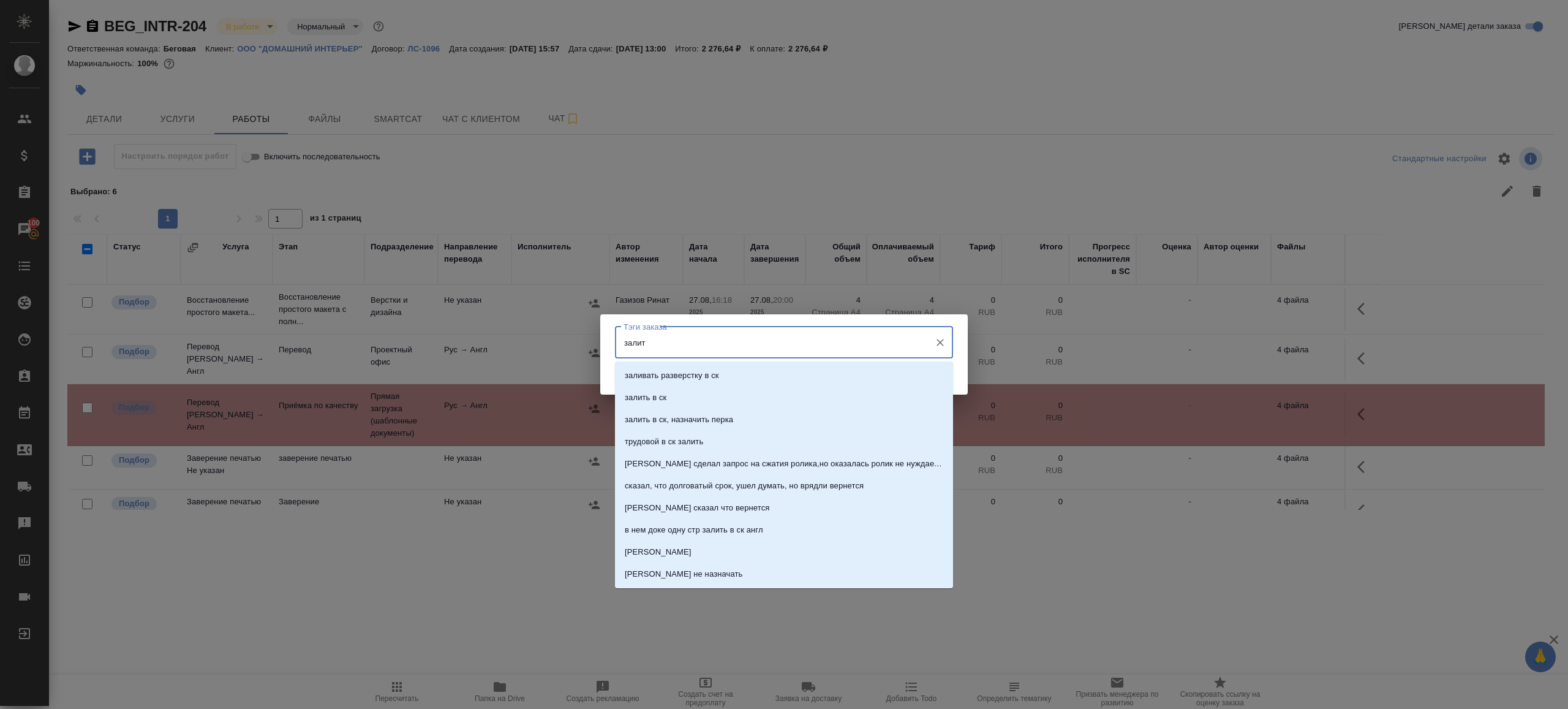
type input "залить"
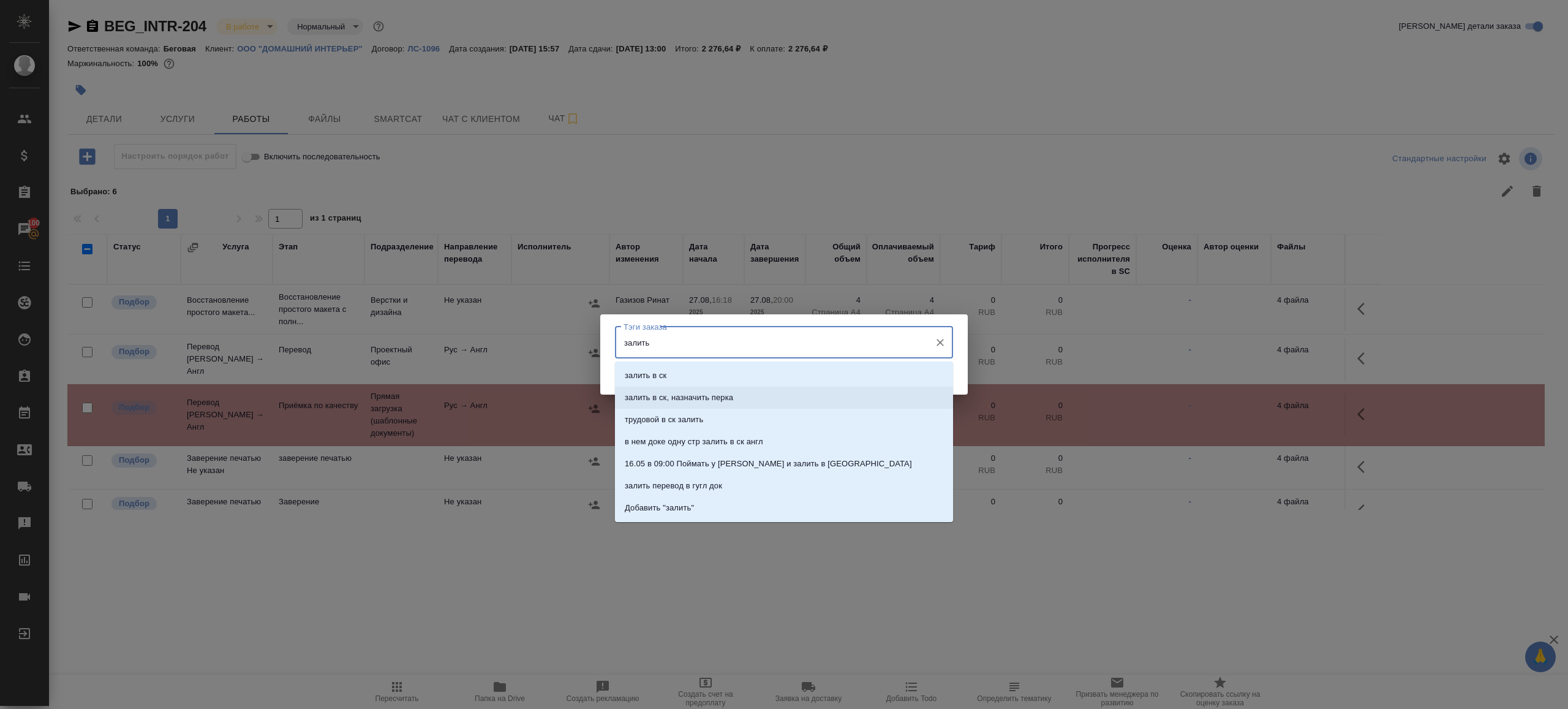
click at [664, 401] on p "залить в ск, назначить перка" at bounding box center [678, 398] width 108 height 12
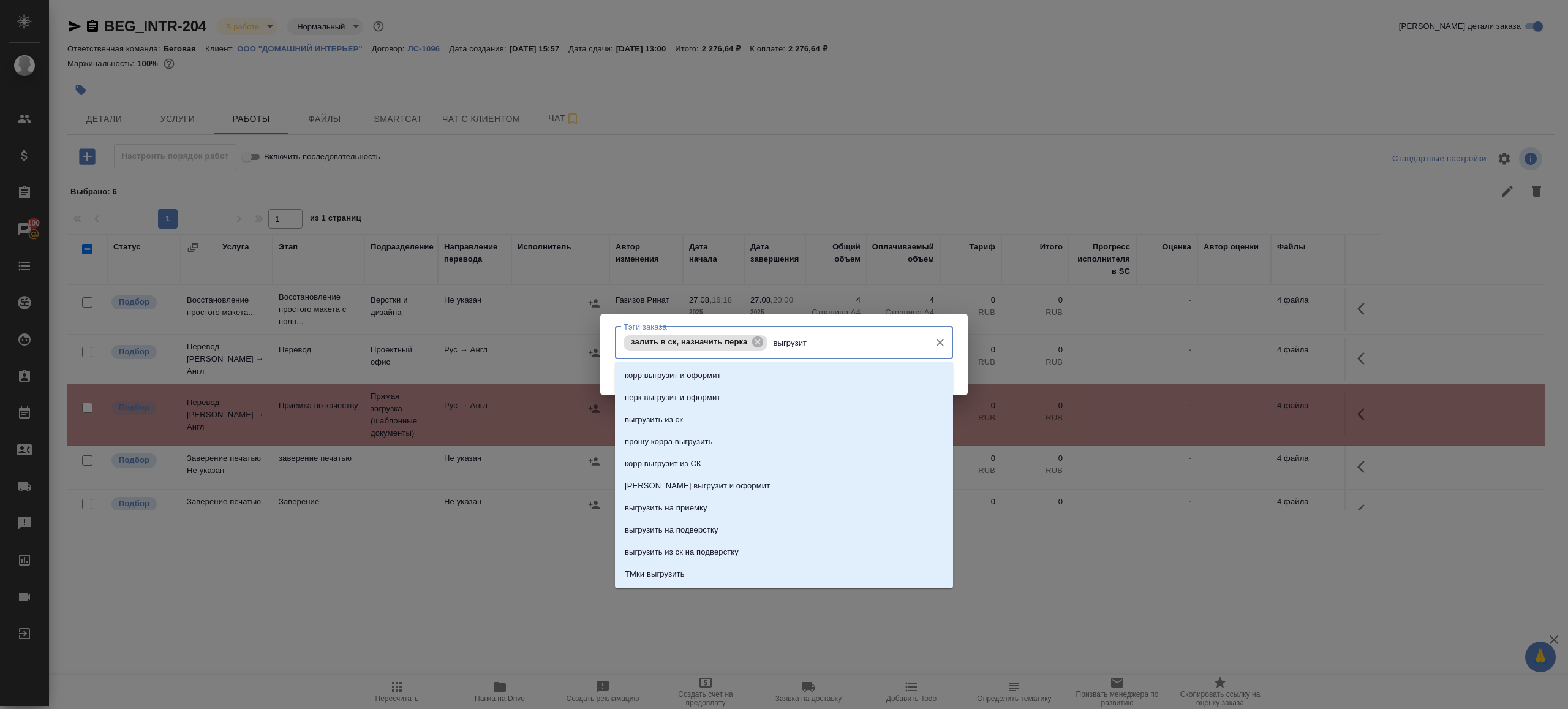
type input "выгрузить"
click at [665, 380] on p "выгрузить из ск" at bounding box center [654, 376] width 58 height 12
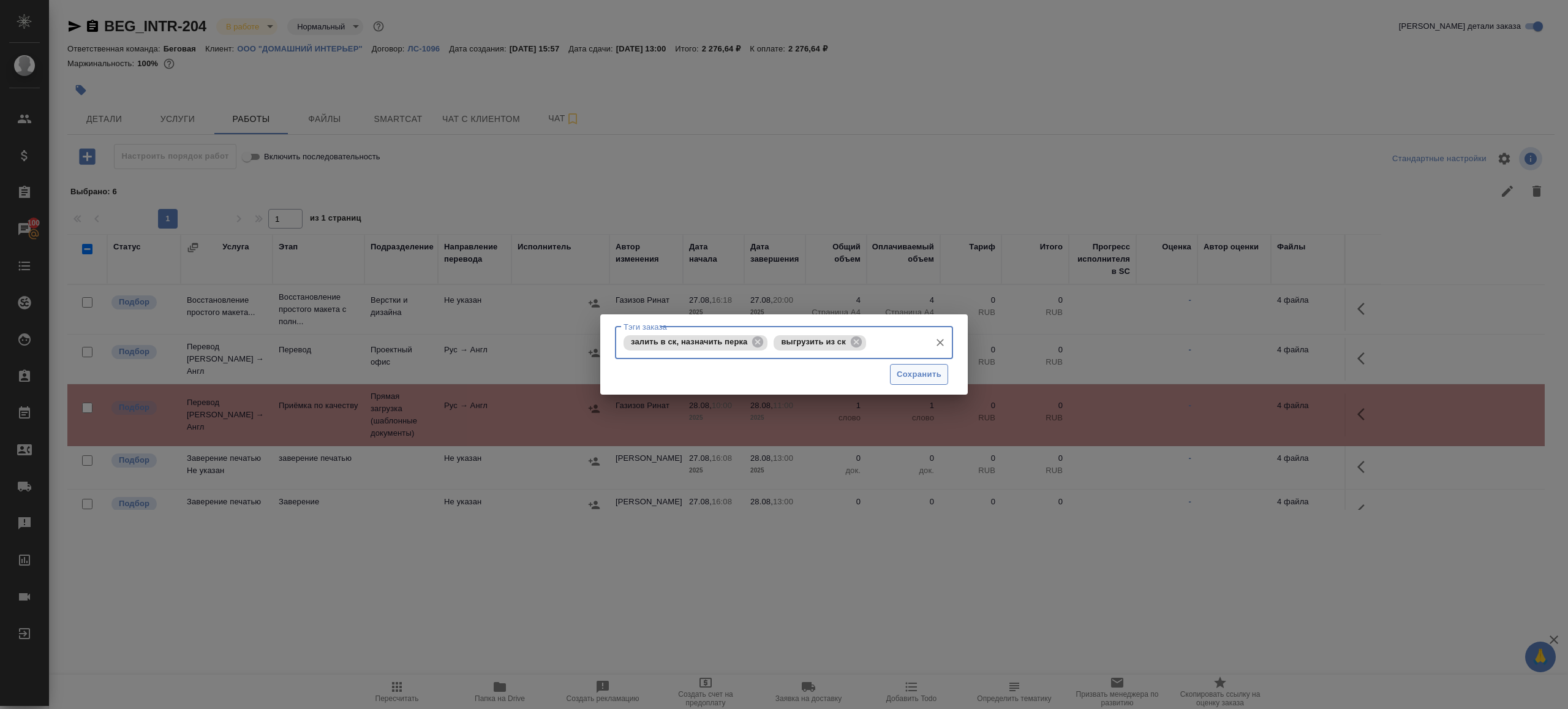
click at [909, 379] on span "Сохранить" at bounding box center [919, 375] width 44 height 14
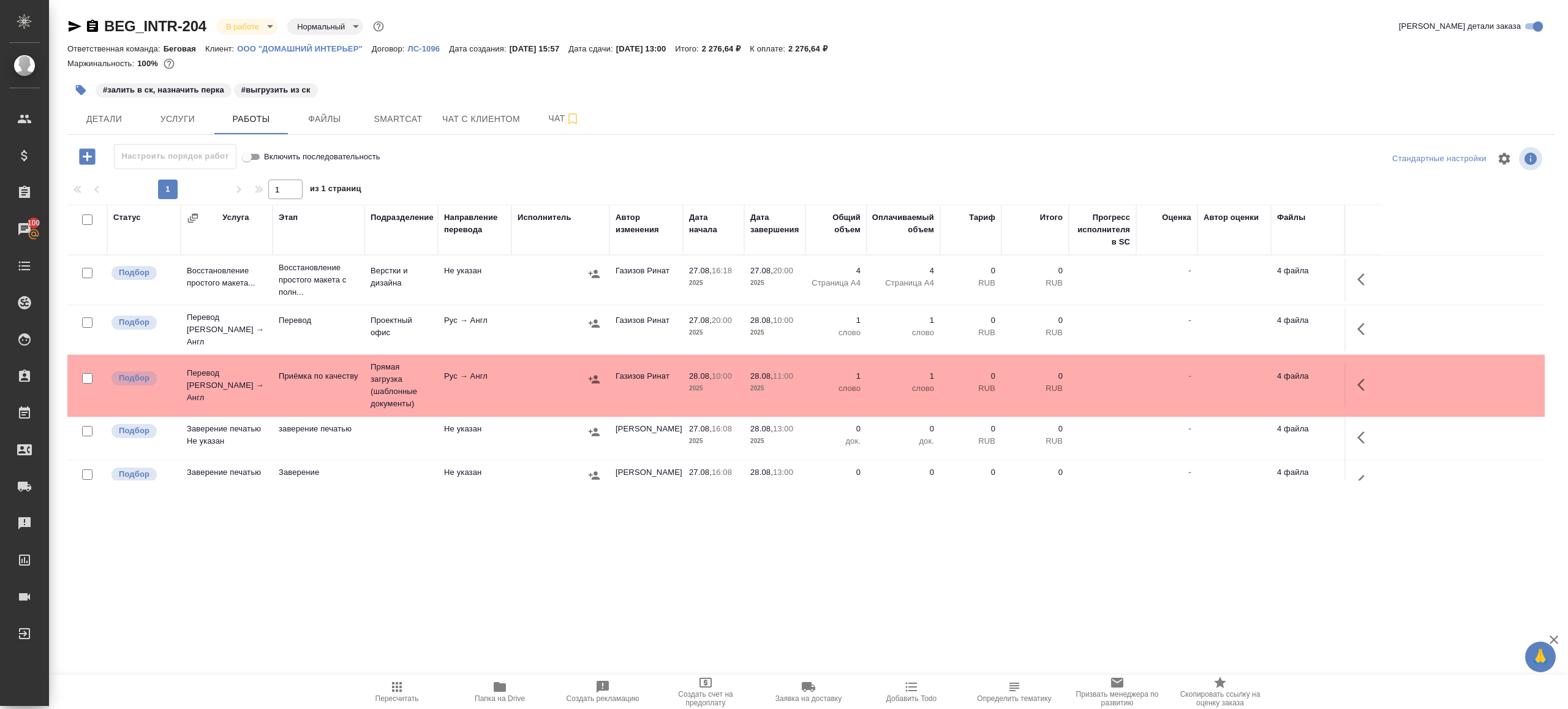
click at [398, 687] on icon "button" at bounding box center [397, 687] width 15 height 15
click at [398, 686] on icon "button" at bounding box center [397, 687] width 15 height 15
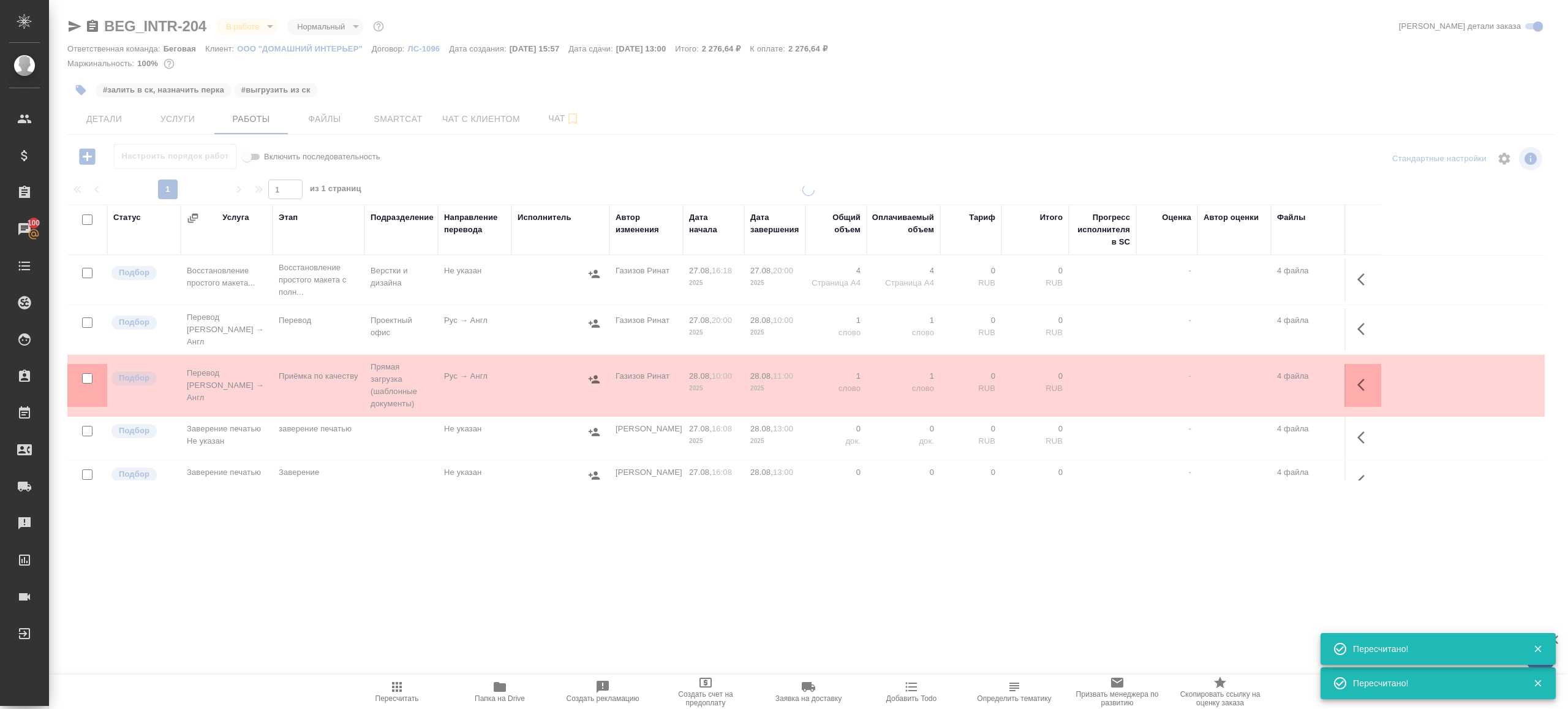
click at [413, 113] on span "Smartcat" at bounding box center [398, 119] width 59 height 15
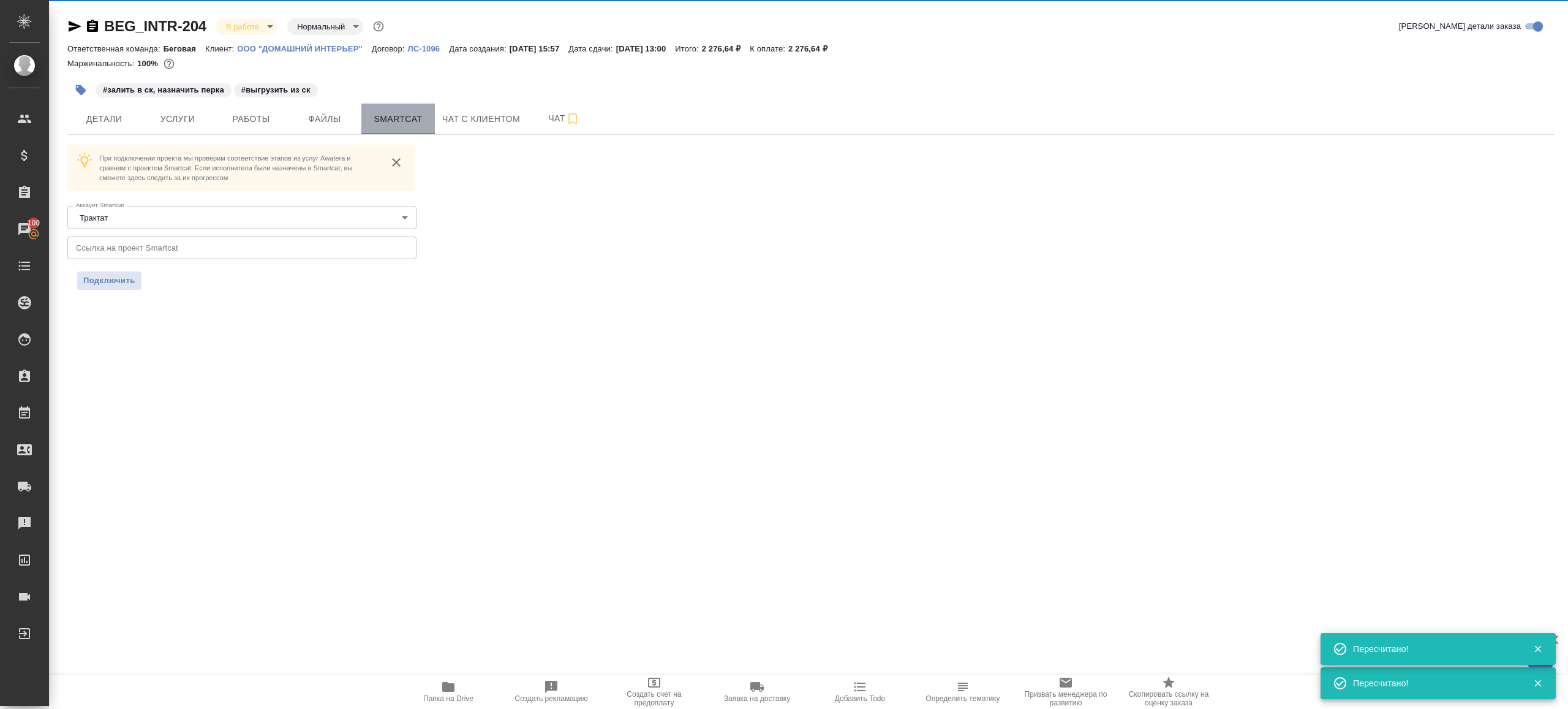
click at [396, 105] on button "Smartcat" at bounding box center [398, 119] width 74 height 31
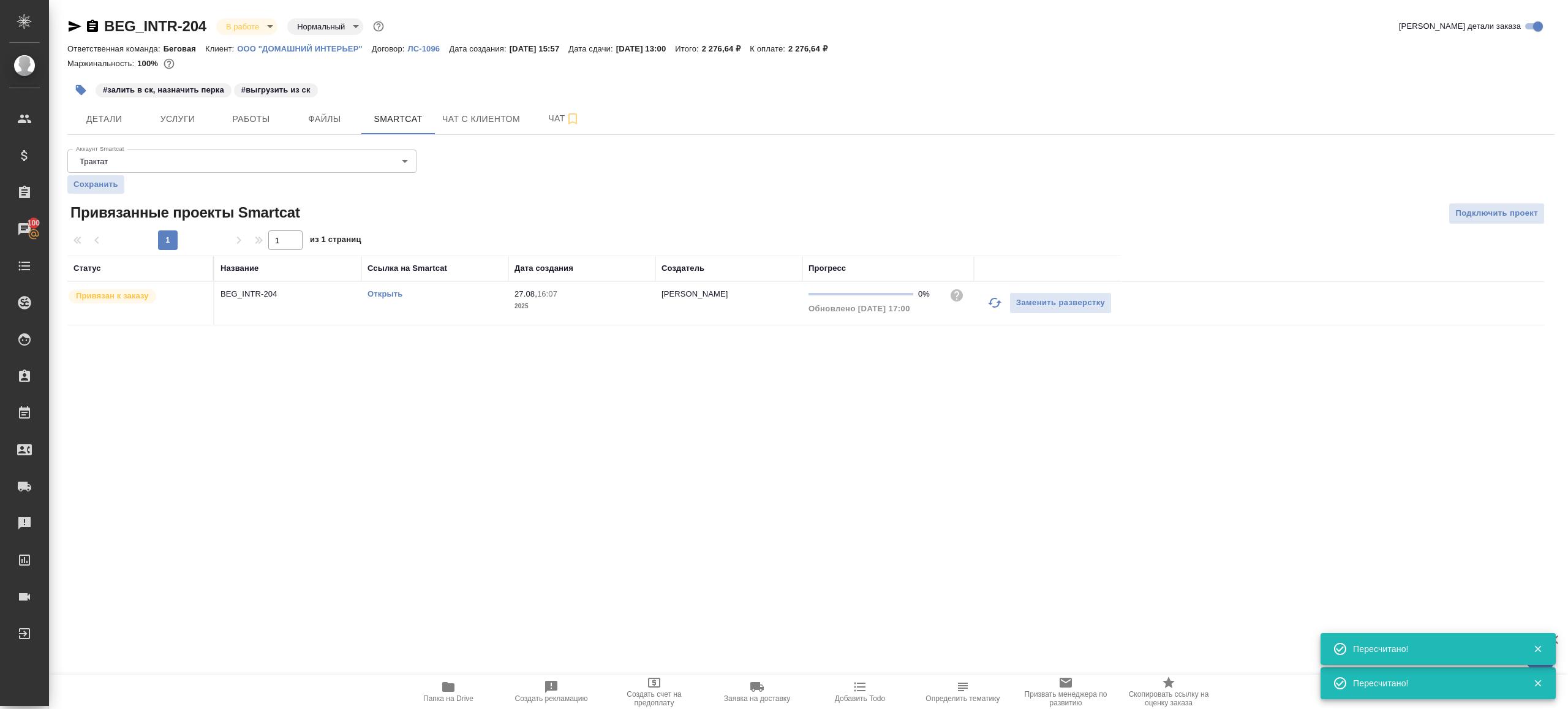
click at [367, 295] on td "Открыть" at bounding box center [435, 303] width 147 height 43
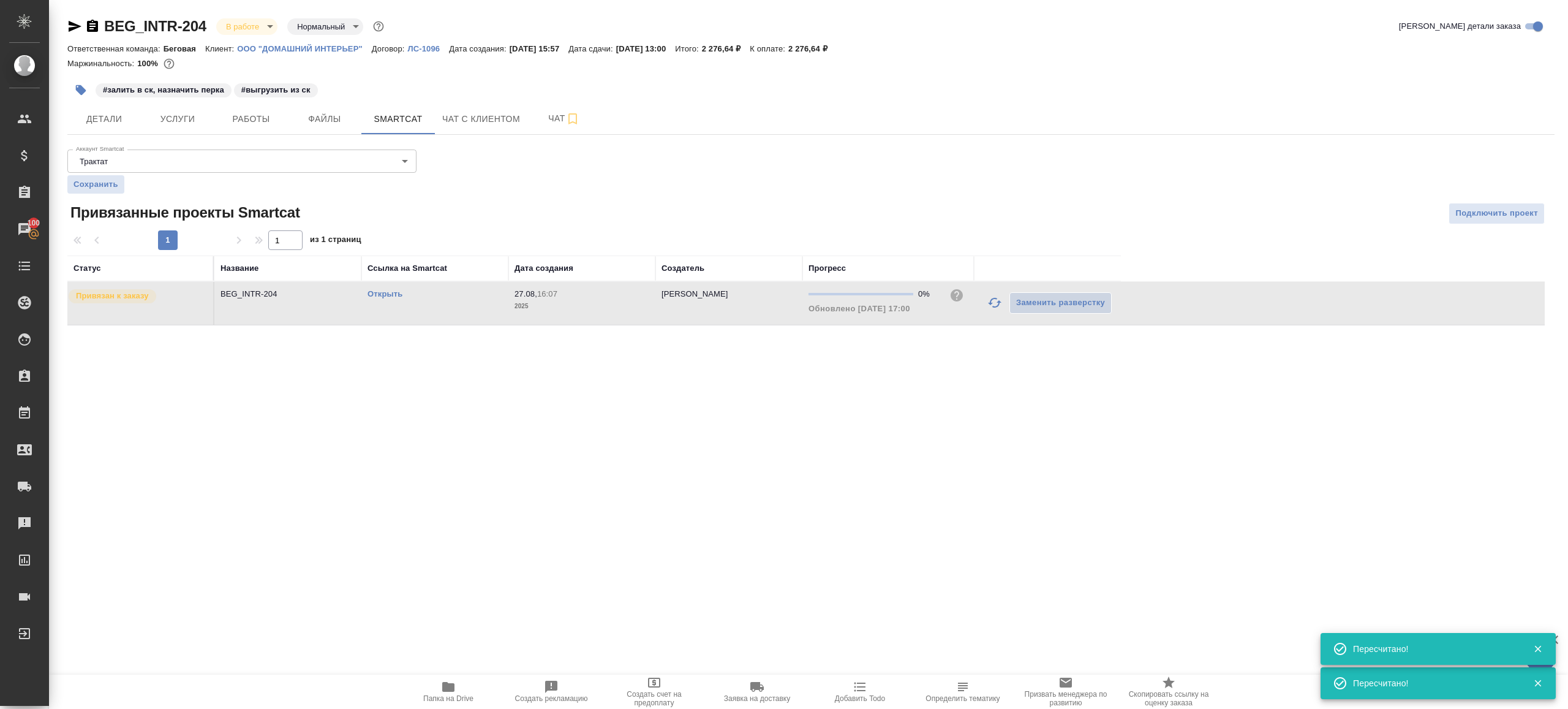
click at [396, 292] on link "Открыть" at bounding box center [385, 294] width 35 height 9
click at [263, 117] on span "Работы" at bounding box center [251, 119] width 59 height 15
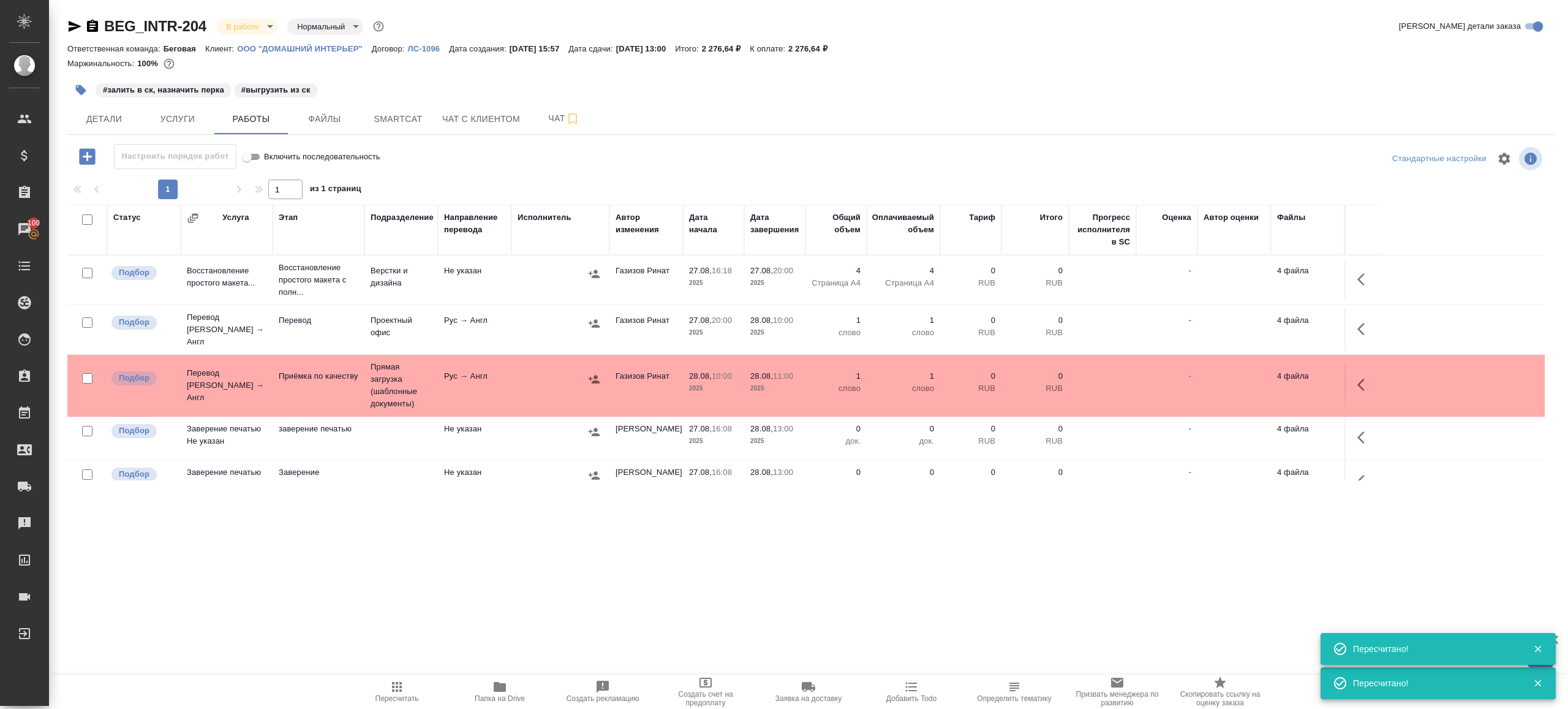
click at [377, 692] on span "Пересчитать" at bounding box center [397, 691] width 88 height 23
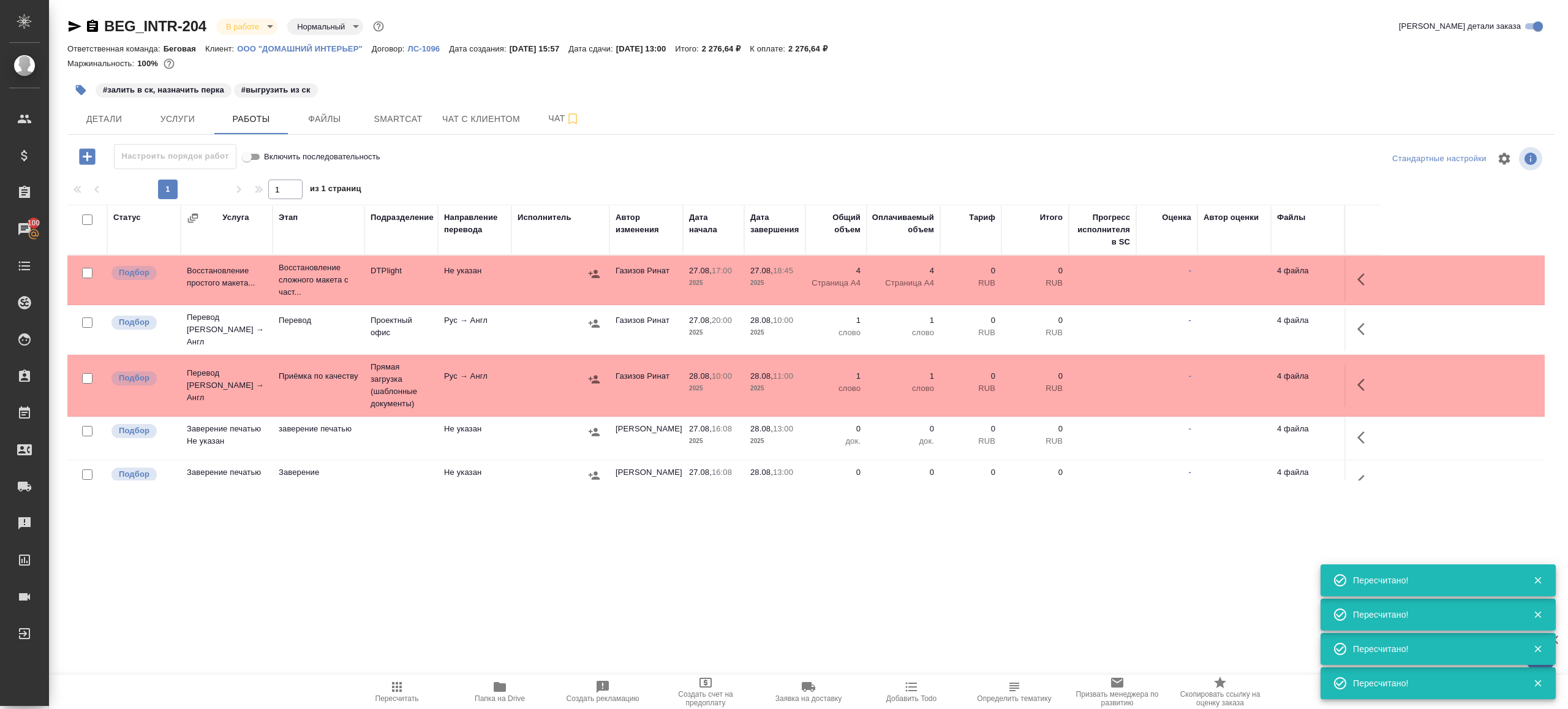
click at [403, 673] on div ".cls-1 fill:#fff; AWATERA Gazizov Rinat Клиенты Спецификации Заказы 100 Чаты To…" at bounding box center [784, 354] width 1568 height 709
click at [395, 687] on icon "button" at bounding box center [397, 687] width 15 height 15
click at [571, 630] on div ".cls-1 fill:#fff; AWATERA Gazizov Rinat Клиенты Спецификации Заказы 100 Чаты To…" at bounding box center [784, 354] width 1568 height 709
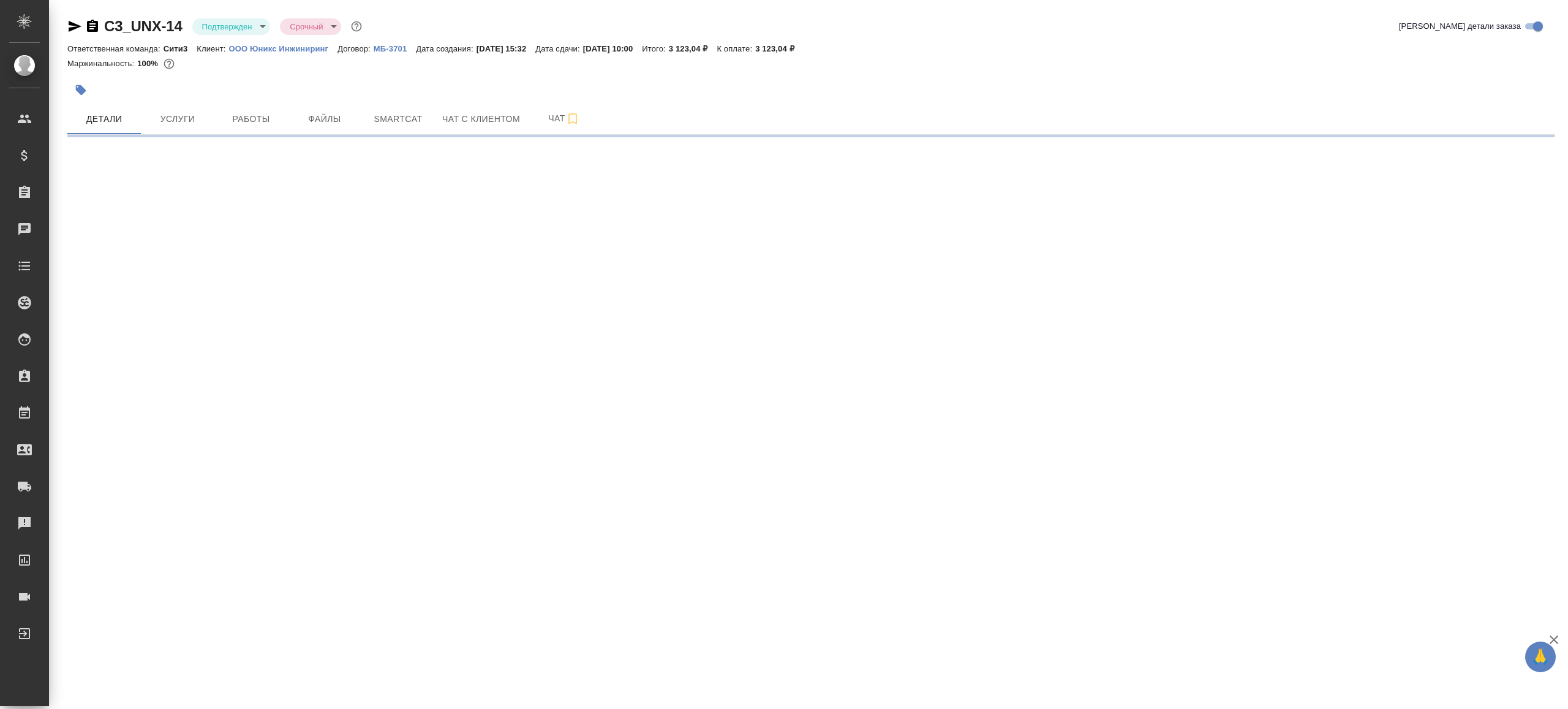
select select "RU"
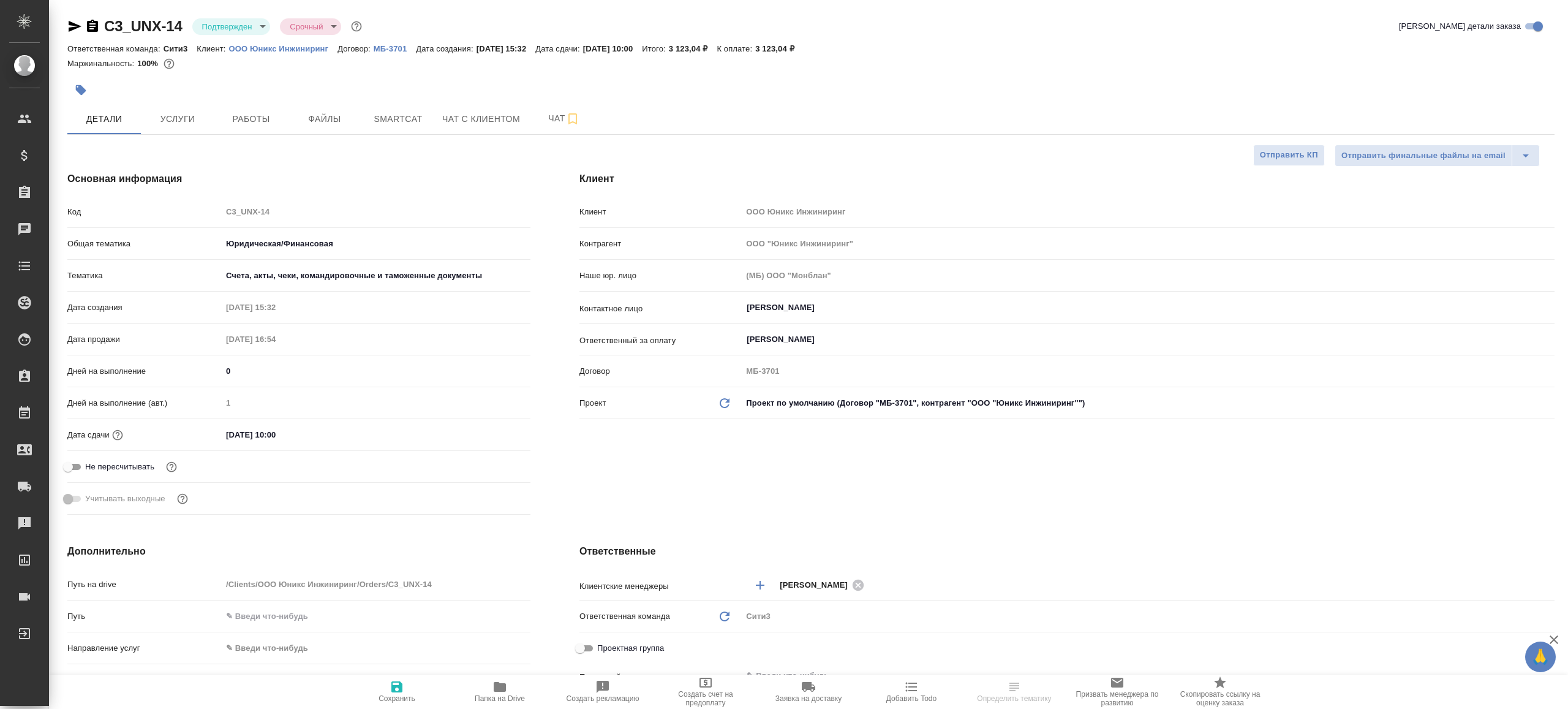
type textarea "x"
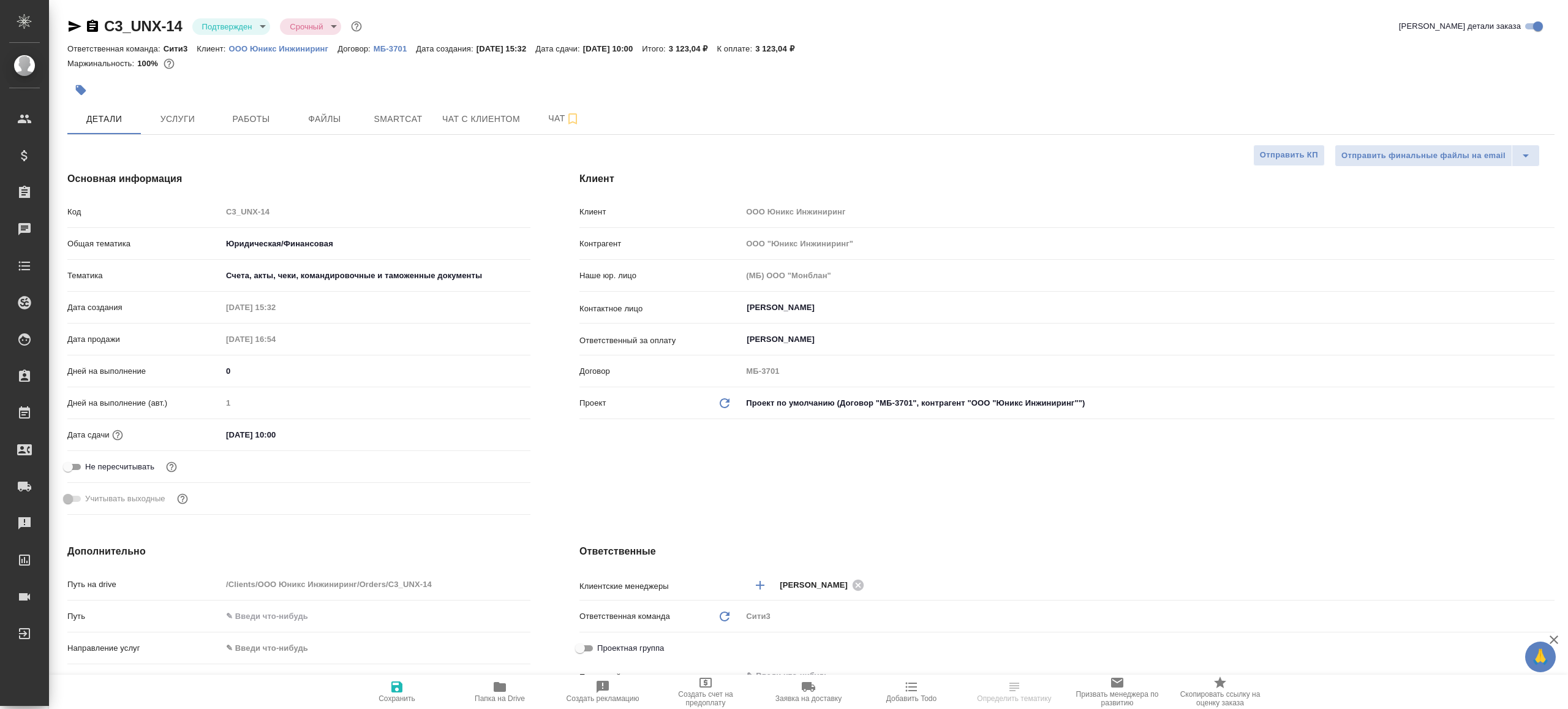
type textarea "x"
click at [255, 31] on body "🙏 .cls-1 fill:#fff; AWATERA Gazizov Rinat Клиенты Спецификации Заказы Чаты Todo…" at bounding box center [784, 354] width 1568 height 709
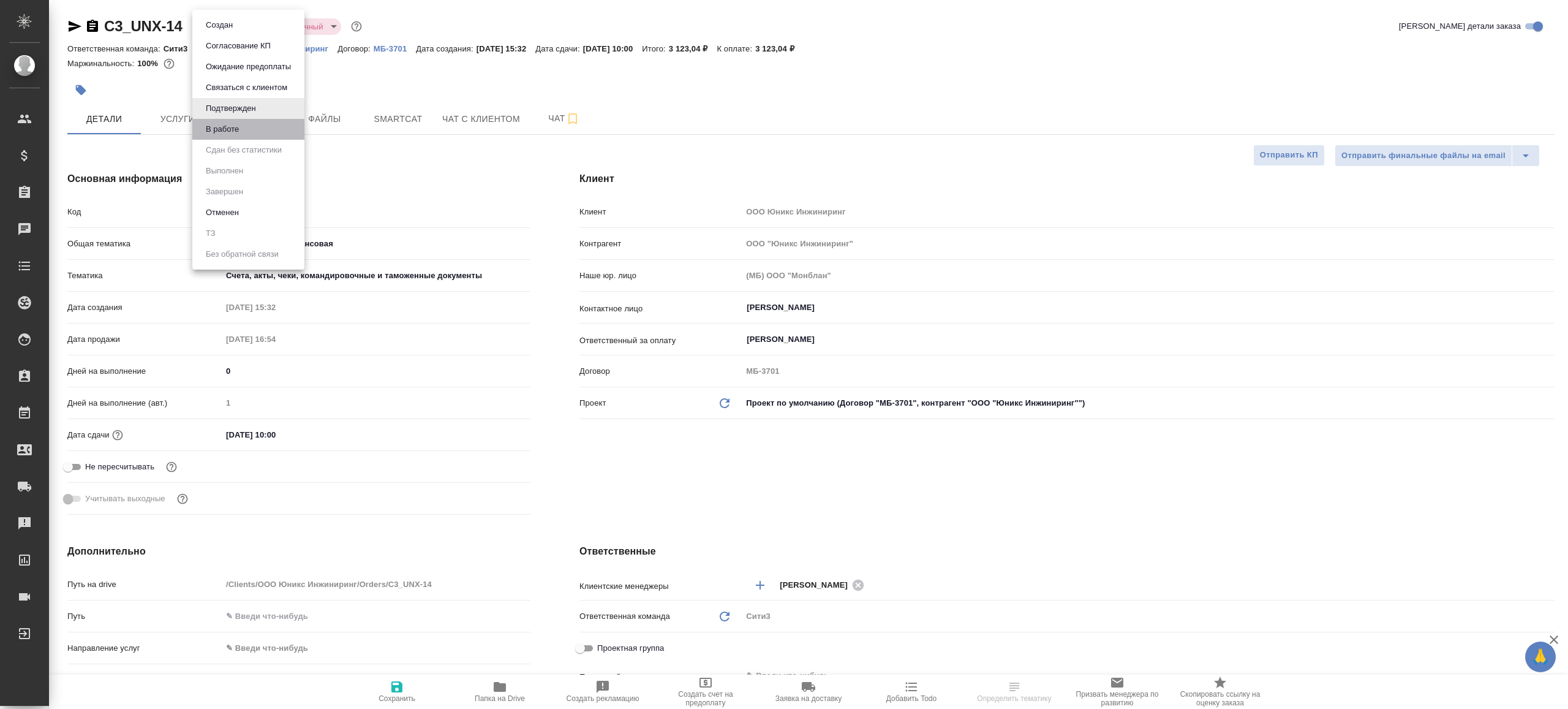
click at [258, 134] on li "В работе" at bounding box center [248, 129] width 112 height 21
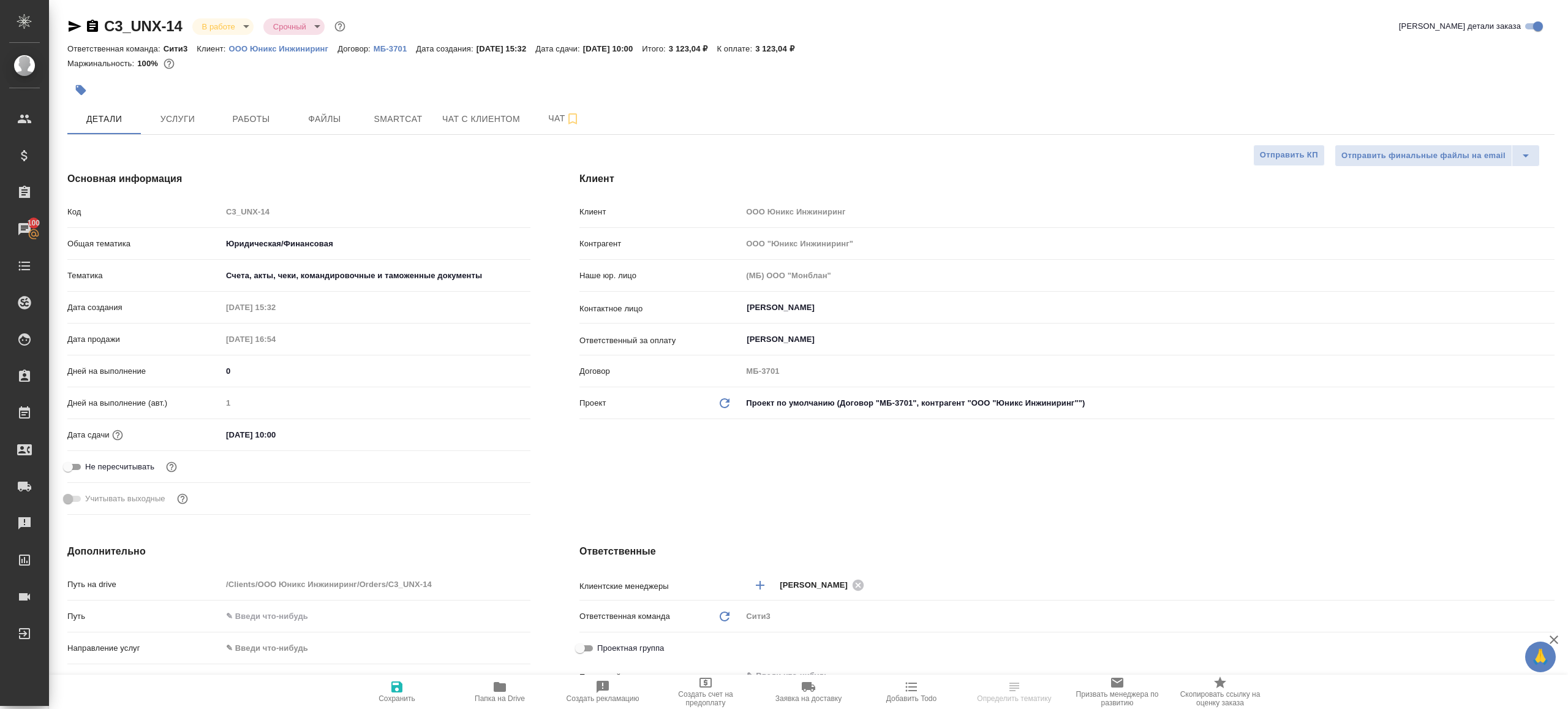
select select "RU"
type textarea "x"
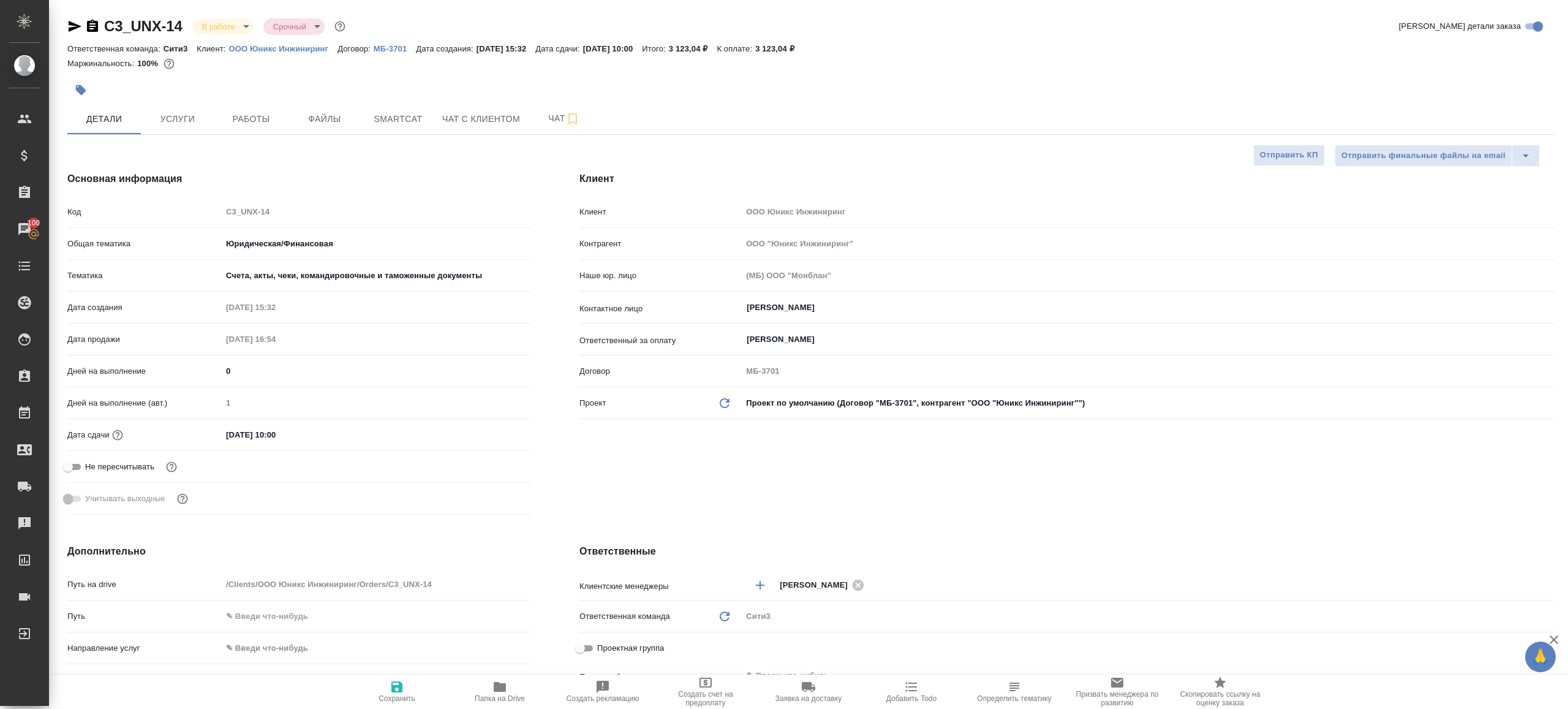
type textarea "x"
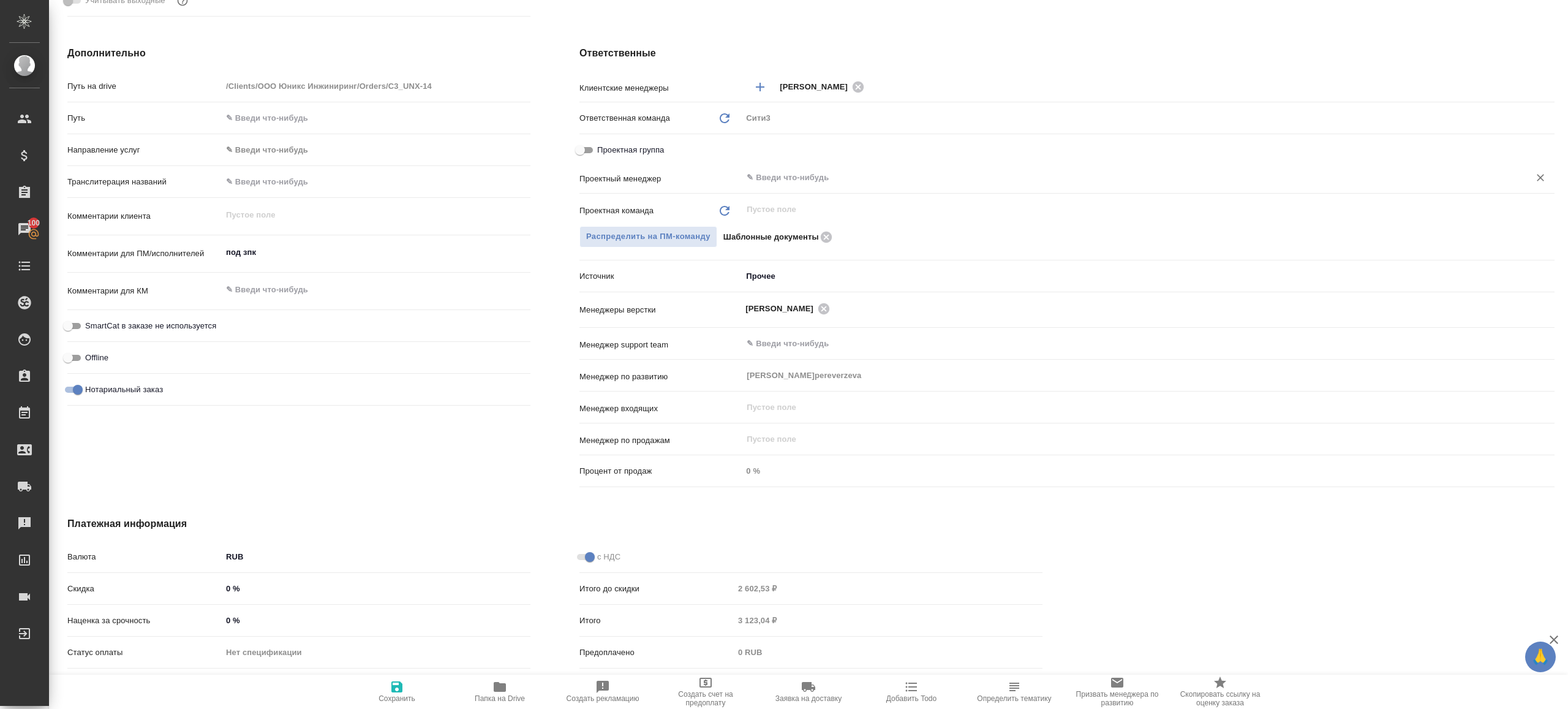
click at [767, 184] on input "text" at bounding box center [1128, 178] width 764 height 15
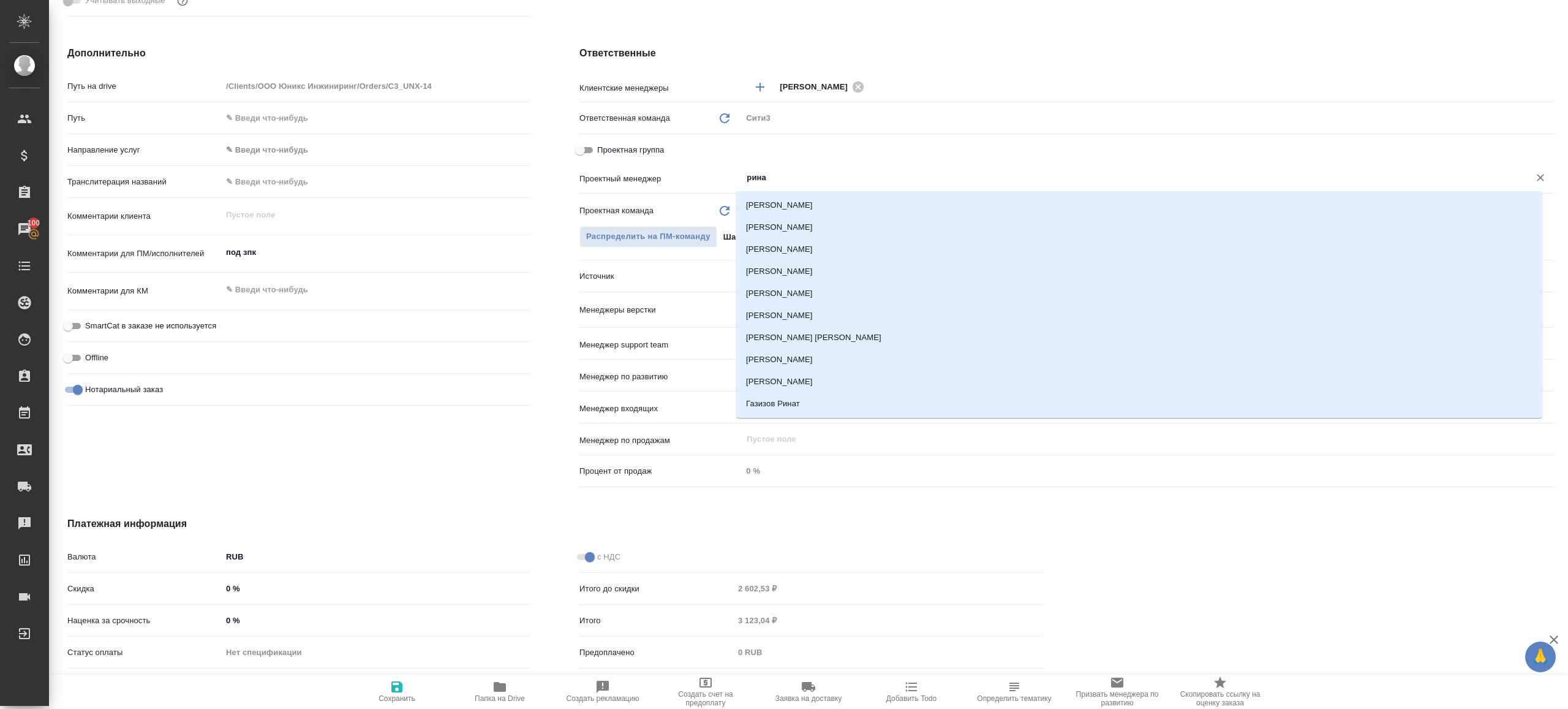
type input "ринат"
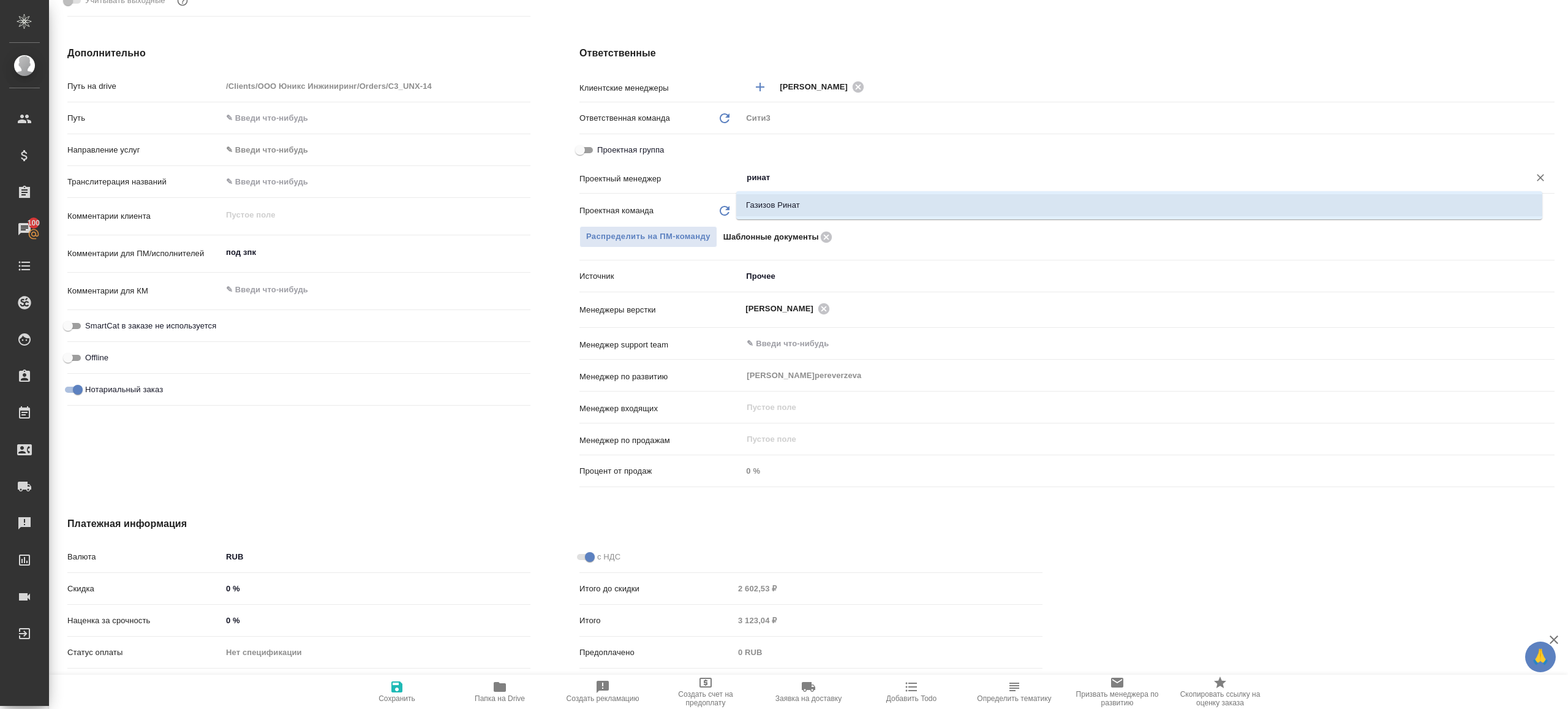
click at [772, 205] on li "Газизов Ринат" at bounding box center [1139, 205] width 806 height 22
type textarea "x"
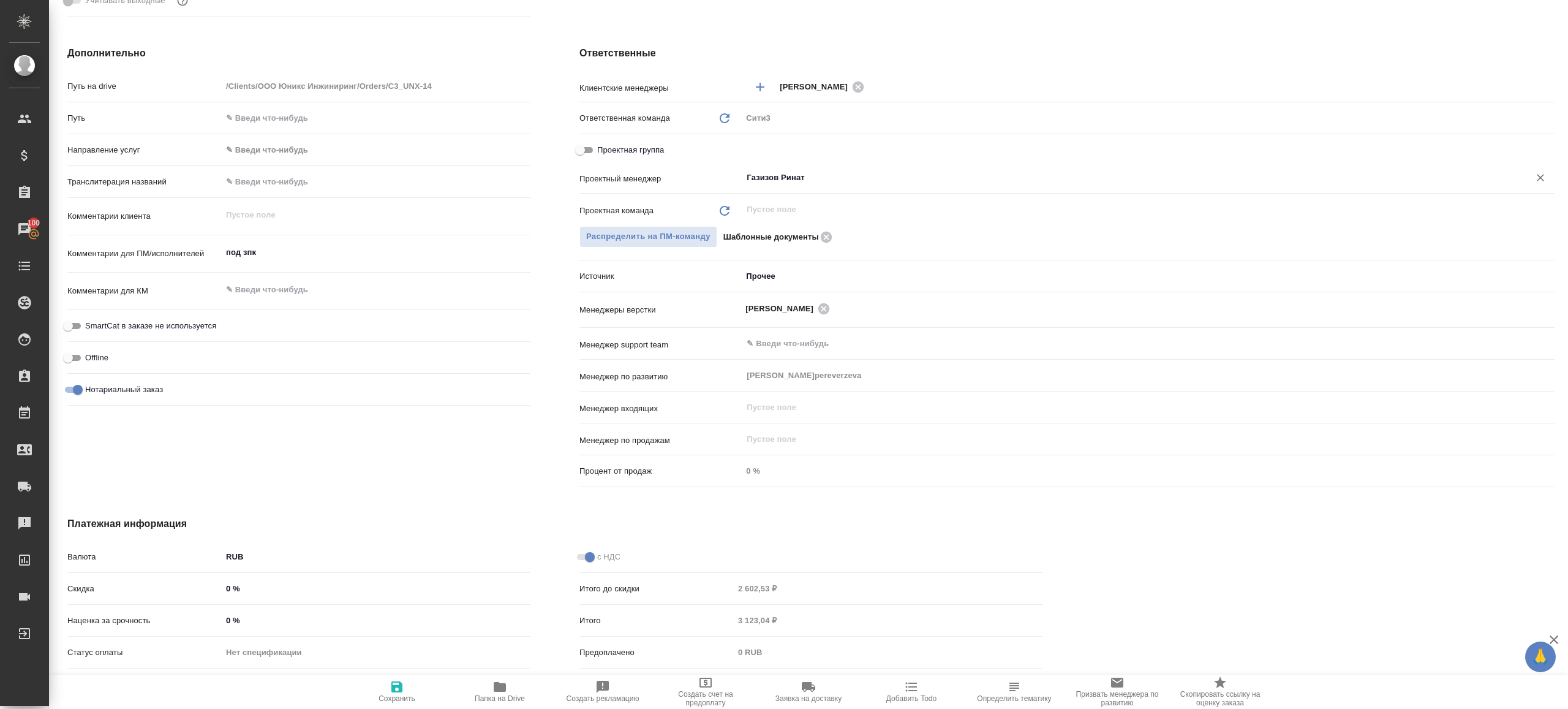
type input "Газизов Ринат"
click at [391, 689] on icon "button" at bounding box center [397, 687] width 15 height 15
type textarea "x"
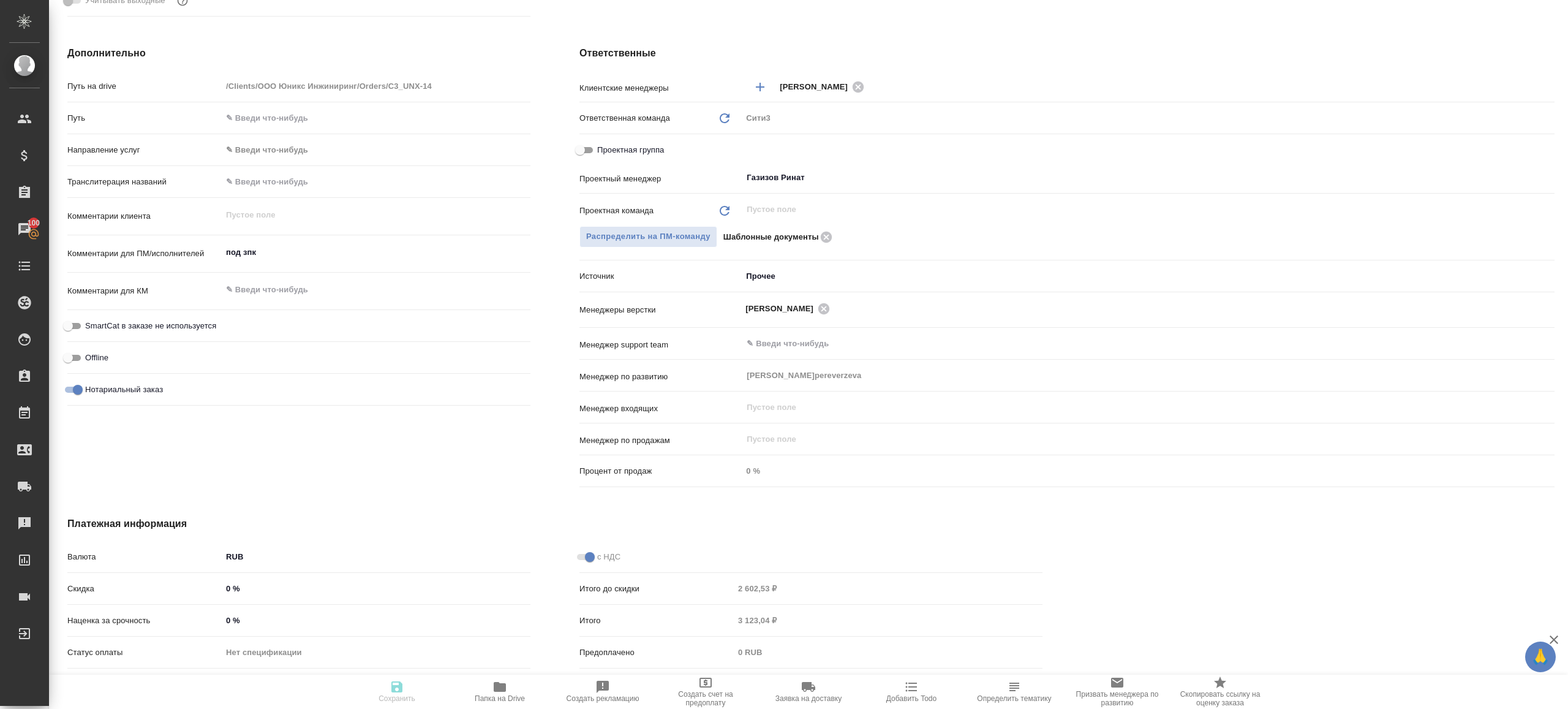
type textarea "x"
select select "RU"
type textarea "x"
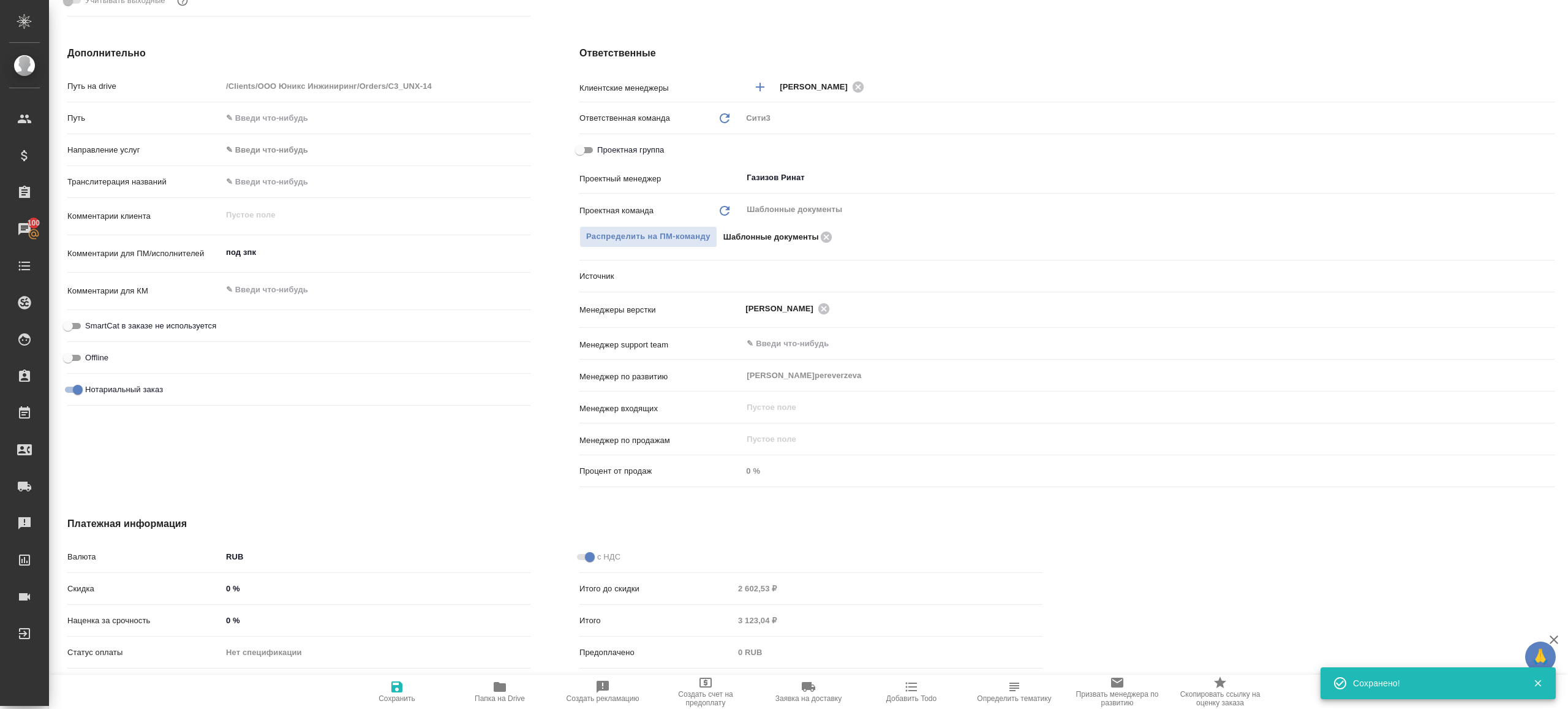
type textarea "x"
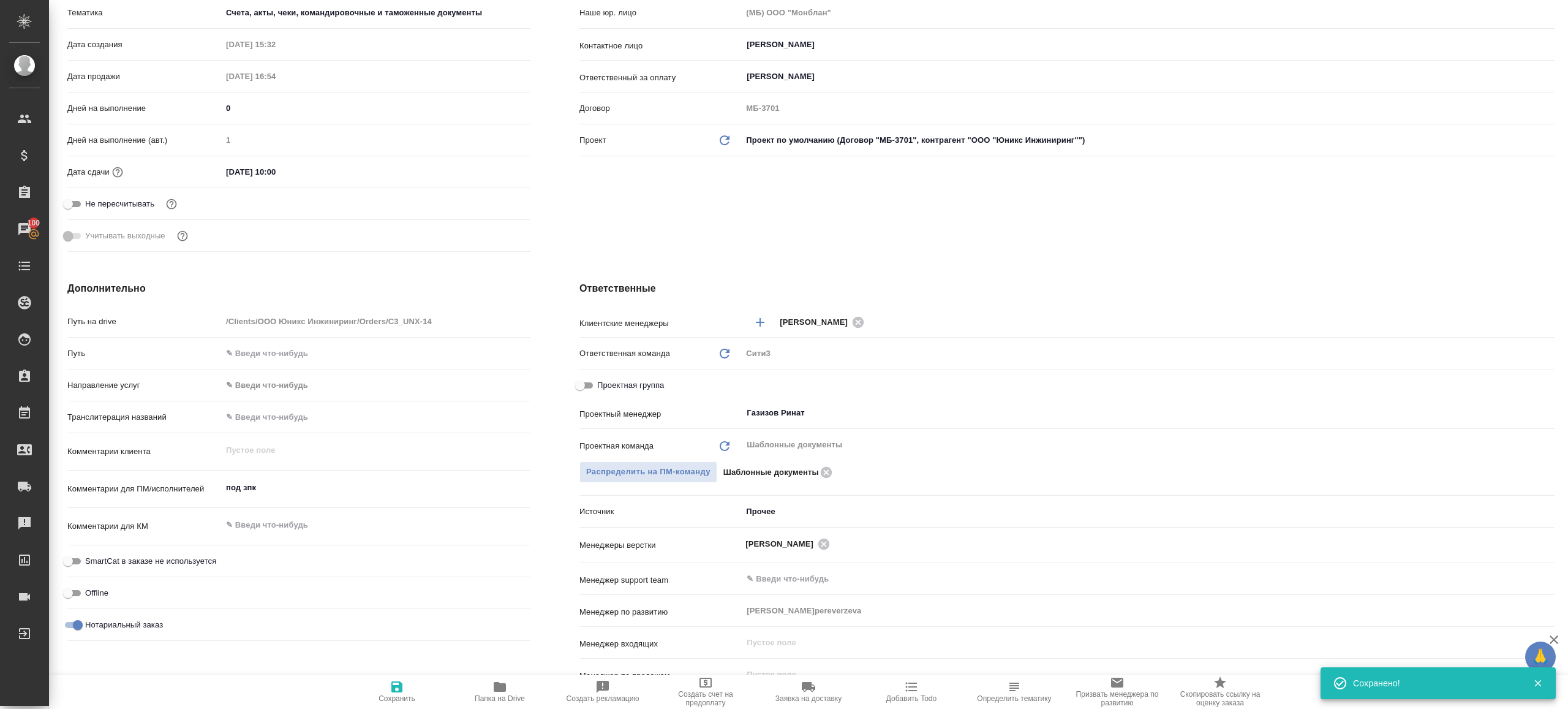
scroll to position [280, 0]
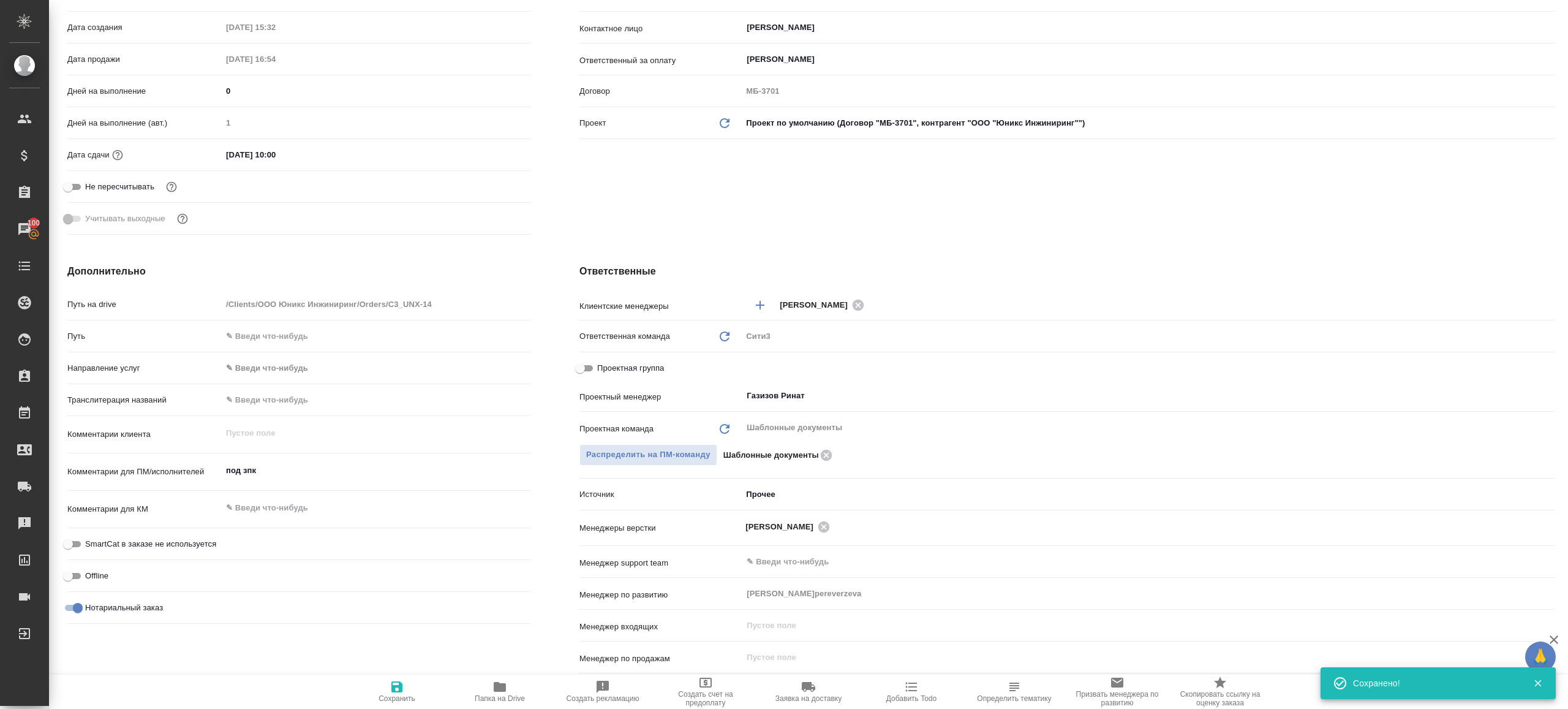
click at [495, 683] on icon "button" at bounding box center [500, 687] width 12 height 10
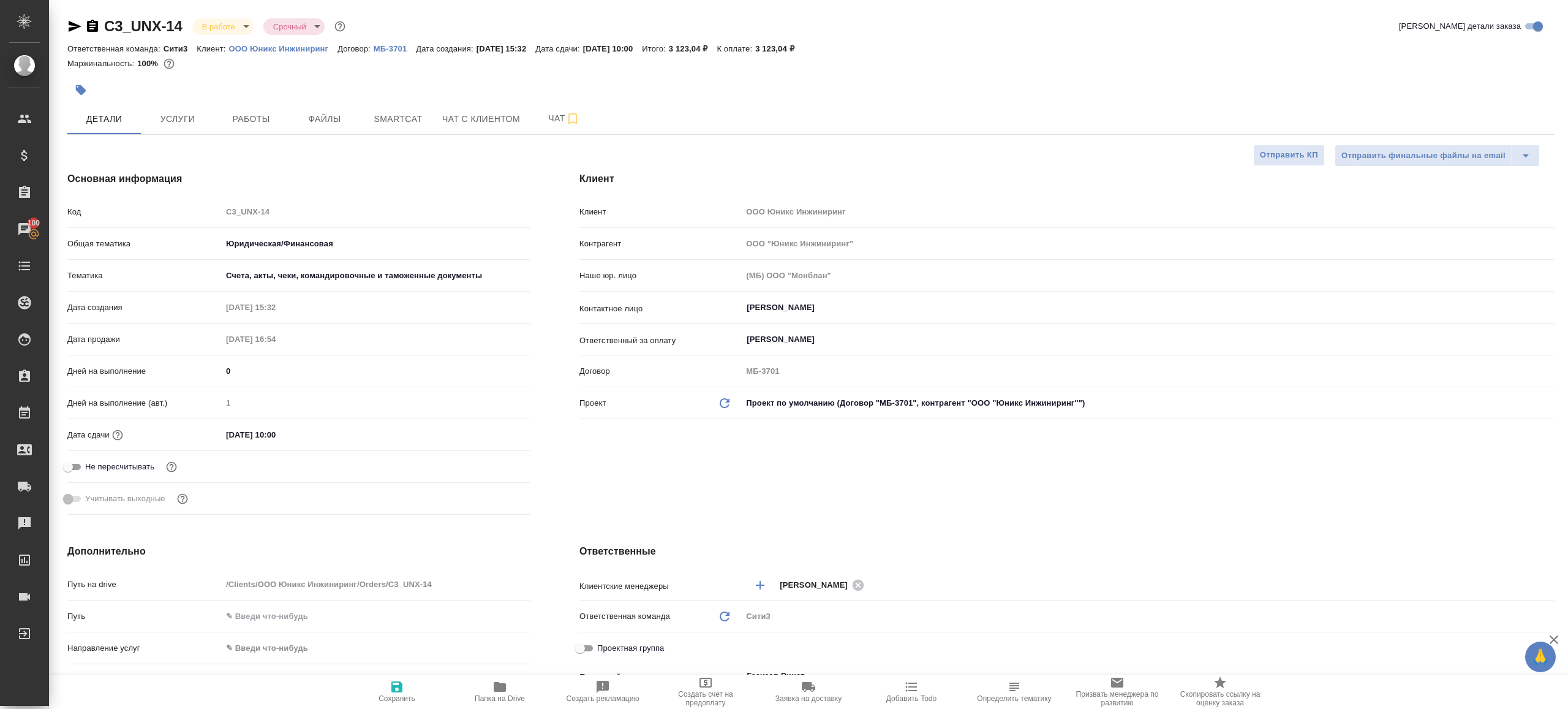
type textarea "x"
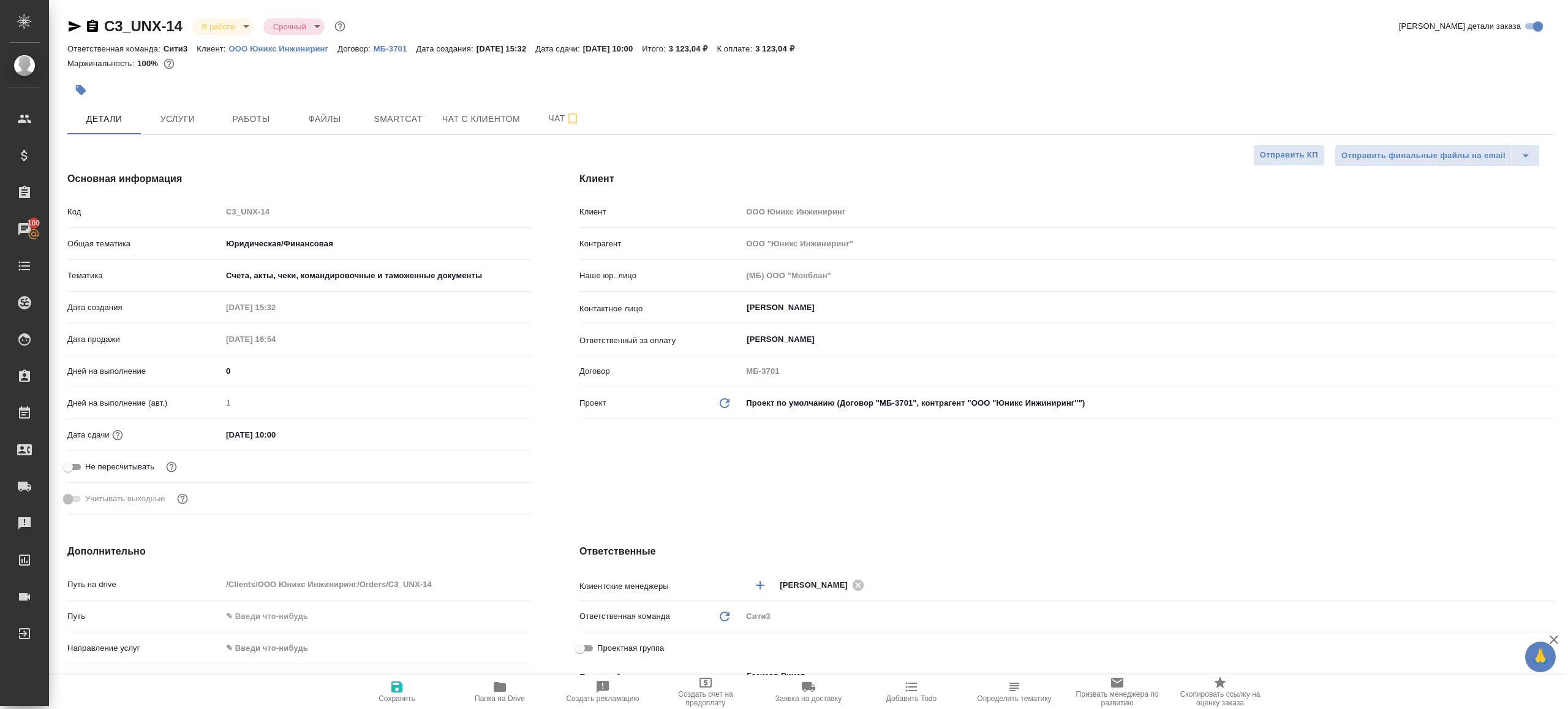
type textarea "x"
click at [259, 105] on button "Работы" at bounding box center [251, 119] width 74 height 31
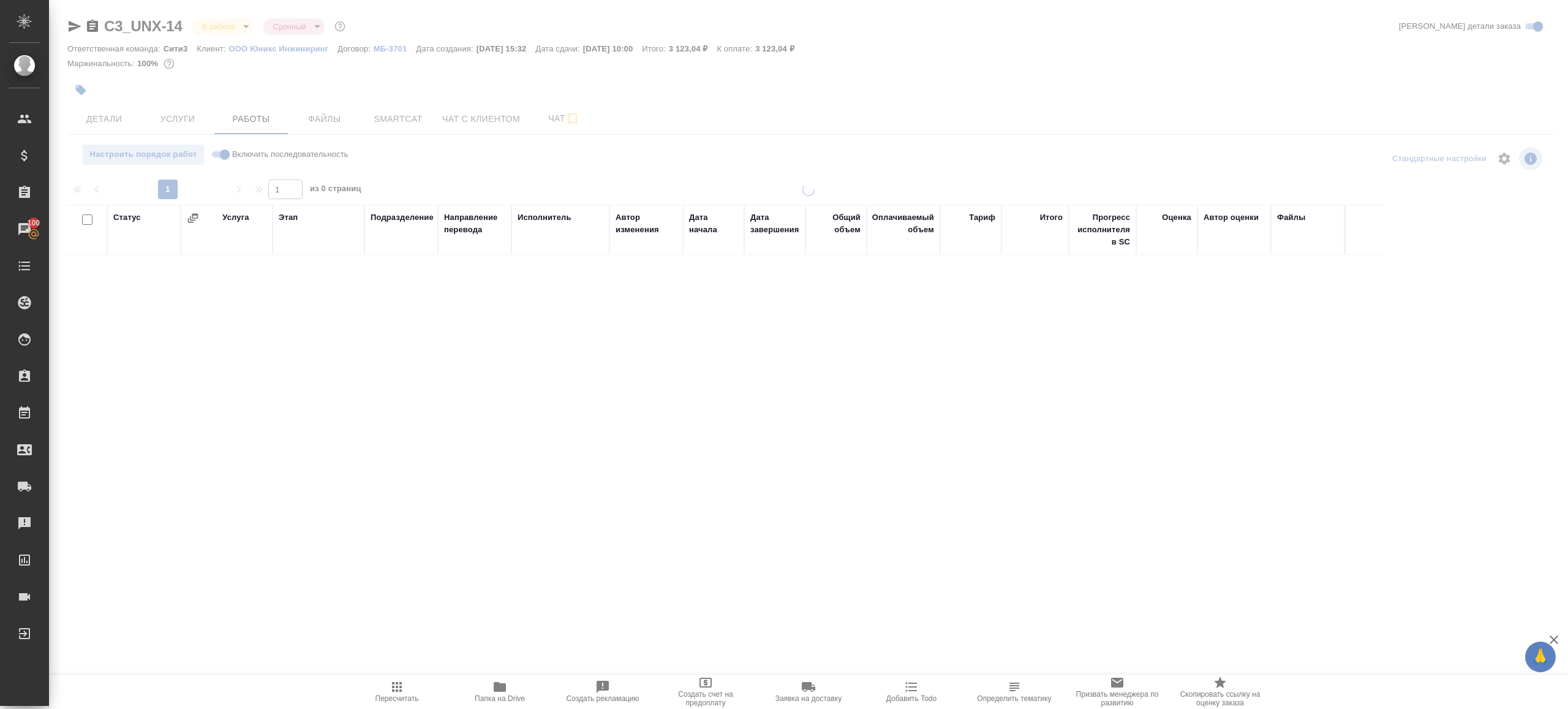
click at [533, 156] on div at bounding box center [808, 256] width 1519 height 512
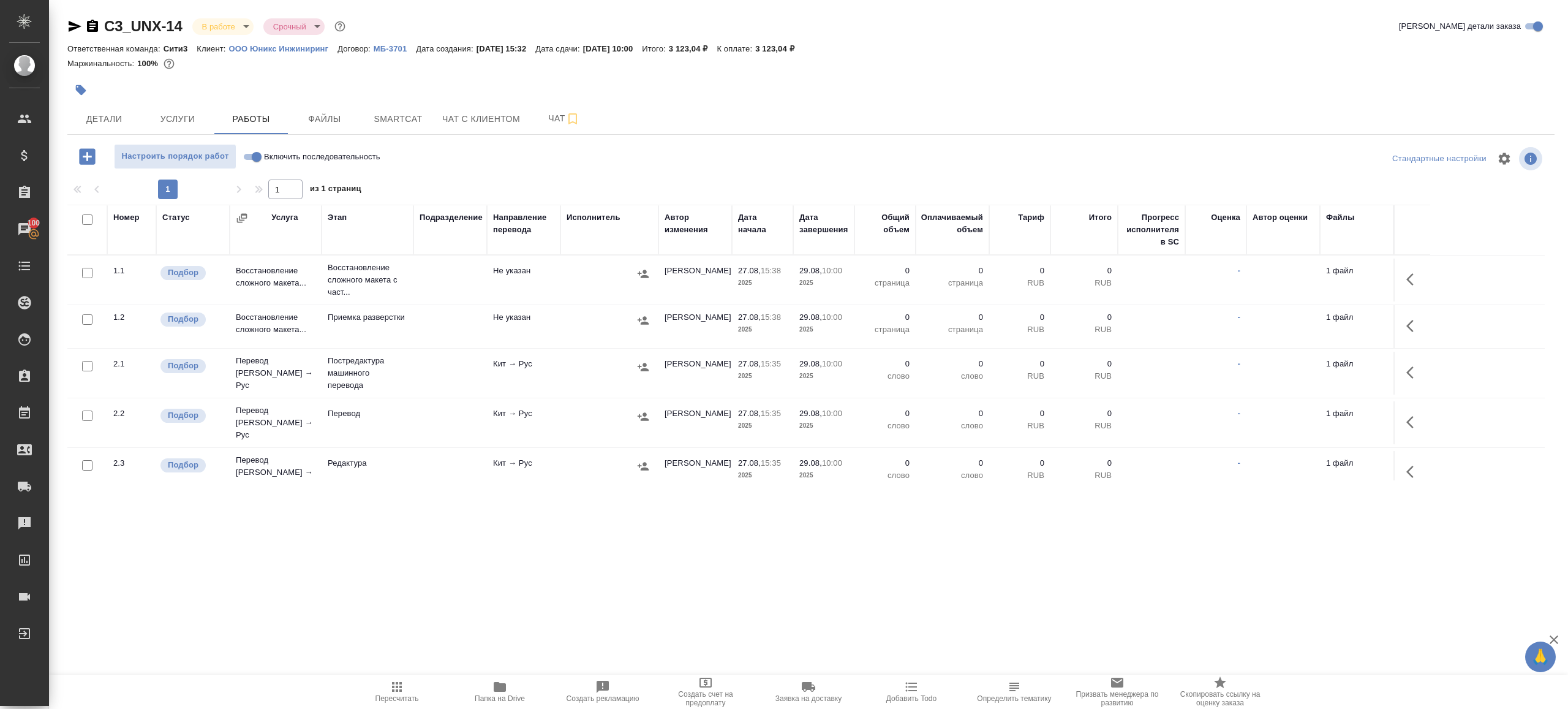
click at [256, 154] on input "Включить последовательность" at bounding box center [256, 157] width 44 height 15
checkbox input "true"
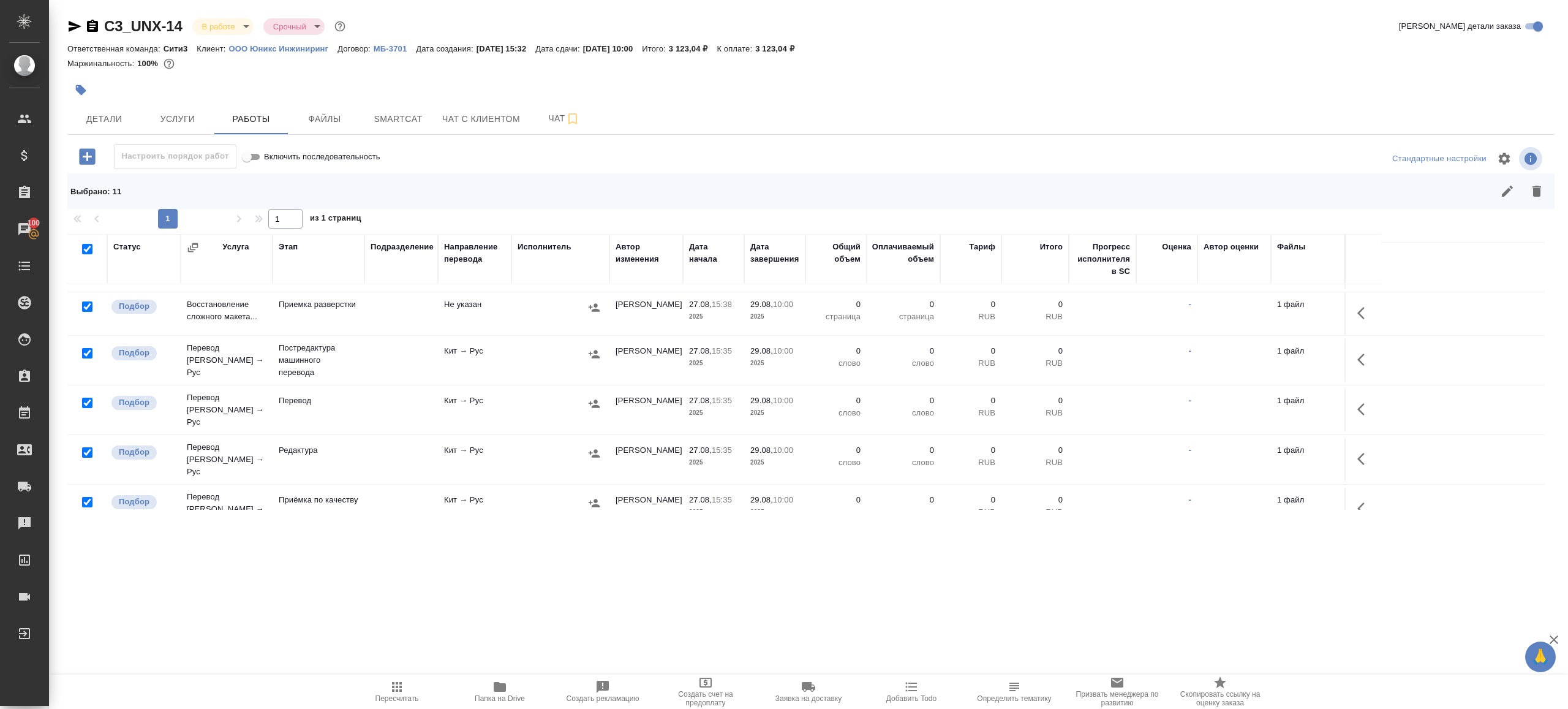
scroll to position [43, 0]
click at [84, 397] on input "checkbox" at bounding box center [87, 402] width 11 height 11
checkbox input "false"
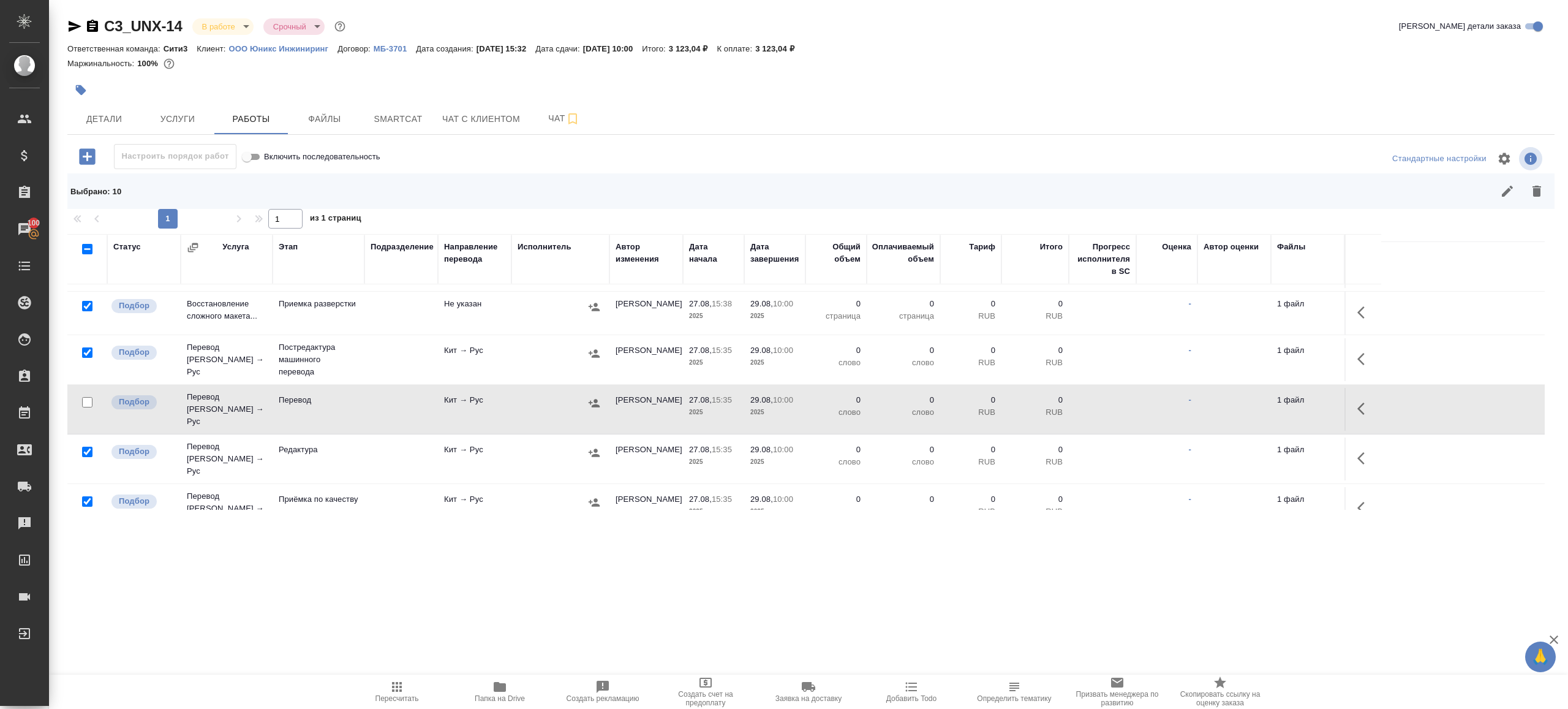
drag, startPoint x: 85, startPoint y: 484, endPoint x: 150, endPoint y: 475, distance: 65.6
click at [85, 496] on input "checkbox" at bounding box center [87, 501] width 11 height 11
checkbox input "false"
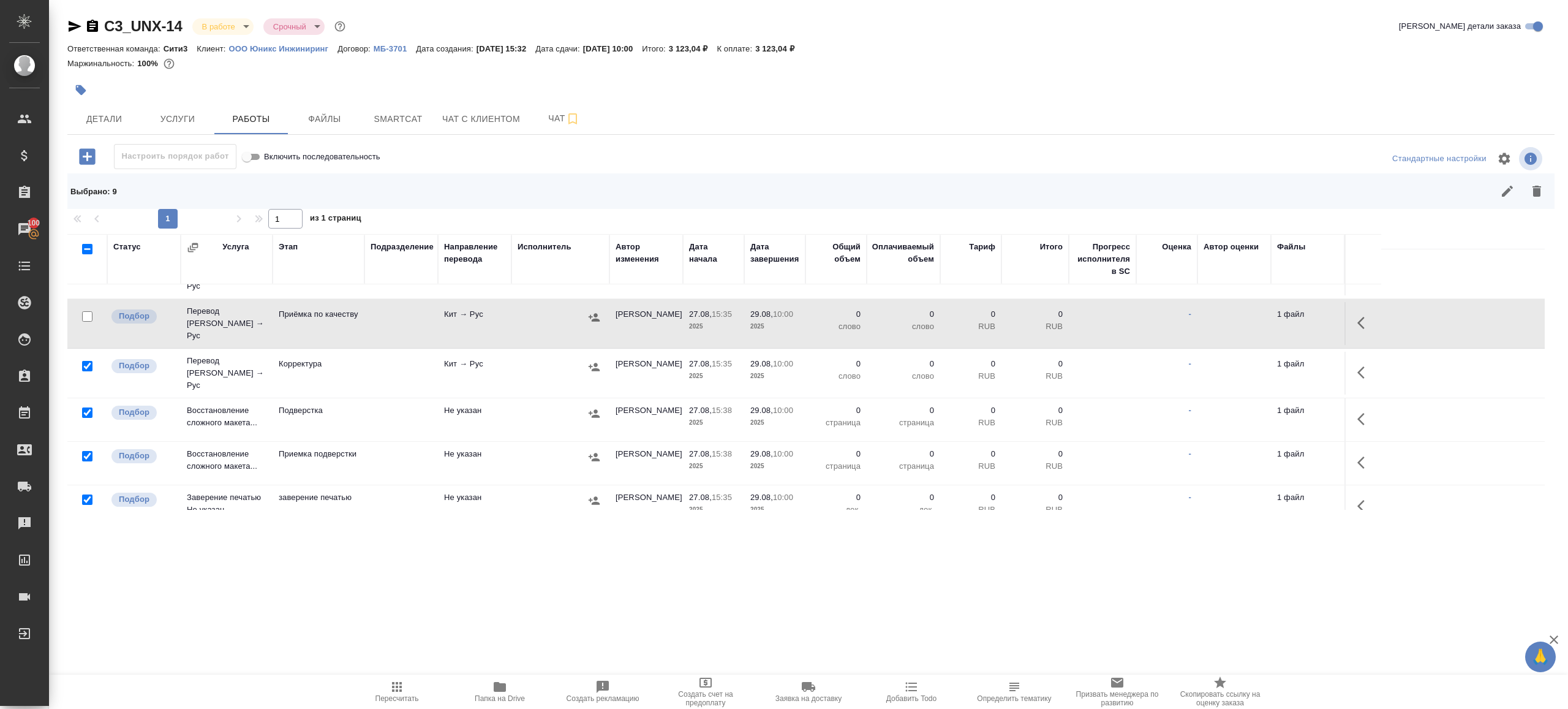
scroll to position [263, 0]
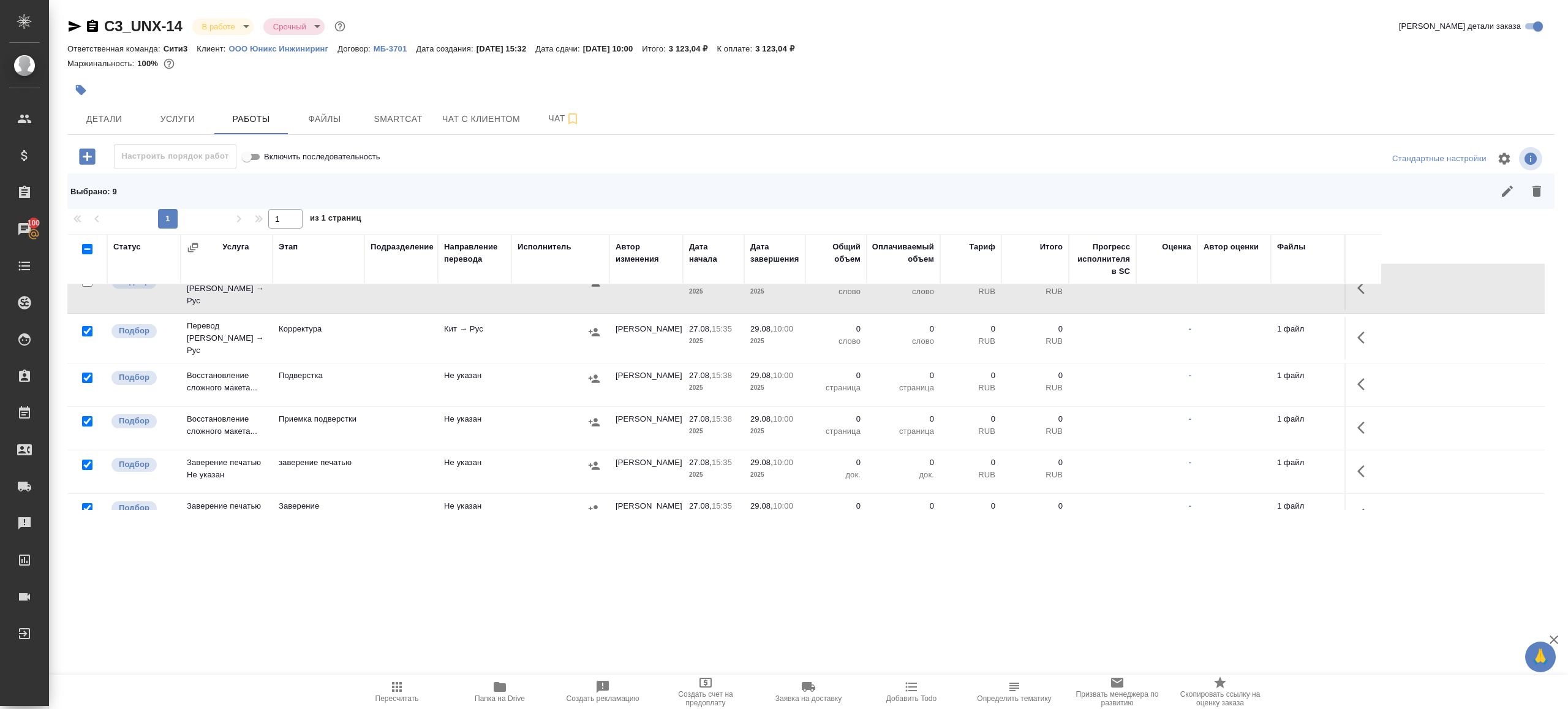
drag, startPoint x: 91, startPoint y: 436, endPoint x: 91, endPoint y: 491, distance: 55.0
click at [91, 460] on input "checkbox" at bounding box center [87, 465] width 11 height 11
checkbox input "false"
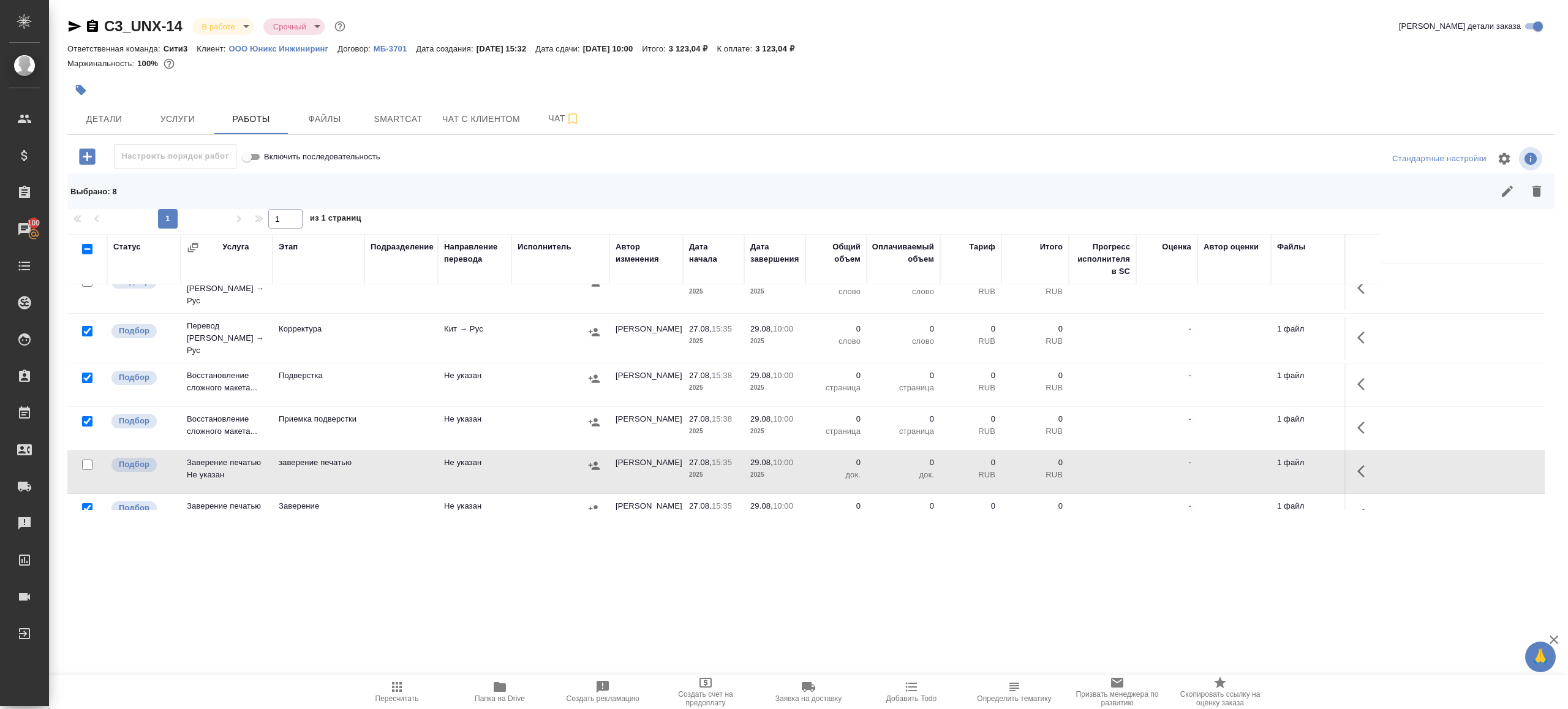
click at [85, 503] on input "checkbox" at bounding box center [87, 508] width 11 height 11
checkbox input "false"
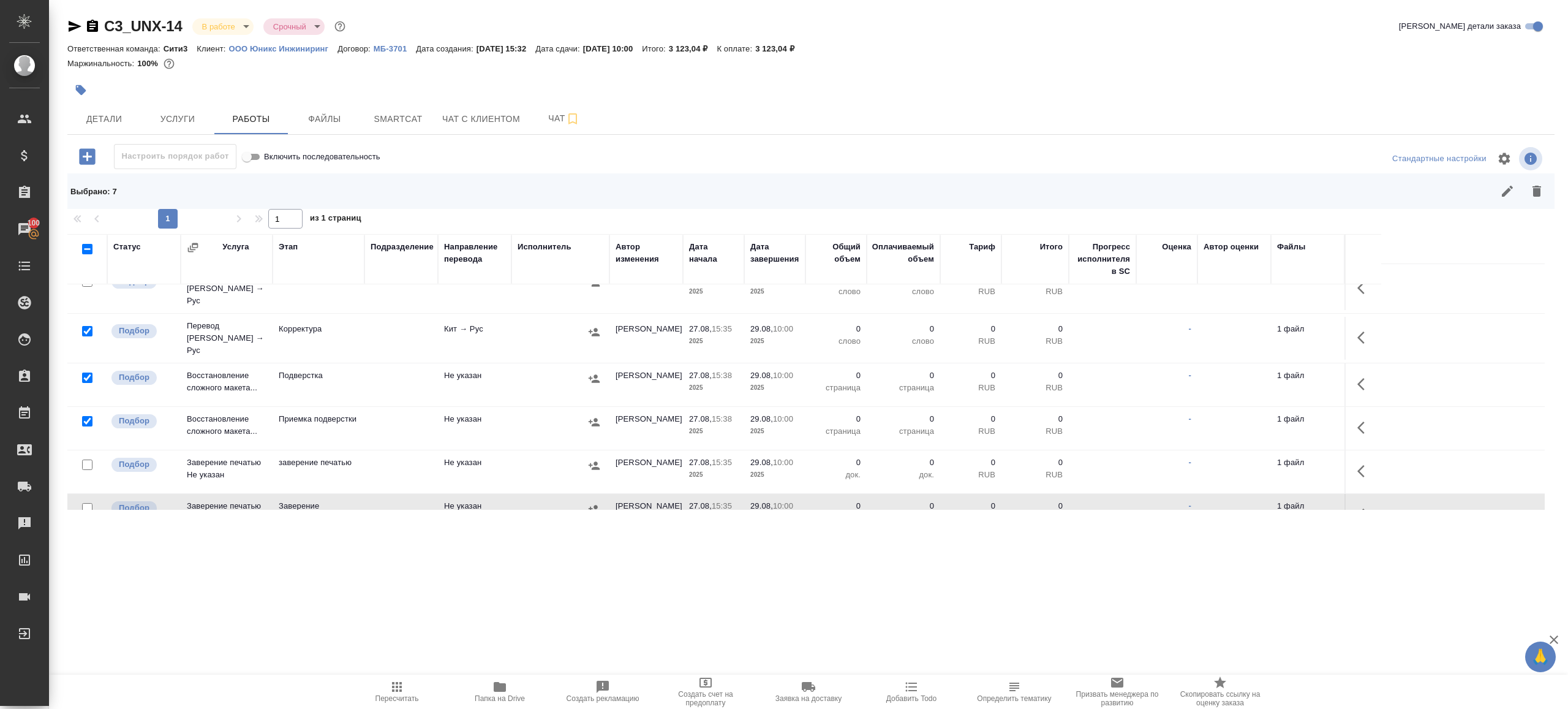
click at [1535, 176] on div "Выбрано : 7" at bounding box center [811, 192] width 1487 height 36
click at [1535, 188] on icon "button" at bounding box center [1537, 191] width 15 height 15
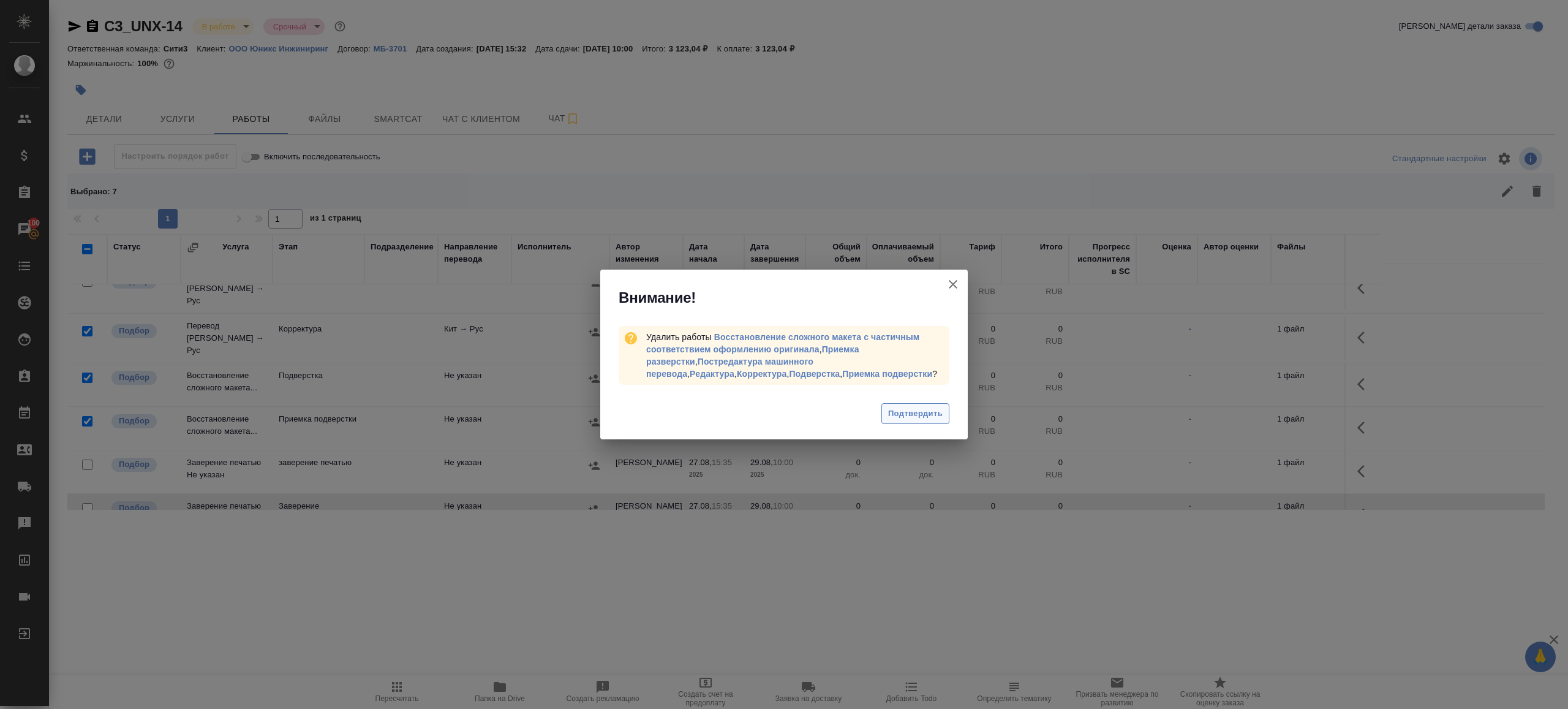
click at [913, 418] on span "Подтвердить" at bounding box center [916, 414] width 54 height 14
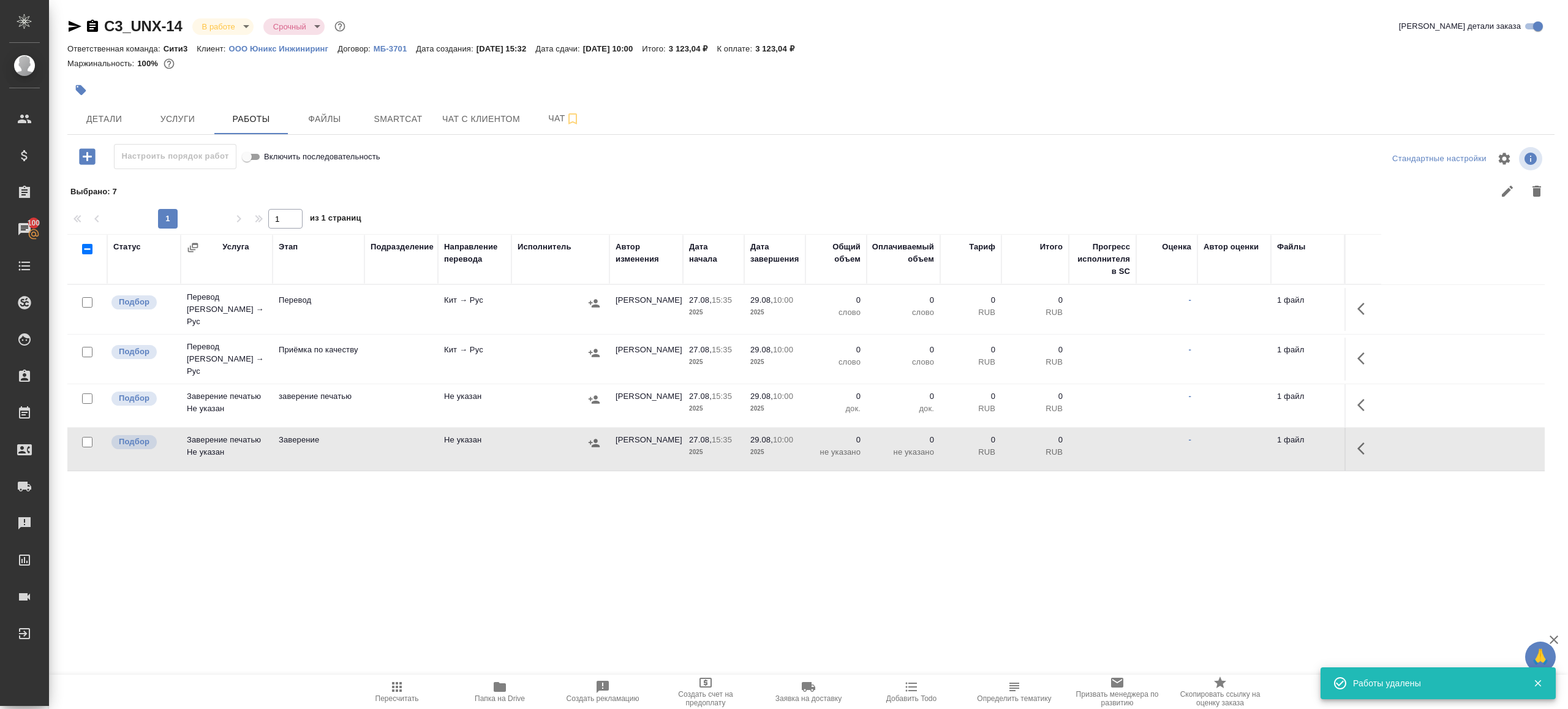
scroll to position [0, 0]
click at [1369, 305] on icon "button" at bounding box center [1365, 309] width 15 height 15
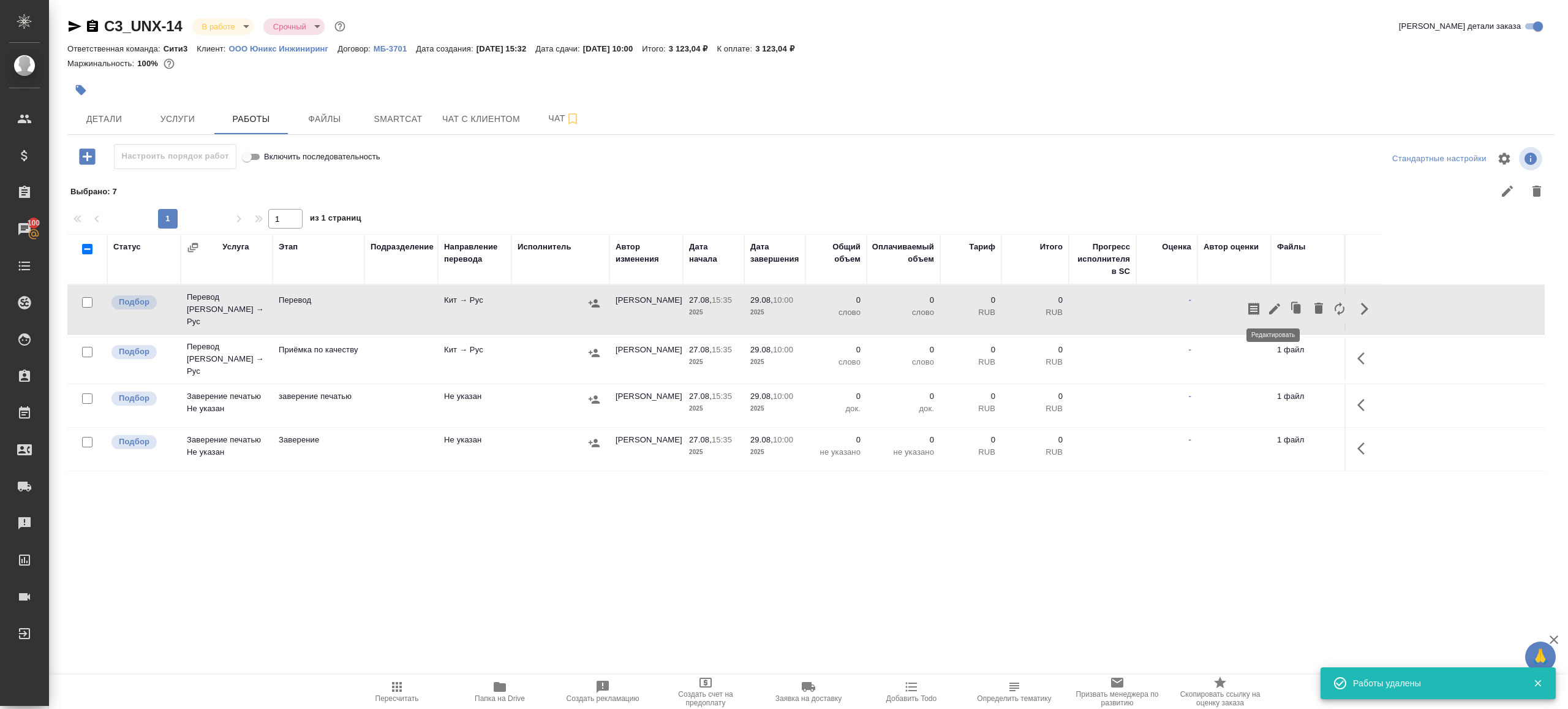
click at [1267, 305] on icon "button" at bounding box center [1275, 309] width 15 height 15
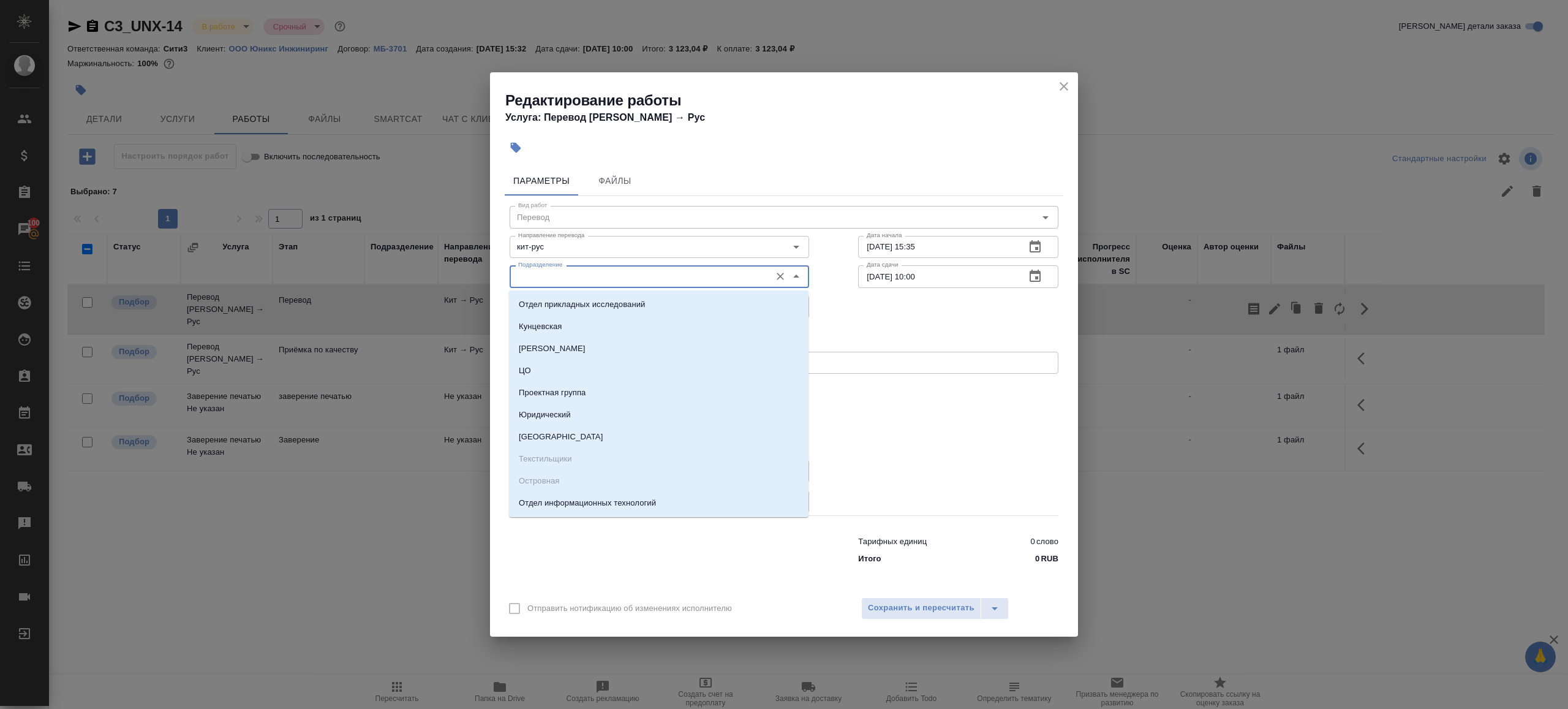
click at [566, 278] on input "Подразделение" at bounding box center [639, 276] width 251 height 15
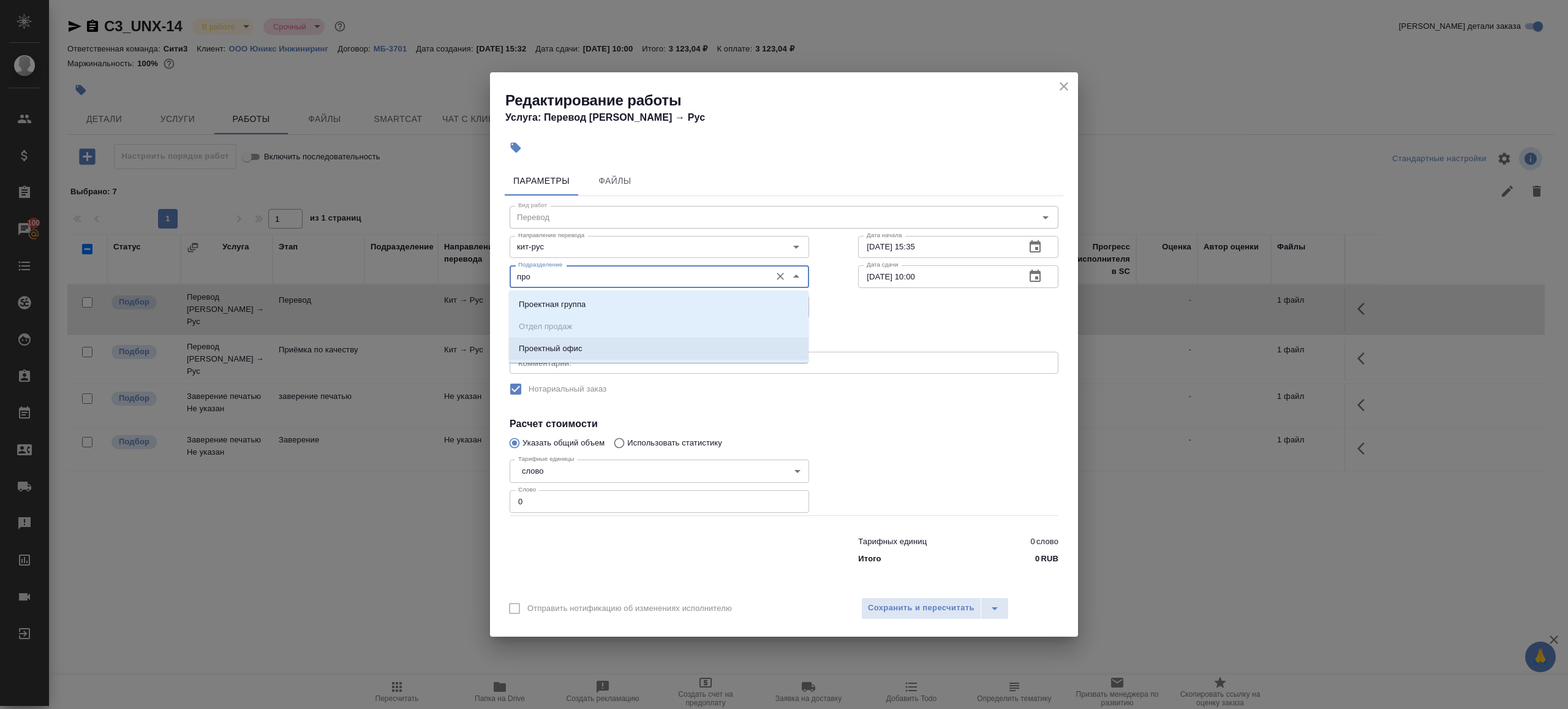
click at [565, 347] on p "Проектный офис" at bounding box center [550, 349] width 64 height 12
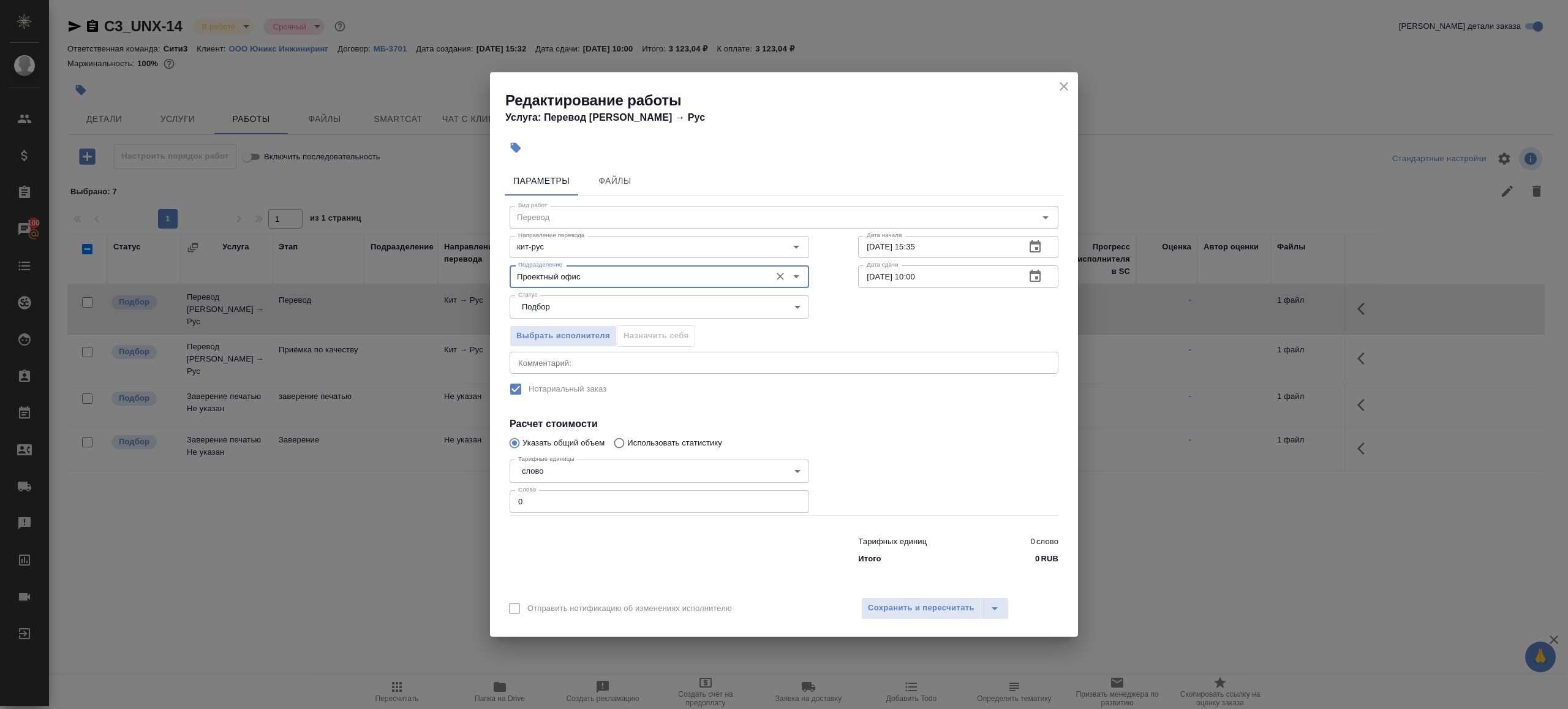
type input "Проектный офис"
click at [565, 507] on input "0" at bounding box center [659, 501] width 300 height 22
type input "200"
click at [920, 278] on input "29.08.2025 10:00" at bounding box center [937, 276] width 158 height 22
type input "29.08.2025 09:00"
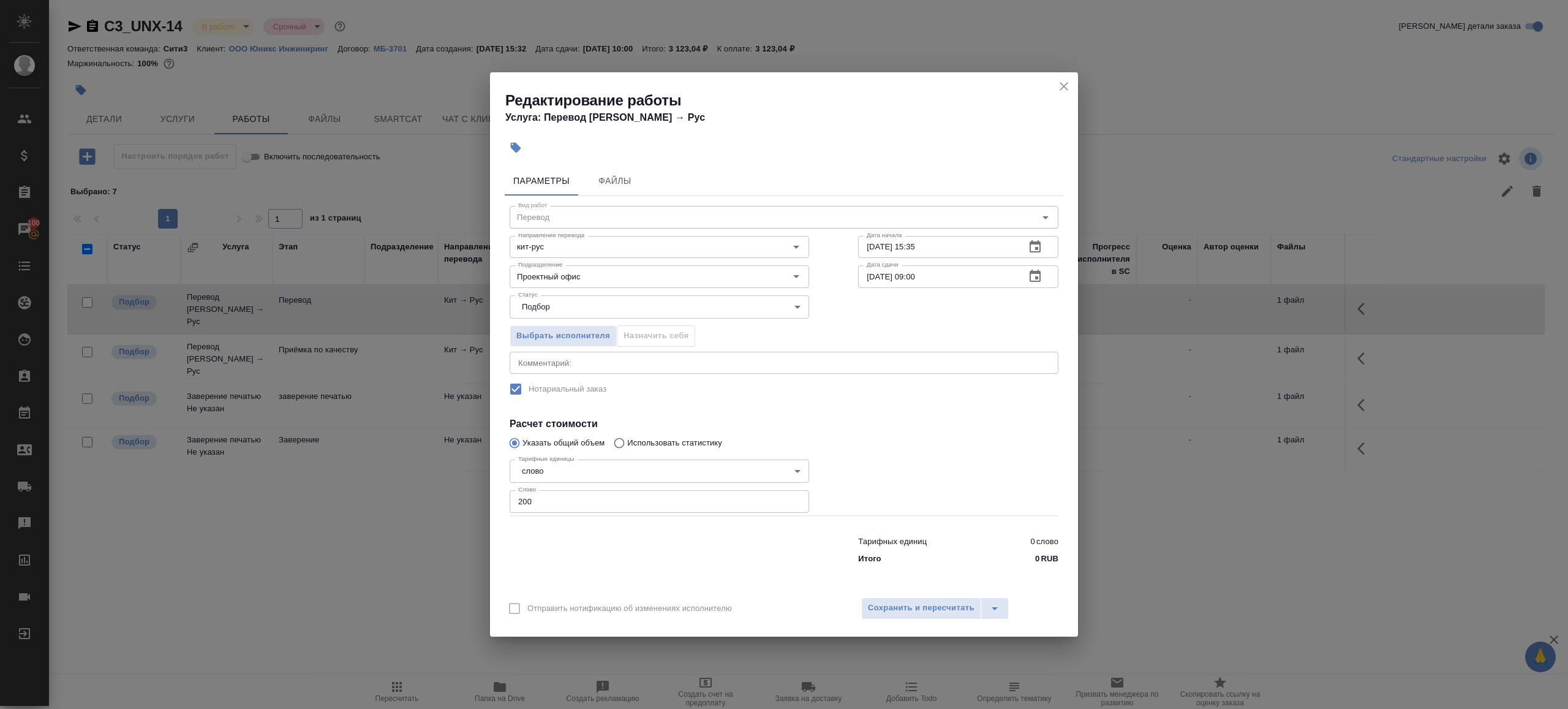
click at [895, 421] on h4 "Расчет стоимости" at bounding box center [784, 424] width 549 height 15
click at [900, 609] on span "Сохранить и пересчитать" at bounding box center [921, 608] width 107 height 14
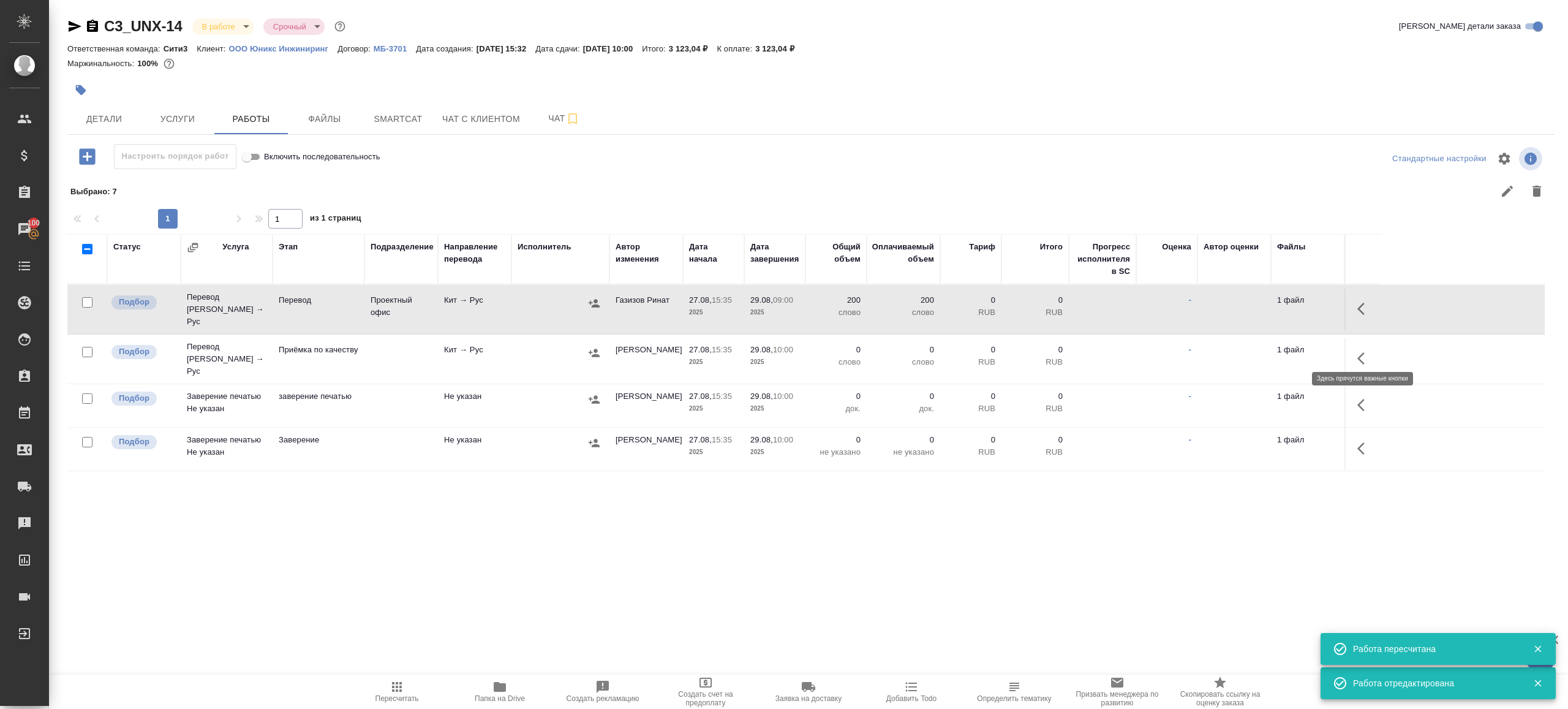
click at [1362, 354] on icon "button" at bounding box center [1365, 359] width 15 height 15
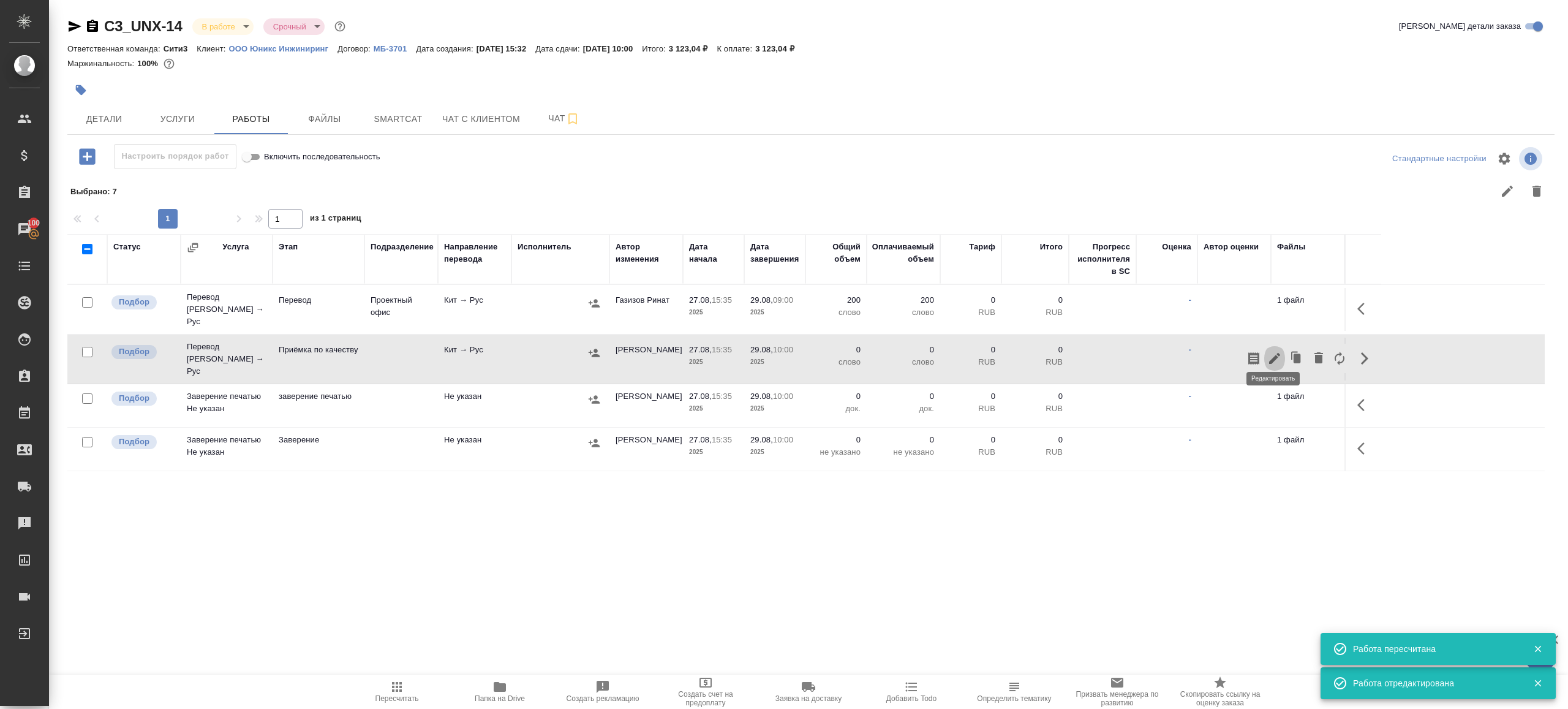
click at [1265, 352] on button "button" at bounding box center [1275, 359] width 21 height 30
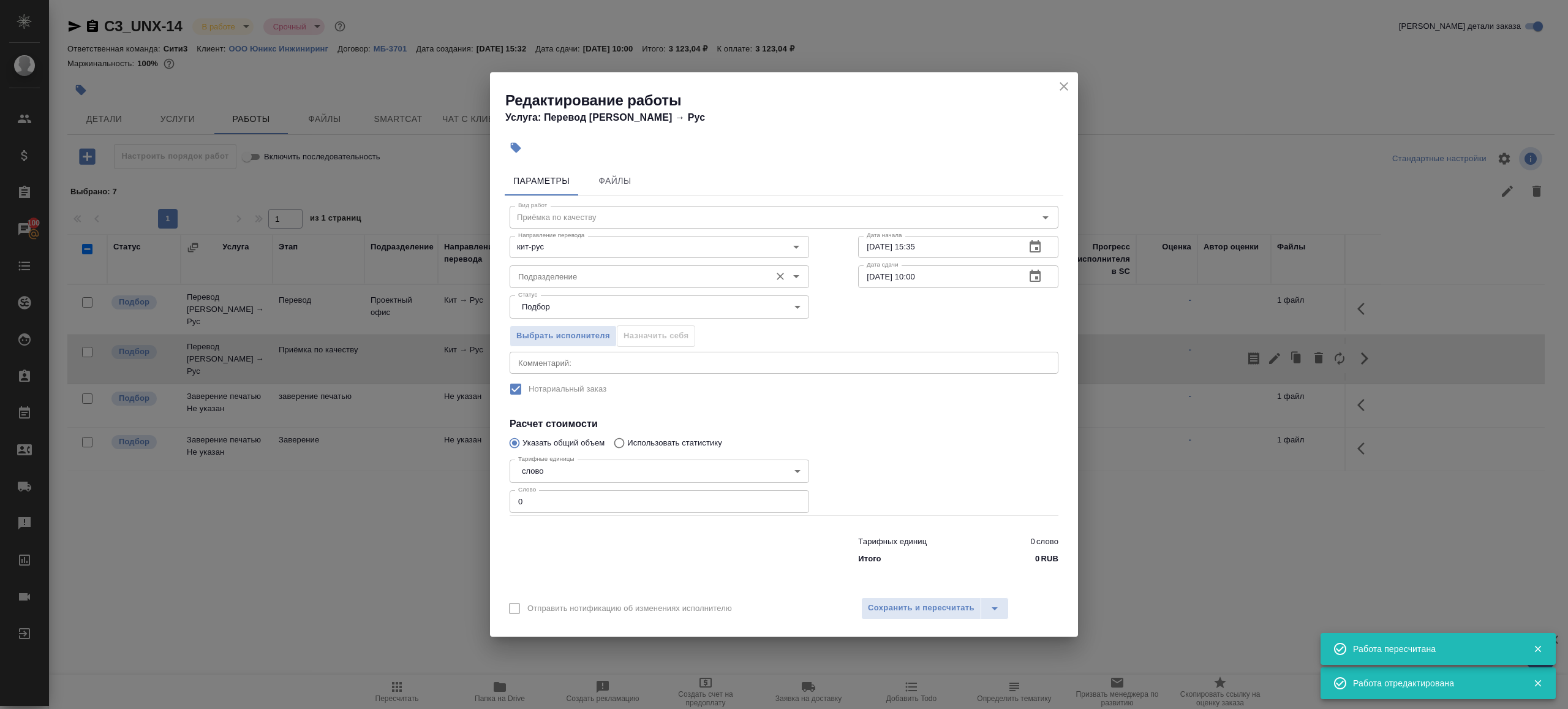
click at [599, 261] on div "Подразделение Подразделение" at bounding box center [659, 275] width 300 height 30
click at [599, 268] on div "Подразделение" at bounding box center [659, 276] width 300 height 22
click at [634, 298] on body "🙏 .cls-1 fill:#fff; AWATERA Gazizov Rinat Клиенты Спецификации Заказы 100 Чаты …" at bounding box center [784, 354] width 1568 height 709
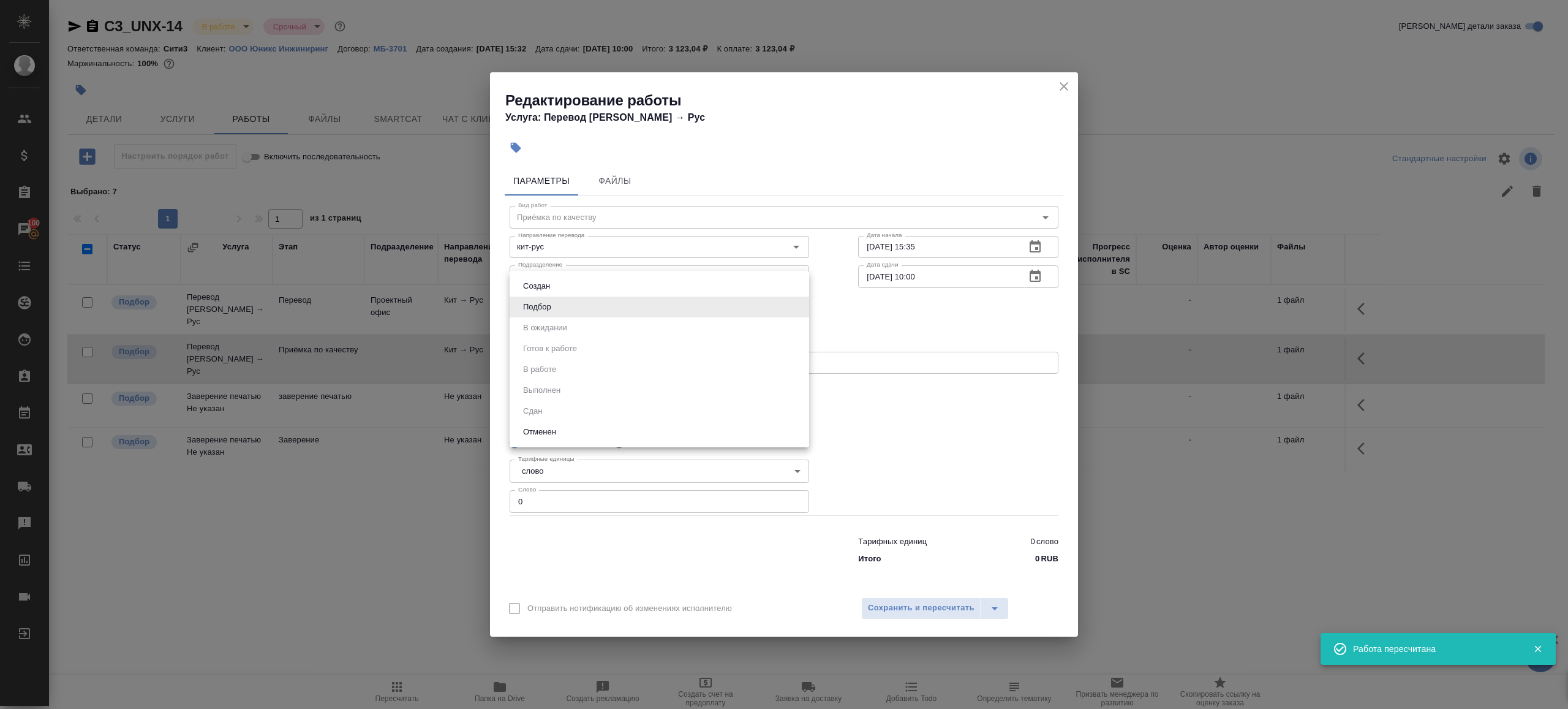
click at [658, 247] on div at bounding box center [784, 354] width 1568 height 709
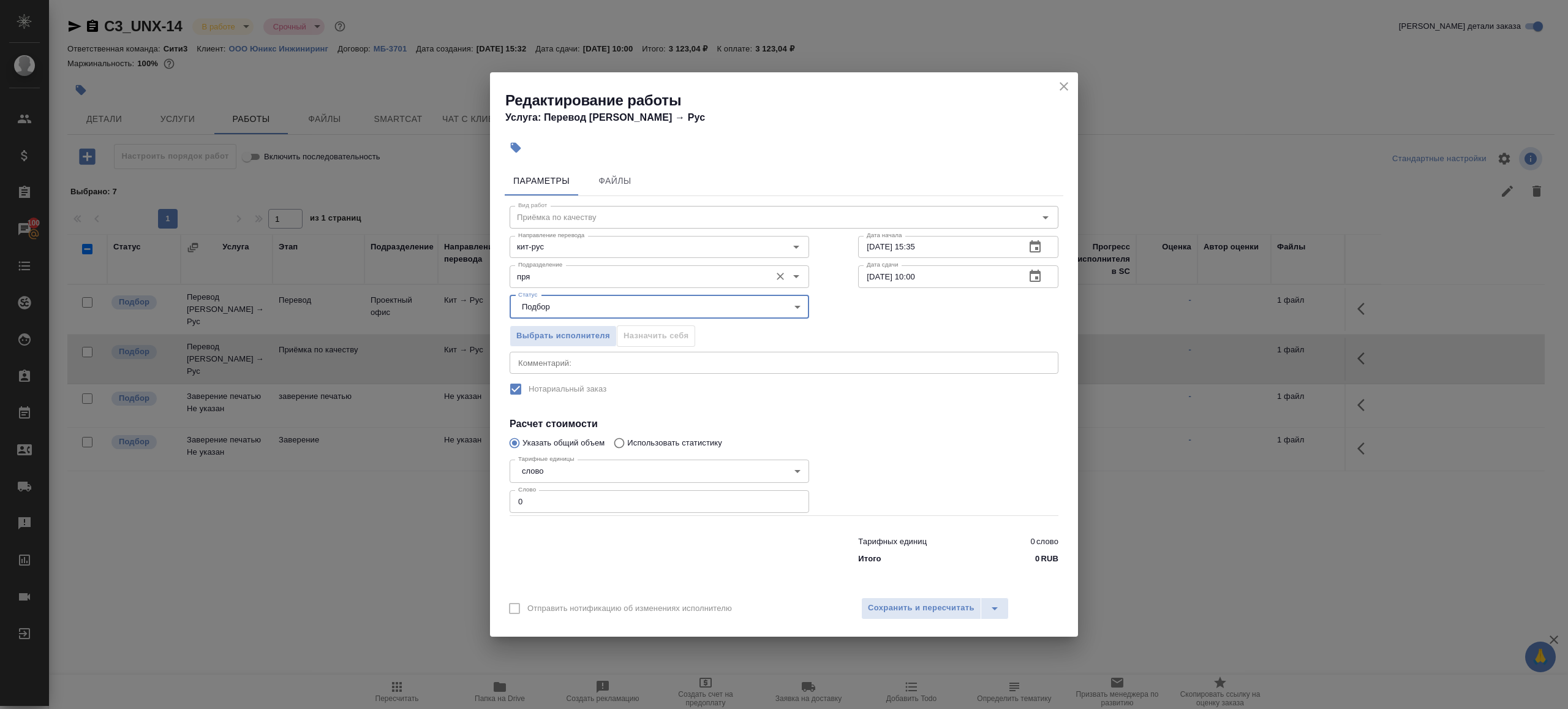
click at [570, 278] on input "пря" at bounding box center [639, 276] width 251 height 15
click at [576, 306] on p "Прямая загрузка (шаблонные документы)" at bounding box center [597, 305] width 158 height 12
type input "Прямая загрузка (шаблонные документы)"
click at [970, 261] on div "Дата сдачи 29.08.2025 10:00 Дата сдачи" at bounding box center [958, 275] width 250 height 79
click at [970, 257] on input "27.08.2025 15:35" at bounding box center [937, 247] width 158 height 22
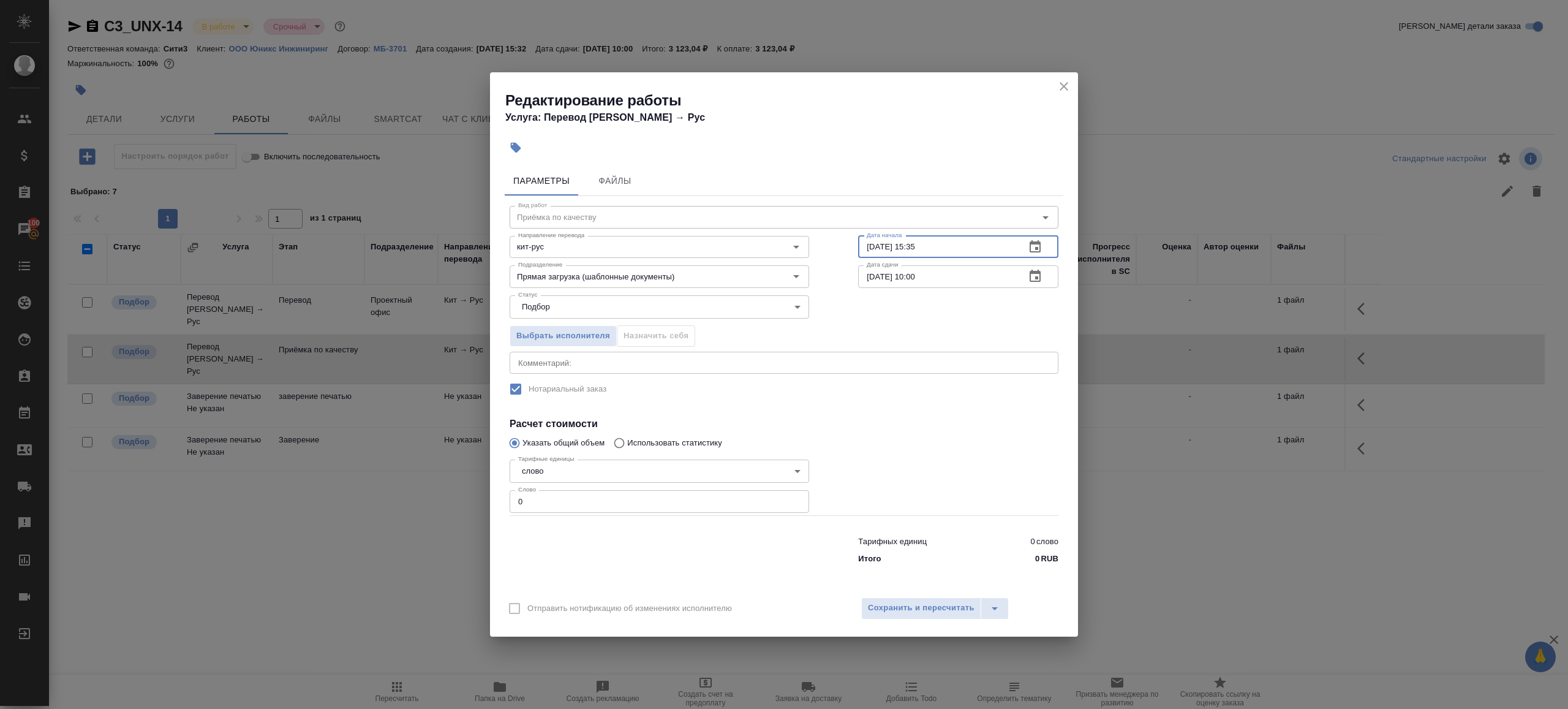
paste input "9.08.2025 09:00"
type input "29.08.2025 09:00"
click at [618, 490] on input "0" at bounding box center [659, 501] width 300 height 22
type input "1"
click at [659, 588] on div "Параметры Файлы Вид работ Приёмка по качеству Вид работ Направление перевода ки…" at bounding box center [784, 375] width 588 height 428
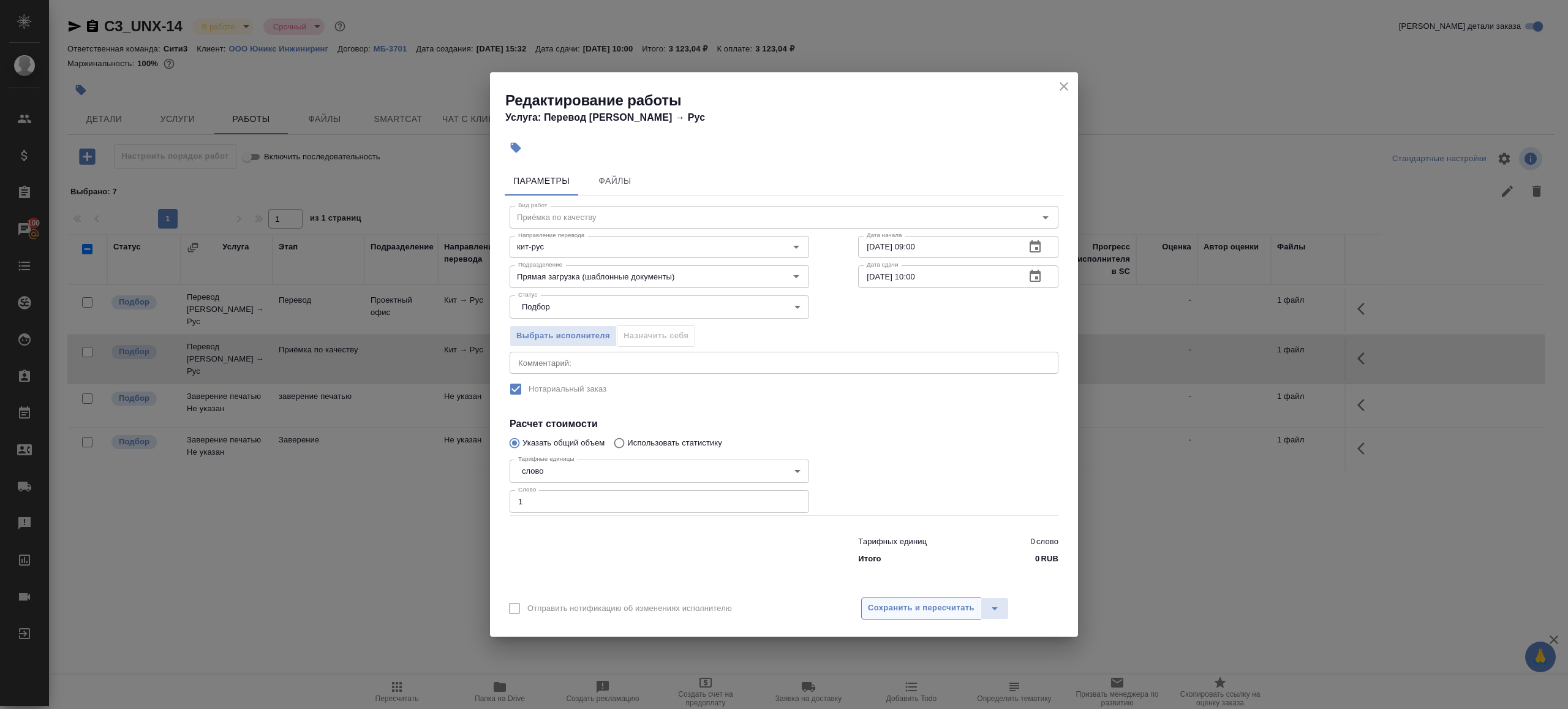
click at [877, 614] on span "Сохранить и пересчитать" at bounding box center [921, 608] width 107 height 14
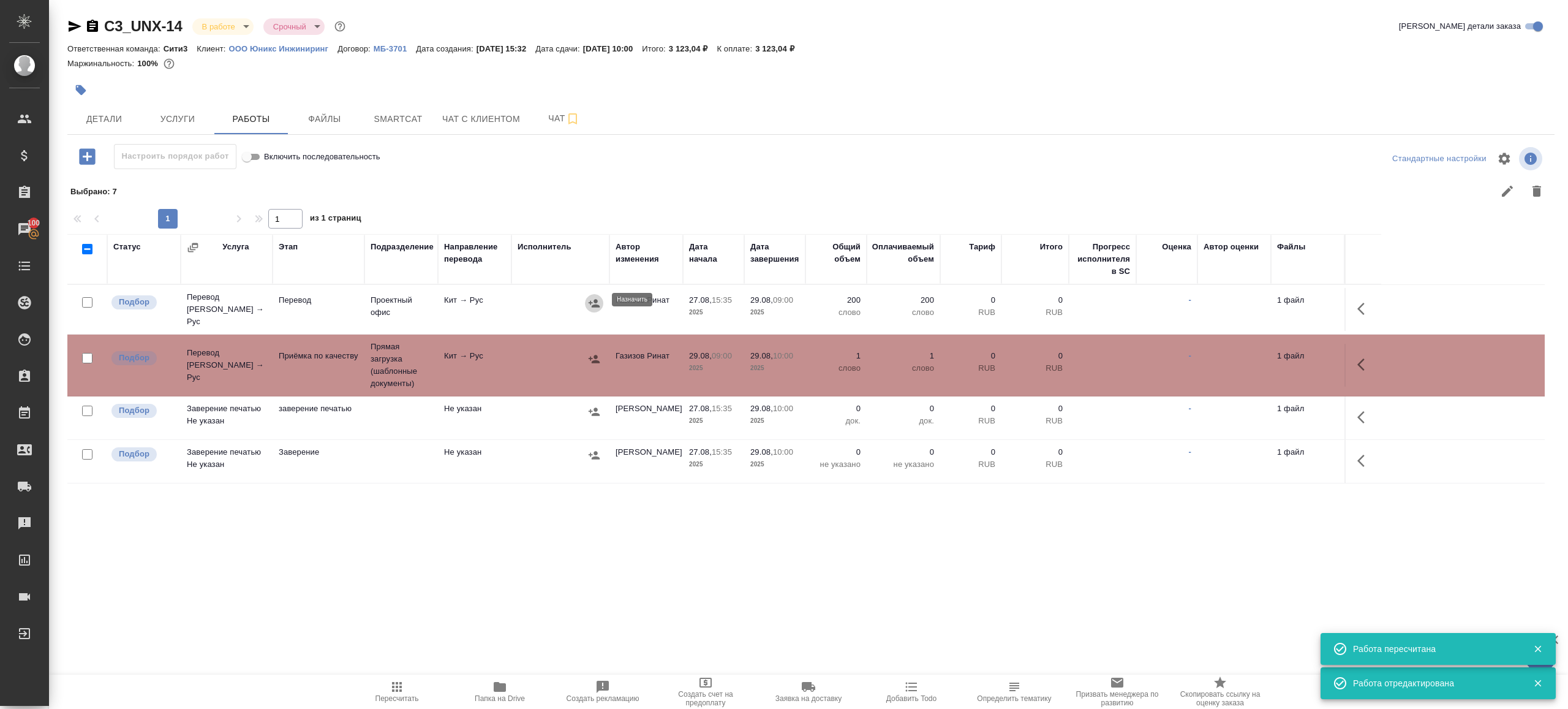
click at [596, 299] on icon "button" at bounding box center [594, 303] width 11 height 8
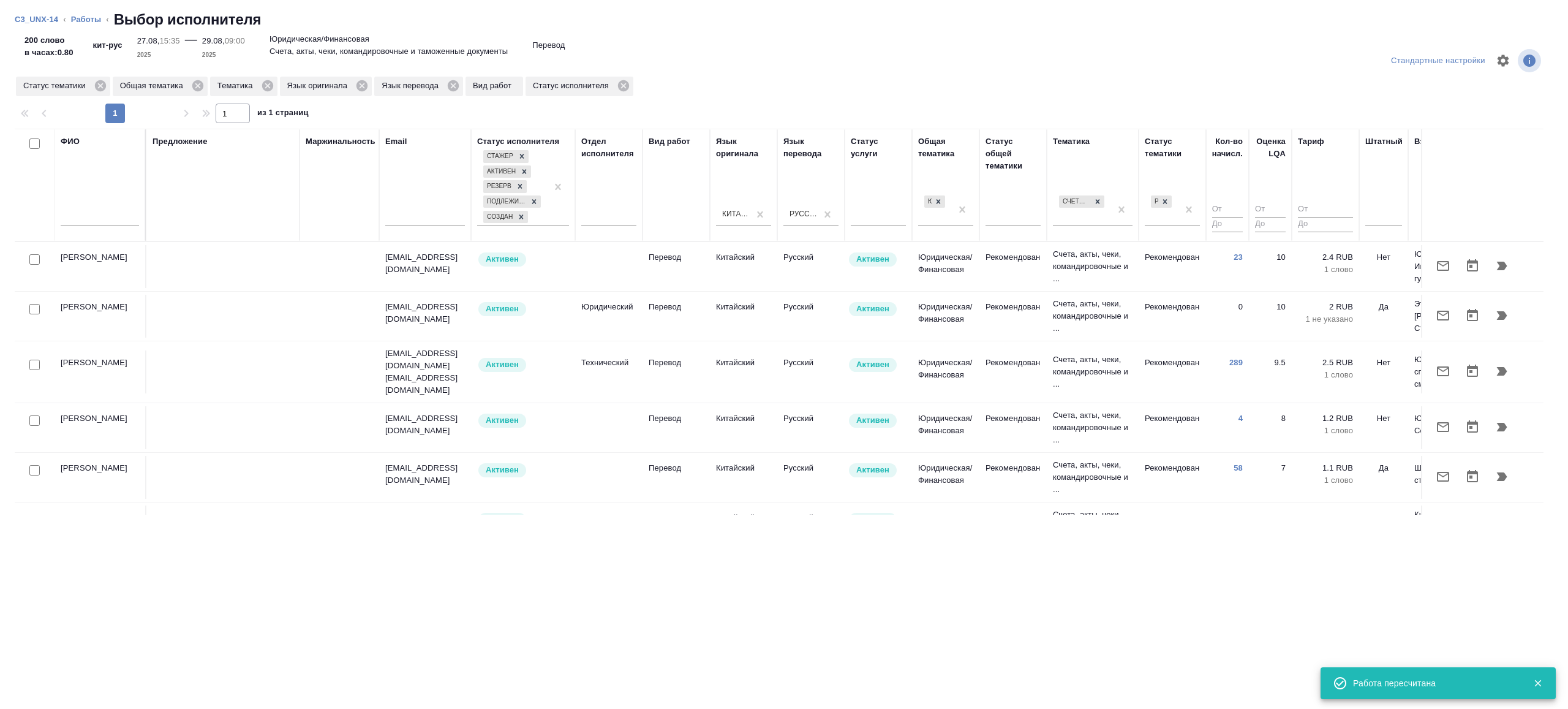
click at [226, 318] on td at bounding box center [223, 316] width 153 height 43
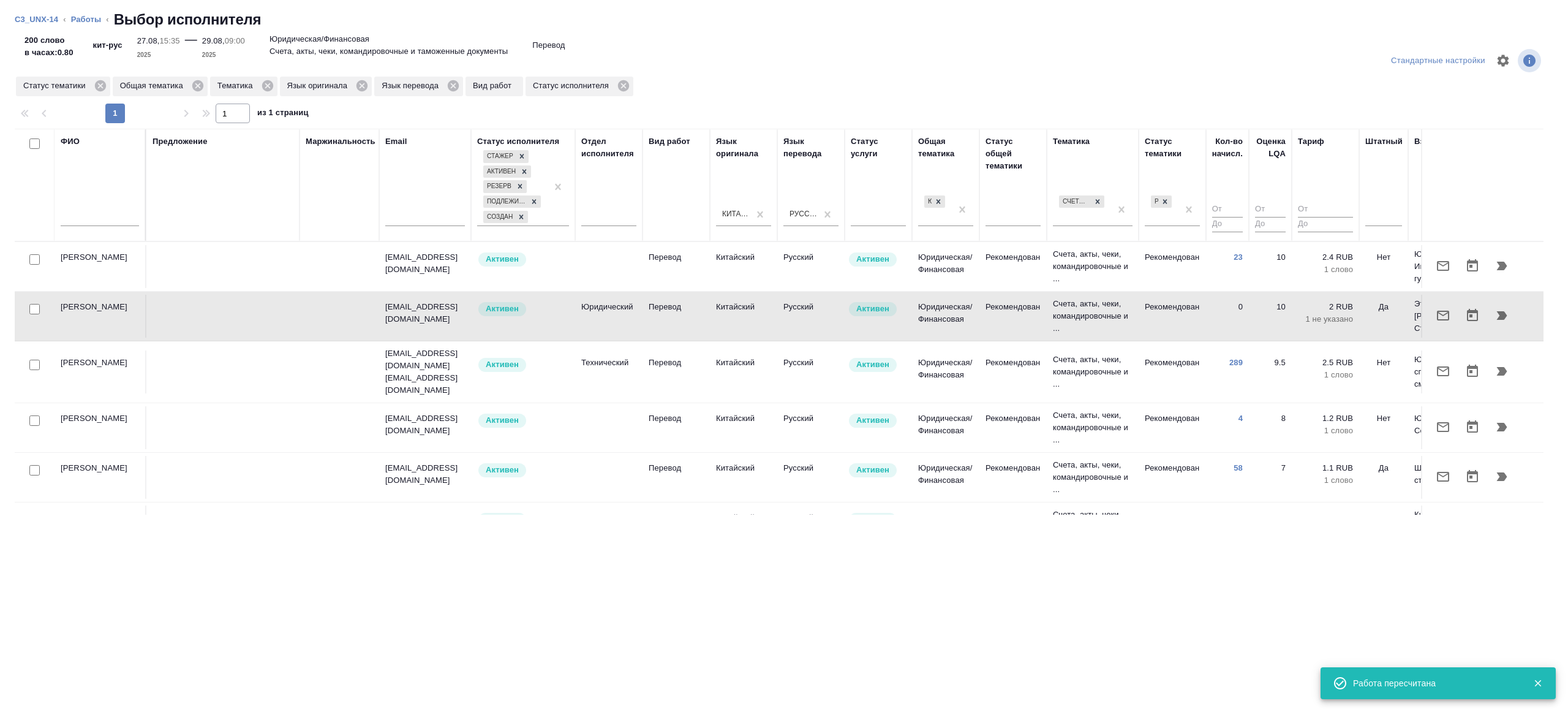
click at [244, 377] on td at bounding box center [223, 371] width 153 height 43
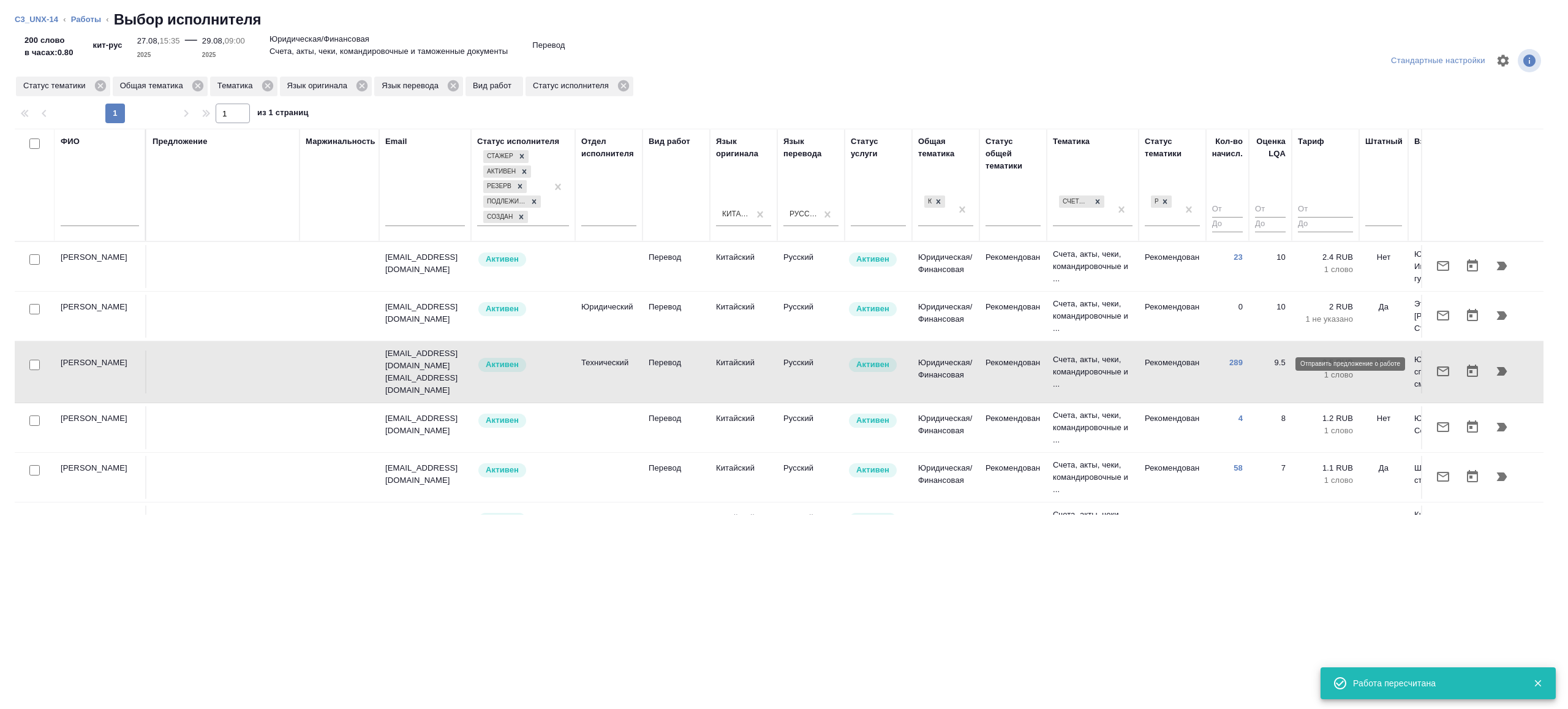
click at [1436, 367] on icon "button" at bounding box center [1443, 371] width 15 height 15
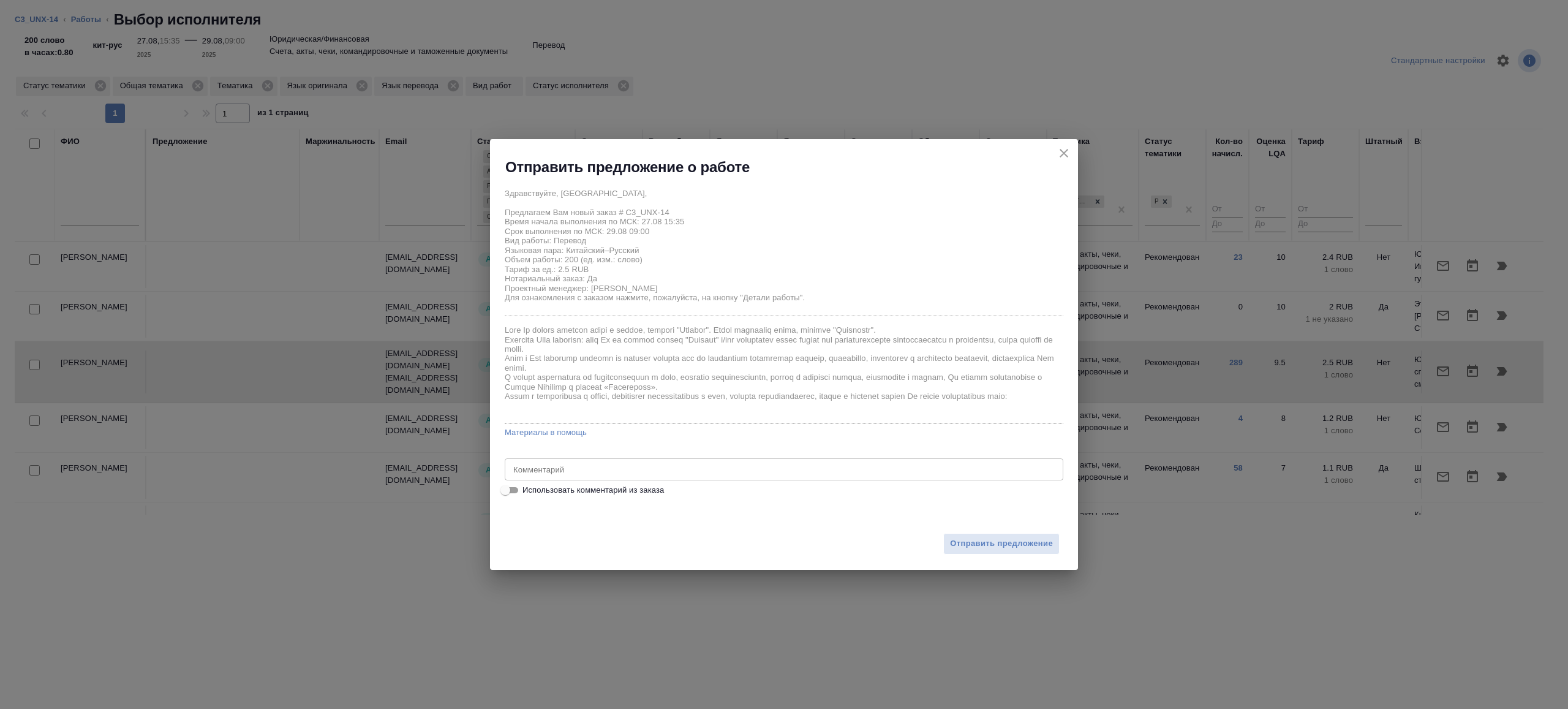
click at [504, 488] on input "Использовать комментарий из заказа" at bounding box center [505, 490] width 44 height 15
checkbox input "true"
type textarea "под зпк"
click at [519, 488] on input "Использовать комментарий из заказа" at bounding box center [515, 490] width 44 height 15
checkbox input "false"
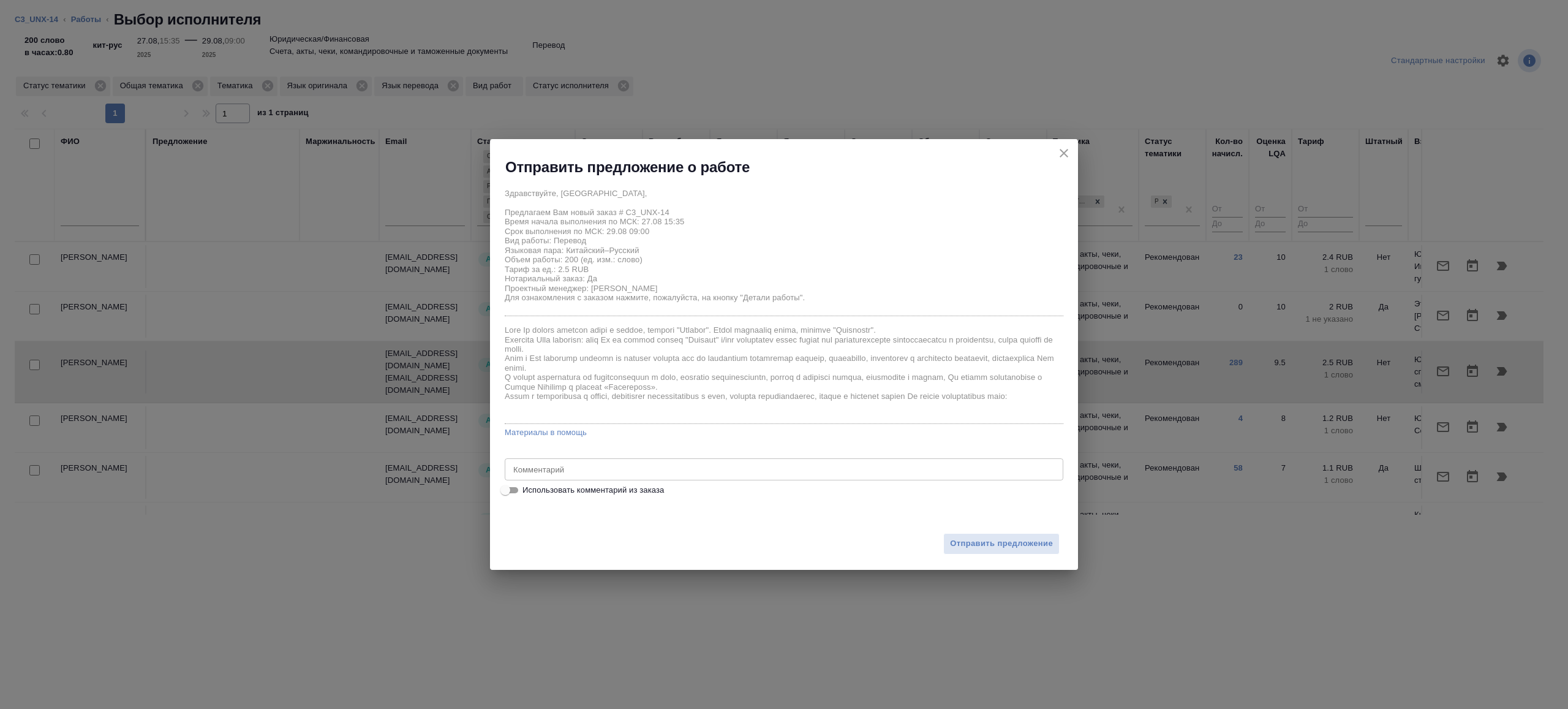
click at [545, 461] on div "x Комментарий" at bounding box center [784, 470] width 558 height 22
type textarea "на перевод с листа, в помощь приложил ваш выполненный пред. перевод"
click at [967, 540] on span "Отправить предложение" at bounding box center [1001, 543] width 103 height 14
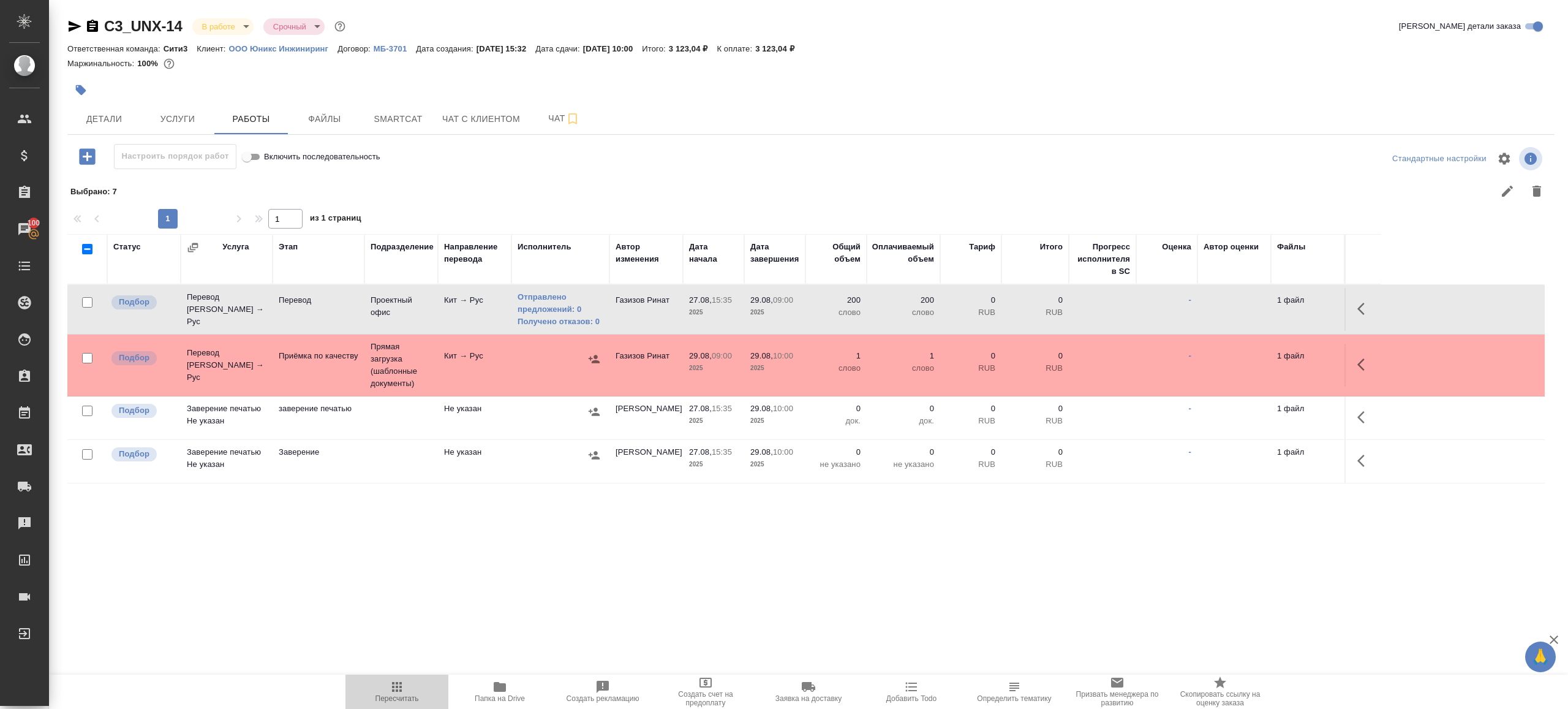
click at [395, 700] on span "Пересчитать" at bounding box center [397, 698] width 43 height 9
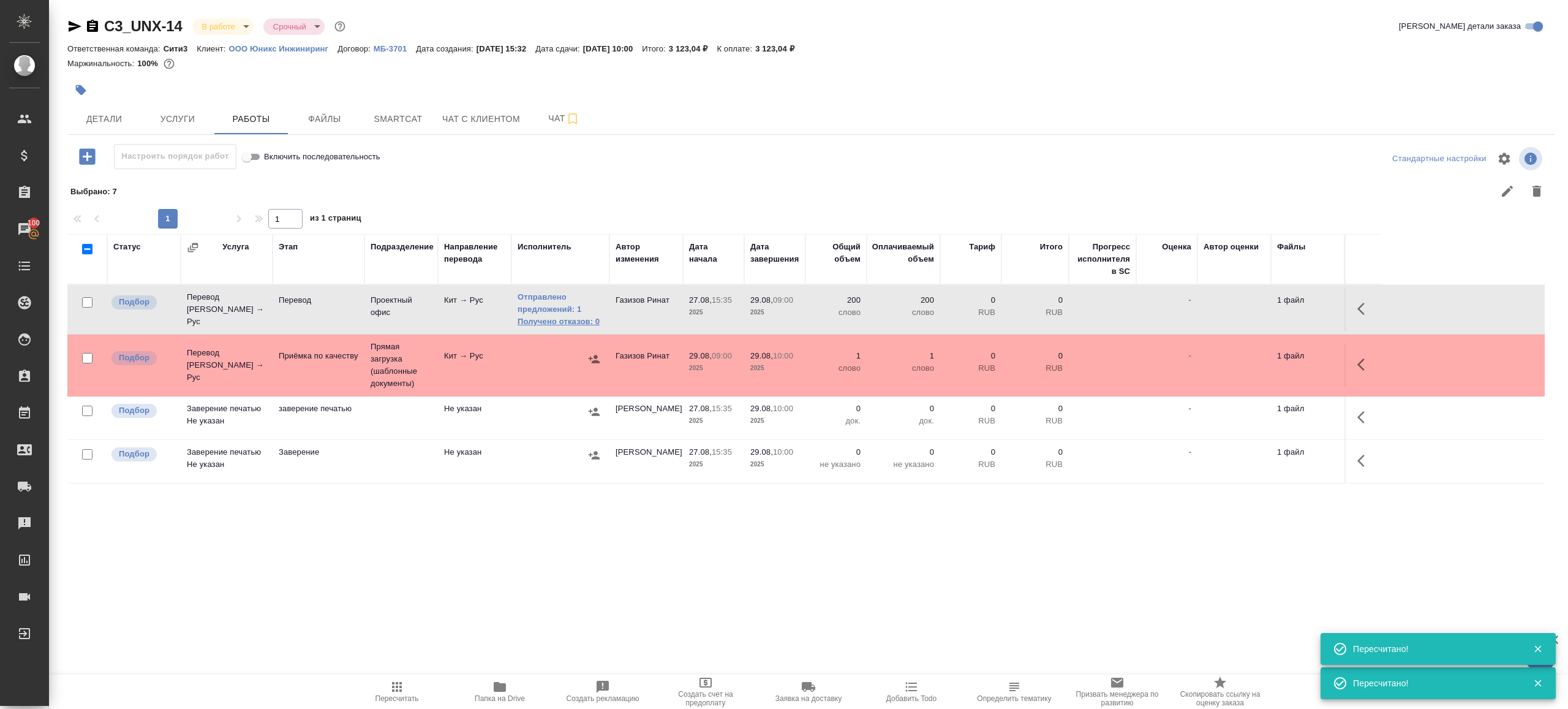
click at [580, 317] on link "Получено отказов: 0" at bounding box center [560, 322] width 86 height 12
click at [386, 687] on span "Пересчитать" at bounding box center [397, 691] width 88 height 23
click at [385, 686] on span "Пересчитать" at bounding box center [397, 691] width 88 height 23
click at [516, 592] on div ".cls-1 fill:#fff; AWATERA Gazizov Rinat Клиенты Спецификации Заказы 100 Чаты To…" at bounding box center [784, 354] width 1568 height 709
click at [379, 698] on span "Пересчитать" at bounding box center [397, 698] width 43 height 9
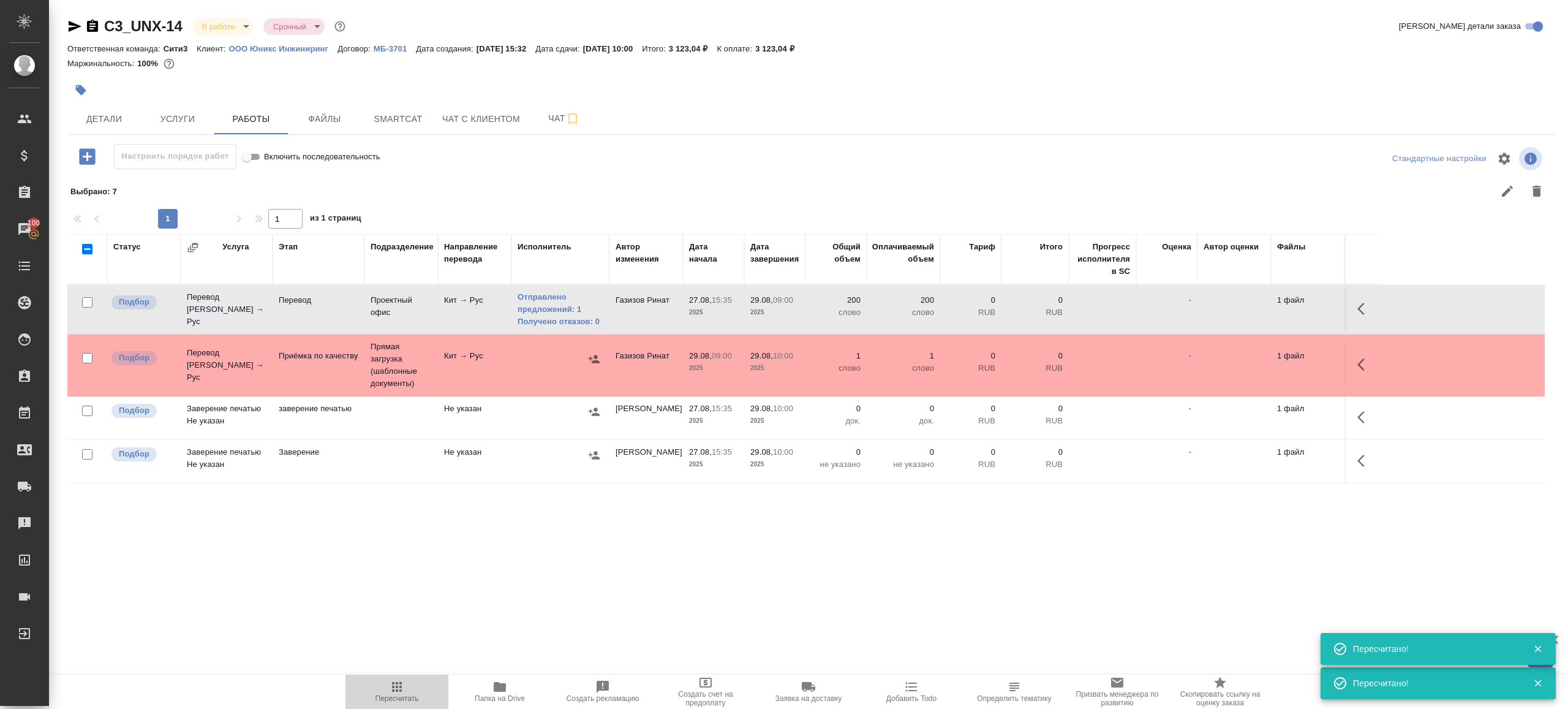
drag, startPoint x: 379, startPoint y: 698, endPoint x: 462, endPoint y: 643, distance: 99.6
click at [379, 698] on span "Пересчитать" at bounding box center [397, 698] width 43 height 9
click at [520, 607] on div ".cls-1 fill:#fff; AWATERA Gazizov Rinat Клиенты Спецификации Заказы 100 Чаты To…" at bounding box center [784, 354] width 1568 height 709
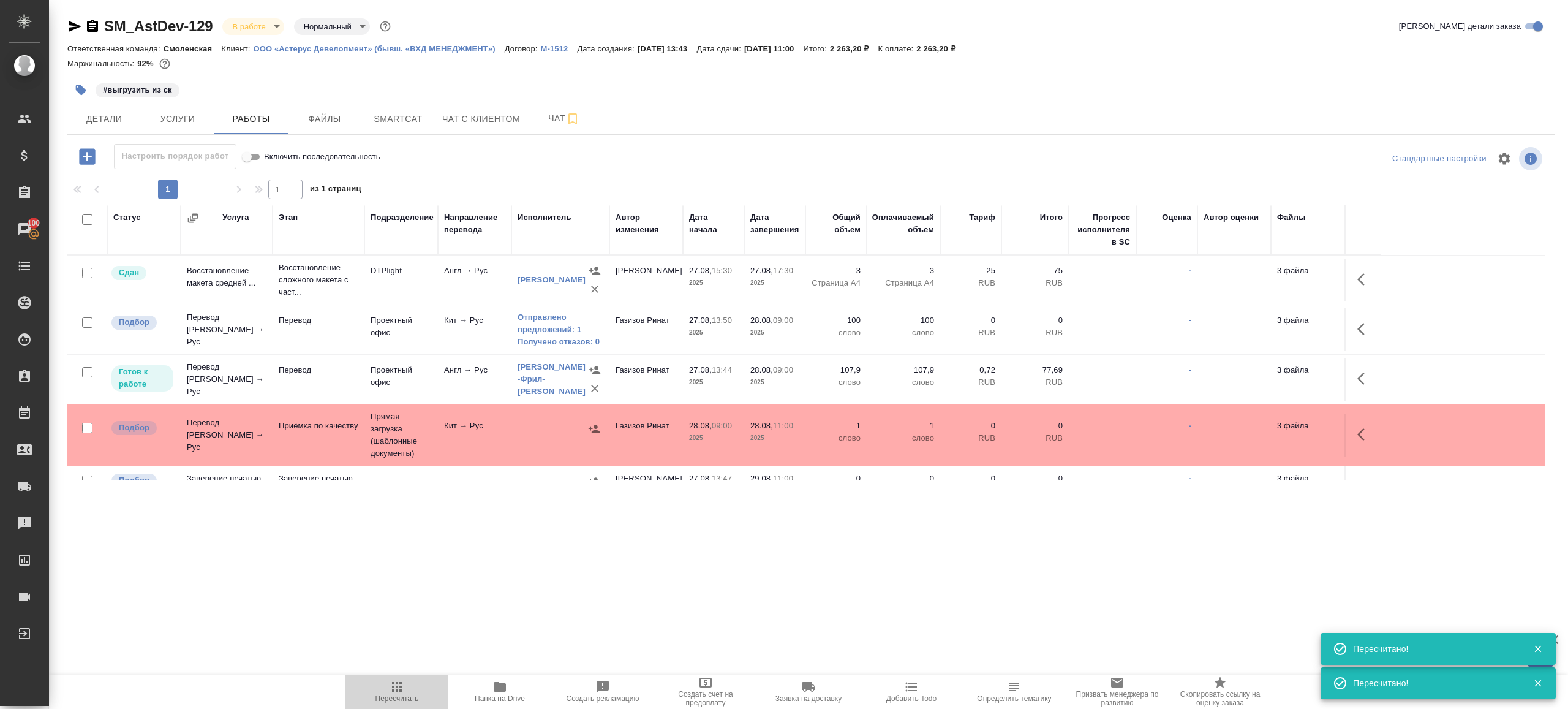
click at [387, 682] on span "Пересчитать" at bounding box center [397, 691] width 88 height 23
click at [499, 623] on div ".cls-1 fill:#fff; AWATERA [PERSON_NAME] Клиенты Спецификации Заказы 100 Чаты To…" at bounding box center [784, 354] width 1568 height 709
click at [591, 341] on link "Получено отказов: 0" at bounding box center [560, 342] width 86 height 12
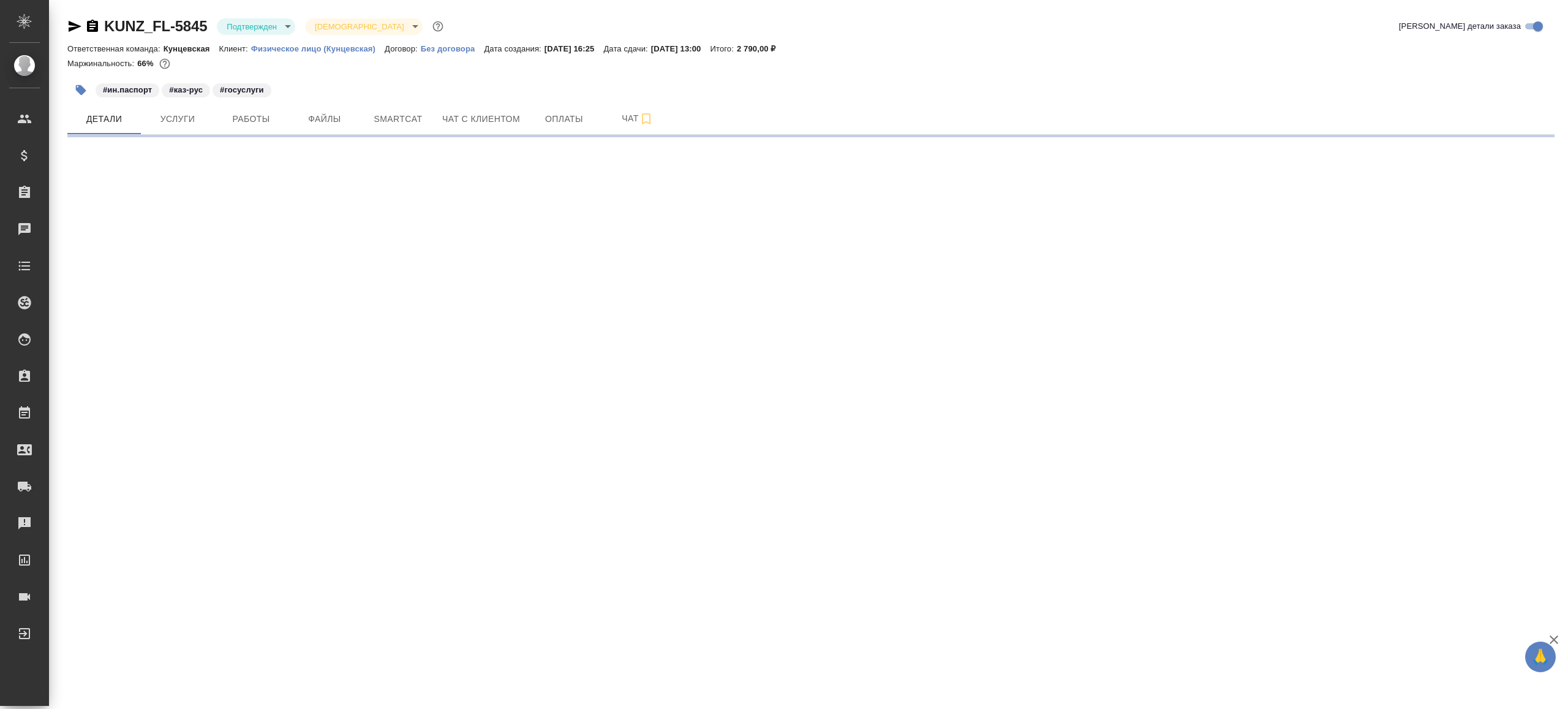
select select "RU"
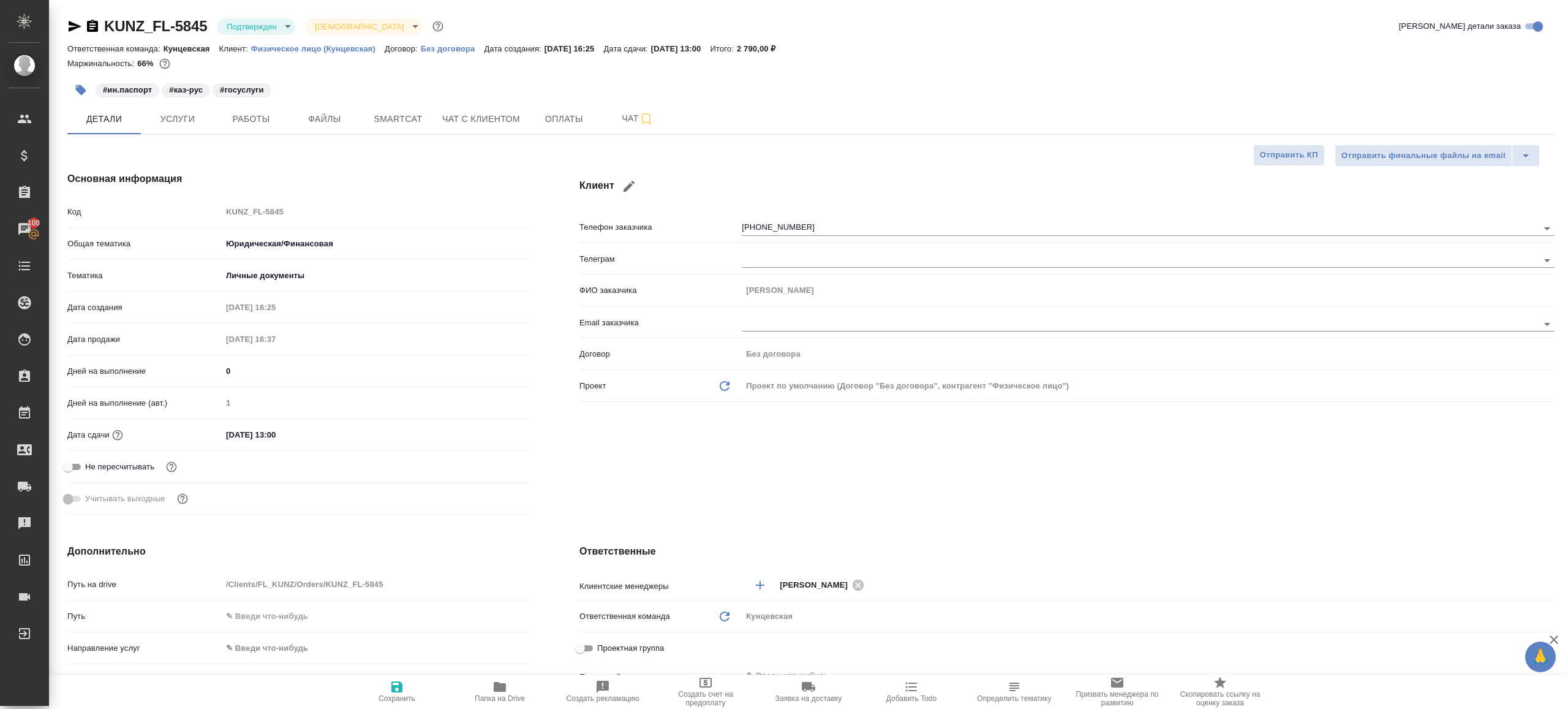
type textarea "x"
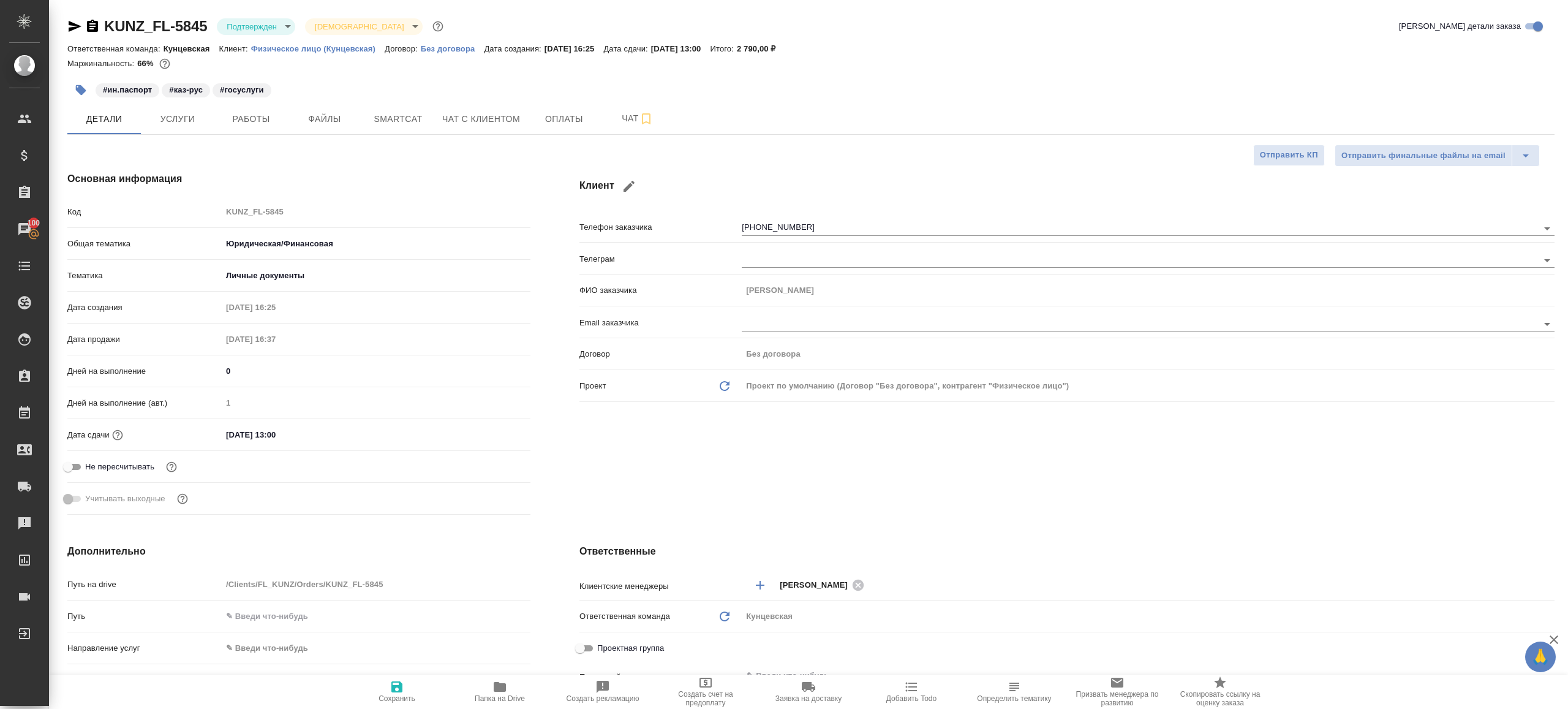
type textarea "x"
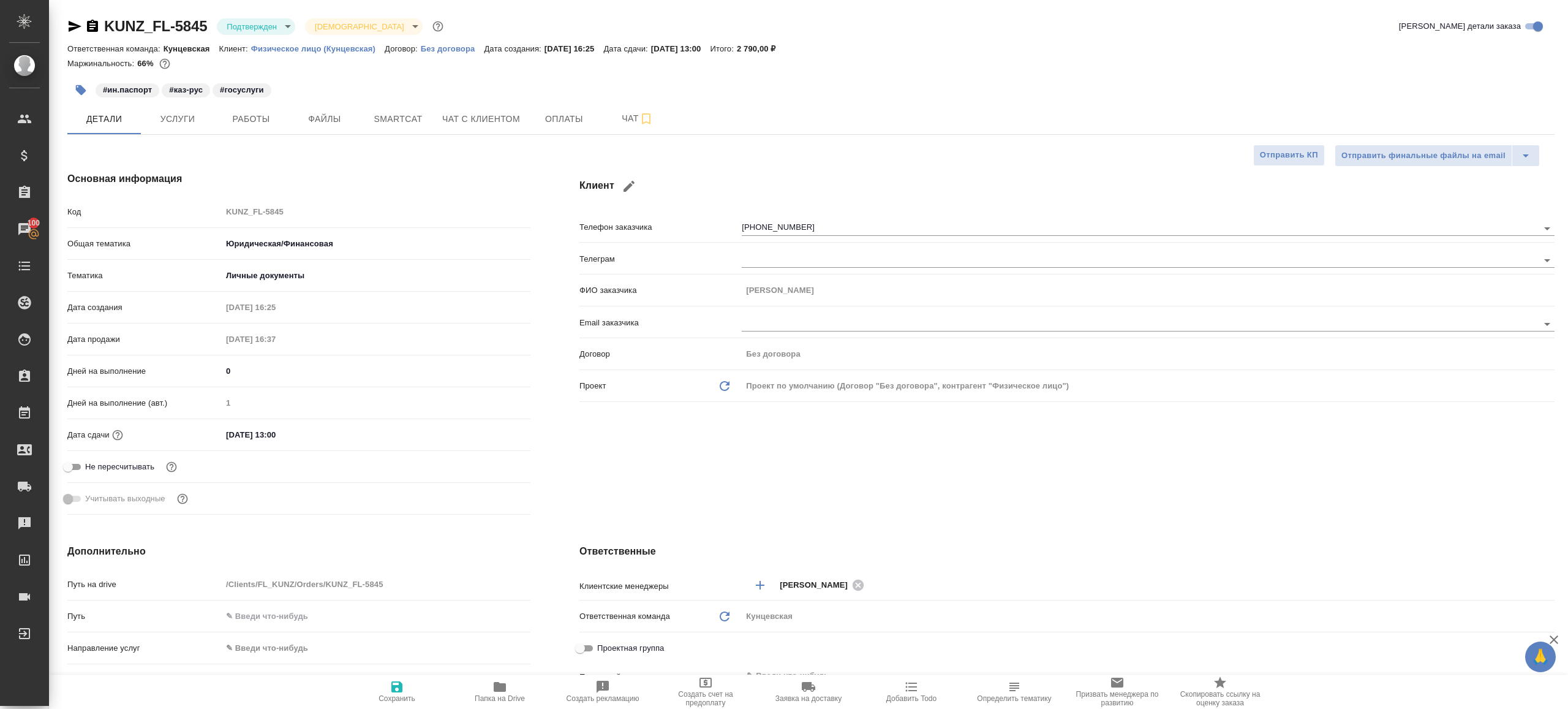
type textarea "x"
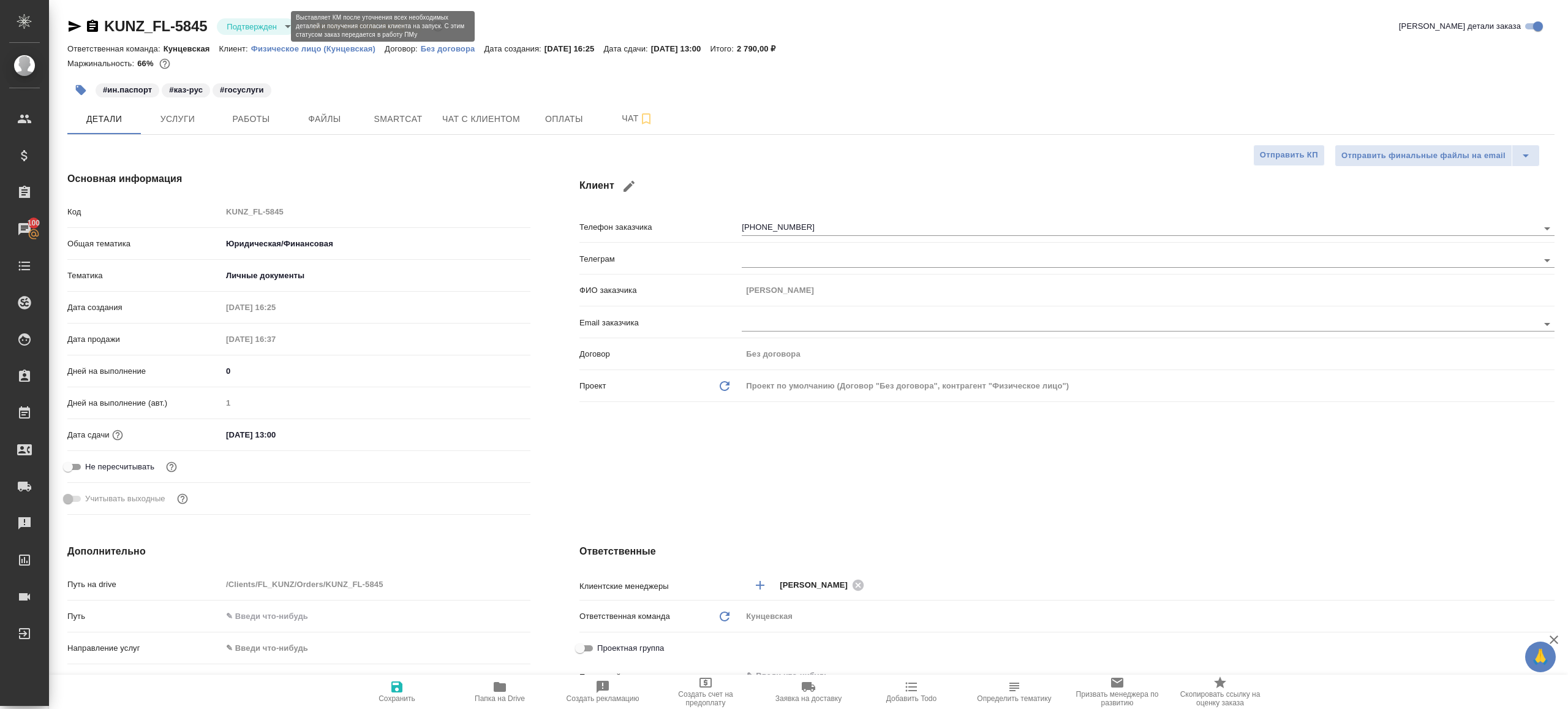
click at [234, 24] on body "🙏 .cls-1 fill:#fff; AWATERA [PERSON_NAME] Клиенты Спецификации Заказы 100 Чаты …" at bounding box center [784, 354] width 1568 height 709
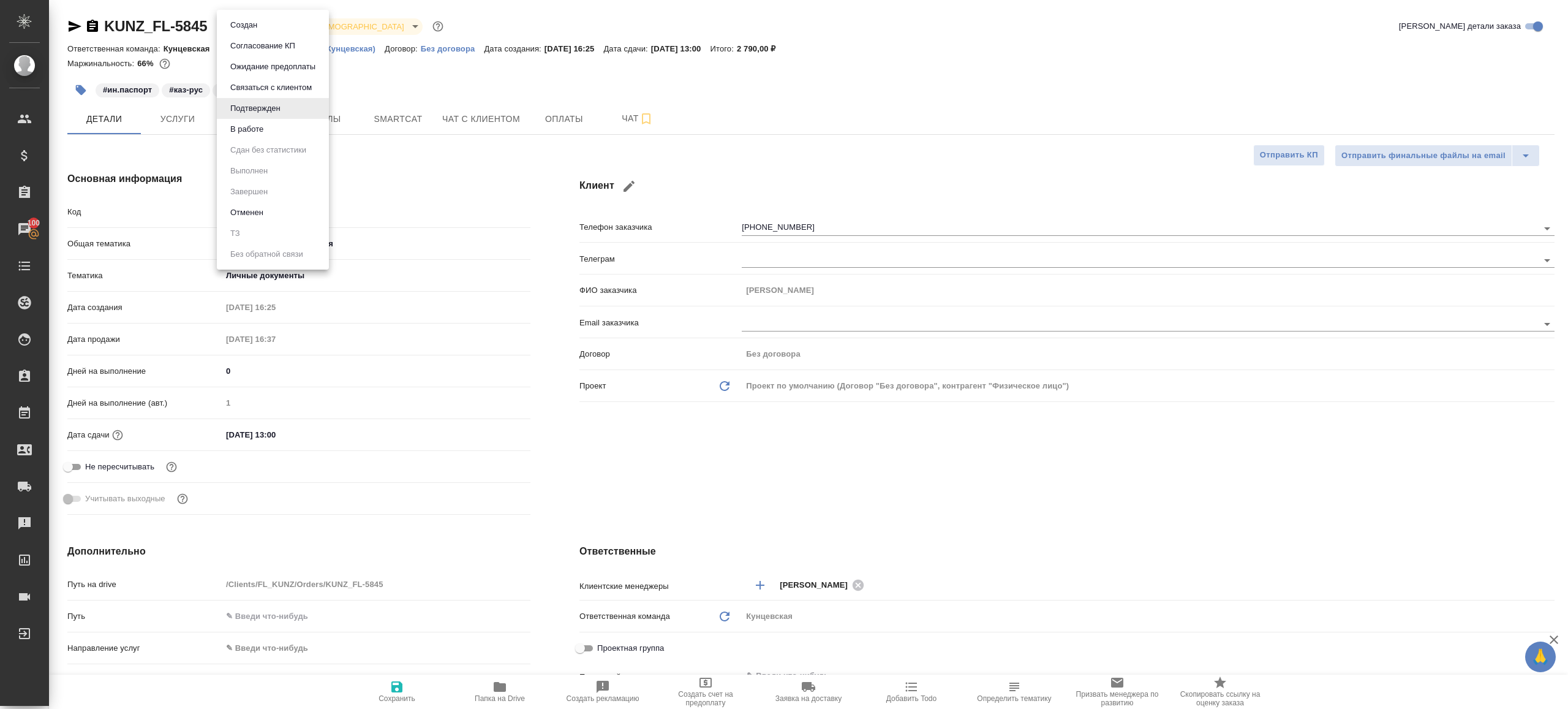
click at [280, 125] on li "В работе" at bounding box center [272, 129] width 112 height 21
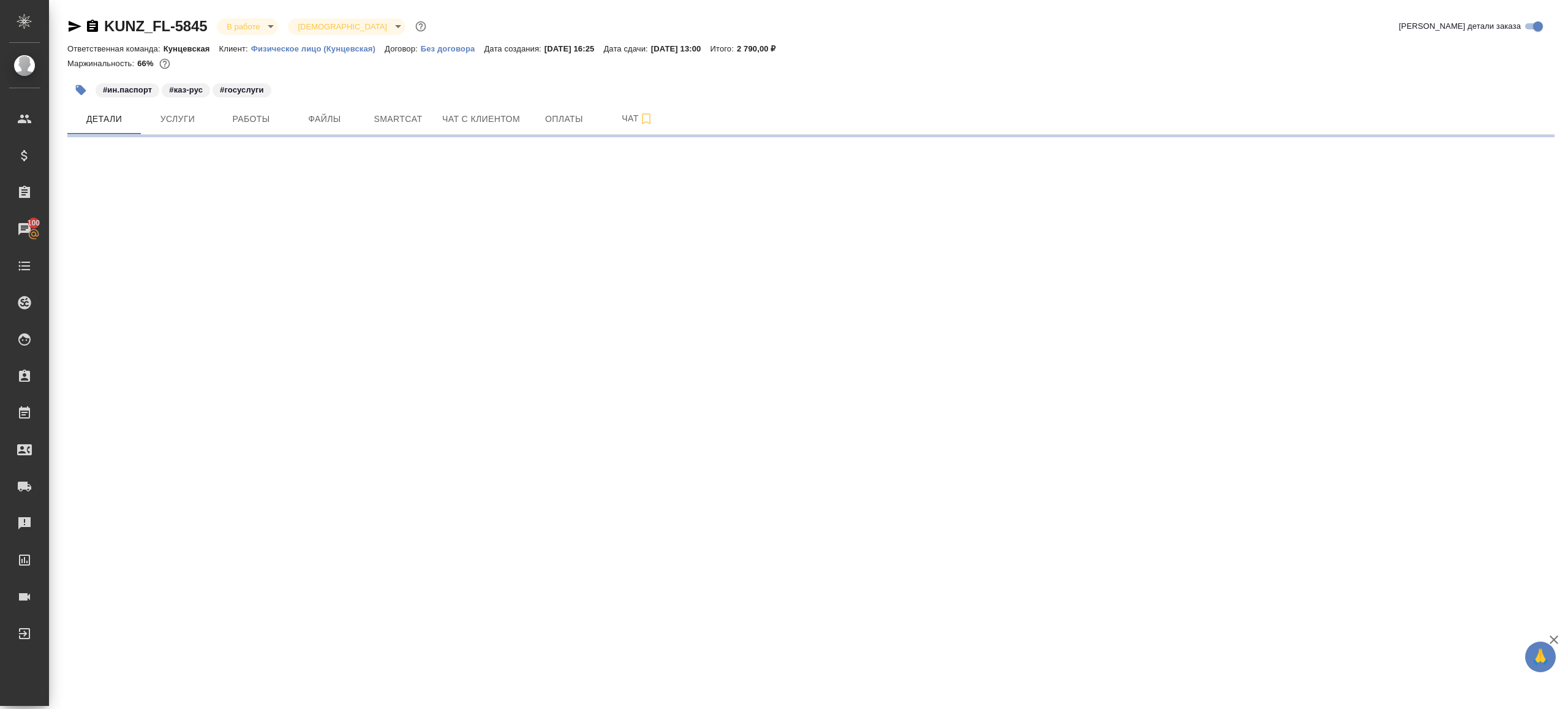
select select "RU"
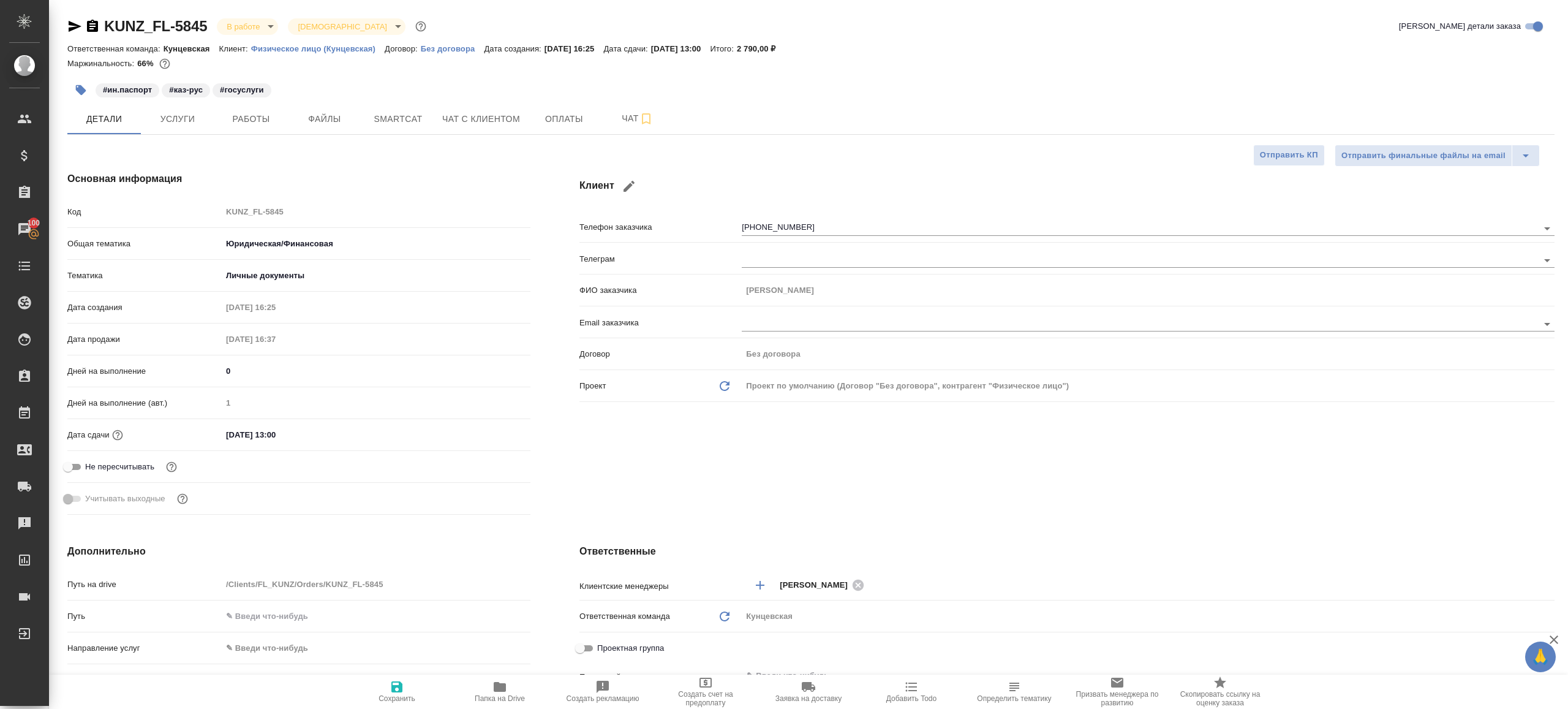
type textarea "x"
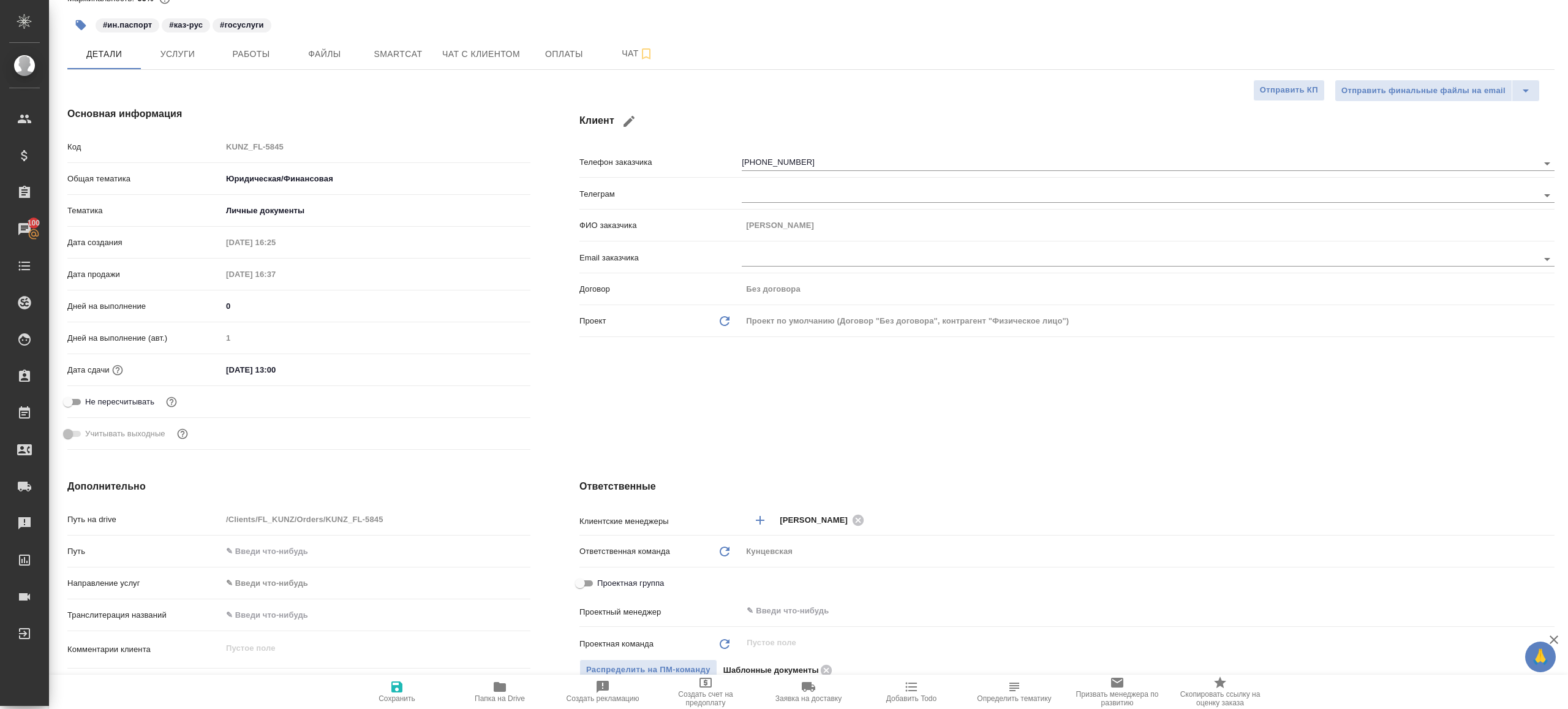
scroll to position [234, 0]
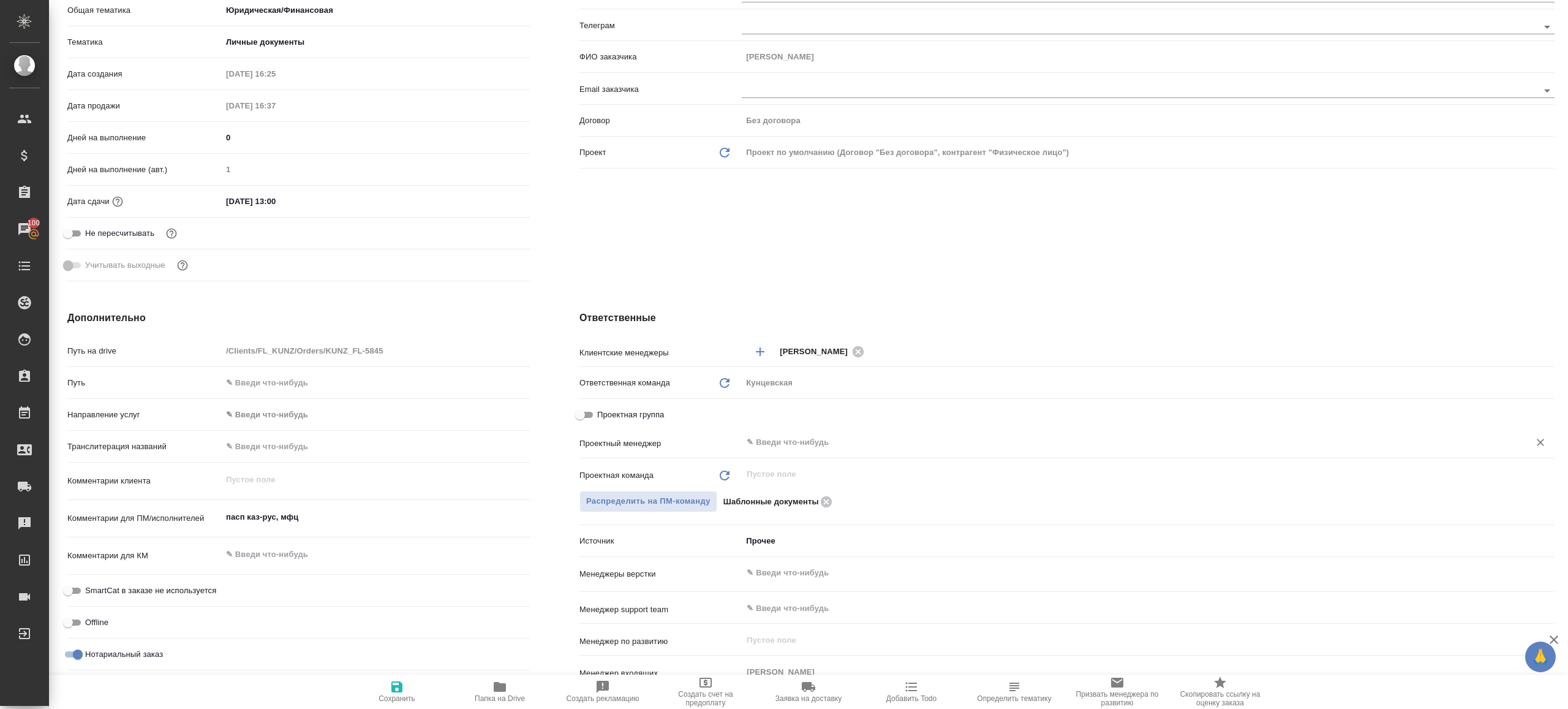
click at [848, 449] on div "​" at bounding box center [1149, 443] width 813 height 22
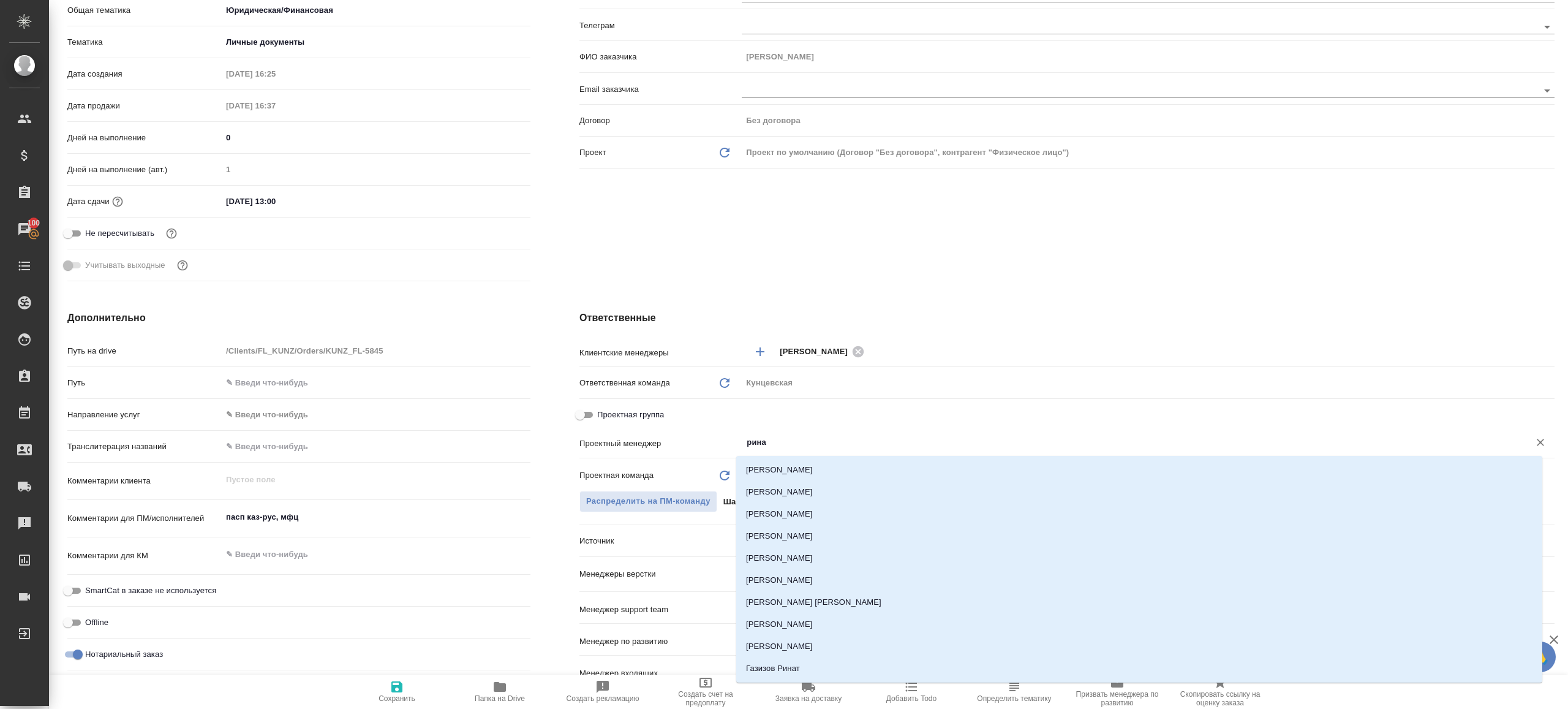
type input "ринат"
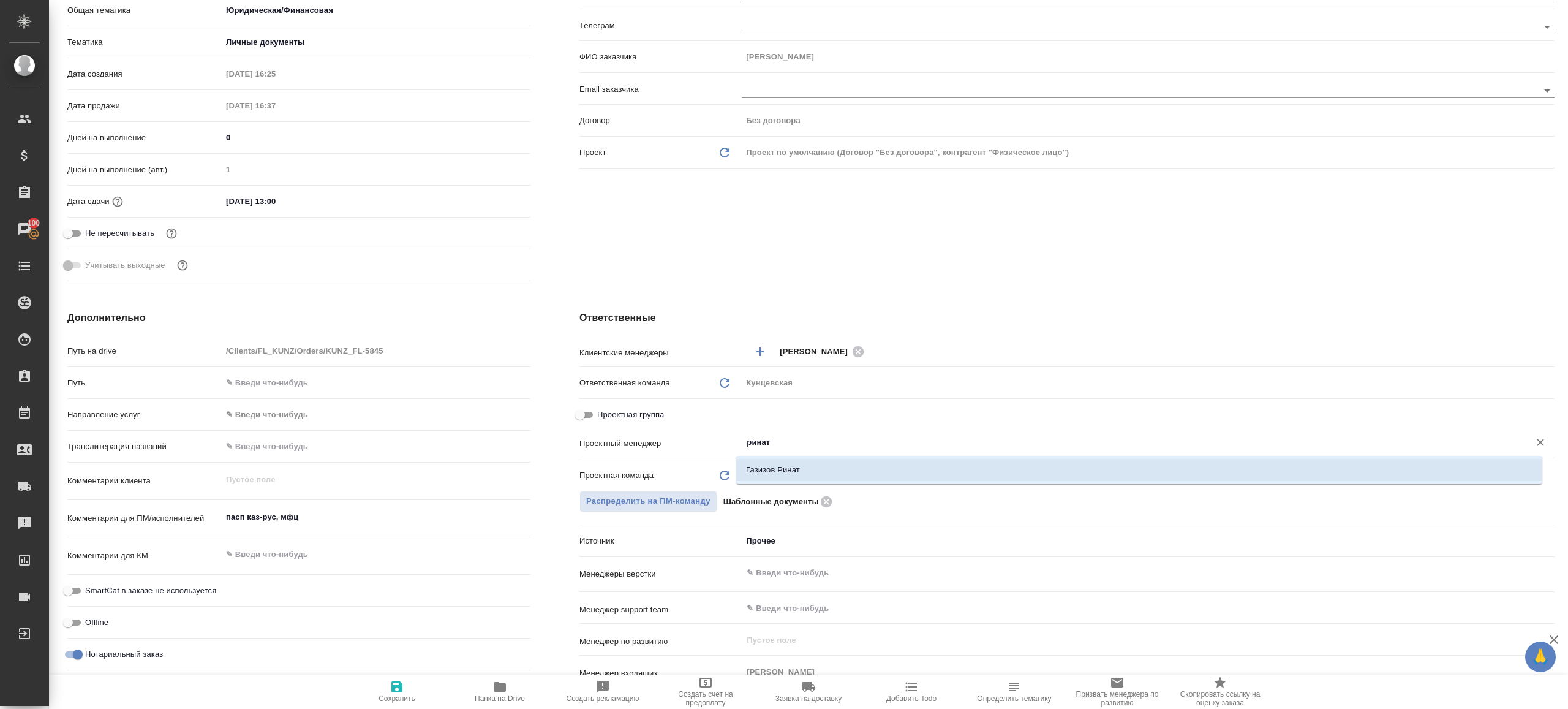
click at [845, 473] on li "Газизов Ринат" at bounding box center [1139, 470] width 806 height 22
type textarea "x"
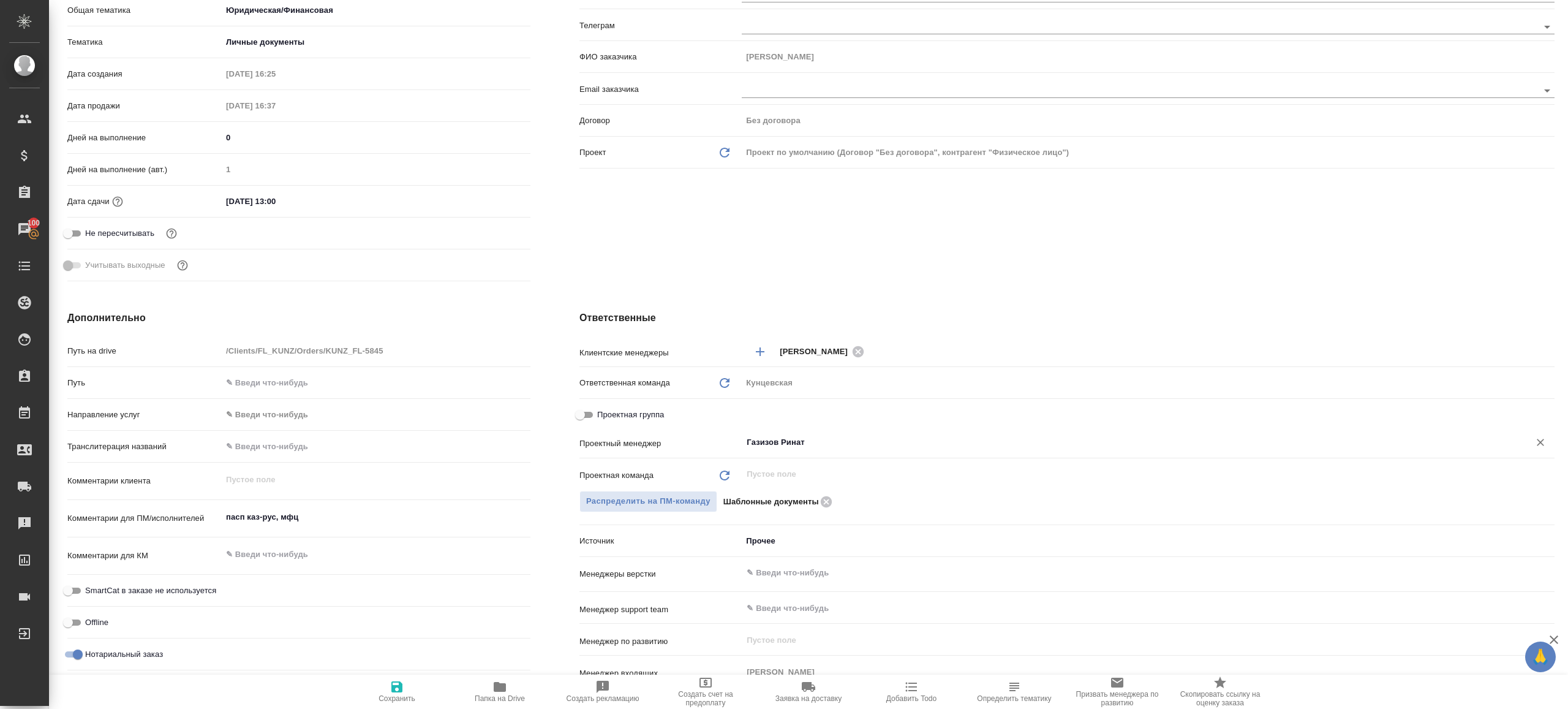
type input "Газизов Ринат"
click at [423, 694] on span "Сохранить" at bounding box center [397, 691] width 88 height 23
type textarea "x"
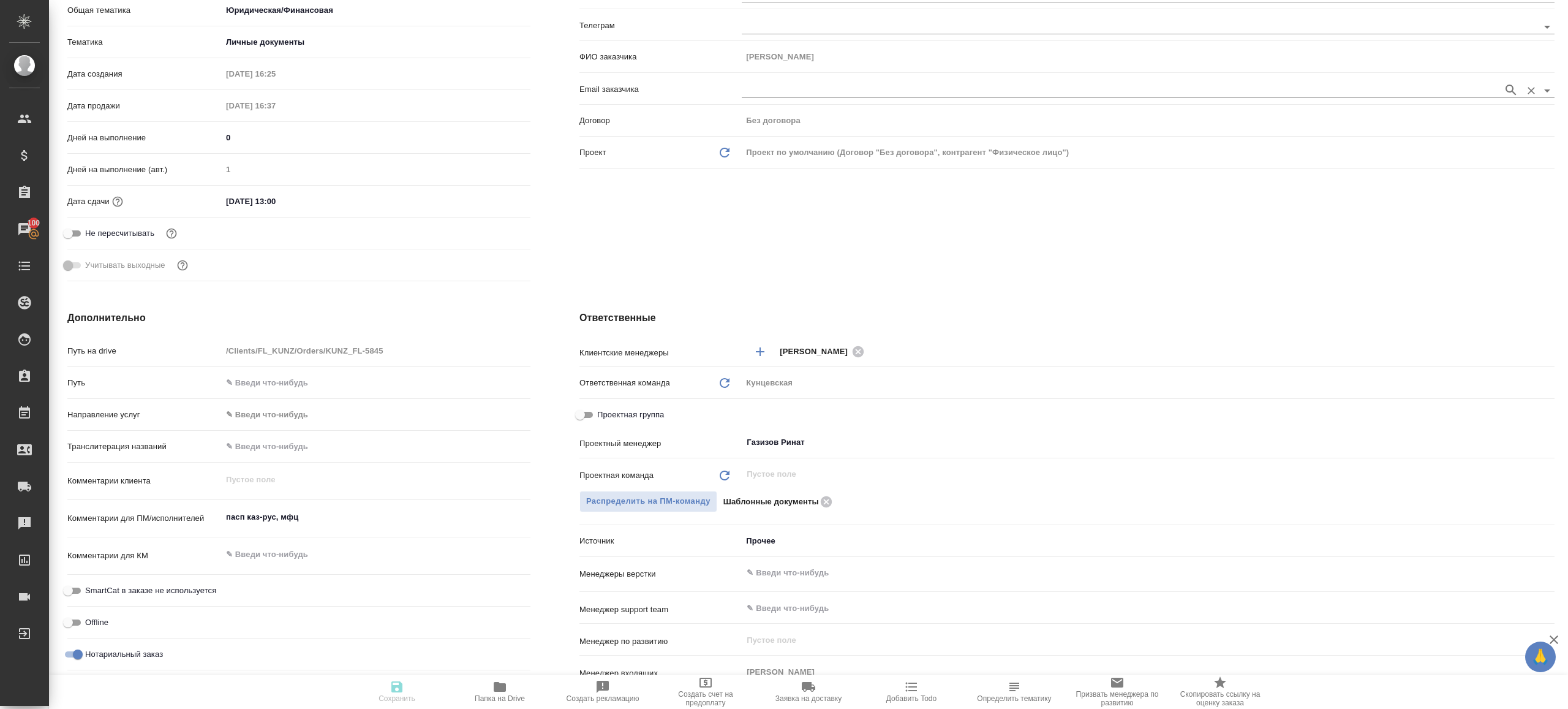
type textarea "x"
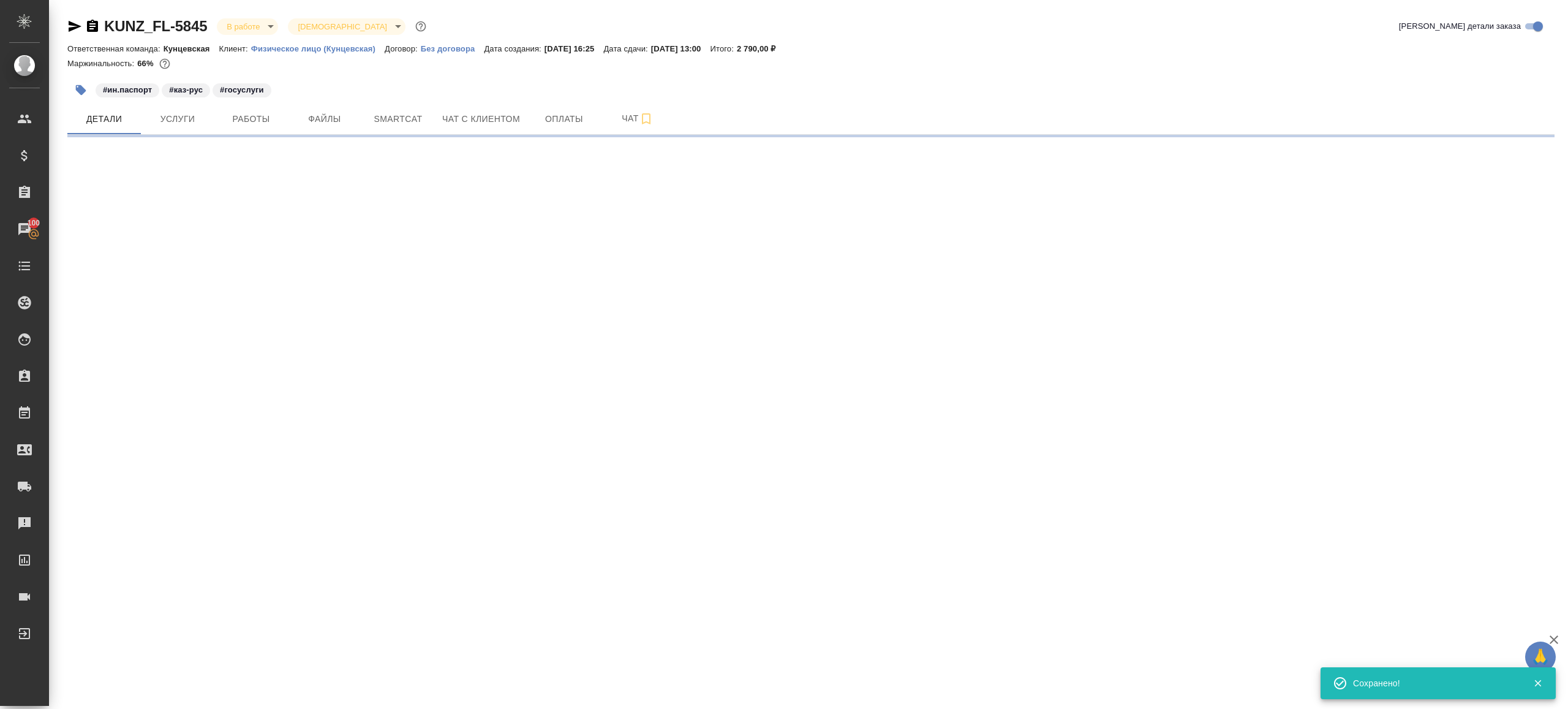
scroll to position [0, 0]
select select "RU"
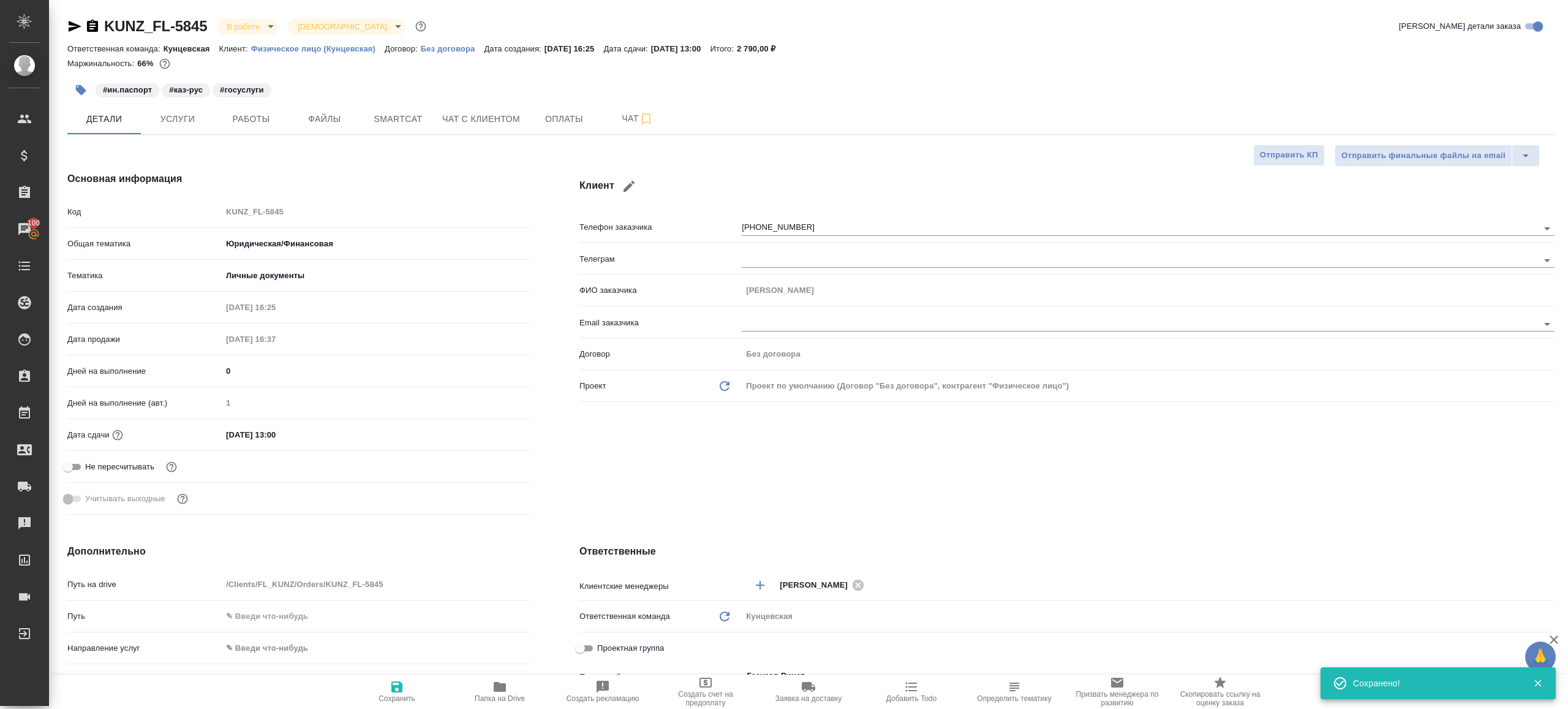
type textarea "x"
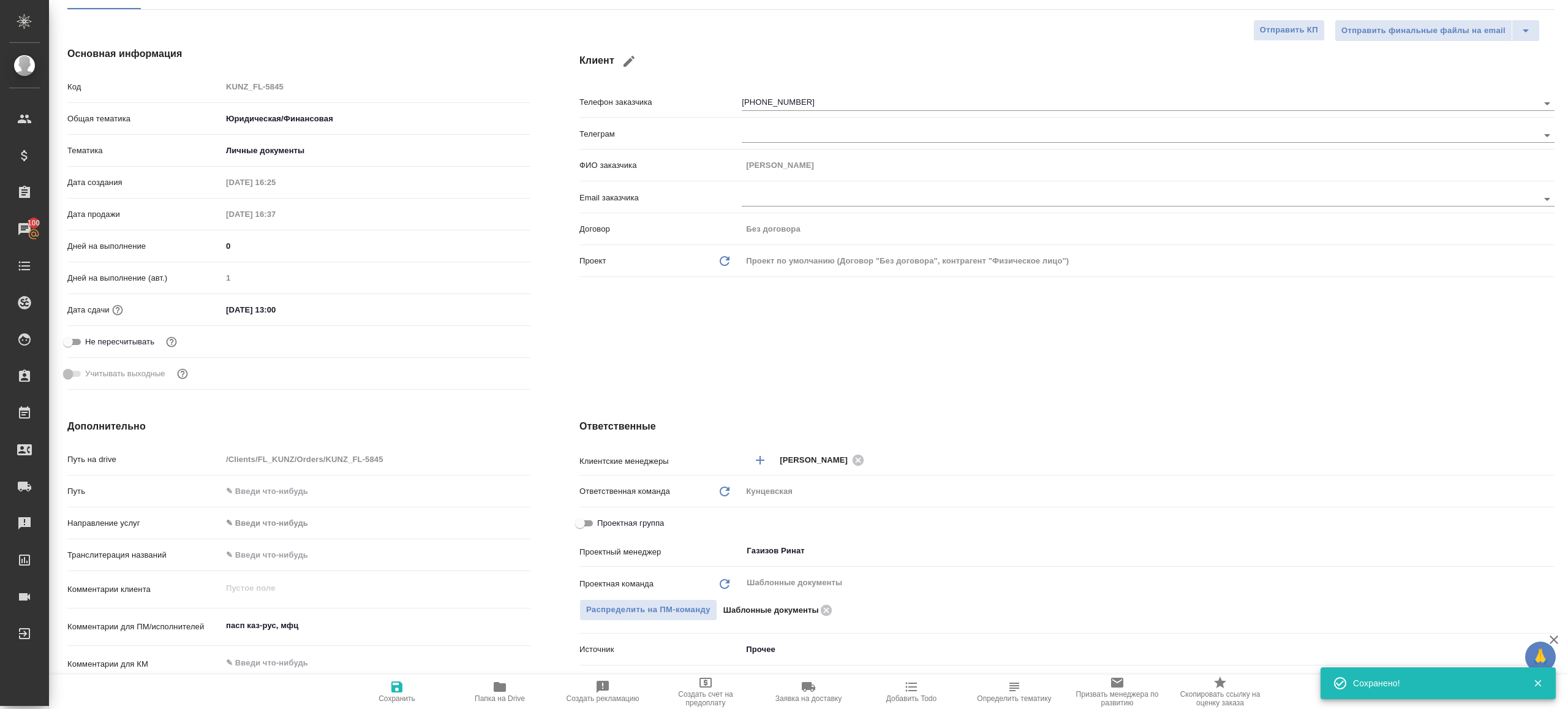
scroll to position [127, 0]
click at [505, 695] on span "Папка на Drive" at bounding box center [499, 698] width 50 height 9
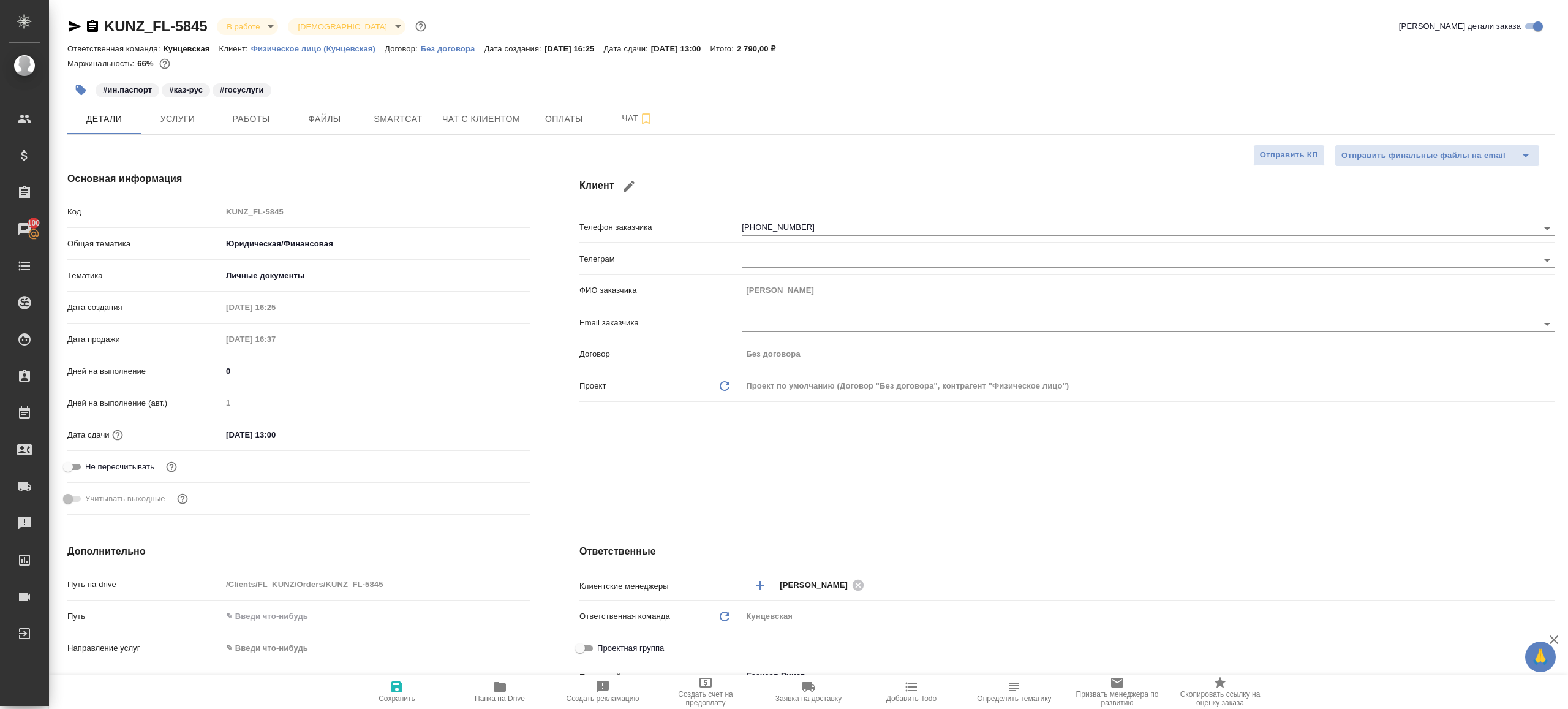
type textarea "x"
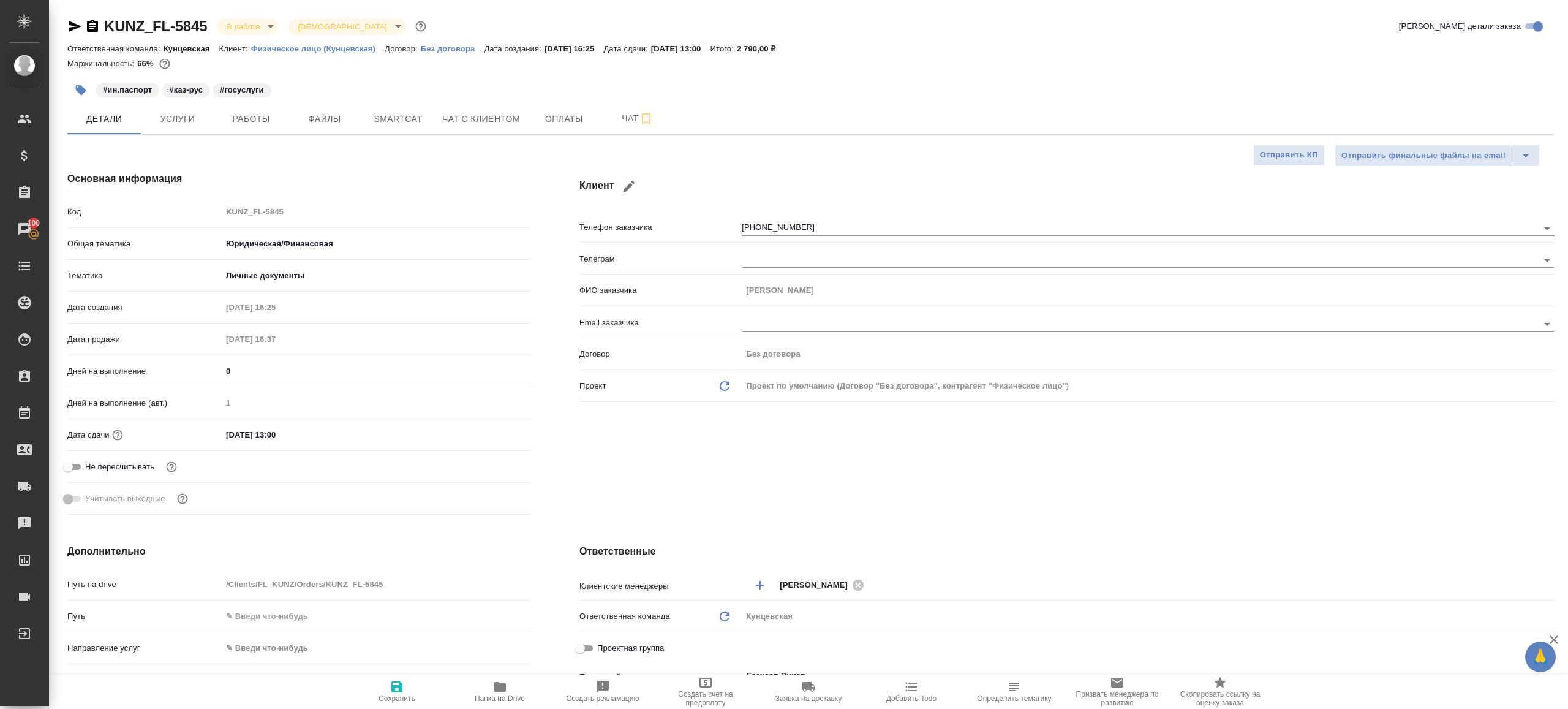
type textarea "x"
click at [259, 122] on span "Работы" at bounding box center [251, 119] width 59 height 15
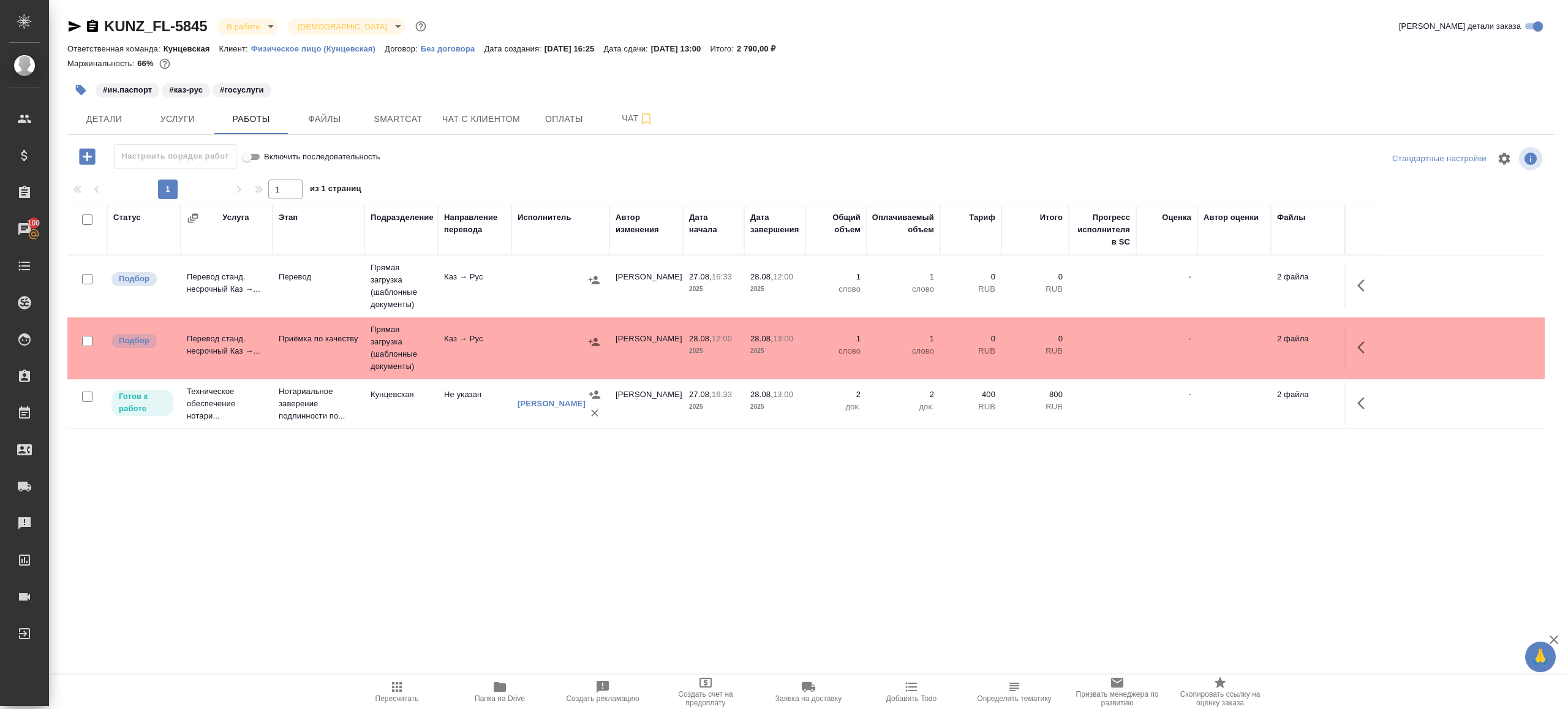
click at [497, 170] on div "Настроить порядок работ Включить последовательность" at bounding box center [315, 159] width 495 height 30
